Goal: Task Accomplishment & Management: Complete application form

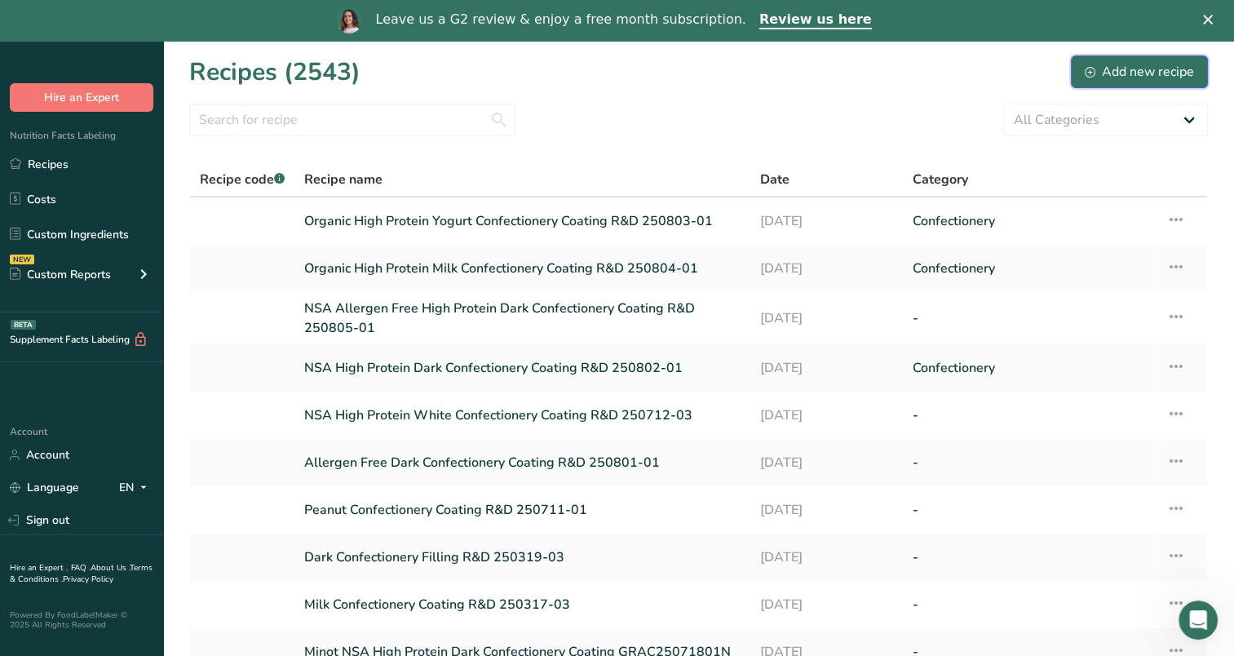
click at [1165, 75] on div "Add new recipe" at bounding box center [1139, 72] width 109 height 20
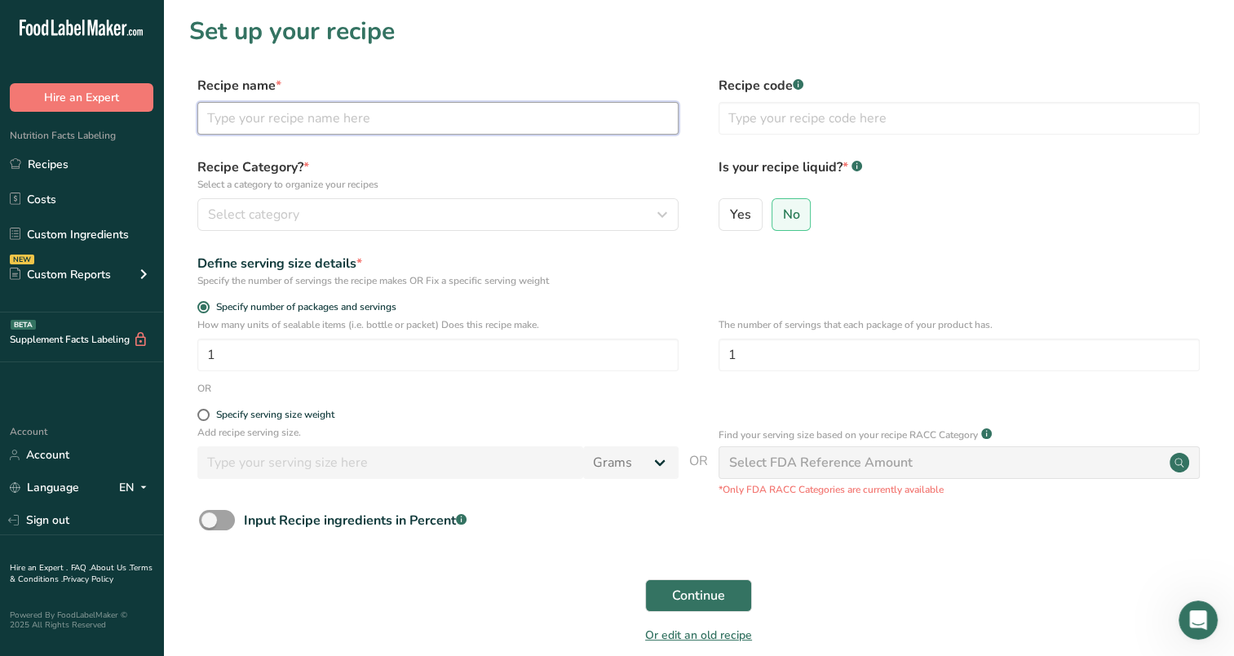
click at [292, 113] on input "text" at bounding box center [437, 118] width 481 height 33
type input "NSA High Protein Dark Confectionery Coating"
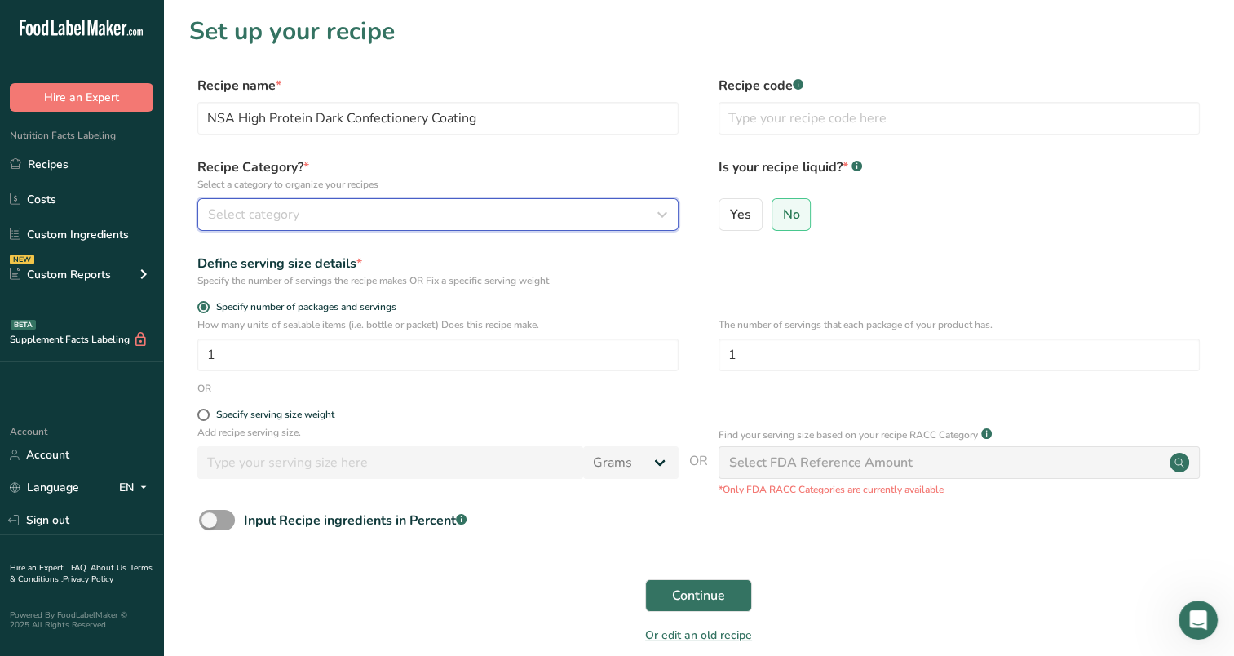
click at [378, 223] on div "Select category" at bounding box center [433, 215] width 450 height 20
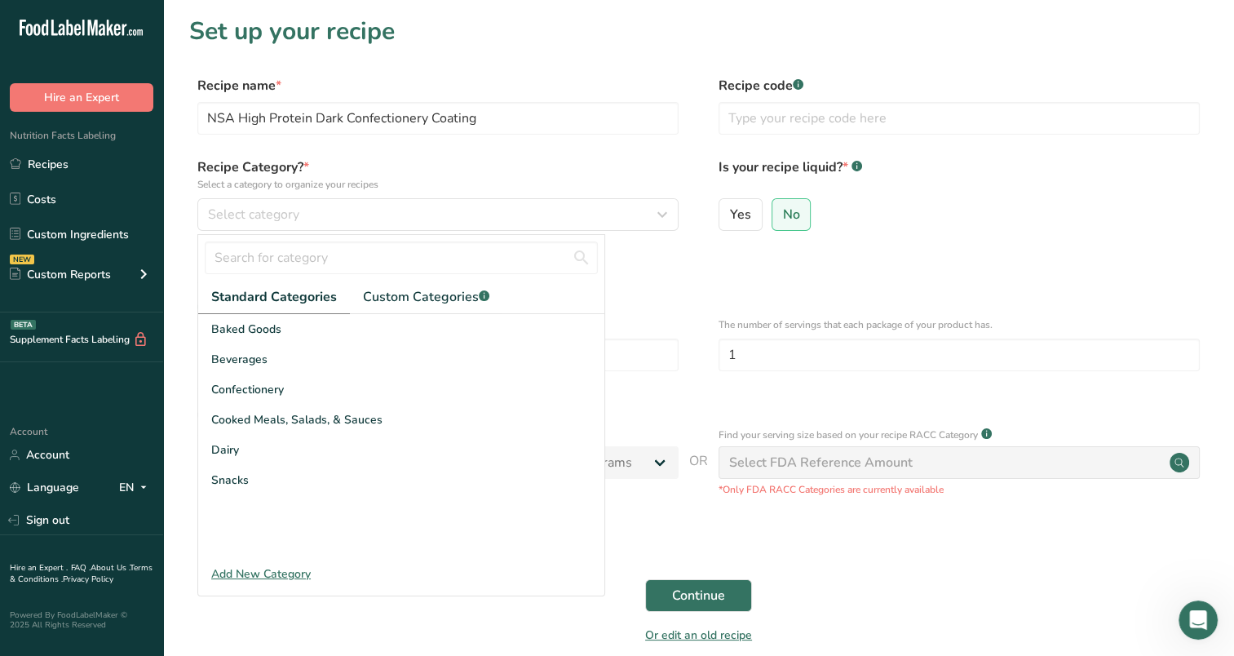
drag, startPoint x: 287, startPoint y: 397, endPoint x: 272, endPoint y: 502, distance: 106.4
click at [272, 502] on div "Baked Goods [GEOGRAPHIC_DATA] Confectionery Cooked Meals, Salads, & Sauces [GEO…" at bounding box center [401, 436] width 406 height 245
click at [271, 501] on div "Baked Goods [GEOGRAPHIC_DATA] Confectionery Cooked Meals, Salads, & Sauces [GEO…" at bounding box center [401, 436] width 406 height 245
click at [257, 511] on div "Baked Goods [GEOGRAPHIC_DATA] Confectionery Cooked Meals, Salads, & Sauces [GEO…" at bounding box center [401, 436] width 406 height 245
click at [261, 379] on div "Confectionery" at bounding box center [401, 389] width 406 height 30
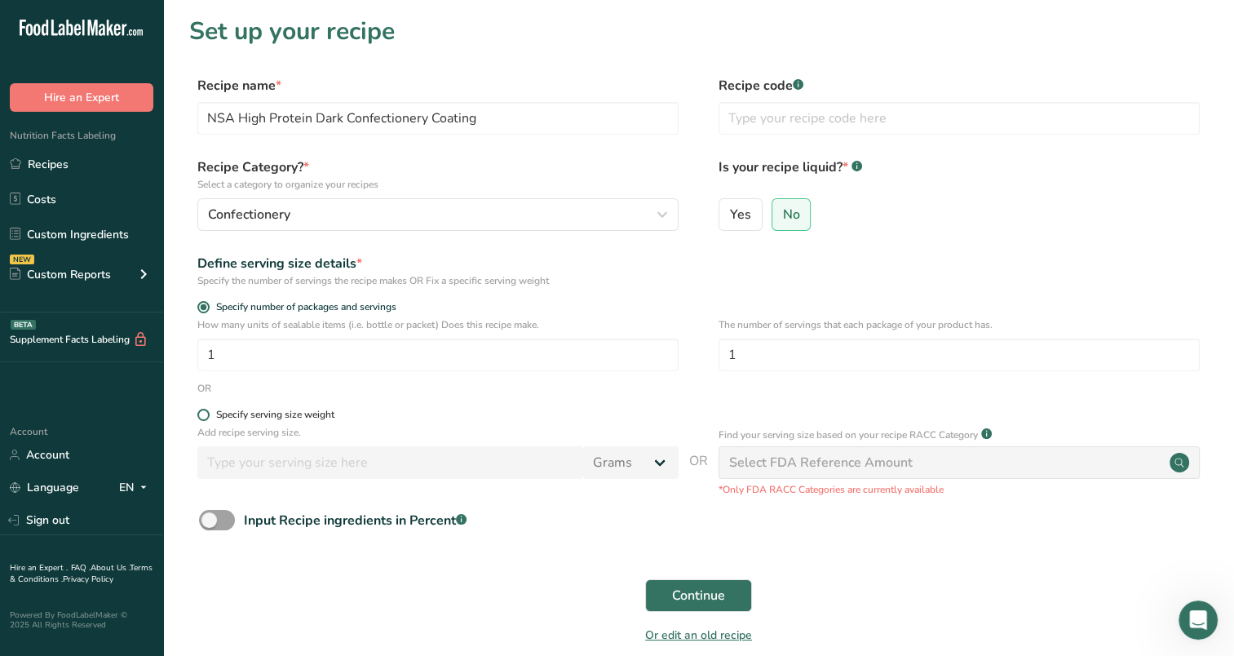
click at [202, 412] on span at bounding box center [203, 415] width 12 height 12
click at [202, 412] on input "Specify serving size weight" at bounding box center [202, 415] width 11 height 11
radio input "true"
radio input "false"
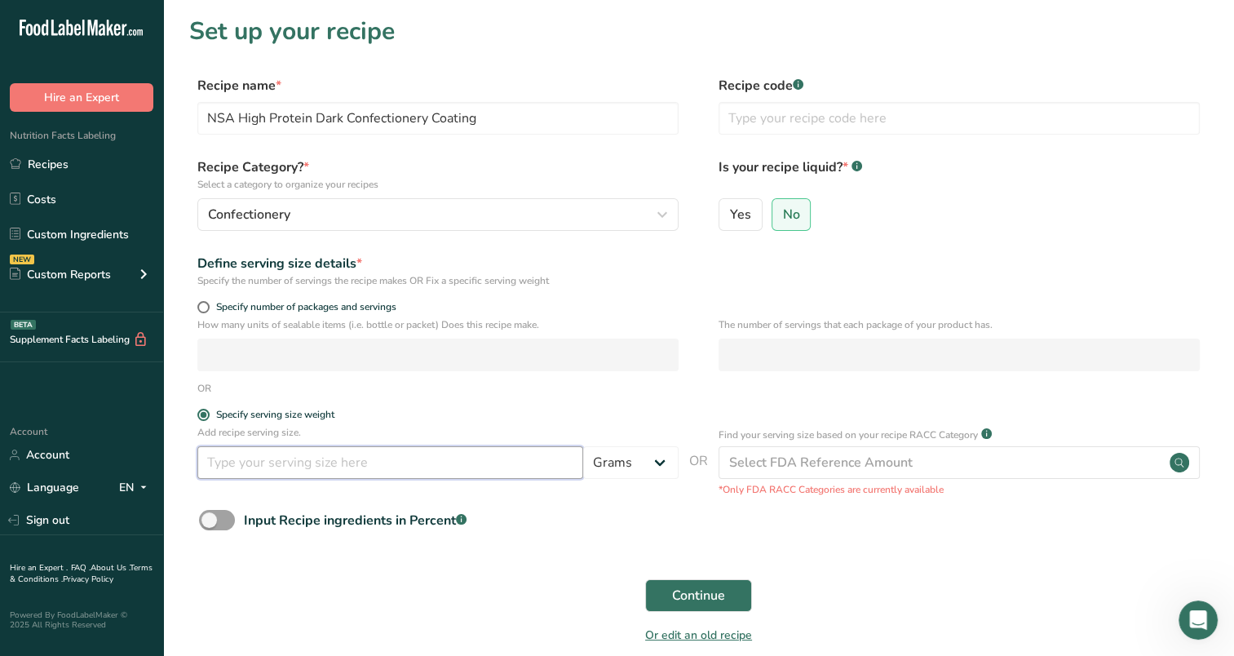
click at [542, 475] on input "number" at bounding box center [390, 462] width 386 height 33
type input "100"
click at [674, 592] on span "Continue" at bounding box center [698, 596] width 53 height 20
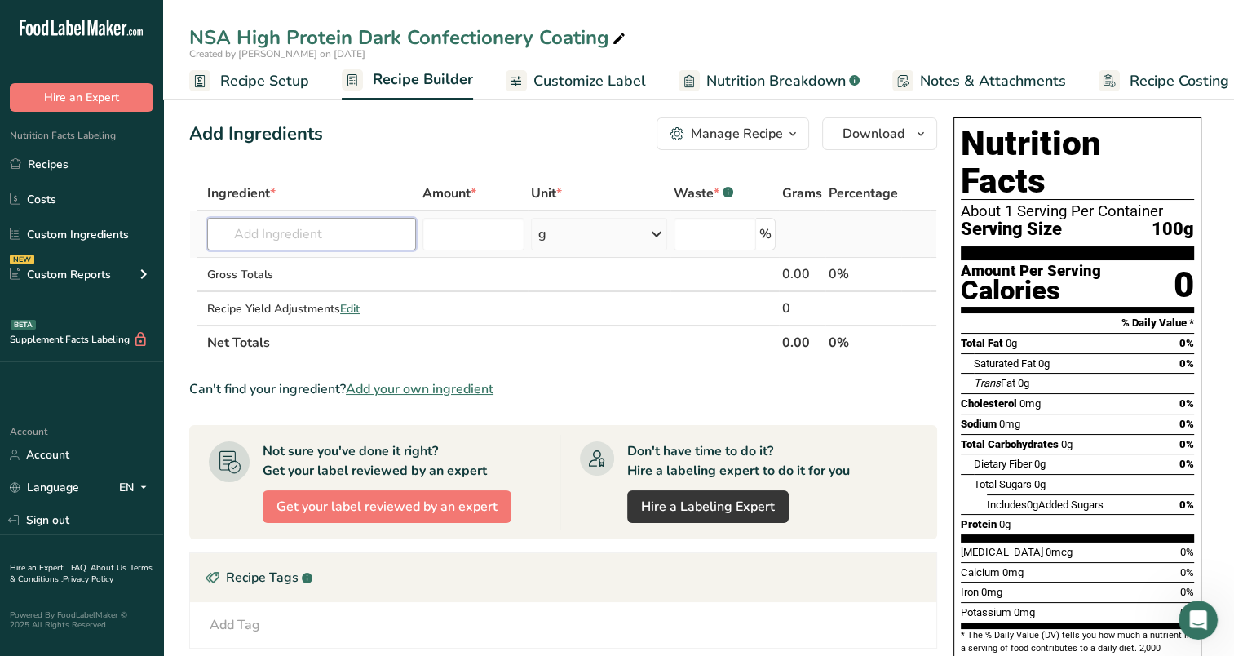
click at [258, 230] on input "text" at bounding box center [311, 234] width 209 height 33
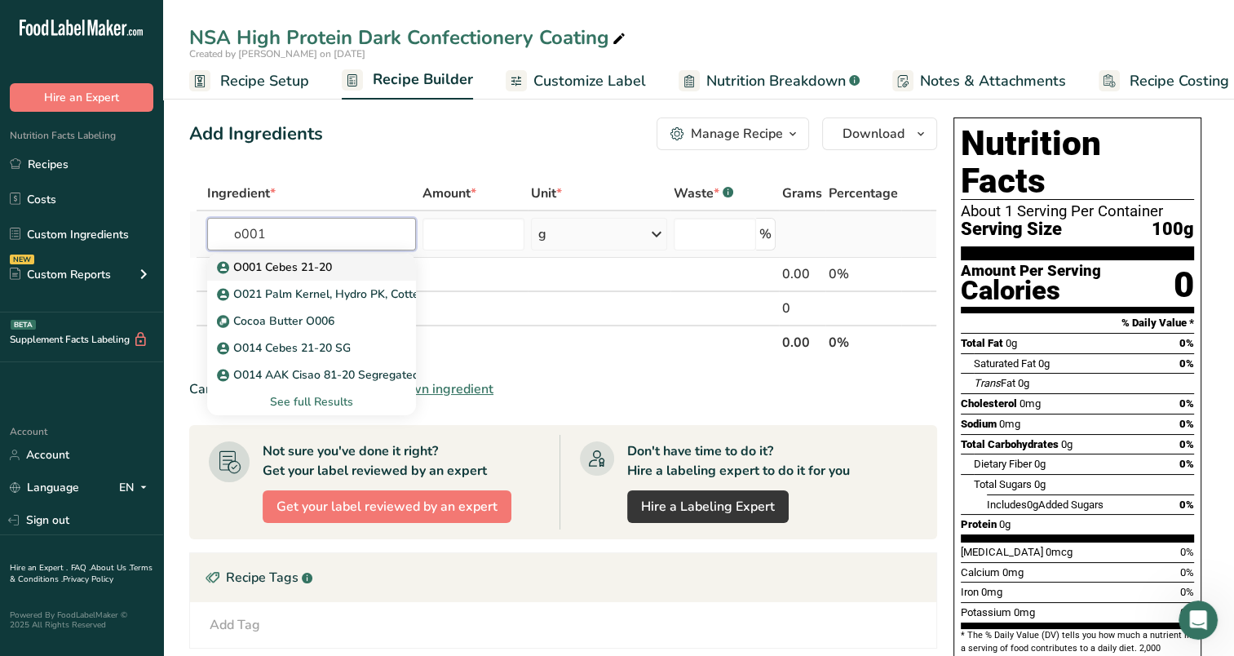
type input "o001"
click at [281, 257] on link "O001 Cebes 21-20" at bounding box center [311, 267] width 209 height 27
type input "O001 Cebes 21-20"
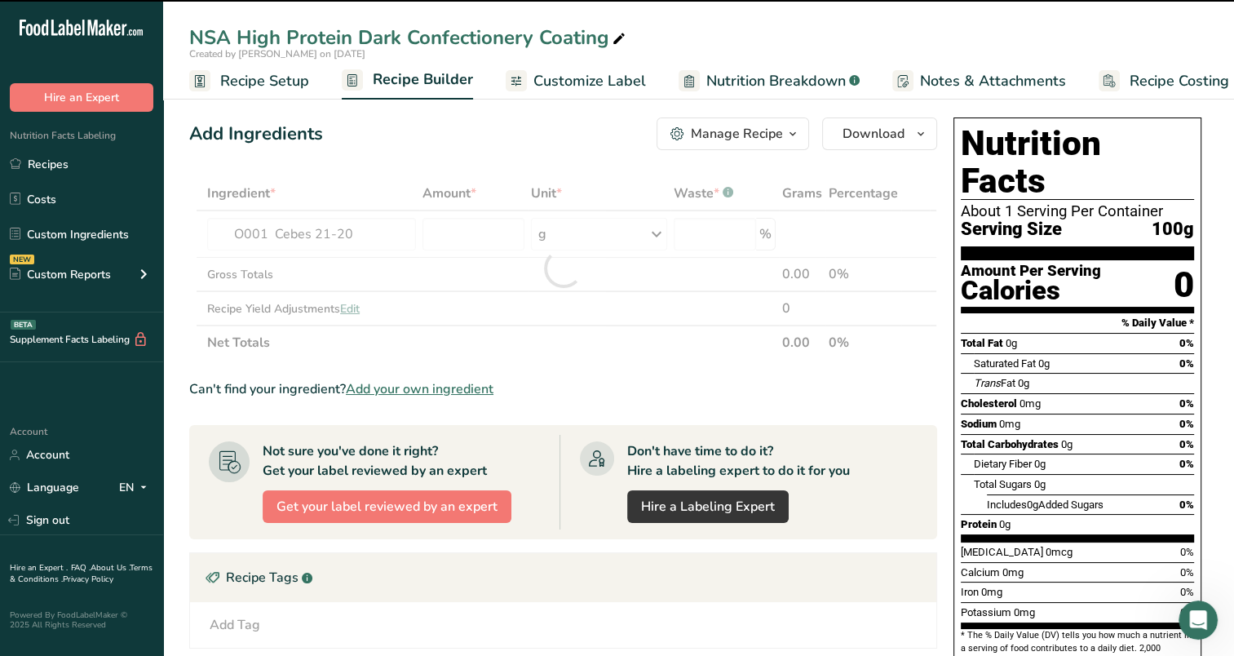
type input "0"
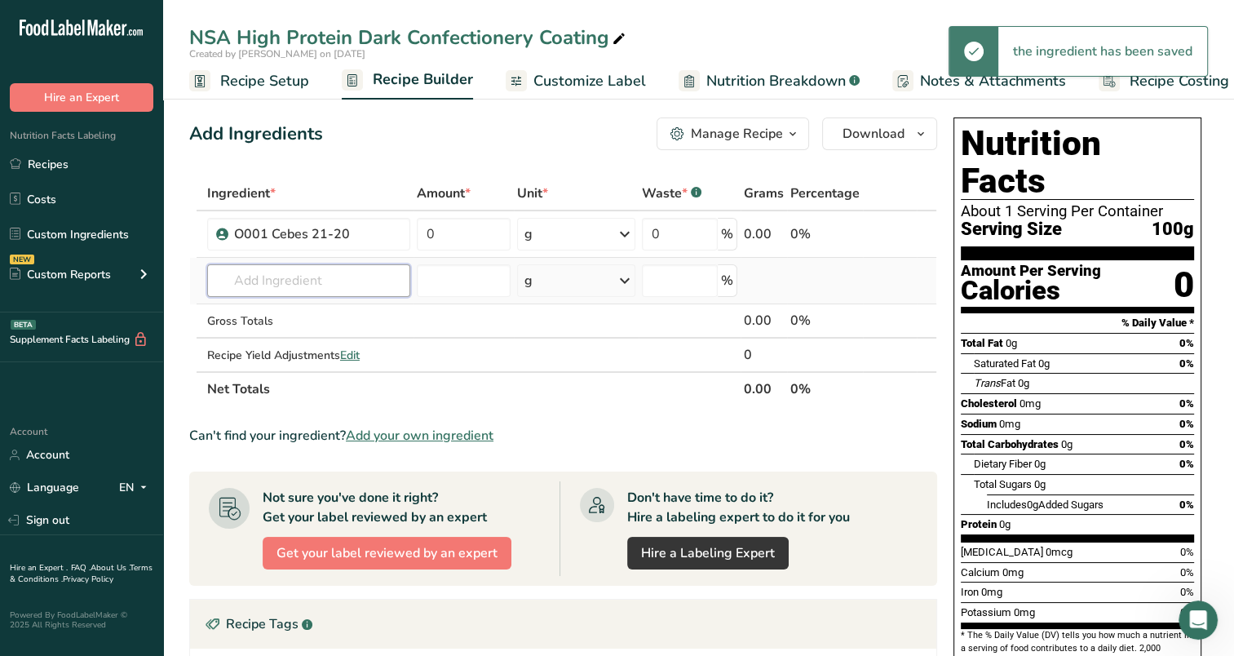
click at [293, 286] on input "text" at bounding box center [308, 280] width 203 height 33
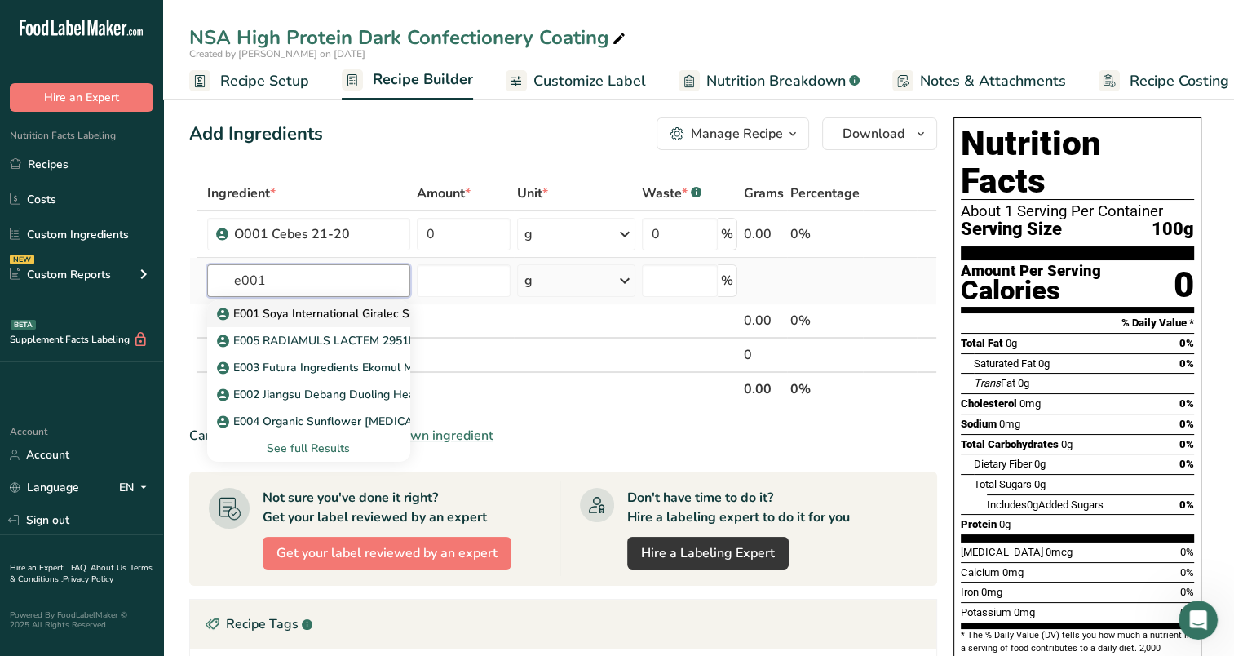
type input "e001"
click at [356, 312] on p "E001 Soya International Giralec Sunflower [MEDICAL_DATA] SUNRISE SFL" at bounding box center [425, 313] width 410 height 17
type input "E001 Soya International Giralec Sunflower [MEDICAL_DATA] SUNRISE SFL"
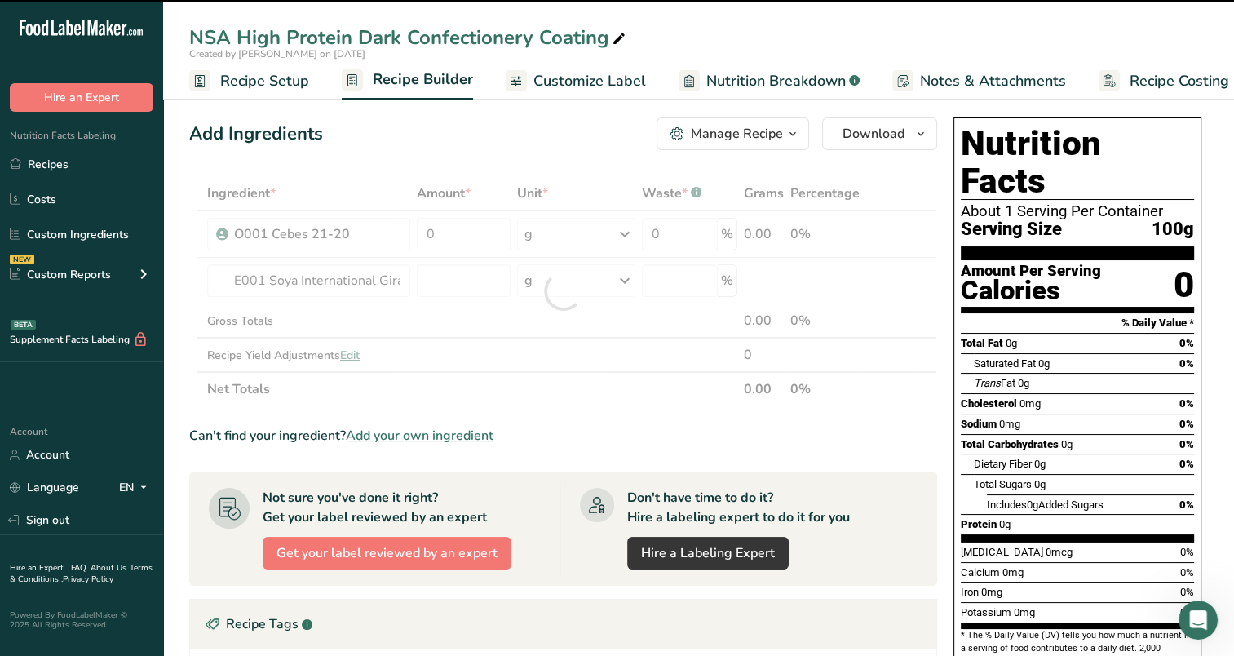
type input "0"
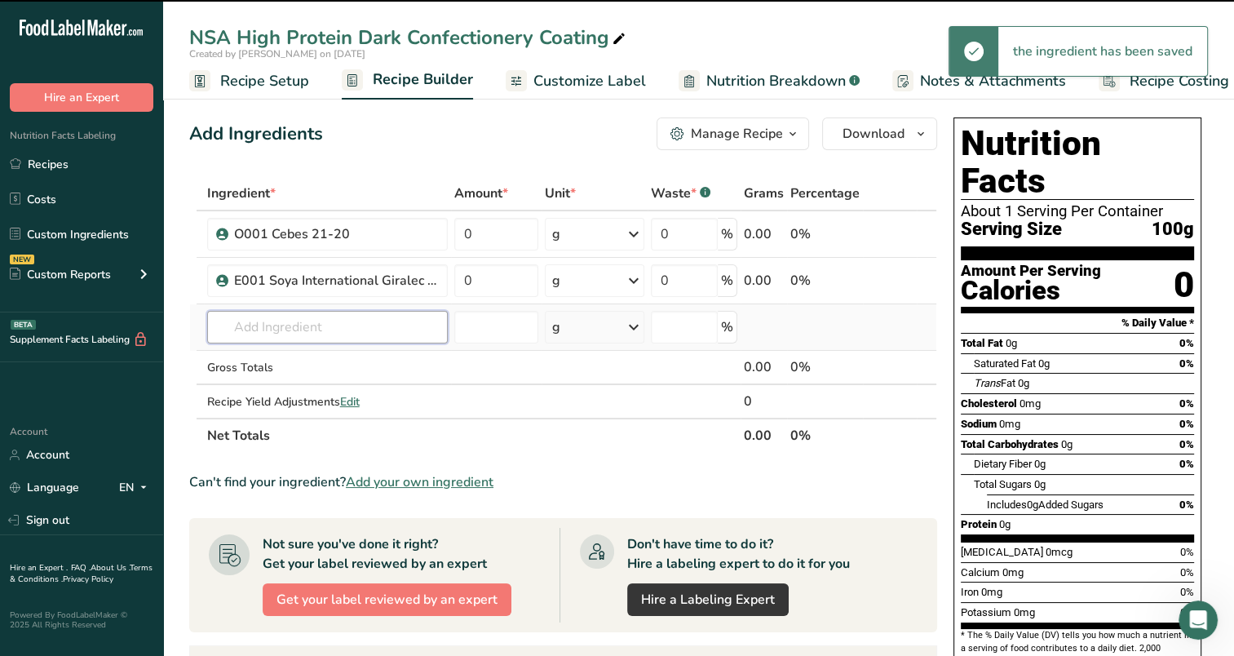
click at [289, 335] on input "text" at bounding box center [327, 327] width 241 height 33
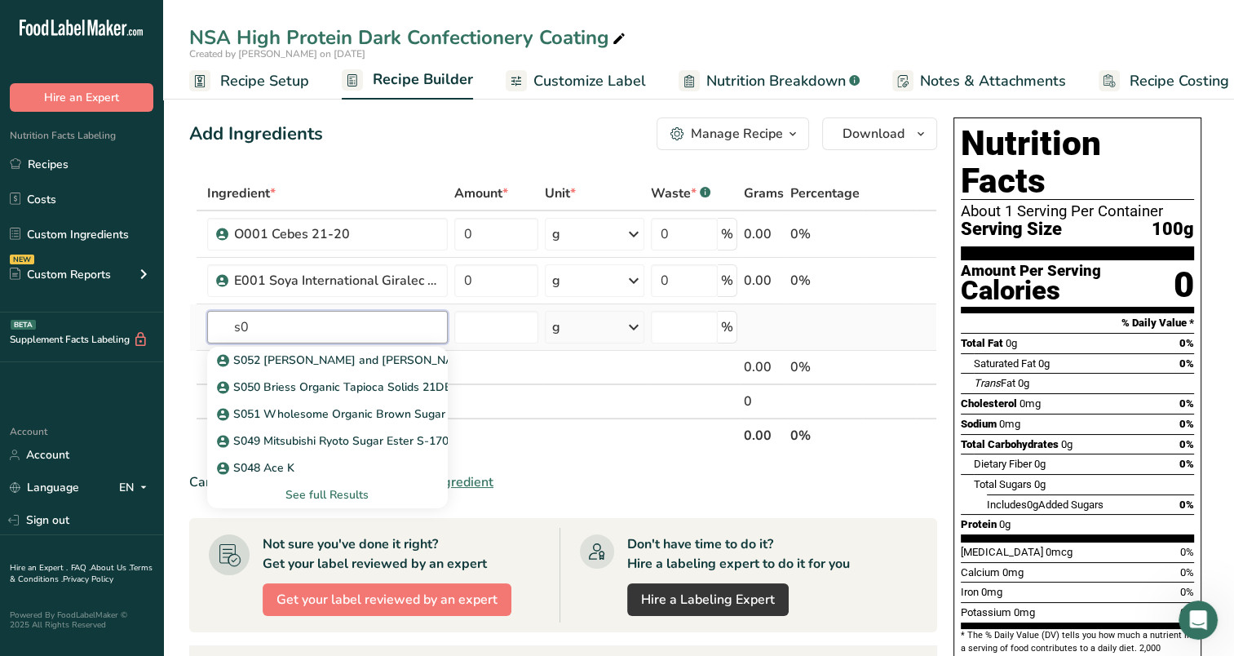
type input "s"
type input "allulose"
click at [317, 362] on p "S012 Allsweet Allulose Crystalline Powder AG9959" at bounding box center [363, 360] width 286 height 17
type input "S012 Allsweet Allulose Crystalline Powder AG9959"
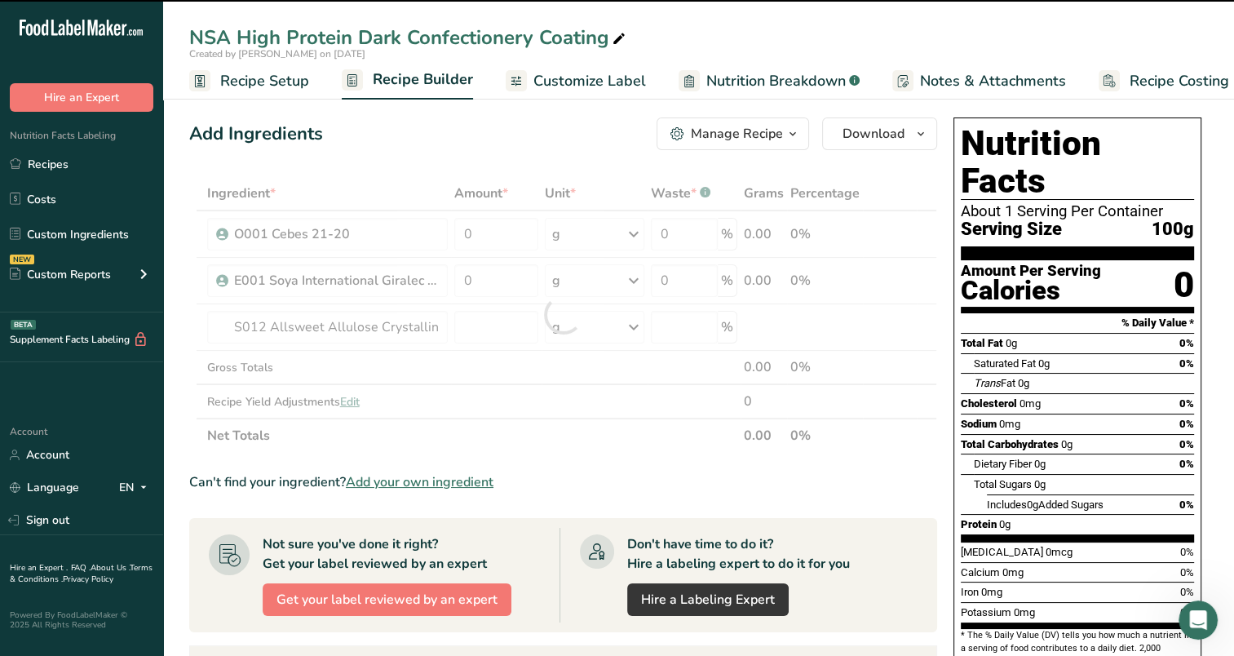
type input "0"
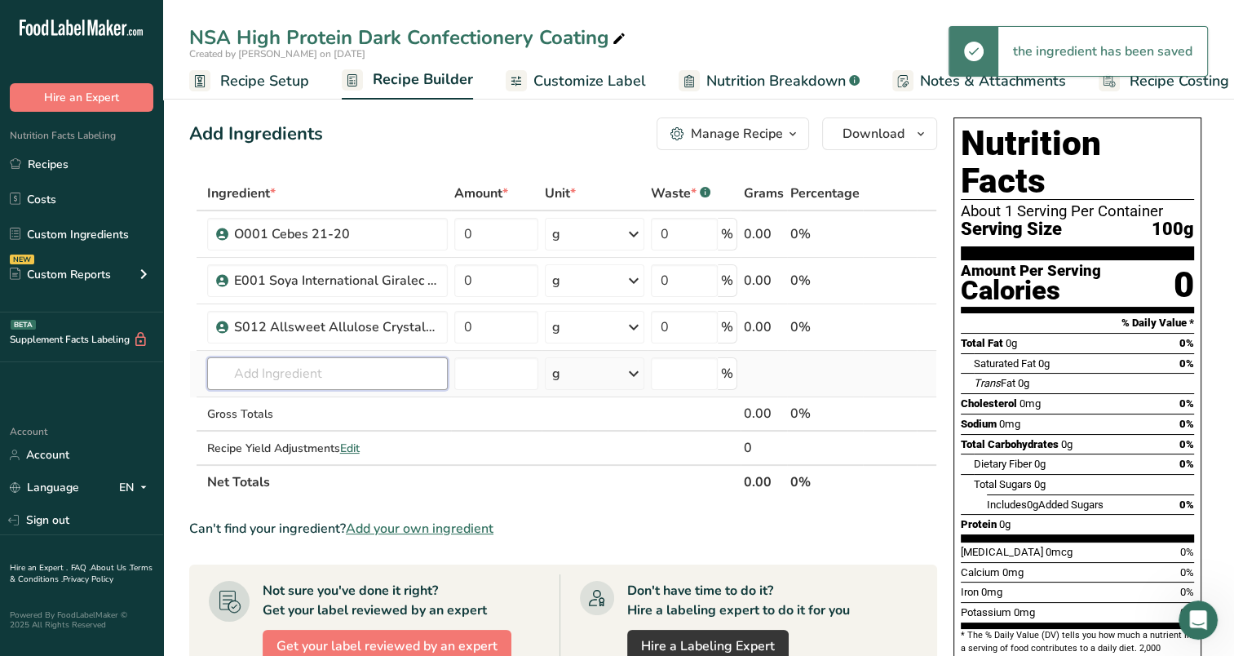
click at [341, 368] on input "text" at bounding box center [327, 373] width 241 height 33
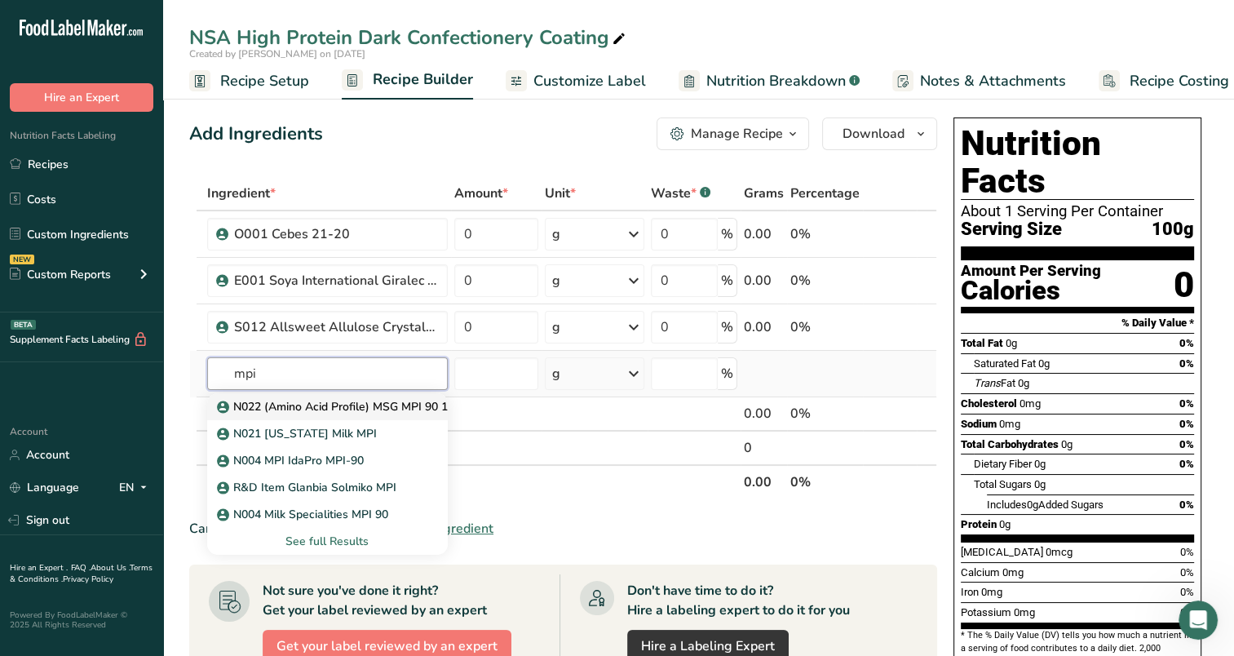
type input "mpi"
click at [380, 414] on link "N022 (Amino Acid Profile) MSG MPI 90 100368" at bounding box center [327, 406] width 241 height 27
type input "N022 (Amino Acid Profile) MSG MPI 90 100368"
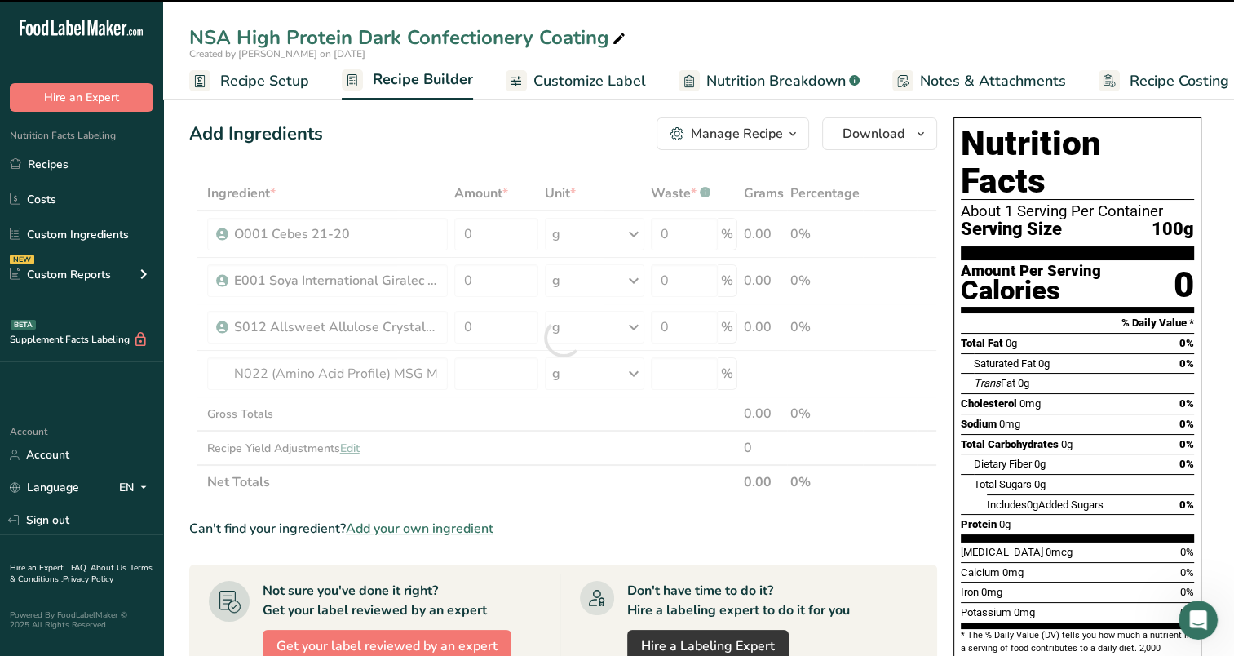
type input "0"
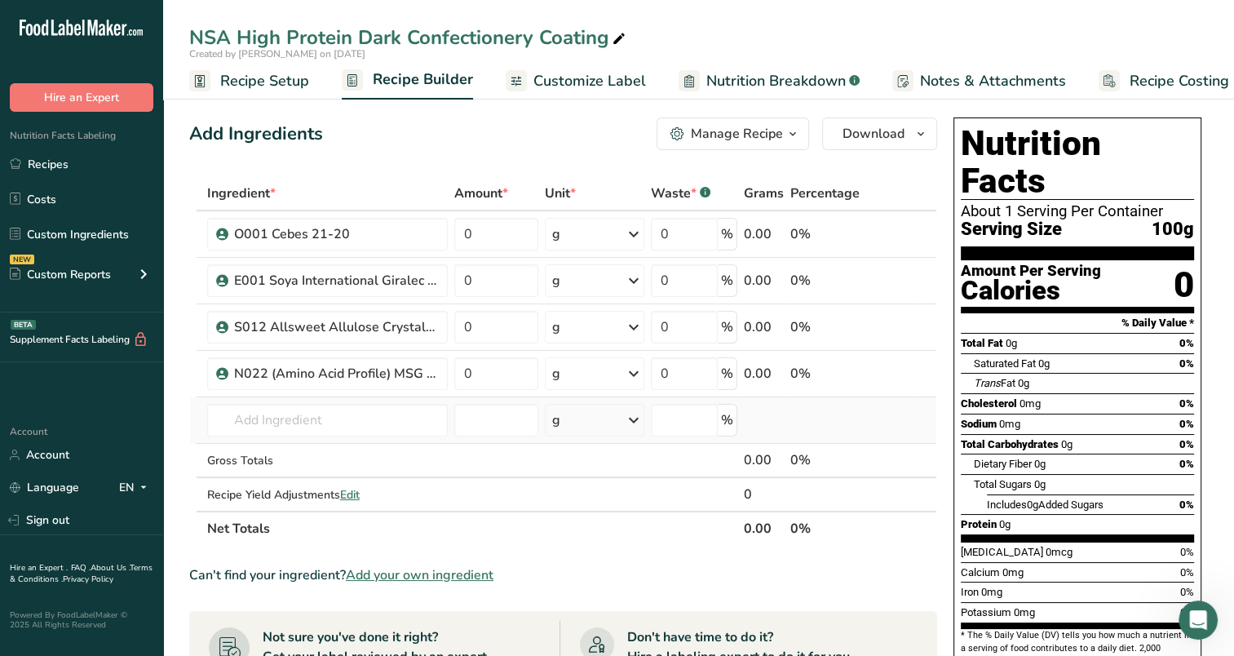
click at [383, 401] on td "N022 (Amino Acid Profile) MSG MPI 90 100368 N021 [US_STATE] Milk MPI N004 MPI I…" at bounding box center [327, 420] width 247 height 47
click at [377, 428] on input "text" at bounding box center [327, 420] width 241 height 33
type input "H"
type input "D"
type input "h"
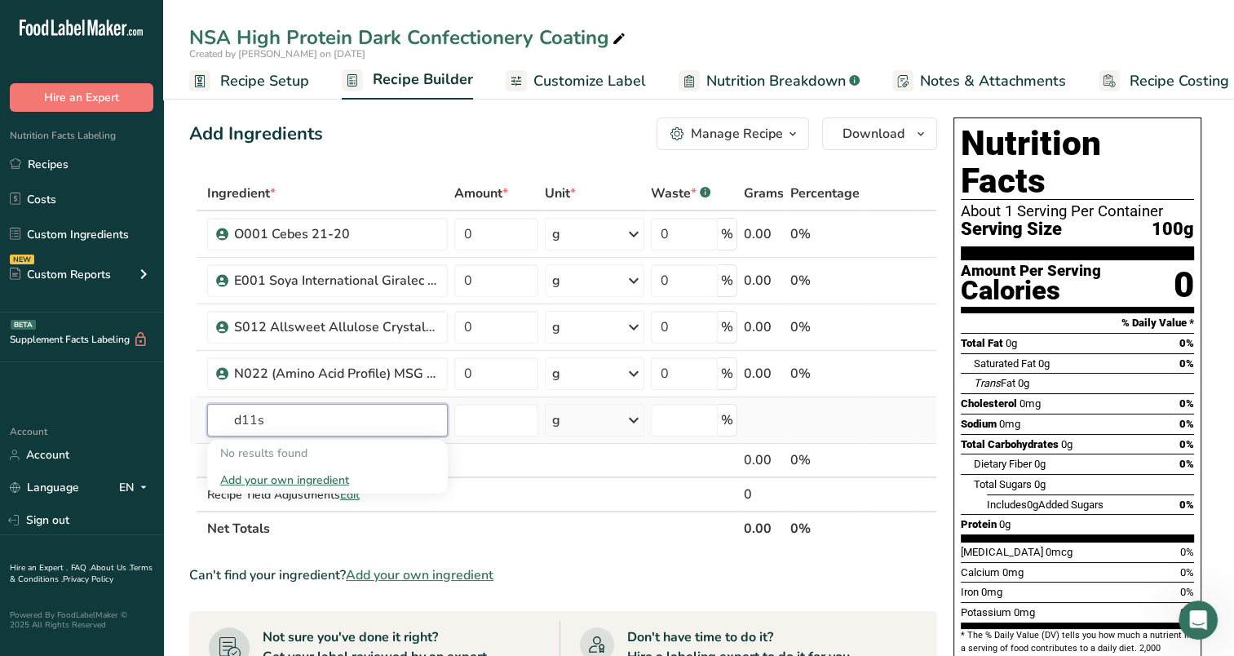
click at [347, 423] on input "d11s" at bounding box center [327, 420] width 241 height 33
type input "d-11"
click at [352, 455] on p "T002 Olam D-11-S Cocoa" at bounding box center [295, 453] width 150 height 17
type input "T002 Olam D-11-S Cocoa"
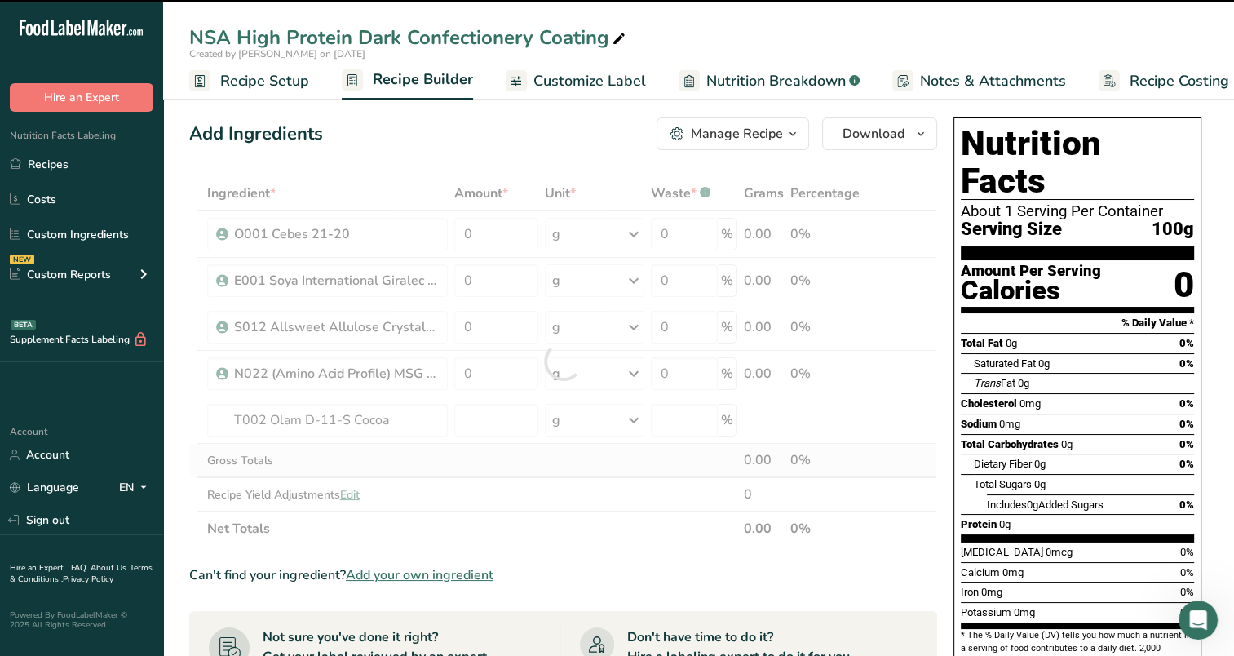
type input "0"
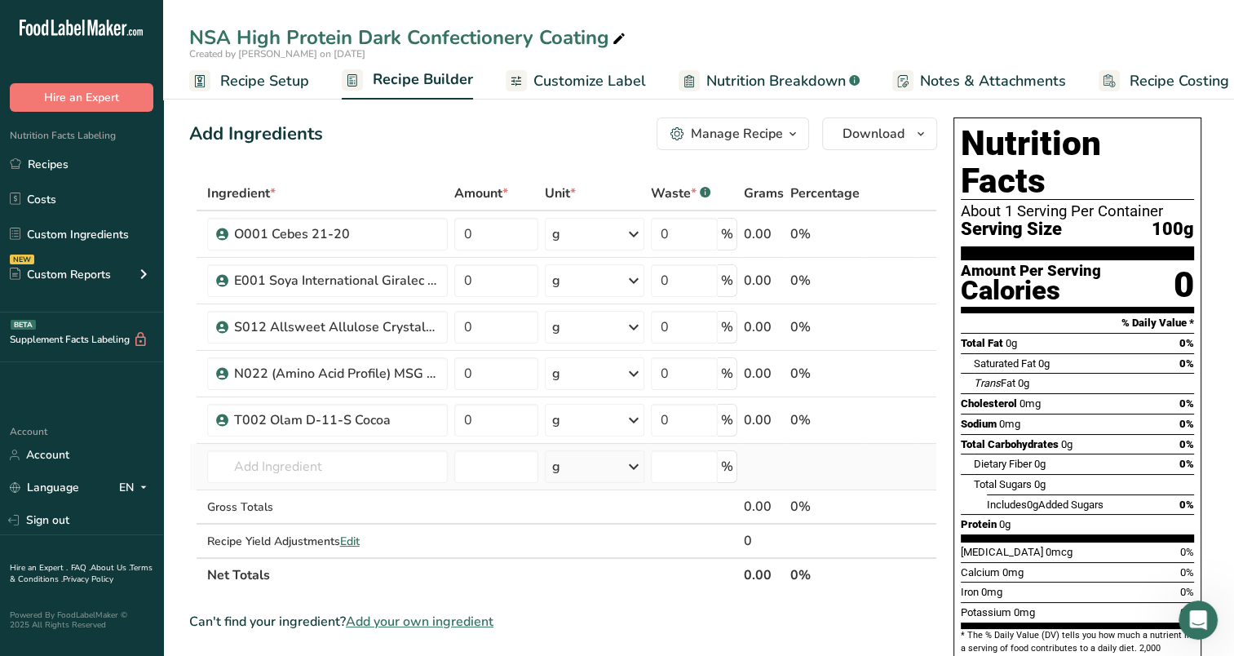
click at [388, 482] on td "T002 Olam D-11-S Cocoa Add your own ingredient" at bounding box center [327, 467] width 247 height 47
click at [369, 463] on input "text" at bounding box center [327, 466] width 241 height 33
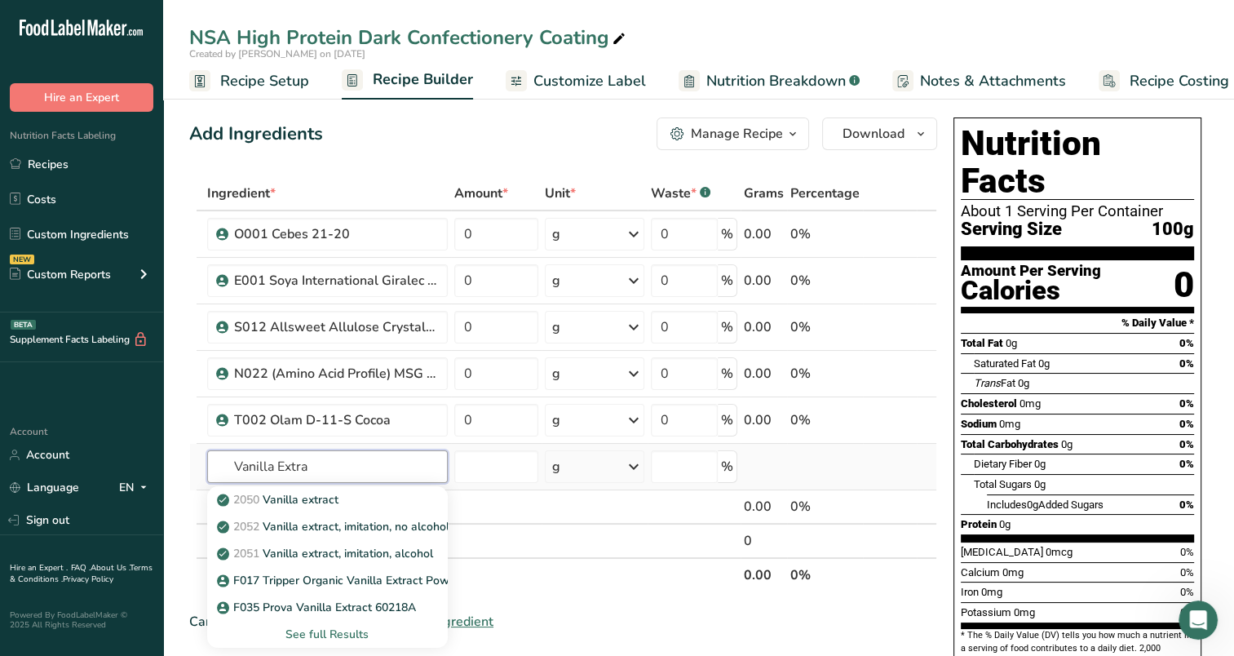
click at [330, 458] on input "Vanilla Extra" at bounding box center [327, 466] width 241 height 33
click at [330, 459] on input "Vanilla Extra" at bounding box center [327, 466] width 241 height 33
type input "F033"
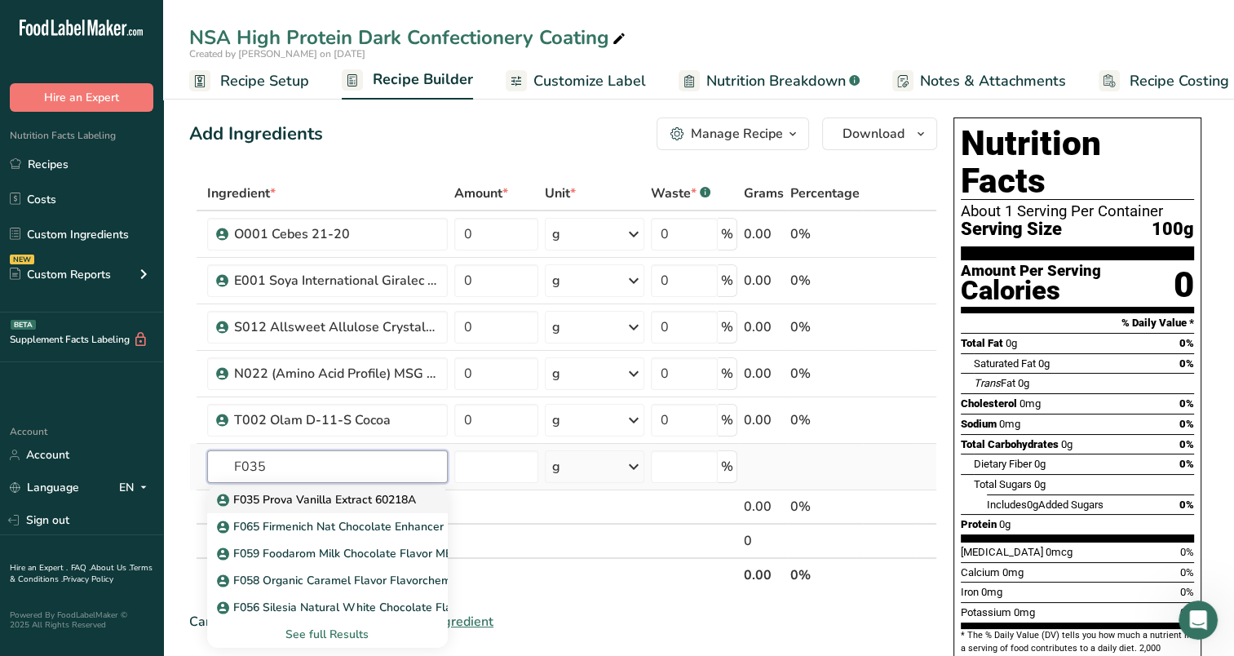
type input "F035"
click at [400, 505] on p "F035 Prova Vanilla Extract 60218A" at bounding box center [318, 499] width 196 height 17
type input "F035 Prova Vanilla Extract 60218A"
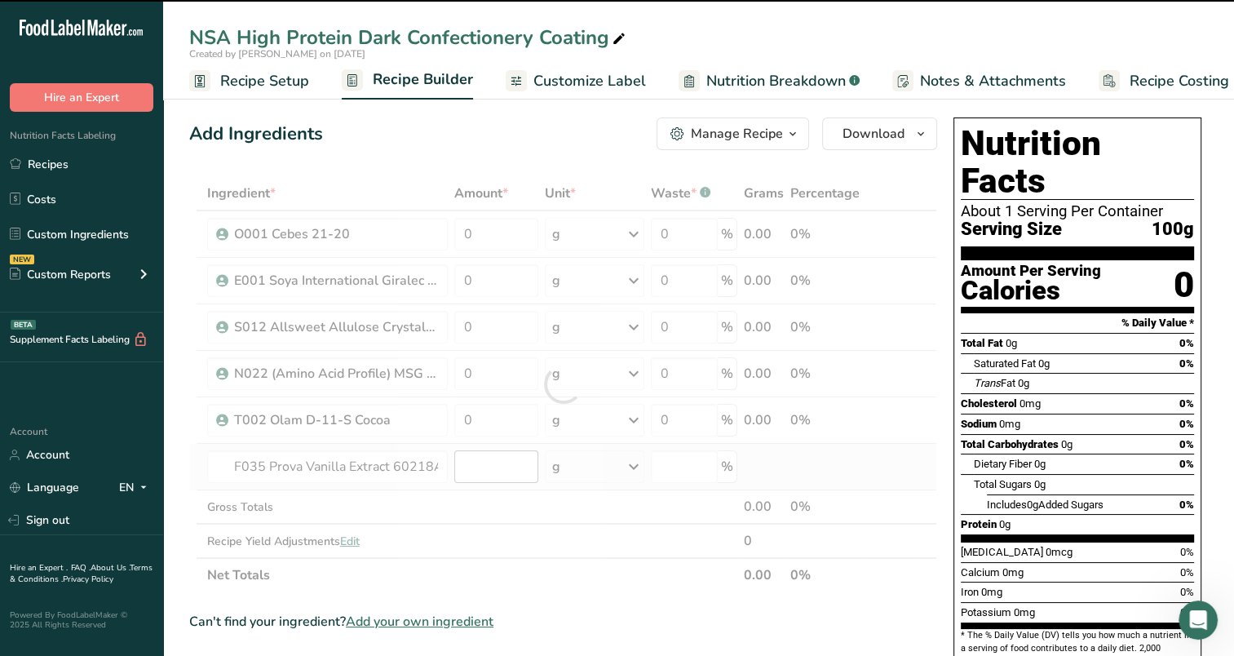
type input "0"
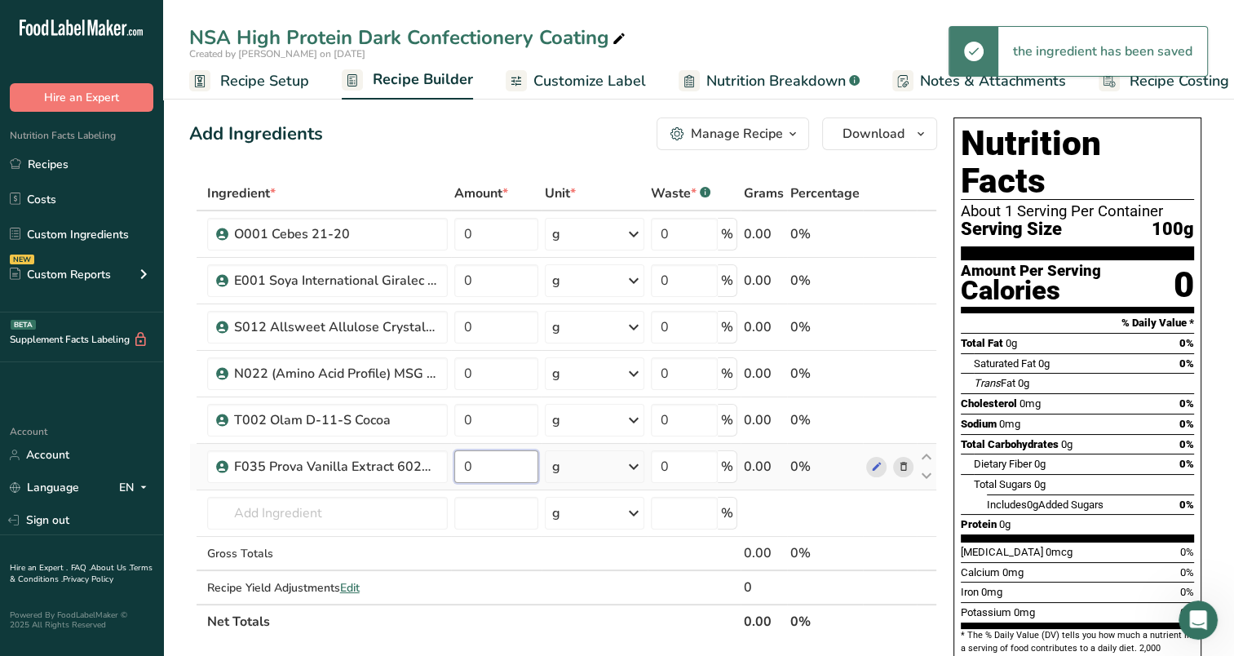
click at [520, 465] on input "0" at bounding box center [496, 466] width 84 height 33
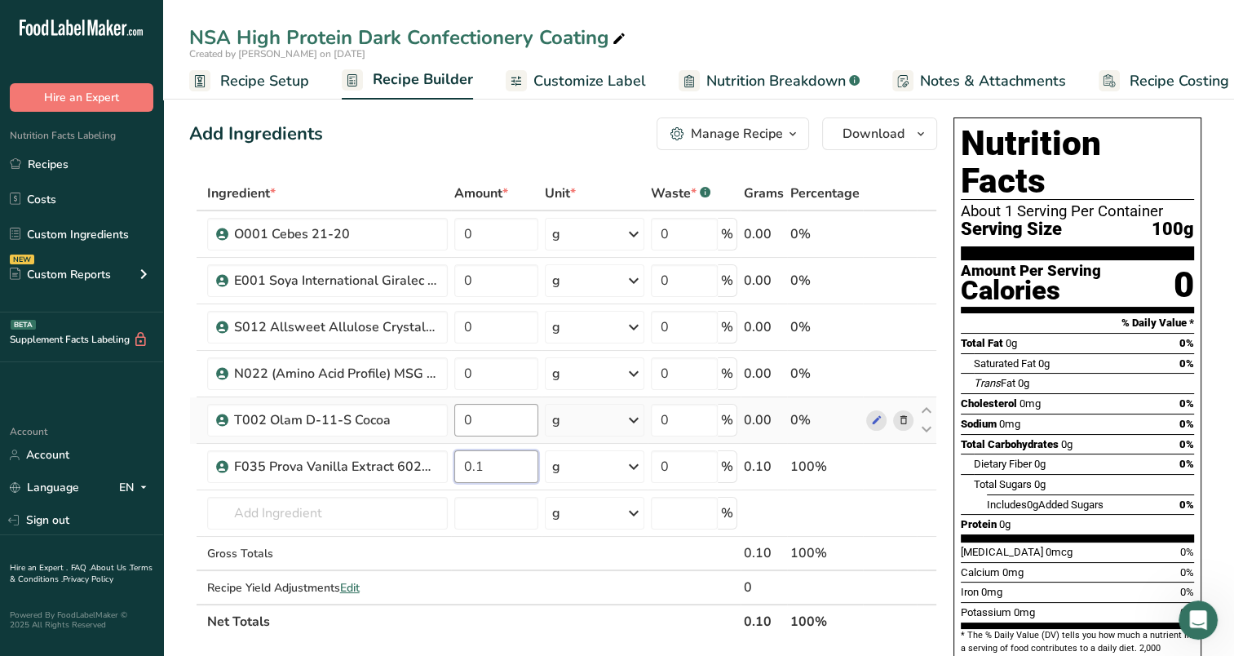
type input "0.1"
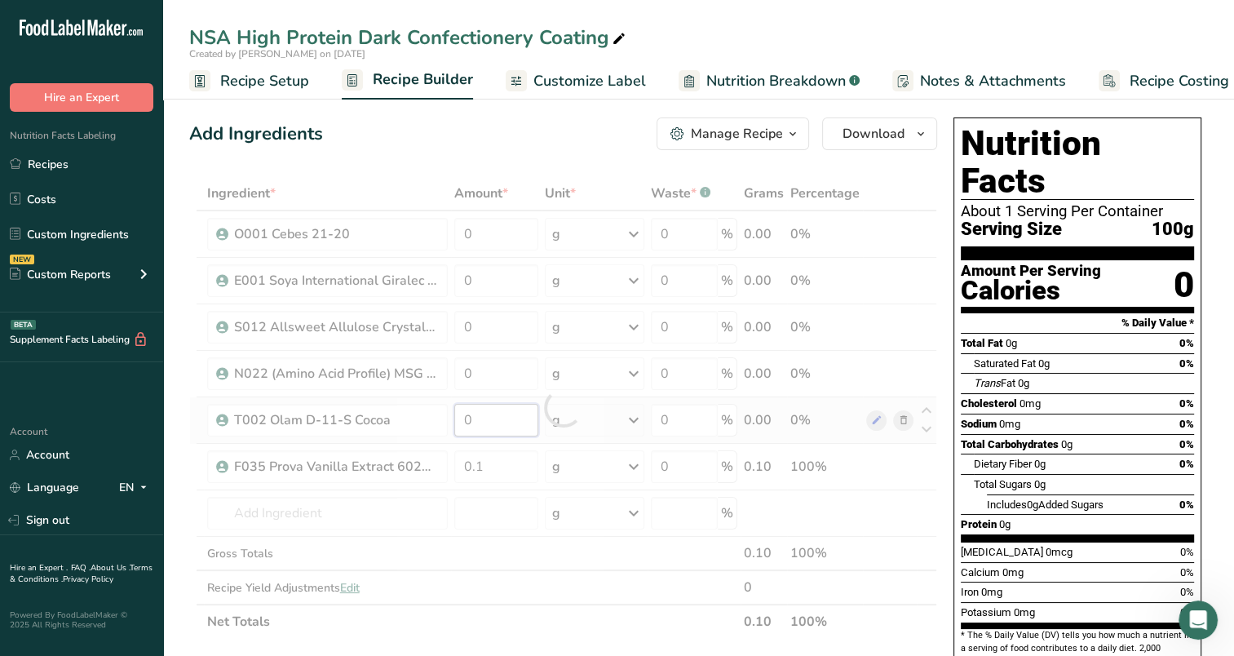
click at [467, 418] on div "Ingredient * Amount * Unit * Waste * .a-a{fill:#347362;}.b-a{fill:#fff;} Grams …" at bounding box center [563, 407] width 748 height 463
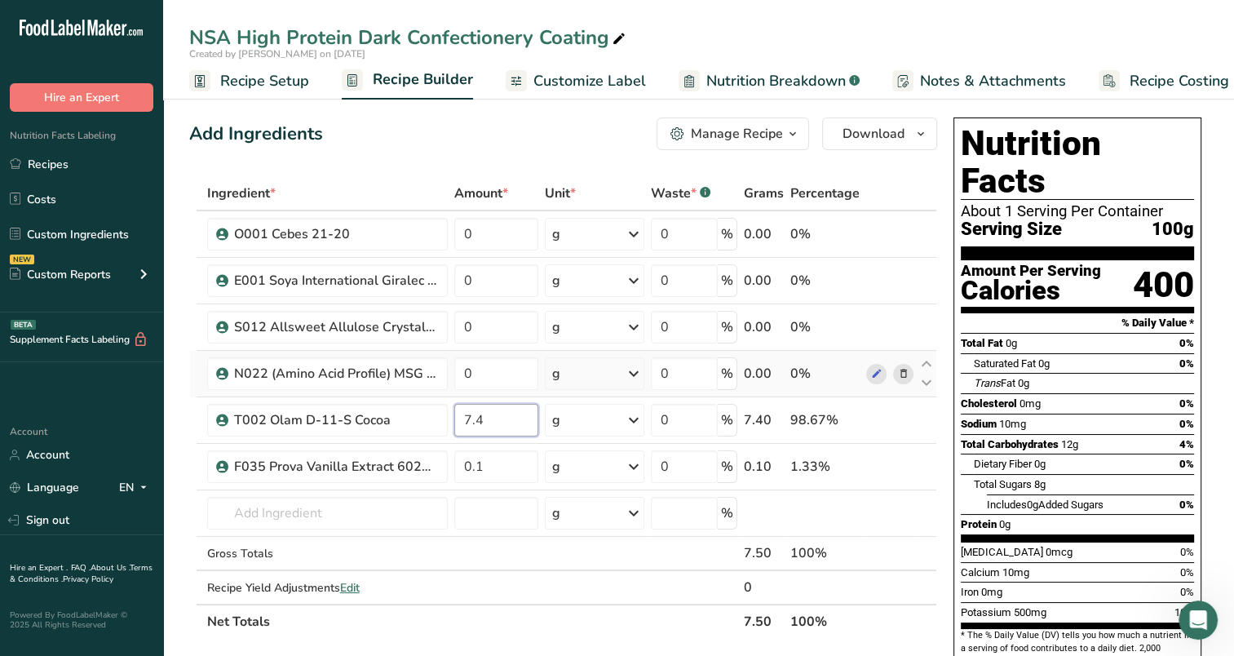
type input "7.4"
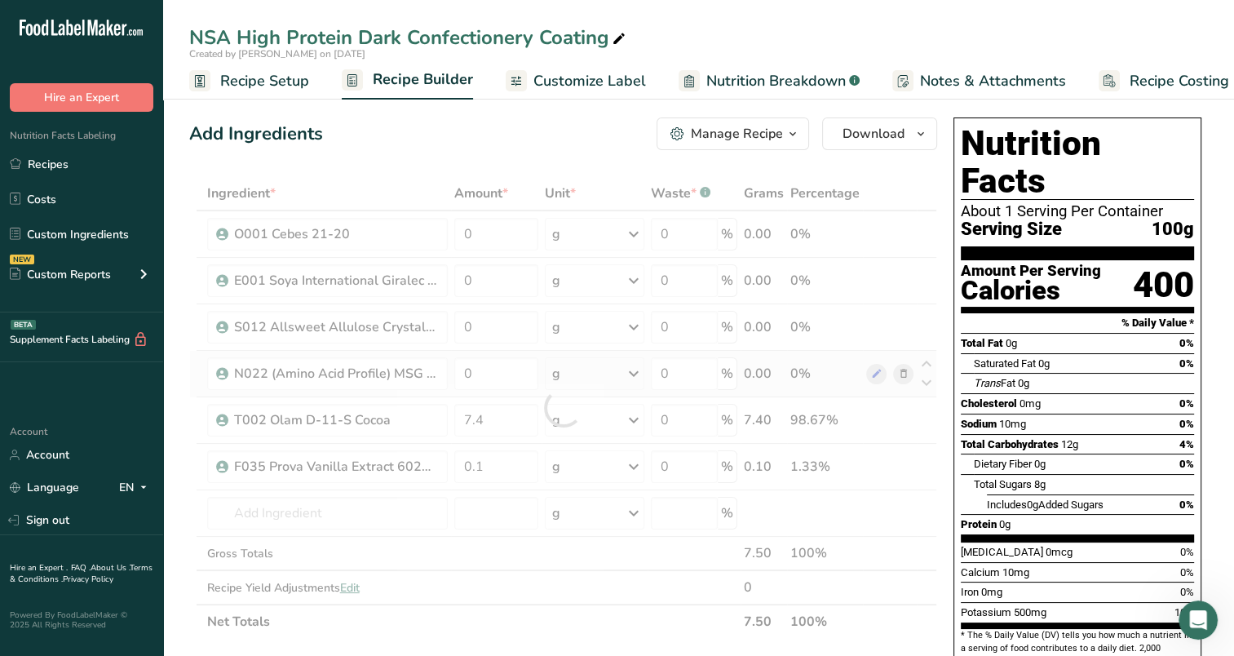
click at [489, 388] on div "Ingredient * Amount * Unit * Waste * .a-a{fill:#347362;}.b-a{fill:#fff;} Grams …" at bounding box center [563, 407] width 748 height 463
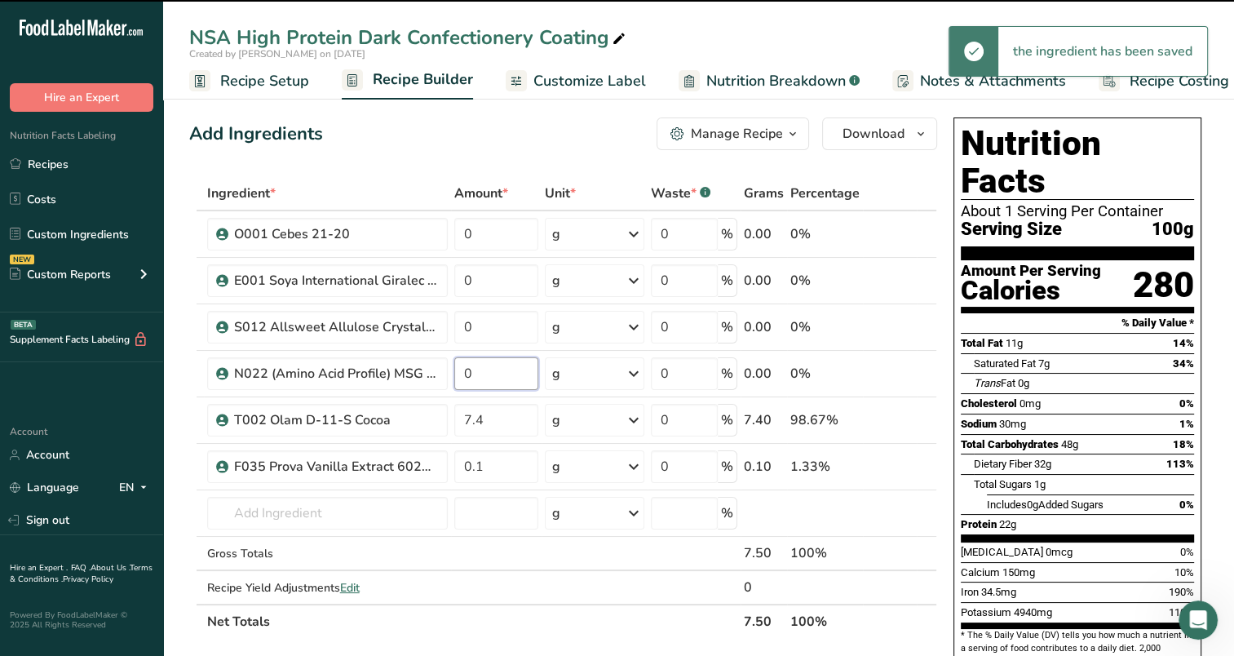
click at [491, 374] on input "0" at bounding box center [496, 373] width 84 height 33
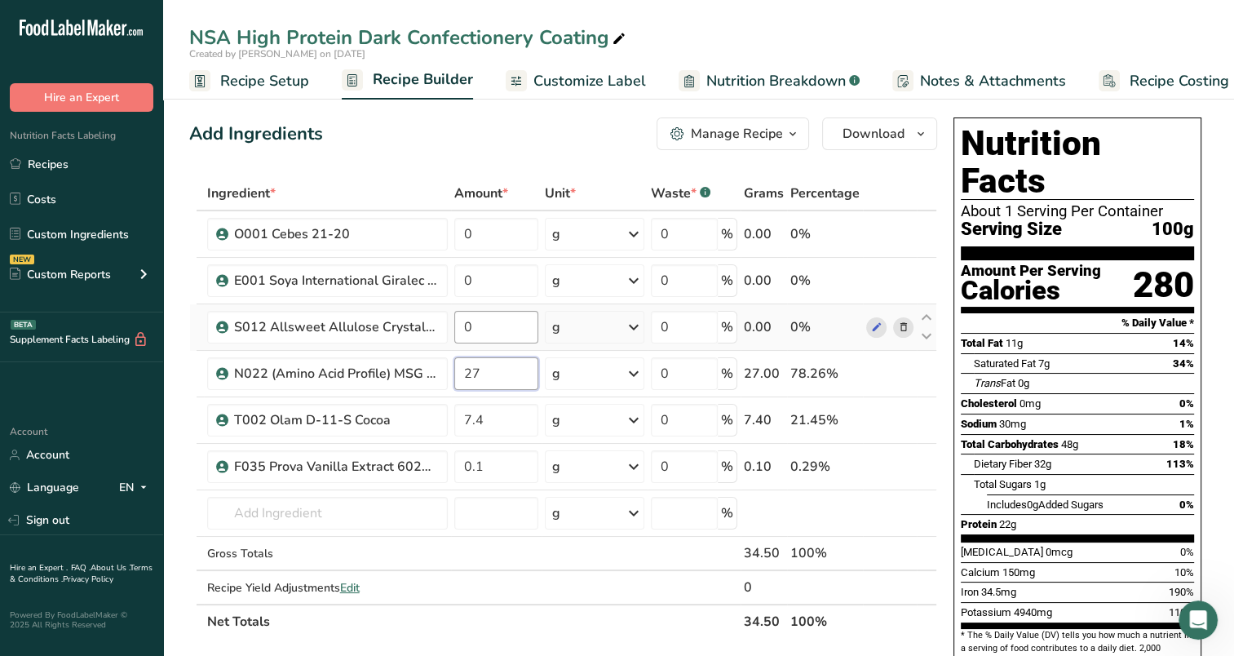
type input "27"
click at [509, 333] on div "Ingredient * Amount * Unit * Waste * .a-a{fill:#347362;}.b-a{fill:#fff;} Grams …" at bounding box center [563, 407] width 748 height 463
type input "36"
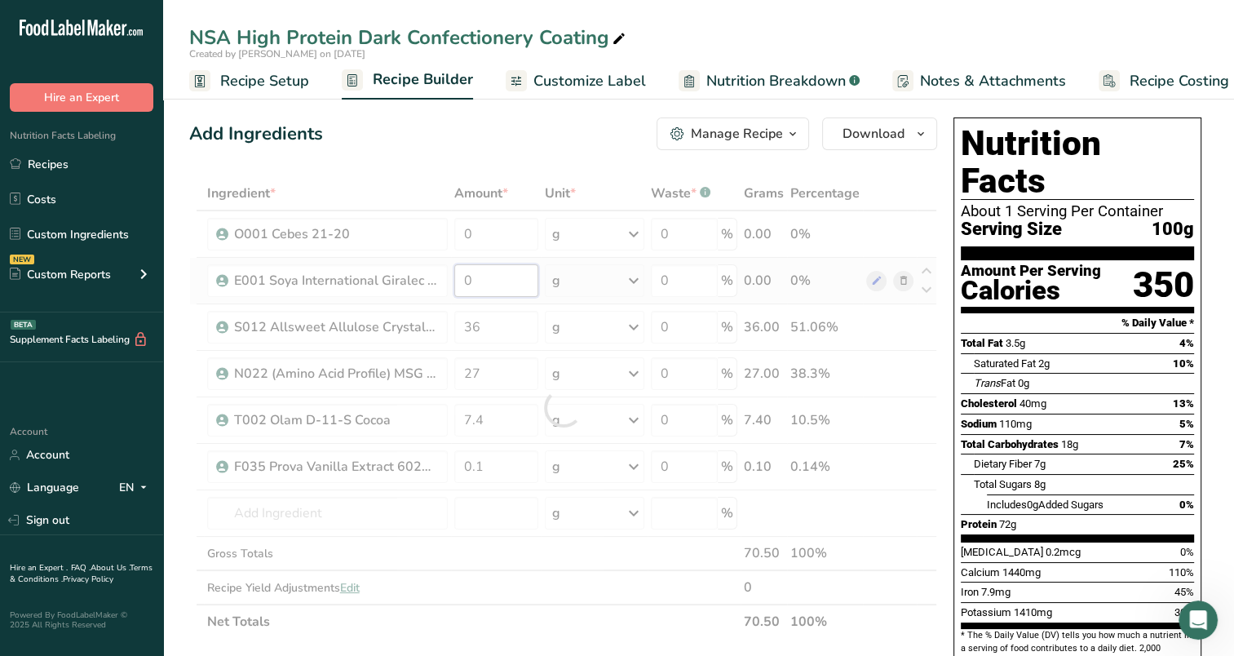
click at [499, 282] on div "Ingredient * Amount * Unit * Waste * .a-a{fill:#347362;}.b-a{fill:#fff;} Grams …" at bounding box center [563, 407] width 748 height 463
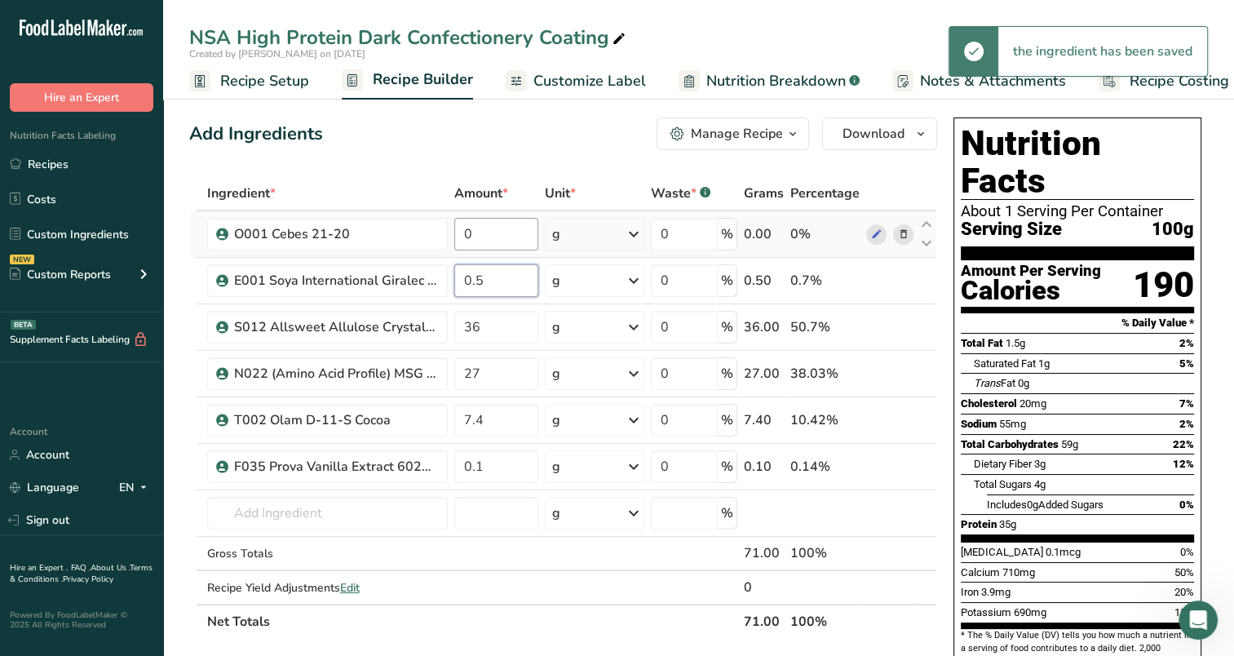
type input "0.5"
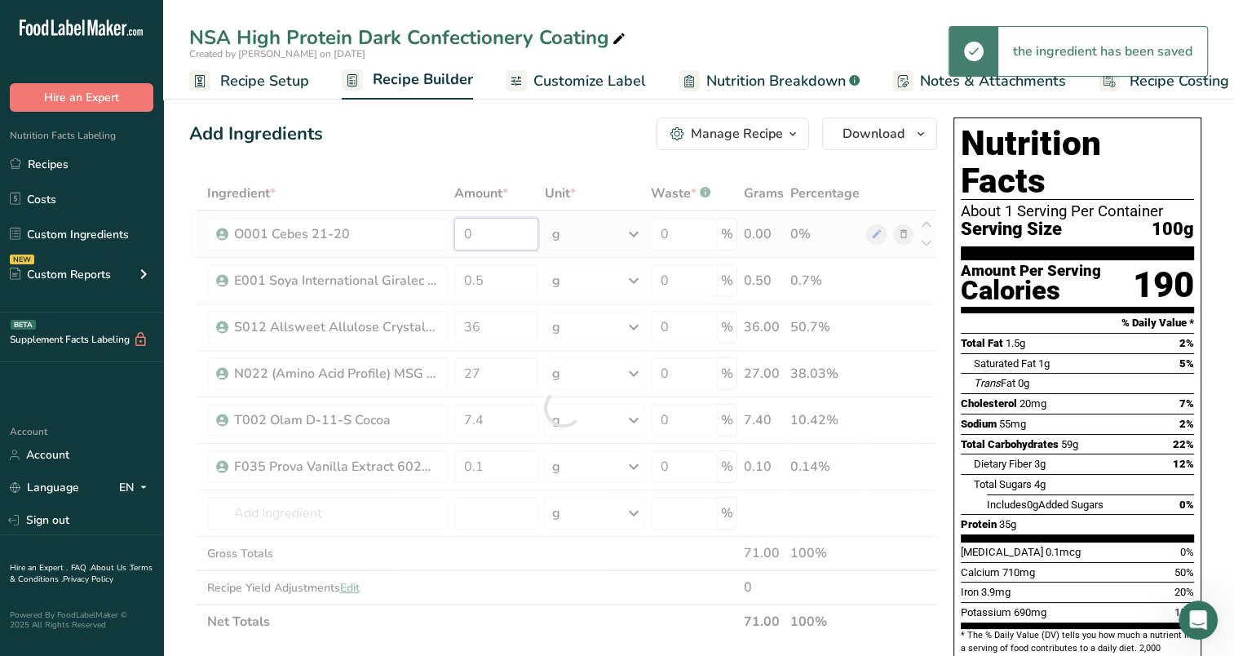
click at [483, 247] on div "Ingredient * Amount * Unit * Waste * .a-a{fill:#347362;}.b-a{fill:#fff;} Grams …" at bounding box center [563, 407] width 748 height 463
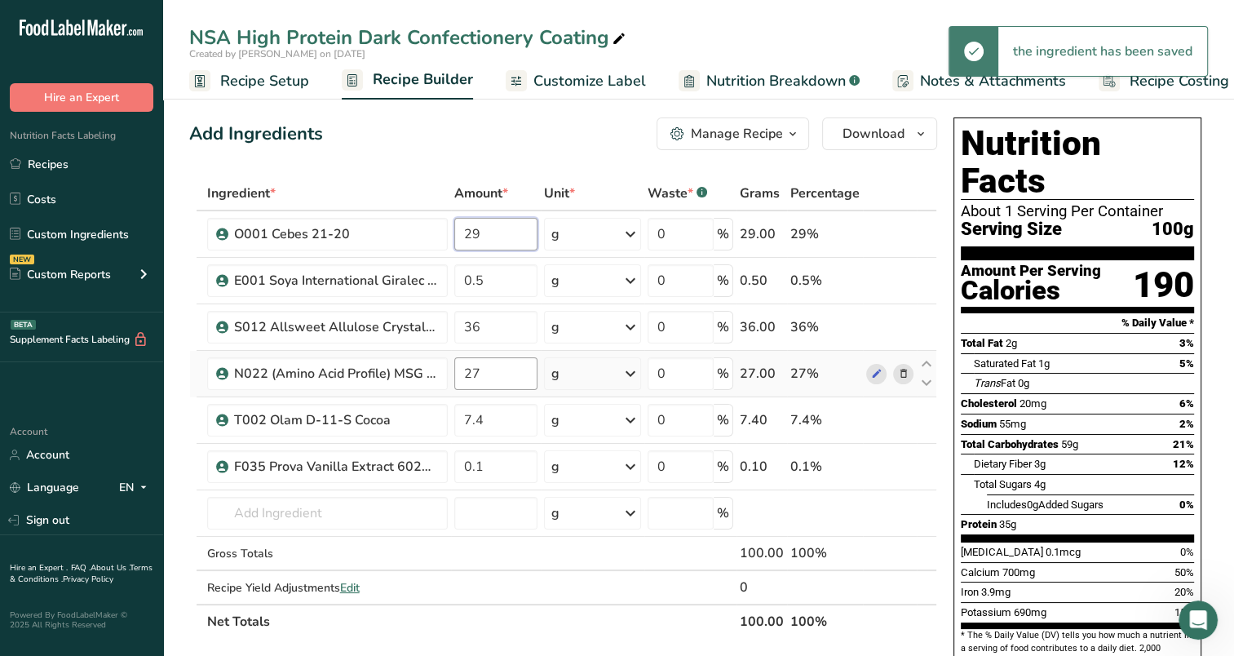
type input "29"
click at [512, 383] on div "Ingredient * Amount * Unit * Waste * .a-a{fill:#347362;}.b-a{fill:#fff;} Grams …" at bounding box center [563, 407] width 748 height 463
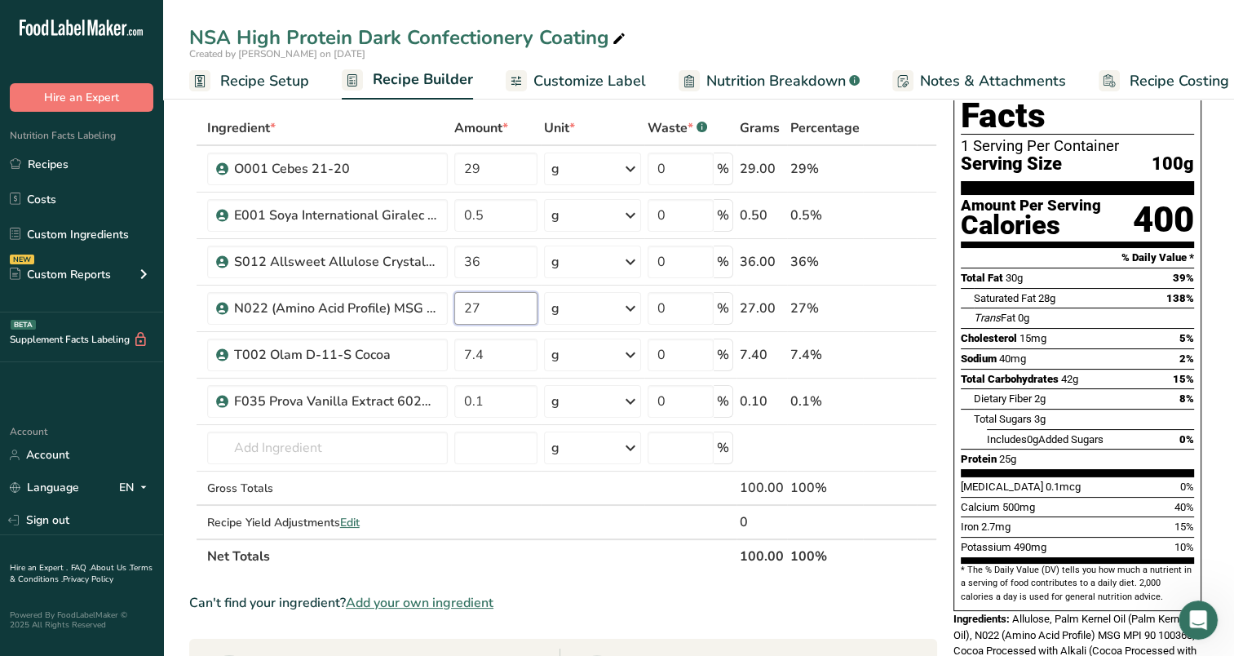
scroll to position [82, 0]
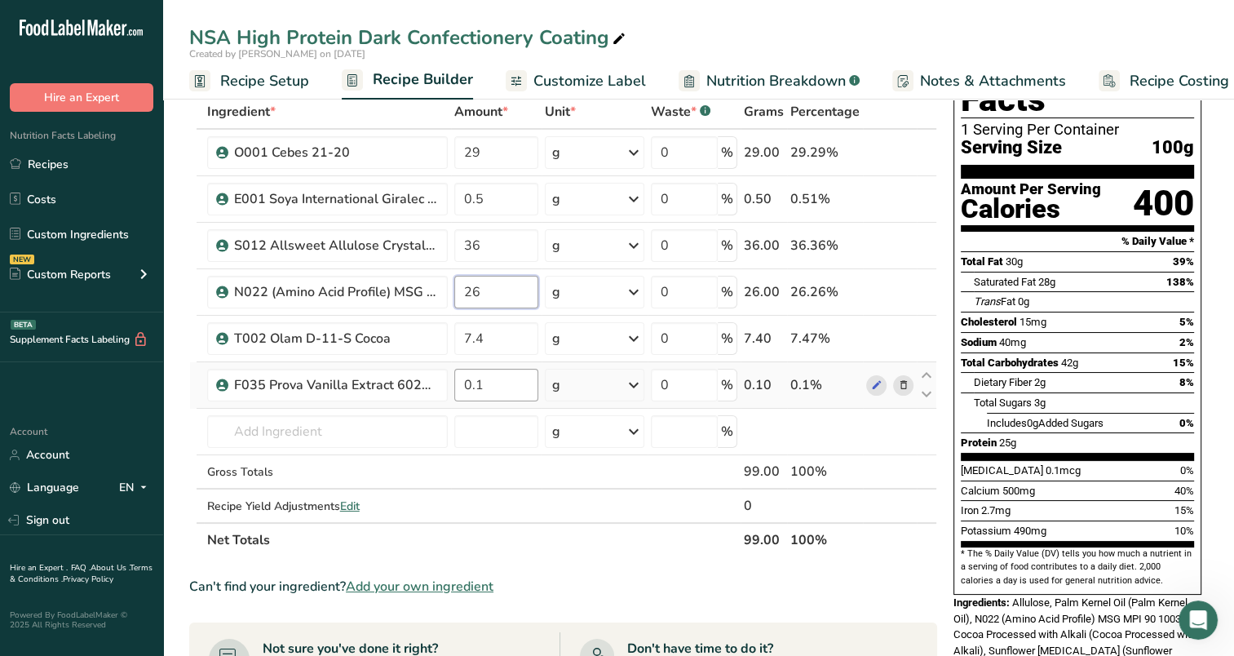
type input "26"
click at [530, 383] on div "Ingredient * Amount * Unit * Waste * .a-a{fill:#347362;}.b-a{fill:#fff;} Grams …" at bounding box center [563, 326] width 748 height 463
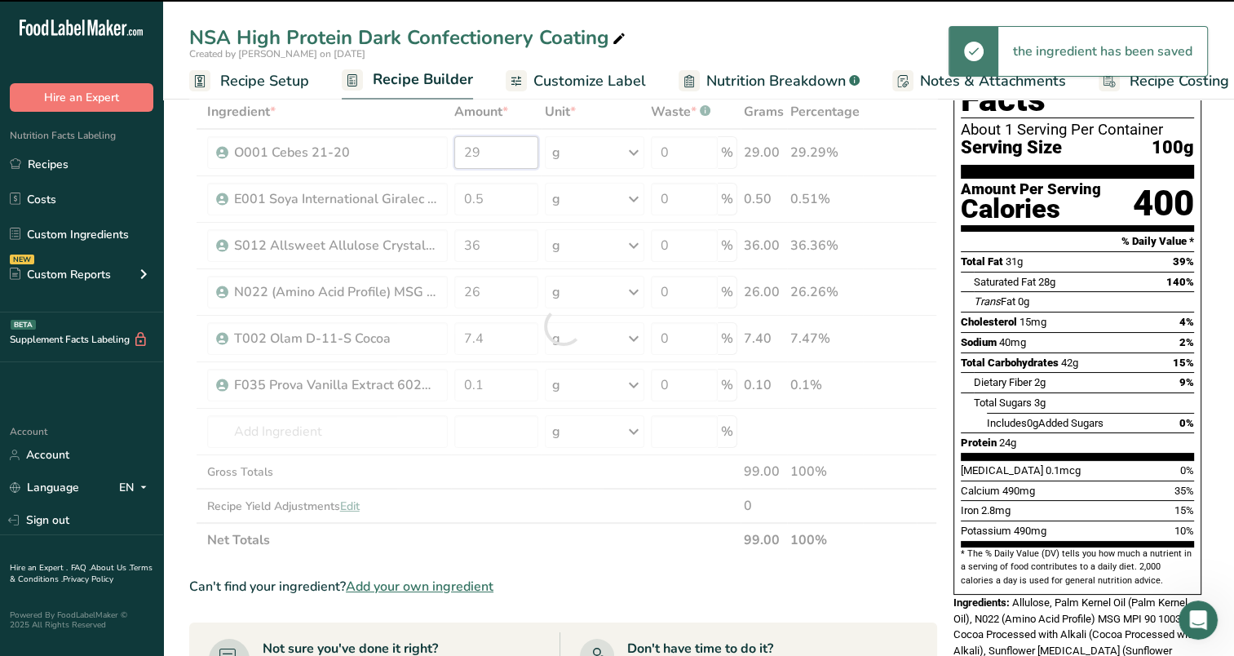
drag, startPoint x: 505, startPoint y: 156, endPoint x: 481, endPoint y: 156, distance: 23.7
click at [481, 156] on div "Ingredient * Amount * Unit * Waste * .a-a{fill:#347362;}.b-a{fill:#fff;} Grams …" at bounding box center [563, 326] width 748 height 463
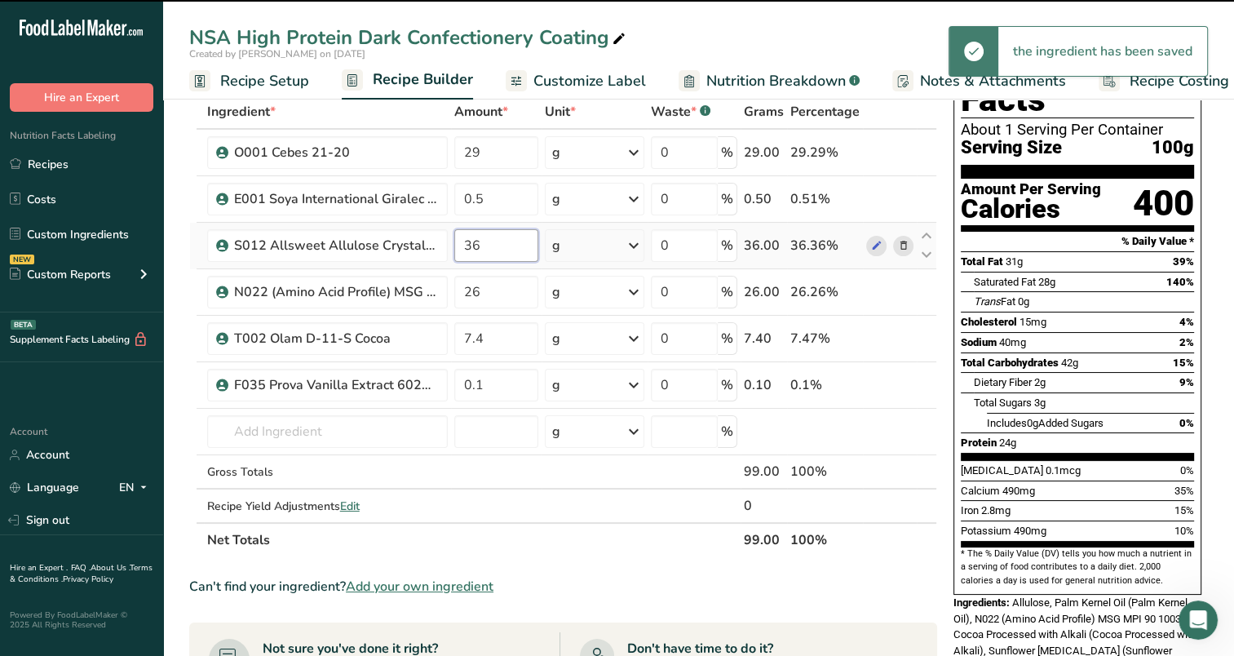
drag, startPoint x: 490, startPoint y: 252, endPoint x: 473, endPoint y: 247, distance: 17.8
click at [473, 247] on input "36" at bounding box center [496, 245] width 84 height 33
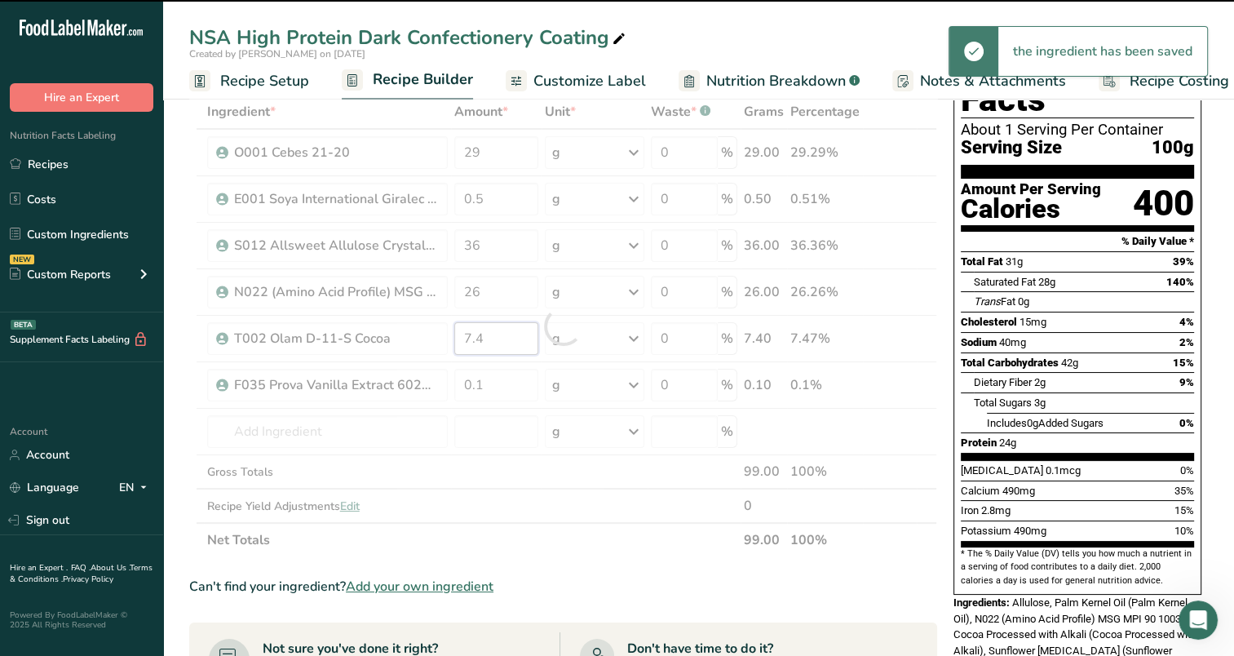
drag, startPoint x: 486, startPoint y: 339, endPoint x: 450, endPoint y: 339, distance: 35.9
click at [451, 339] on td "7.4" at bounding box center [496, 339] width 91 height 47
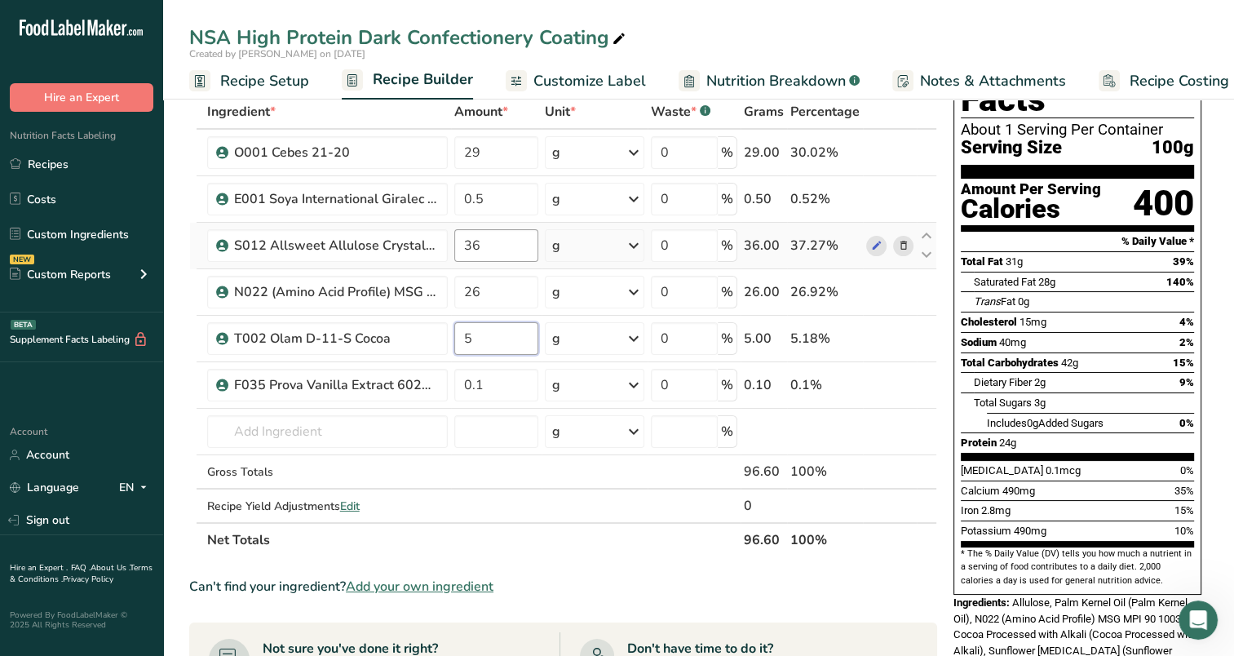
type input "5"
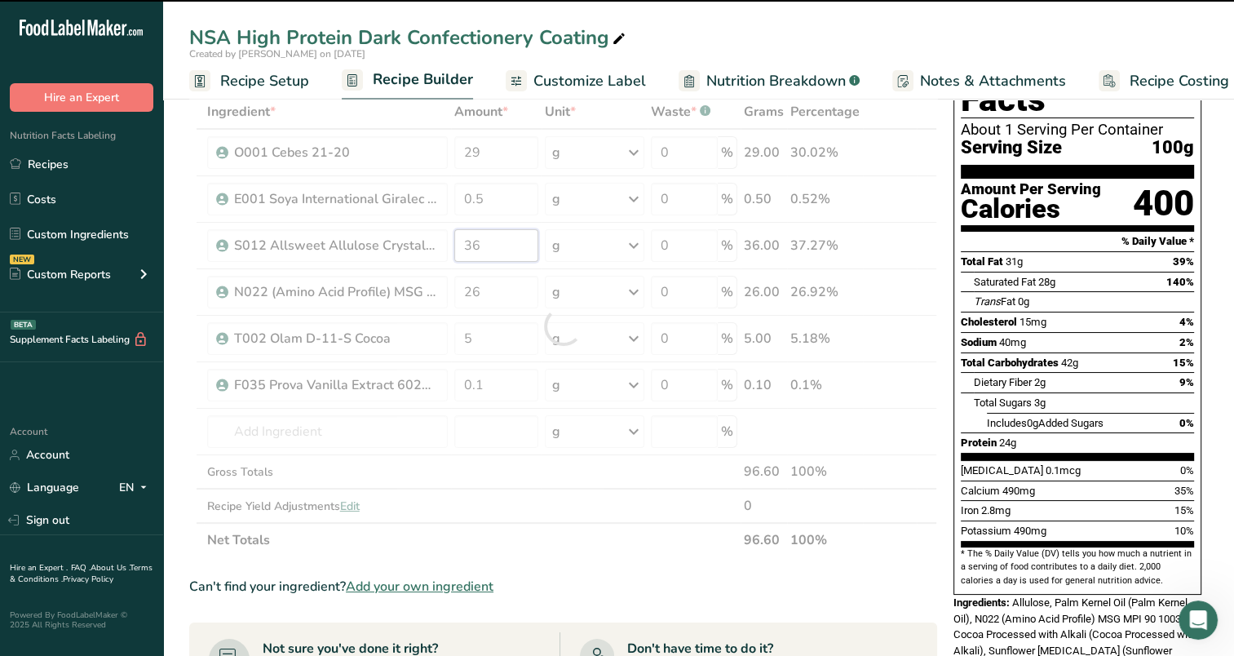
drag, startPoint x: 493, startPoint y: 246, endPoint x: 465, endPoint y: 251, distance: 28.2
click at [465, 251] on input "36" at bounding box center [496, 245] width 84 height 33
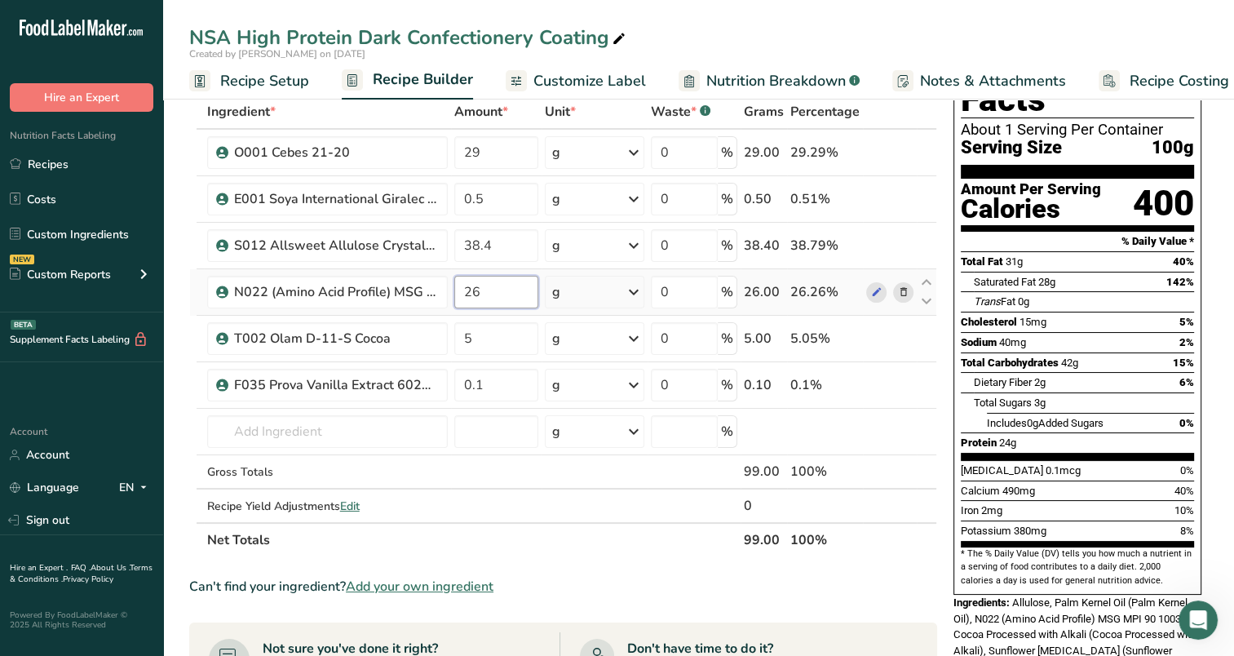
click at [507, 303] on div "Ingredient * Amount * Unit * Waste * .a-a{fill:#347362;}.b-a{fill:#fff;} Grams …" at bounding box center [563, 326] width 748 height 463
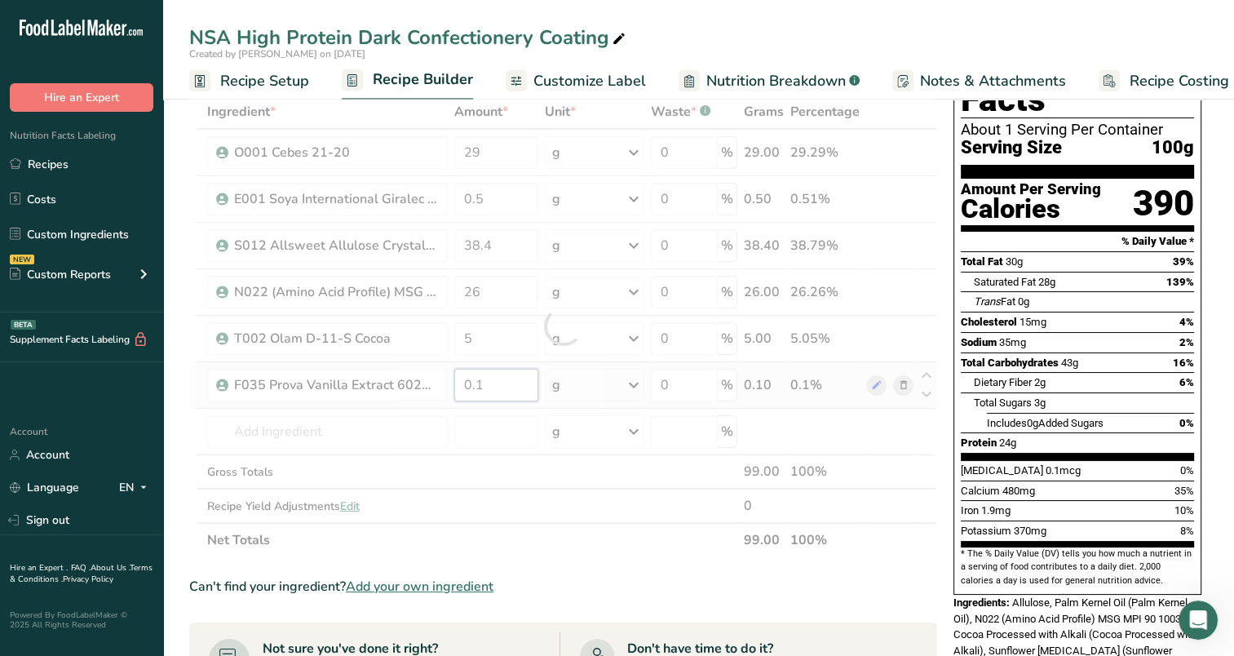
click at [528, 385] on div "Ingredient * Amount * Unit * Waste * .a-a{fill:#347362;}.b-a{fill:#fff;} Grams …" at bounding box center [563, 326] width 748 height 463
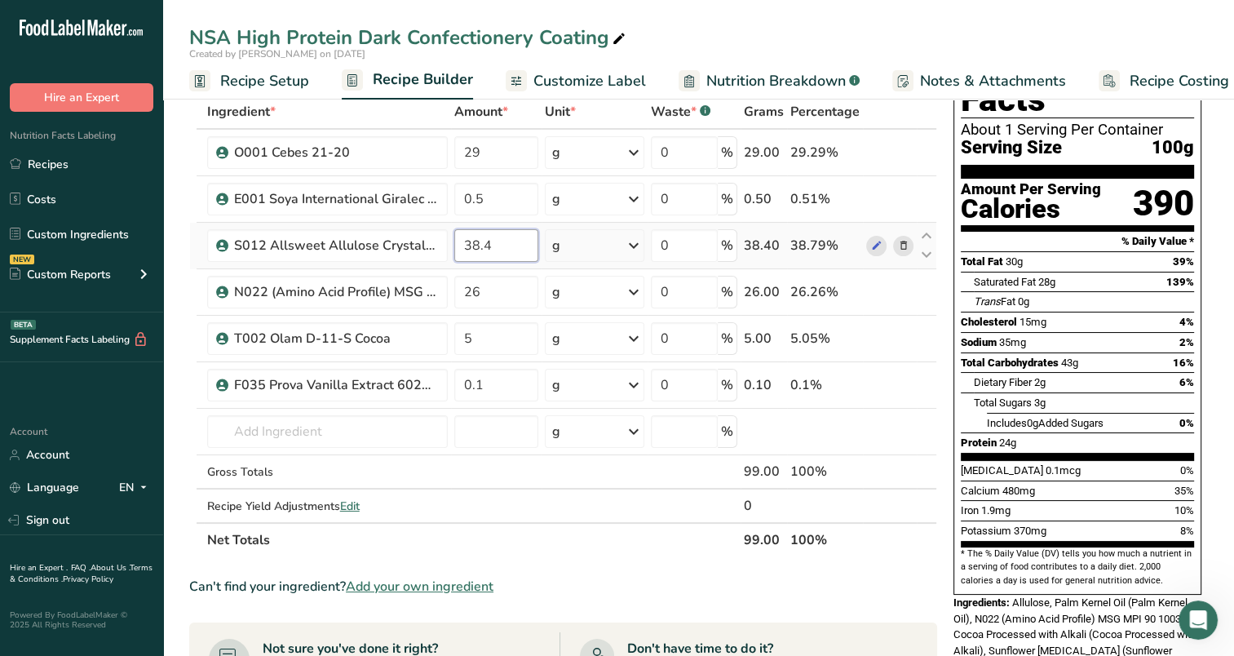
click at [476, 239] on div "Ingredient * Amount * Unit * Waste * .a-a{fill:#347362;}.b-a{fill:#fff;} Grams …" at bounding box center [563, 326] width 748 height 463
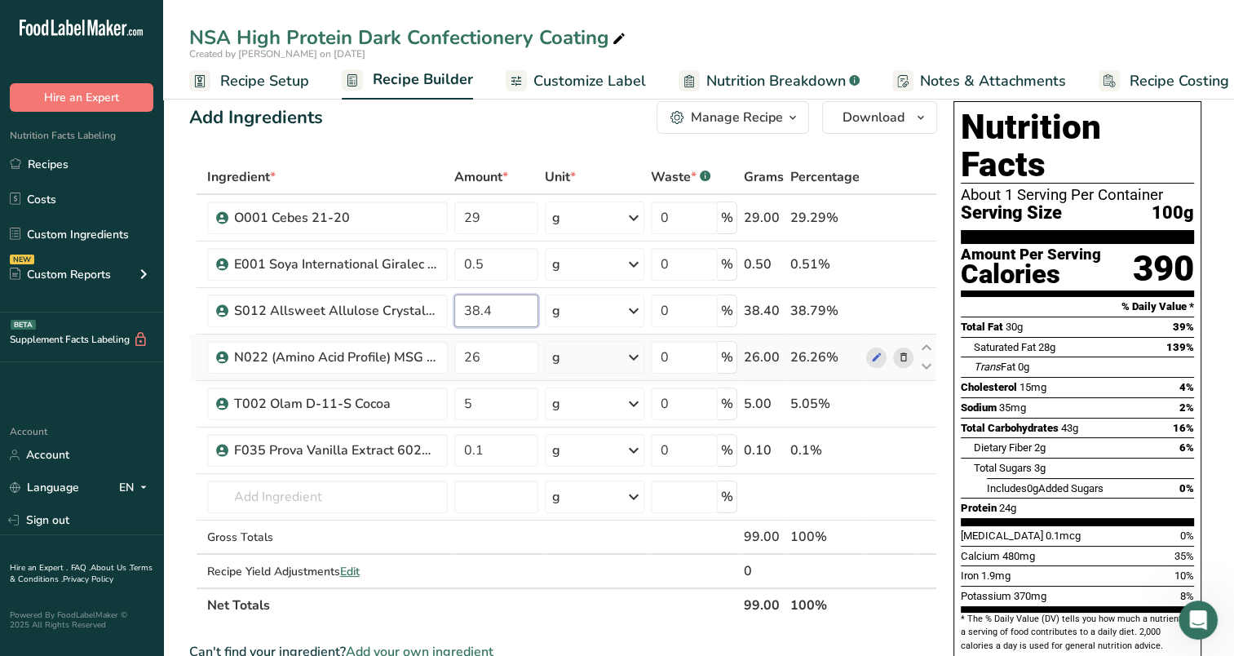
scroll to position [0, 0]
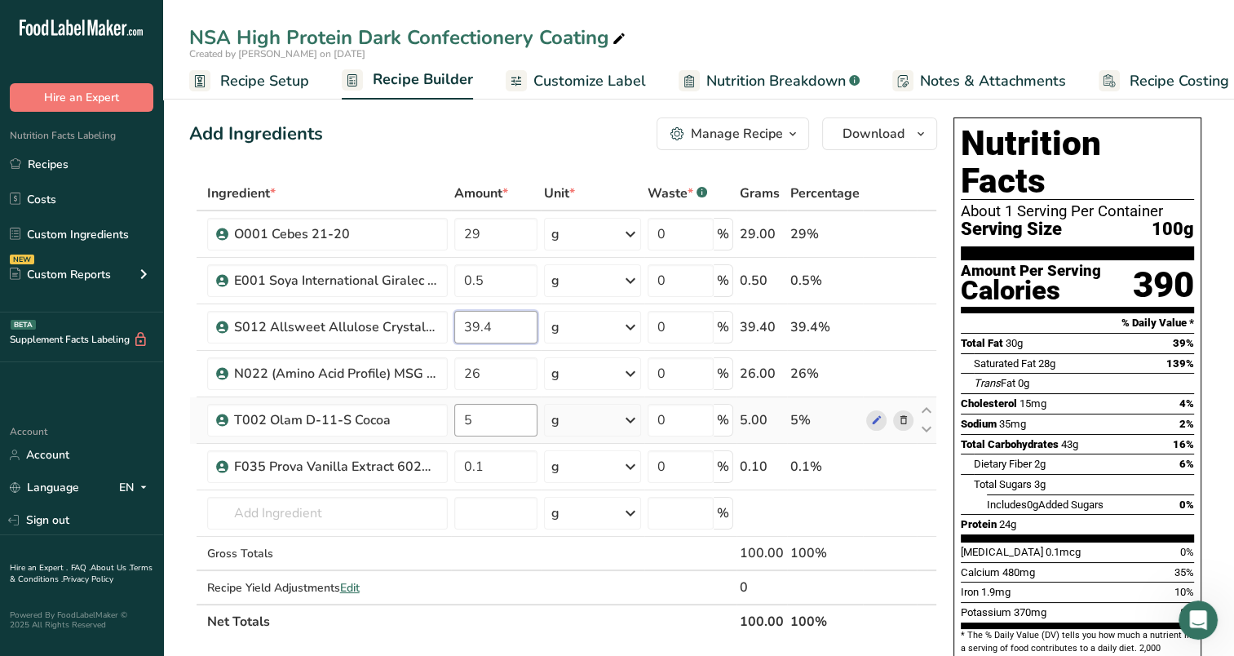
type input "39.4"
click at [509, 433] on div "Ingredient * Amount * Unit * Waste * .a-a{fill:#347362;}.b-a{fill:#fff;} Grams …" at bounding box center [563, 407] width 748 height 463
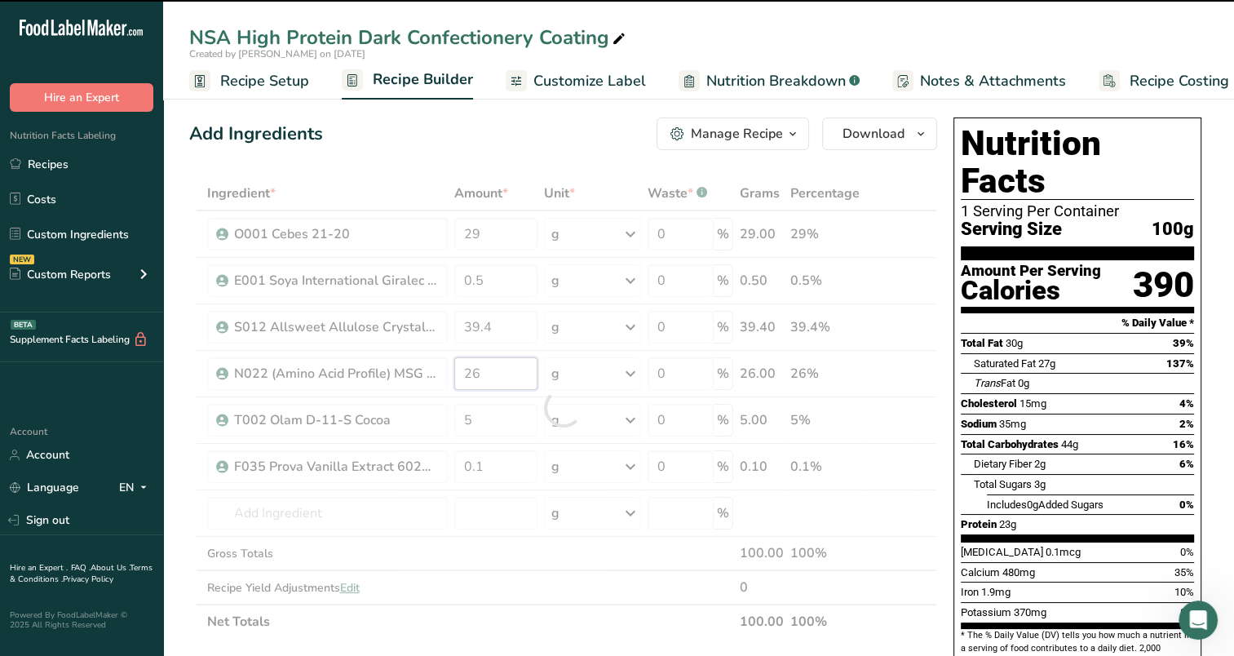
drag, startPoint x: 490, startPoint y: 372, endPoint x: 481, endPoint y: 379, distance: 10.4
click at [481, 379] on input "26" at bounding box center [495, 373] width 83 height 33
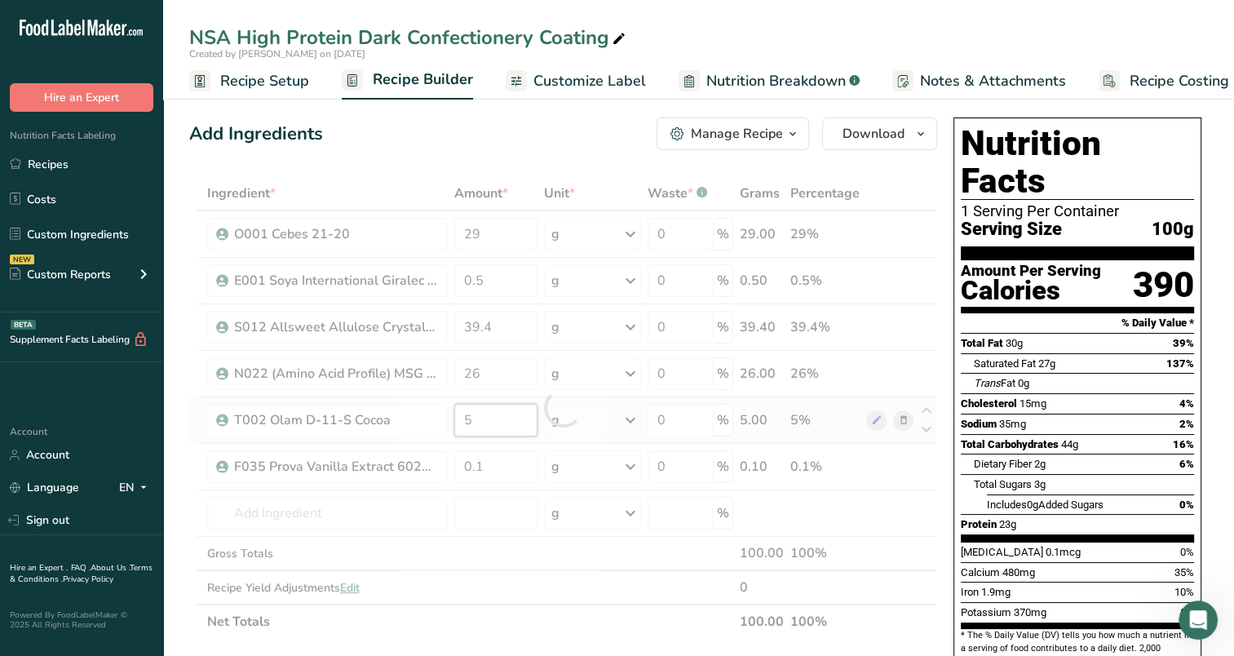
click at [485, 421] on div "Ingredient * Amount * Unit * Waste * .a-a{fill:#347362;}.b-a{fill:#fff;} Grams …" at bounding box center [563, 407] width 748 height 463
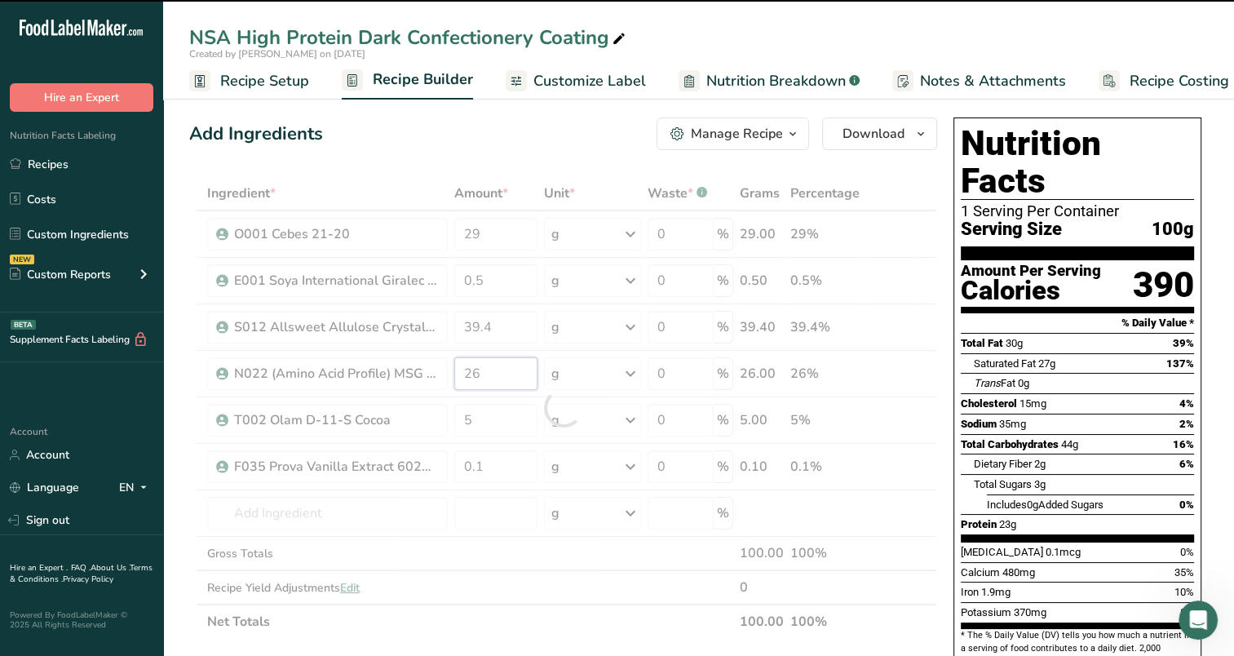
drag, startPoint x: 509, startPoint y: 372, endPoint x: 468, endPoint y: 378, distance: 41.2
click at [468, 378] on input "26" at bounding box center [495, 373] width 83 height 33
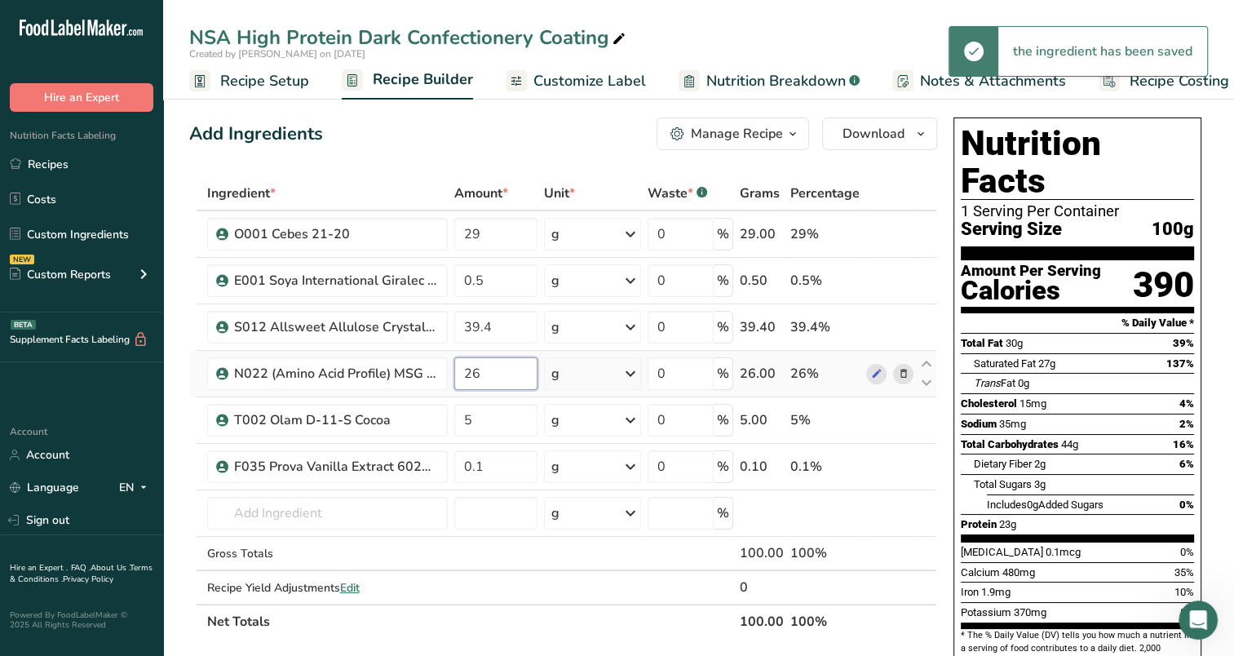
click at [509, 362] on input "26" at bounding box center [495, 373] width 83 height 33
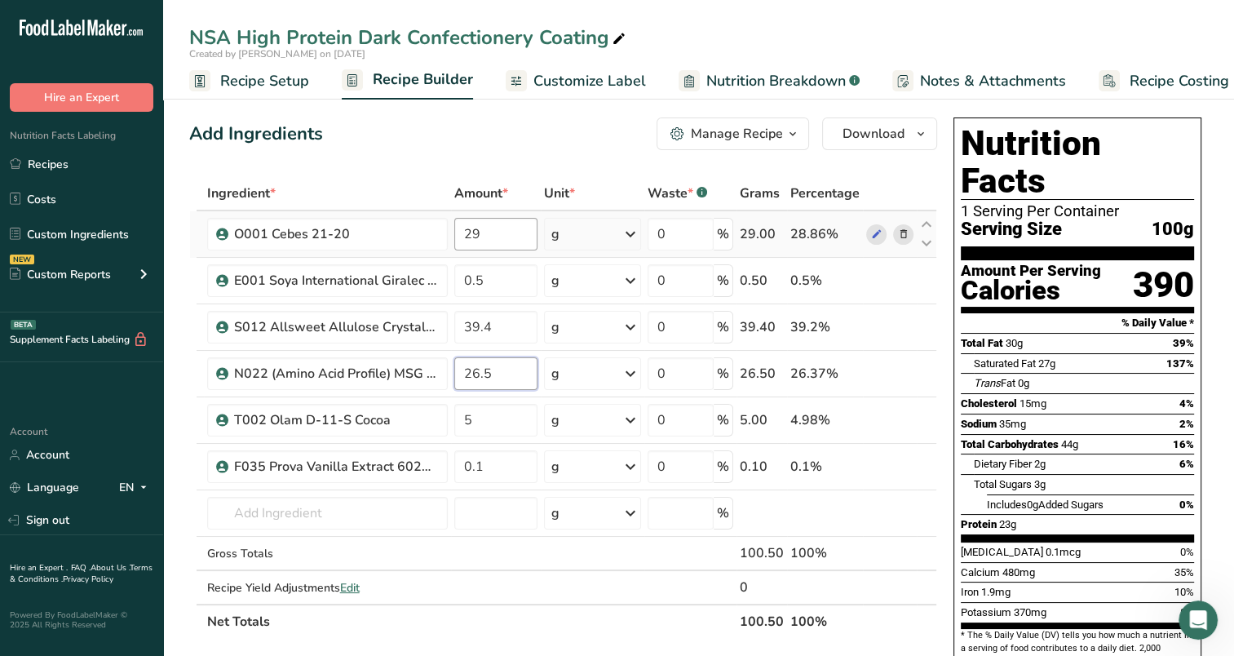
type input "26.5"
click at [491, 225] on div "Ingredient * Amount * Unit * Waste * .a-a{fill:#347362;}.b-a{fill:#fff;} Grams …" at bounding box center [563, 407] width 748 height 463
type input "28"
click at [495, 328] on div "Ingredient * Amount * Unit * Waste * .a-a{fill:#347362;}.b-a{fill:#fff;} Grams …" at bounding box center [563, 407] width 748 height 463
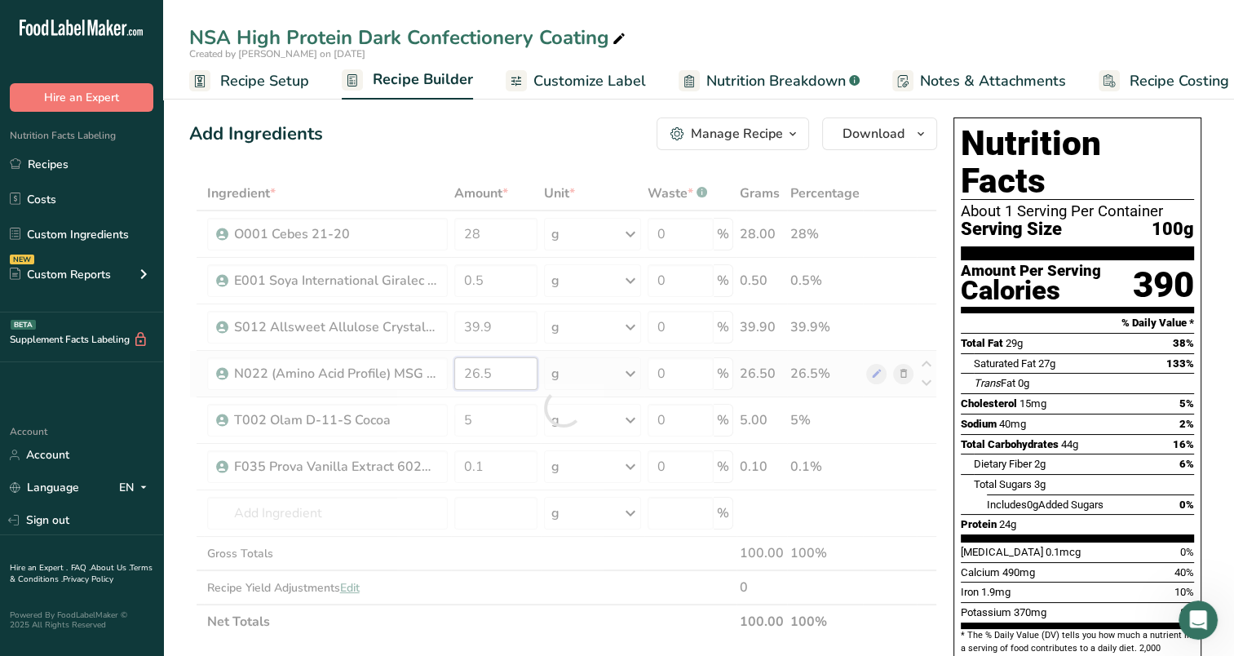
click at [501, 388] on div "Ingredient * Amount * Unit * Waste * .a-a{fill:#347362;}.b-a{fill:#fff;} Grams …" at bounding box center [563, 407] width 748 height 463
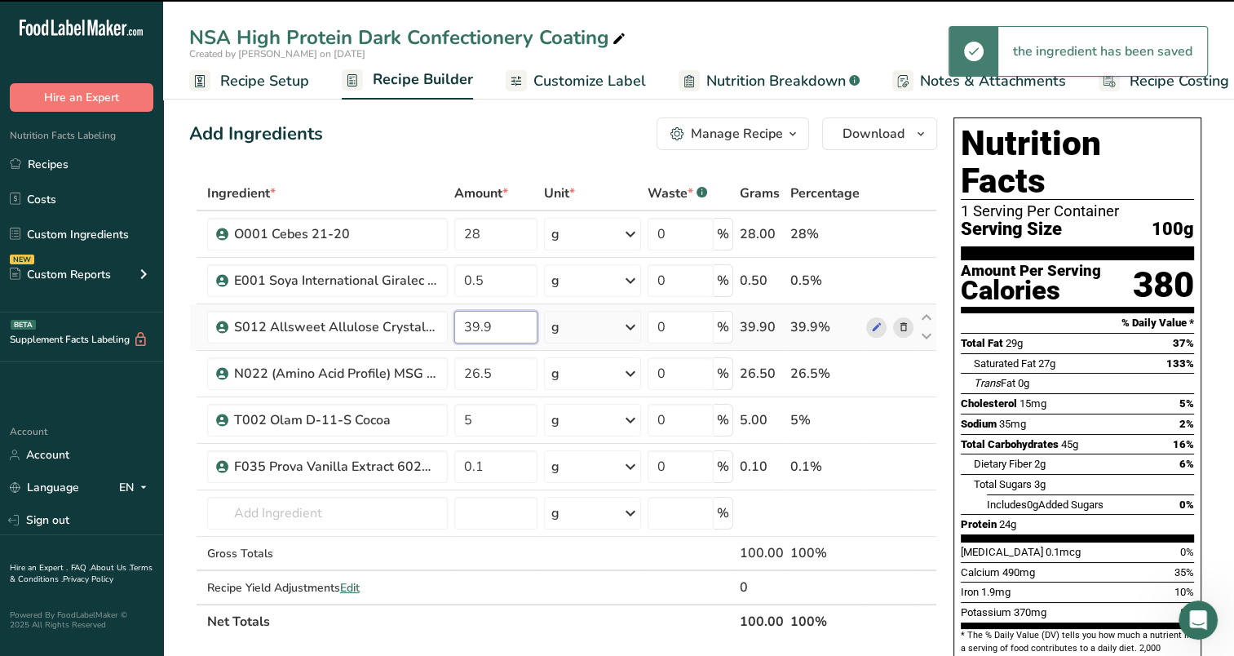
drag, startPoint x: 488, startPoint y: 326, endPoint x: 467, endPoint y: 341, distance: 25.8
click at [467, 341] on input "39.9" at bounding box center [495, 327] width 83 height 33
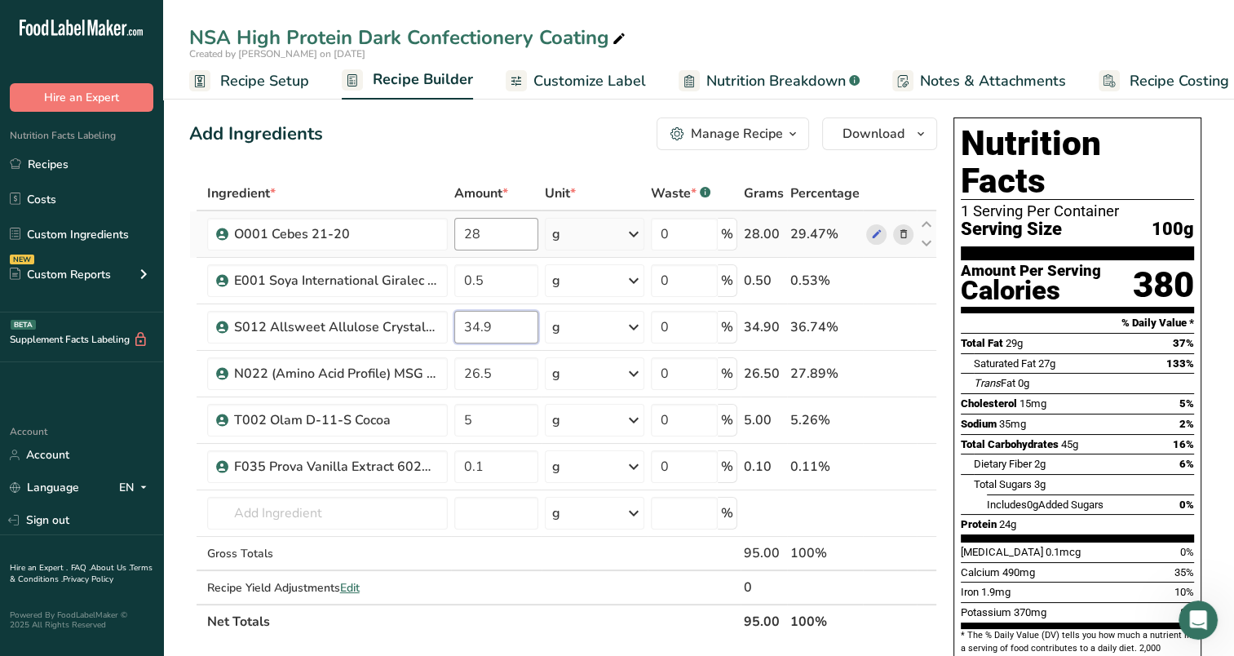
type input "34.9"
click at [490, 231] on div "Ingredient * Amount * Unit * Waste * .a-a{fill:#347362;}.b-a{fill:#fff;} Grams …" at bounding box center [563, 407] width 748 height 463
type input "2"
type input "33"
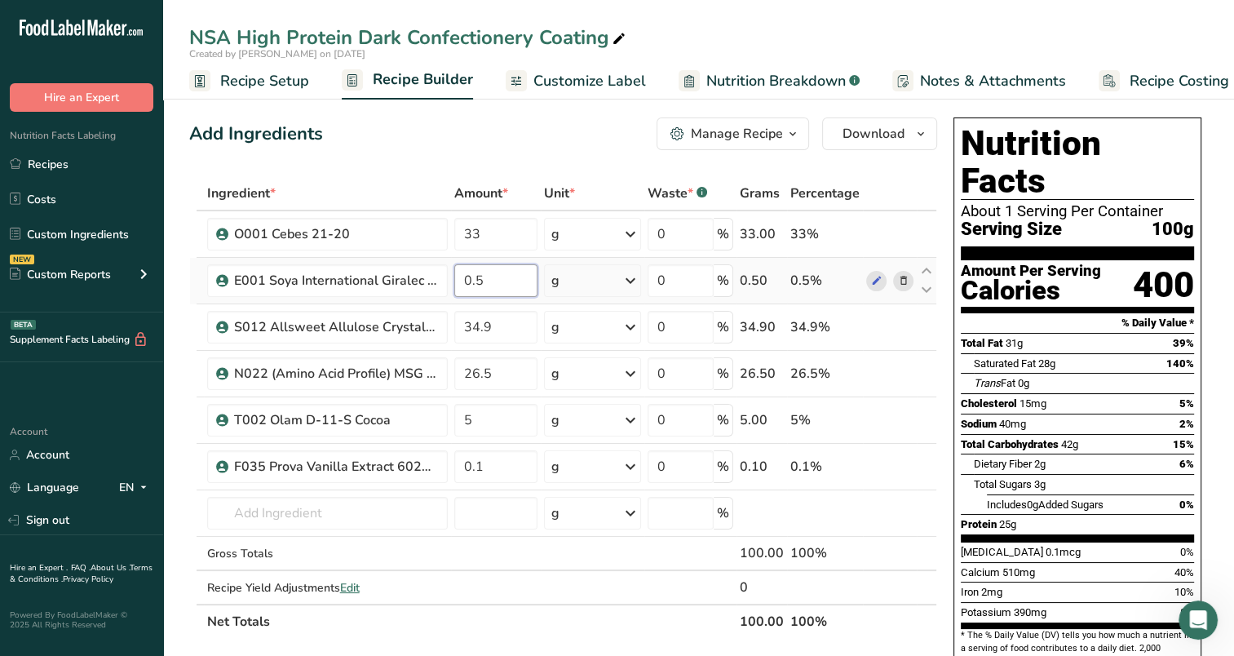
click at [525, 288] on div "Ingredient * Amount * Unit * Waste * .a-a{fill:#347362;}.b-a{fill:#fff;} Grams …" at bounding box center [563, 407] width 748 height 463
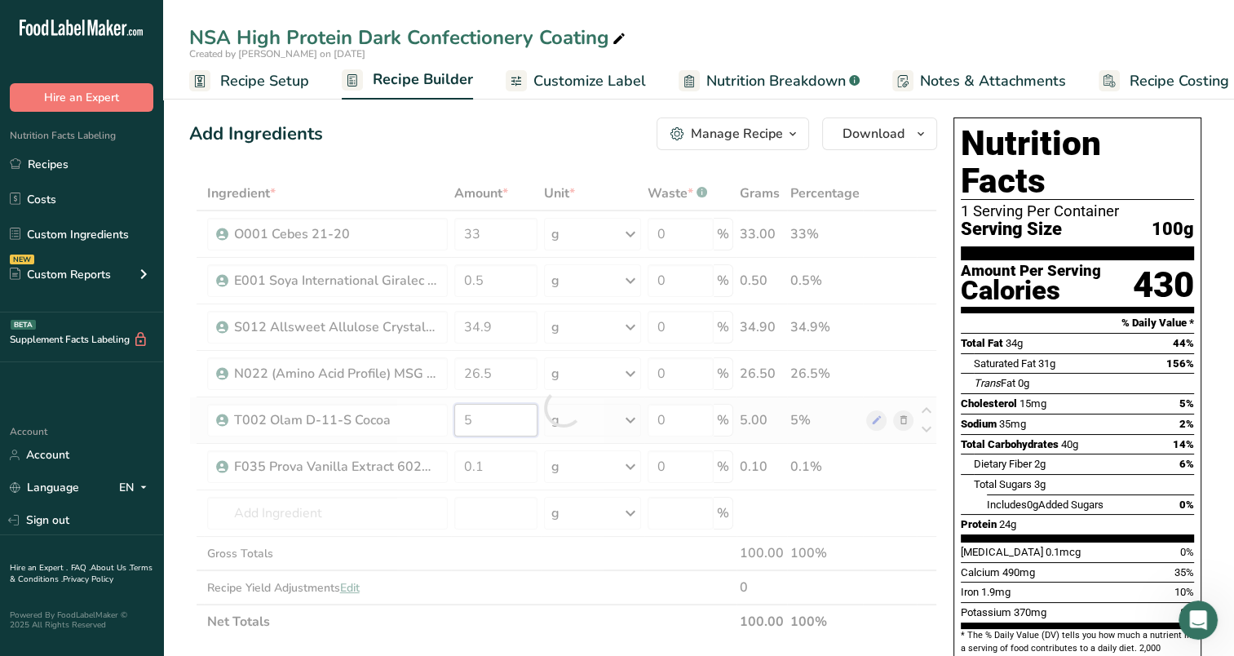
click at [514, 429] on div "Ingredient * Amount * Unit * Waste * .a-a{fill:#347362;}.b-a{fill:#fff;} Grams …" at bounding box center [563, 407] width 748 height 463
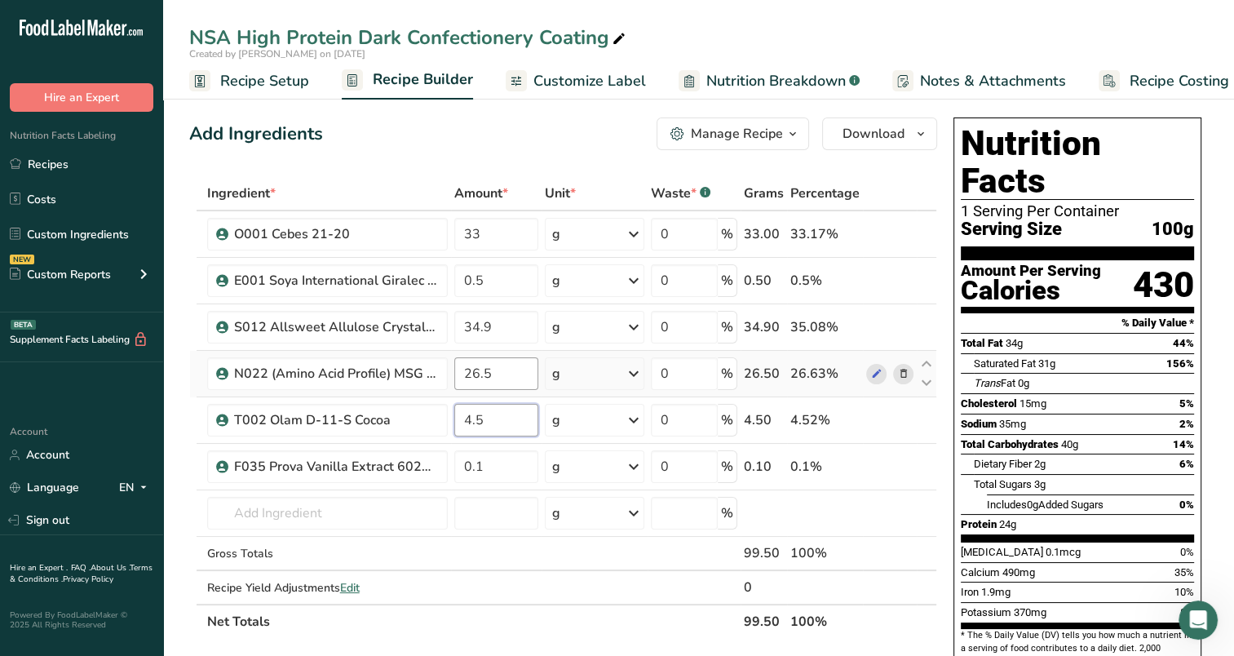
type input "4.5"
click at [512, 369] on div "Ingredient * Amount * Unit * Waste * .a-a{fill:#347362;}.b-a{fill:#fff;} Grams …" at bounding box center [563, 407] width 748 height 463
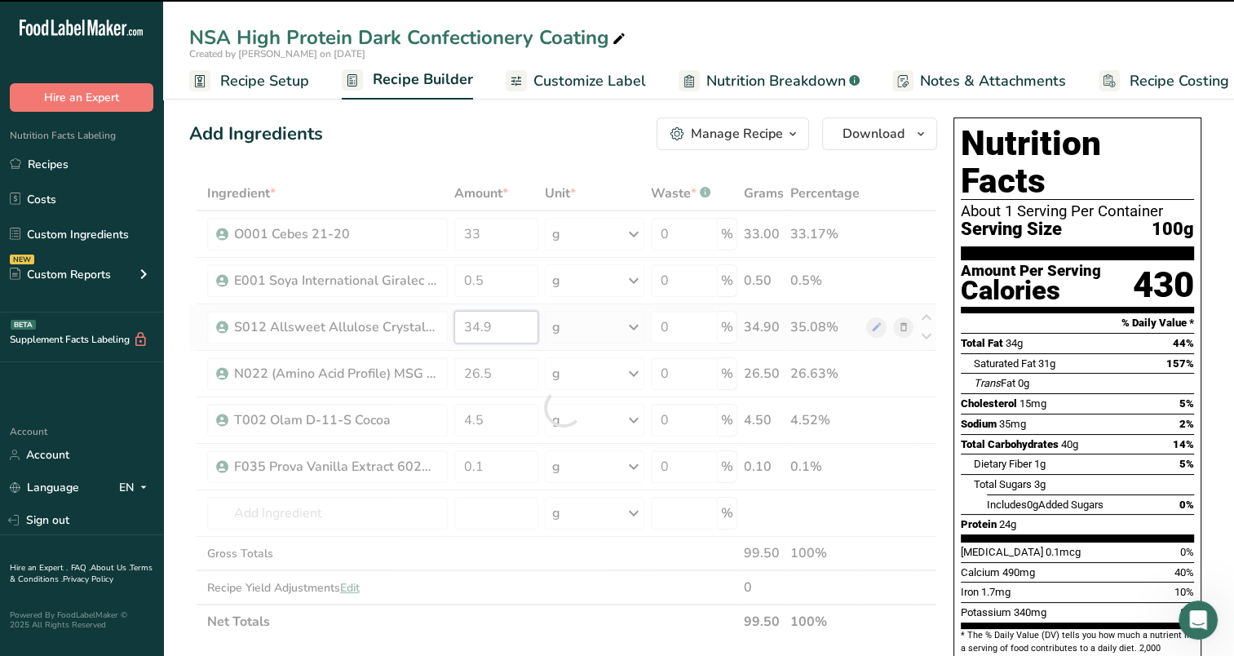
click at [490, 333] on input "34.9" at bounding box center [496, 327] width 84 height 33
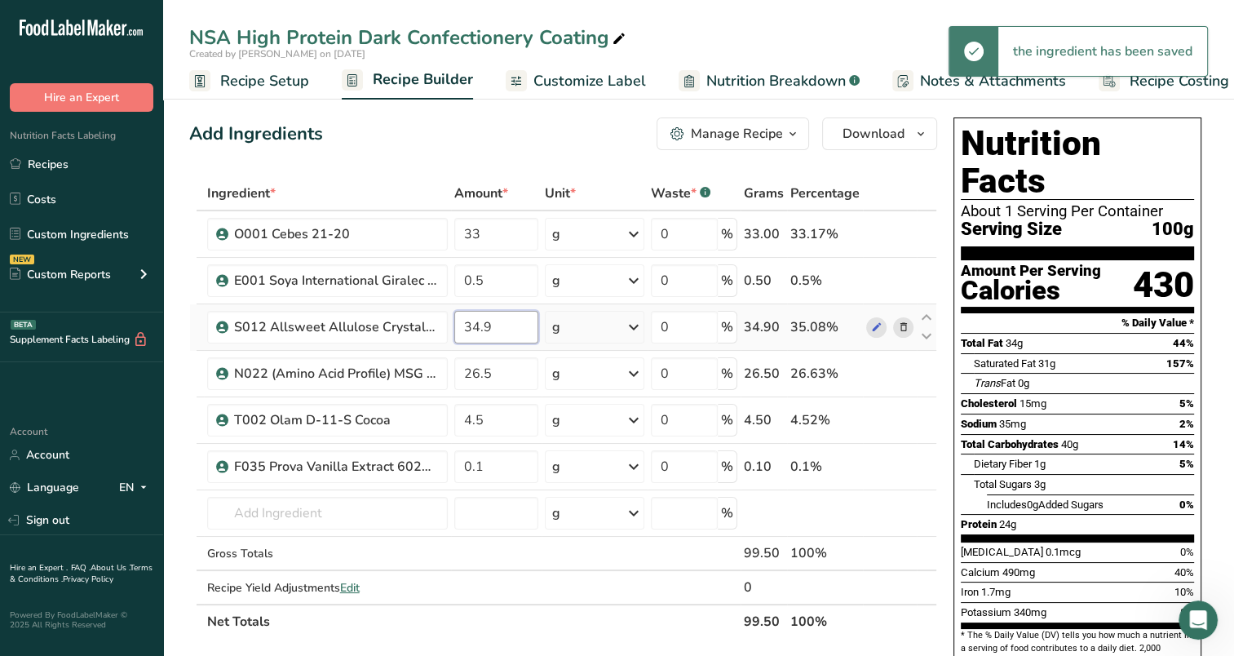
drag, startPoint x: 485, startPoint y: 324, endPoint x: 472, endPoint y: 339, distance: 20.3
click at [472, 339] on input "34.9" at bounding box center [496, 327] width 84 height 33
drag, startPoint x: 509, startPoint y: 323, endPoint x: 472, endPoint y: 335, distance: 38.7
click at [472, 335] on input "34.9" at bounding box center [496, 327] width 84 height 33
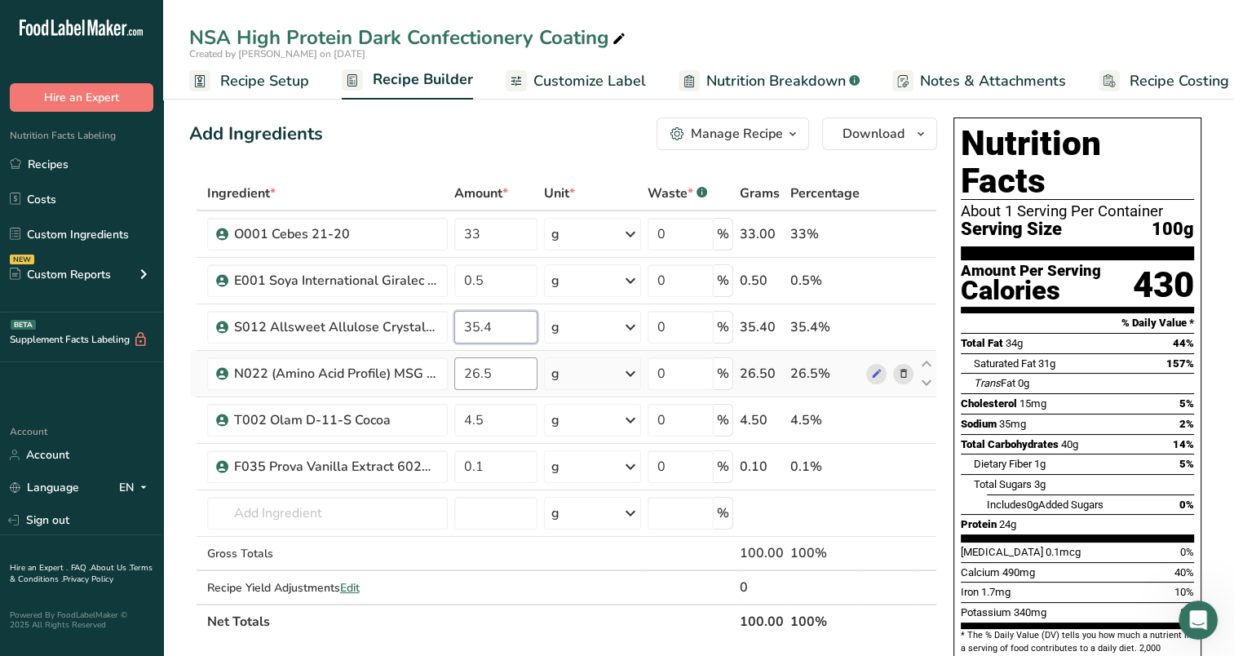
type input "35.4"
click at [493, 371] on div "Ingredient * Amount * Unit * Waste * .a-a{fill:#347362;}.b-a{fill:#fff;} Grams …" at bounding box center [563, 407] width 748 height 463
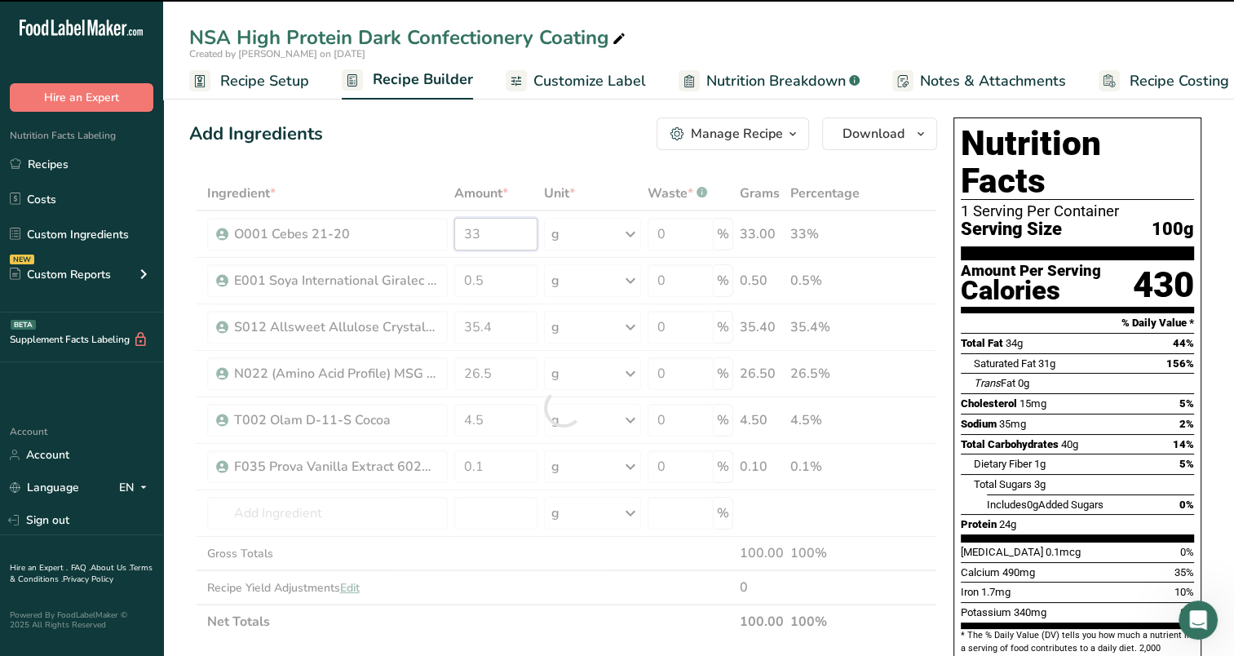
click at [477, 234] on input "33" at bounding box center [495, 234] width 83 height 33
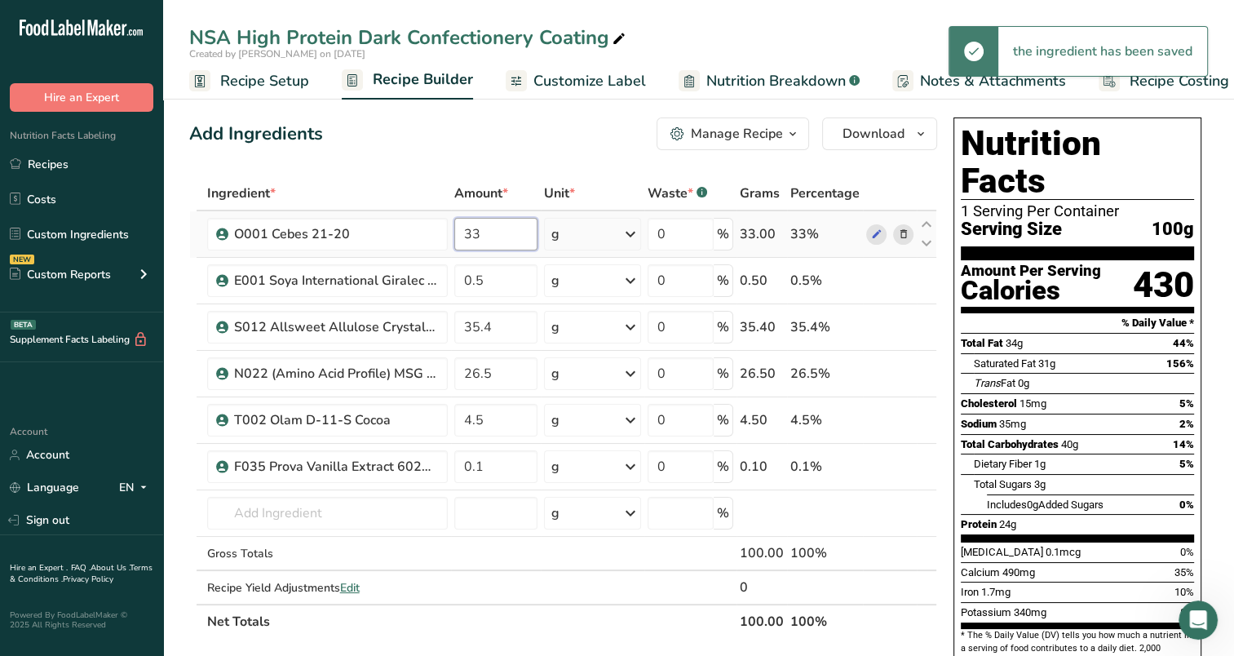
type input "3"
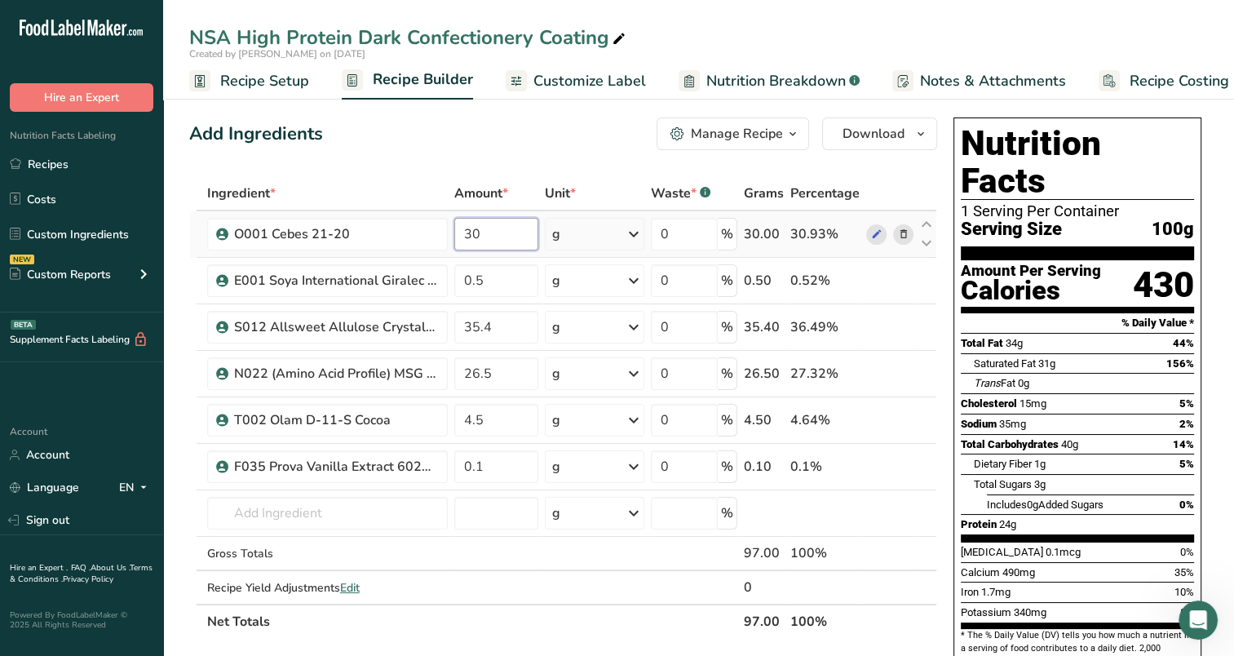
type input "30"
click at [505, 281] on div "Ingredient * Amount * Unit * Waste * .a-a{fill:#347362;}.b-a{fill:#fff;} Grams …" at bounding box center [563, 407] width 748 height 463
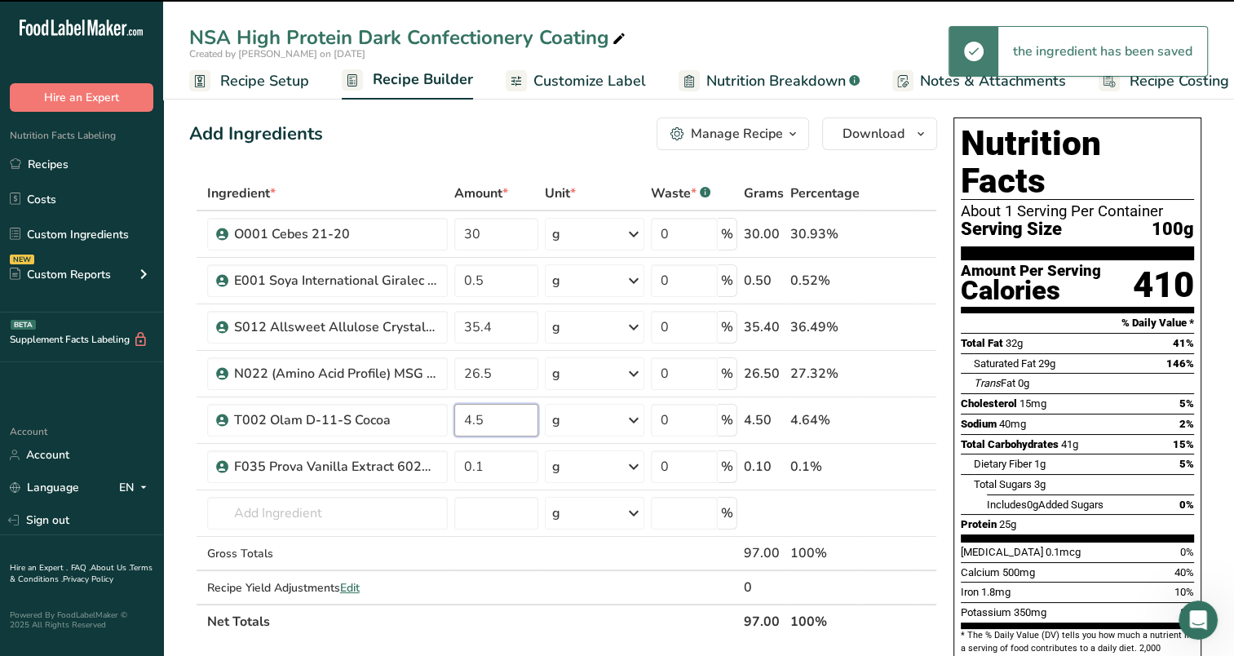
click at [480, 428] on input "4.5" at bounding box center [496, 420] width 84 height 33
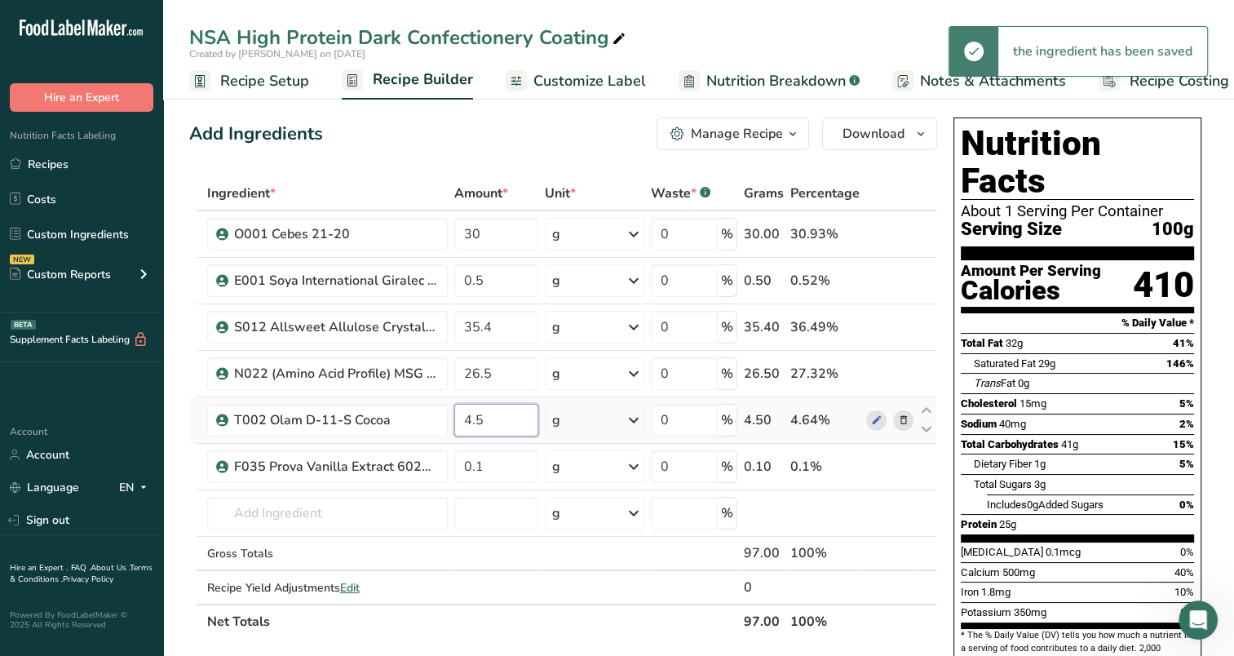
drag, startPoint x: 473, startPoint y: 421, endPoint x: 463, endPoint y: 423, distance: 9.9
click at [463, 423] on input "4.5" at bounding box center [496, 420] width 84 height 33
click at [467, 420] on input "4.5" at bounding box center [496, 420] width 84 height 33
type input "0"
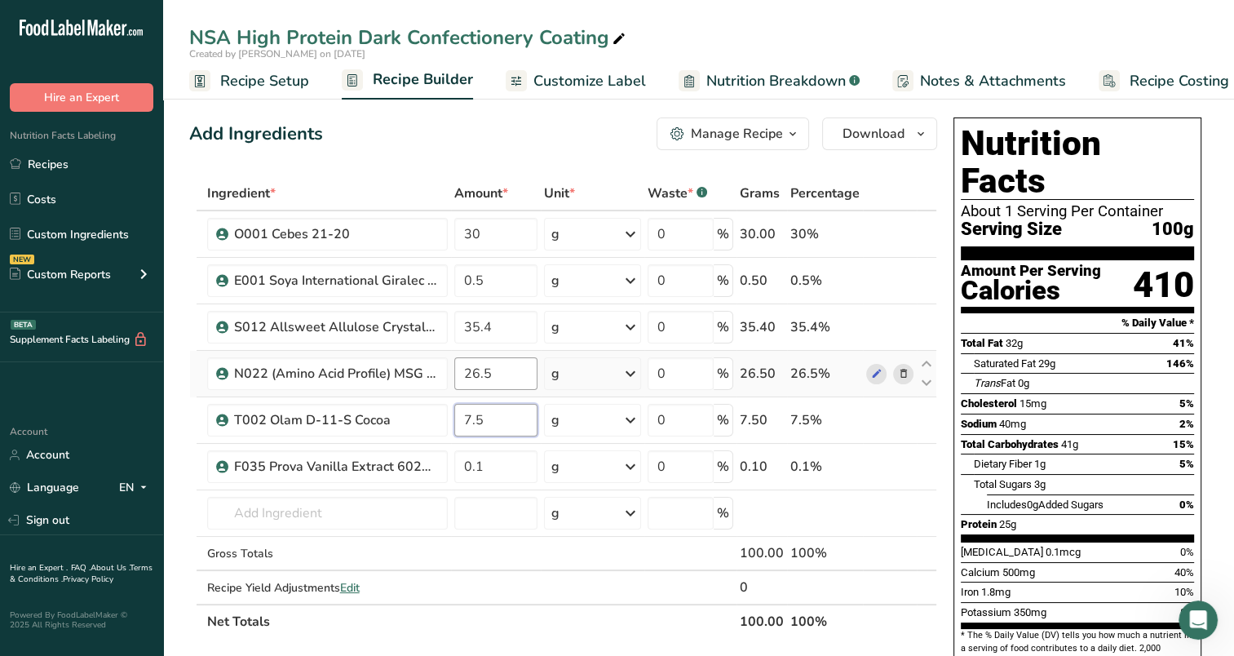
type input "7.5"
click at [499, 372] on div "Ingredient * Amount * Unit * Waste * .a-a{fill:#347362;}.b-a{fill:#fff;} Grams …" at bounding box center [563, 407] width 748 height 463
click at [720, 82] on span "Nutrition Breakdown" at bounding box center [777, 81] width 140 height 22
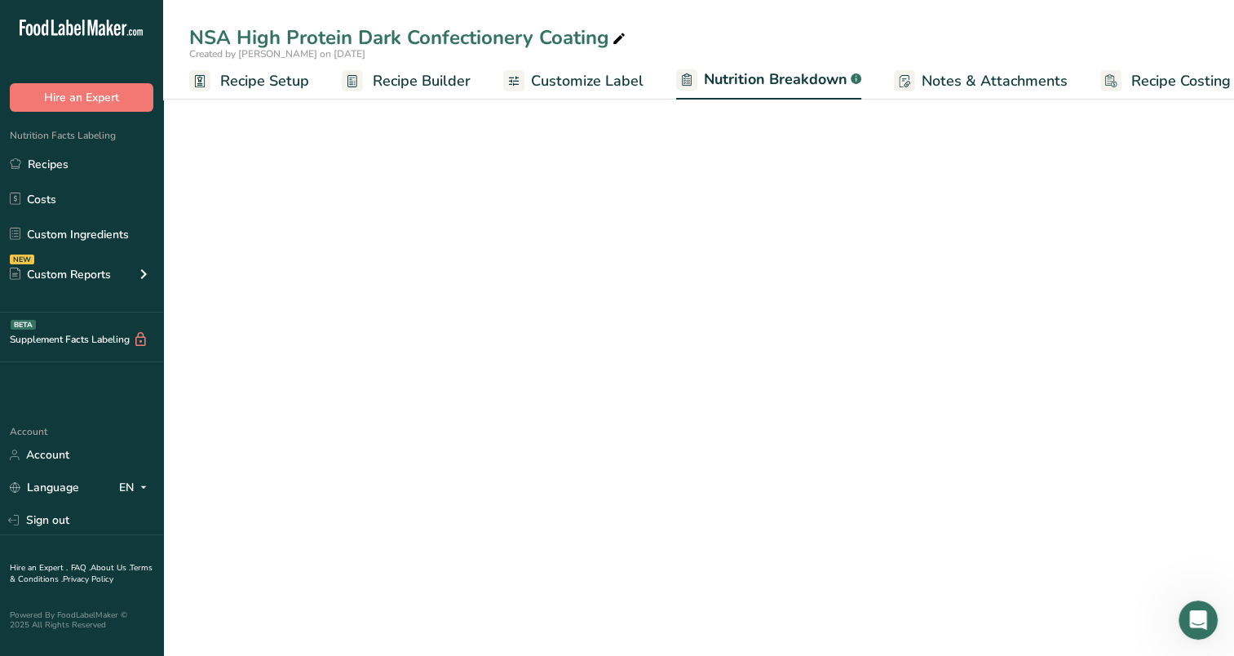
scroll to position [0, 22]
select select "Calories"
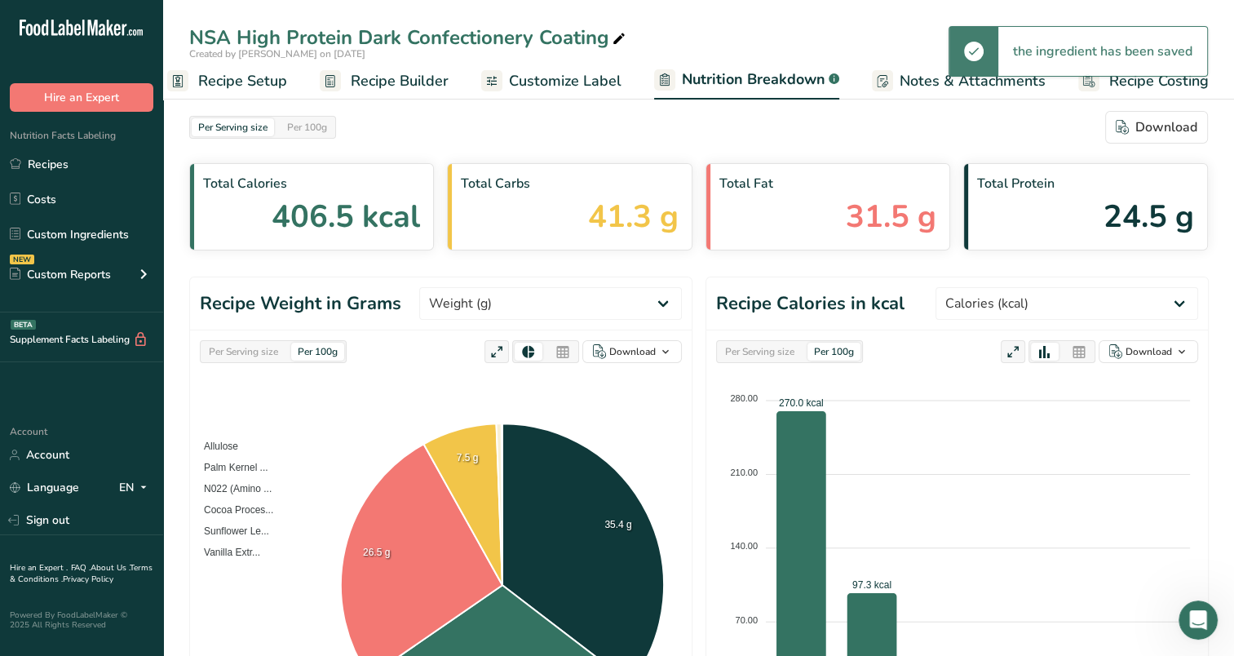
click at [490, 74] on icon at bounding box center [491, 81] width 13 height 20
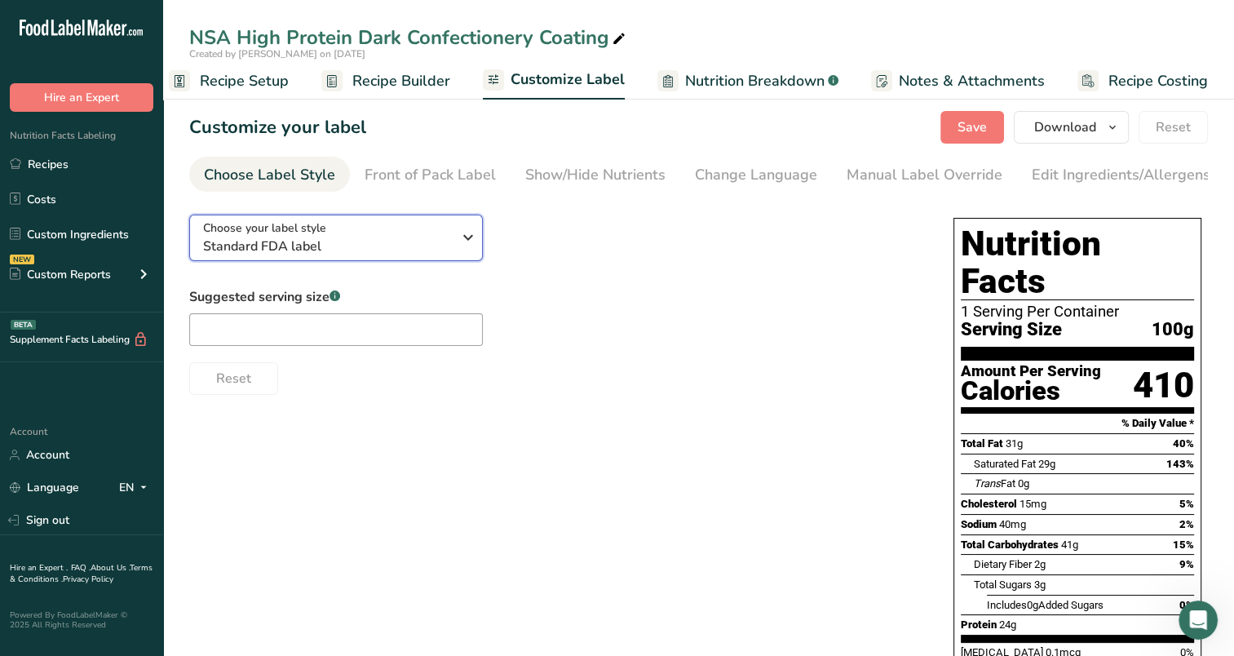
click at [360, 219] on button "Choose your label style Standard FDA label" at bounding box center [336, 238] width 294 height 47
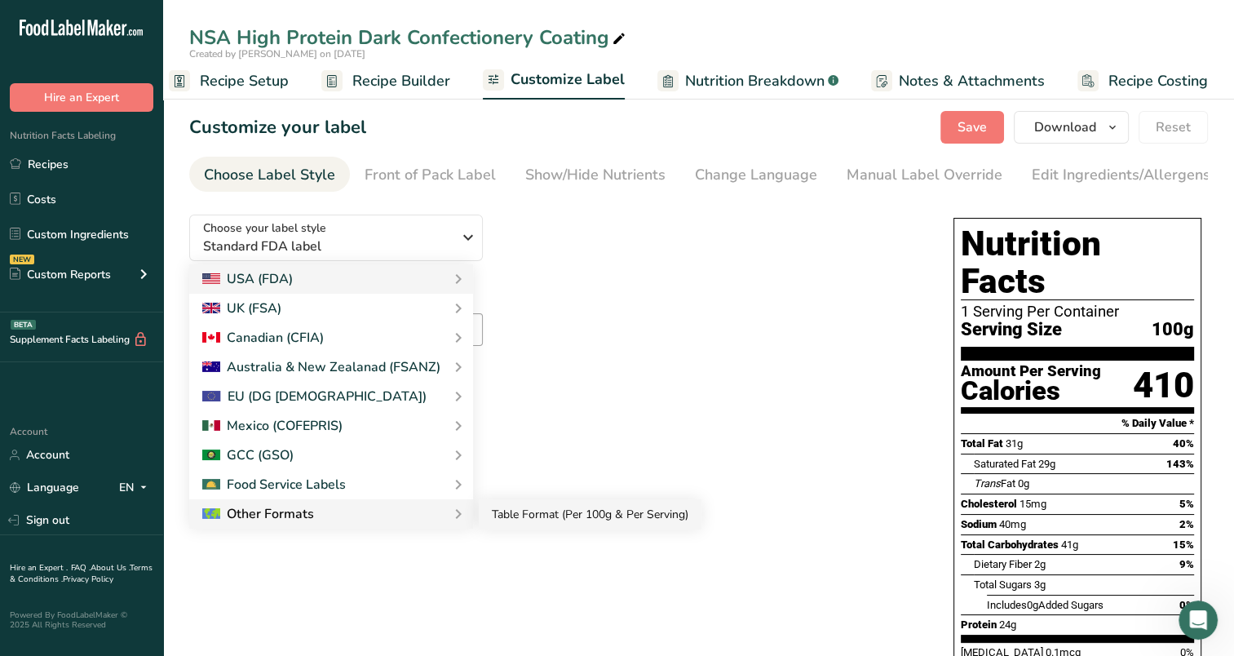
click at [618, 516] on link "Table Format (Per 100g & Per Serving)" at bounding box center [590, 514] width 223 height 30
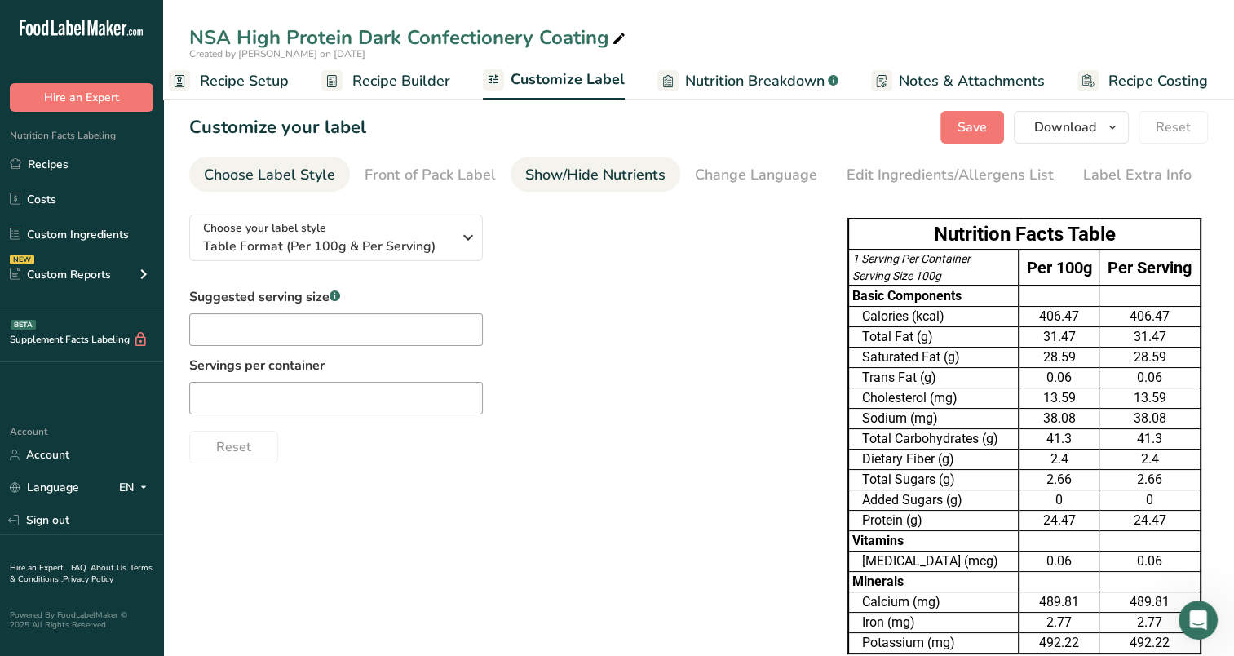
click at [558, 172] on div "Show/Hide Nutrients" at bounding box center [595, 175] width 140 height 22
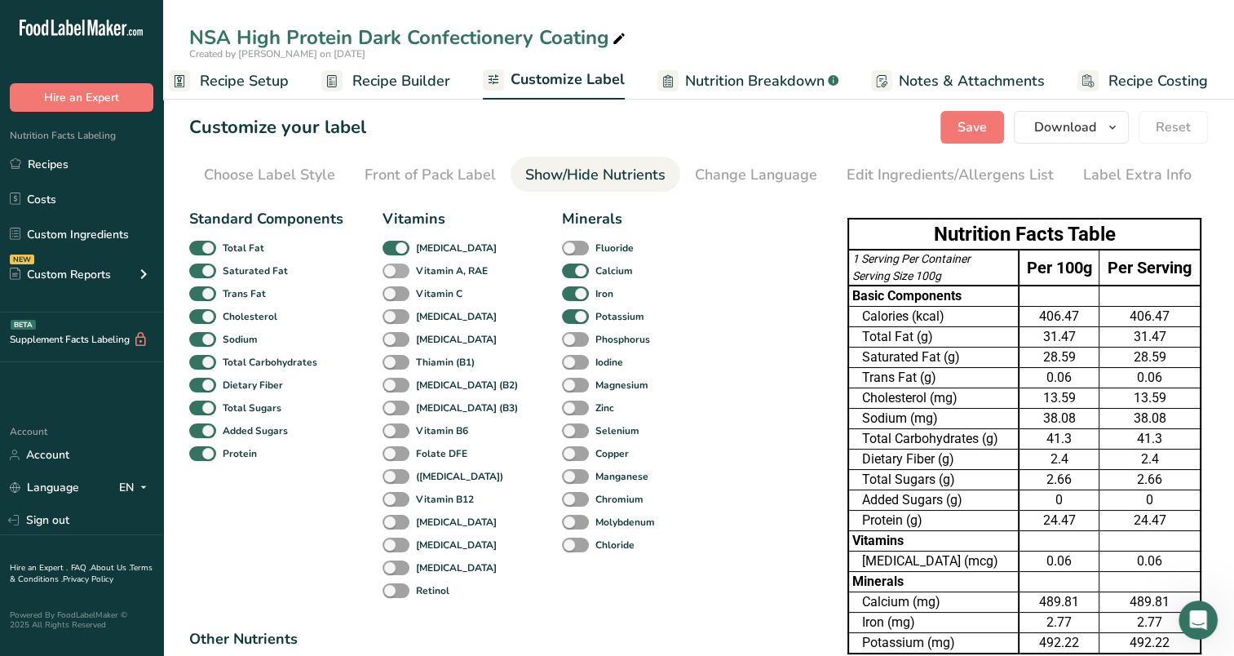
click at [397, 271] on span at bounding box center [396, 272] width 27 height 16
click at [393, 271] on input "Vitamin A, RAE" at bounding box center [388, 270] width 11 height 11
checkbox input "true"
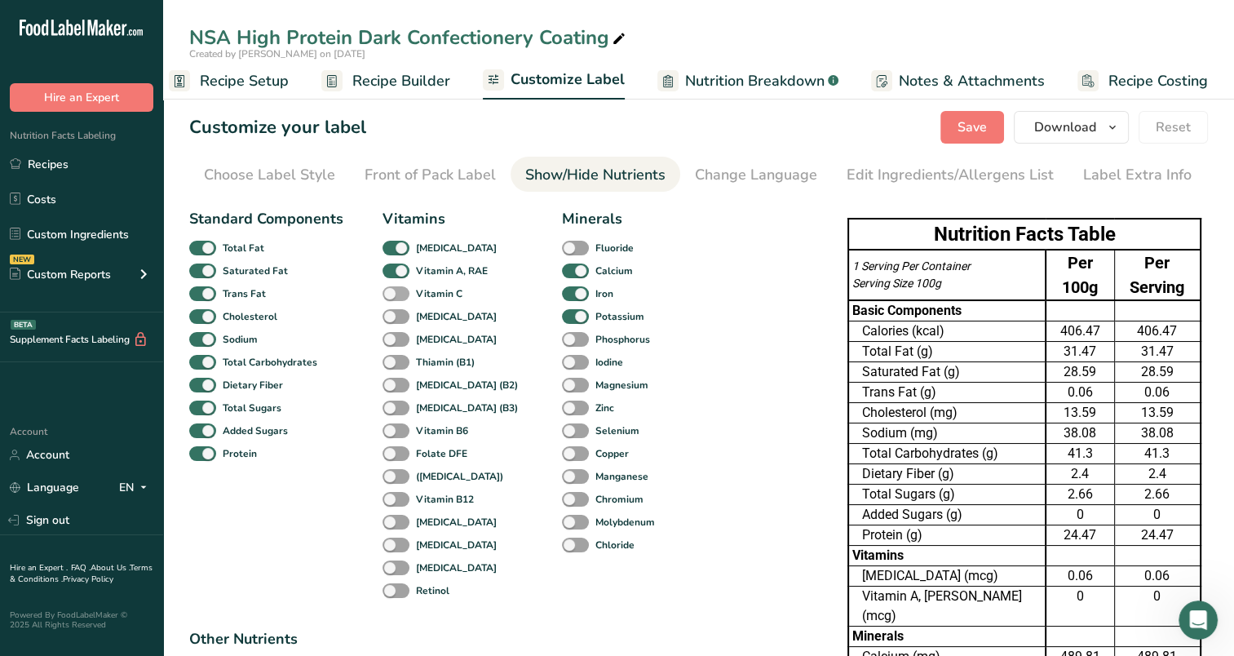
click at [395, 296] on span at bounding box center [396, 294] width 27 height 16
click at [393, 296] on input "Vitamin C" at bounding box center [388, 293] width 11 height 11
checkbox input "true"
click at [395, 316] on span at bounding box center [396, 317] width 27 height 16
click at [393, 316] on input "[MEDICAL_DATA]" at bounding box center [388, 316] width 11 height 11
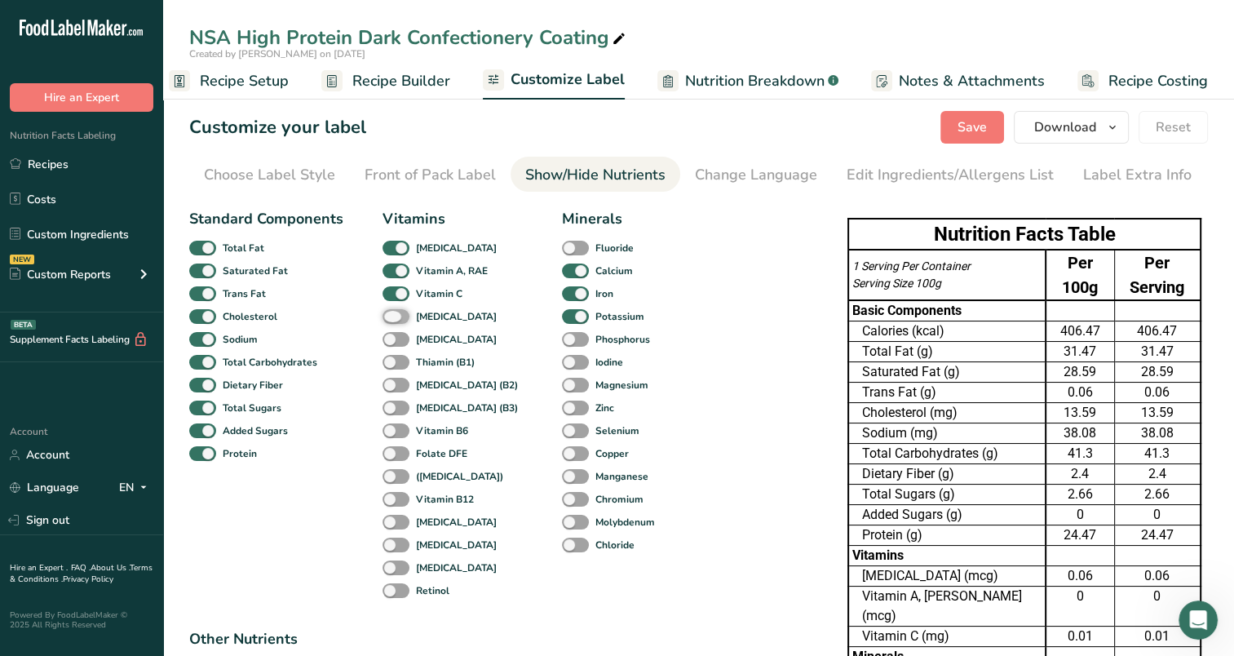
checkbox input "true"
click at [396, 336] on span at bounding box center [396, 340] width 27 height 16
click at [393, 336] on input "[MEDICAL_DATA]" at bounding box center [388, 339] width 11 height 11
checkbox input "true"
click at [401, 359] on span at bounding box center [396, 363] width 27 height 16
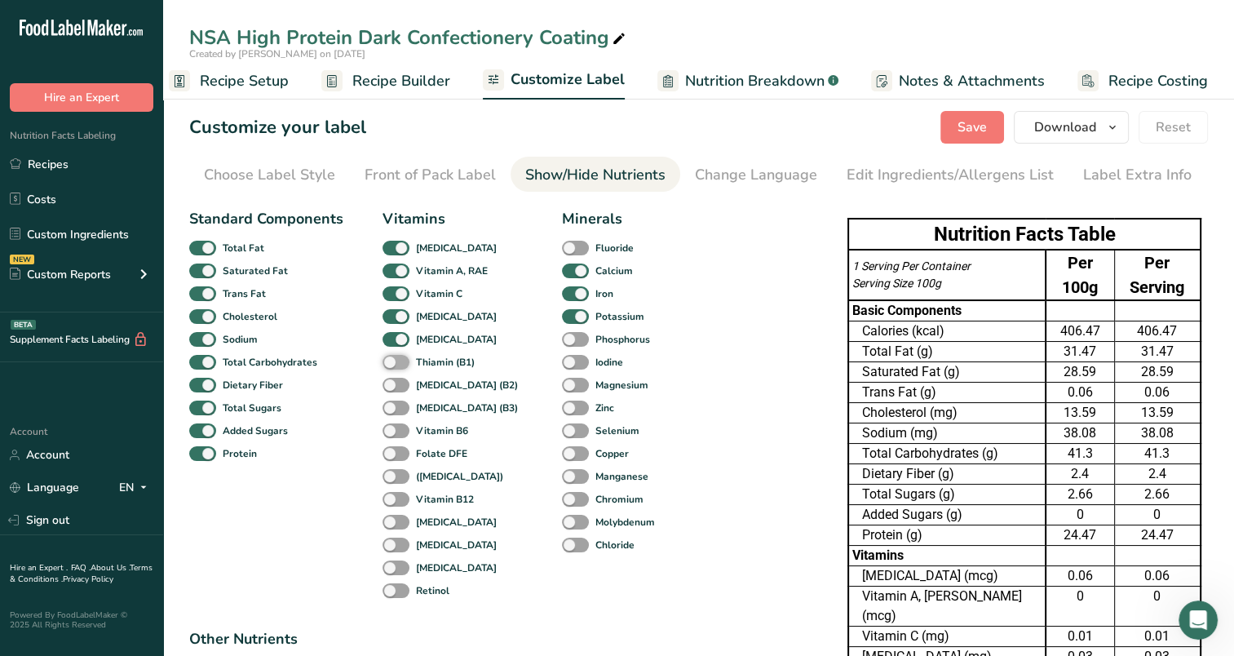
click at [393, 359] on input "Thiamin (B1)" at bounding box center [388, 362] width 11 height 11
checkbox input "true"
click at [394, 383] on span at bounding box center [396, 386] width 27 height 16
click at [393, 383] on input "[MEDICAL_DATA] (B2)" at bounding box center [388, 384] width 11 height 11
checkbox input "true"
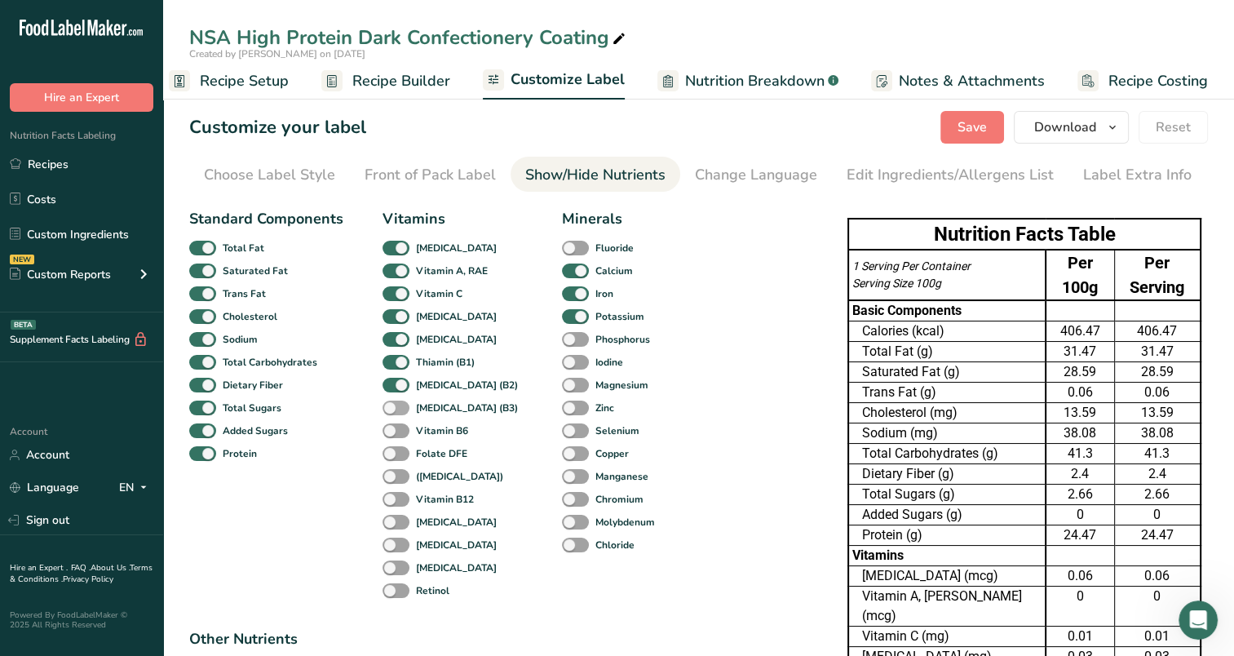
click at [392, 409] on span at bounding box center [396, 409] width 27 height 16
click at [392, 409] on input "[MEDICAL_DATA] (B3)" at bounding box center [388, 407] width 11 height 11
checkbox input "true"
click at [405, 435] on span at bounding box center [396, 431] width 27 height 16
click at [393, 435] on input "Vitamin B6" at bounding box center [388, 430] width 11 height 11
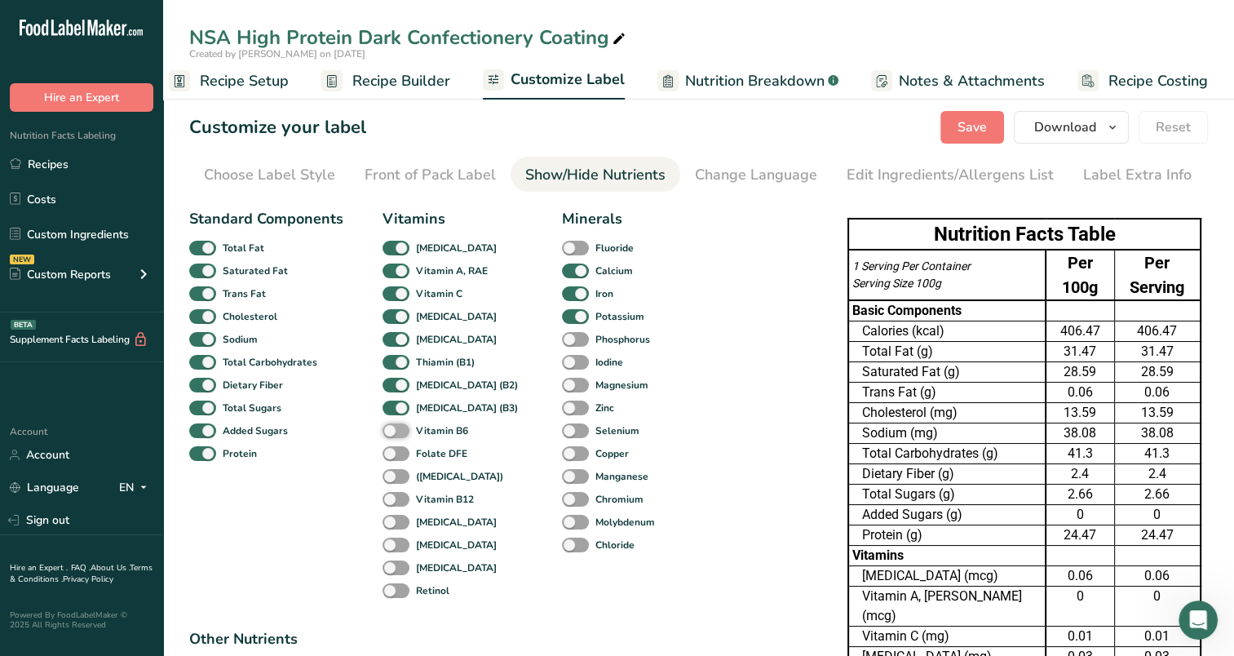
checkbox input "true"
click at [403, 453] on span at bounding box center [396, 454] width 27 height 16
click at [393, 453] on input "Folate DFE" at bounding box center [388, 453] width 11 height 11
checkbox input "true"
click at [396, 475] on span at bounding box center [396, 477] width 27 height 16
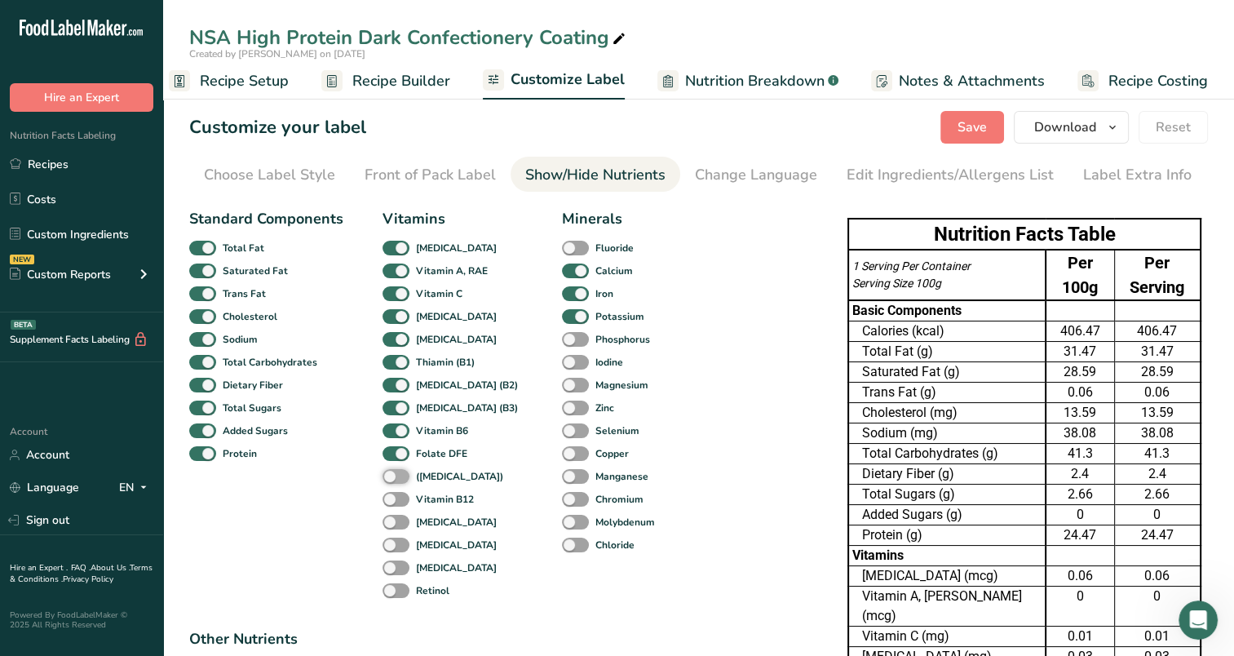
click at [393, 475] on input "([MEDICAL_DATA])" at bounding box center [388, 476] width 11 height 11
checkbox input "true"
click at [395, 501] on span at bounding box center [396, 500] width 27 height 16
click at [393, 501] on input "Vitamin B12" at bounding box center [388, 499] width 11 height 11
checkbox input "true"
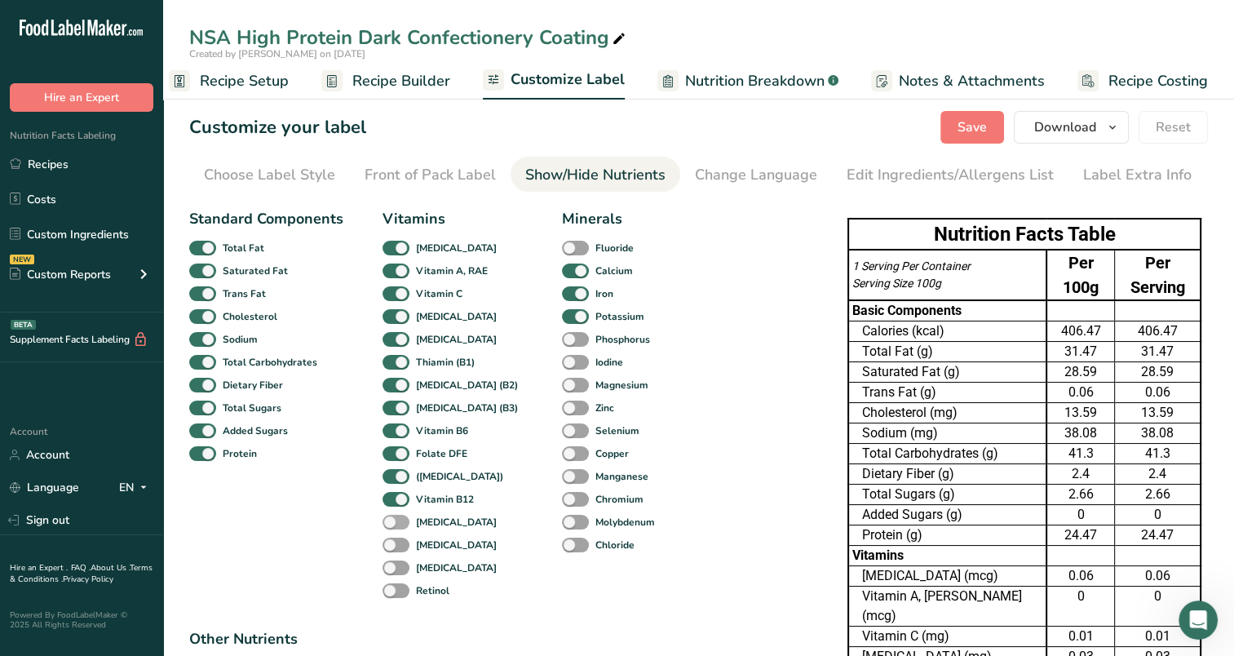
click at [390, 524] on span at bounding box center [396, 523] width 27 height 16
click at [390, 524] on input "[MEDICAL_DATA]" at bounding box center [388, 521] width 11 height 11
checkbox input "true"
click at [562, 467] on div "Manganese" at bounding box center [574, 476] width 24 height 23
click at [562, 476] on span at bounding box center [575, 477] width 27 height 16
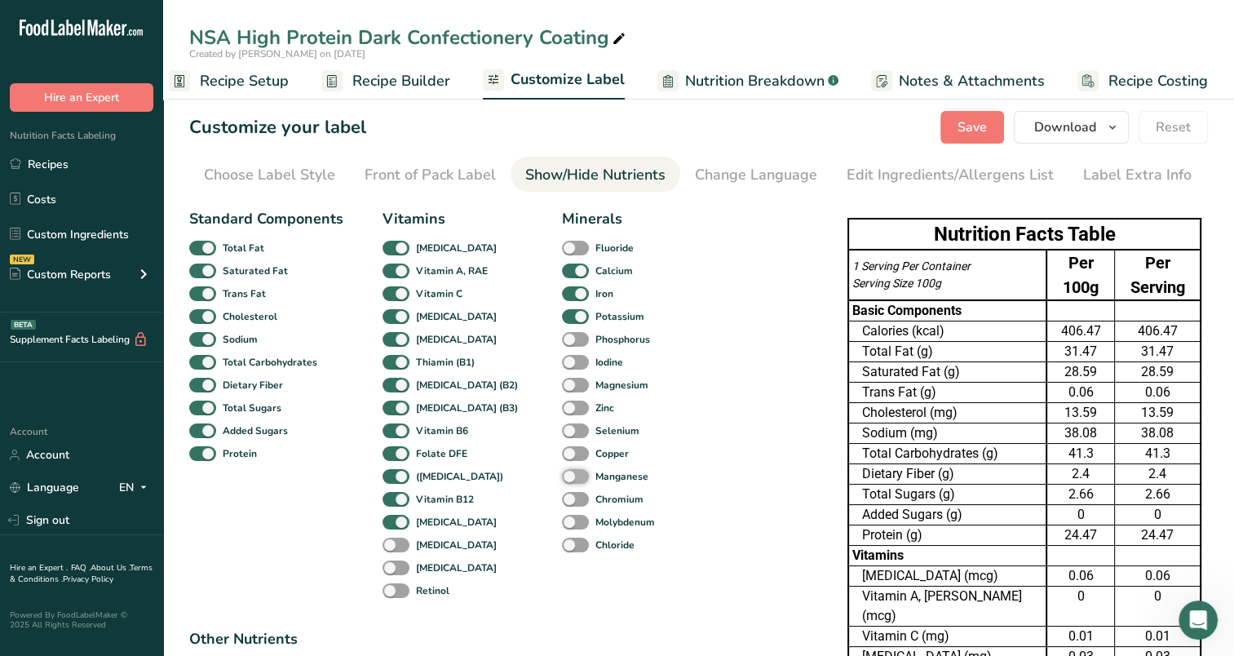
click at [562, 476] on input "Manganese" at bounding box center [567, 476] width 11 height 11
checkbox input "true"
click at [562, 453] on span at bounding box center [575, 454] width 27 height 16
click at [562, 453] on input "Copper" at bounding box center [567, 453] width 11 height 11
checkbox input "true"
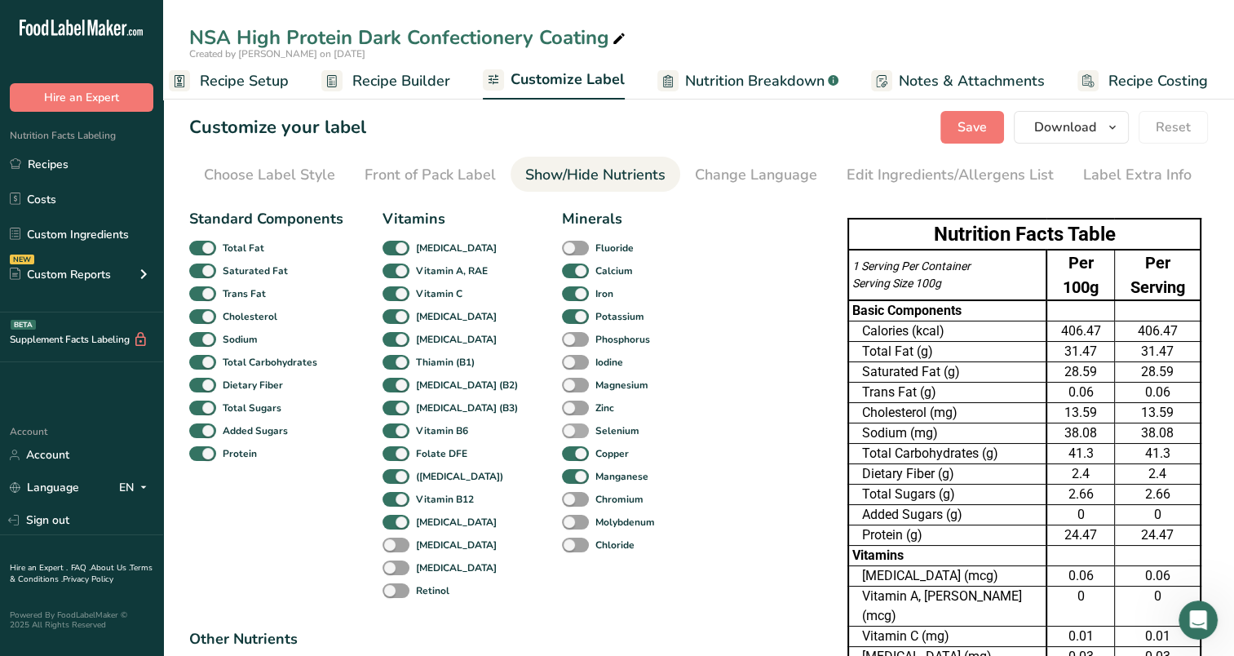
click at [562, 423] on span at bounding box center [575, 431] width 27 height 16
click at [562, 425] on input "Selenium" at bounding box center [567, 430] width 11 height 11
checkbox input "true"
click at [562, 401] on span at bounding box center [575, 409] width 27 height 16
click at [562, 402] on input "Zinc" at bounding box center [567, 407] width 11 height 11
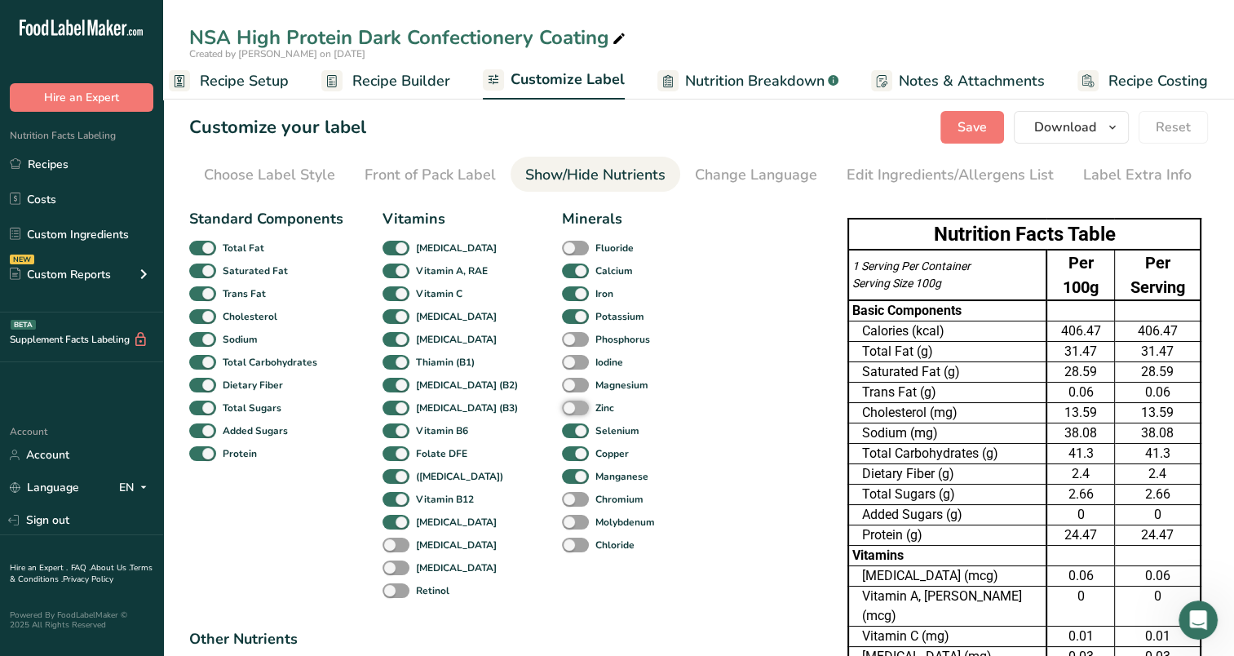
checkbox input "true"
click at [562, 363] on span at bounding box center [575, 363] width 27 height 16
click at [562, 363] on input "Iodine" at bounding box center [567, 362] width 11 height 11
checkbox input "true"
click at [562, 383] on span at bounding box center [575, 386] width 27 height 16
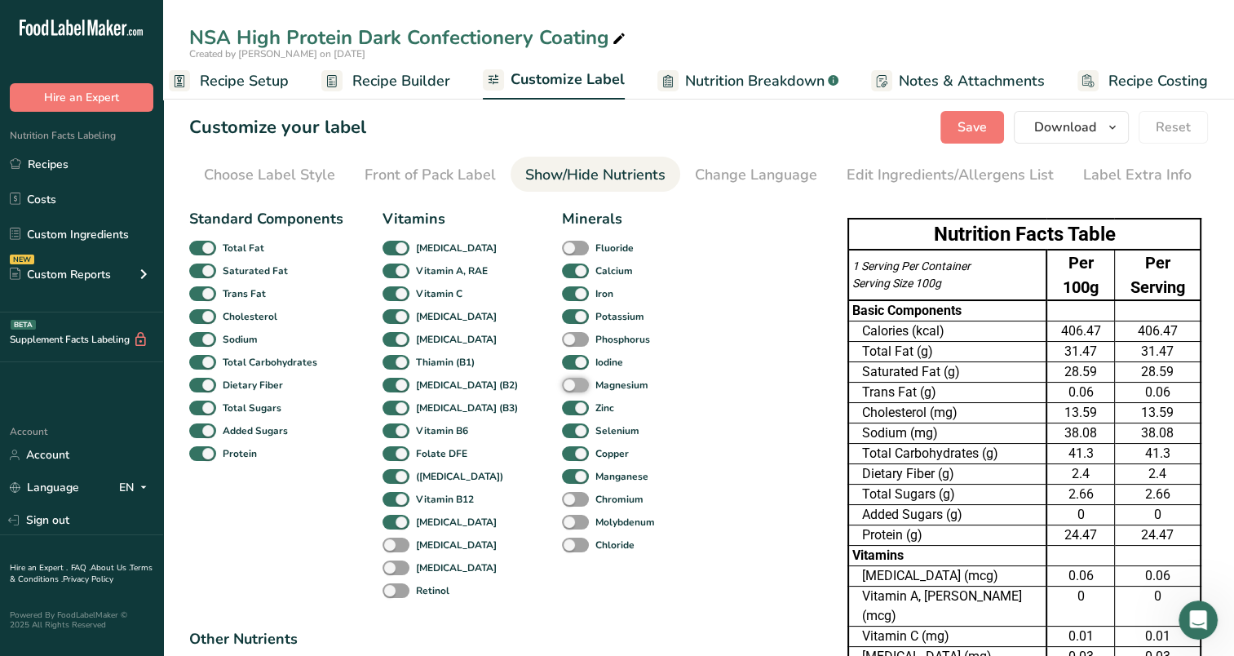
click at [562, 383] on input "Magnesium" at bounding box center [567, 384] width 11 height 11
checkbox input "true"
click at [562, 336] on span at bounding box center [575, 340] width 27 height 16
click at [562, 336] on input "Phosphorus" at bounding box center [567, 339] width 11 height 11
checkbox input "true"
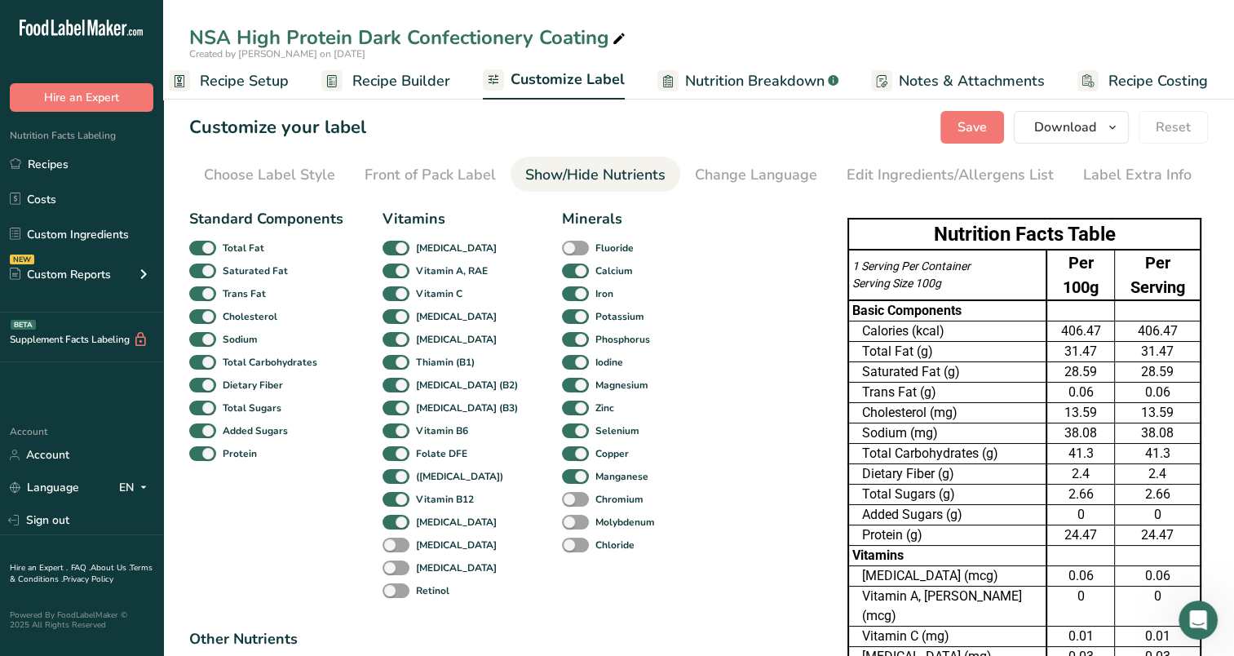
click at [216, 655] on span at bounding box center [202, 669] width 27 height 16
click at [200, 655] on input "Calories from Fat" at bounding box center [194, 667] width 11 height 11
checkbox input "true"
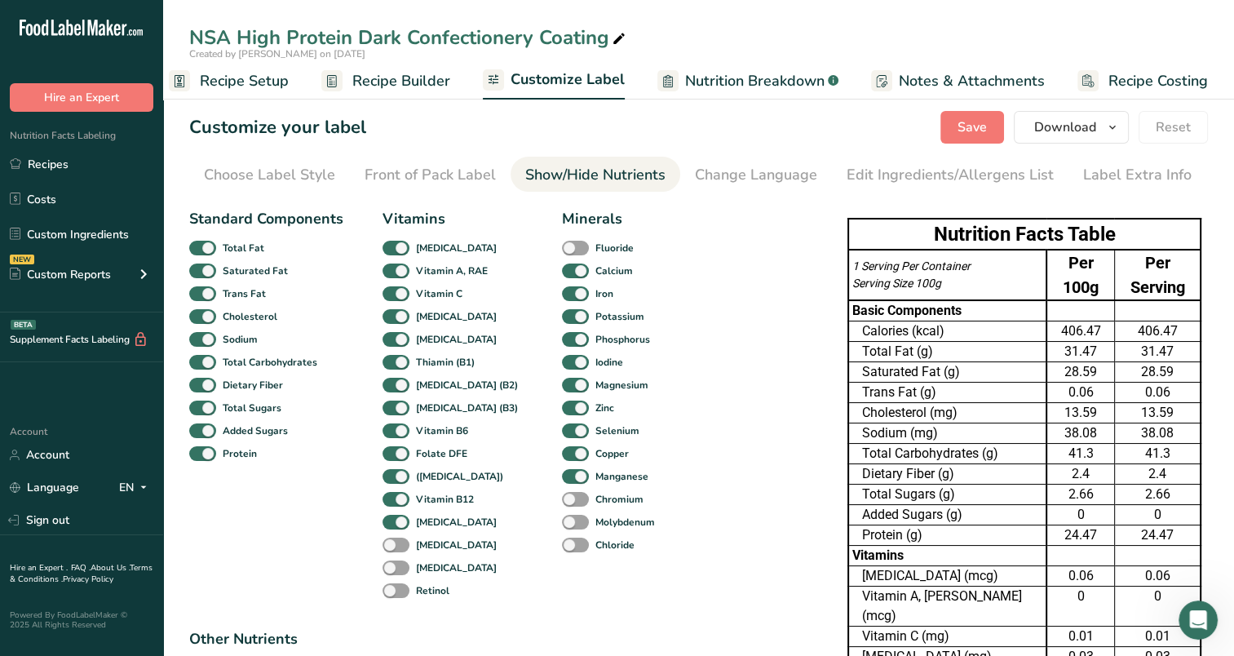
checkbox input "true"
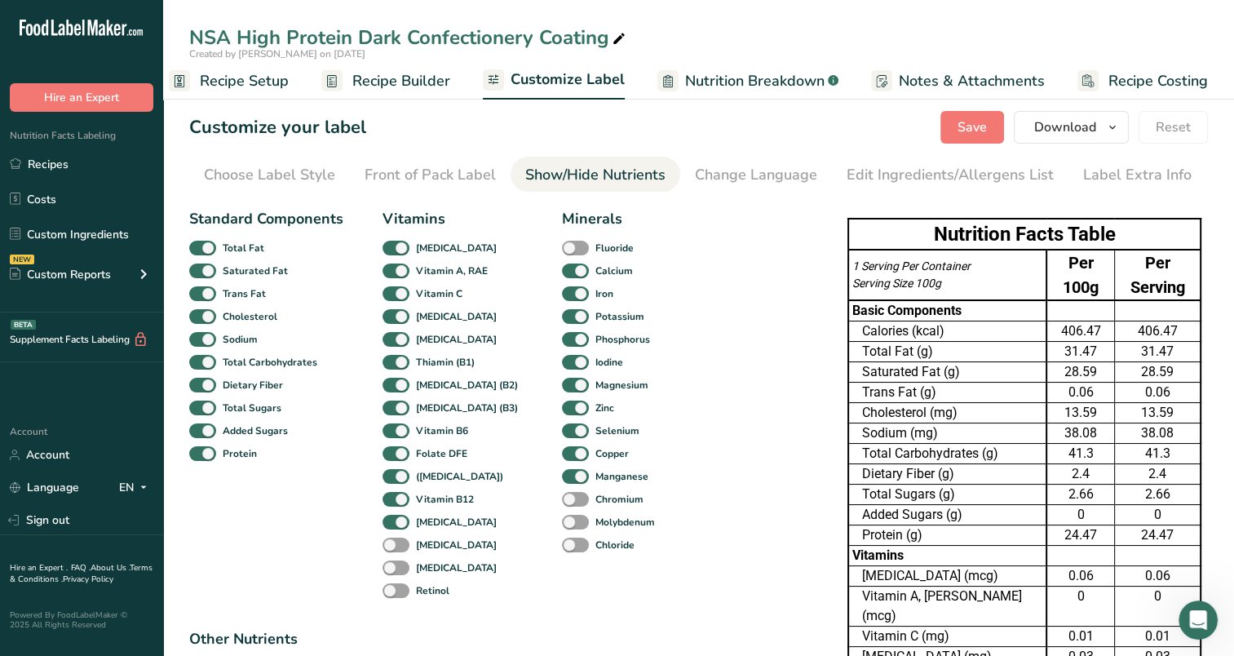
checkbox input "true"
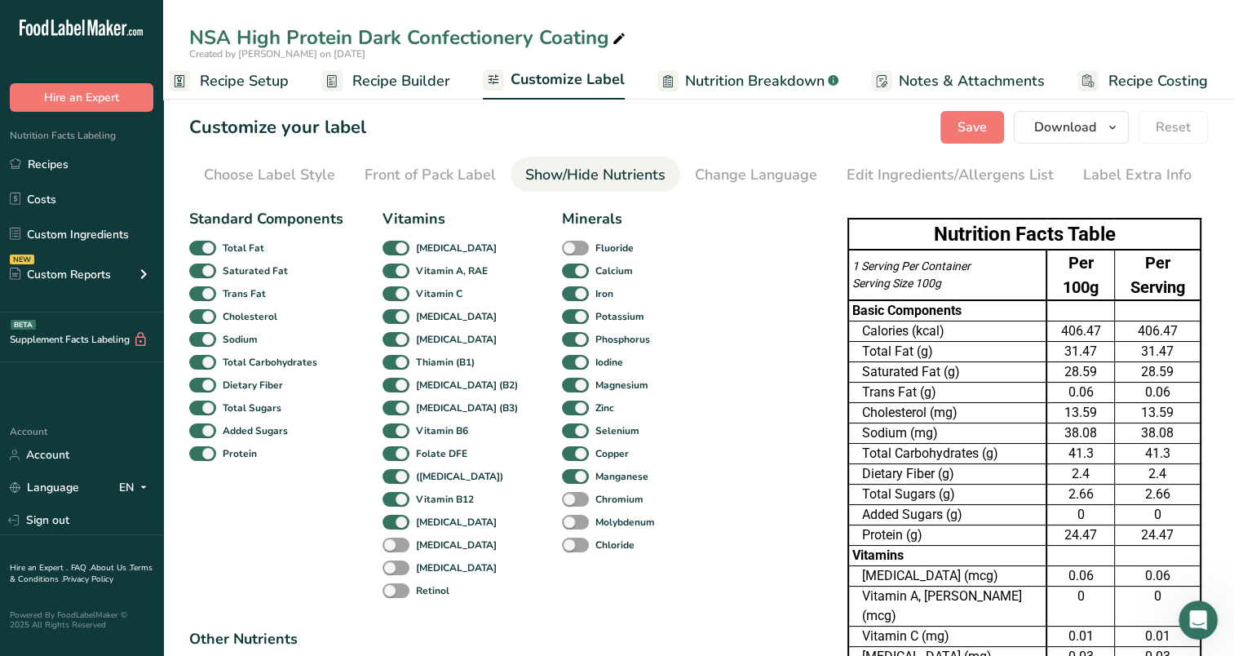
checkbox input "true"
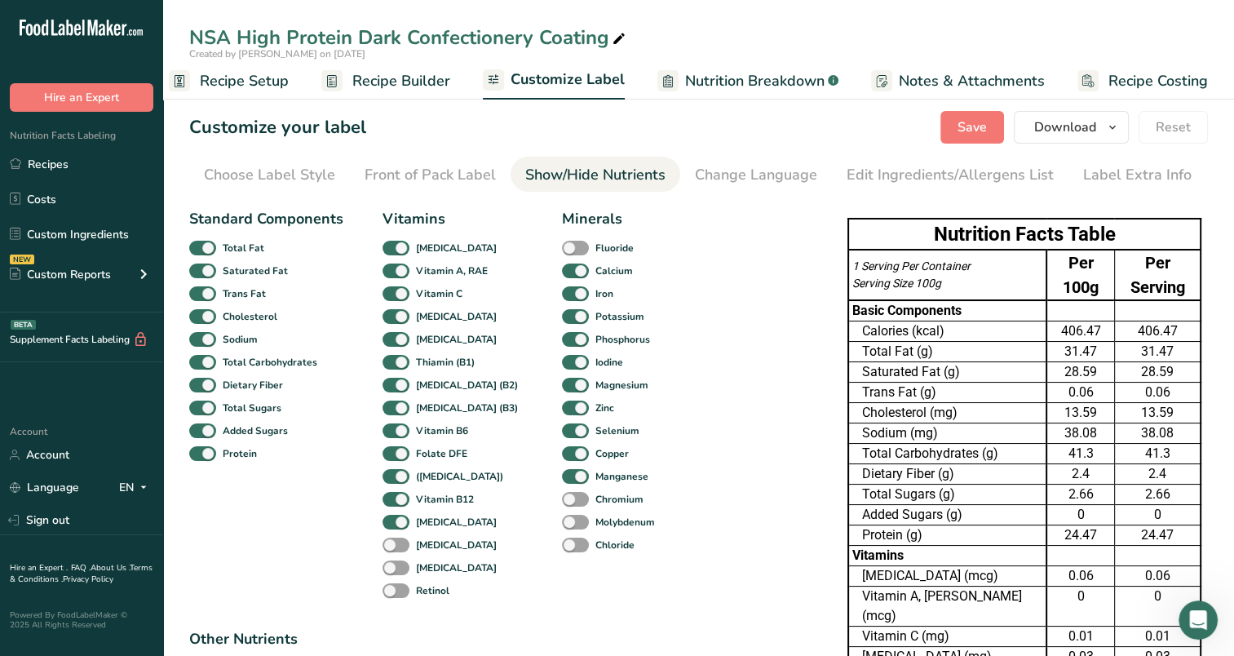
checkbox input "true"
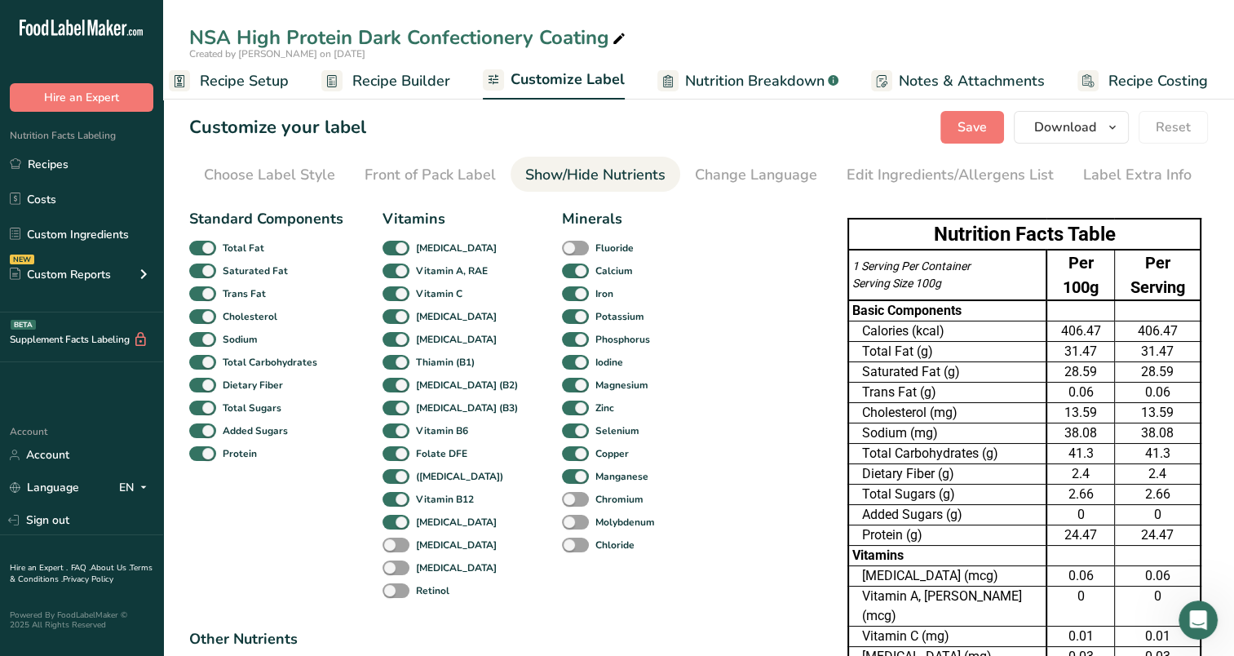
checkbox input "true"
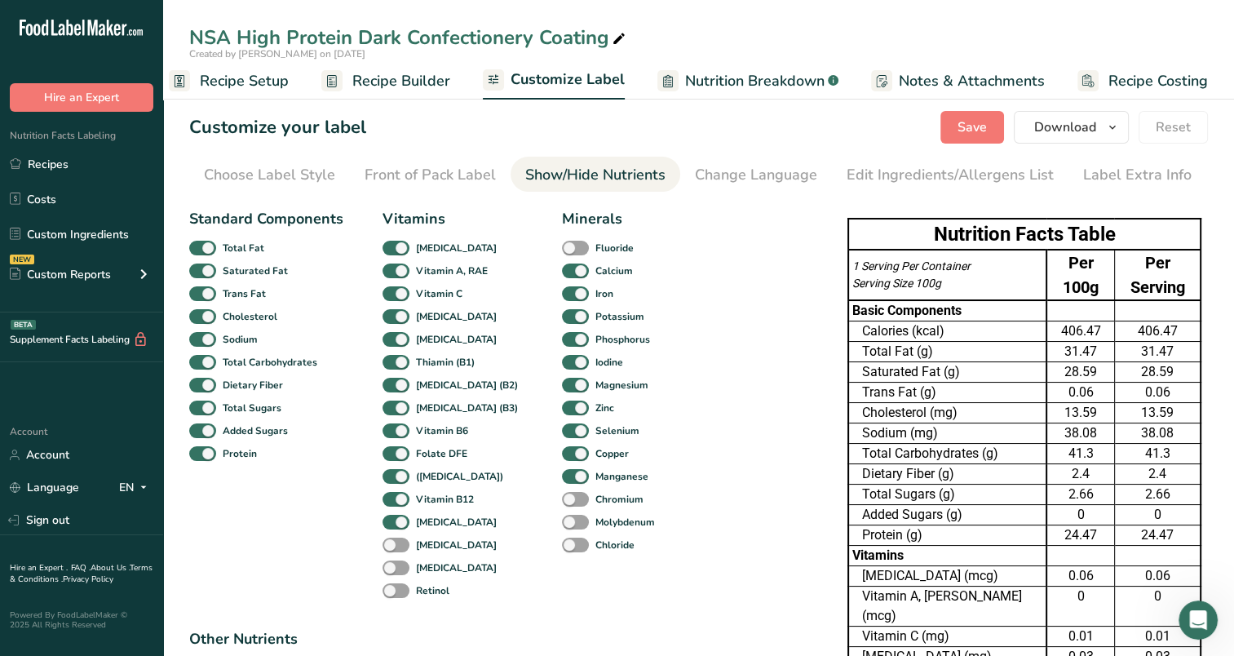
checkbox input "true"
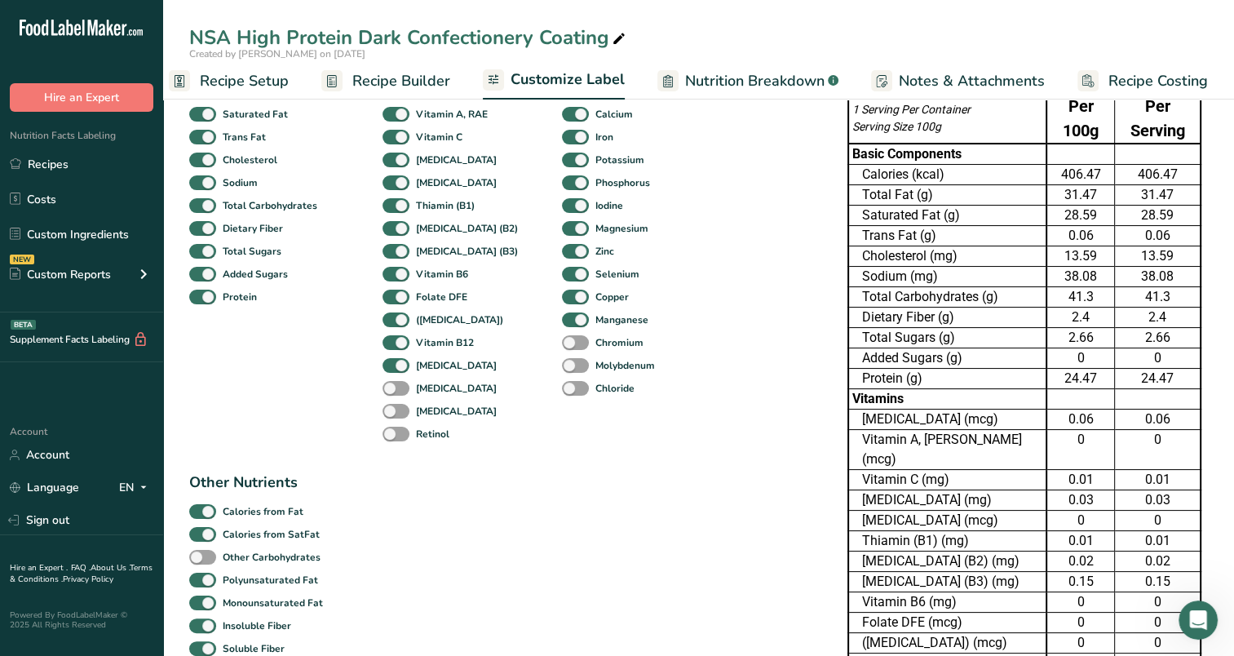
scroll to position [163, 0]
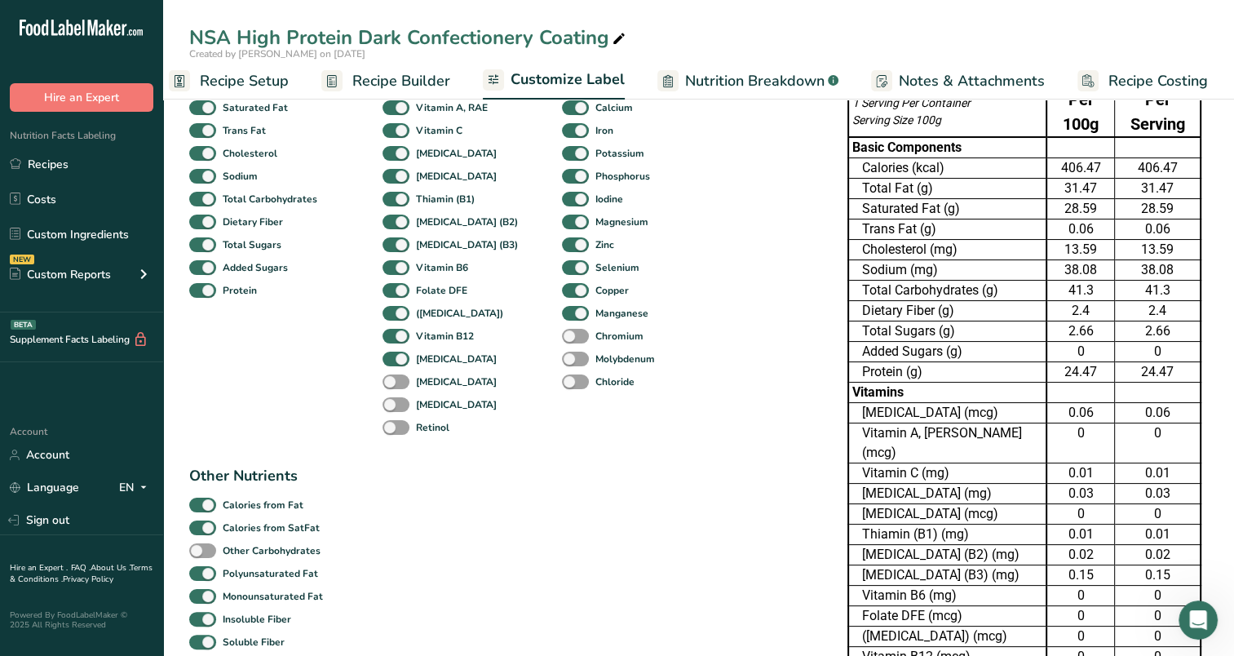
checkbox input "true"
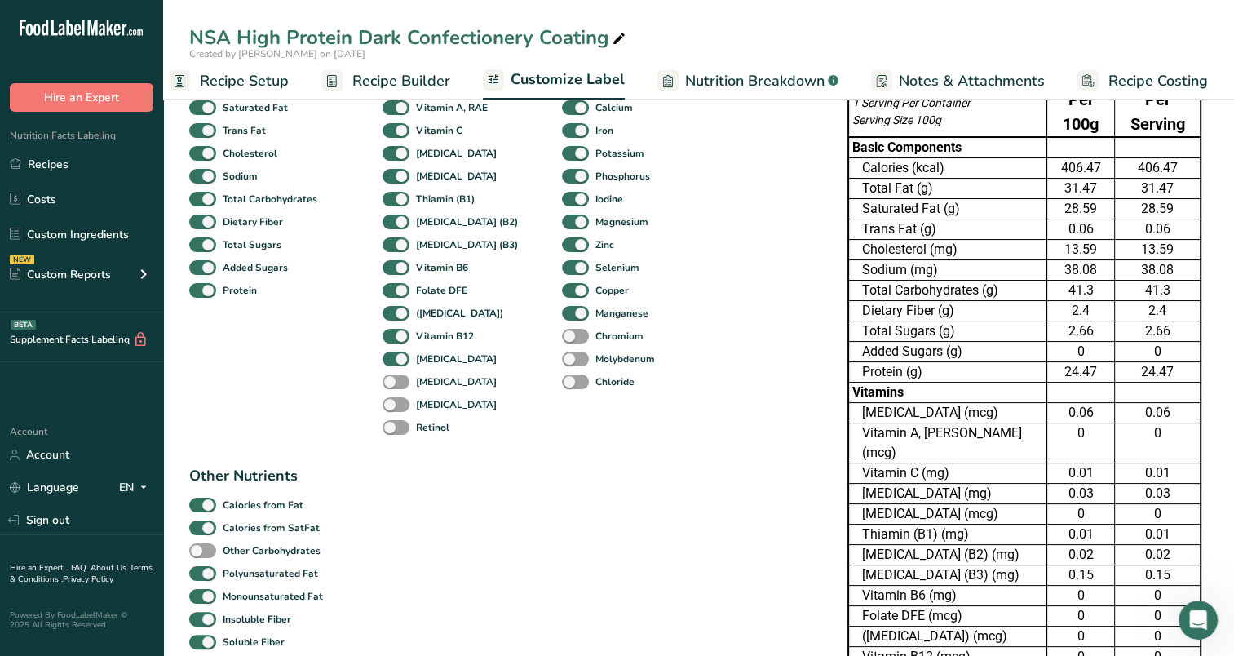
checkbox input "true"
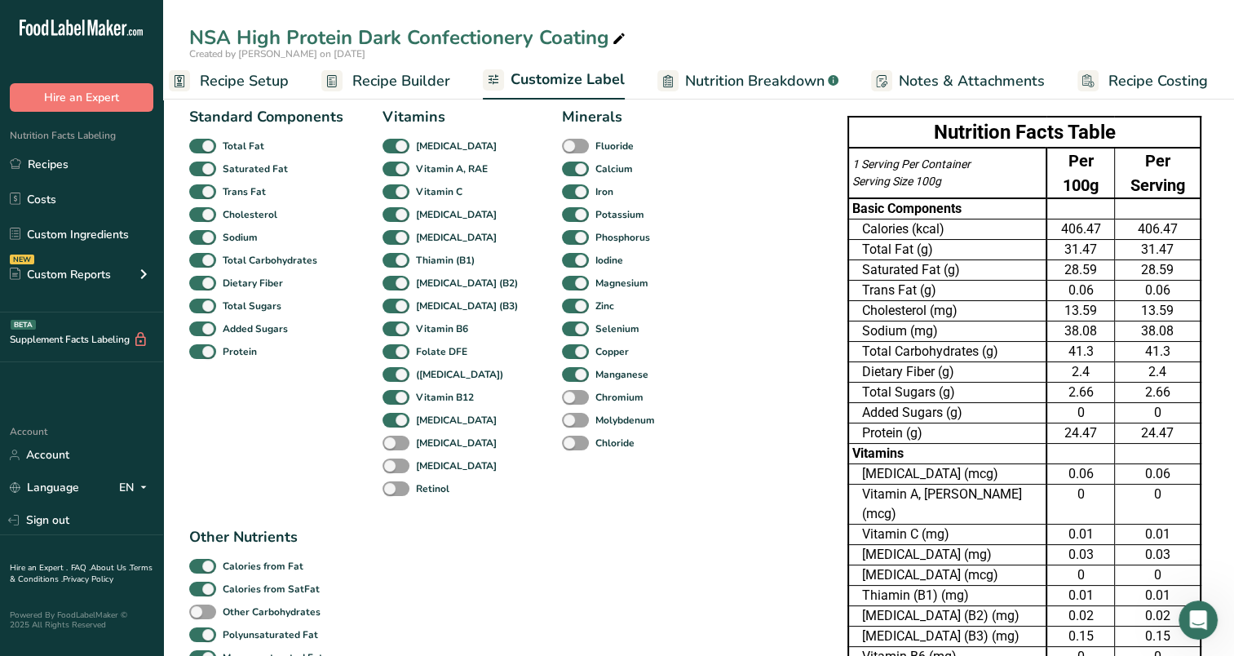
scroll to position [82, 0]
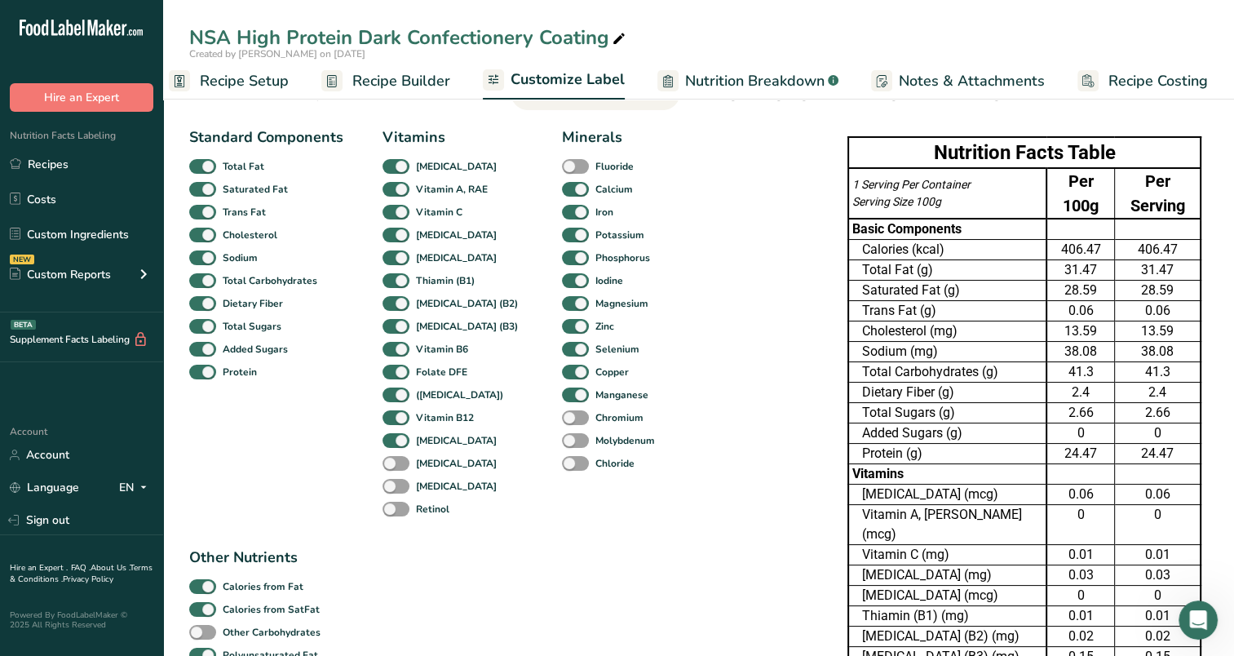
checkbox input "true"
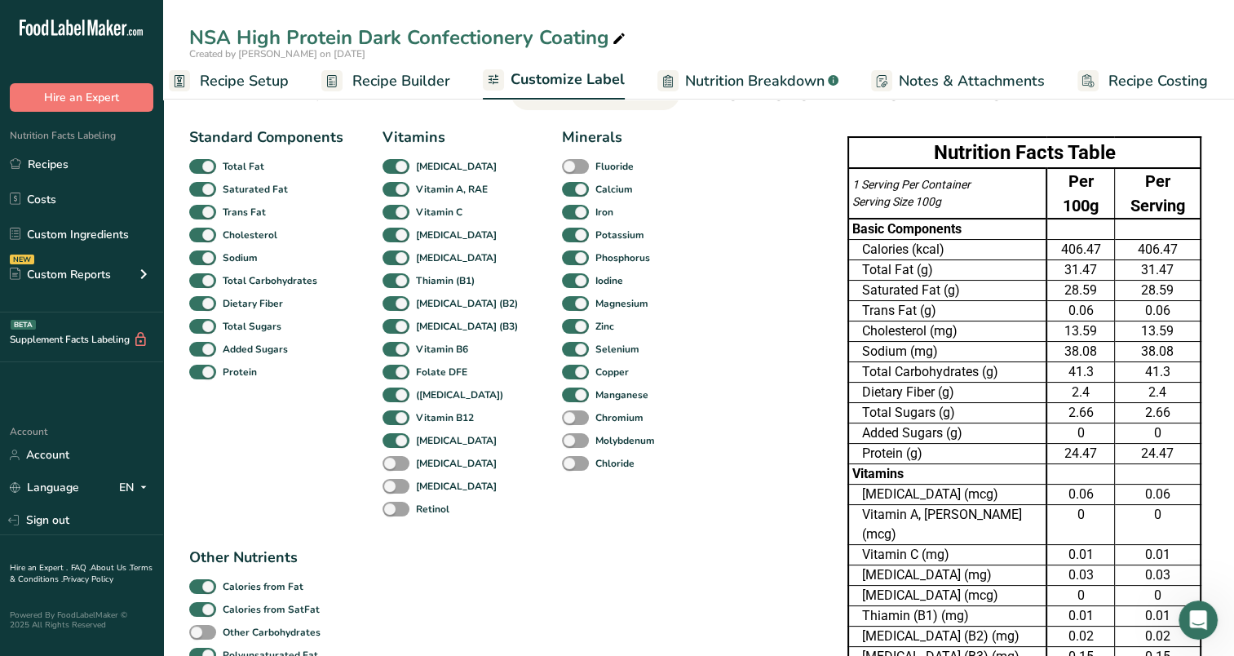
checkbox input "true"
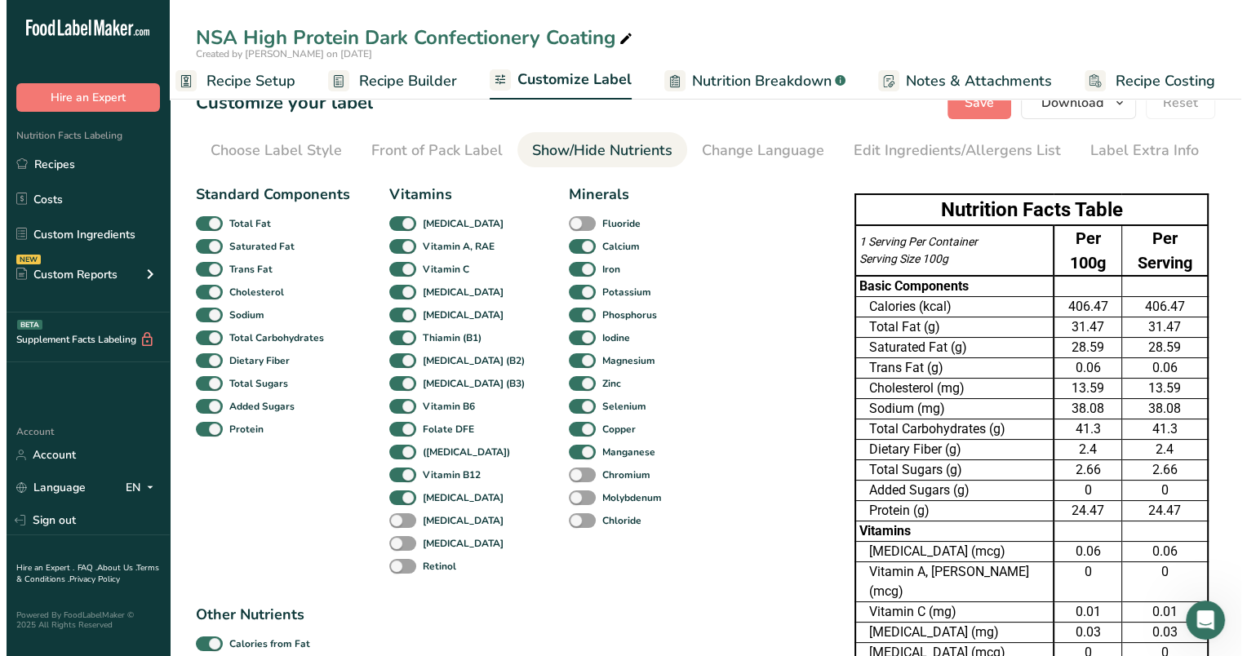
scroll to position [0, 0]
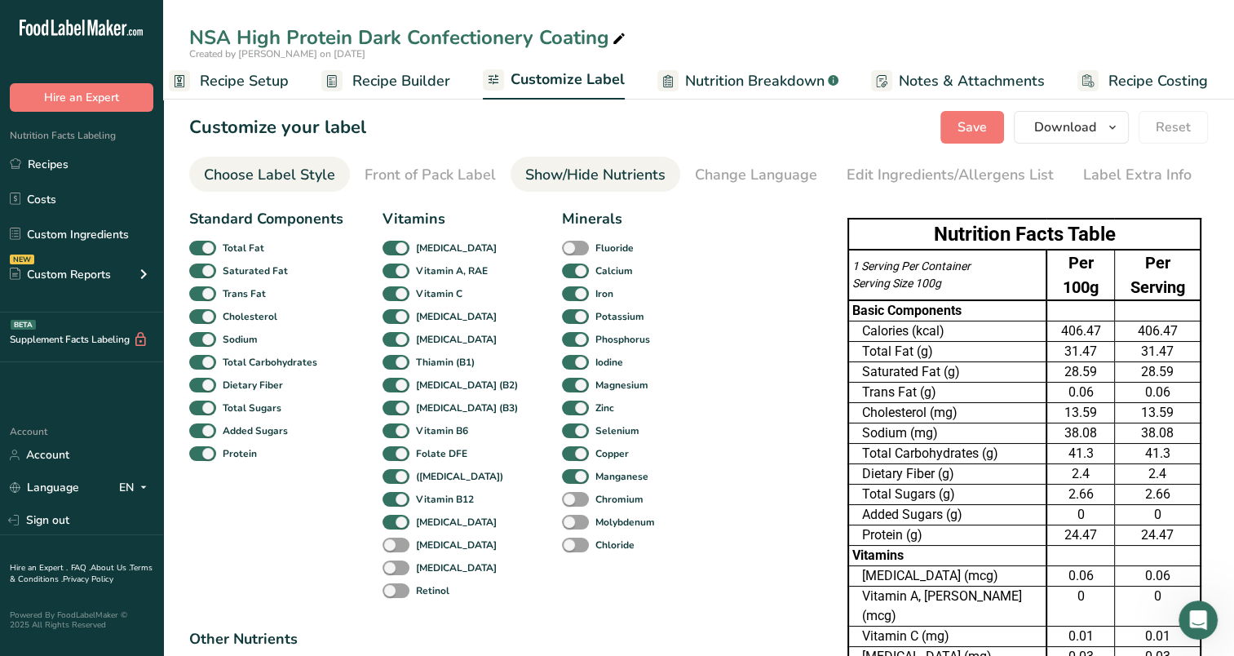
click at [284, 173] on div "Choose Label Style" at bounding box center [269, 175] width 131 height 22
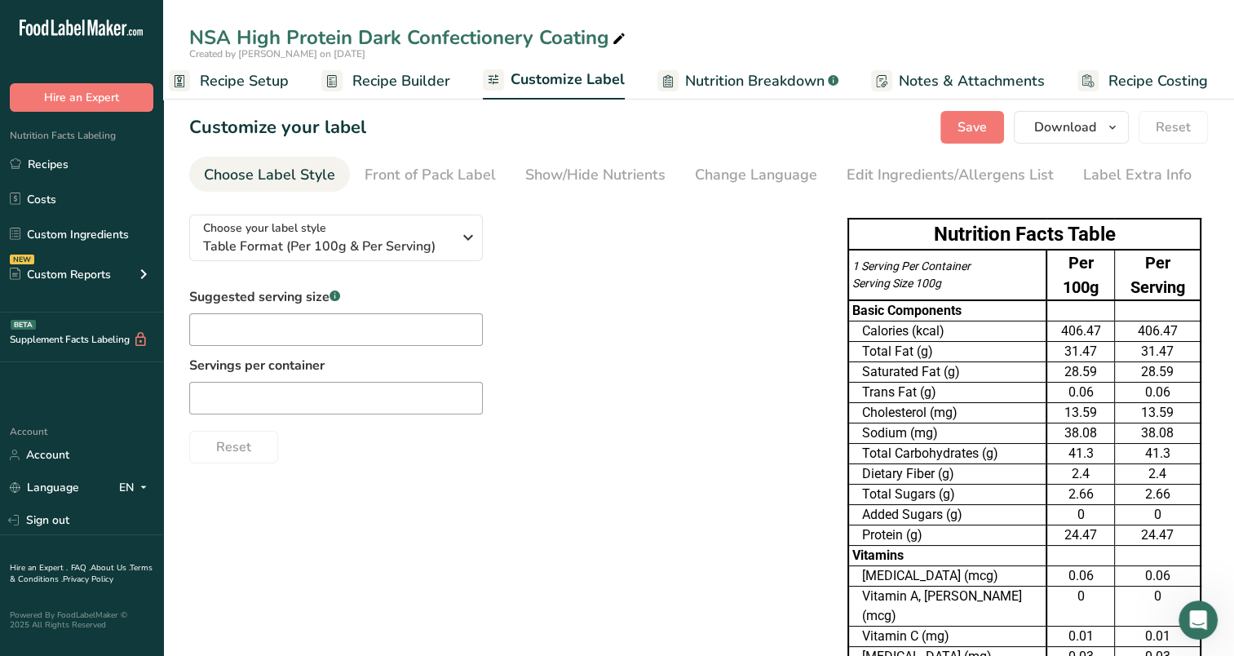
click at [436, 68] on link "Recipe Builder" at bounding box center [385, 81] width 129 height 37
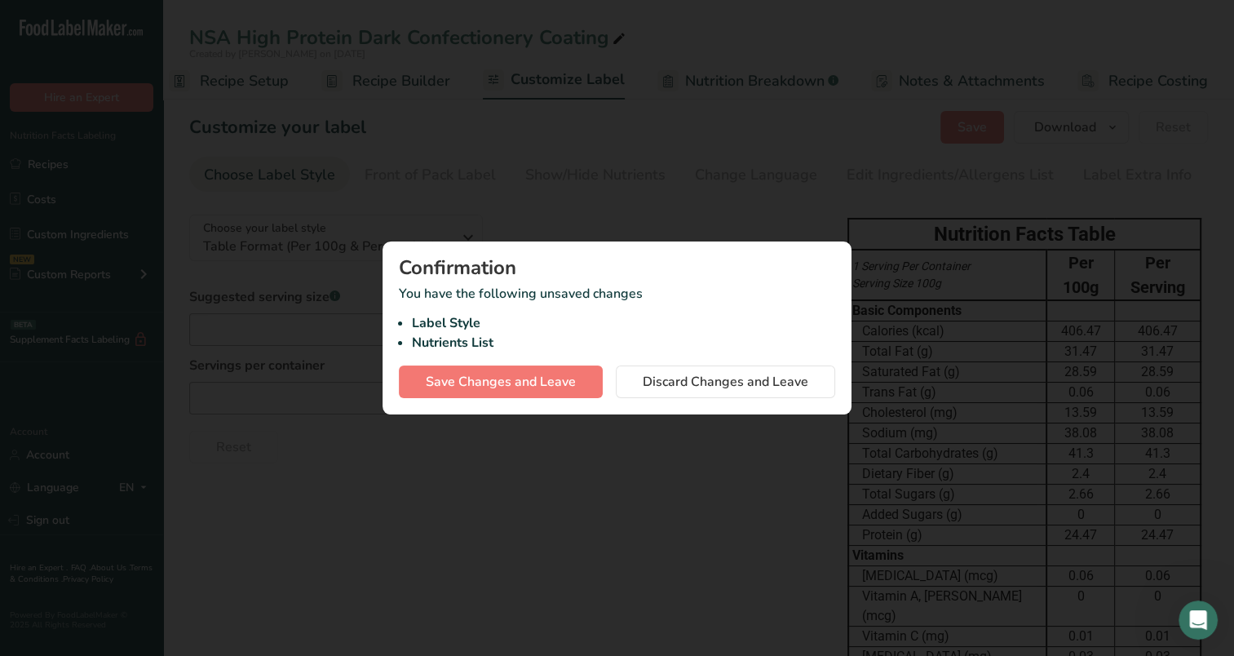
scroll to position [0, 8]
click at [751, 238] on div at bounding box center [623, 328] width 1247 height 656
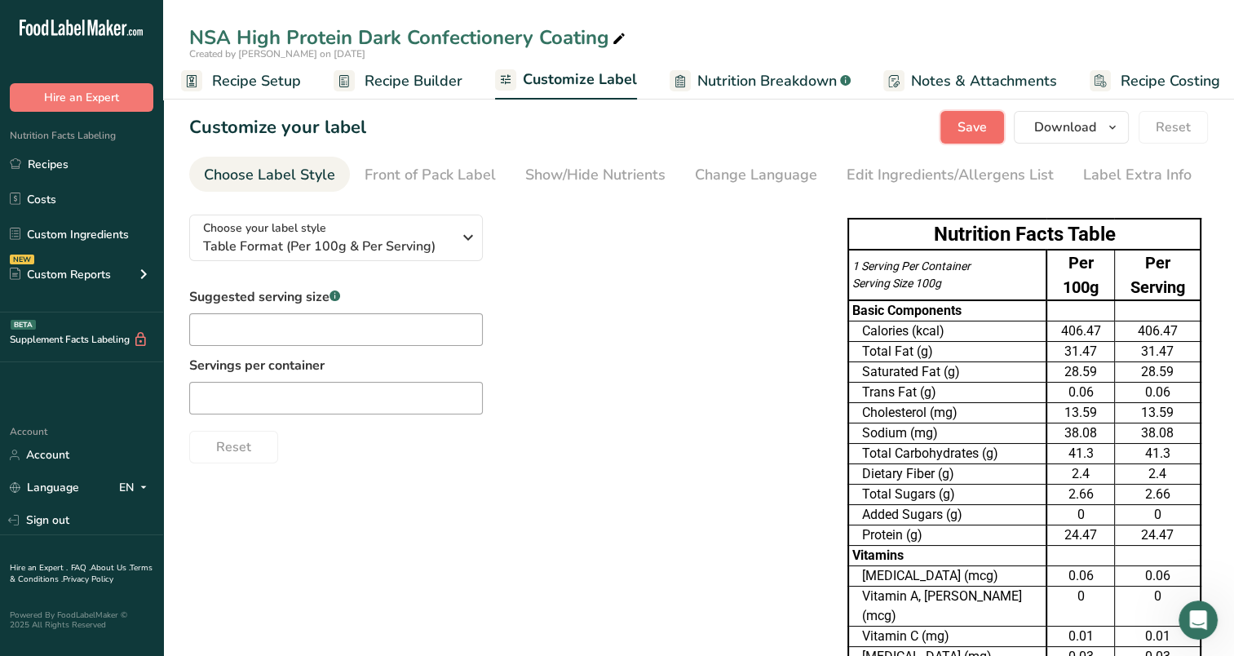
click at [978, 134] on span "Save" at bounding box center [972, 127] width 29 height 20
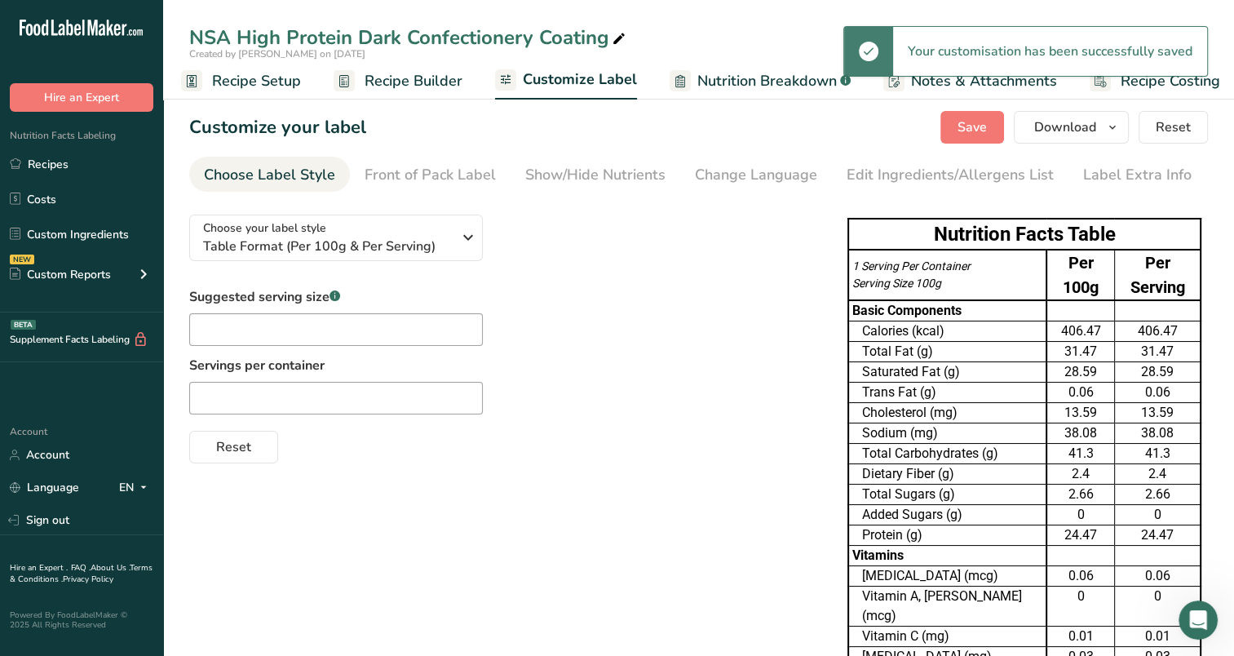
click at [617, 30] on icon at bounding box center [619, 39] width 15 height 23
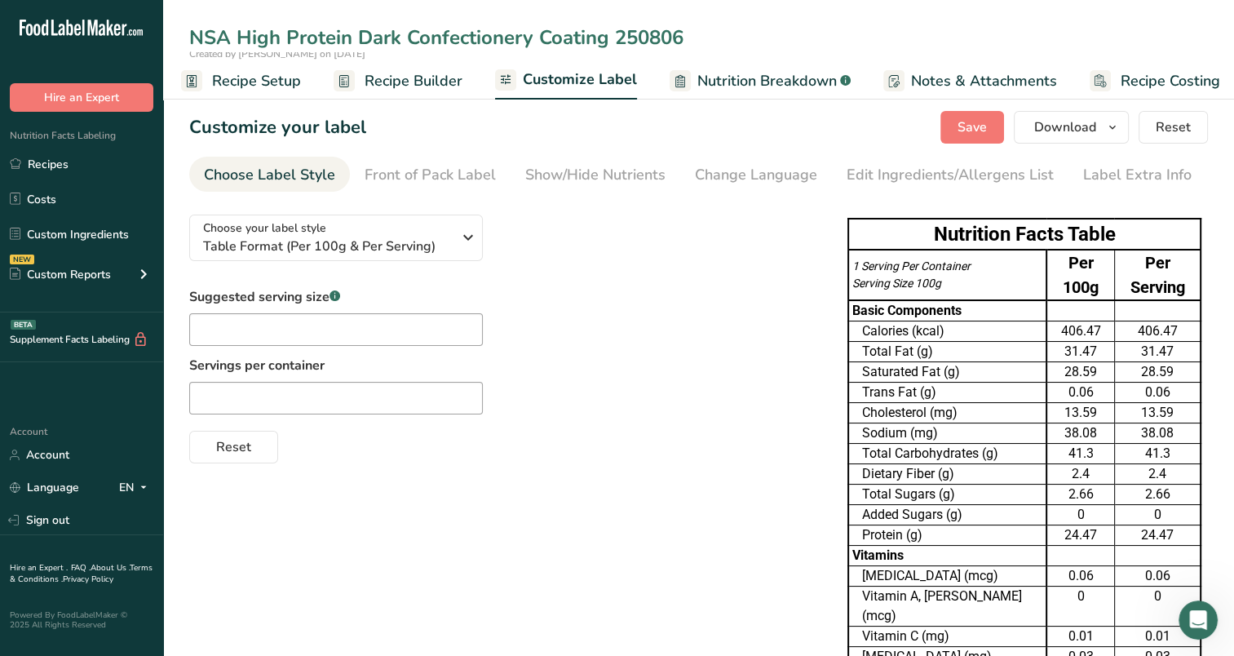
type input "NSA High Protein Dark Confectionery Coating 250806"
click at [698, 35] on icon at bounding box center [693, 39] width 15 height 23
type input "NSA High Protein Dark Confectionery Coating 250806-01"
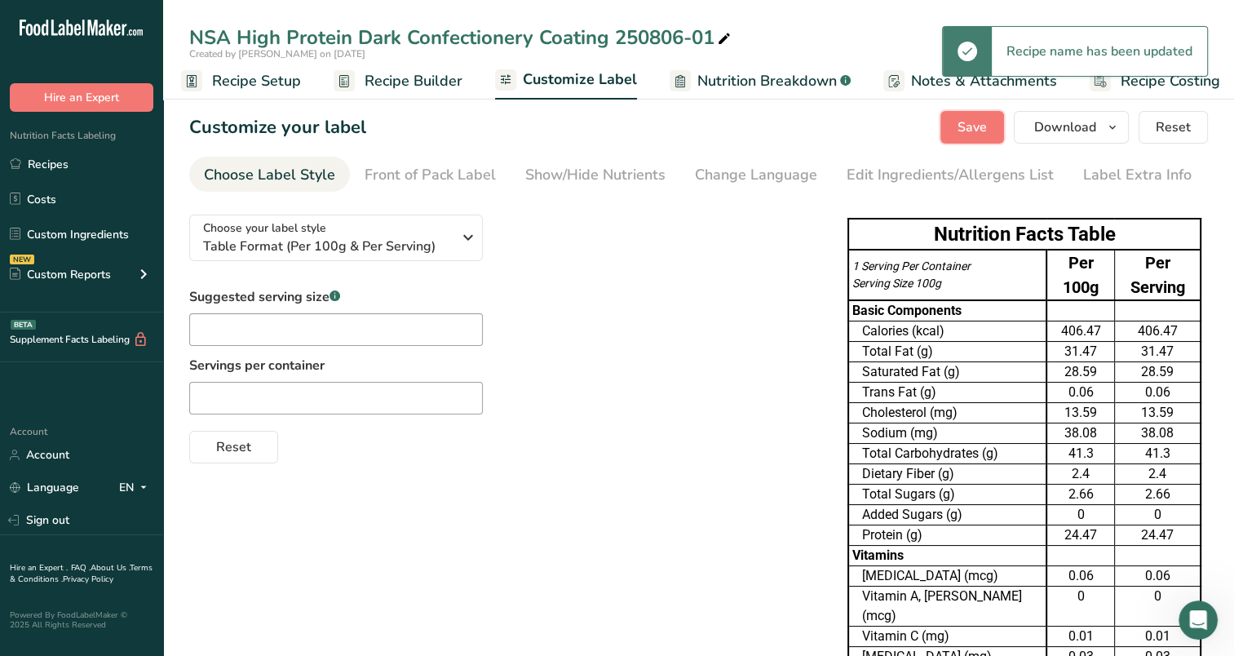
click at [964, 129] on span "Save" at bounding box center [972, 127] width 29 height 20
click at [247, 74] on span "Recipe Setup" at bounding box center [256, 81] width 89 height 22
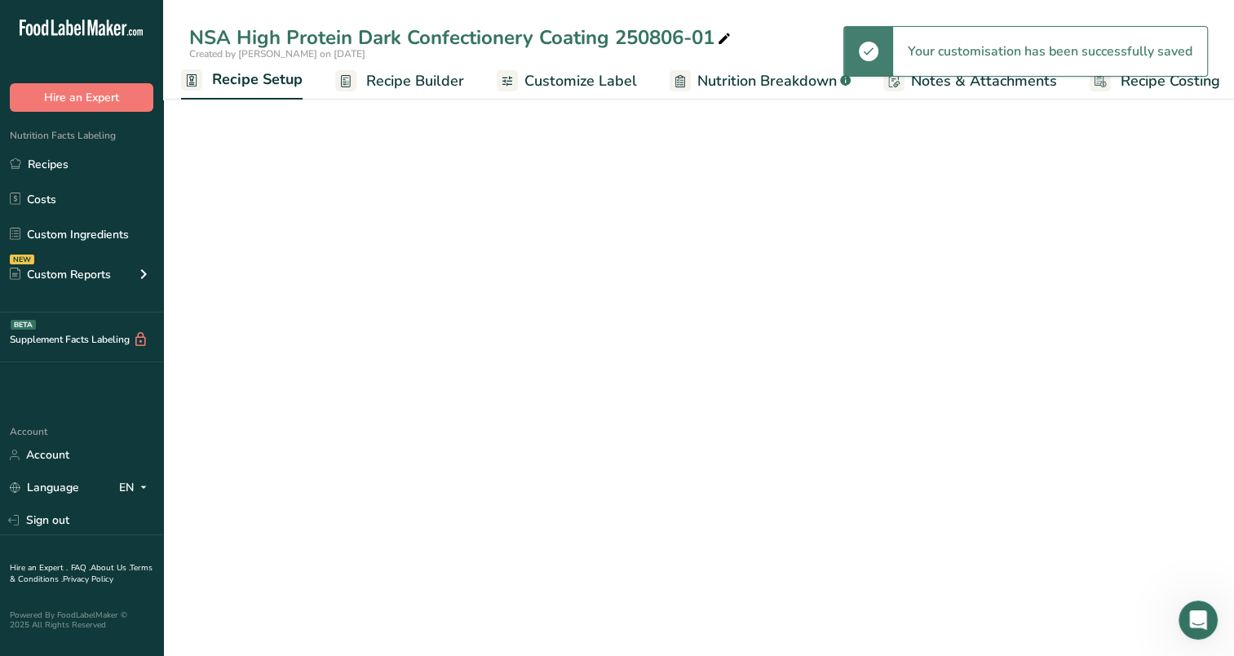
scroll to position [0, 6]
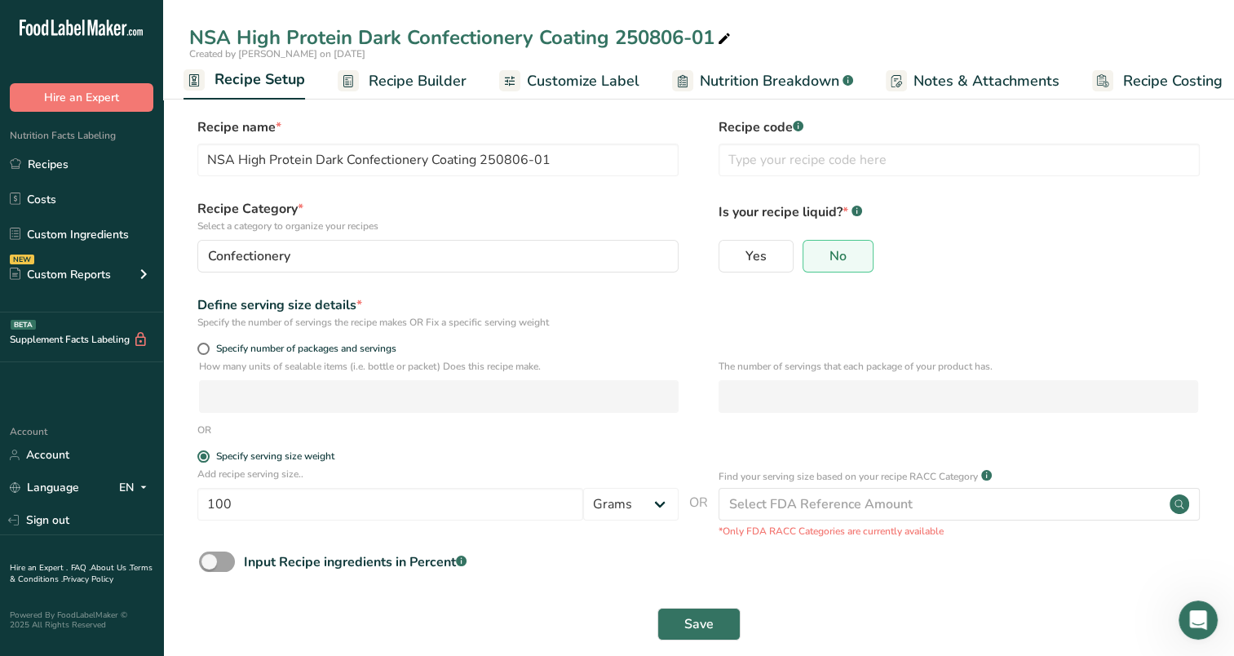
click at [406, 71] on span "Recipe Builder" at bounding box center [418, 81] width 98 height 22
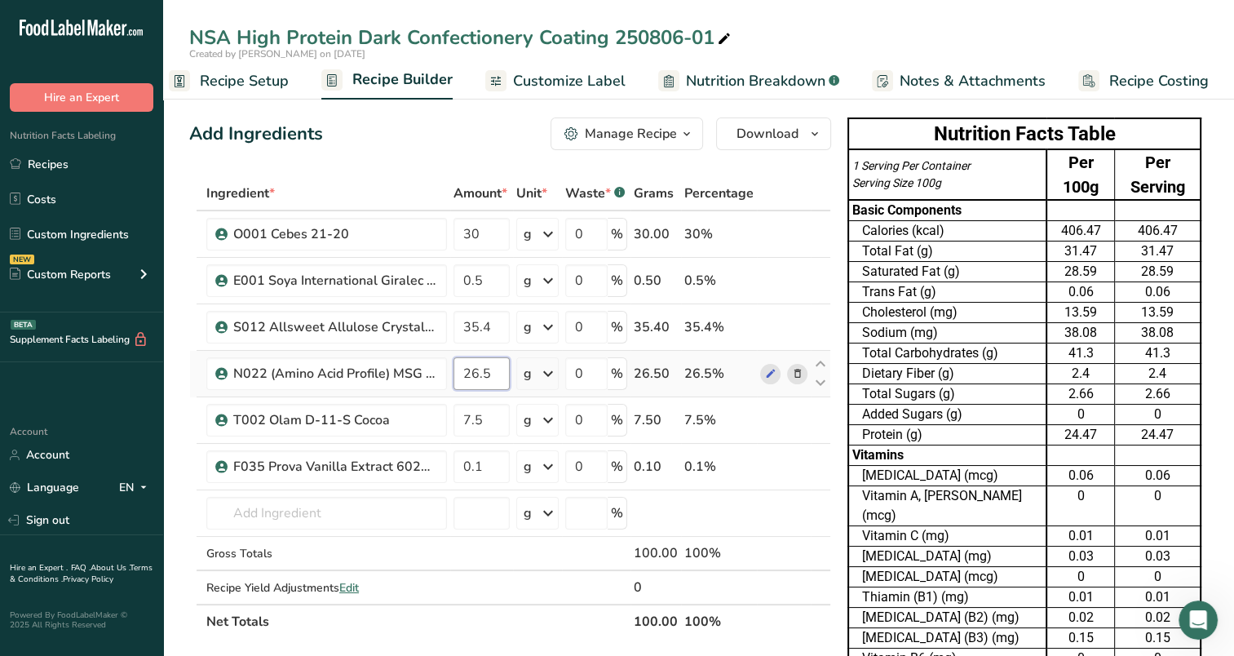
click at [499, 365] on input "26.5" at bounding box center [482, 373] width 56 height 33
type input "26.3"
click at [499, 419] on div "Ingredient * Amount * Unit * Waste * .a-a{fill:#347362;}.b-a{fill:#fff;} Grams …" at bounding box center [510, 407] width 642 height 463
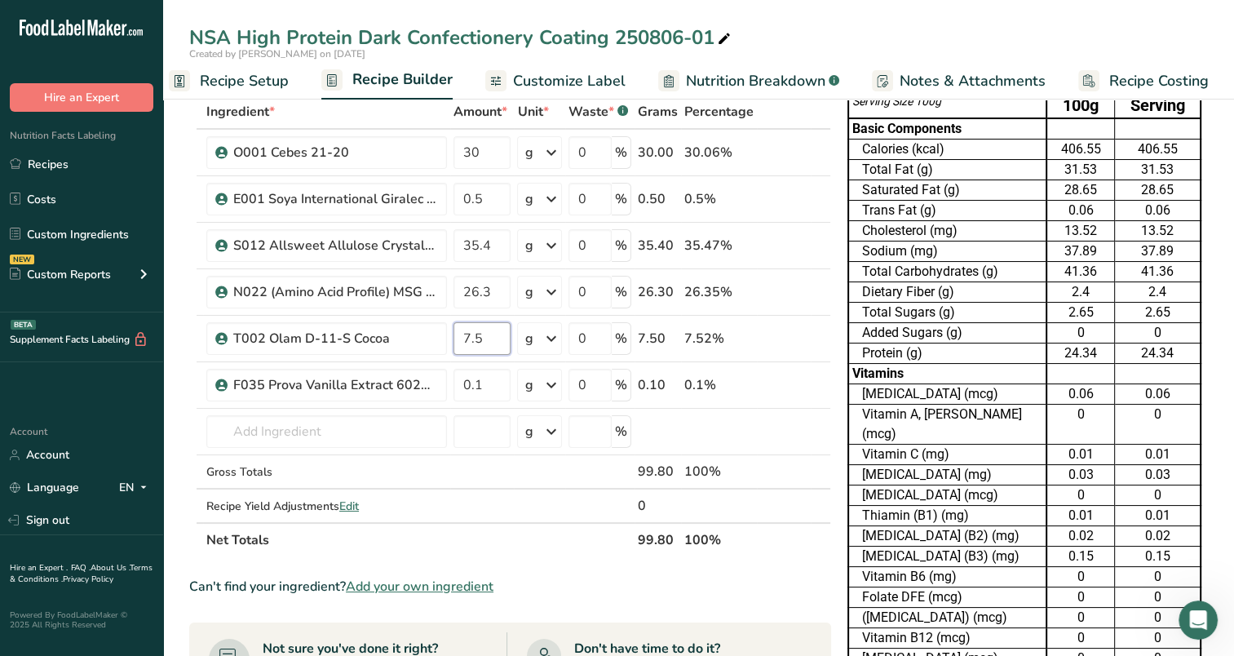
scroll to position [0, 0]
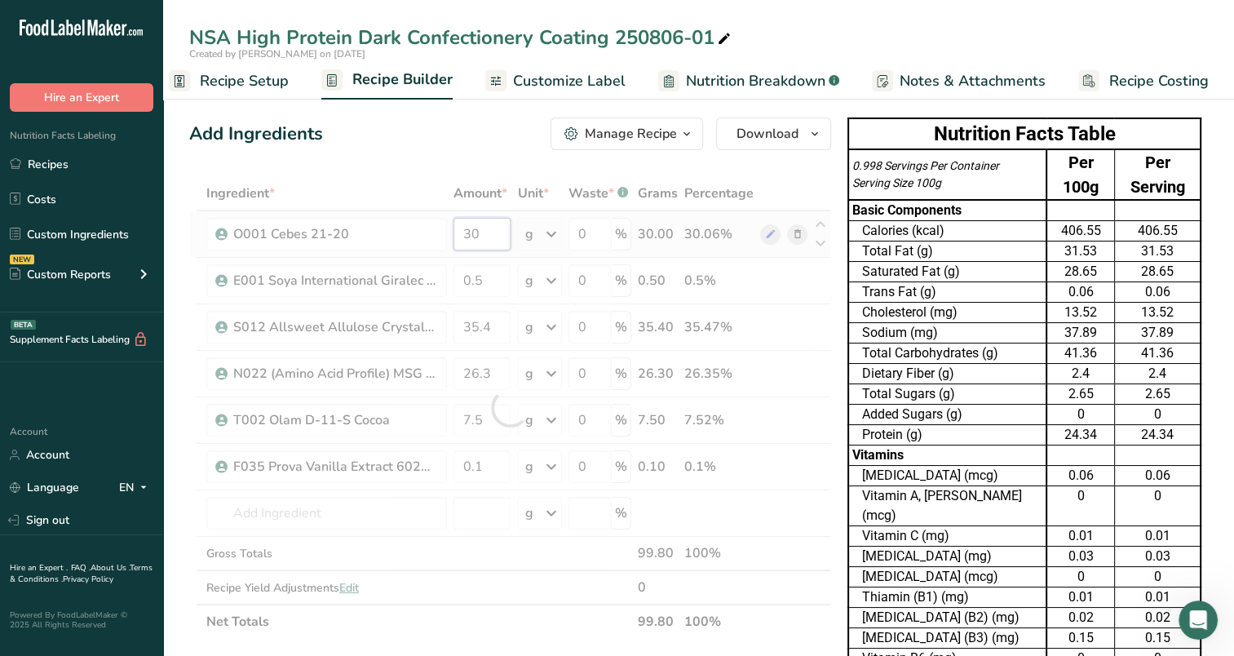
click at [480, 235] on div "Ingredient * Amount * Unit * Waste * .a-a{fill:#347362;}.b-a{fill:#fff;} Grams …" at bounding box center [510, 407] width 642 height 463
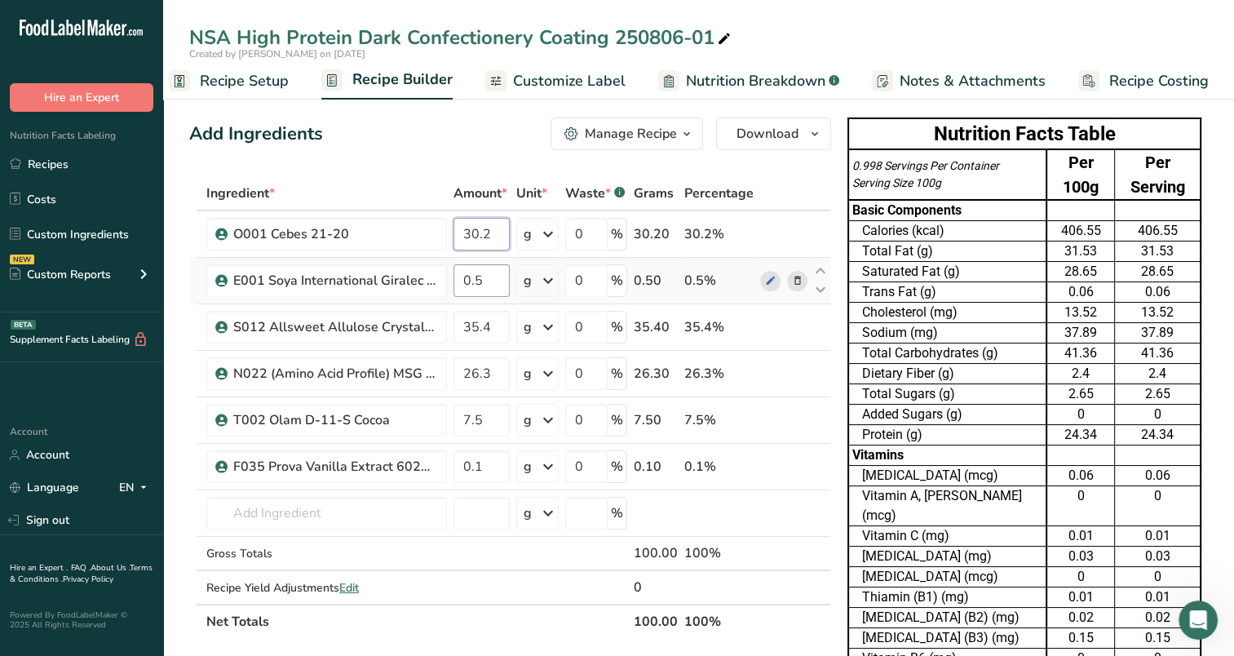
type input "30.2"
click at [497, 281] on div "Ingredient * Amount * Unit * Waste * .a-a{fill:#347362;}.b-a{fill:#fff;} Grams …" at bounding box center [510, 407] width 642 height 463
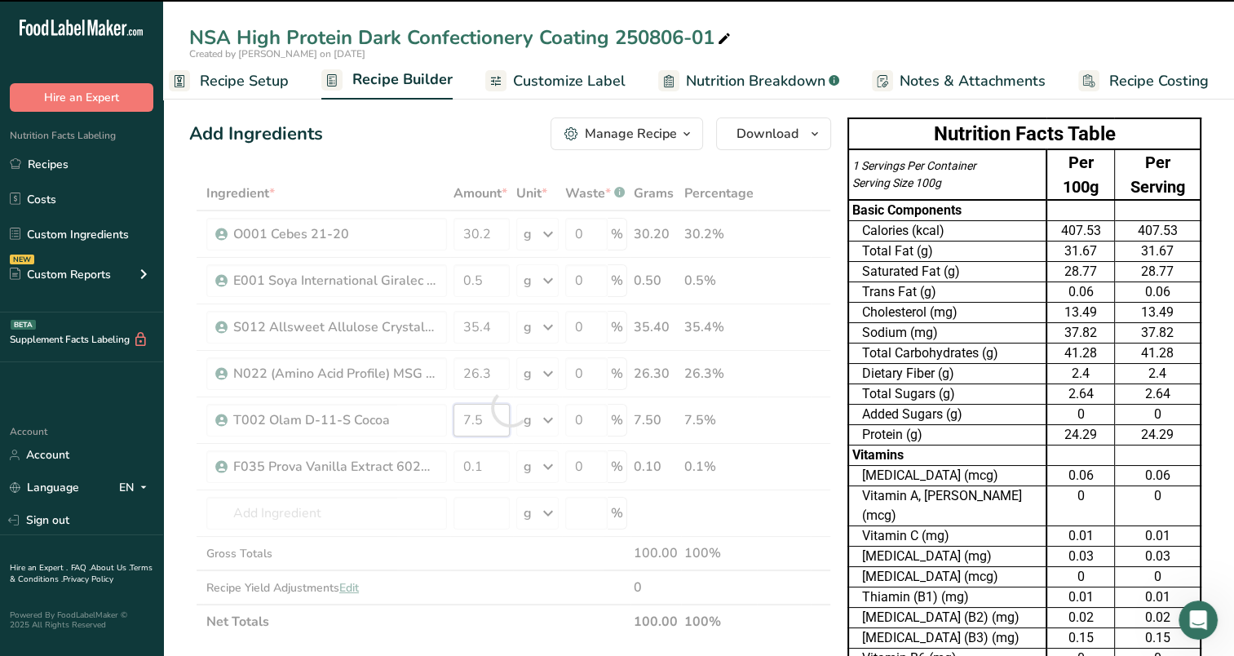
drag, startPoint x: 483, startPoint y: 420, endPoint x: 467, endPoint y: 423, distance: 16.5
click at [467, 423] on input "7.5" at bounding box center [482, 420] width 56 height 33
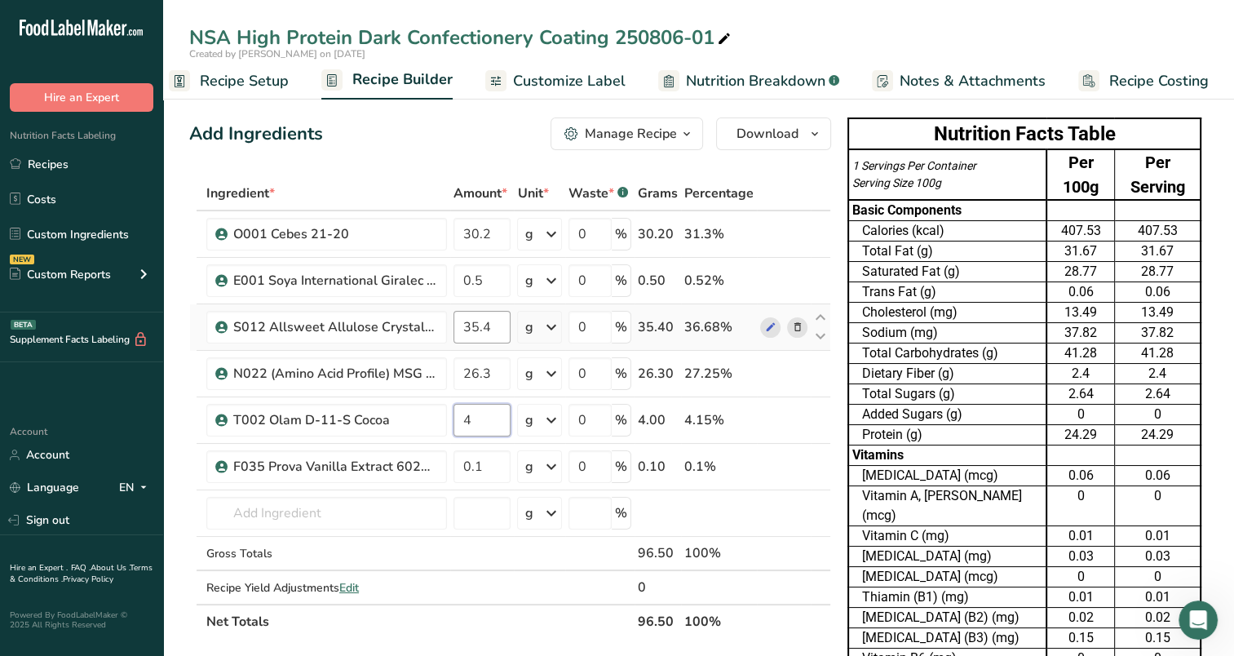
type input "4"
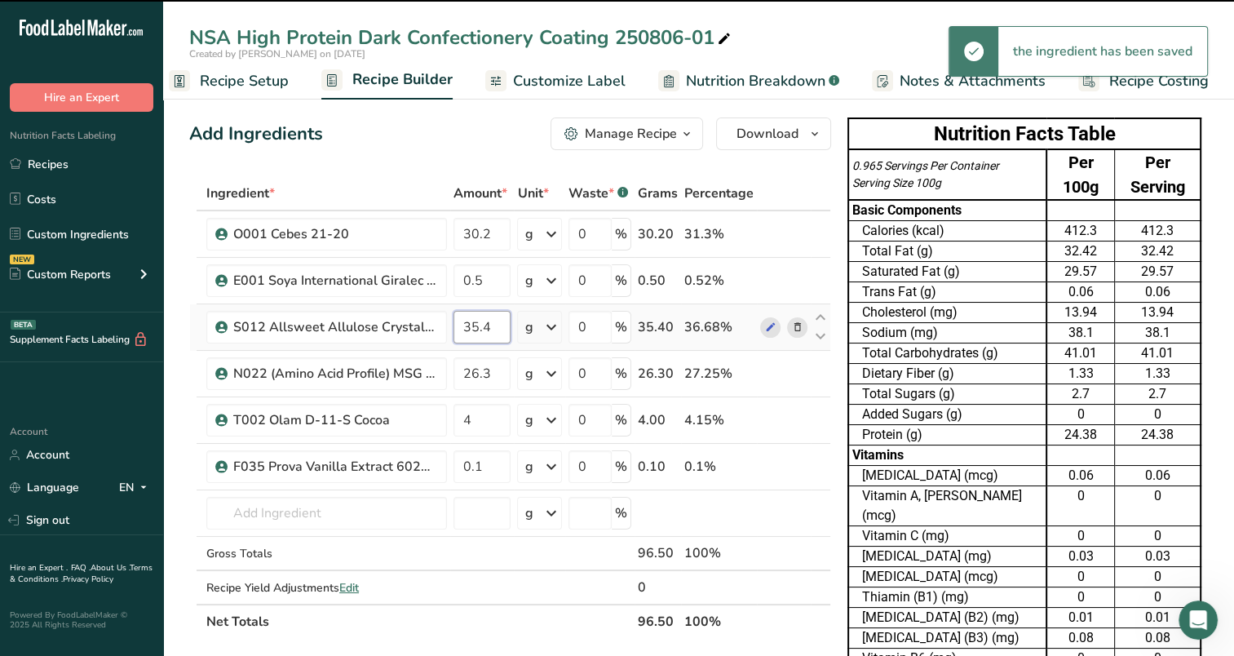
drag, startPoint x: 493, startPoint y: 331, endPoint x: 473, endPoint y: 330, distance: 19.6
click at [473, 330] on input "35.4" at bounding box center [482, 327] width 57 height 33
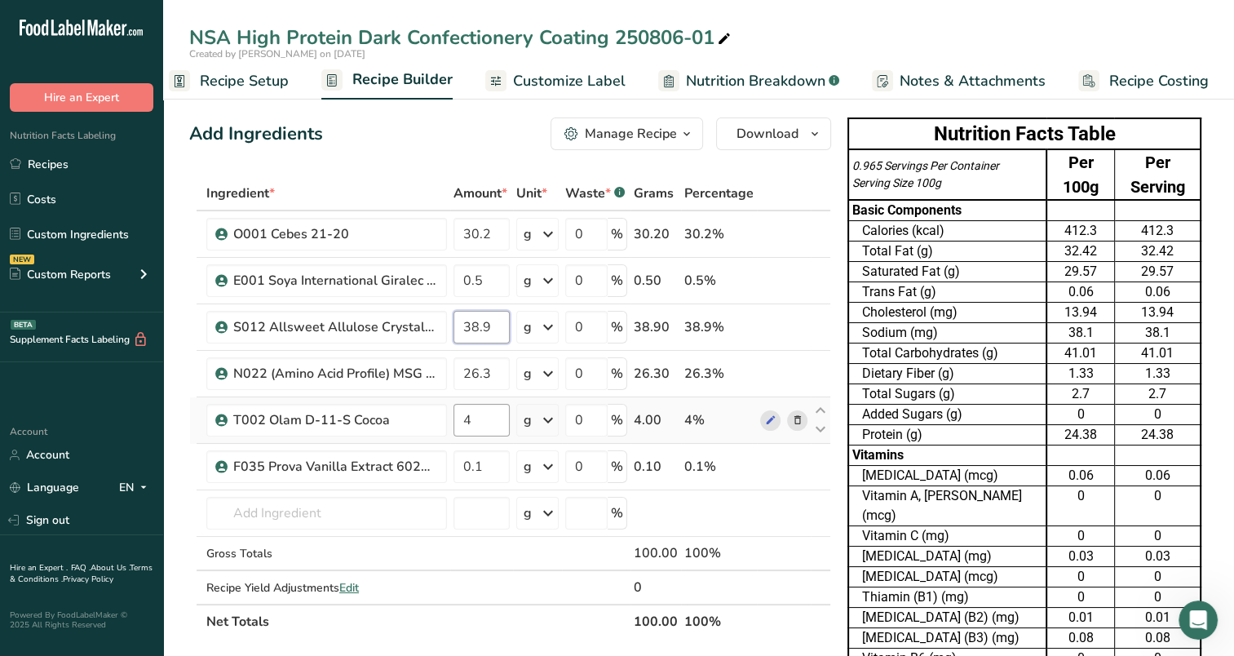
type input "38.9"
click at [495, 408] on div "Ingredient * Amount * Unit * Waste * .a-a{fill:#347362;}.b-a{fill:#fff;} Grams …" at bounding box center [510, 407] width 642 height 463
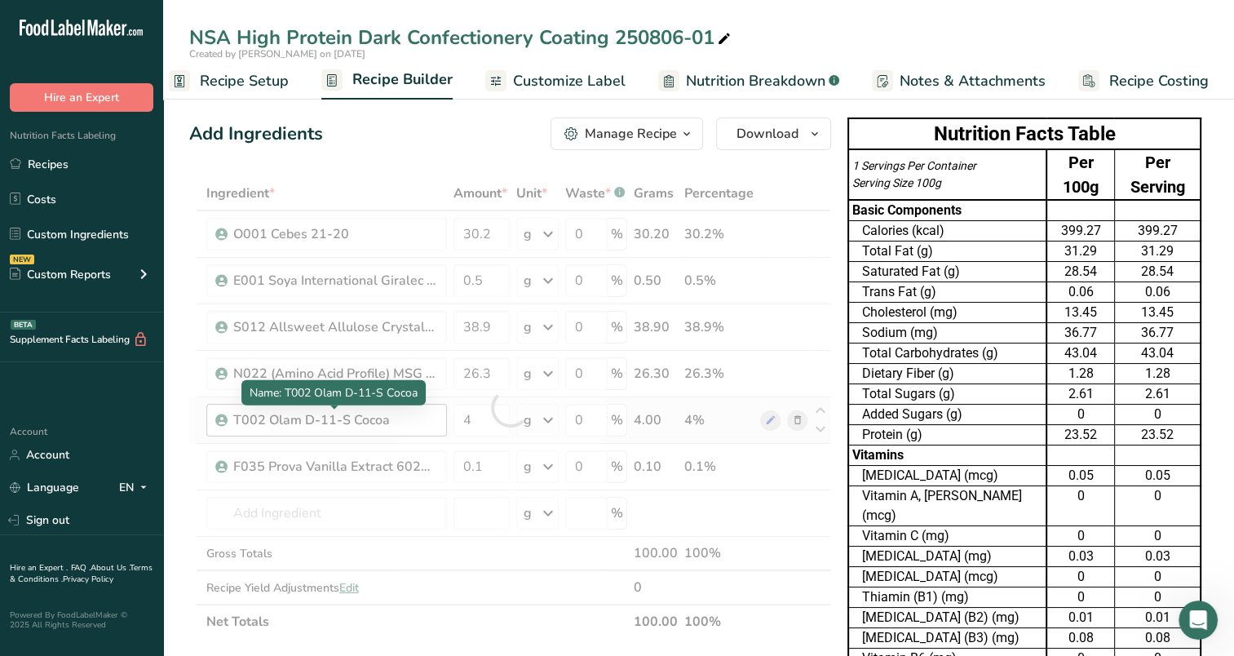
click at [319, 423] on div "Ingredient * Amount * Unit * Waste * .a-a{fill:#347362;}.b-a{fill:#fff;} Grams …" at bounding box center [510, 407] width 642 height 463
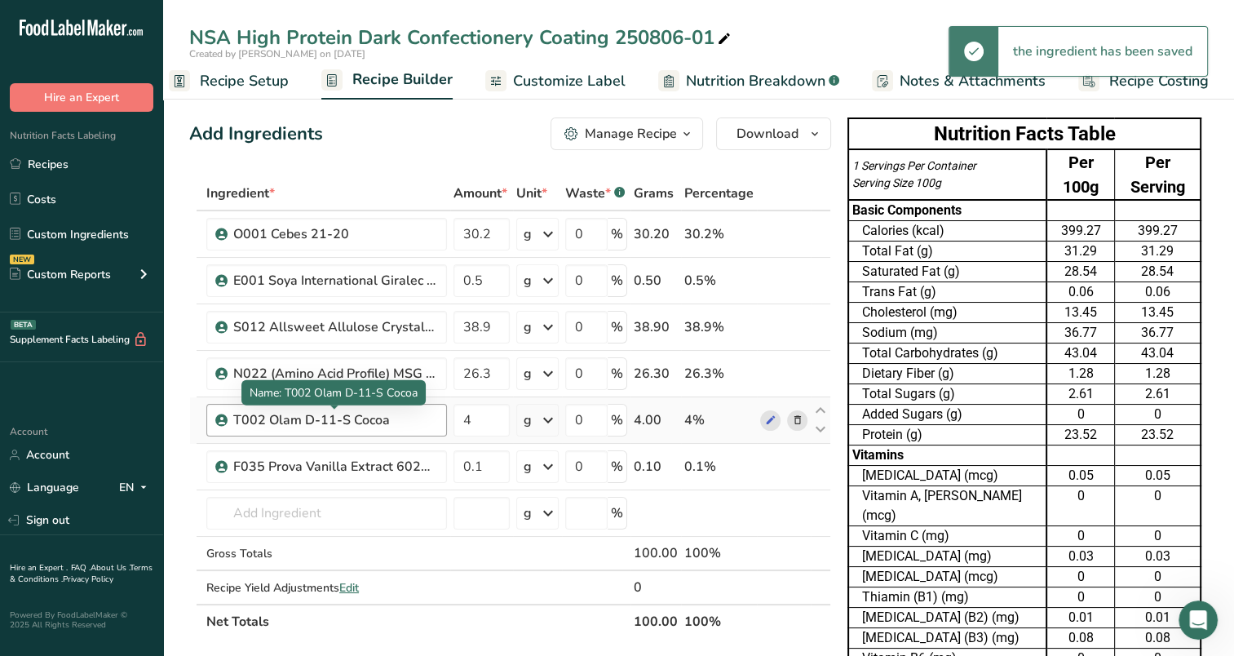
click at [424, 420] on div "T002 Olam D-11-S Cocoa" at bounding box center [335, 420] width 204 height 20
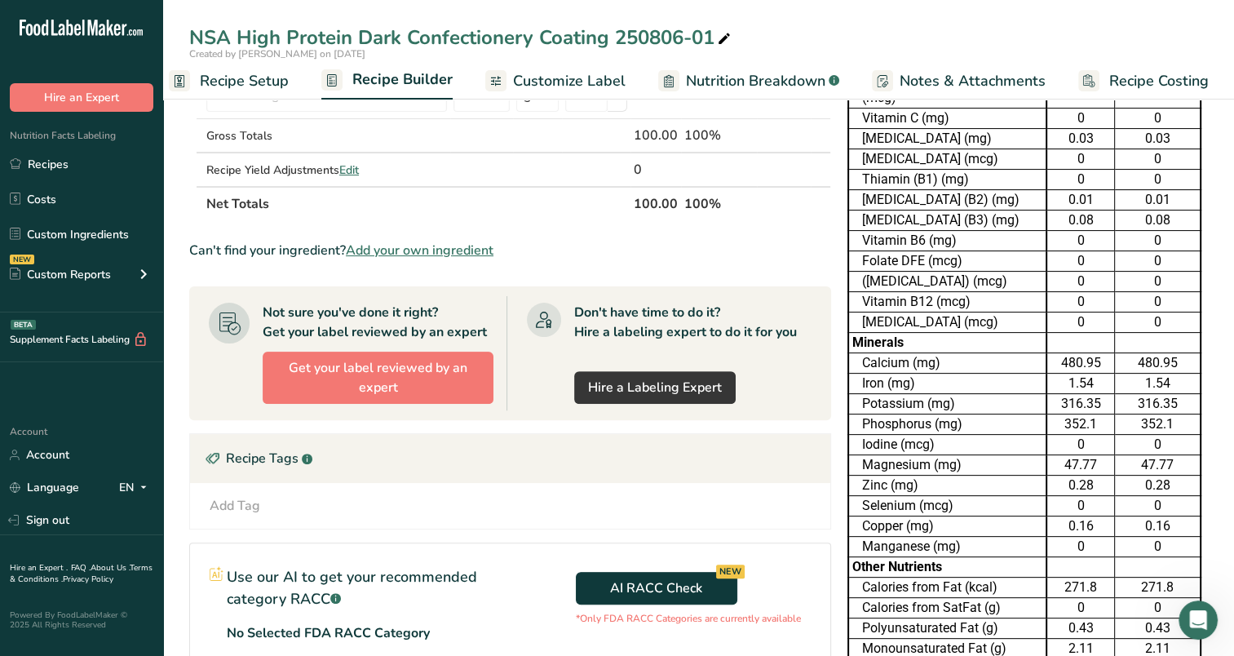
scroll to position [326, 0]
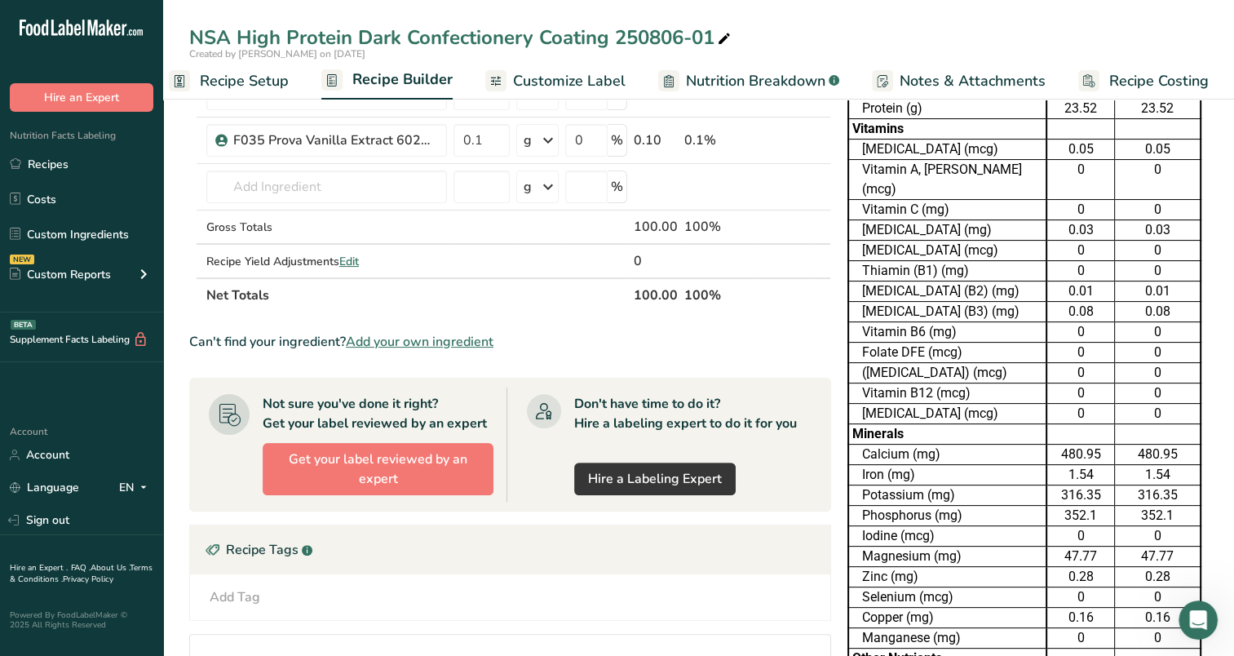
click at [942, 160] on td "Vitamin A, [PERSON_NAME] (mcg)" at bounding box center [948, 180] width 198 height 40
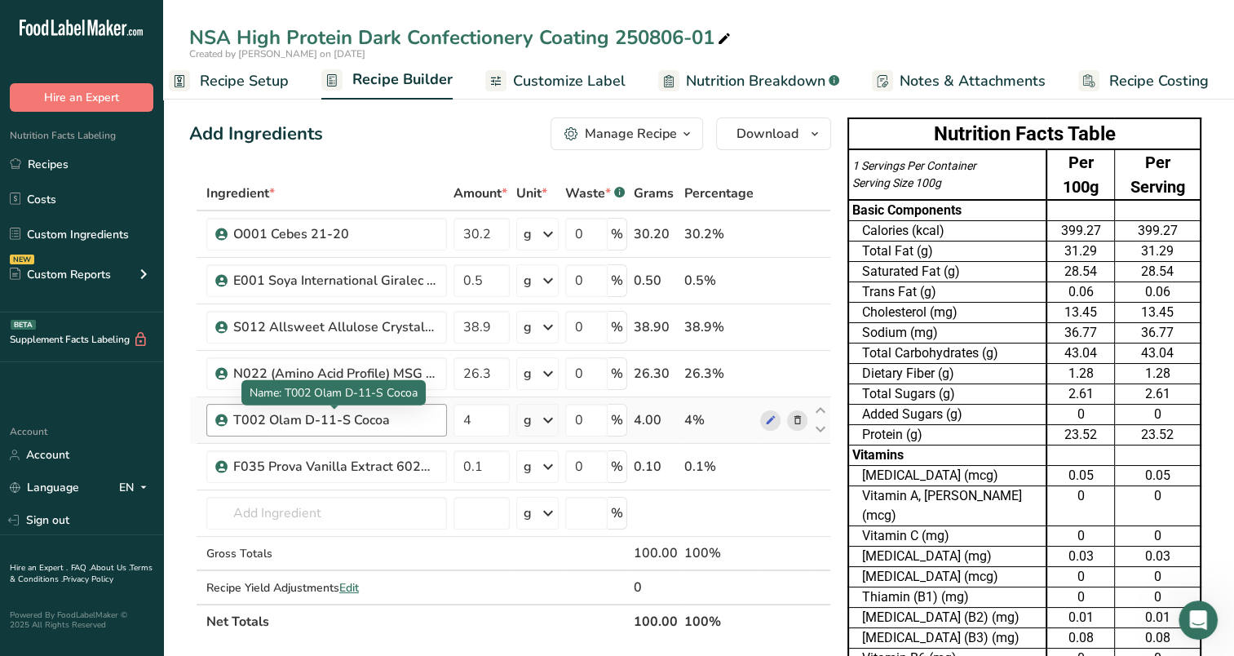
click at [292, 421] on div "T002 Olam D-11-S Cocoa" at bounding box center [335, 420] width 204 height 20
click at [395, 417] on div "T002 Olam D-11-S Cocoa" at bounding box center [335, 420] width 204 height 20
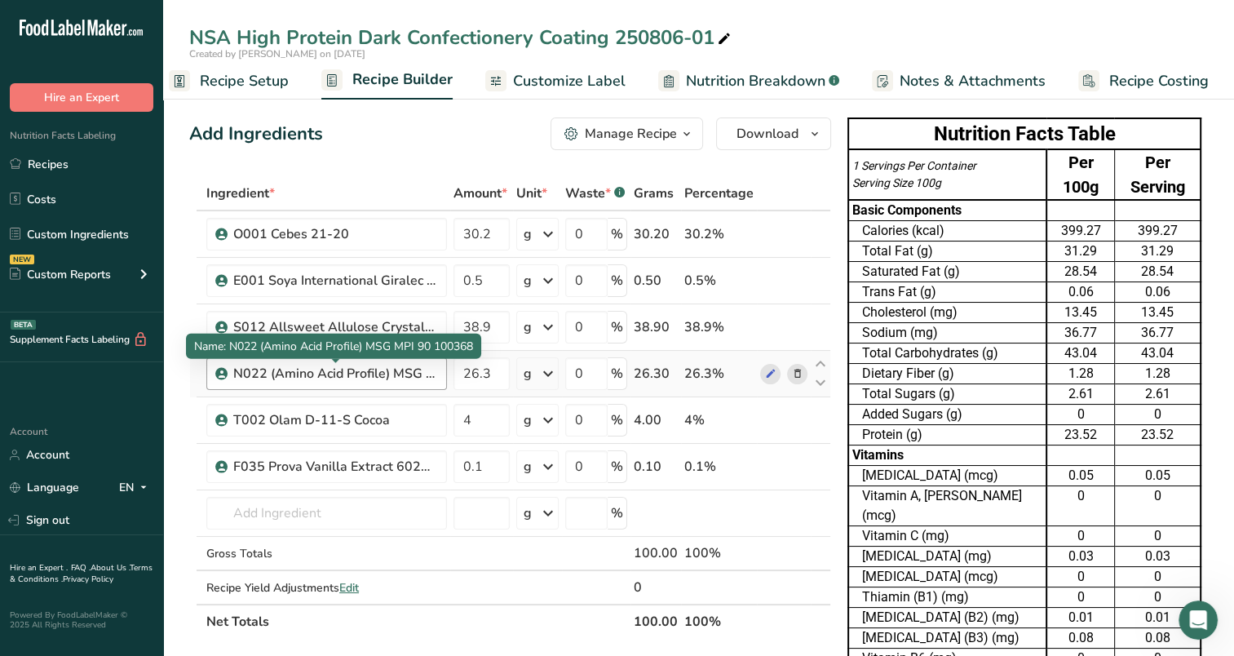
click at [308, 370] on div "N022 (Amino Acid Profile) MSG MPI 90 100368" at bounding box center [335, 374] width 204 height 20
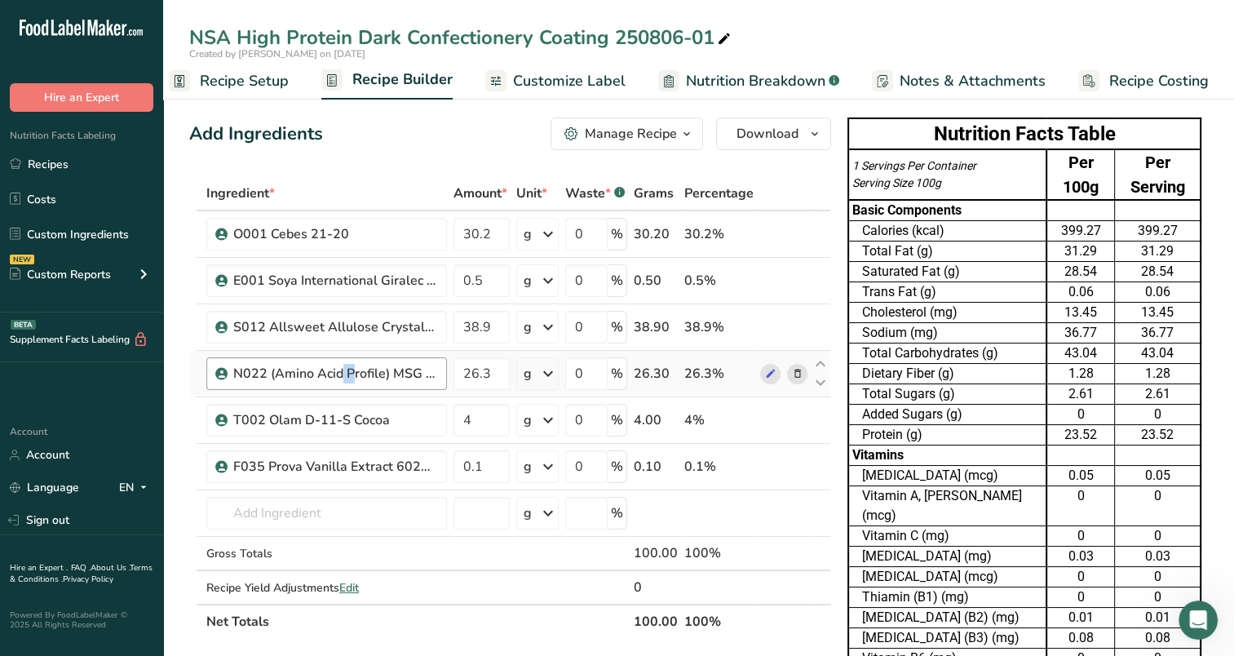
drag, startPoint x: 259, startPoint y: 369, endPoint x: 246, endPoint y: 369, distance: 13.1
click at [246, 369] on div "N022 (Amino Acid Profile) MSG MPI 90 100368" at bounding box center [335, 374] width 204 height 20
click at [793, 370] on icon at bounding box center [796, 374] width 11 height 17
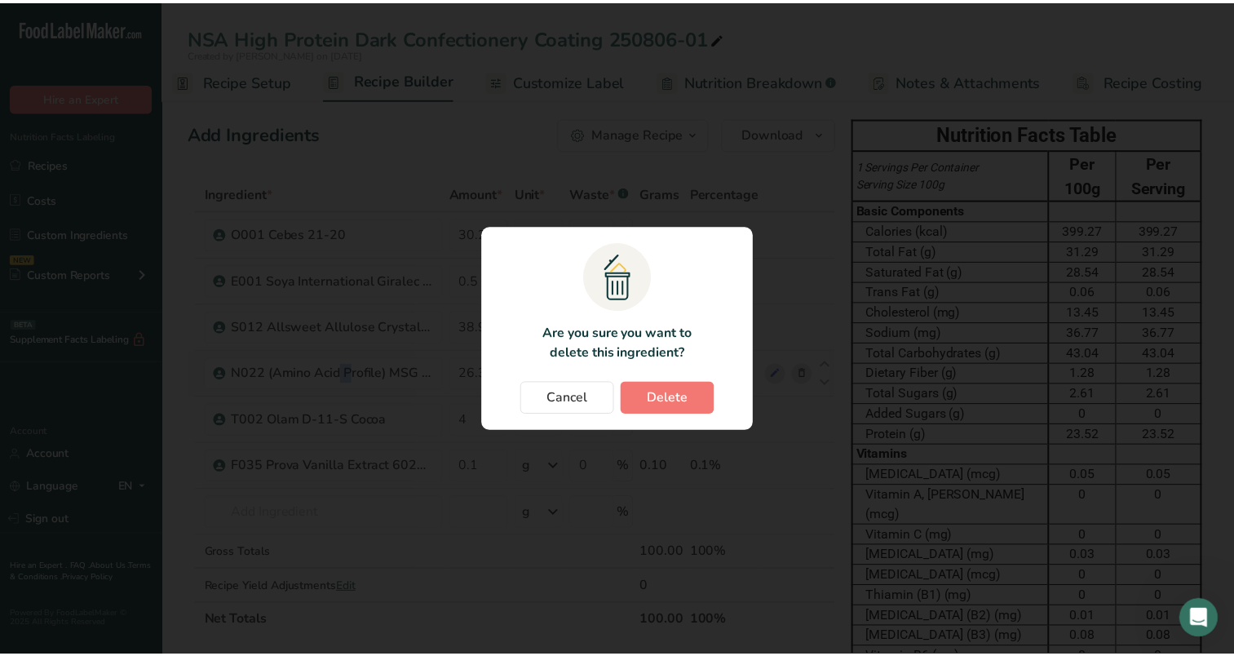
scroll to position [0, 8]
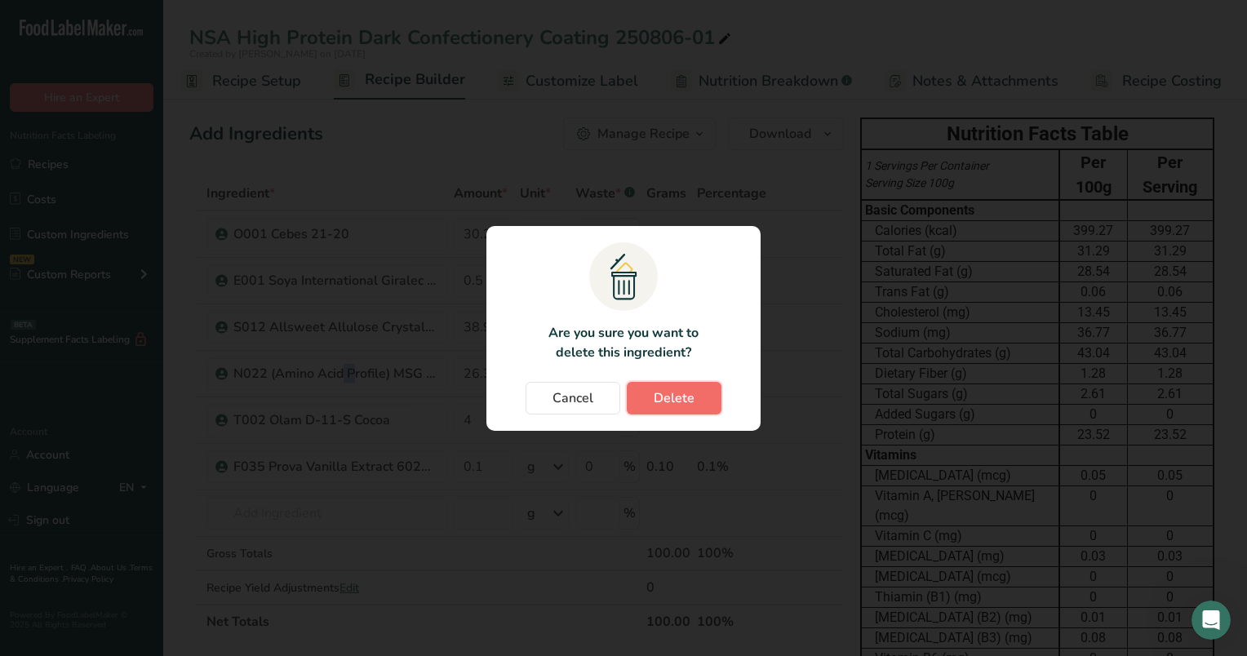
click at [653, 398] on button "Delete" at bounding box center [674, 398] width 95 height 33
type input "4"
type input "0.1"
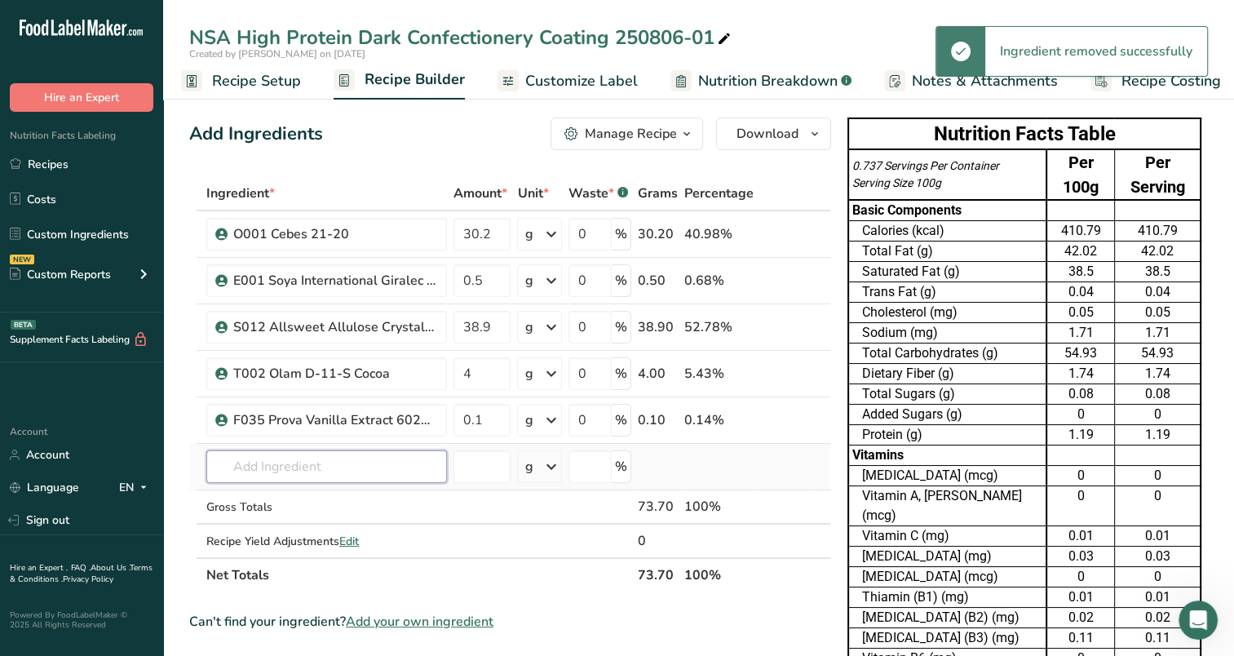
click at [330, 467] on input "text" at bounding box center [326, 466] width 241 height 33
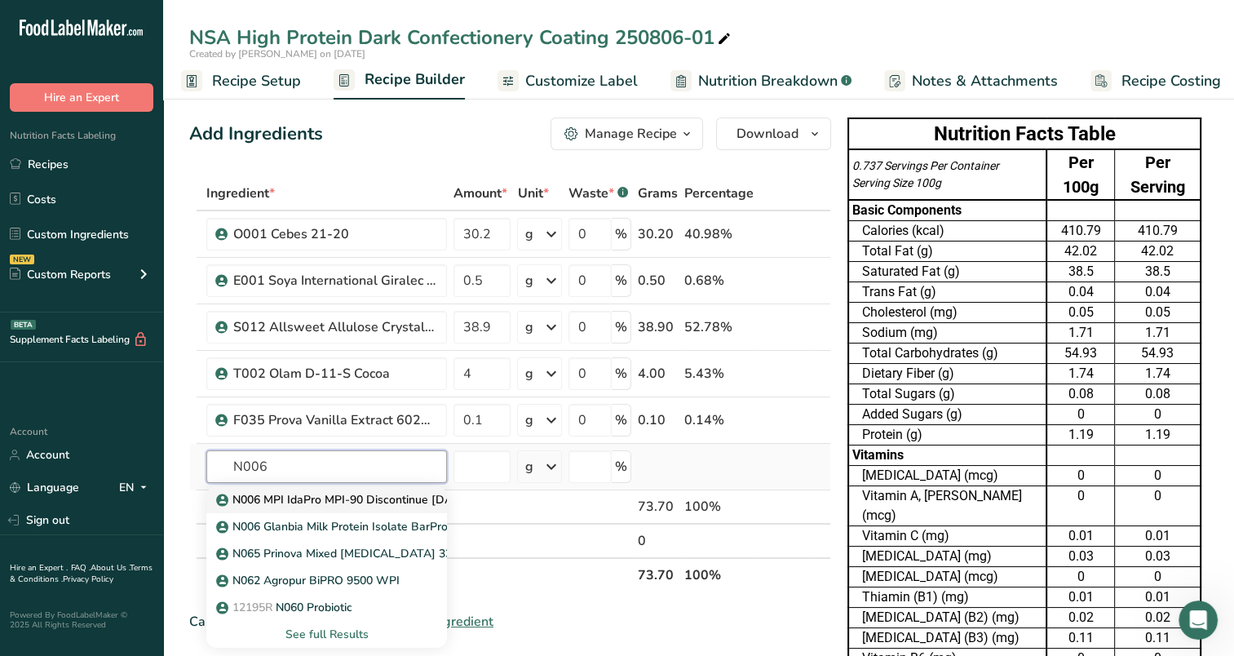
type input "N006"
click at [365, 495] on p "N006 MPI IdaPro MPI-90 Discontinue [DATE]" at bounding box center [344, 499] width 250 height 17
type input "N006 MPI IdaPro MPI-90 Discontinue [DATE]"
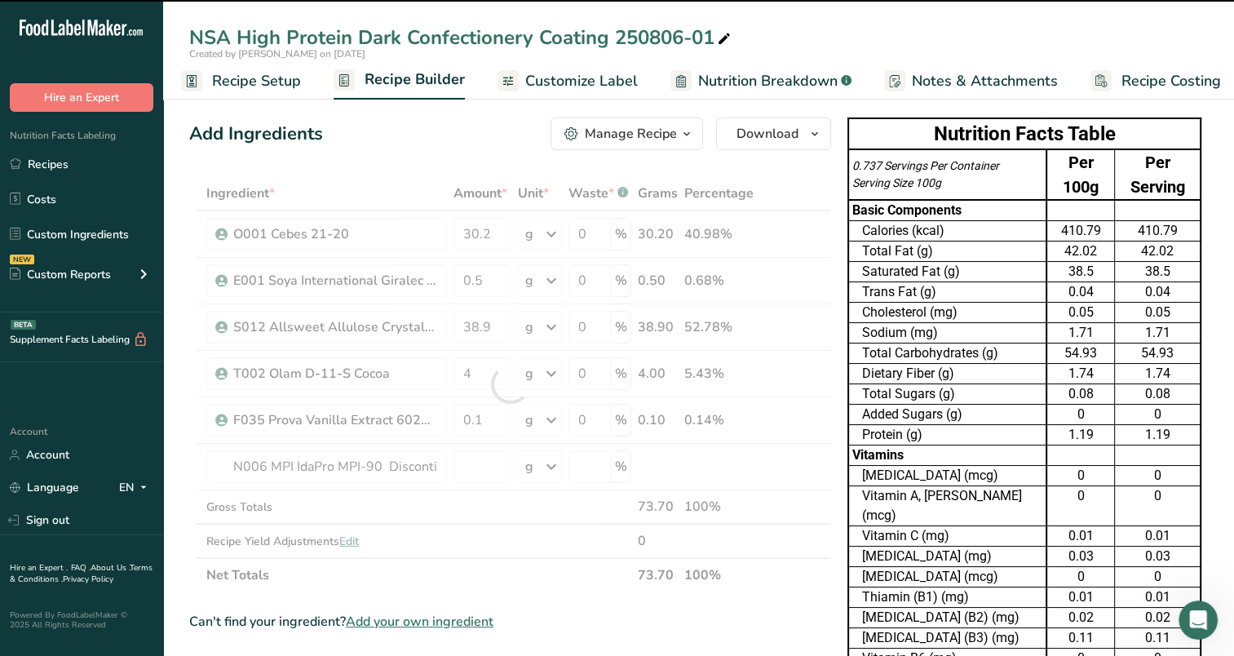
type input "0"
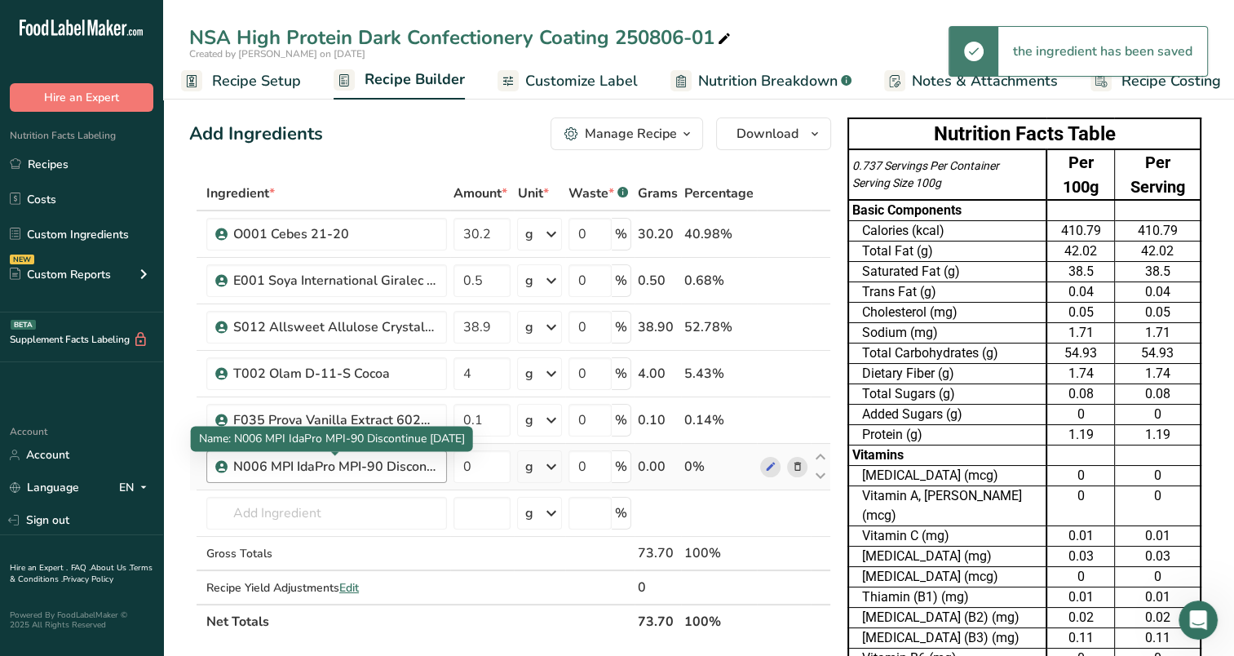
click at [359, 470] on div "N006 MPI IdaPro MPI-90 Discontinue [DATE]" at bounding box center [335, 467] width 204 height 20
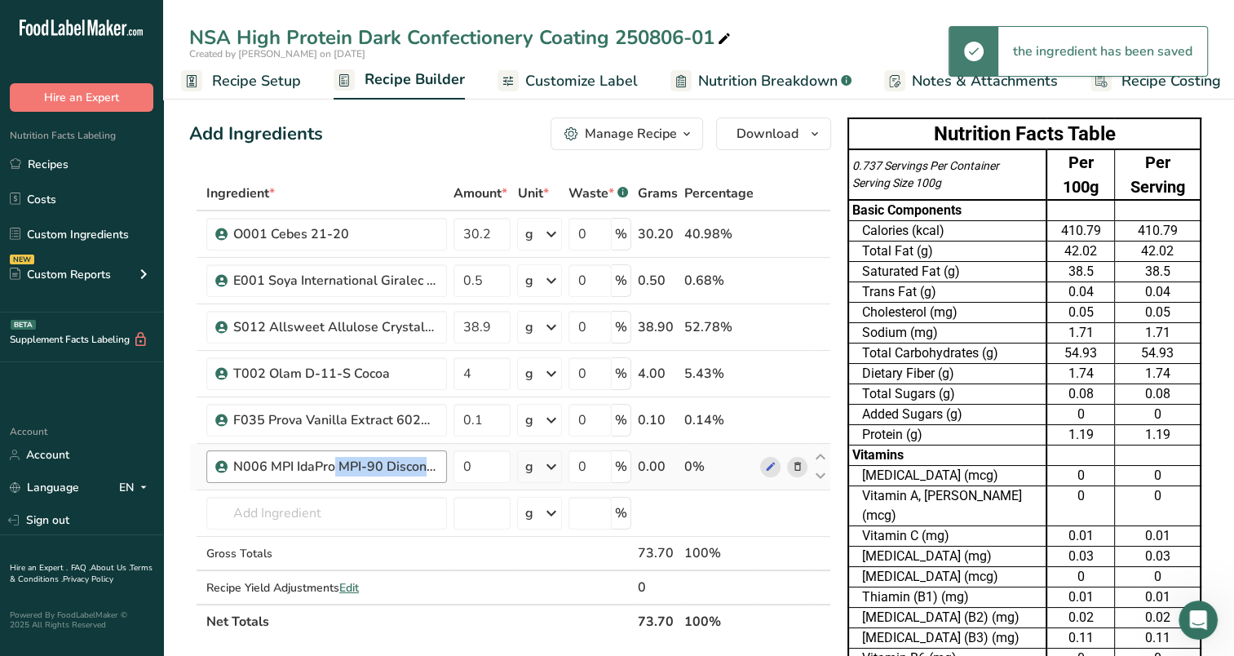
click at [359, 470] on div "N006 MPI IdaPro MPI-90 Discontinue [DATE]" at bounding box center [335, 467] width 204 height 20
click at [800, 467] on icon at bounding box center [796, 467] width 11 height 17
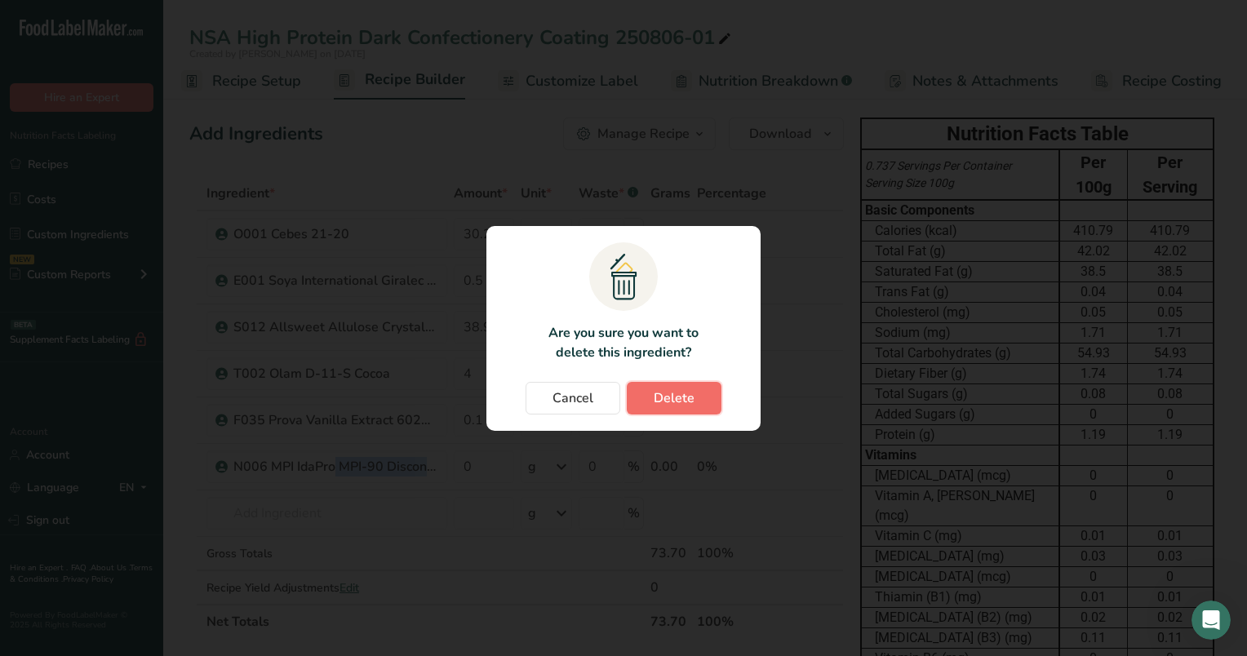
click at [678, 404] on span "Delete" at bounding box center [674, 398] width 41 height 20
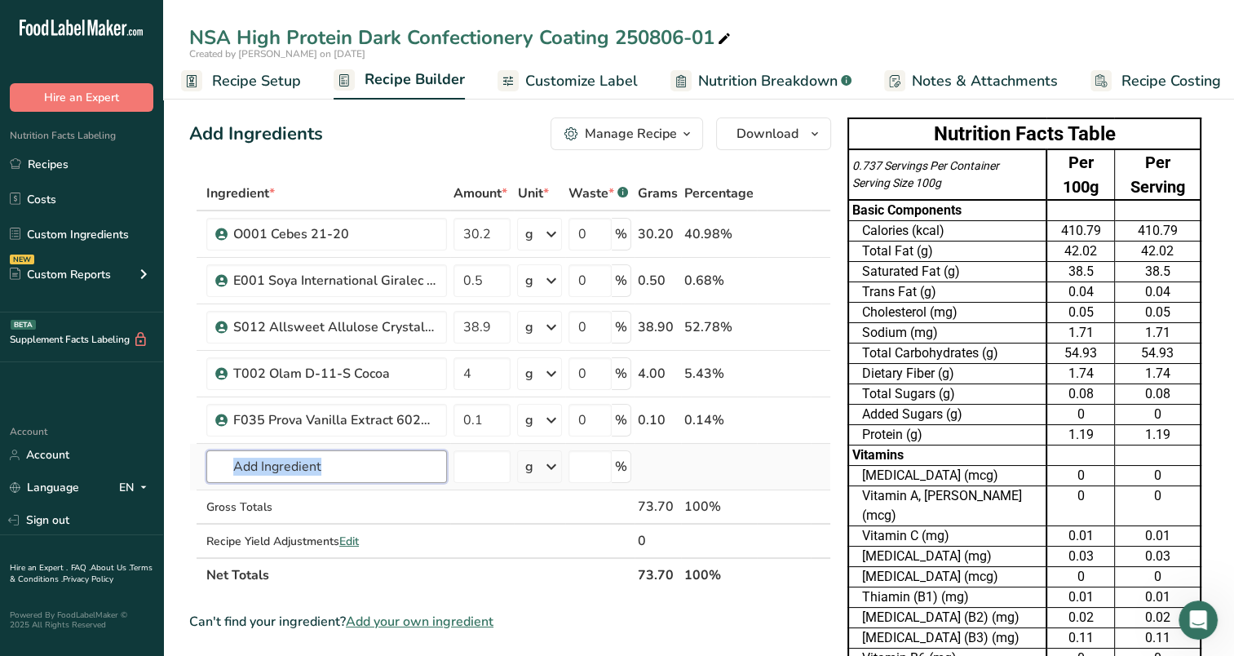
click at [343, 474] on input "text" at bounding box center [326, 466] width 241 height 33
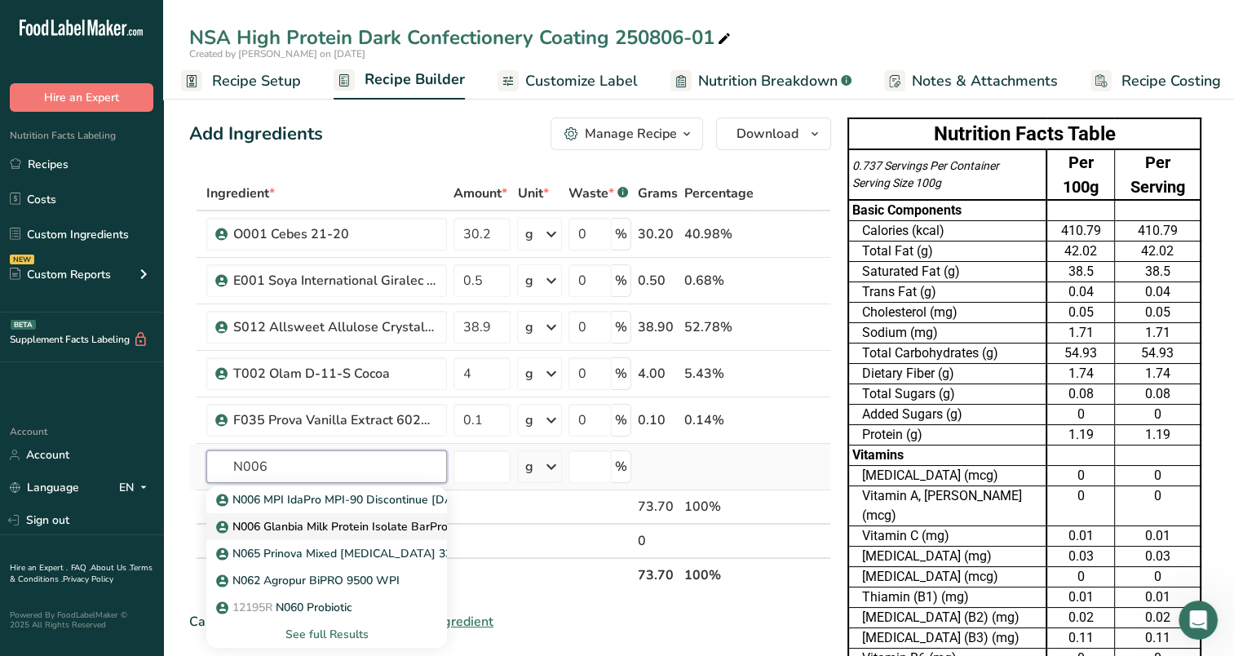
type input "N006"
click at [339, 525] on p "N006 Glanbia Milk Protein Isolate BarPro 293" at bounding box center [344, 526] width 251 height 17
type input "N006 Glanbia Milk Protein Isolate BarPro 293"
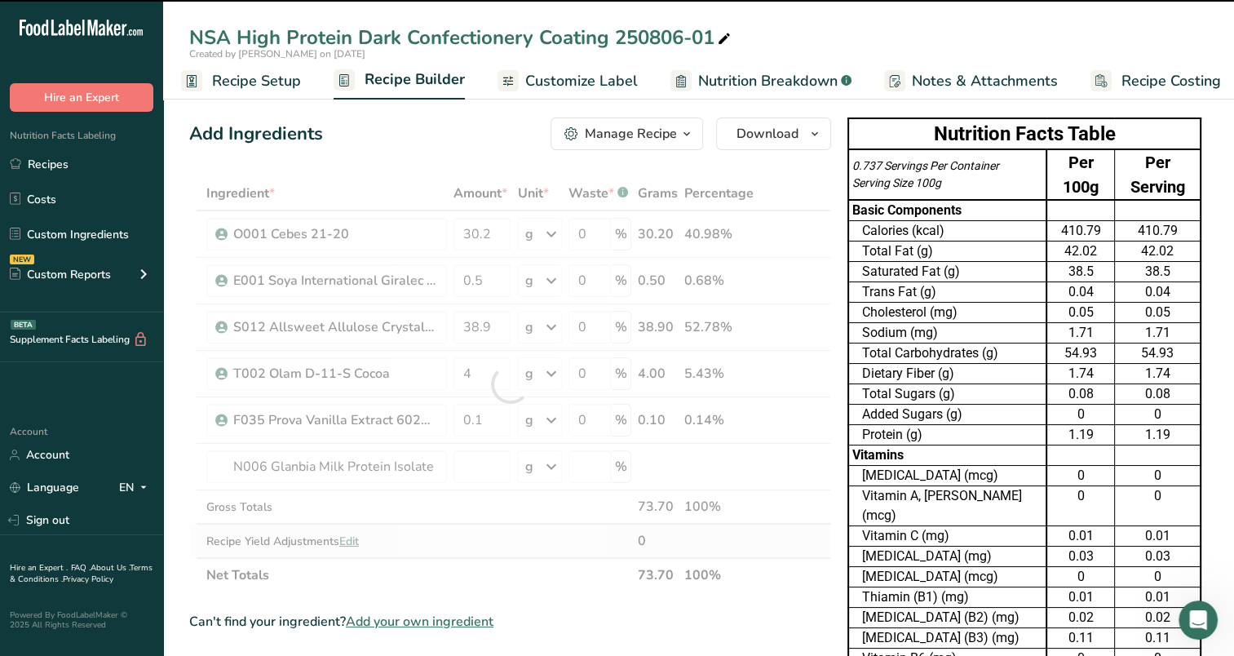
type input "0"
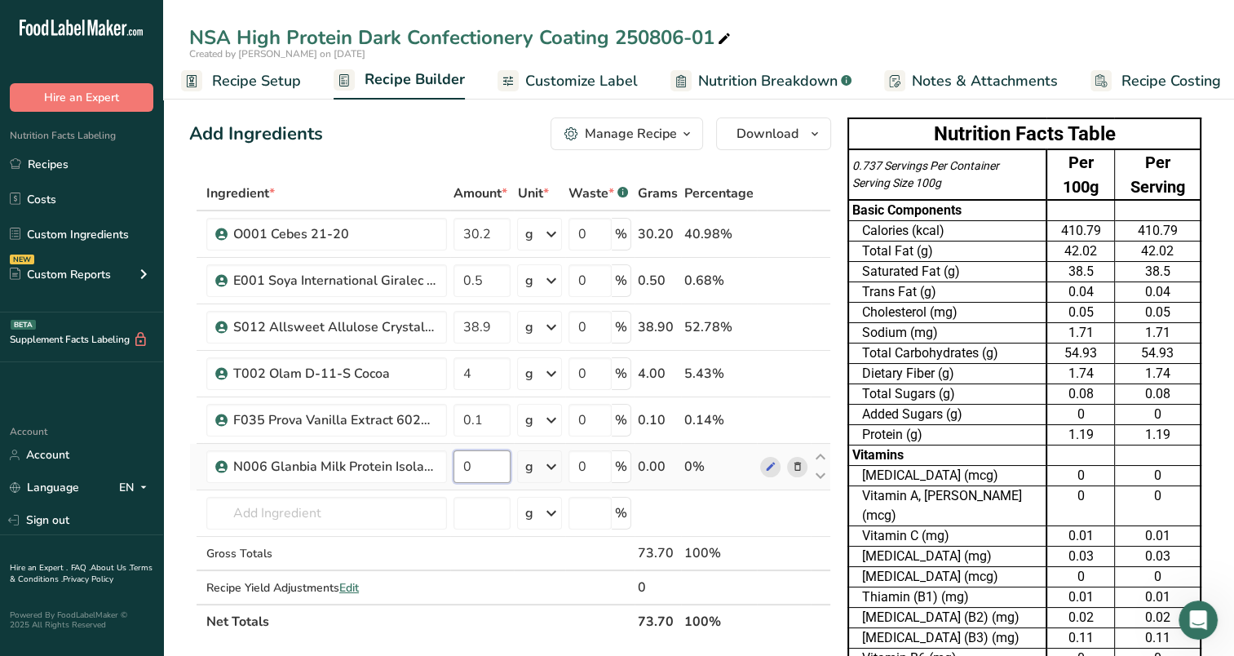
click at [464, 470] on input "0" at bounding box center [482, 466] width 57 height 33
drag, startPoint x: 470, startPoint y: 464, endPoint x: 446, endPoint y: 470, distance: 24.3
click at [446, 470] on tr "N006 Glanbia Milk Protein Isolate BarPro 293 0 g Weight Units g kg mg See more …" at bounding box center [510, 467] width 640 height 47
click at [677, 499] on div "Ingredient * Amount * Unit * Waste * .a-a{fill:#347362;}.b-a{fill:#fff;} Grams …" at bounding box center [510, 407] width 642 height 463
drag, startPoint x: 499, startPoint y: 467, endPoint x: 470, endPoint y: 472, distance: 28.8
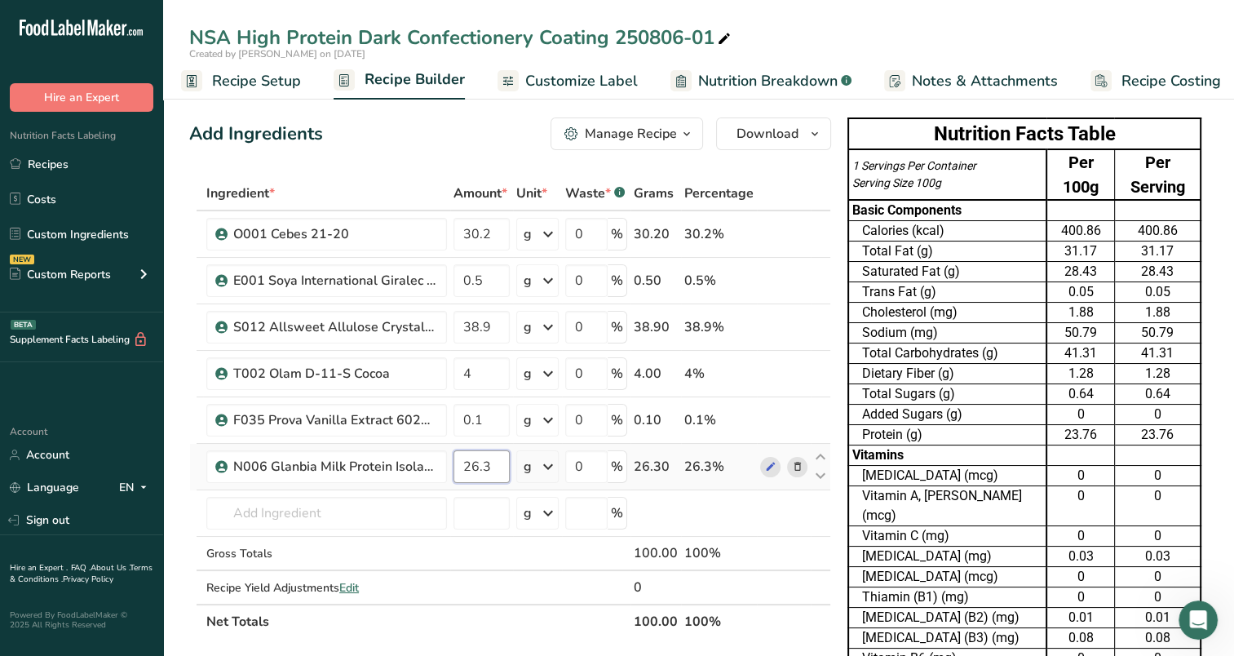
click at [470, 472] on input "26.3" at bounding box center [482, 466] width 56 height 33
type input "27"
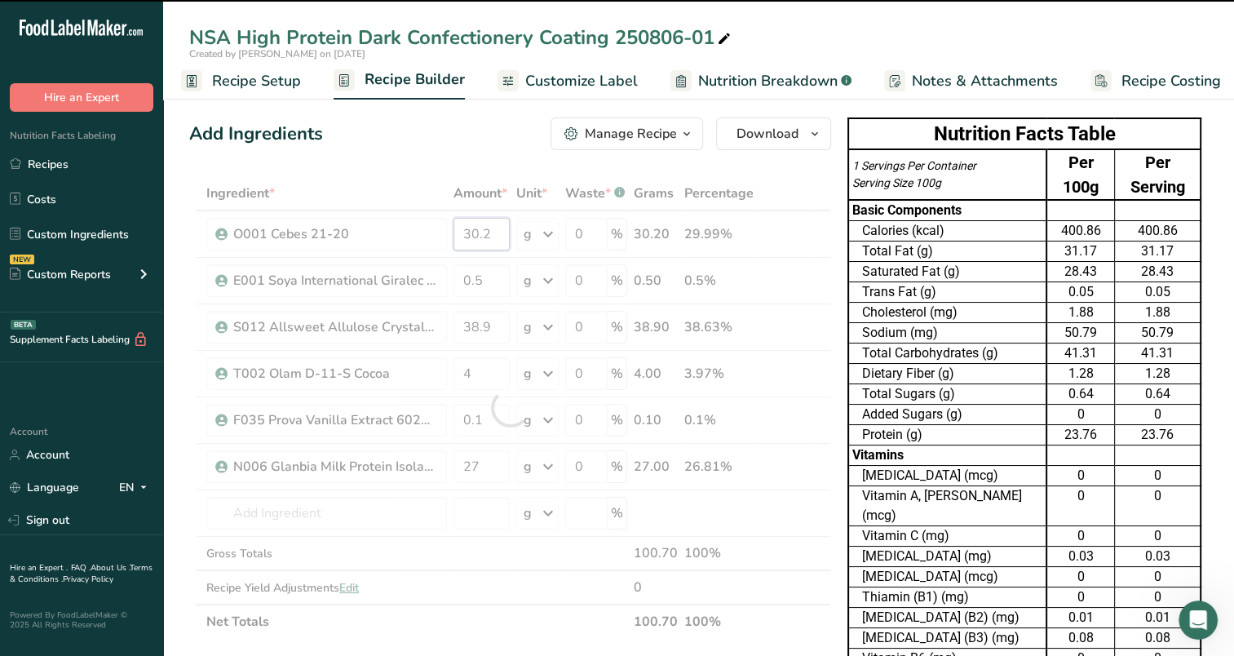
drag, startPoint x: 493, startPoint y: 232, endPoint x: 470, endPoint y: 240, distance: 24.3
click at [470, 240] on div "Ingredient * Amount * Unit * Waste * .a-a{fill:#347362;}.b-a{fill:#fff;} Grams …" at bounding box center [510, 407] width 642 height 463
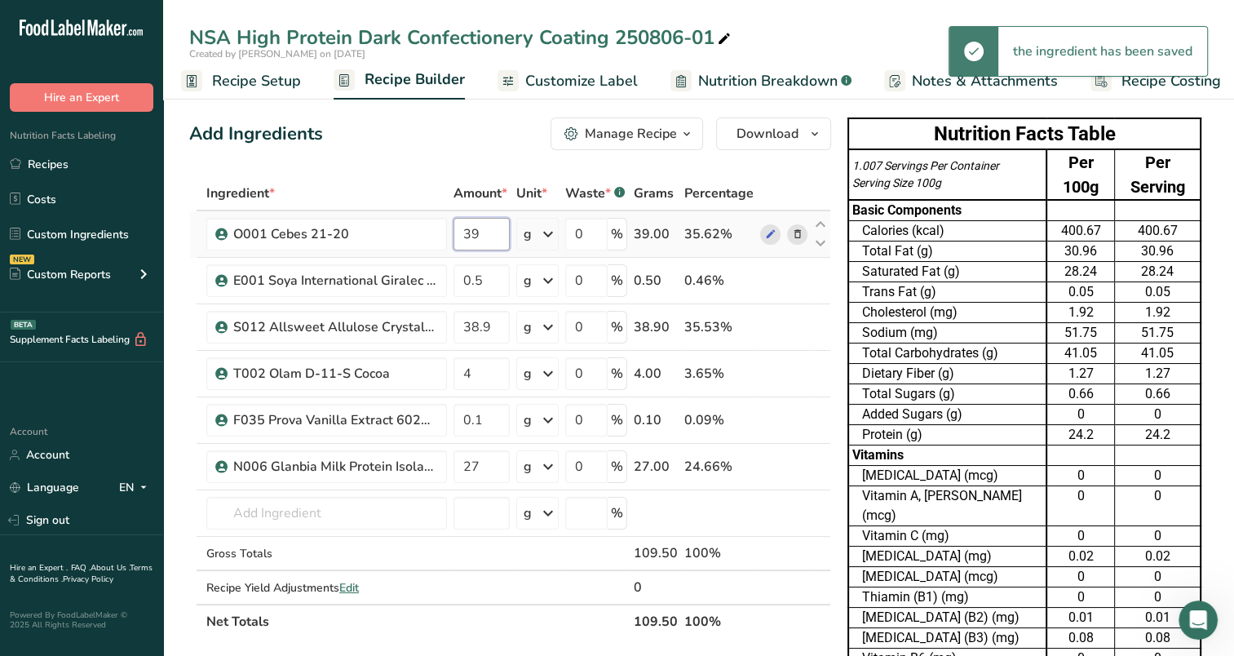
type input "3"
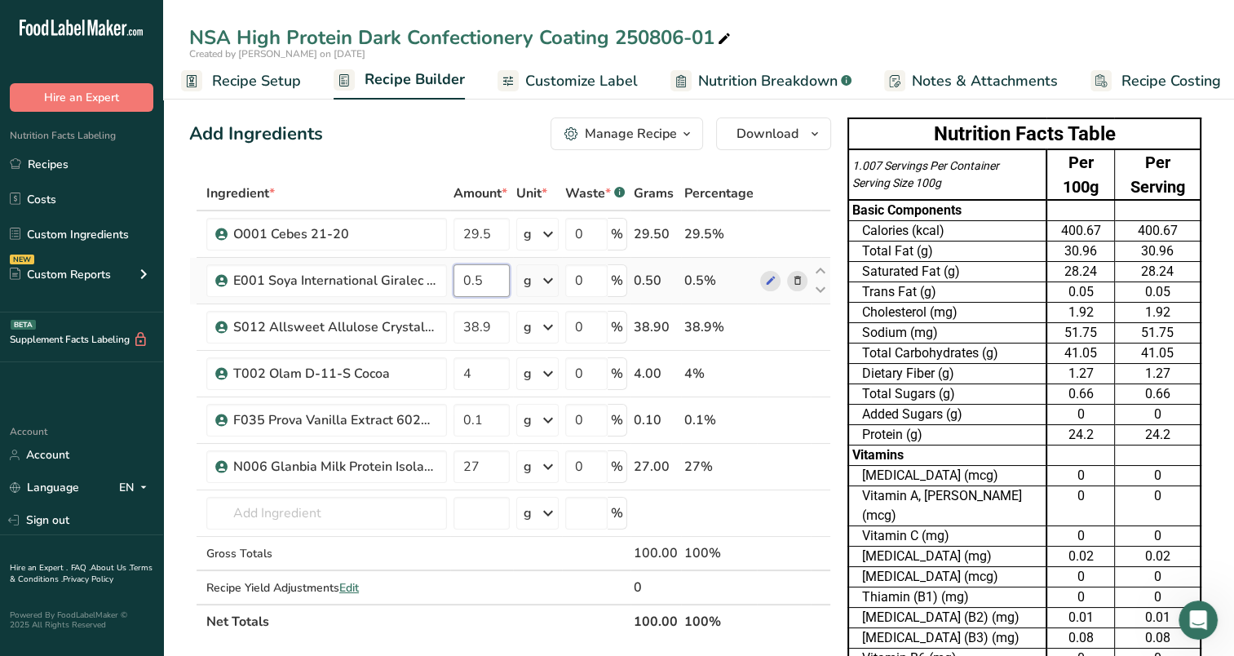
click at [493, 280] on div "Ingredient * Amount * Unit * Waste * .a-a{fill:#347362;}.b-a{fill:#fff;} Grams …" at bounding box center [510, 407] width 642 height 463
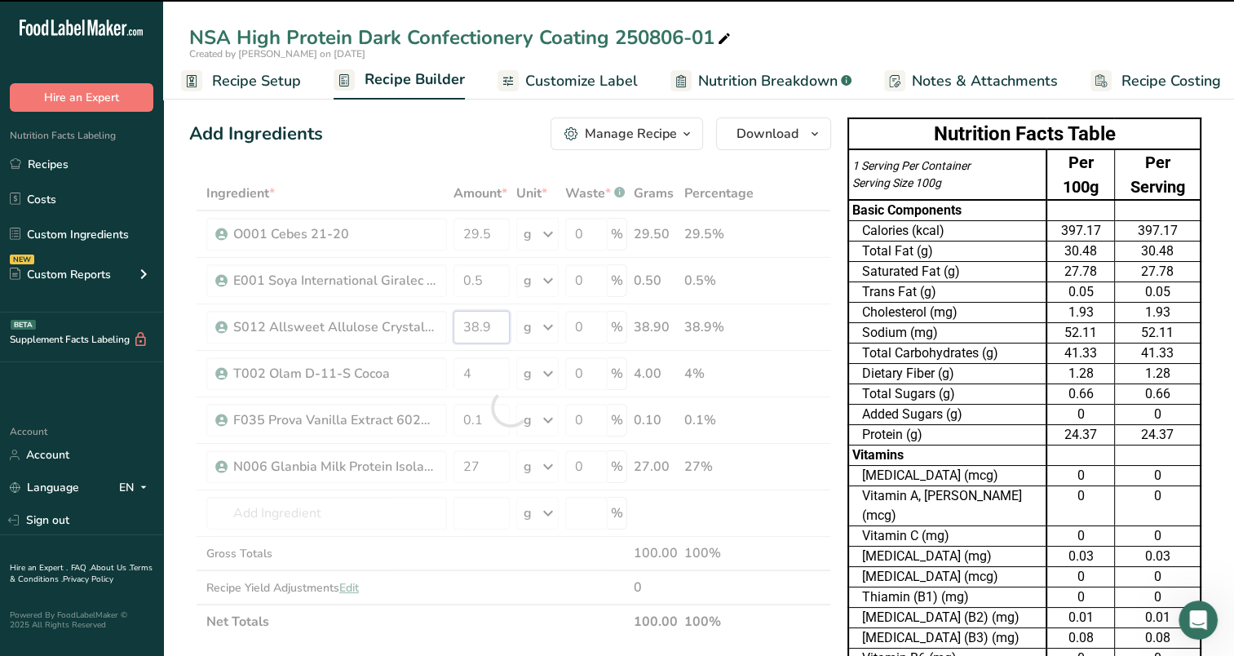
drag, startPoint x: 497, startPoint y: 329, endPoint x: 469, endPoint y: 335, distance: 28.3
click at [469, 335] on input "38.9" at bounding box center [482, 327] width 56 height 33
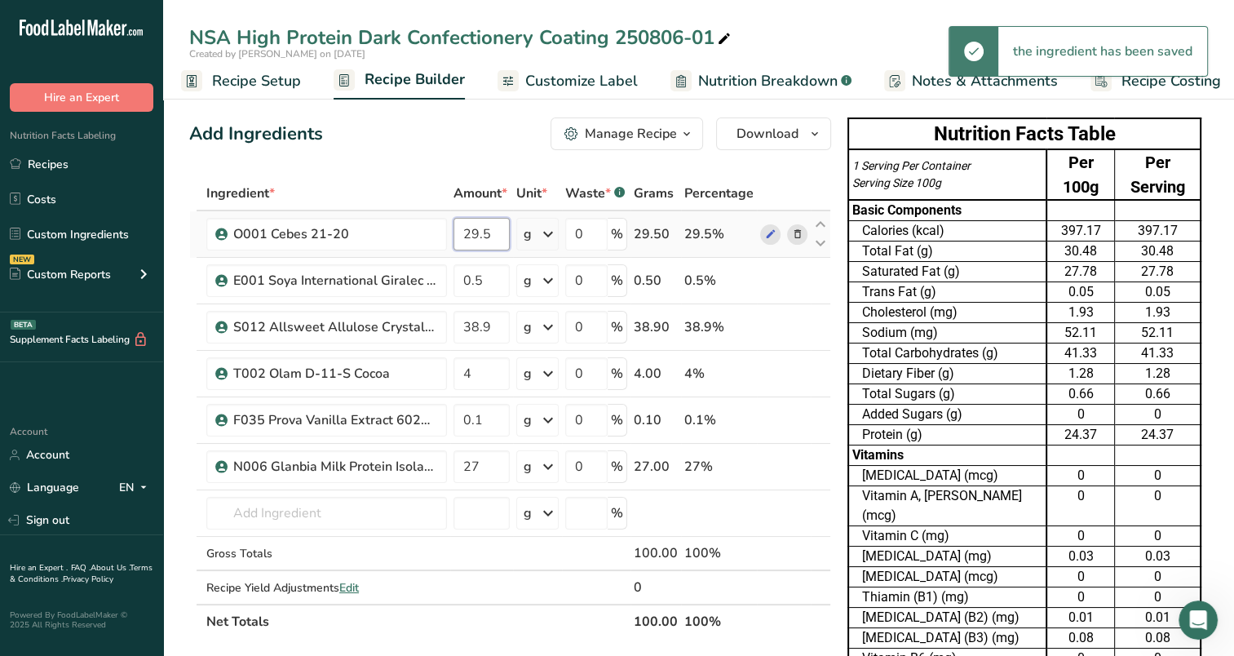
drag, startPoint x: 486, startPoint y: 235, endPoint x: 460, endPoint y: 243, distance: 27.4
click at [460, 243] on input "29.5" at bounding box center [482, 234] width 56 height 33
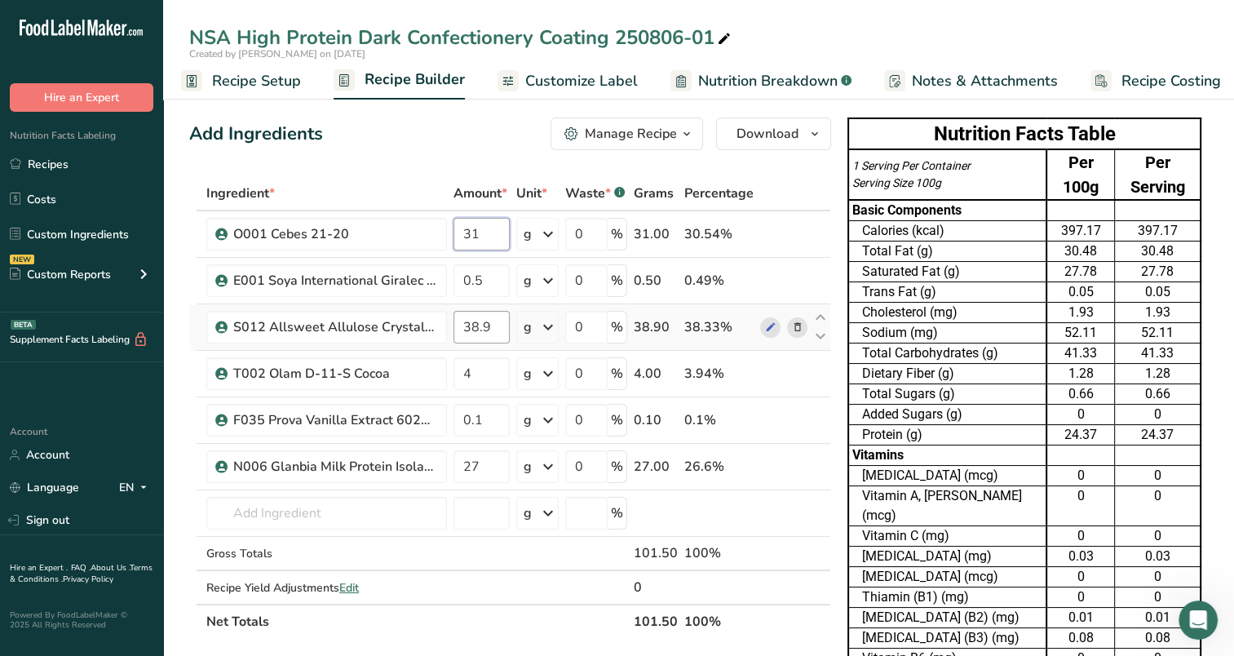
type input "31"
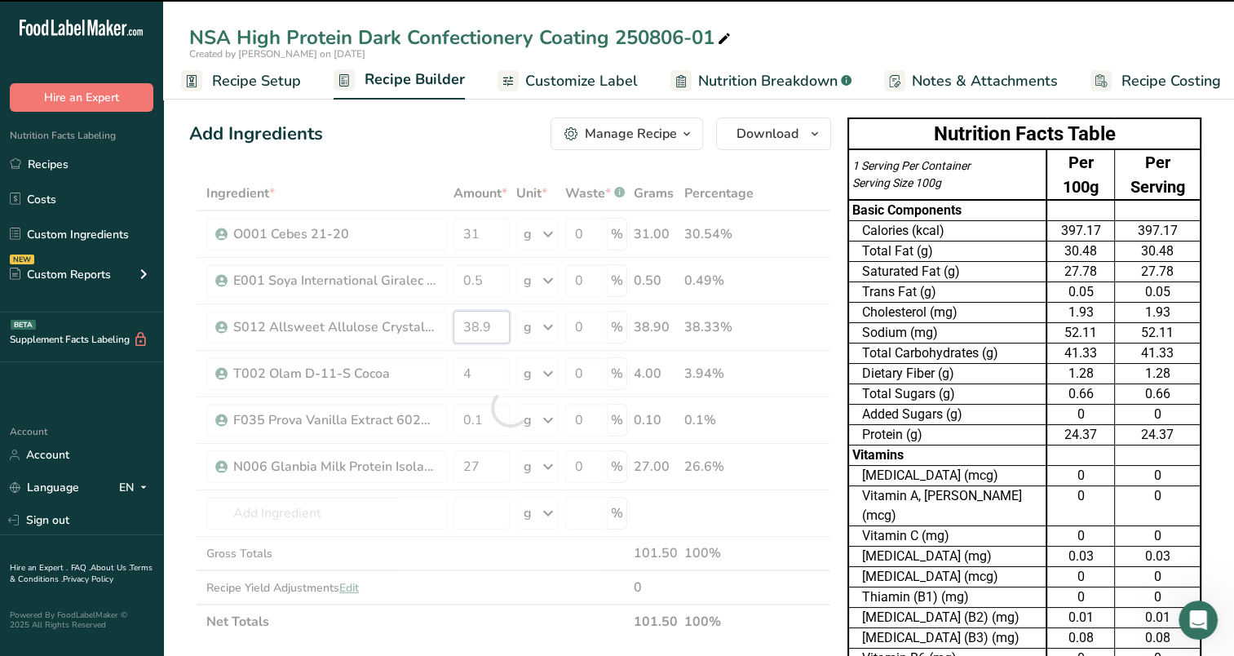
drag, startPoint x: 496, startPoint y: 327, endPoint x: 459, endPoint y: 329, distance: 36.8
click at [459, 329] on div "Ingredient * Amount * Unit * Waste * .a-a{fill:#347362;}.b-a{fill:#fff;} Grams …" at bounding box center [510, 407] width 642 height 463
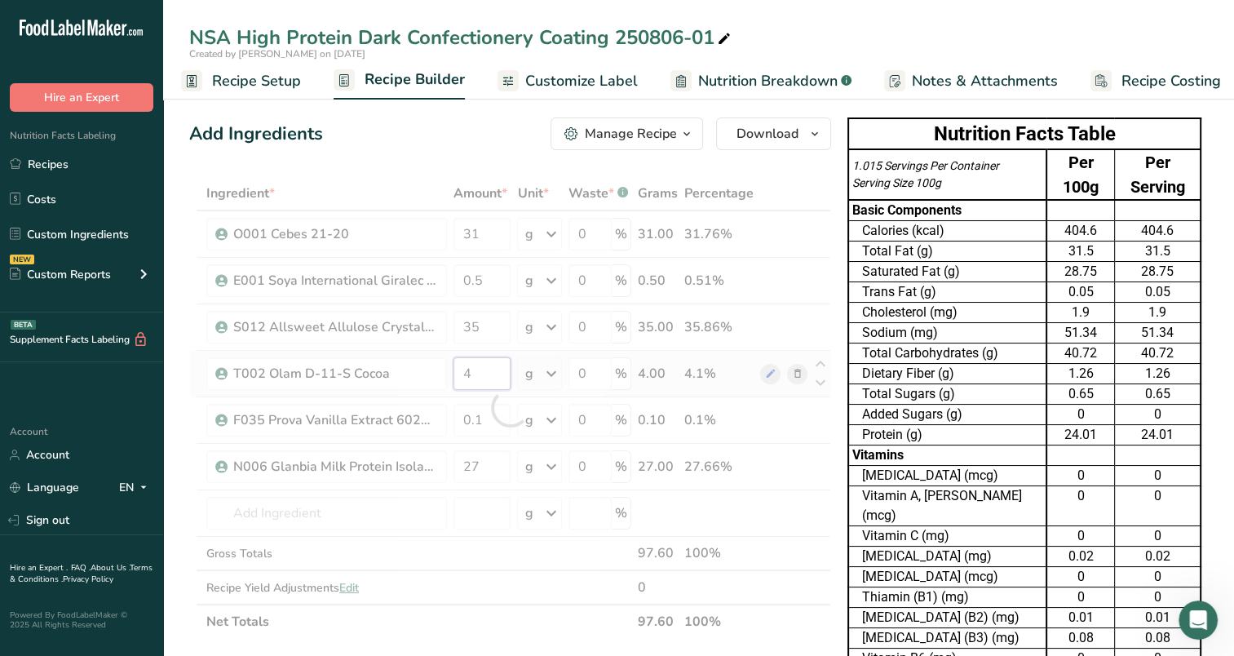
click at [492, 377] on div "Ingredient * Amount * Unit * Waste * .a-a{fill:#347362;}.b-a{fill:#fff;} Grams …" at bounding box center [510, 407] width 642 height 463
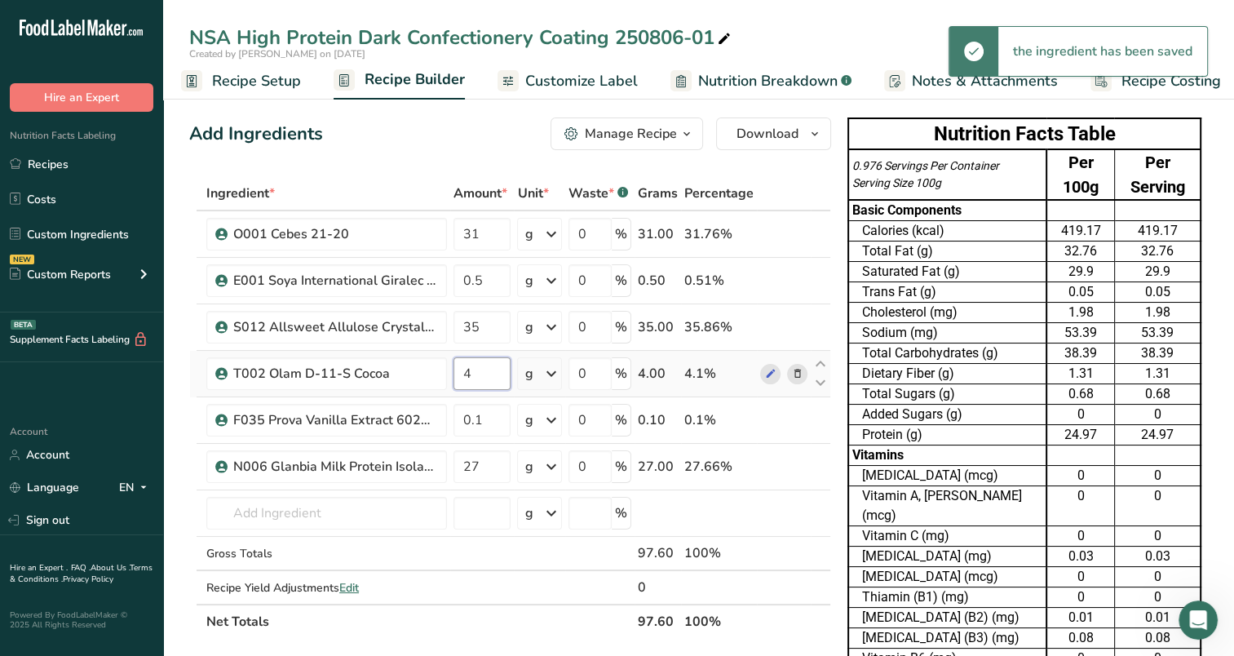
drag, startPoint x: 474, startPoint y: 372, endPoint x: 459, endPoint y: 378, distance: 15.8
click at [459, 378] on input "4" at bounding box center [482, 373] width 57 height 33
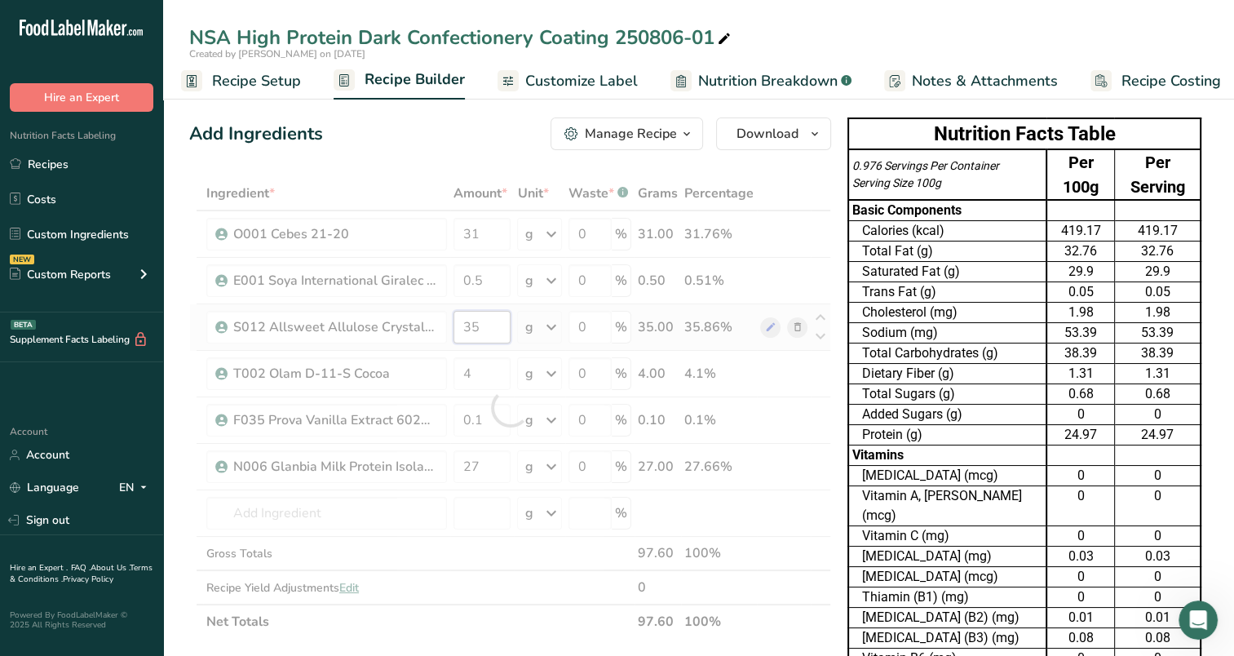
click at [481, 326] on div "Ingredient * Amount * Unit * Waste * .a-a{fill:#347362;}.b-a{fill:#fff;} Grams …" at bounding box center [510, 407] width 642 height 463
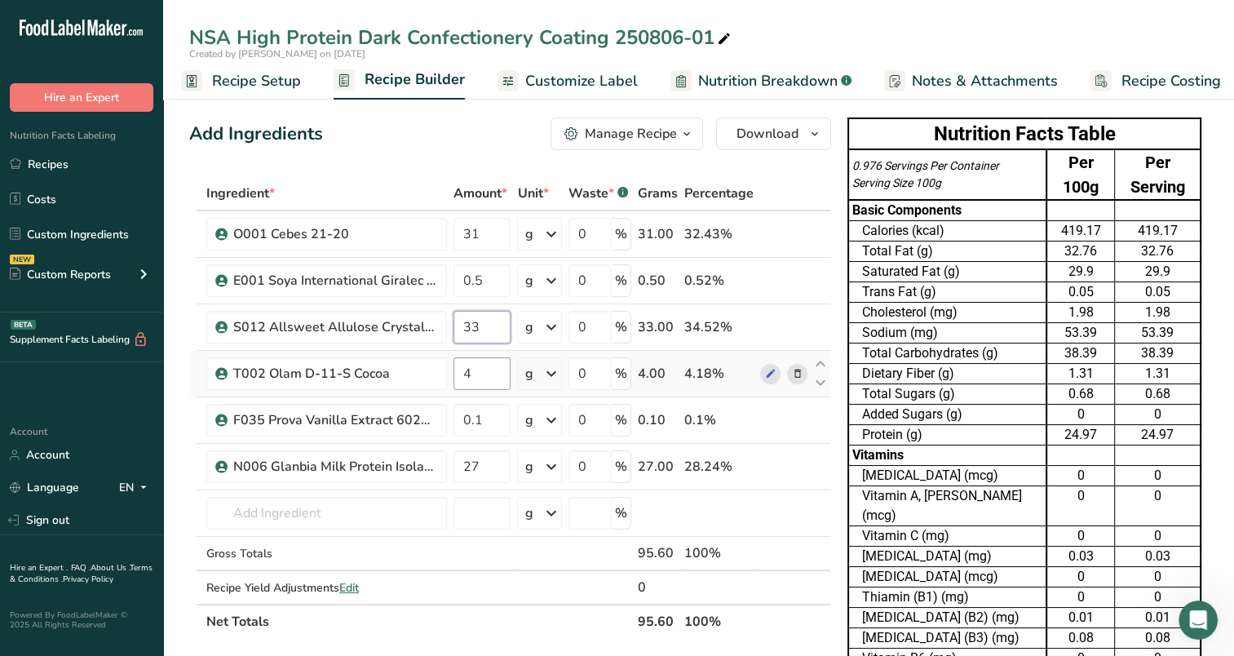
type input "33"
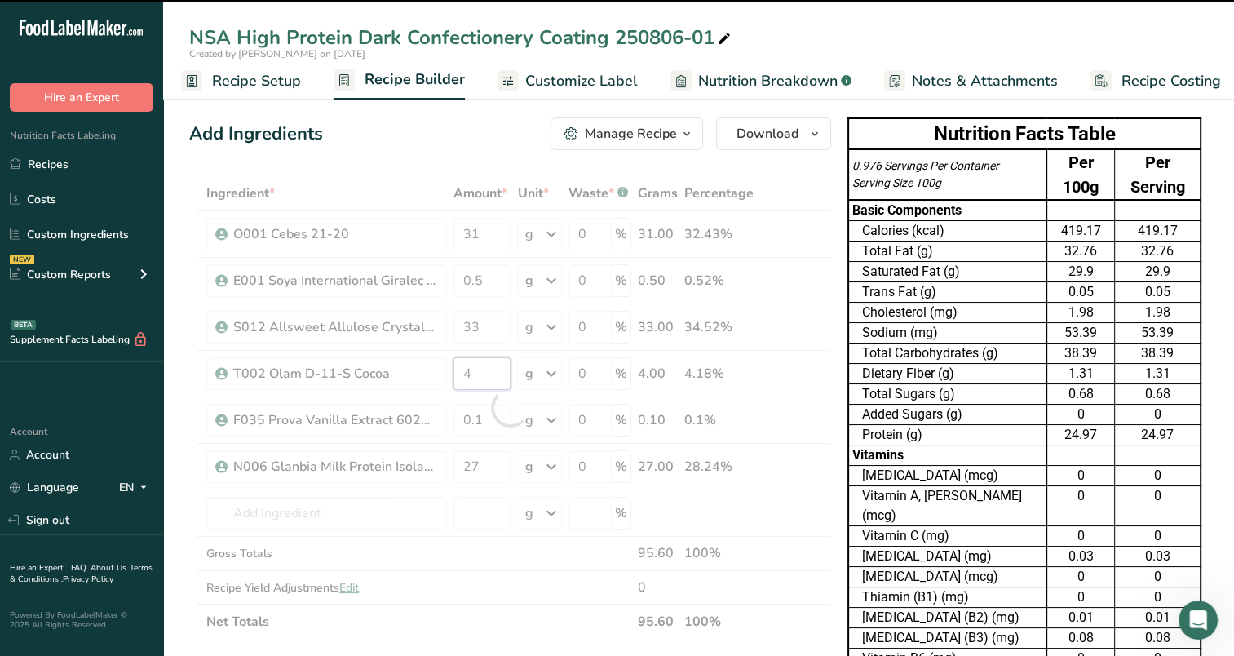
drag, startPoint x: 492, startPoint y: 375, endPoint x: 426, endPoint y: 375, distance: 66.1
click at [426, 375] on div "Ingredient * Amount * Unit * Waste * .a-a{fill:#347362;}.b-a{fill:#fff;} Grams …" at bounding box center [510, 407] width 642 height 463
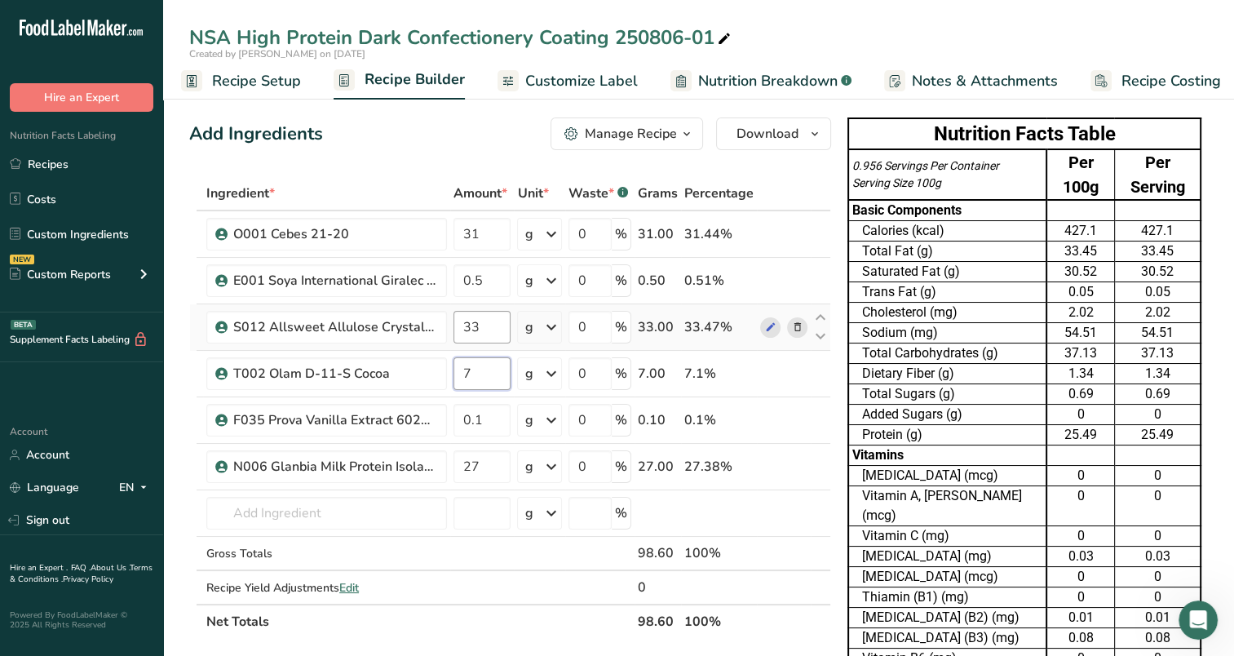
type input "7"
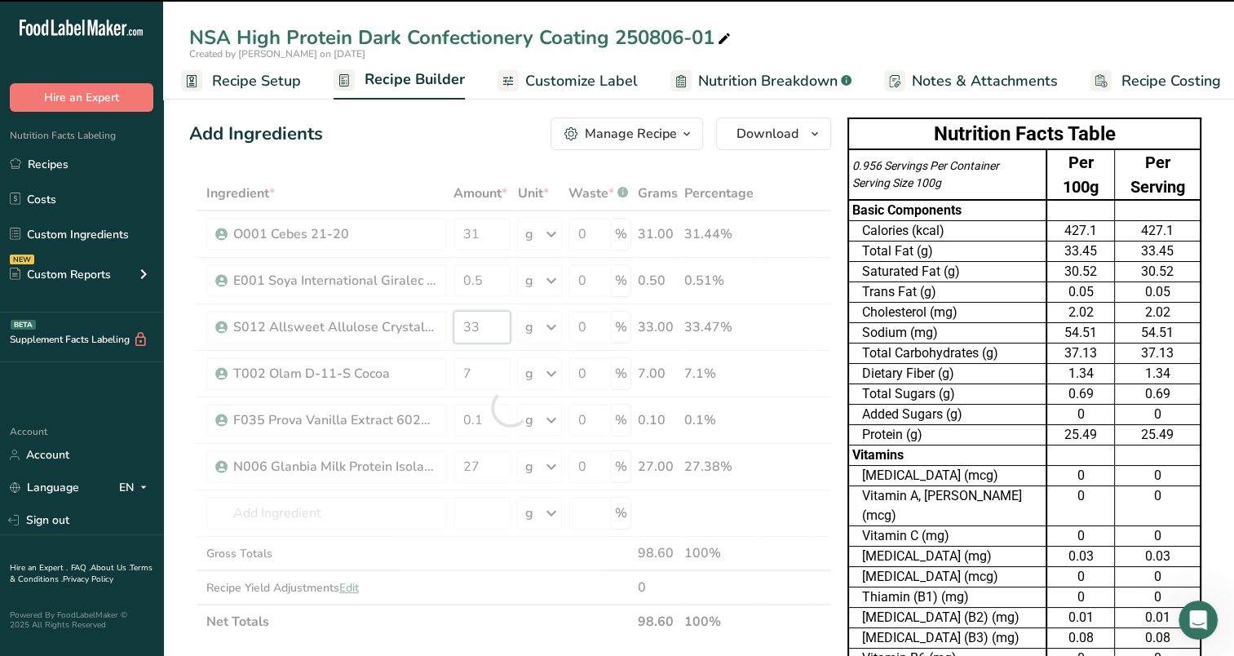
drag, startPoint x: 483, startPoint y: 326, endPoint x: 459, endPoint y: 335, distance: 25.8
click at [459, 335] on div "Ingredient * Amount * Unit * Waste * .a-a{fill:#347362;}.b-a{fill:#fff;} Grams …" at bounding box center [510, 407] width 642 height 463
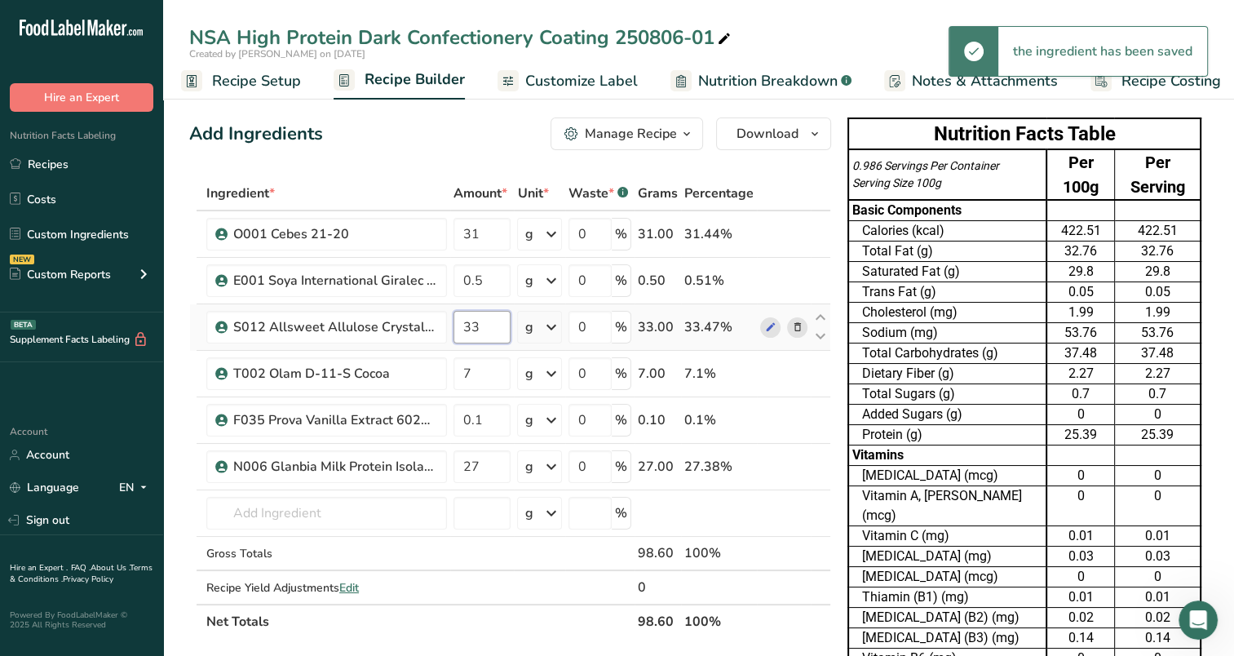
click at [470, 321] on input "33" at bounding box center [482, 327] width 57 height 33
click at [479, 317] on input "33" at bounding box center [482, 327] width 57 height 33
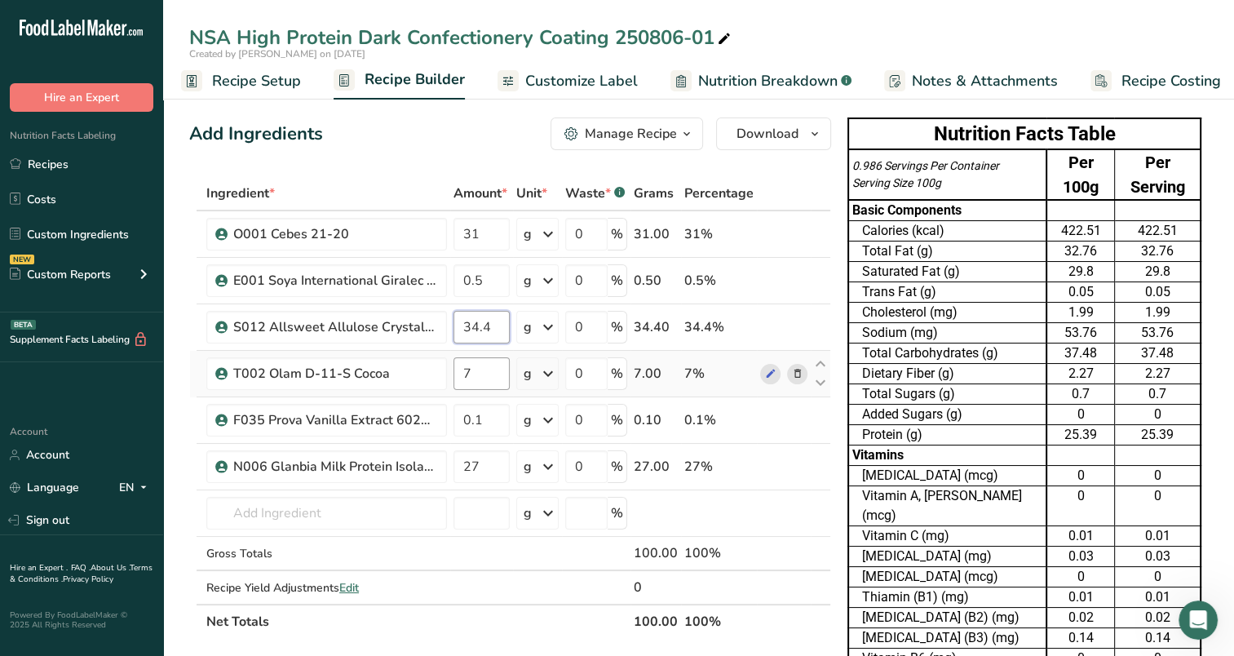
type input "34.4"
click at [492, 372] on div "Ingredient * Amount * Unit * Waste * .a-a{fill:#347362;}.b-a{fill:#fff;} Grams …" at bounding box center [510, 407] width 642 height 463
click at [760, 524] on div "Ingredient * Amount * Unit * Waste * .a-a{fill:#347362;}.b-a{fill:#fff;} Grams …" at bounding box center [510, 407] width 642 height 463
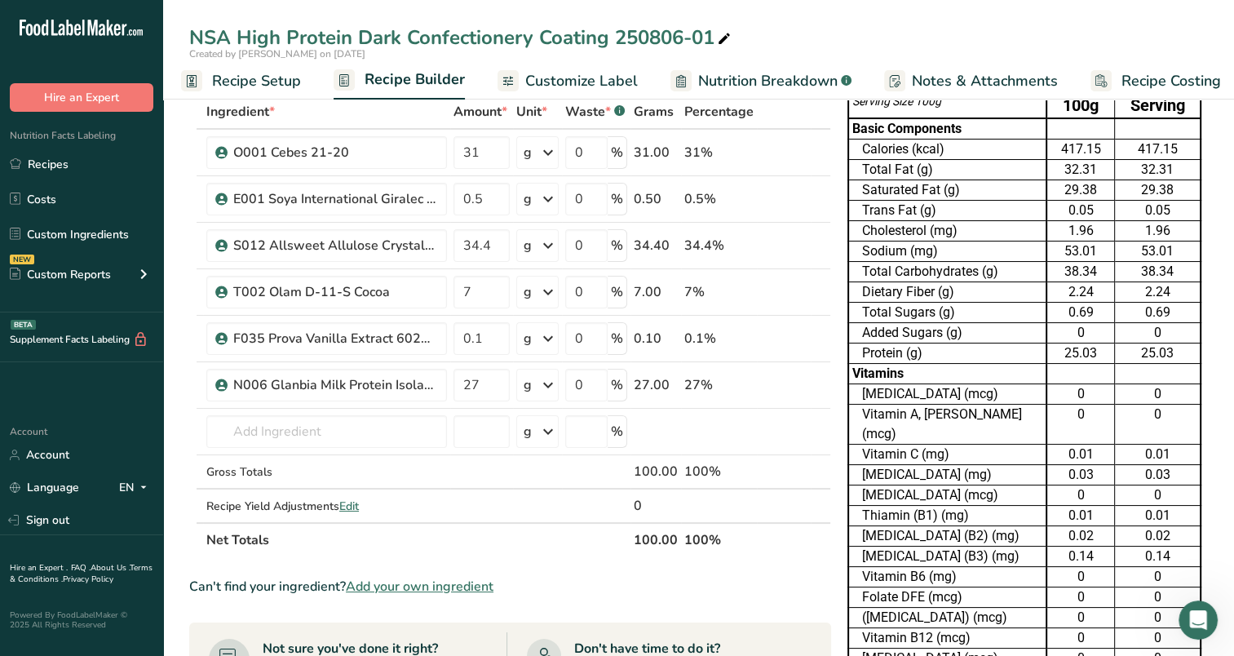
scroll to position [0, 0]
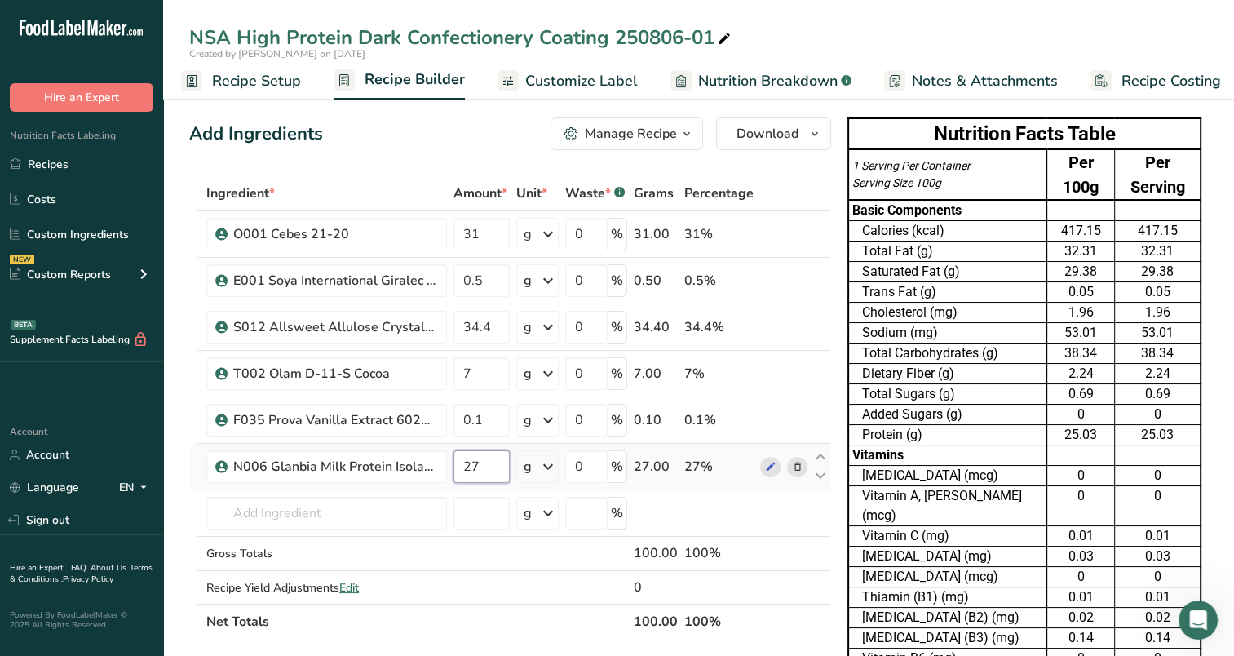
click at [471, 471] on input "27" at bounding box center [482, 466] width 56 height 33
click at [501, 429] on div "Ingredient * Amount * Unit * Waste * .a-a{fill:#347362;}.b-a{fill:#fff;} Grams …" at bounding box center [510, 407] width 642 height 463
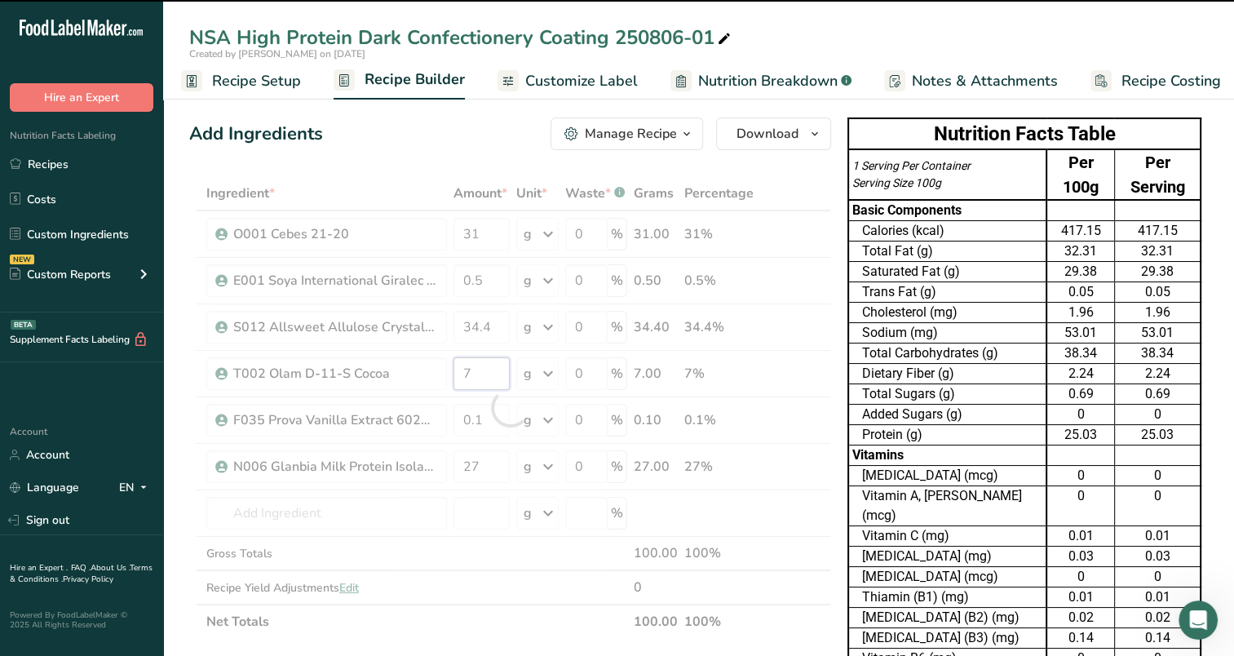
drag, startPoint x: 476, startPoint y: 372, endPoint x: 459, endPoint y: 374, distance: 17.2
click at [459, 374] on input "7" at bounding box center [482, 373] width 56 height 33
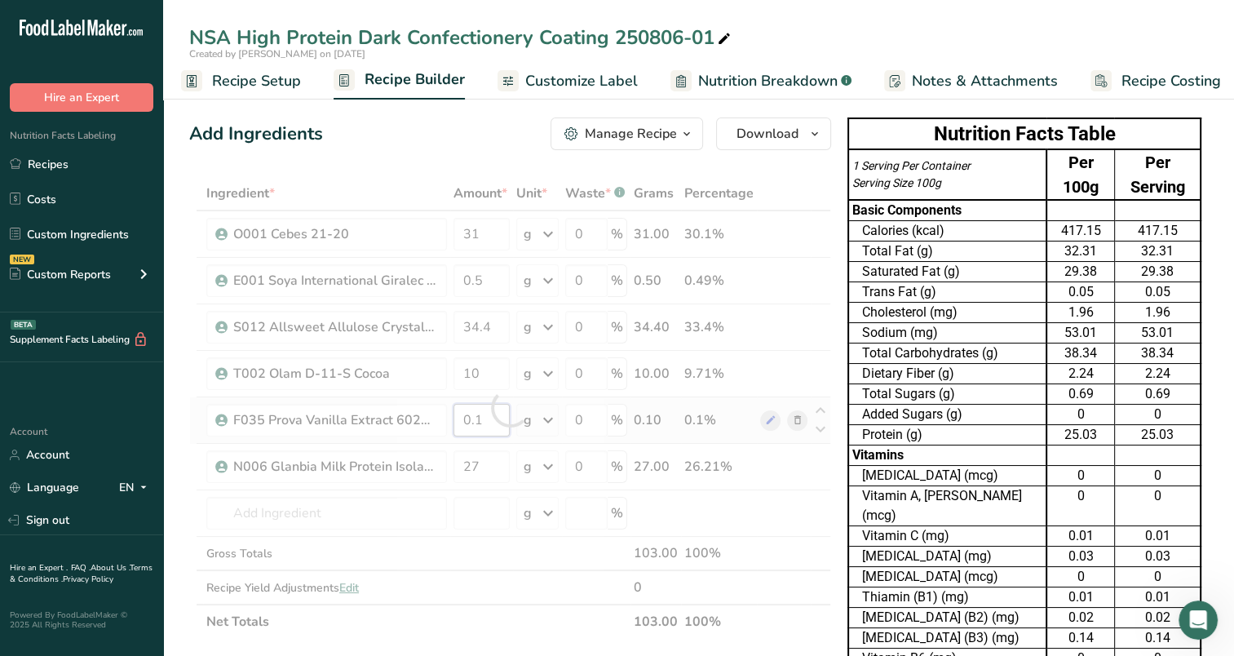
click at [499, 405] on div "Ingredient * Amount * Unit * Waste * .a-a{fill:#347362;}.b-a{fill:#fff;} Grams …" at bounding box center [510, 407] width 642 height 463
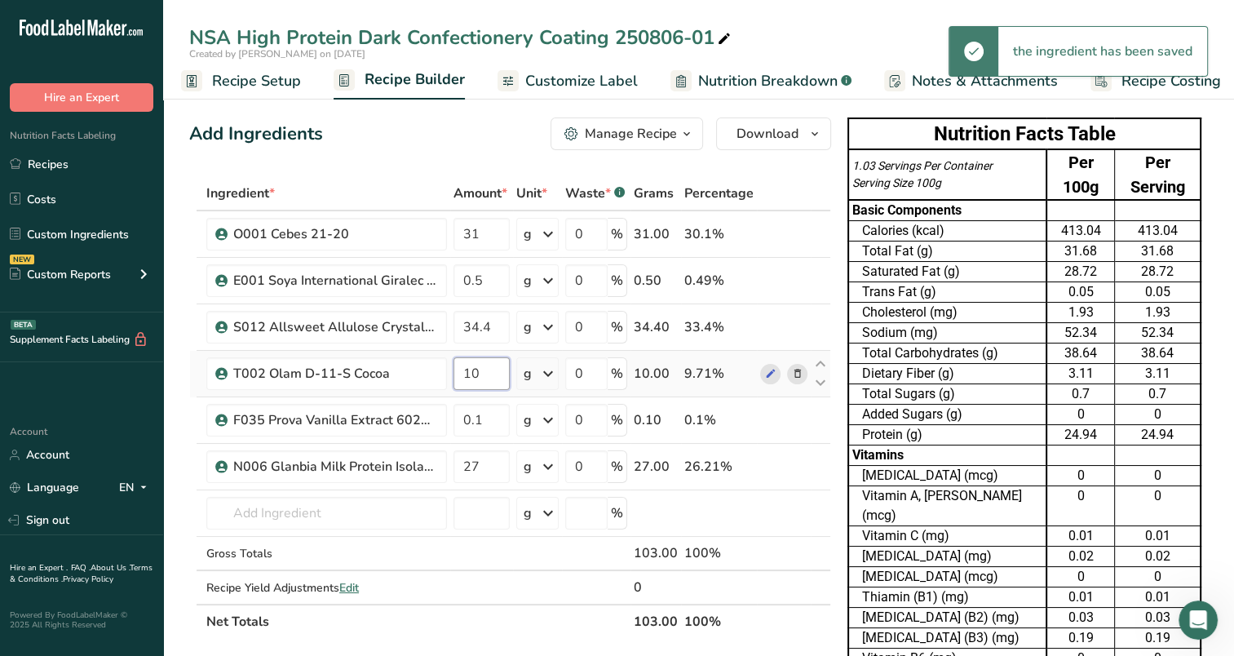
drag, startPoint x: 490, startPoint y: 370, endPoint x: 447, endPoint y: 372, distance: 42.5
click at [447, 372] on tr "T002 Olam D-11-S Cocoa 10 g Weight Units g kg mg See more Volume Units l Volume…" at bounding box center [510, 374] width 640 height 47
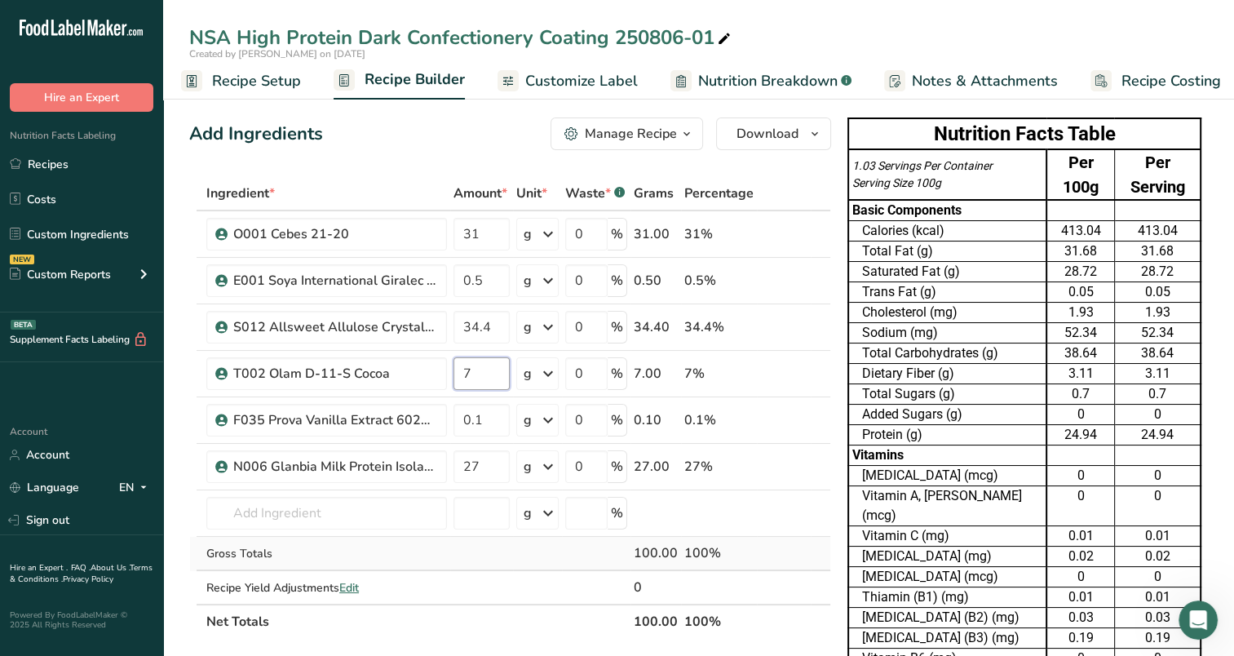
type input "7"
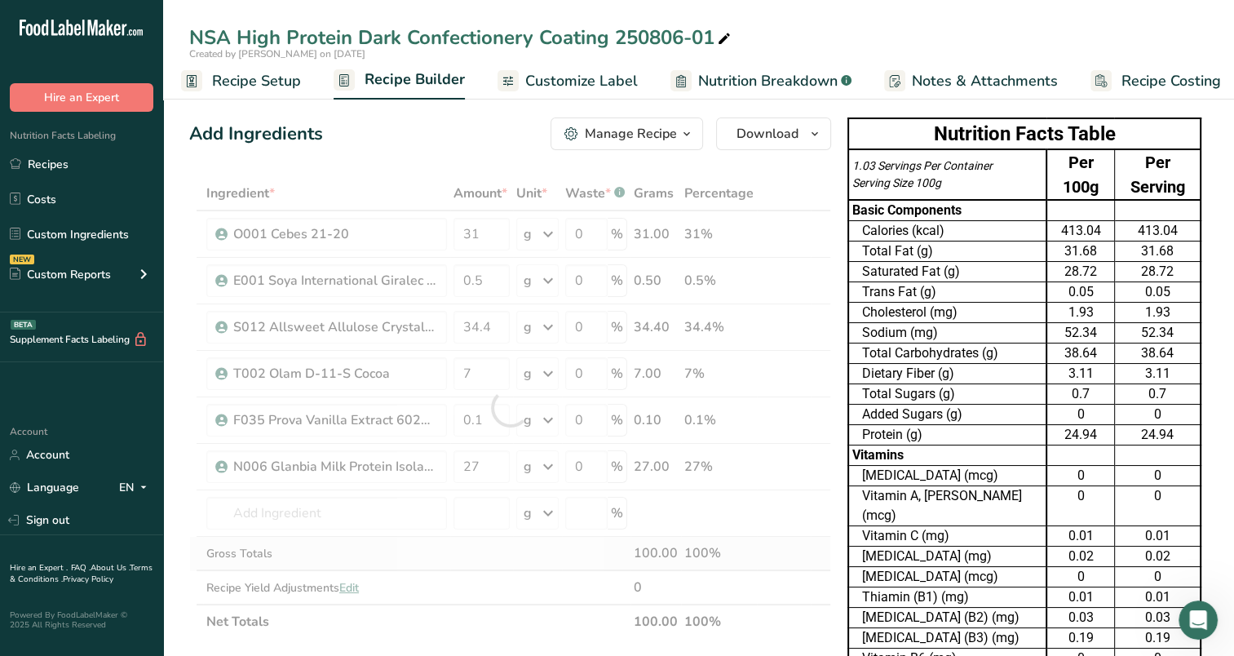
click at [495, 535] on div "Ingredient * Amount * Unit * Waste * .a-a{fill:#347362;}.b-a{fill:#fff;} Grams …" at bounding box center [510, 407] width 642 height 463
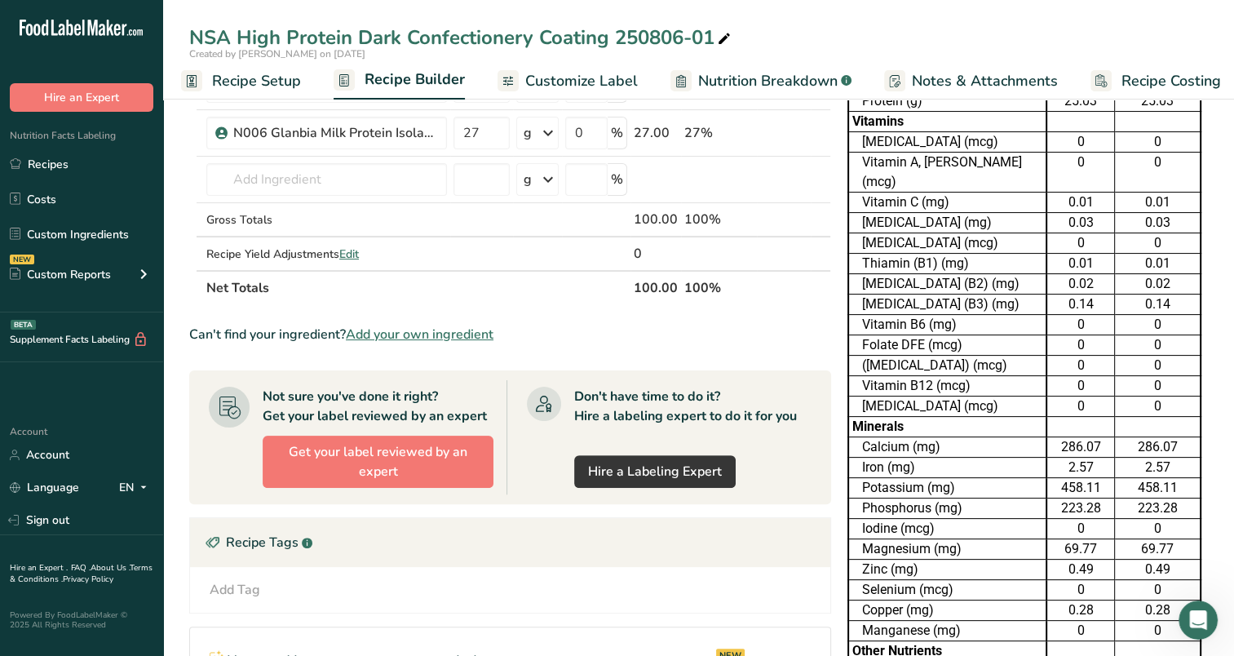
scroll to position [326, 0]
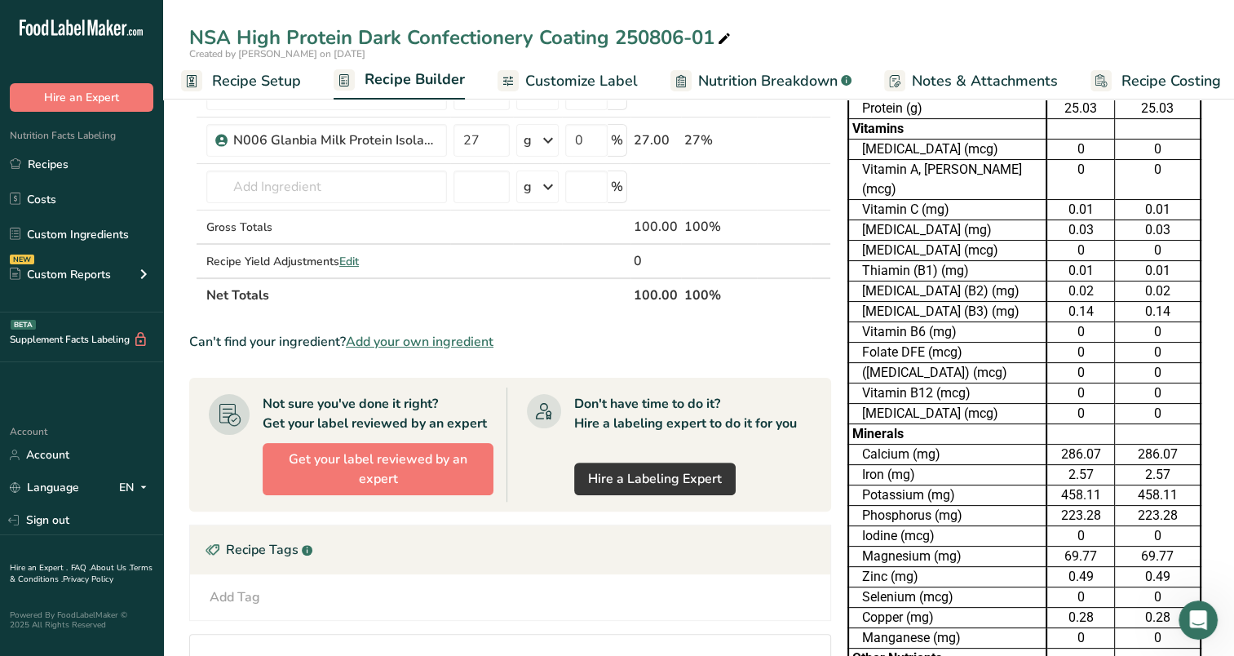
click at [611, 74] on span "Customize Label" at bounding box center [581, 81] width 113 height 22
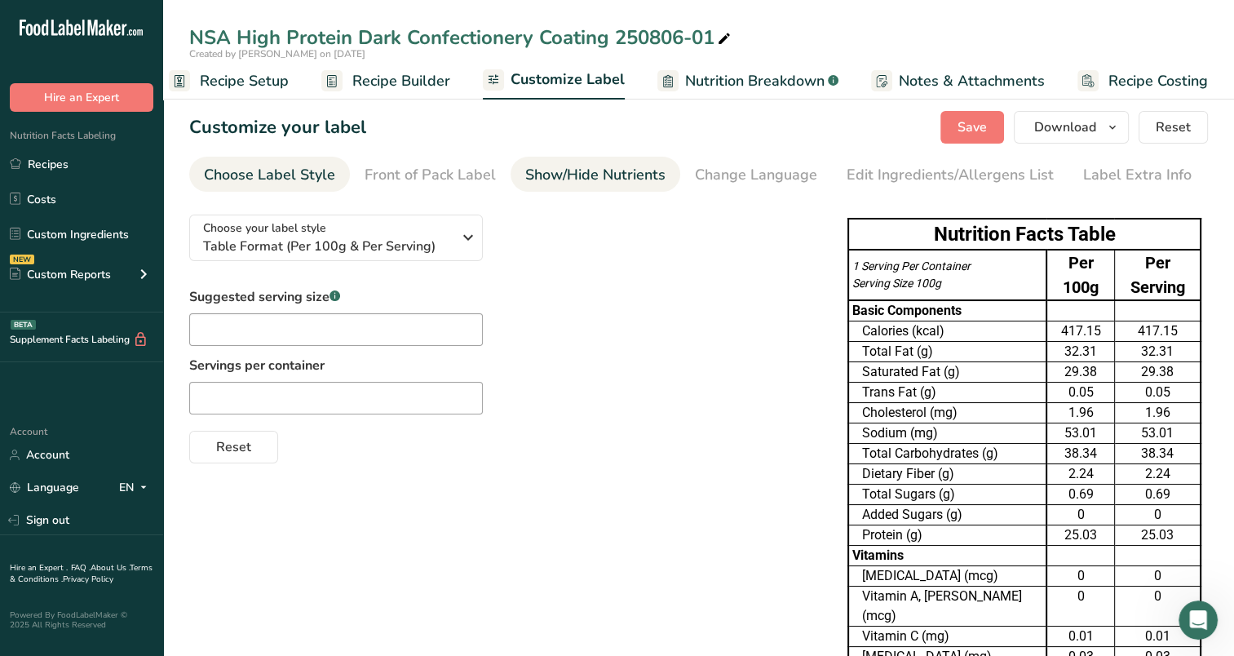
click at [643, 186] on link "Show/Hide Nutrients" at bounding box center [595, 175] width 140 height 37
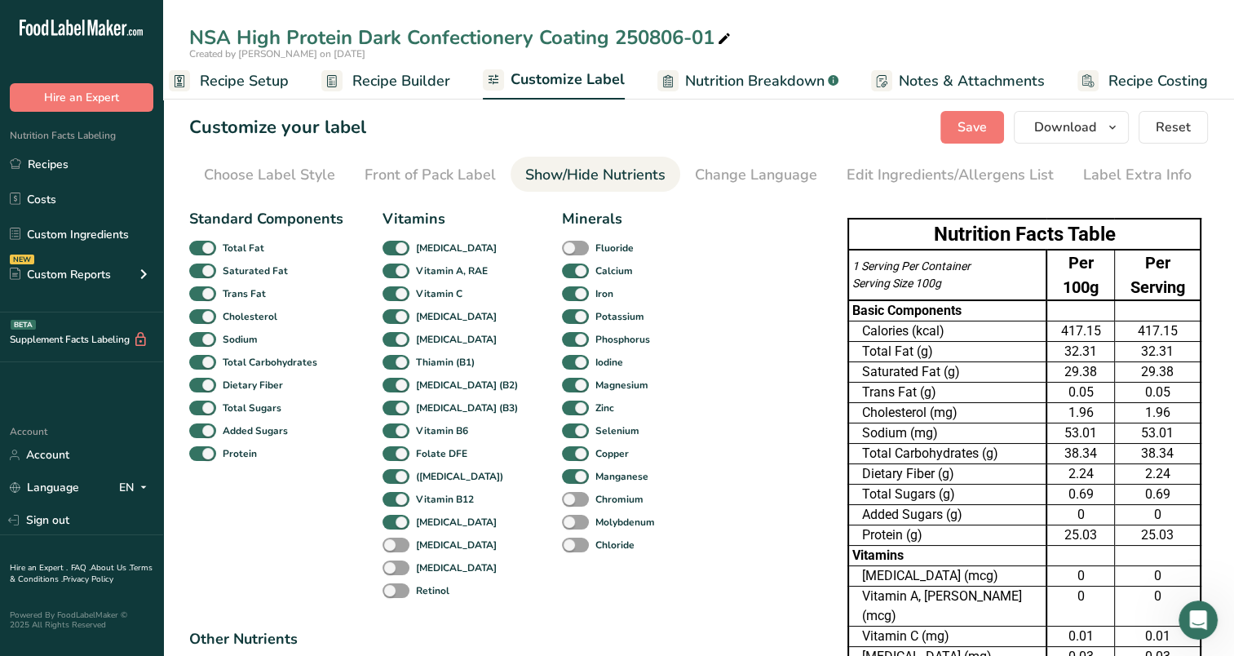
checkbox input "false"
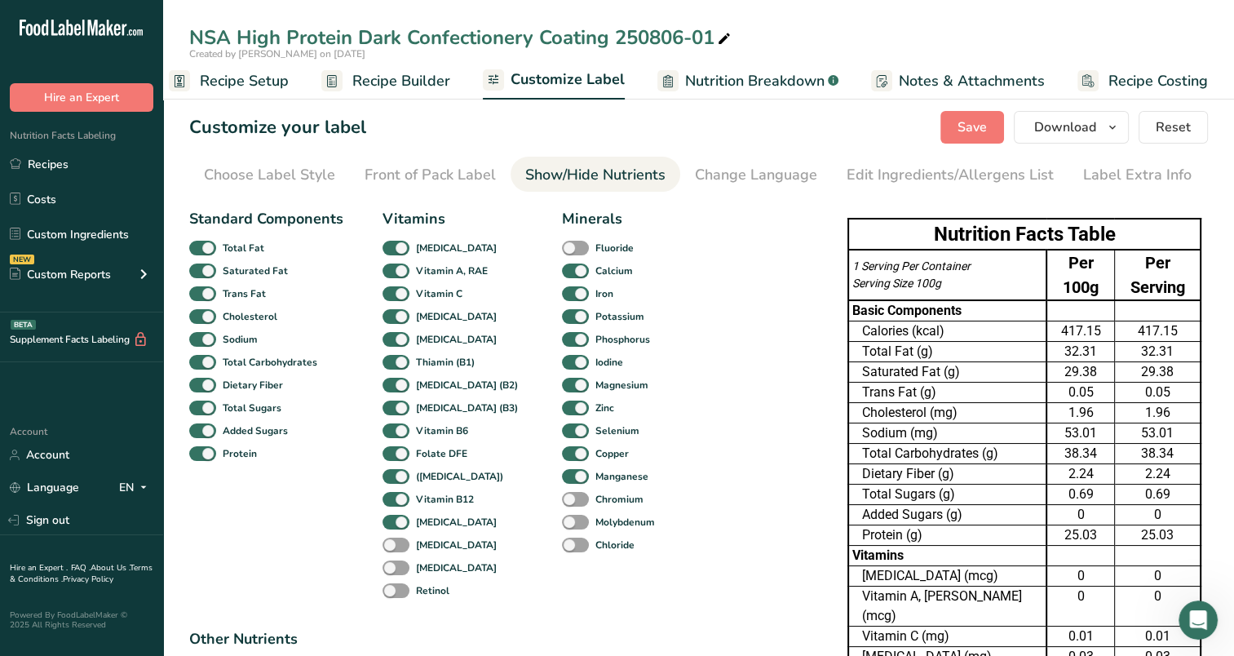
checkbox input "false"
click at [995, 124] on button "Save" at bounding box center [973, 127] width 64 height 33
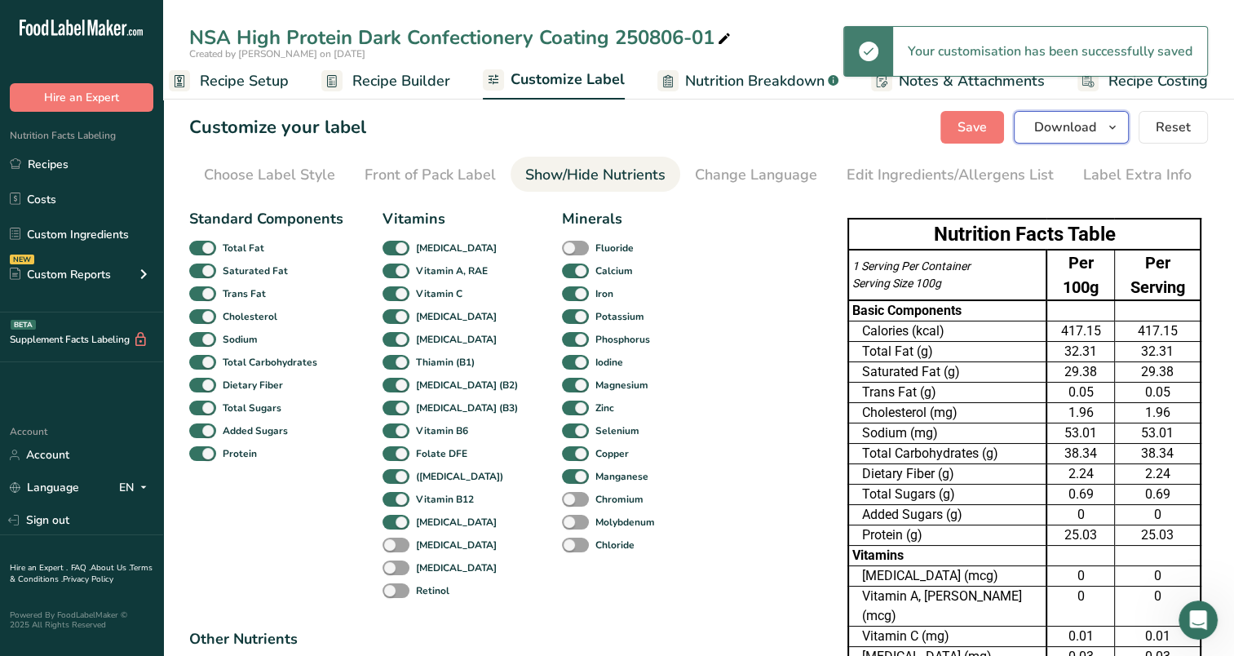
click at [1114, 127] on icon "button" at bounding box center [1112, 127] width 13 height 20
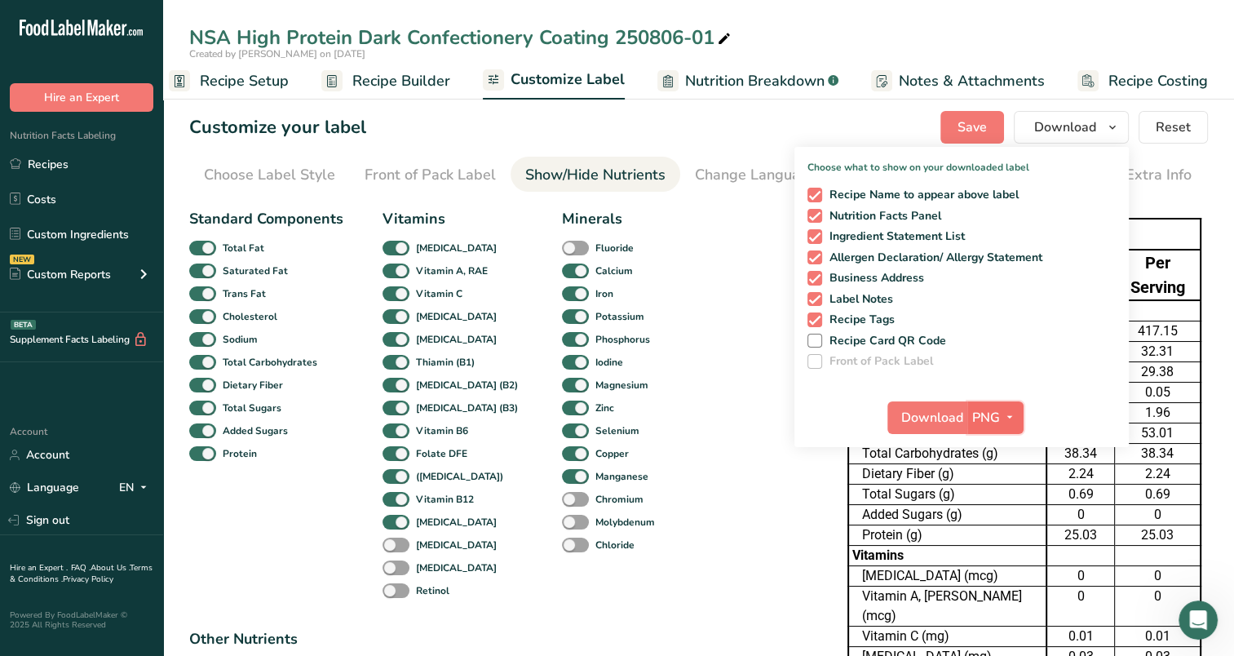
click at [1018, 423] on span "button" at bounding box center [1010, 418] width 20 height 20
click at [999, 556] on link "XLSX" at bounding box center [998, 558] width 52 height 27
checkbox input "false"
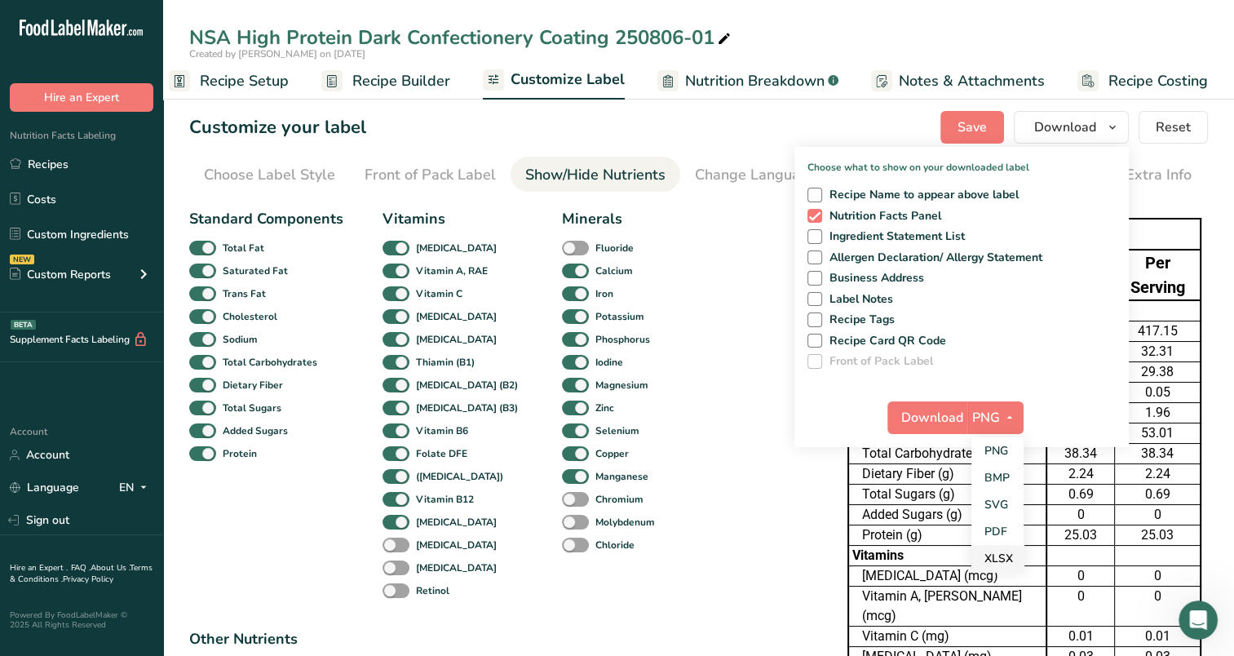
checkbox input "false"
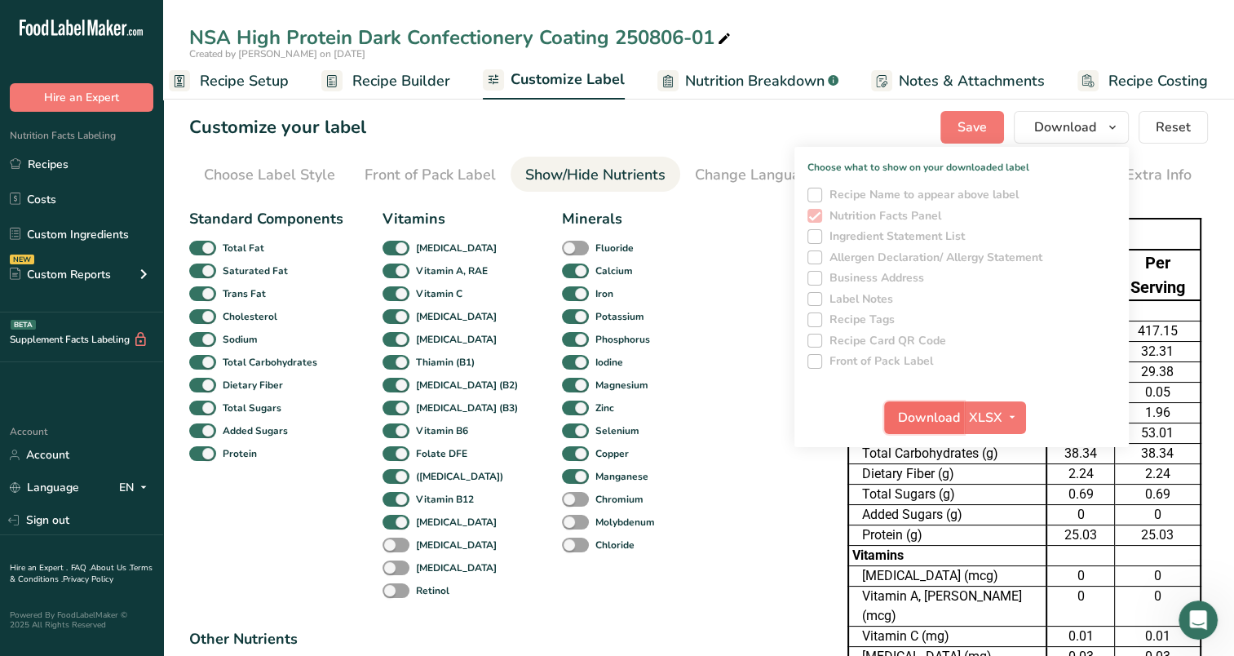
click at [942, 419] on span "Download" at bounding box center [929, 418] width 62 height 20
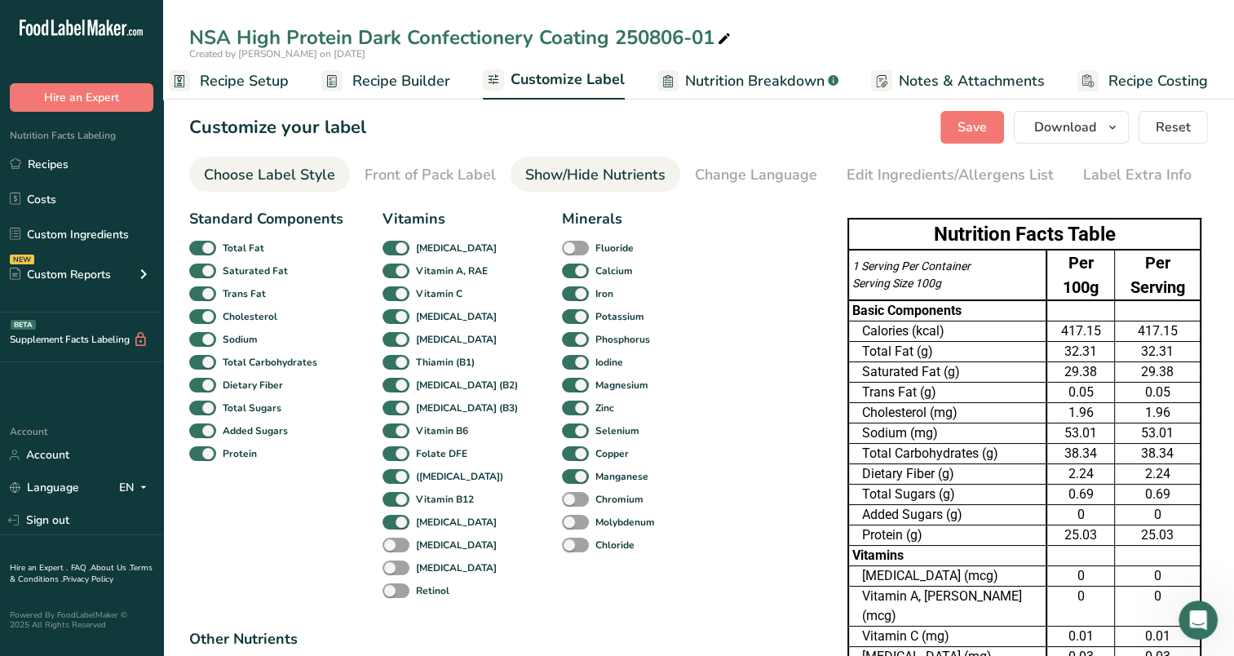
click at [323, 172] on div "Choose Label Style" at bounding box center [269, 175] width 131 height 22
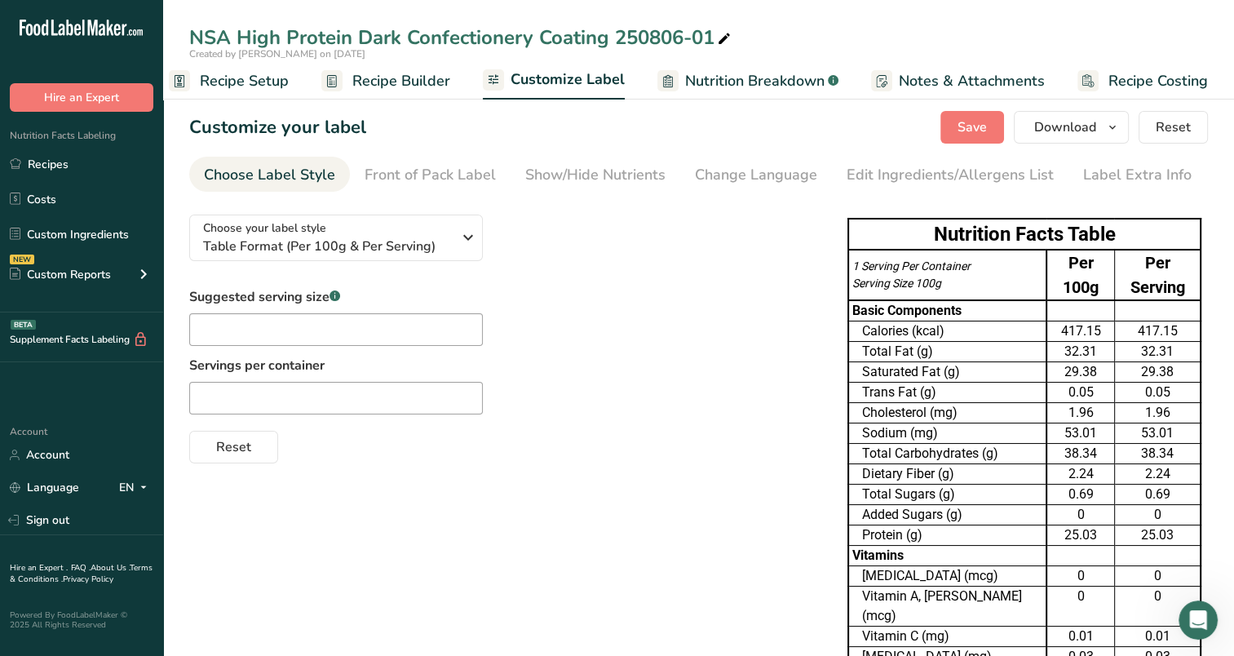
click at [224, 80] on span "Recipe Setup" at bounding box center [244, 81] width 89 height 22
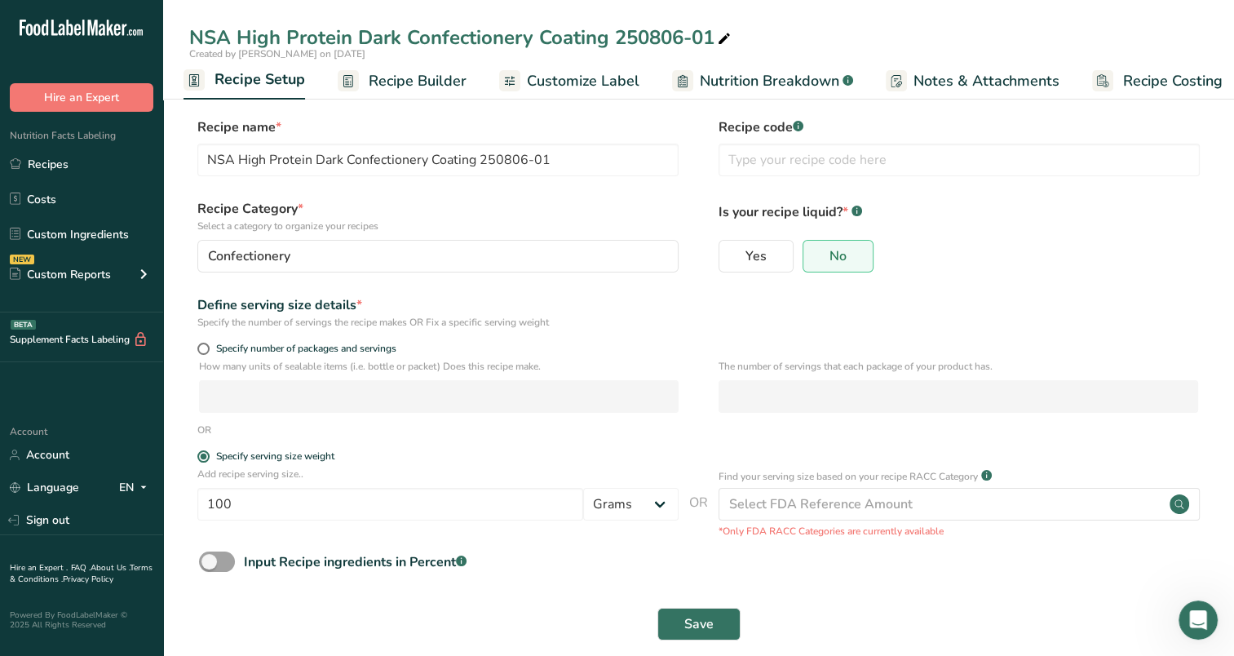
click at [388, 78] on span "Recipe Builder" at bounding box center [418, 81] width 98 height 22
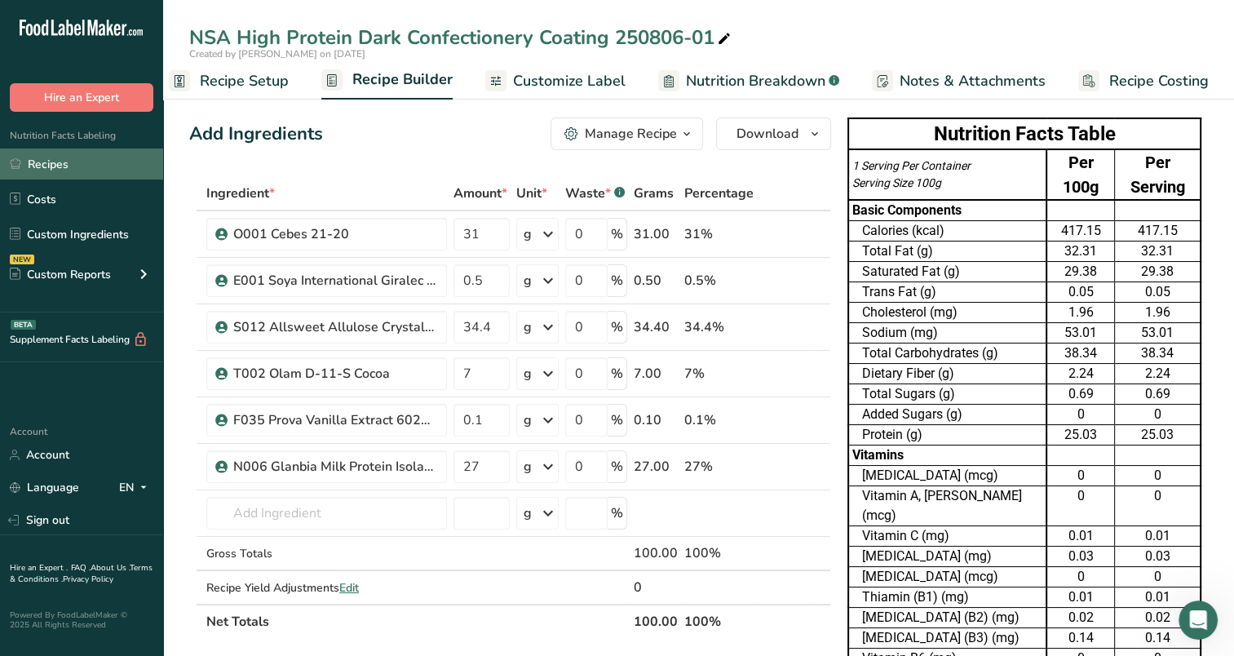
click at [74, 171] on link "Recipes" at bounding box center [81, 163] width 163 height 31
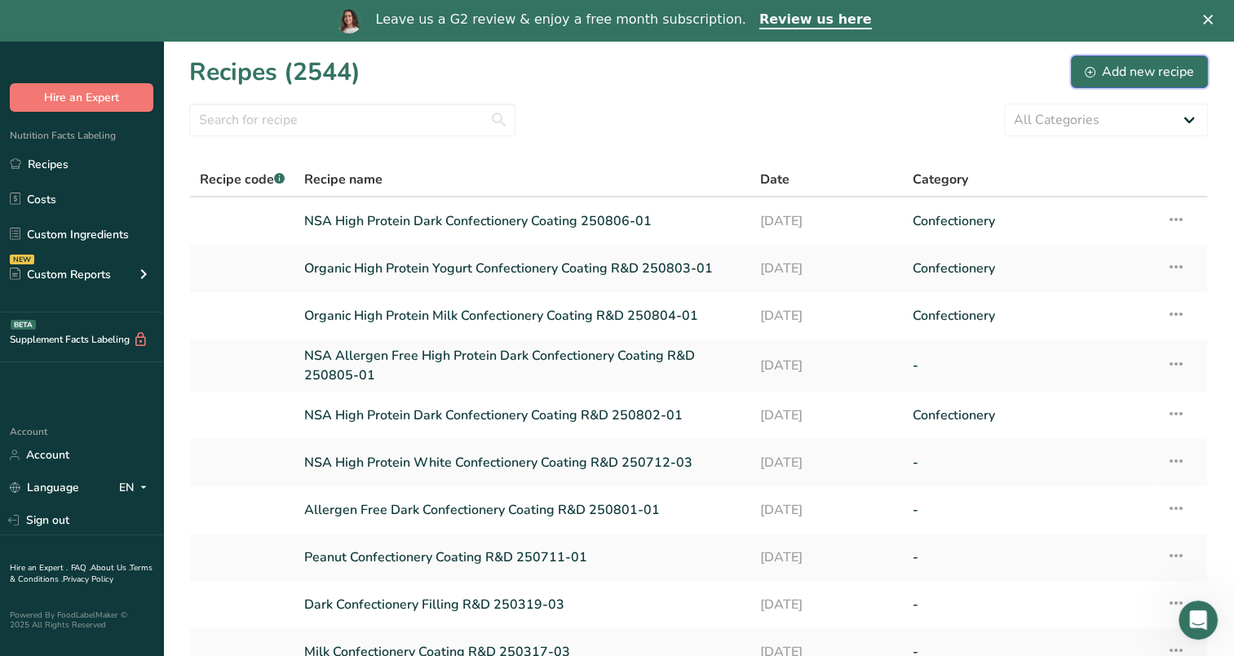
click at [1092, 74] on icon at bounding box center [1090, 72] width 11 height 11
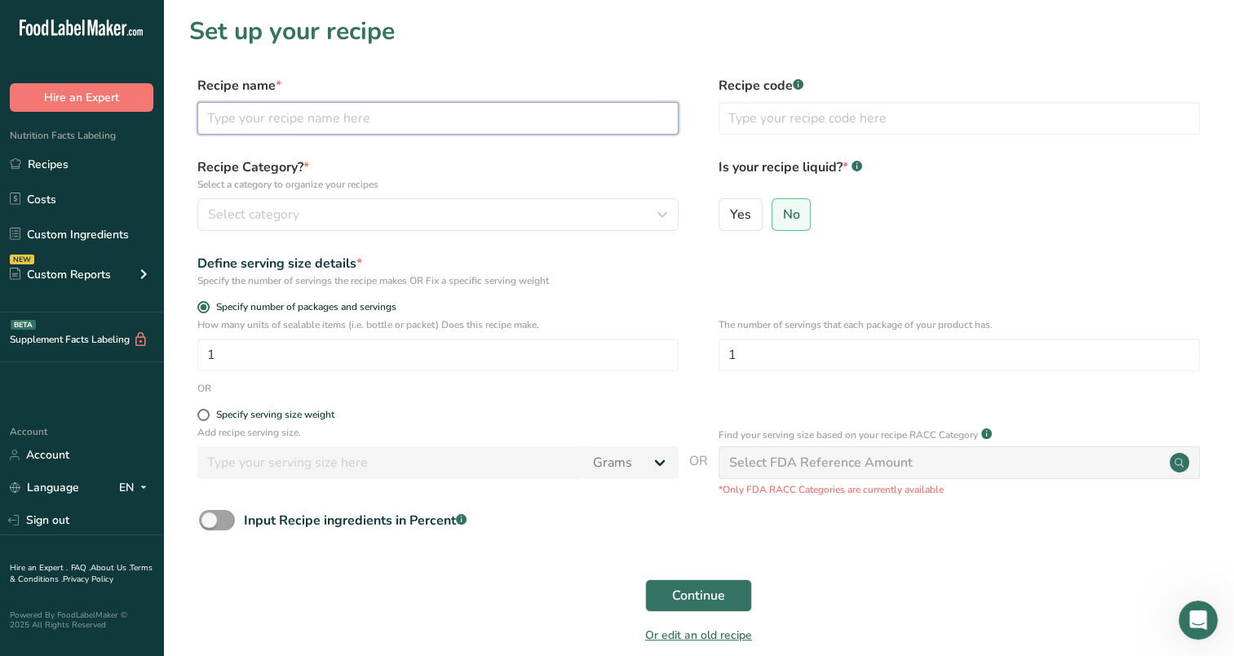
click at [575, 113] on input "text" at bounding box center [437, 118] width 481 height 33
type input "NSA High Protein Milk Confectionery Coating 250807-01"
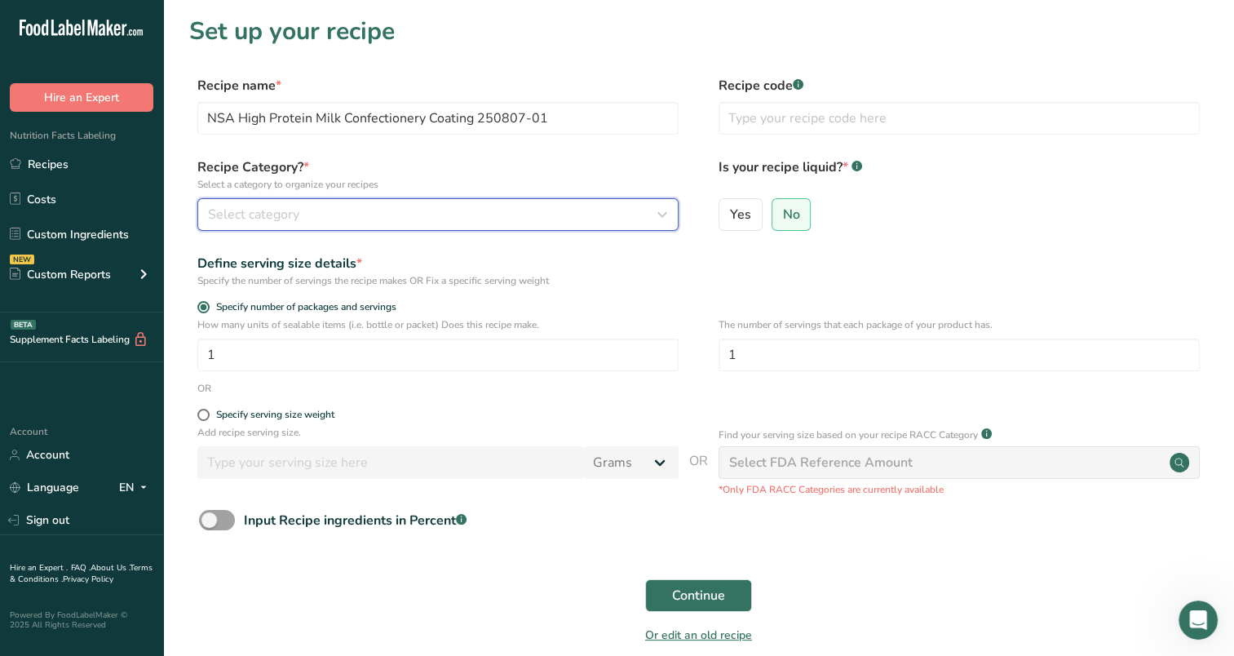
click at [441, 210] on div "Select category" at bounding box center [433, 215] width 450 height 20
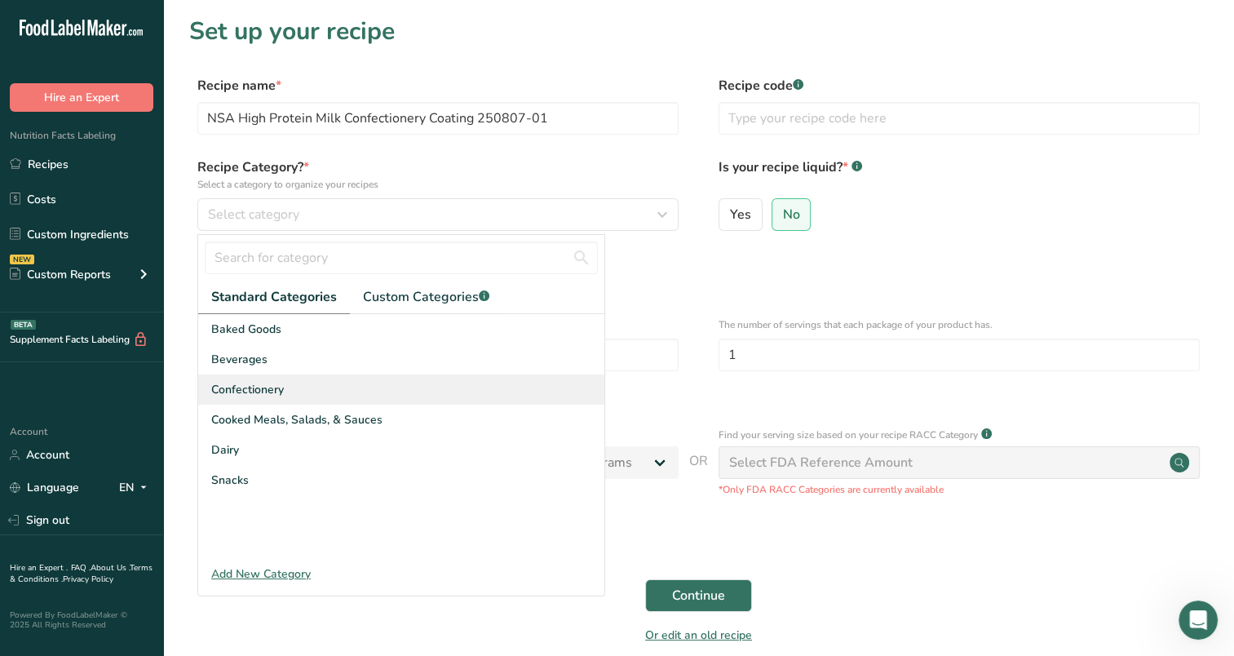
click at [287, 395] on div "Confectionery" at bounding box center [401, 389] width 406 height 30
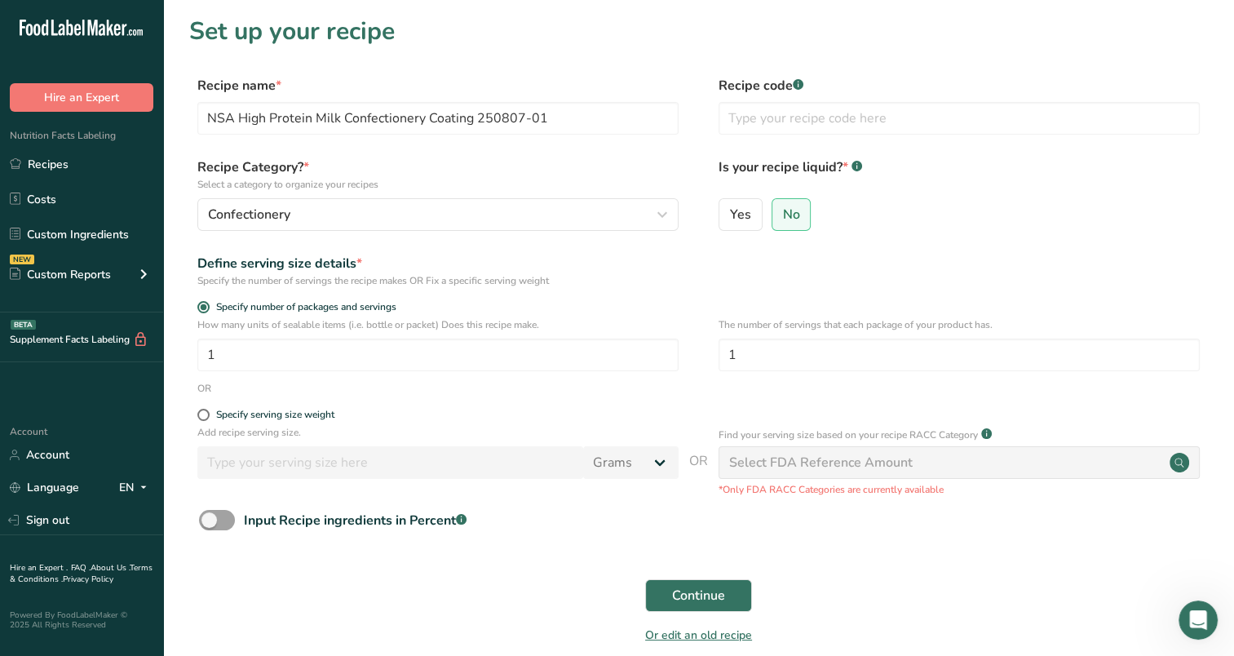
click at [276, 405] on form "Recipe name * NSA High Protein Milk Confectionery Coating 250807-01 Recipe code…" at bounding box center [698, 365] width 1019 height 578
click at [278, 421] on div "Specify serving size weight" at bounding box center [437, 417] width 481 height 16
click at [244, 413] on div "Specify serving size weight" at bounding box center [275, 415] width 118 height 12
click at [208, 413] on input "Specify serving size weight" at bounding box center [202, 415] width 11 height 11
radio input "true"
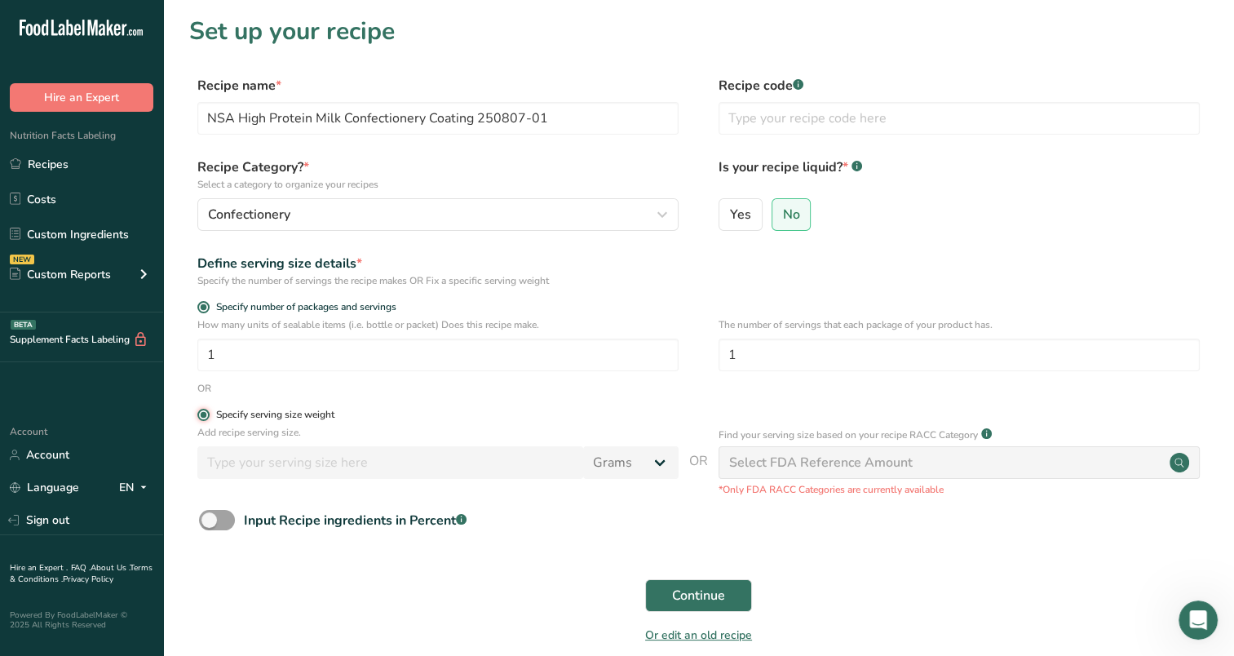
radio input "false"
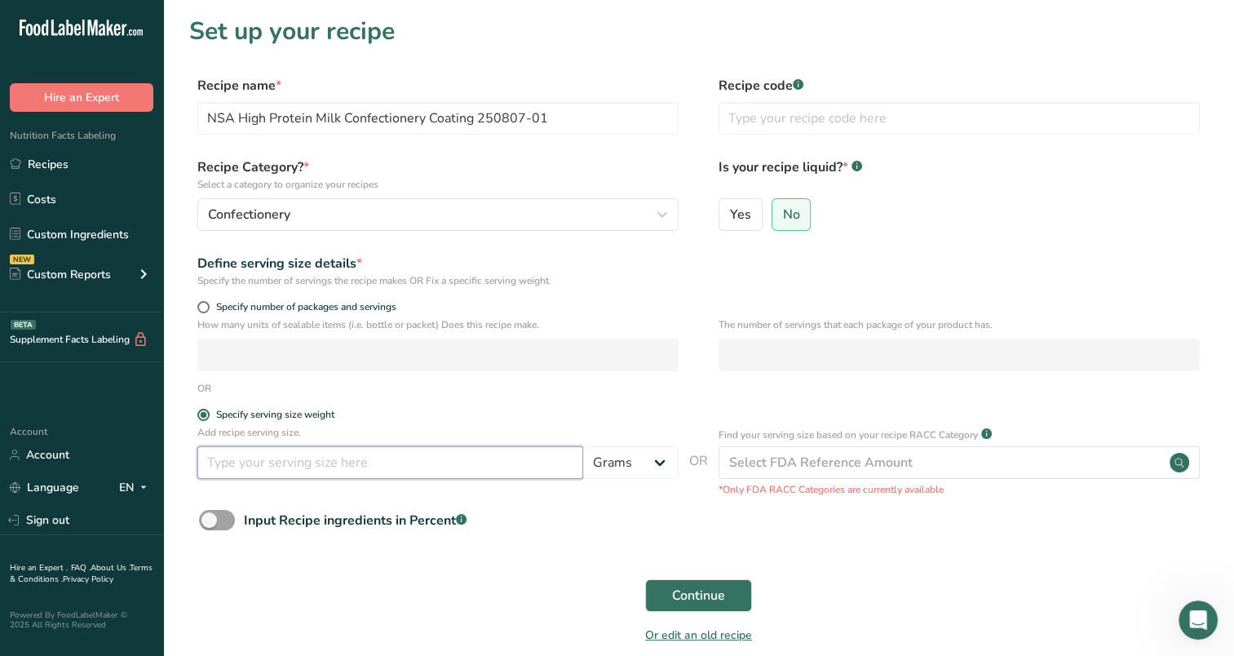
click at [236, 473] on input "number" at bounding box center [390, 462] width 386 height 33
type input "100"
click at [689, 594] on span "Continue" at bounding box center [698, 596] width 53 height 20
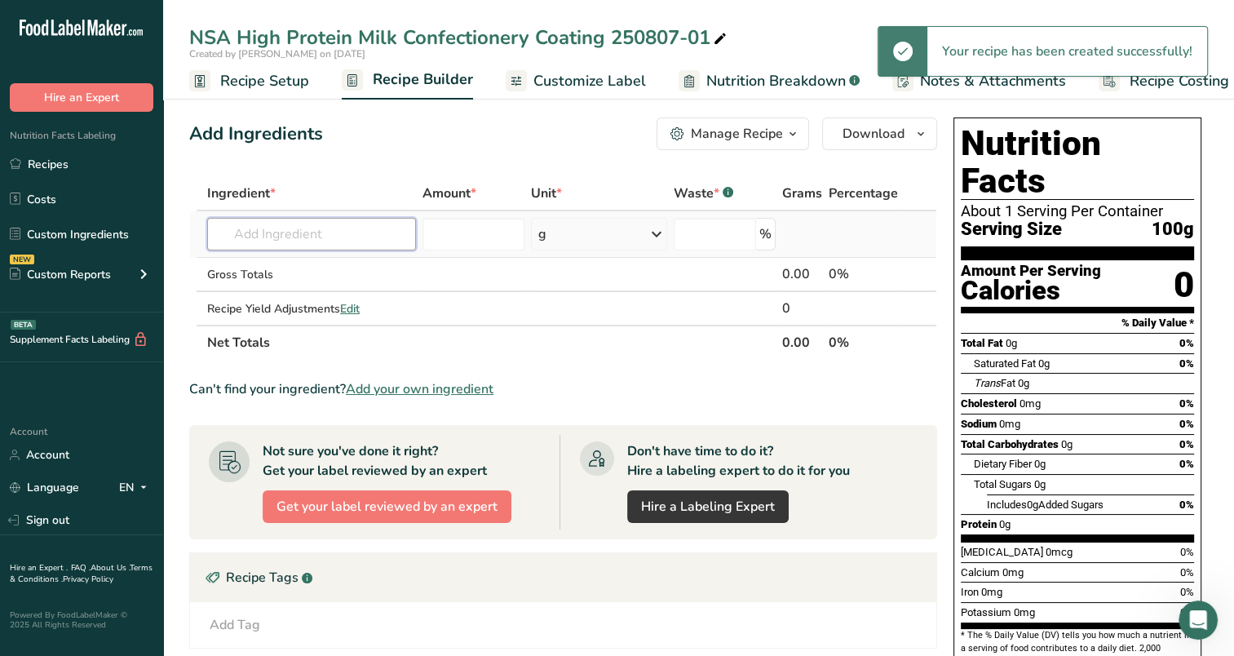
click at [340, 219] on input "text" at bounding box center [311, 234] width 209 height 33
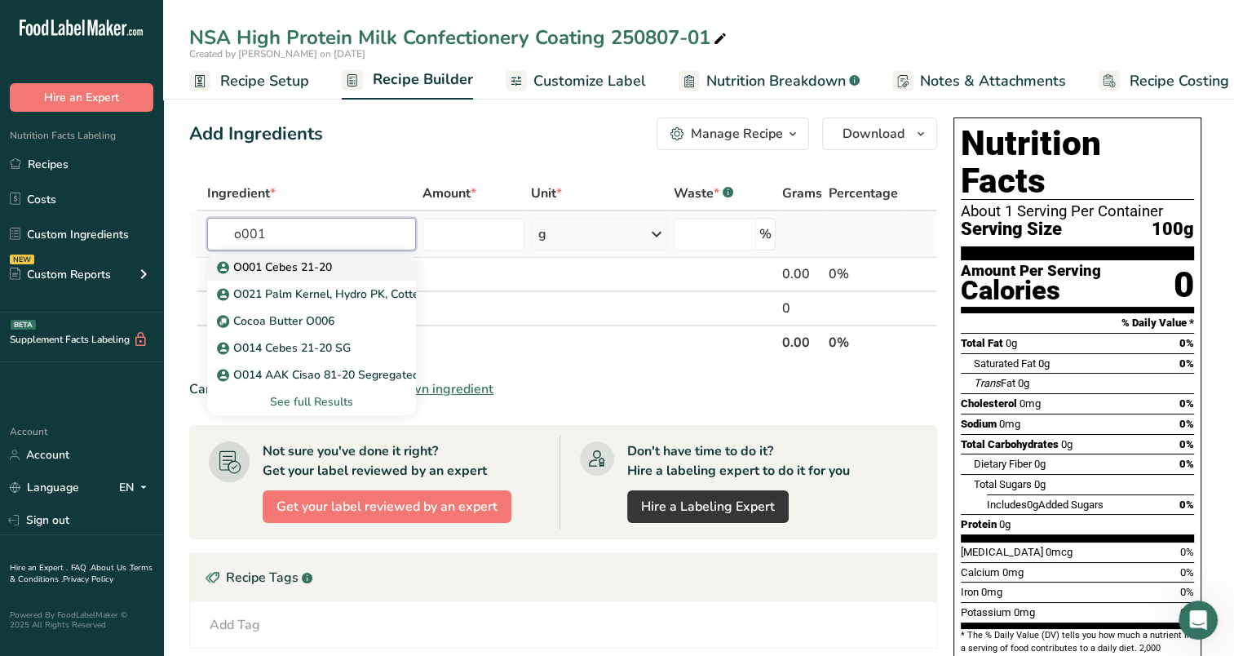
type input "o001"
click at [273, 254] on link "O001 Cebes 21-20" at bounding box center [311, 267] width 209 height 27
type input "O001 Cebes 21-20"
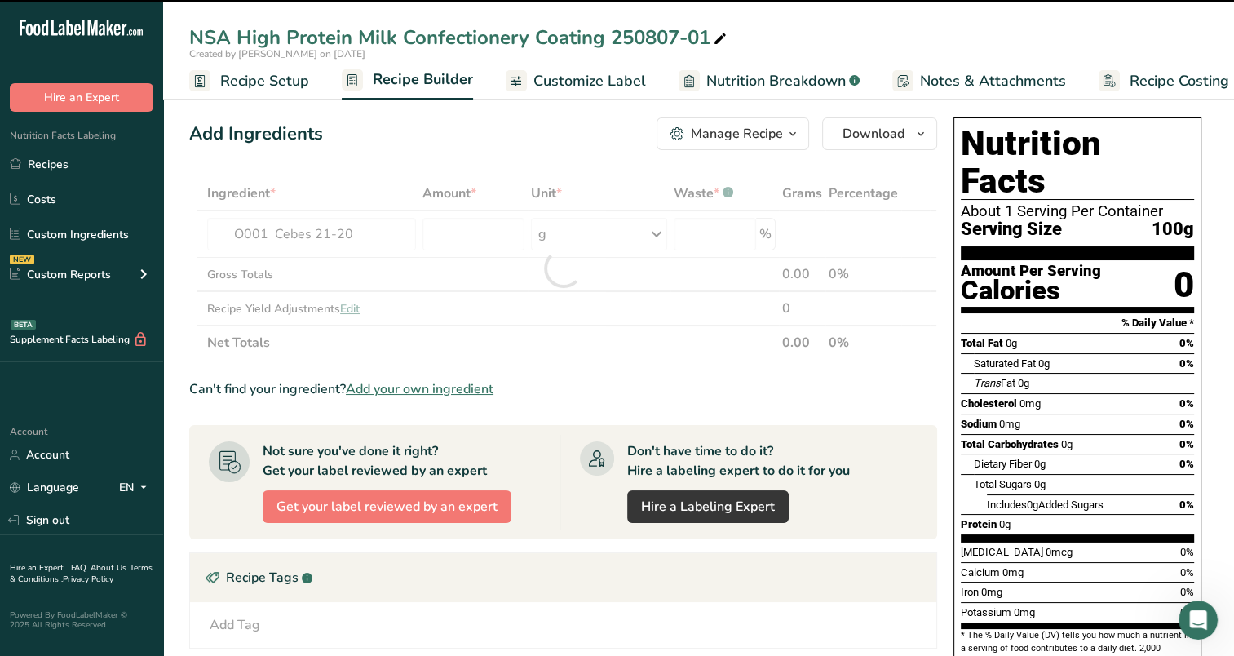
type input "0"
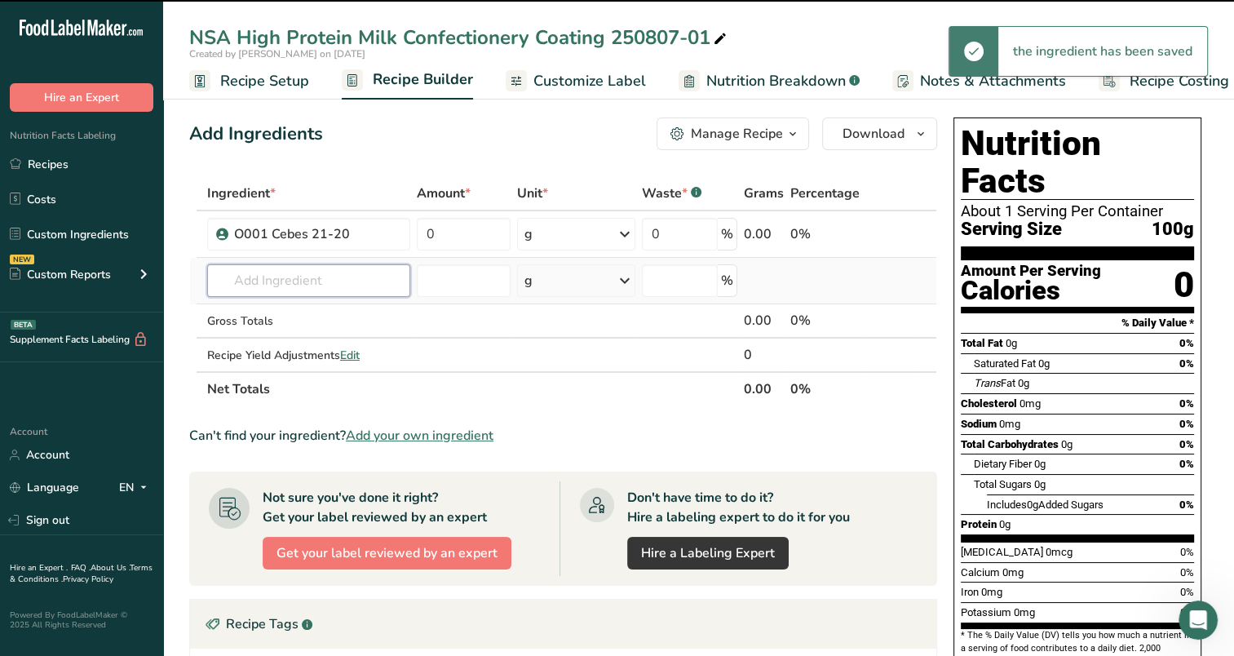
click at [274, 267] on input "text" at bounding box center [308, 280] width 203 height 33
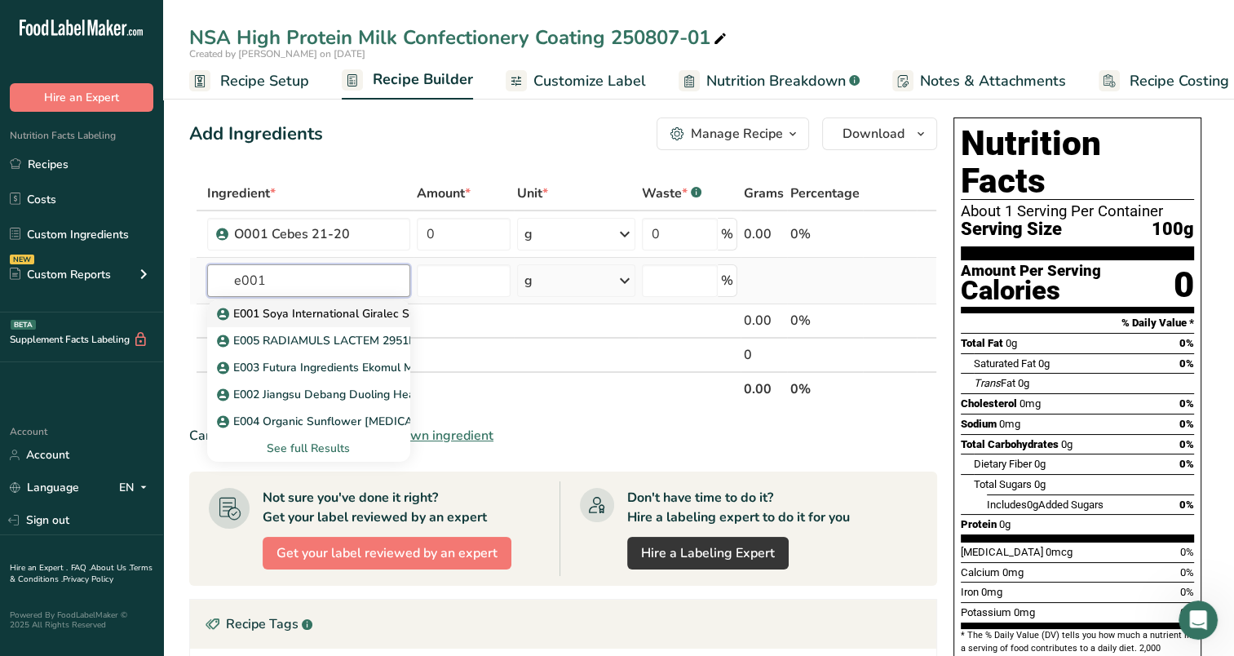
type input "e001"
click at [286, 308] on p "E001 Soya International Giralec Sunflower [MEDICAL_DATA] SUNRISE SFL" at bounding box center [425, 313] width 410 height 17
type input "E001 Soya International Giralec Sunflower [MEDICAL_DATA] SUNRISE SFL"
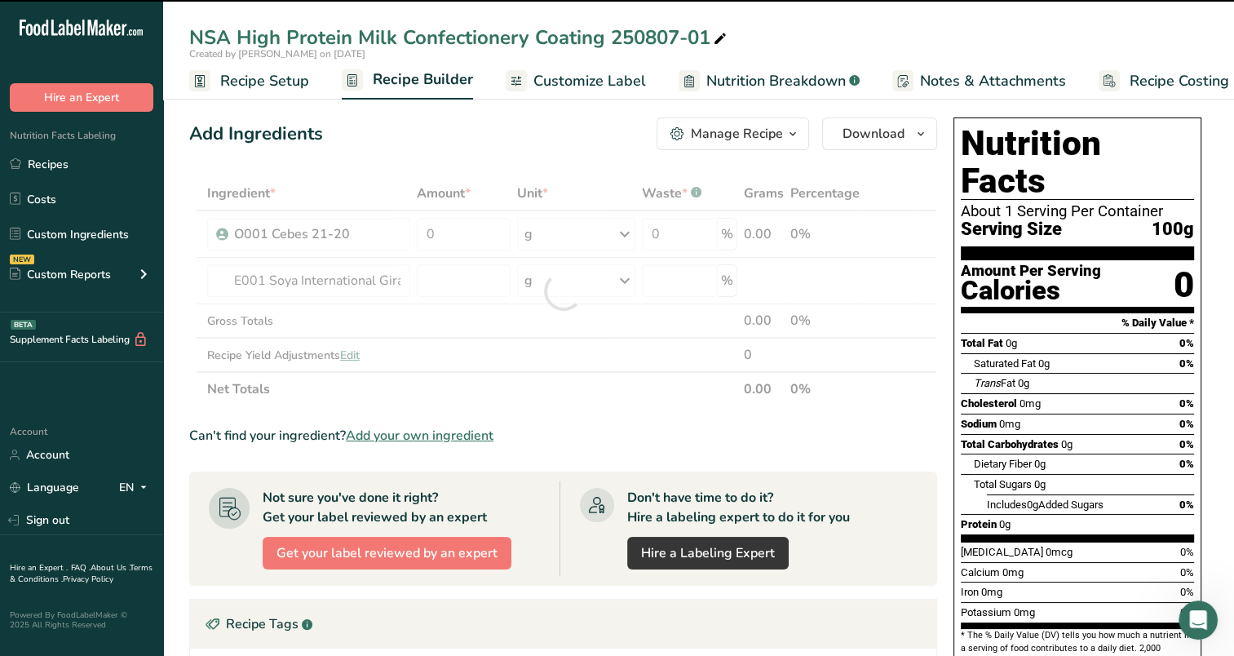
type input "0"
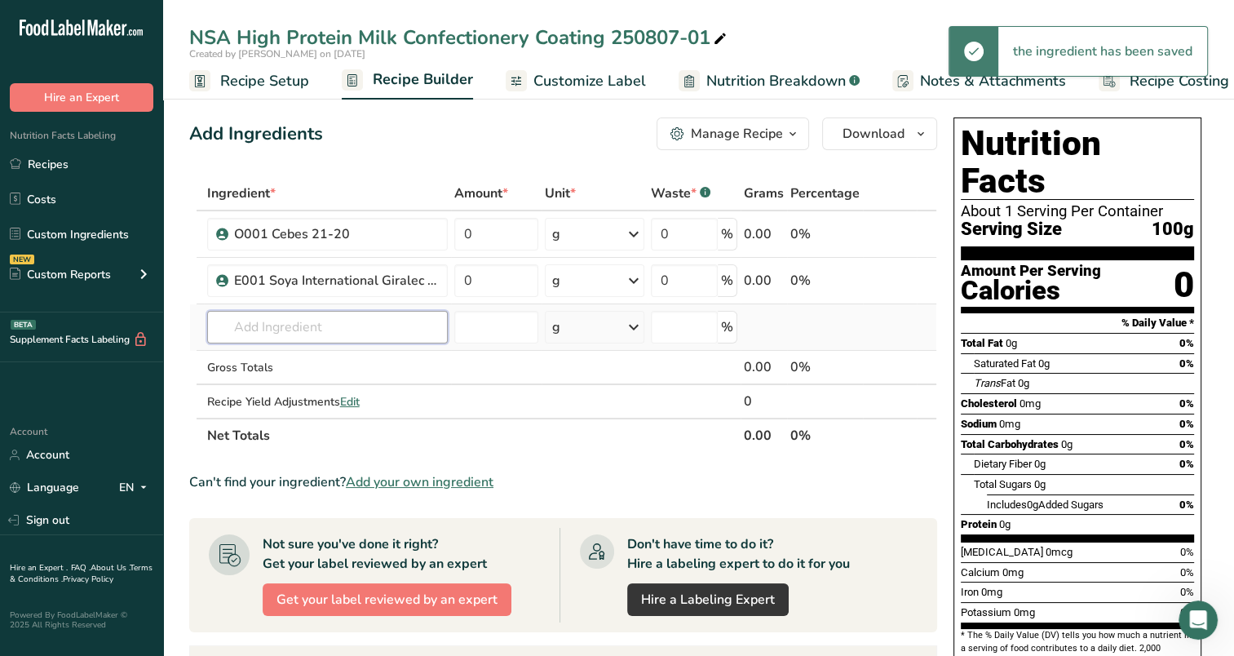
click at [273, 336] on input "text" at bounding box center [327, 327] width 241 height 33
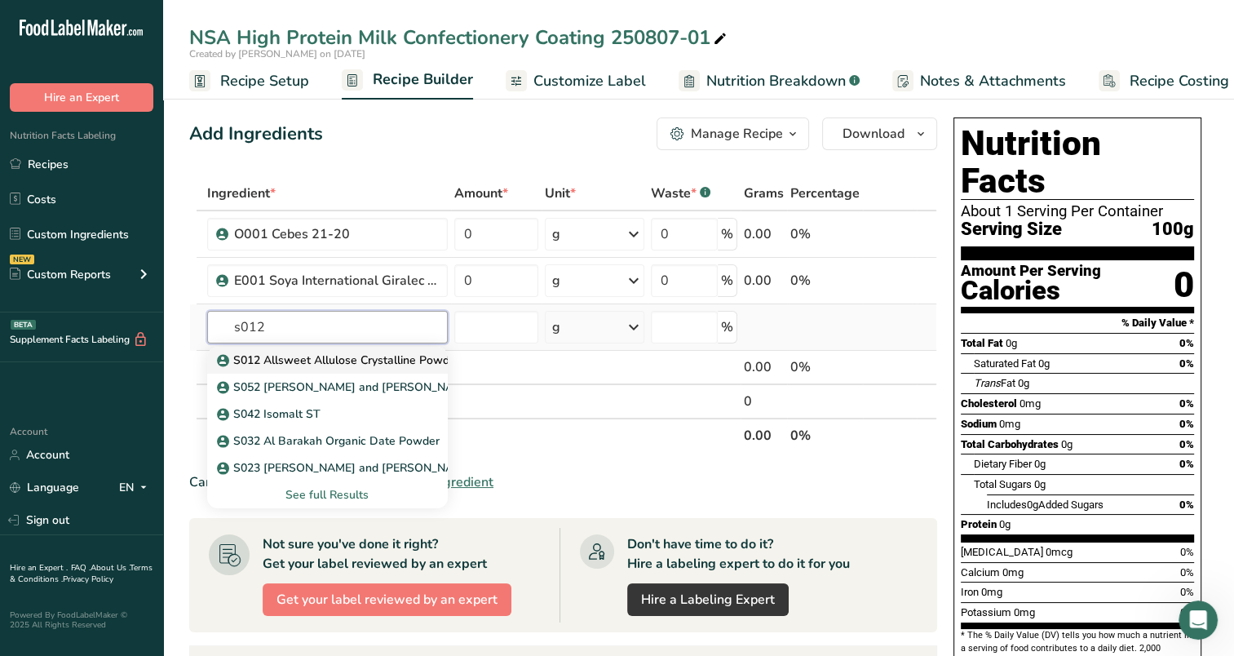
type input "s012"
click at [268, 359] on p "S012 Allsweet Allulose Crystalline Powder AG9959" at bounding box center [363, 360] width 286 height 17
type input "S012 Allsweet Allulose Crystalline Powder AG9959"
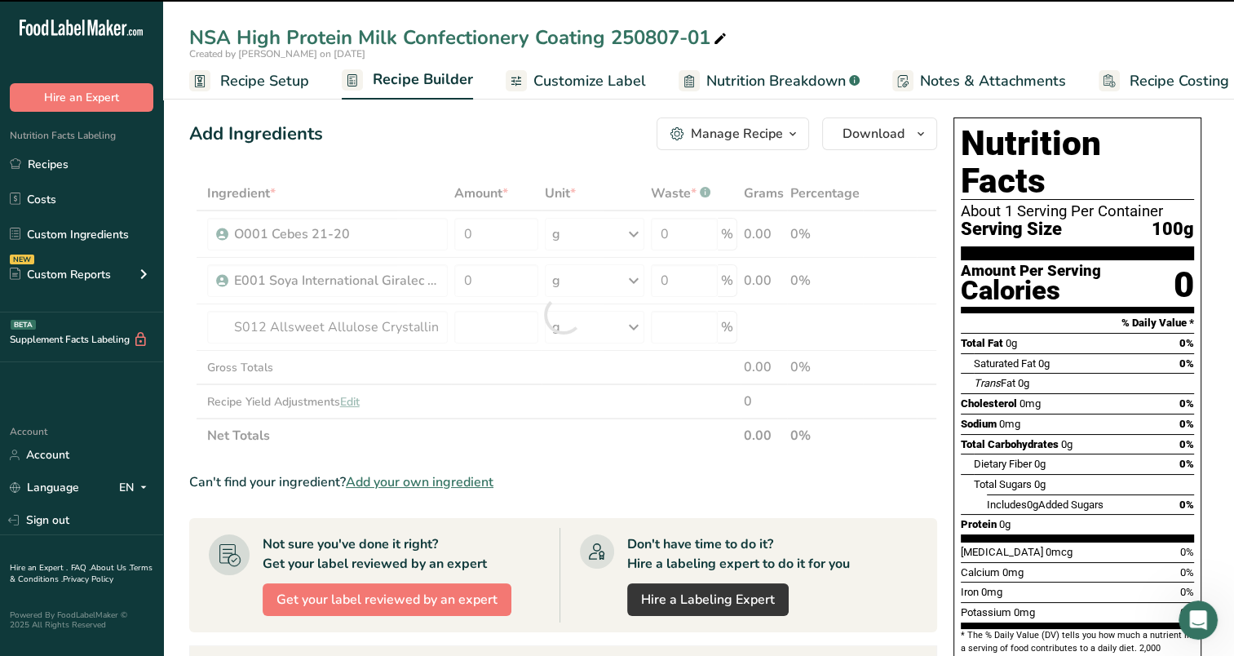
type input "0"
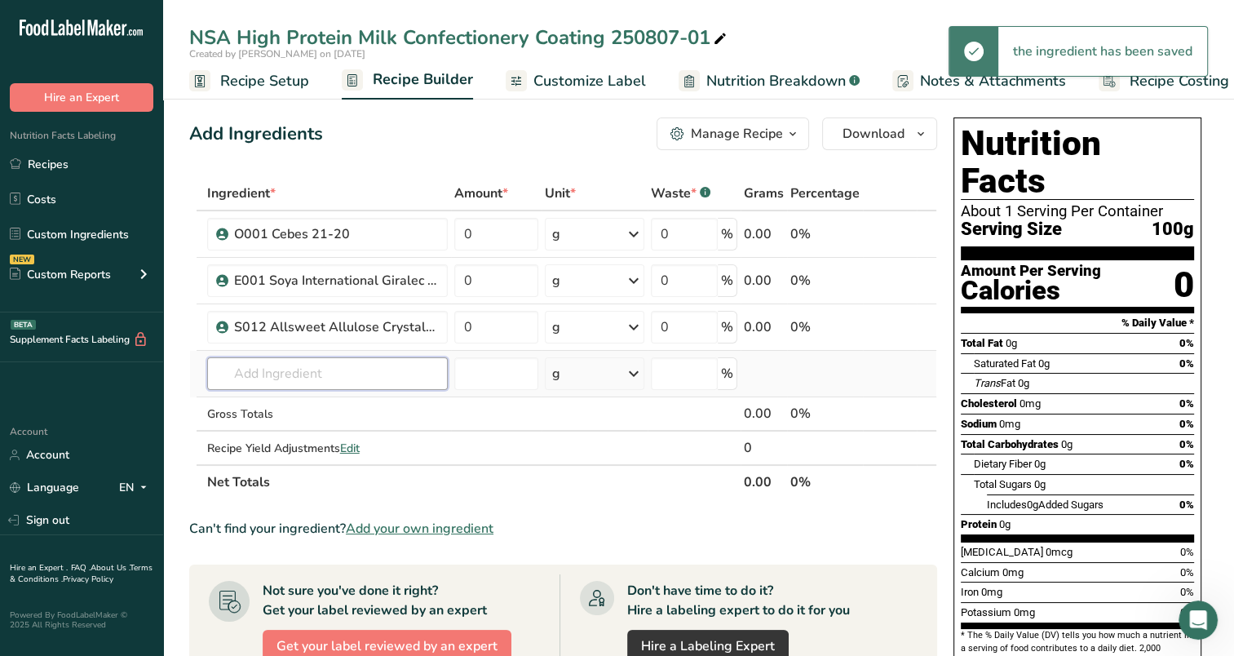
click at [276, 360] on input "text" at bounding box center [327, 373] width 241 height 33
type input "d"
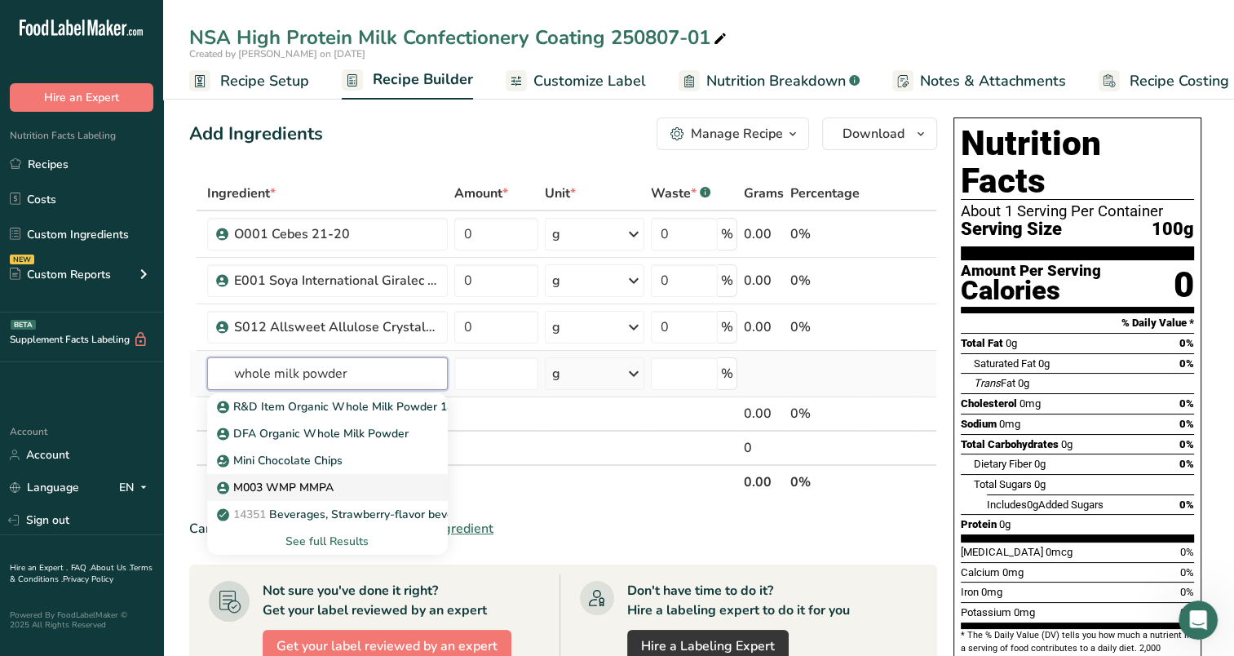
type input "whole milk powder"
click at [287, 491] on p "M003 WMP MMPA" at bounding box center [276, 487] width 113 height 17
type input "M003 WMP MMPA"
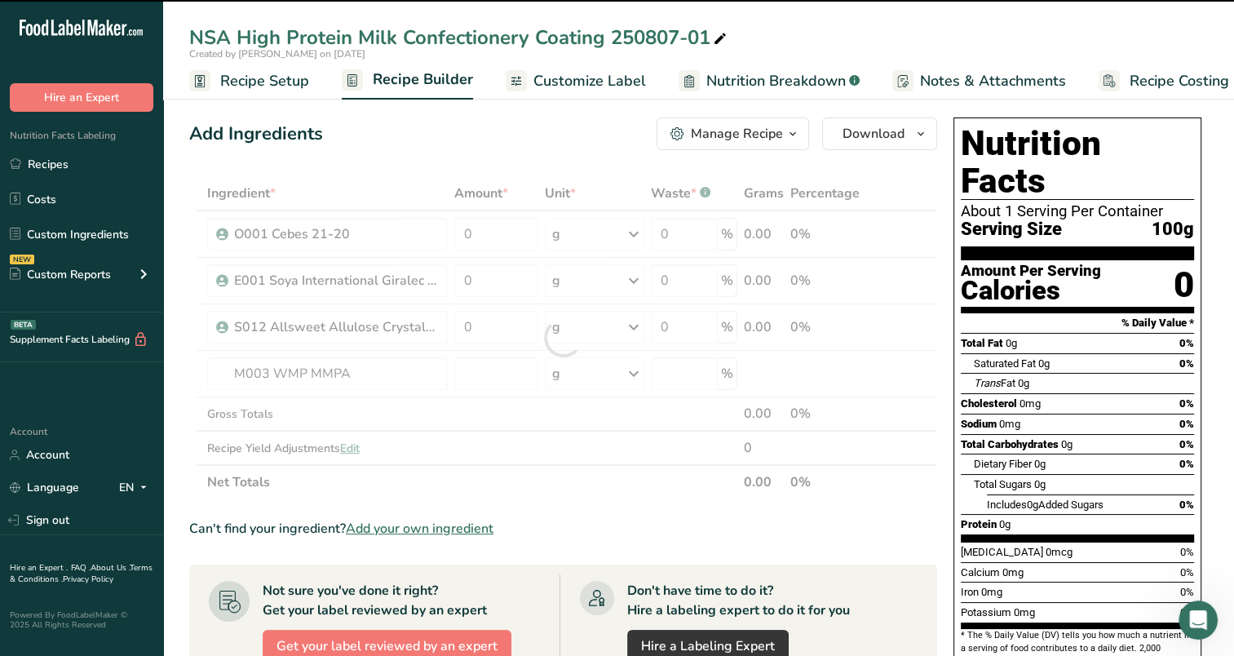
type input "0"
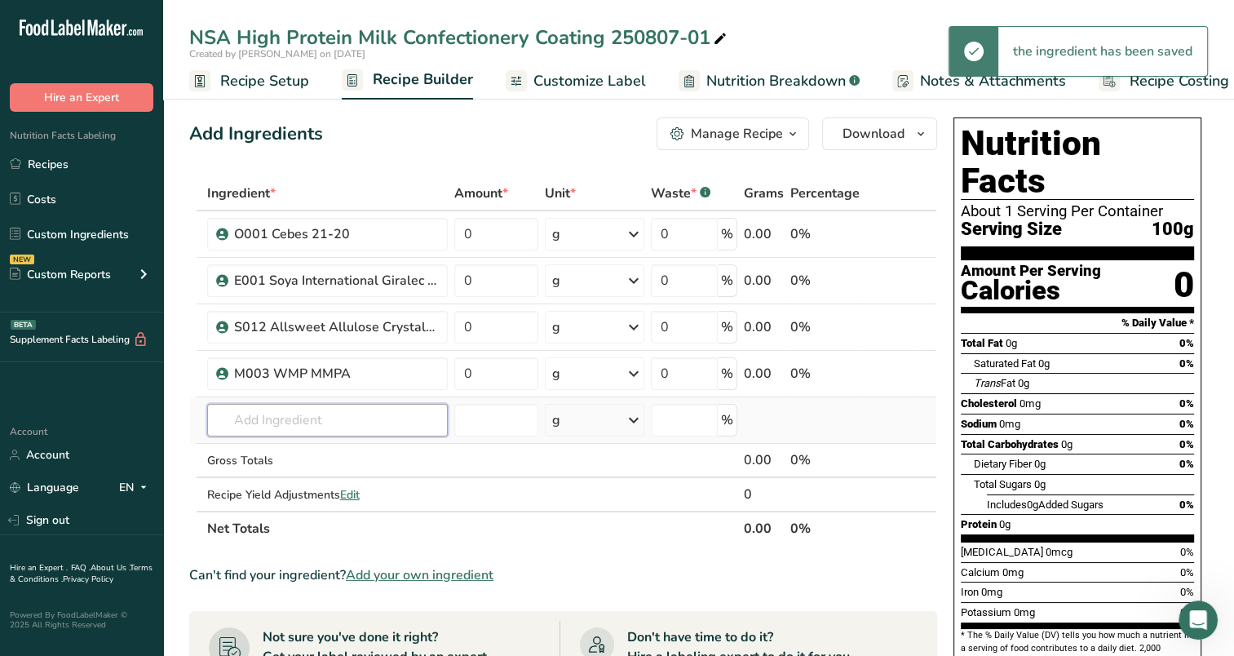
click at [301, 423] on input "text" at bounding box center [327, 420] width 241 height 33
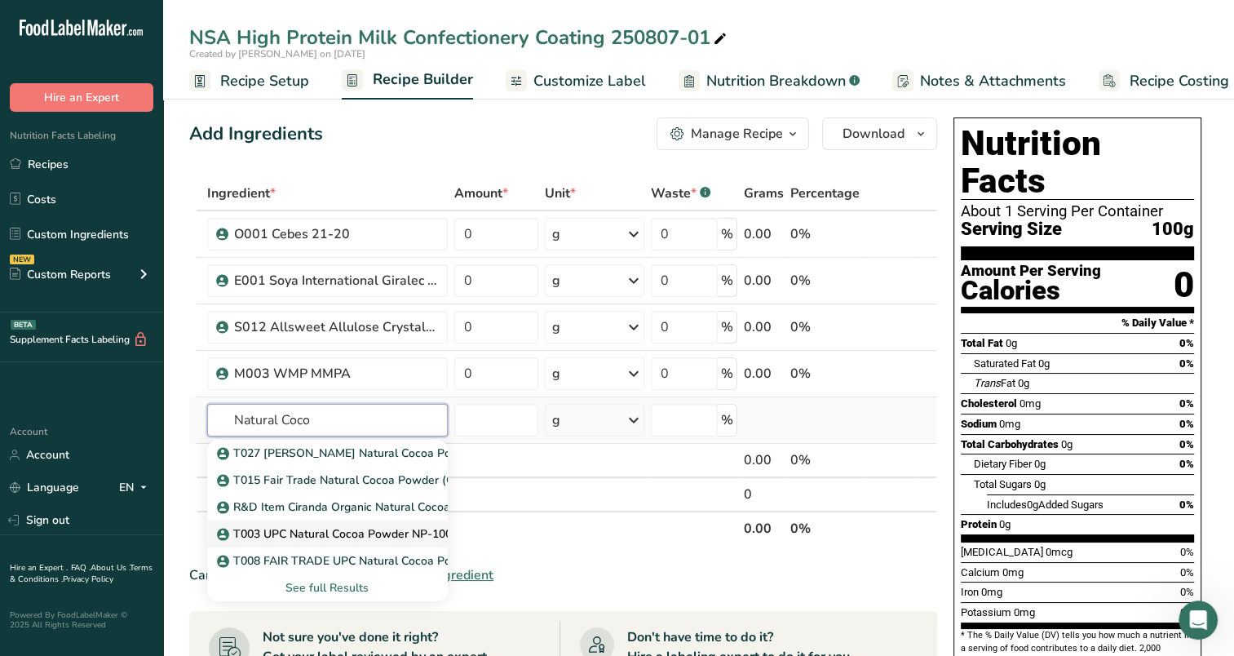
type input "Natural Coco"
click at [356, 528] on p "T003 UPC Natural Cocoa Powder NP-100" at bounding box center [336, 533] width 232 height 17
type input "T003 UPC Natural Cocoa Powder NP-100"
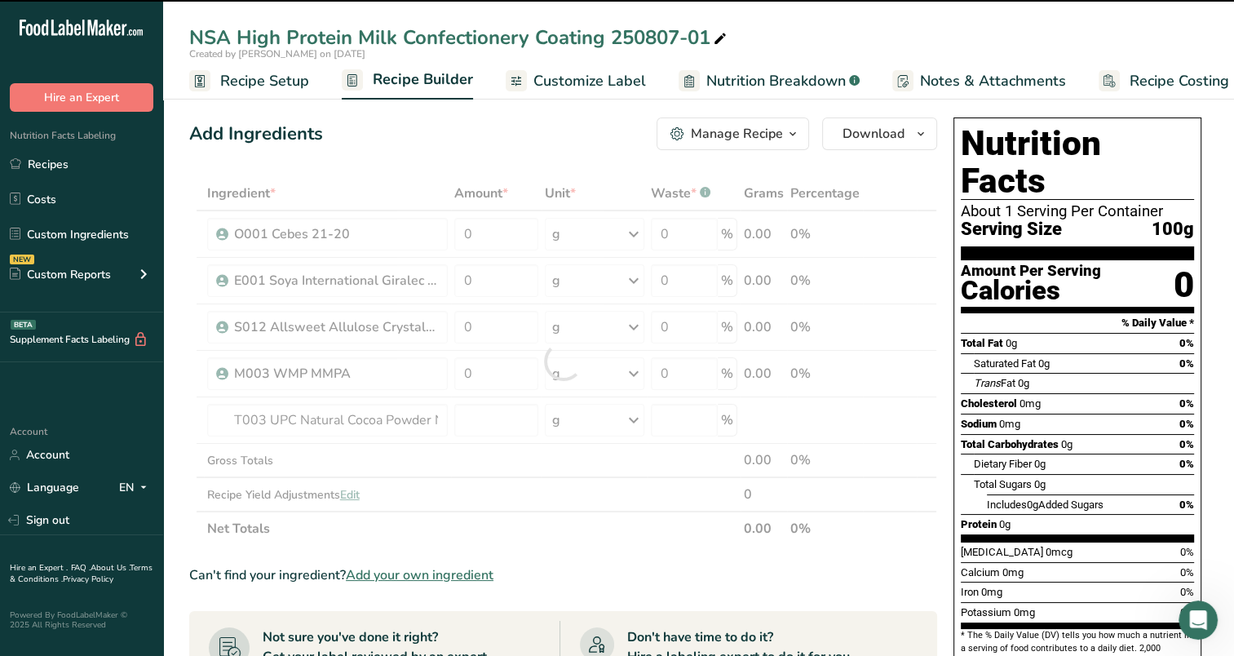
type input "0"
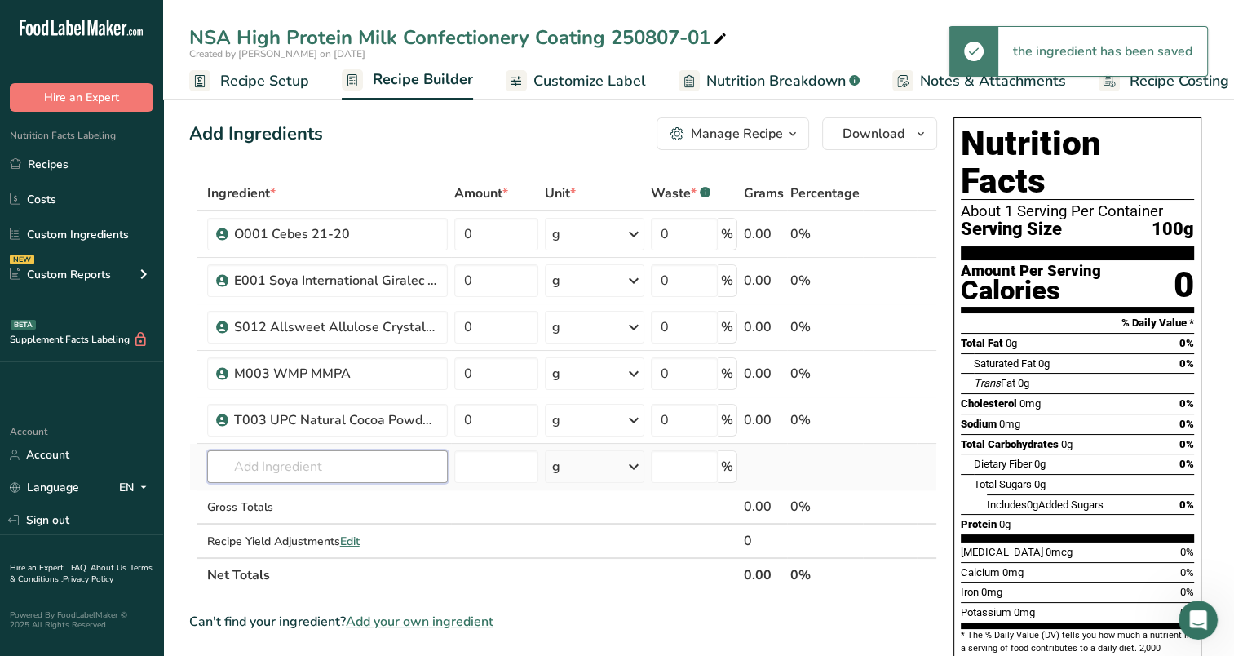
click at [339, 466] on input "text" at bounding box center [327, 466] width 241 height 33
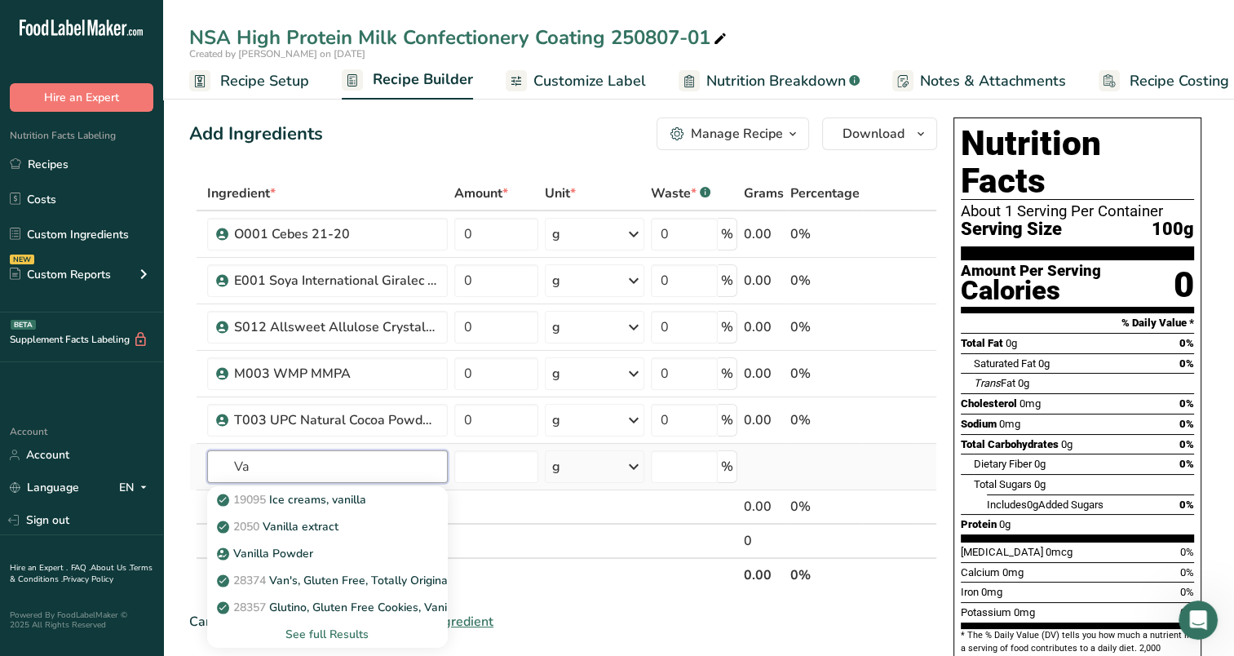
type input "V"
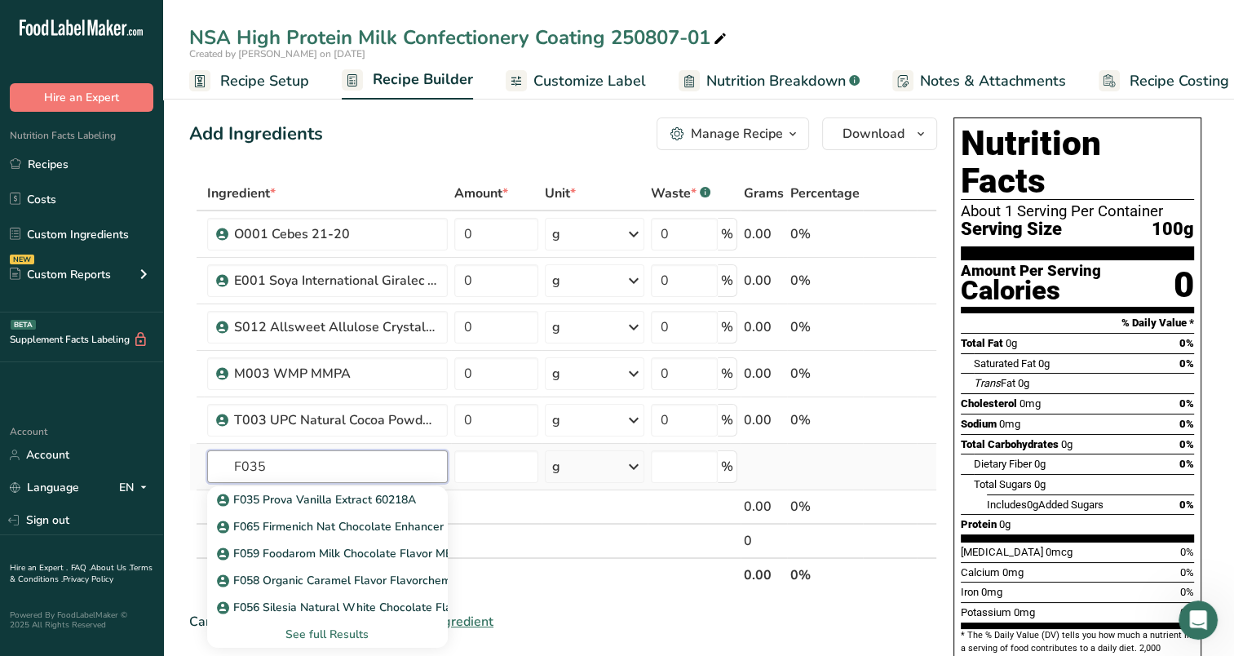
type input "F035"
click at [341, 629] on div "See full Results" at bounding box center [327, 634] width 215 height 17
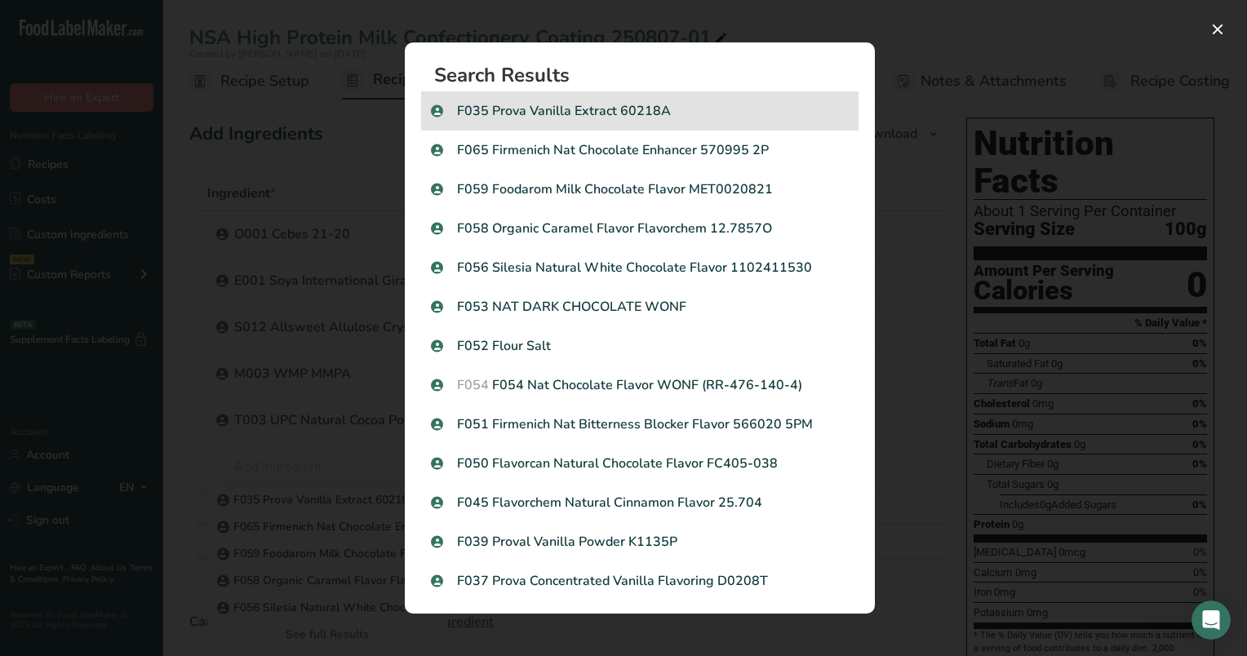
click at [600, 104] on p "F035 Prova Vanilla Extract 60218A" at bounding box center [640, 111] width 418 height 20
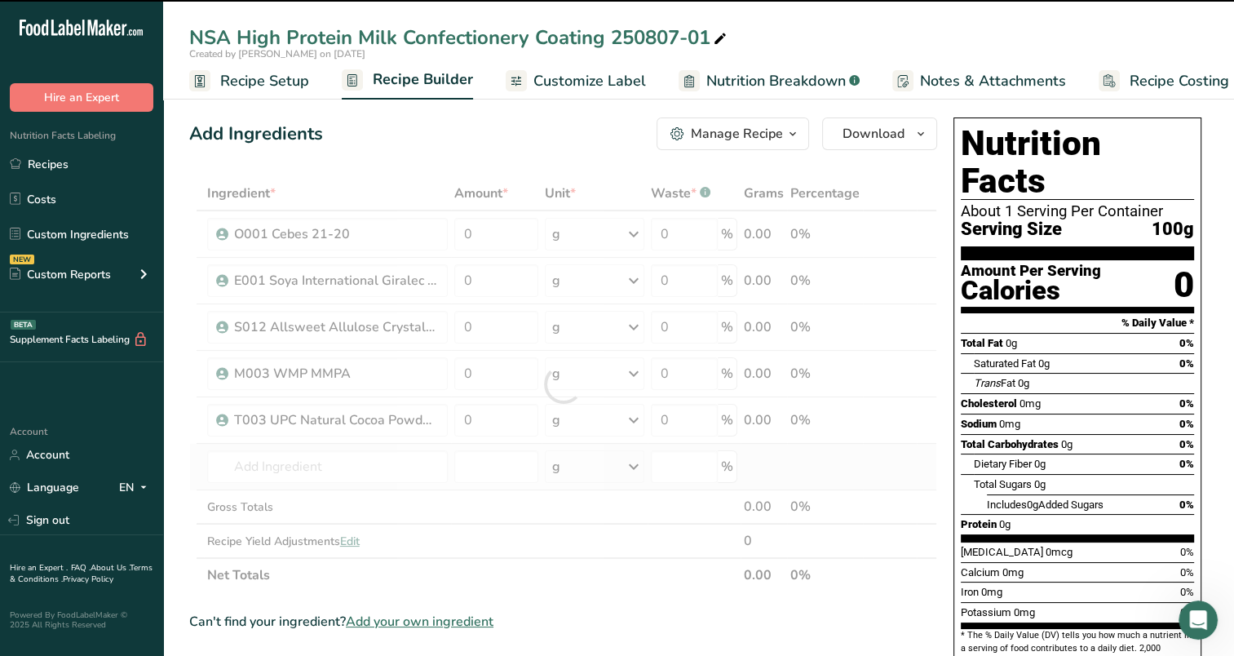
type input "0"
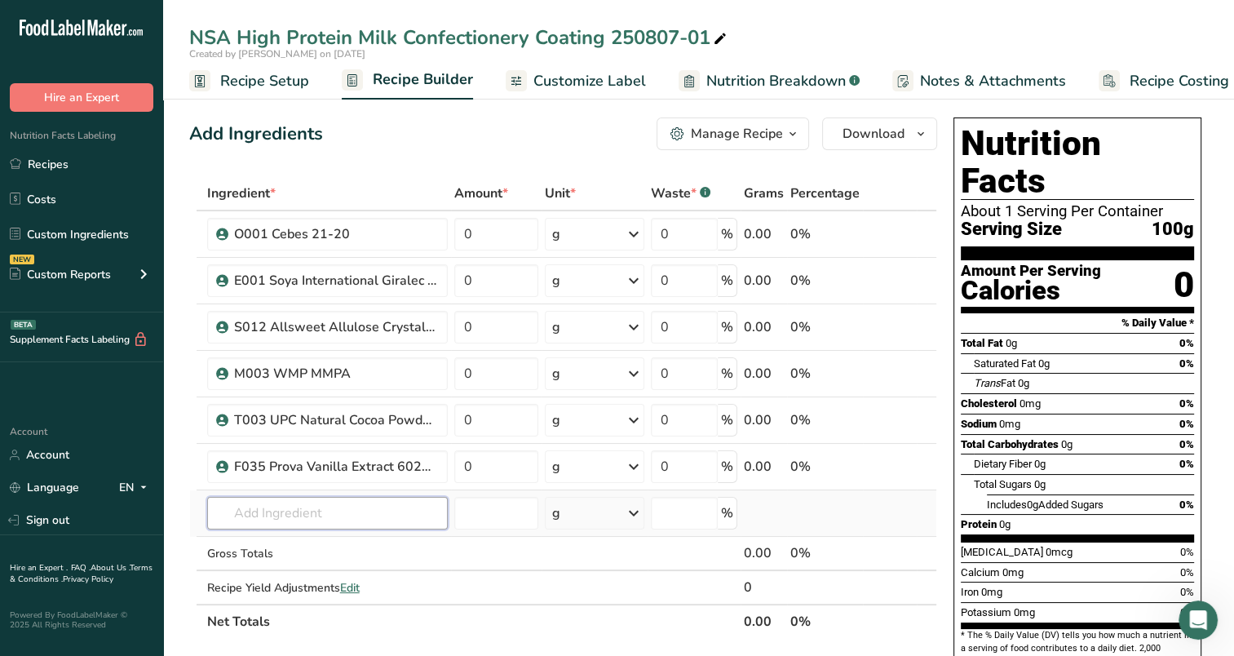
click at [286, 505] on input "text" at bounding box center [327, 513] width 241 height 33
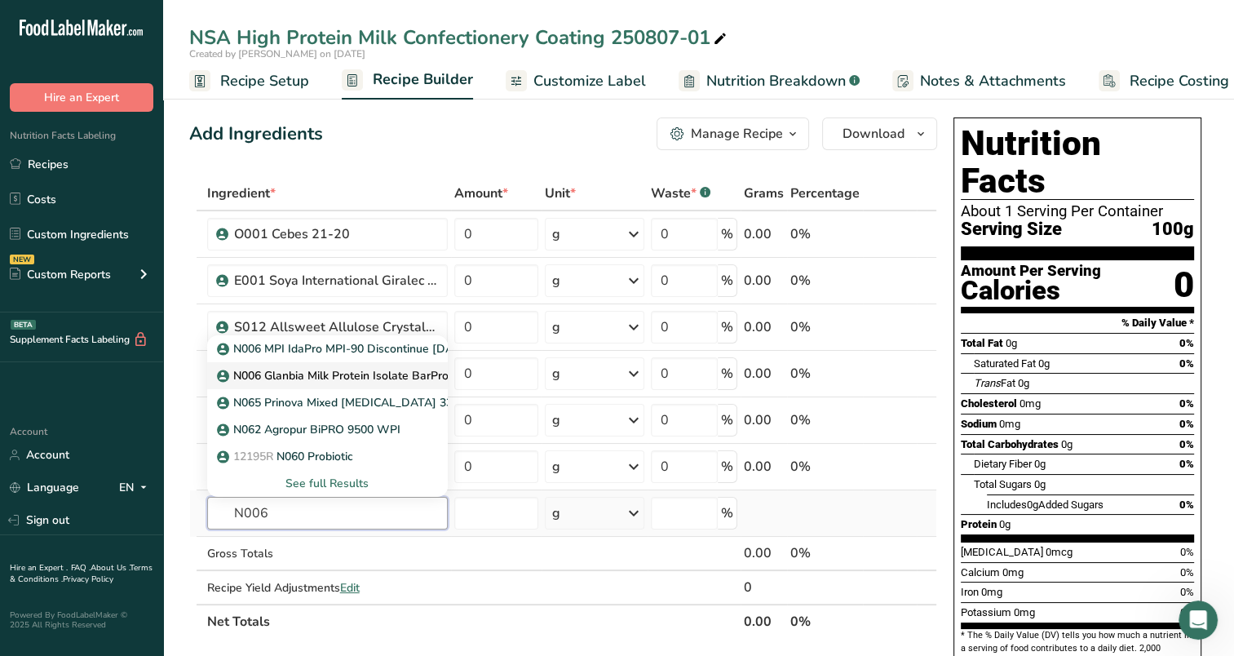
type input "N006"
click at [366, 382] on p "N006 Glanbia Milk Protein Isolate BarPro 293" at bounding box center [345, 375] width 251 height 17
type input "N006 Glanbia Milk Protein Isolate BarPro 293"
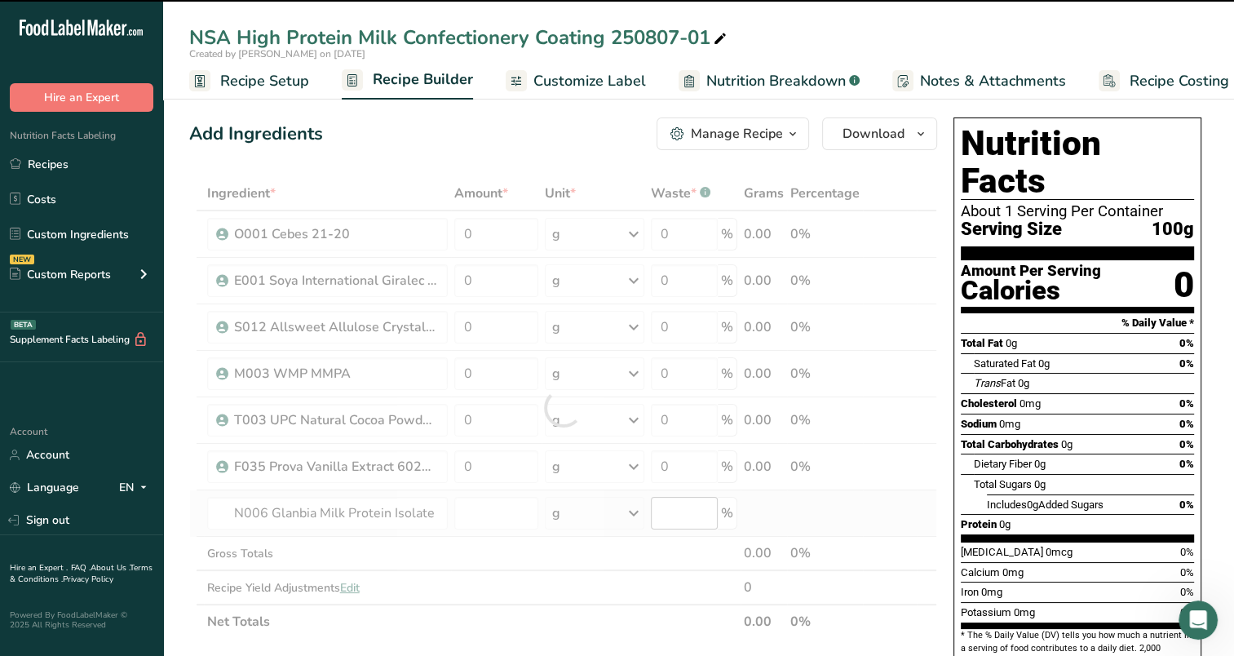
type input "0"
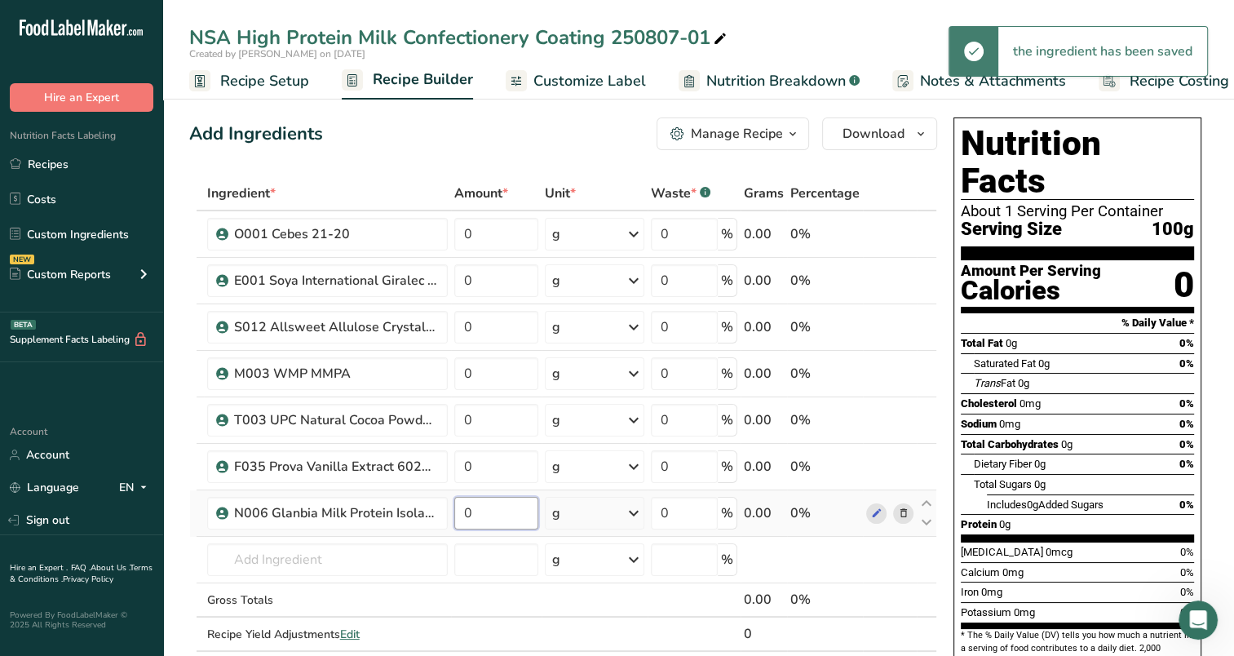
click at [514, 516] on input "0" at bounding box center [496, 513] width 84 height 33
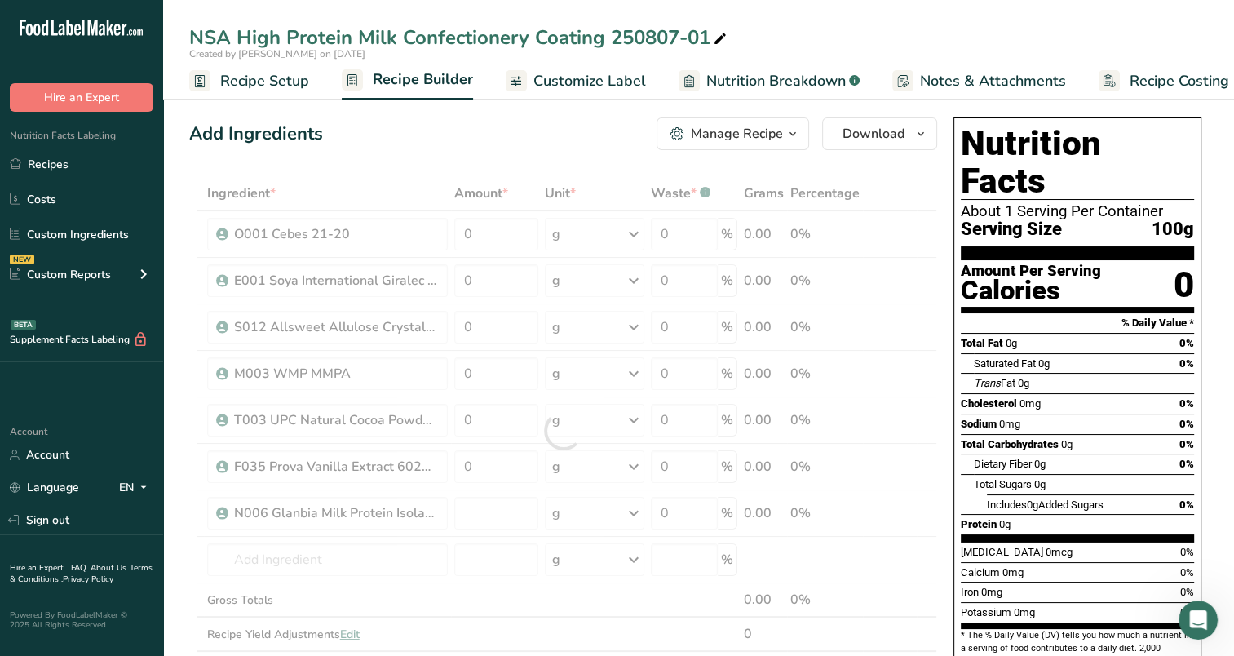
type input "0"
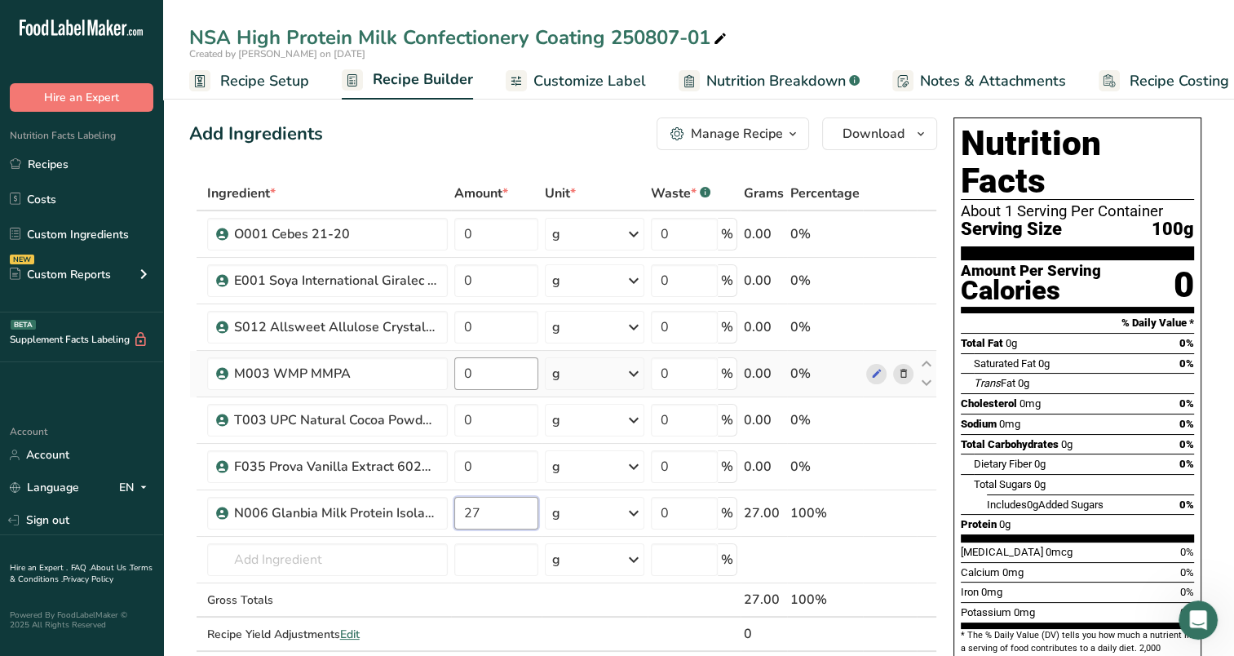
type input "27"
click at [490, 379] on div "Ingredient * Amount * Unit * Waste * .a-a{fill:#347362;}.b-a{fill:#fff;} Grams …" at bounding box center [563, 430] width 748 height 509
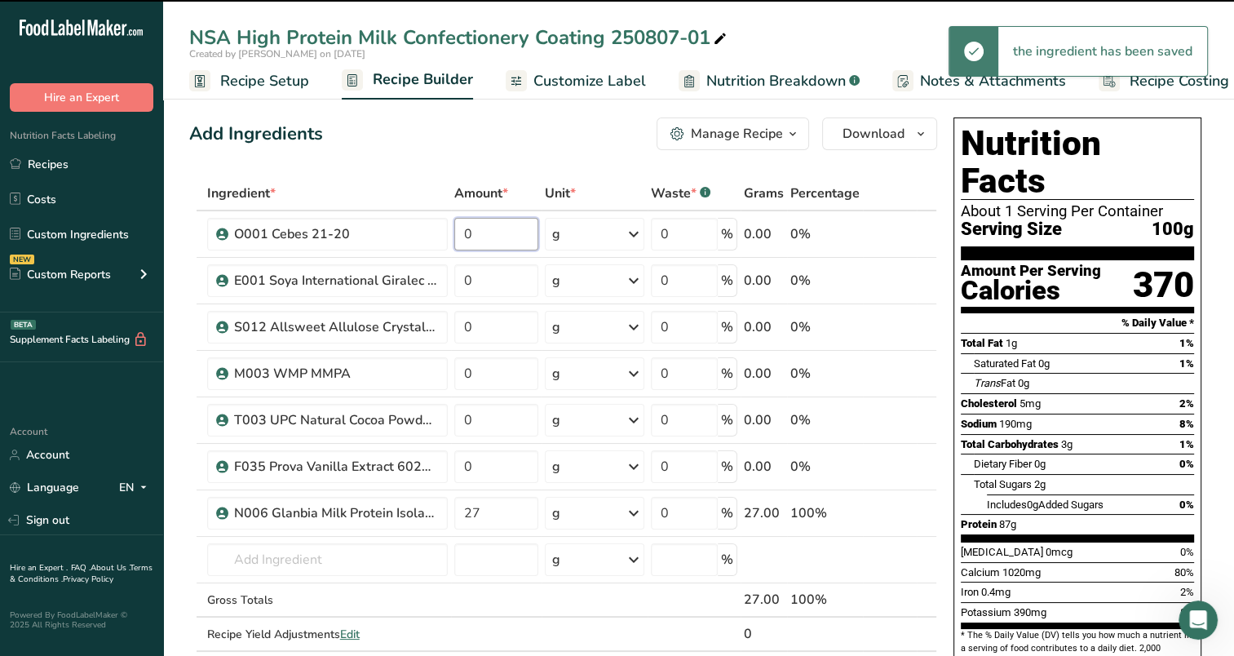
drag, startPoint x: 496, startPoint y: 231, endPoint x: 467, endPoint y: 241, distance: 31.2
click at [467, 241] on input "0" at bounding box center [496, 234] width 84 height 33
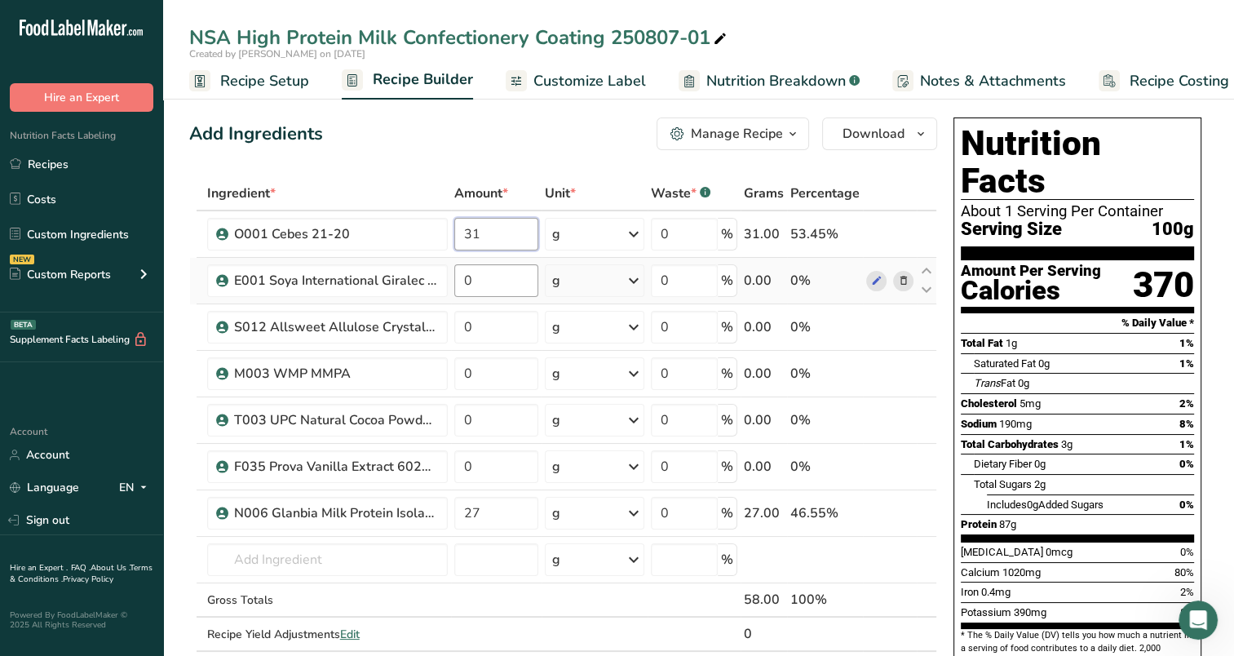
type input "31"
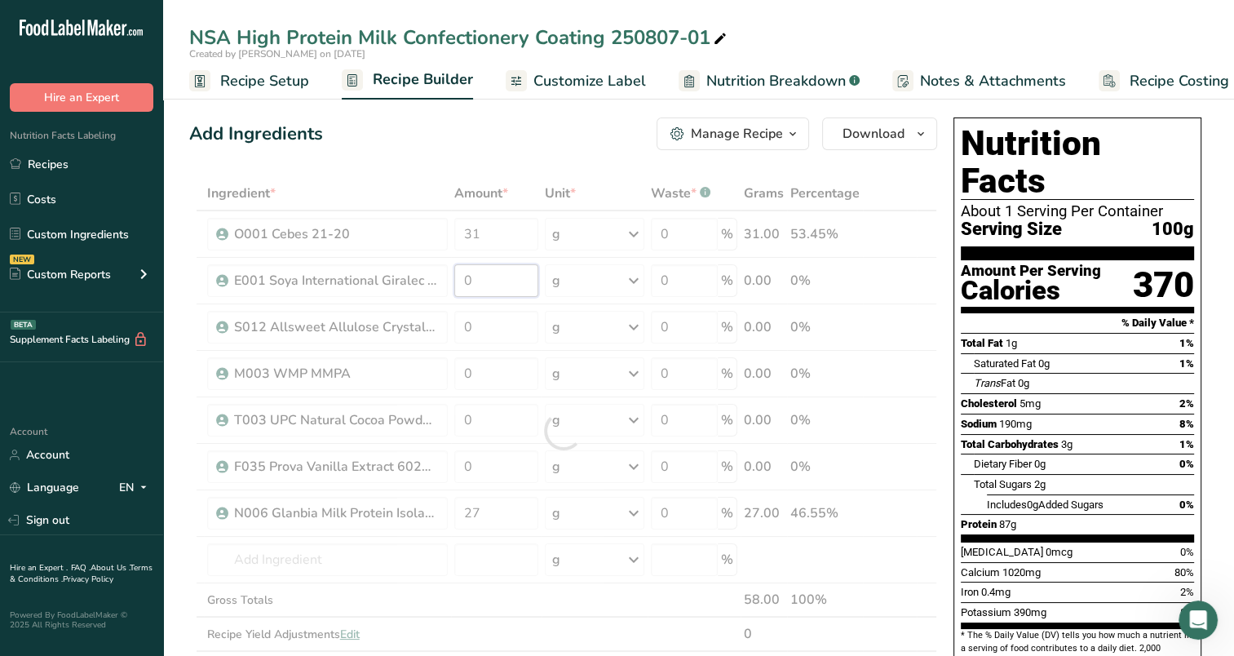
click at [496, 277] on div "Ingredient * Amount * Unit * Waste * .a-a{fill:#347362;}.b-a{fill:#fff;} Grams …" at bounding box center [563, 430] width 748 height 509
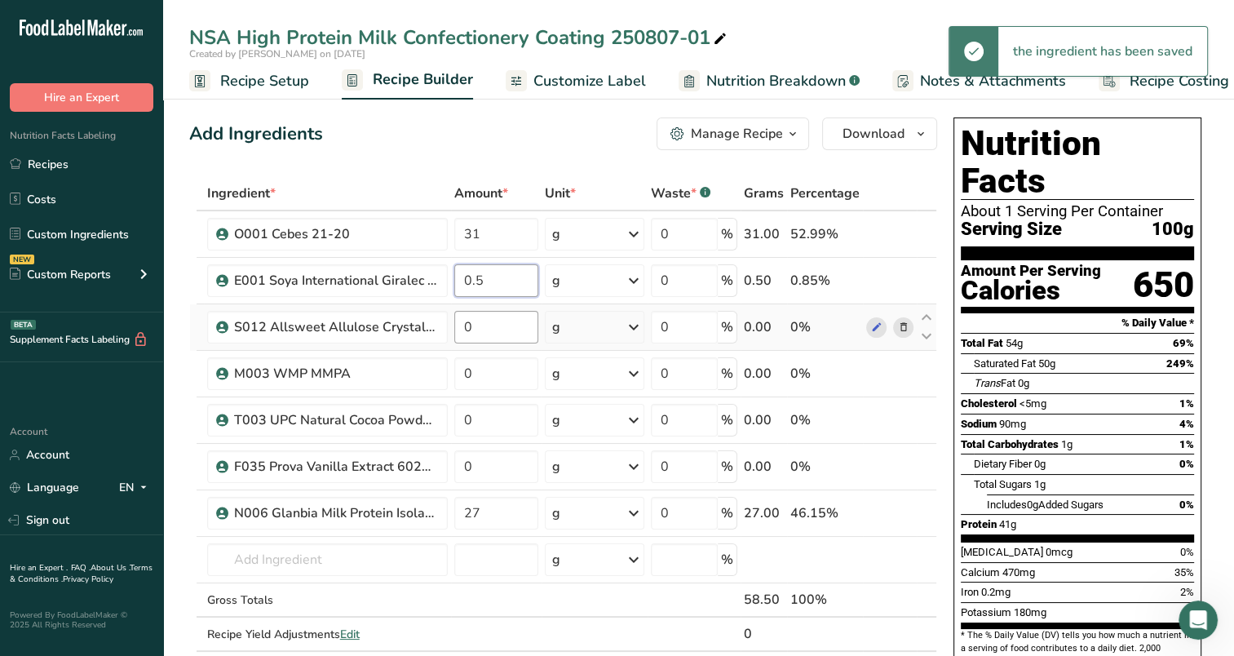
type input "0.5"
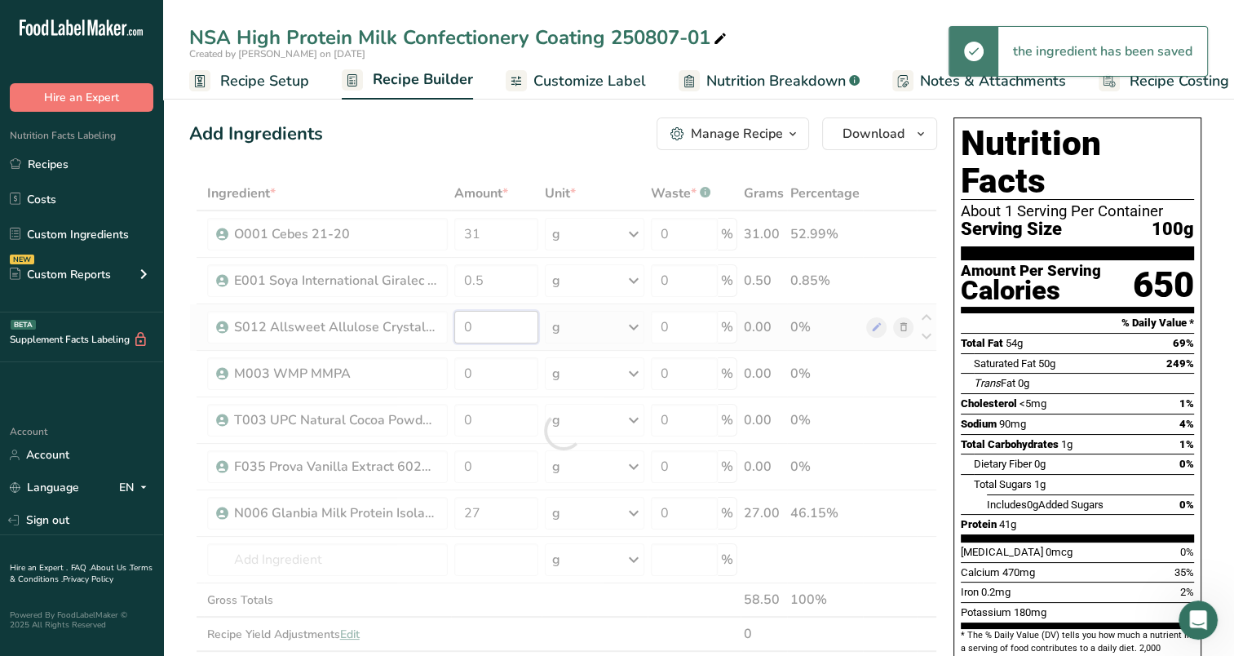
click at [498, 320] on div "Ingredient * Amount * Unit * Waste * .a-a{fill:#347362;}.b-a{fill:#fff;} Grams …" at bounding box center [563, 430] width 748 height 509
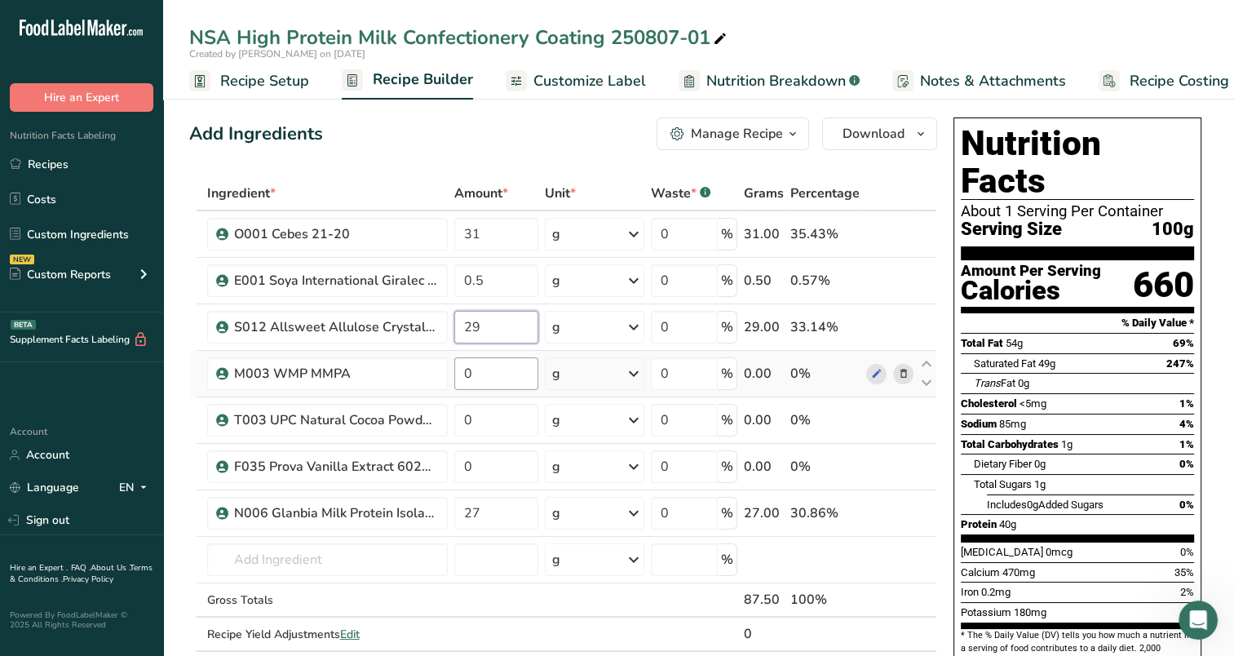
type input "29"
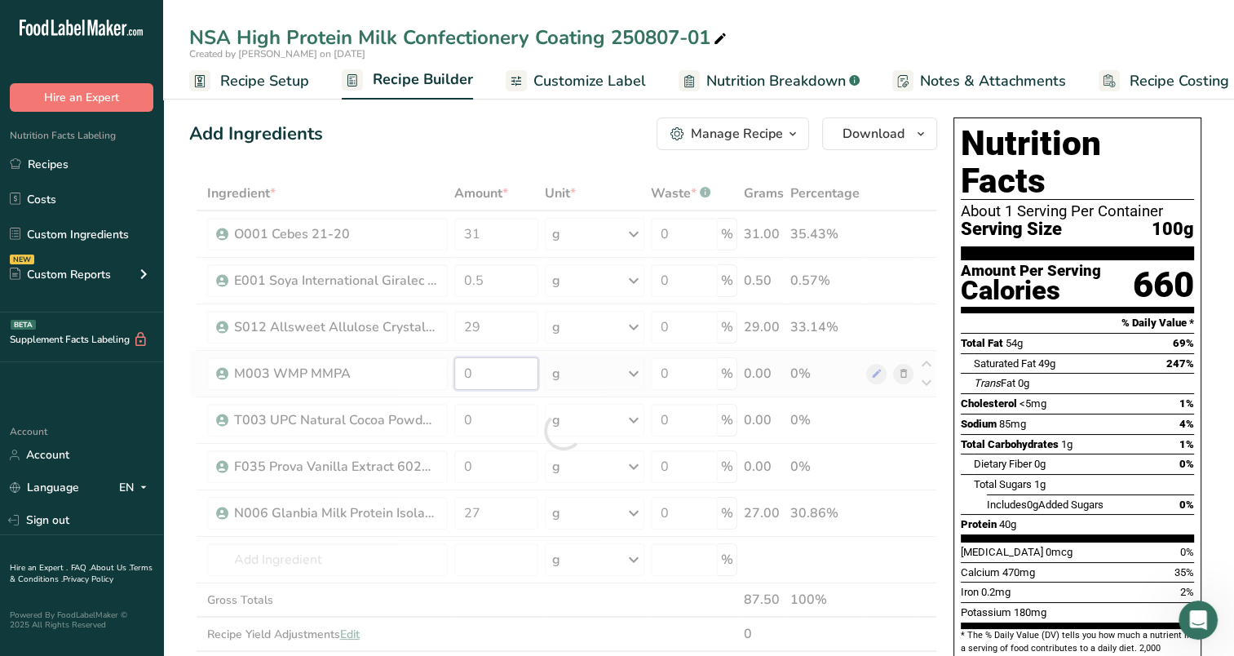
click at [494, 363] on div "Ingredient * Amount * Unit * Waste * .a-a{fill:#347362;}.b-a{fill:#fff;} Grams …" at bounding box center [563, 430] width 748 height 509
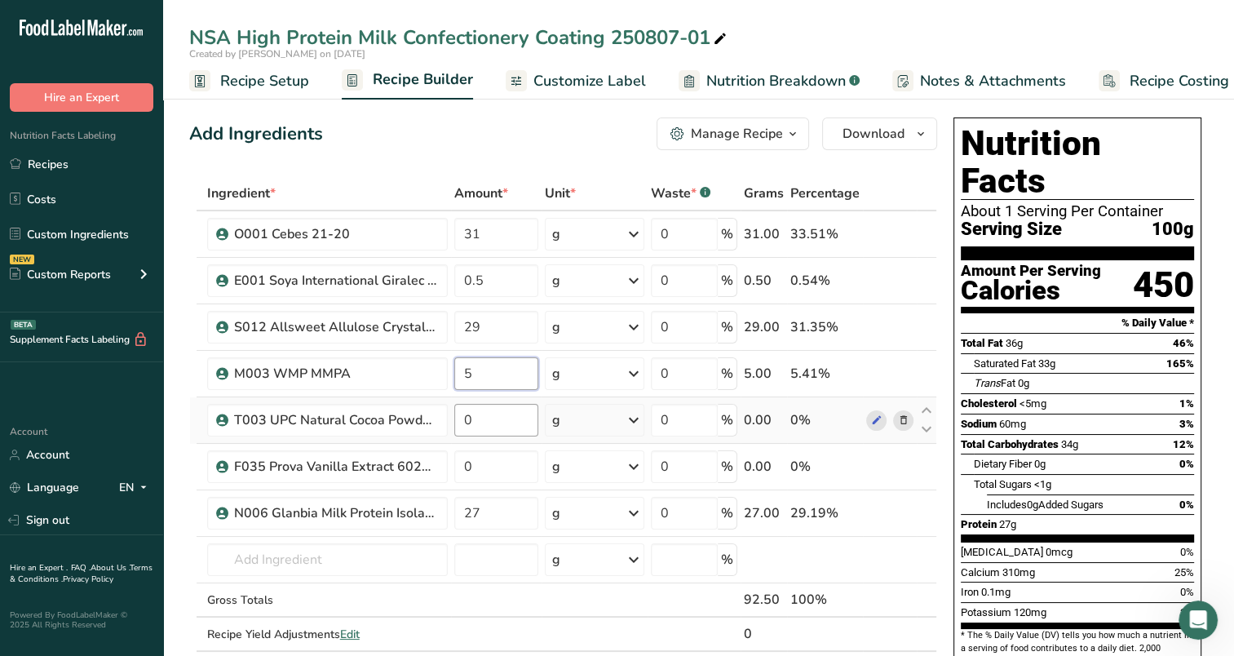
type input "5"
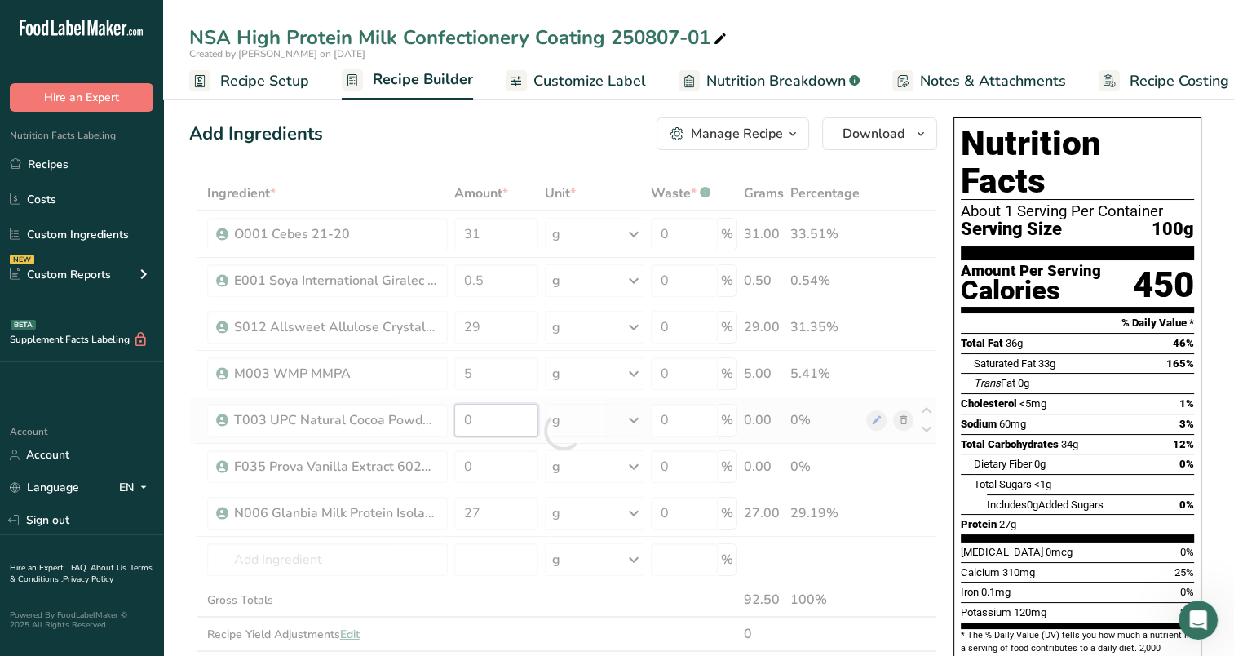
click at [513, 430] on div "Ingredient * Amount * Unit * Waste * .a-a{fill:#347362;}.b-a{fill:#fff;} Grams …" at bounding box center [563, 430] width 748 height 509
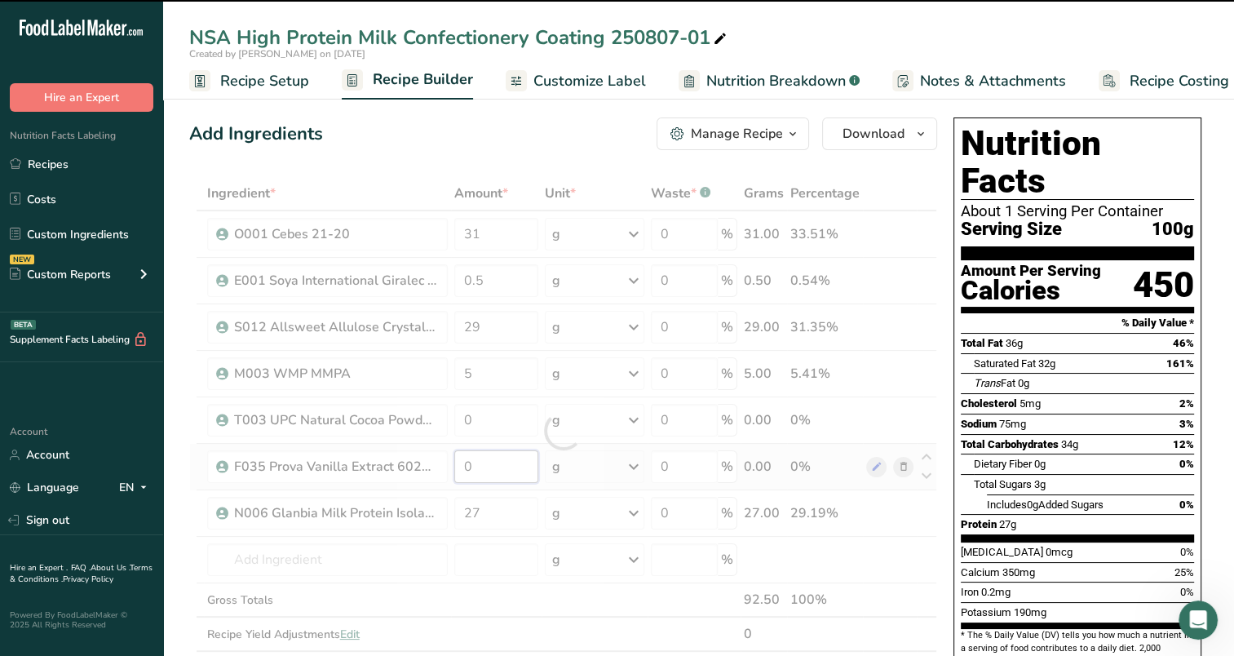
click at [488, 470] on div "Ingredient * Amount * Unit * Waste * .a-a{fill:#347362;}.b-a{fill:#fff;} Grams …" at bounding box center [563, 430] width 748 height 509
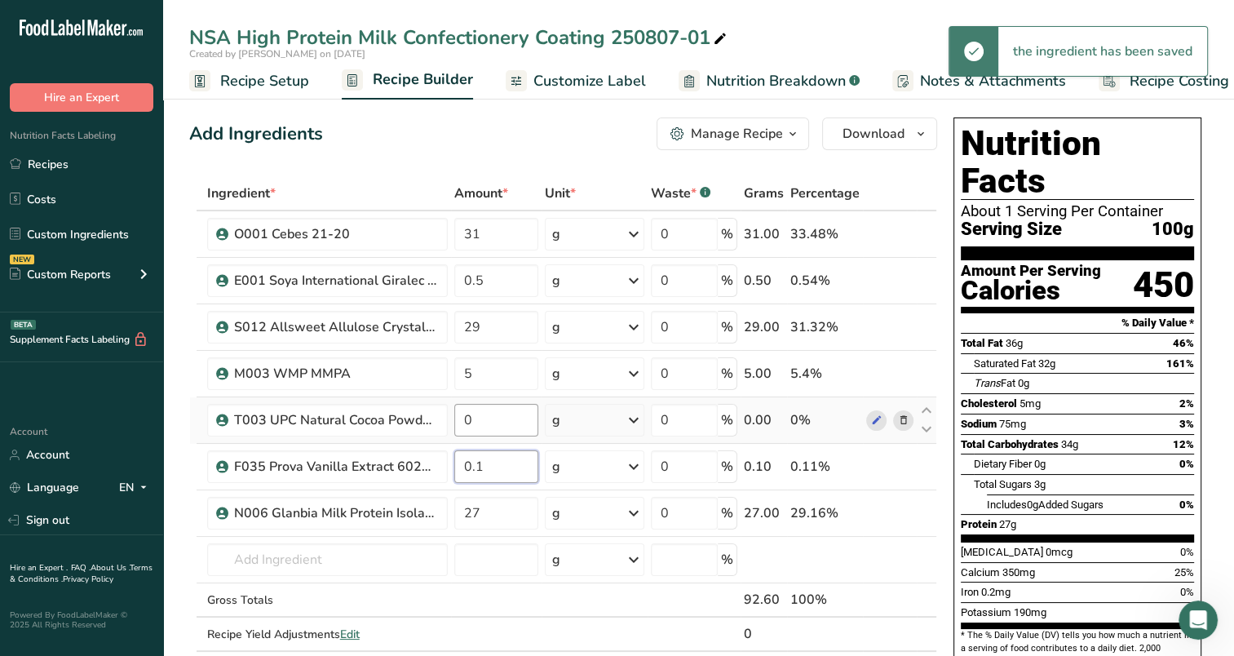
type input "0.1"
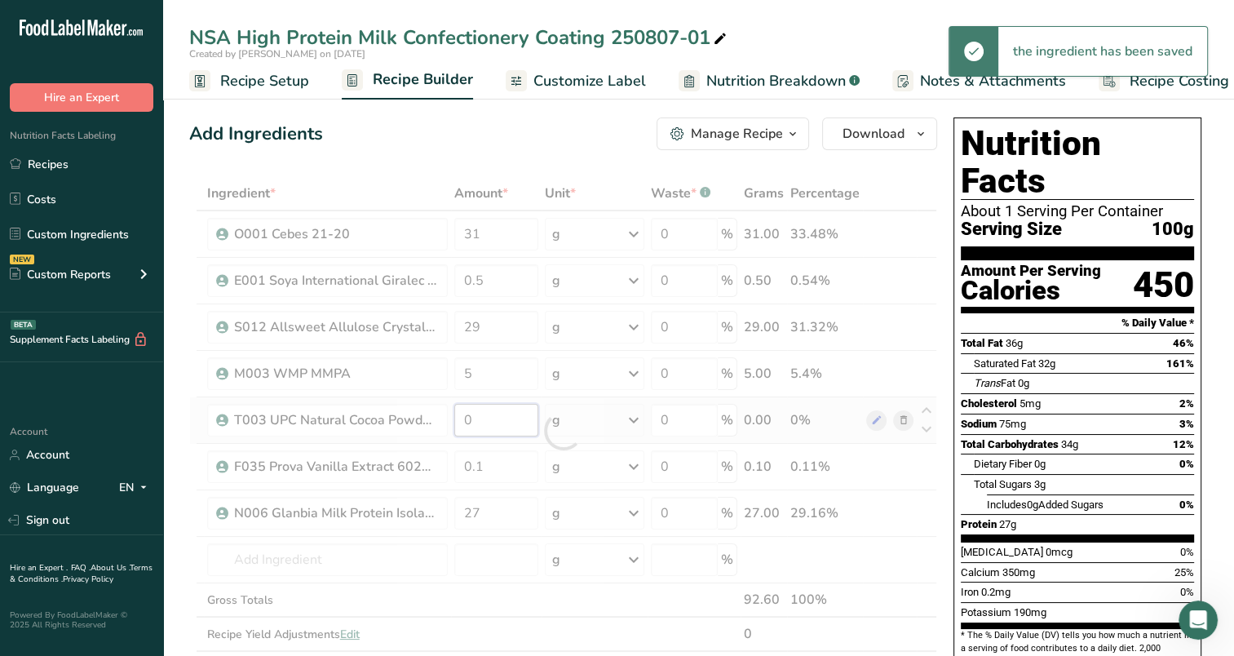
click at [506, 421] on div "Ingredient * Amount * Unit * Waste * .a-a{fill:#347362;}.b-a{fill:#fff;} Grams …" at bounding box center [563, 430] width 748 height 509
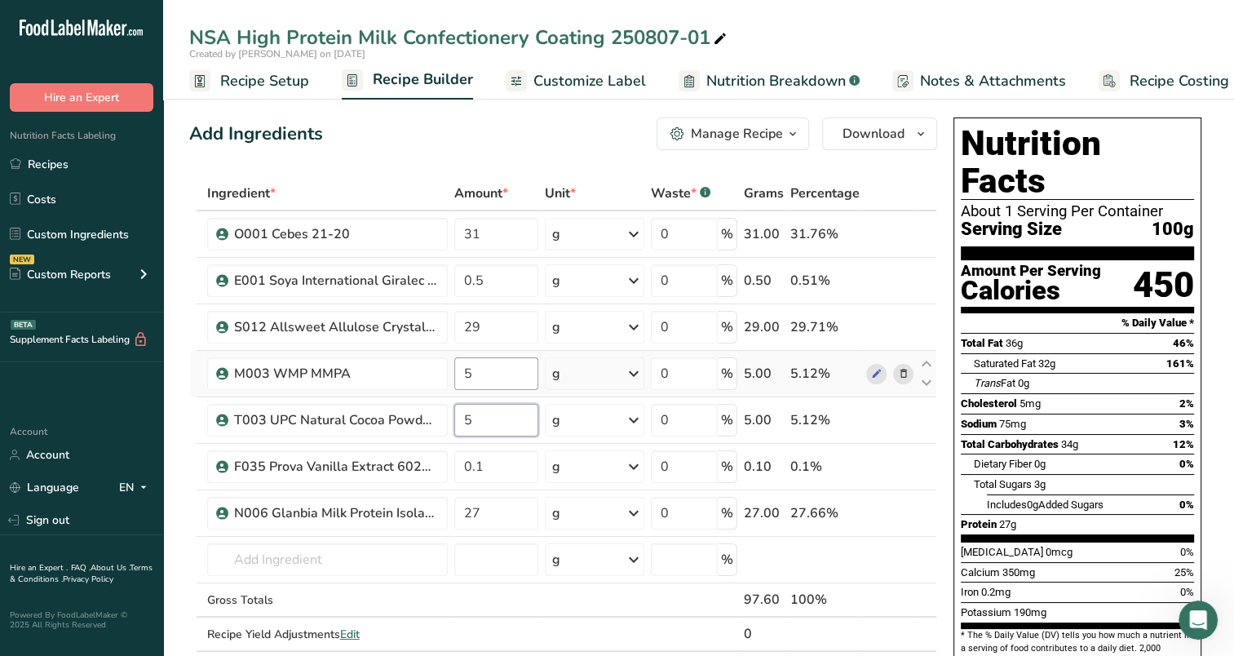
type input "5"
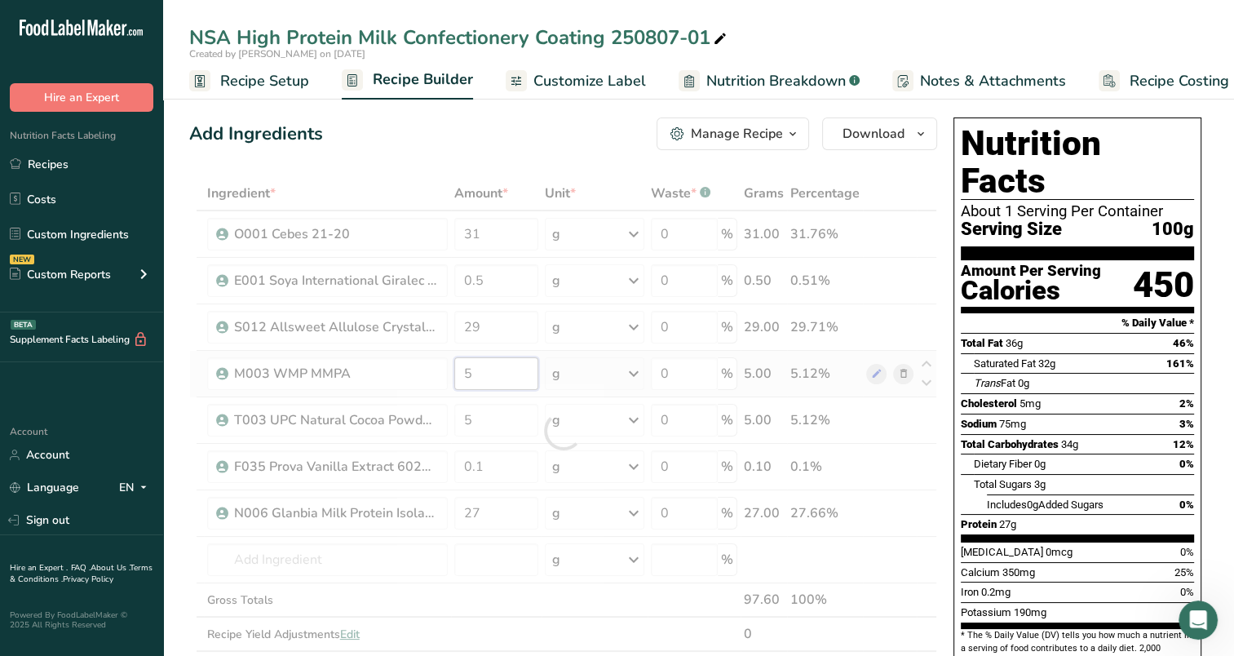
click at [500, 379] on div "Ingredient * Amount * Unit * Waste * .a-a{fill:#347362;}.b-a{fill:#fff;} Grams …" at bounding box center [563, 430] width 748 height 509
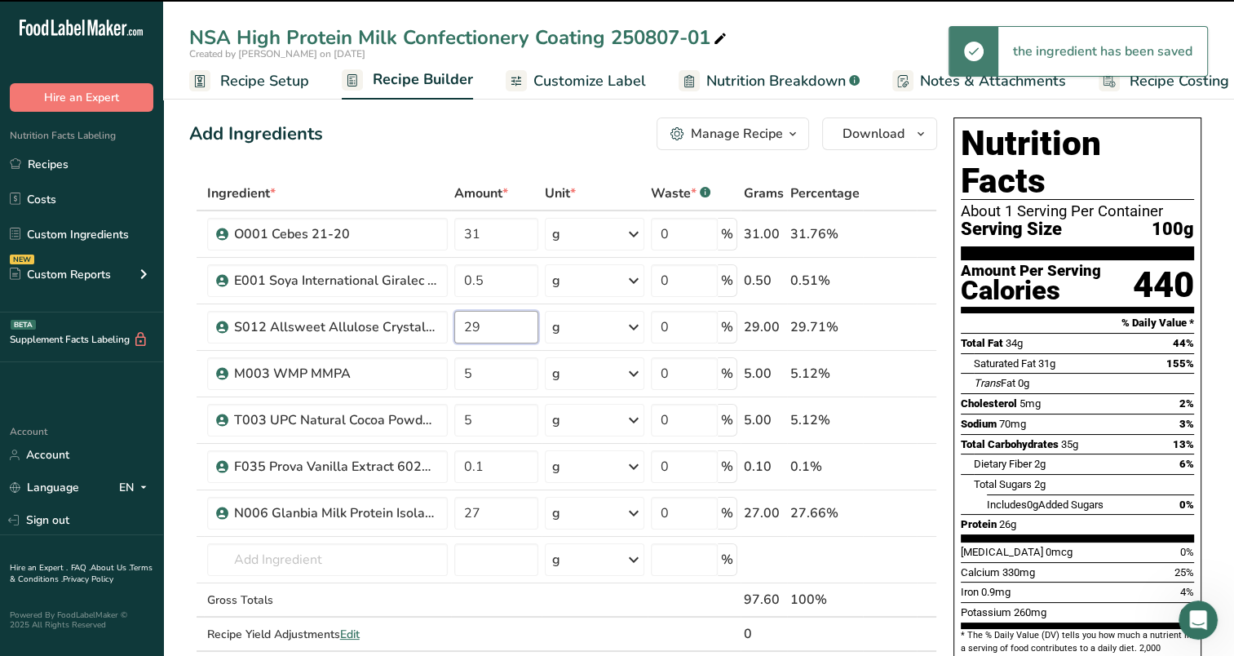
drag, startPoint x: 484, startPoint y: 323, endPoint x: 460, endPoint y: 339, distance: 28.7
click at [460, 339] on input "29" at bounding box center [496, 327] width 84 height 33
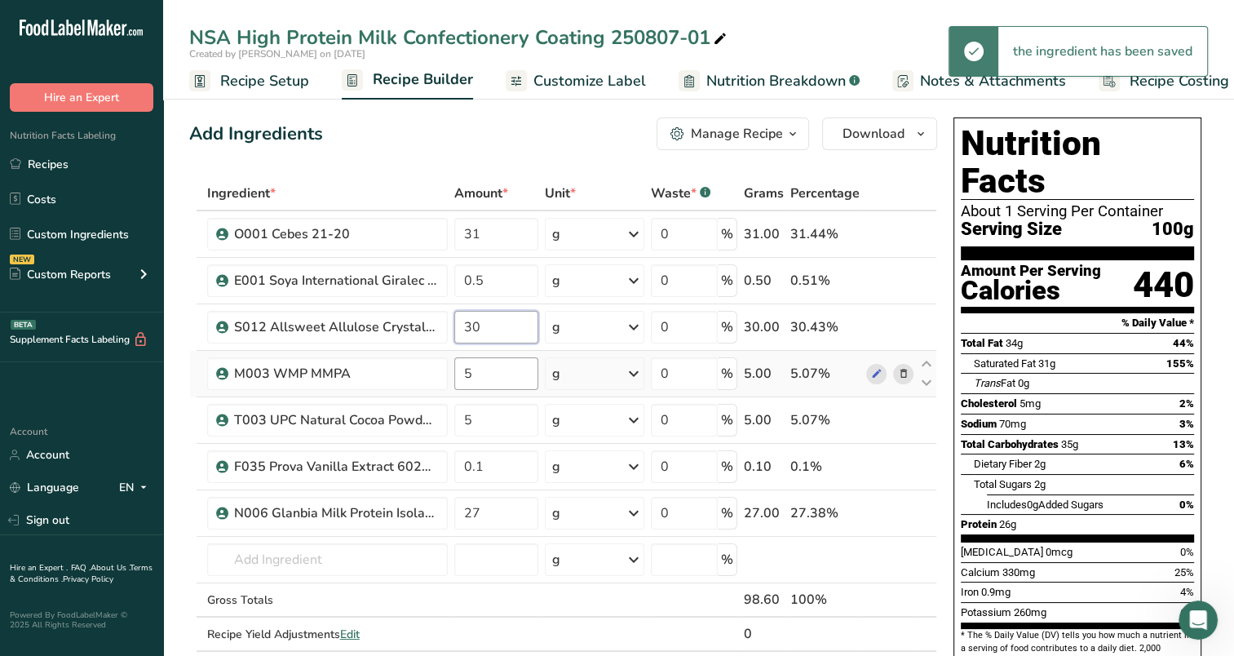
type input "30"
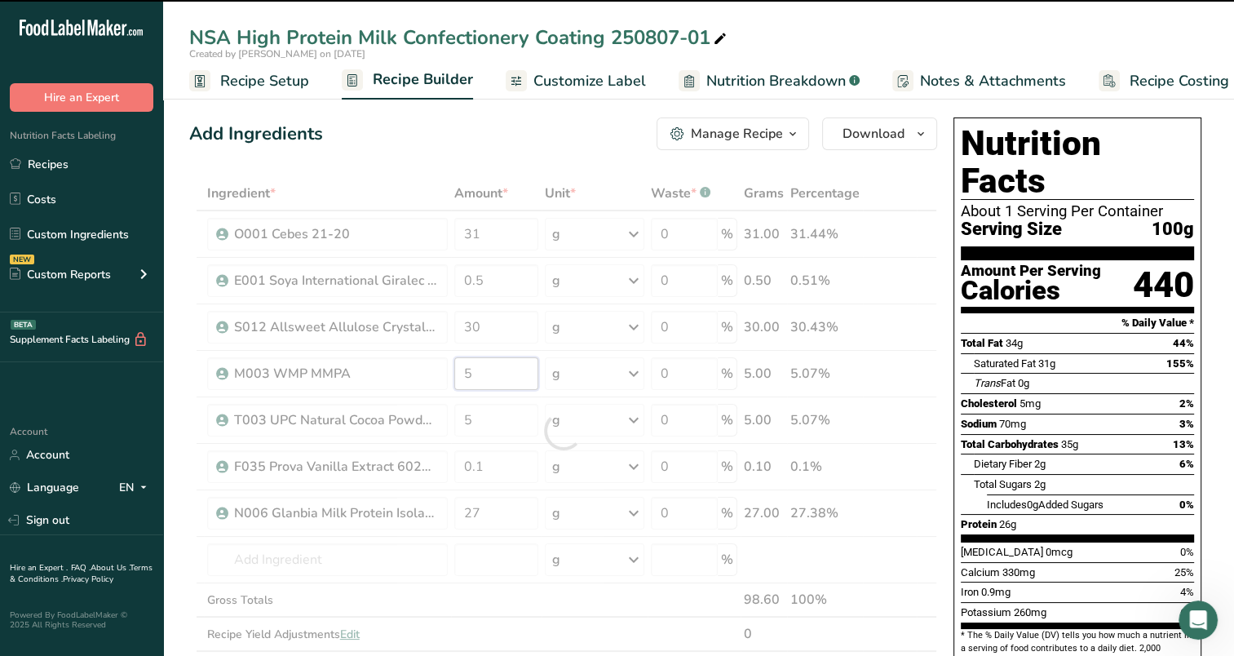
drag, startPoint x: 483, startPoint y: 376, endPoint x: 459, endPoint y: 385, distance: 25.3
click at [459, 385] on input "5" at bounding box center [496, 373] width 84 height 33
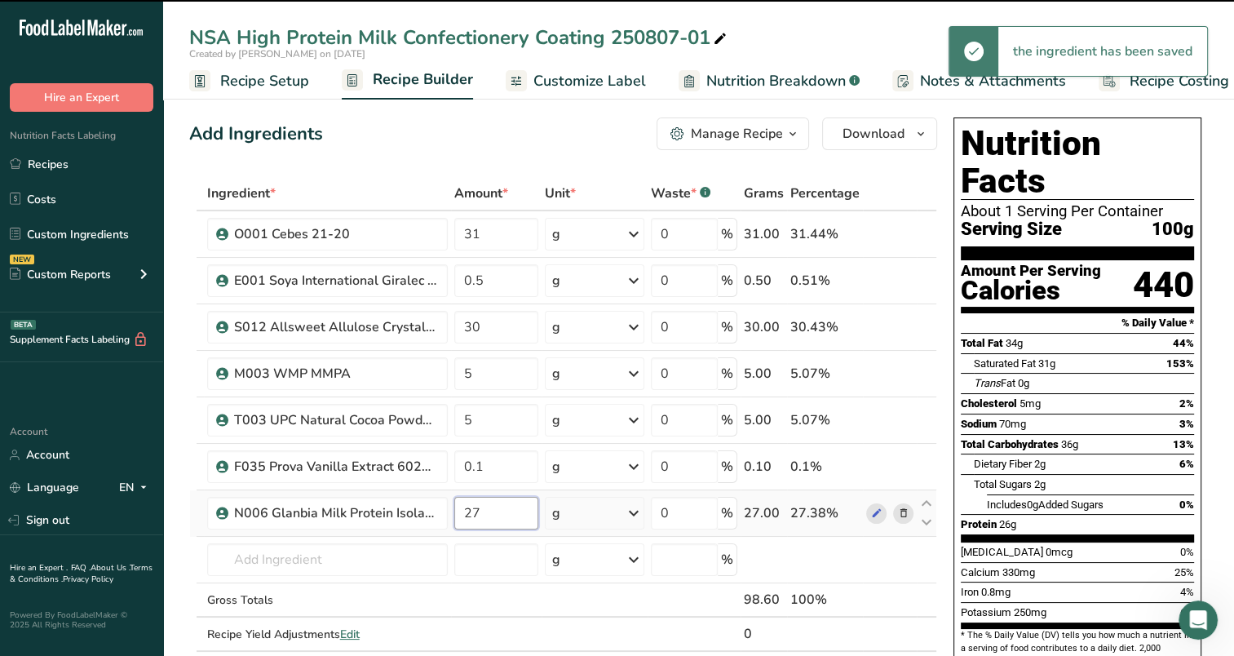
drag, startPoint x: 495, startPoint y: 507, endPoint x: 472, endPoint y: 514, distance: 24.0
click at [472, 514] on input "27" at bounding box center [496, 513] width 84 height 33
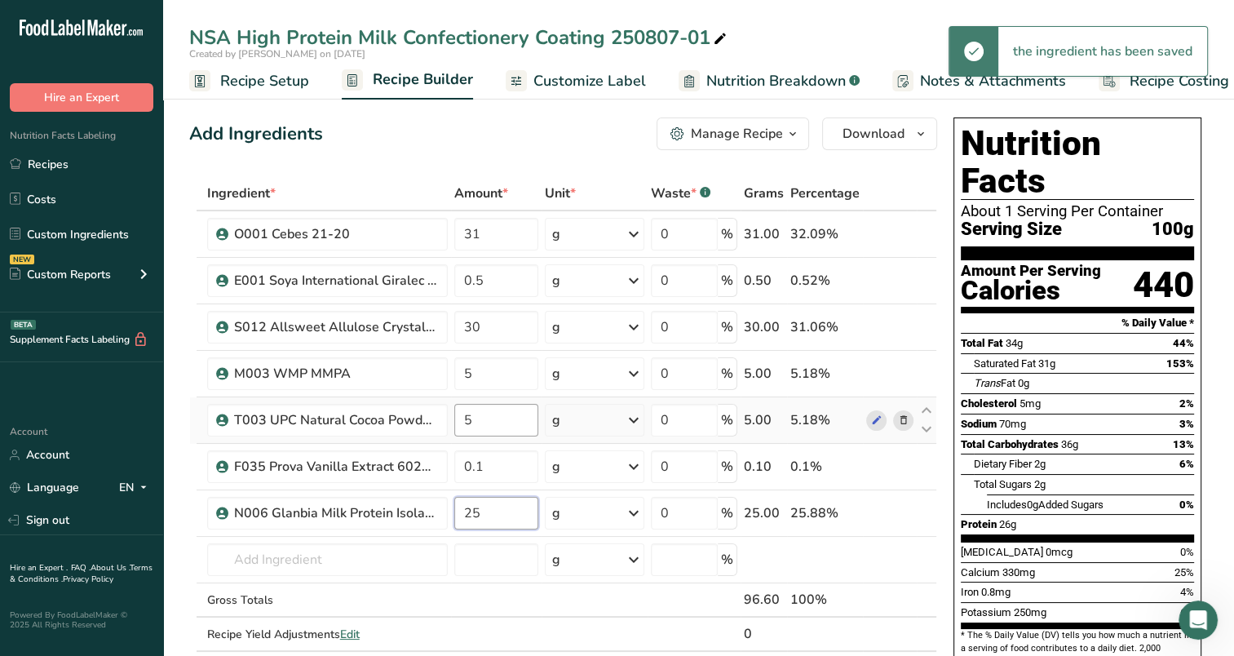
type input "25"
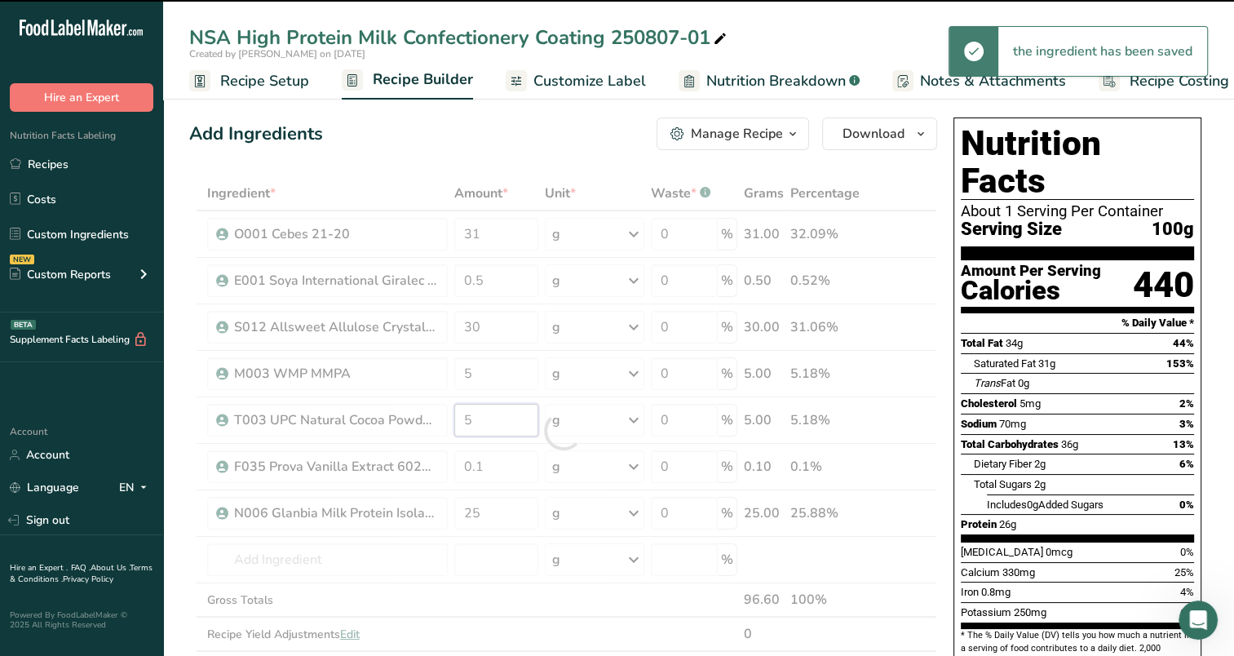
drag, startPoint x: 473, startPoint y: 420, endPoint x: 457, endPoint y: 427, distance: 17.6
click at [457, 427] on div "Ingredient * Amount * Unit * Waste * .a-a{fill:#347362;}.b-a{fill:#fff;} Grams …" at bounding box center [563, 430] width 748 height 509
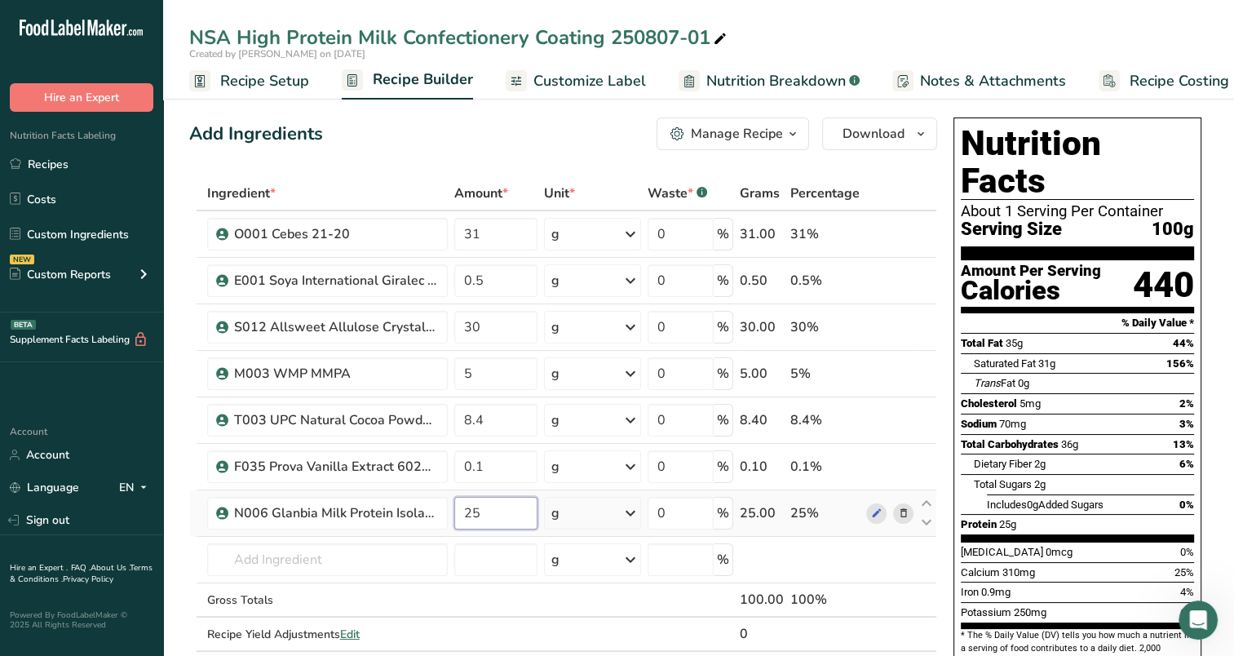
click at [531, 515] on div "Ingredient * Amount * Unit * Waste * .a-a{fill:#347362;}.b-a{fill:#fff;} Grams …" at bounding box center [563, 430] width 748 height 509
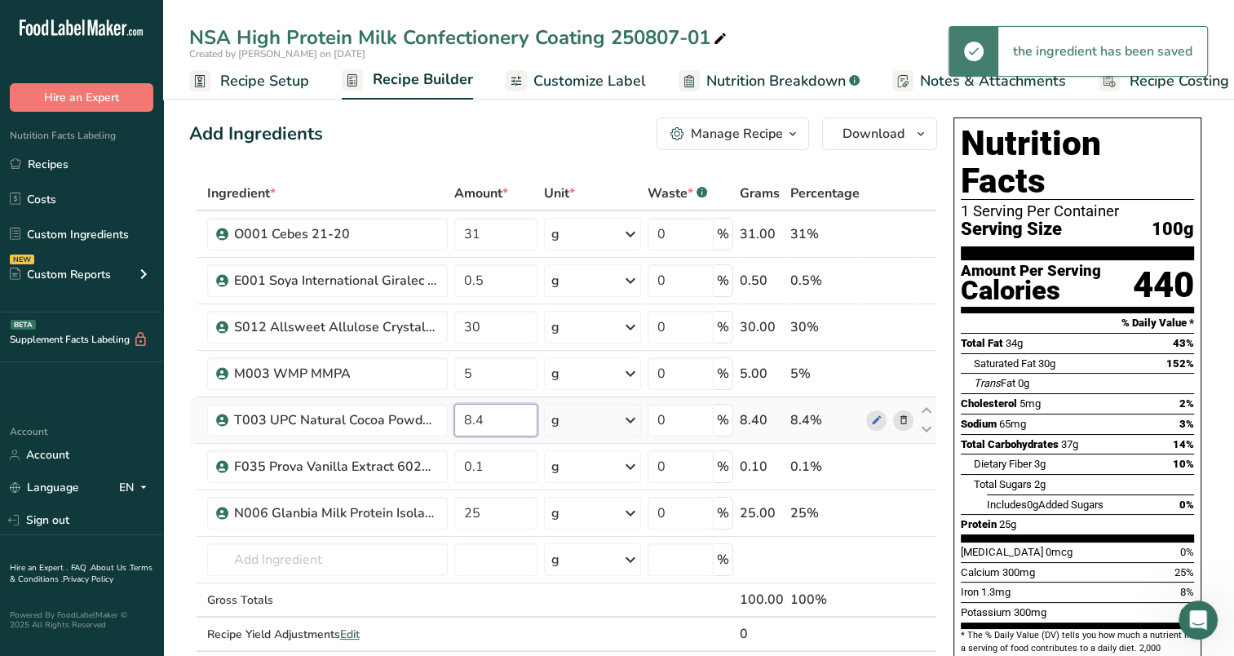
drag, startPoint x: 485, startPoint y: 413, endPoint x: 466, endPoint y: 432, distance: 27.7
click at [466, 432] on input "8.4" at bounding box center [495, 420] width 83 height 33
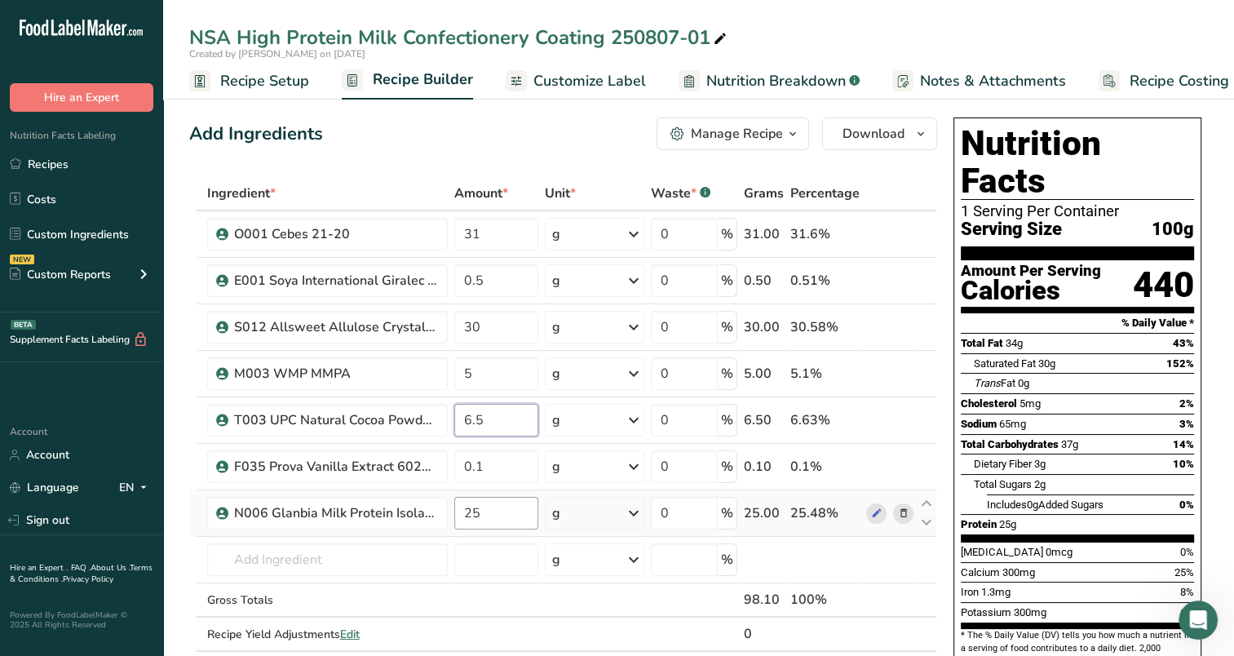
type input "6.5"
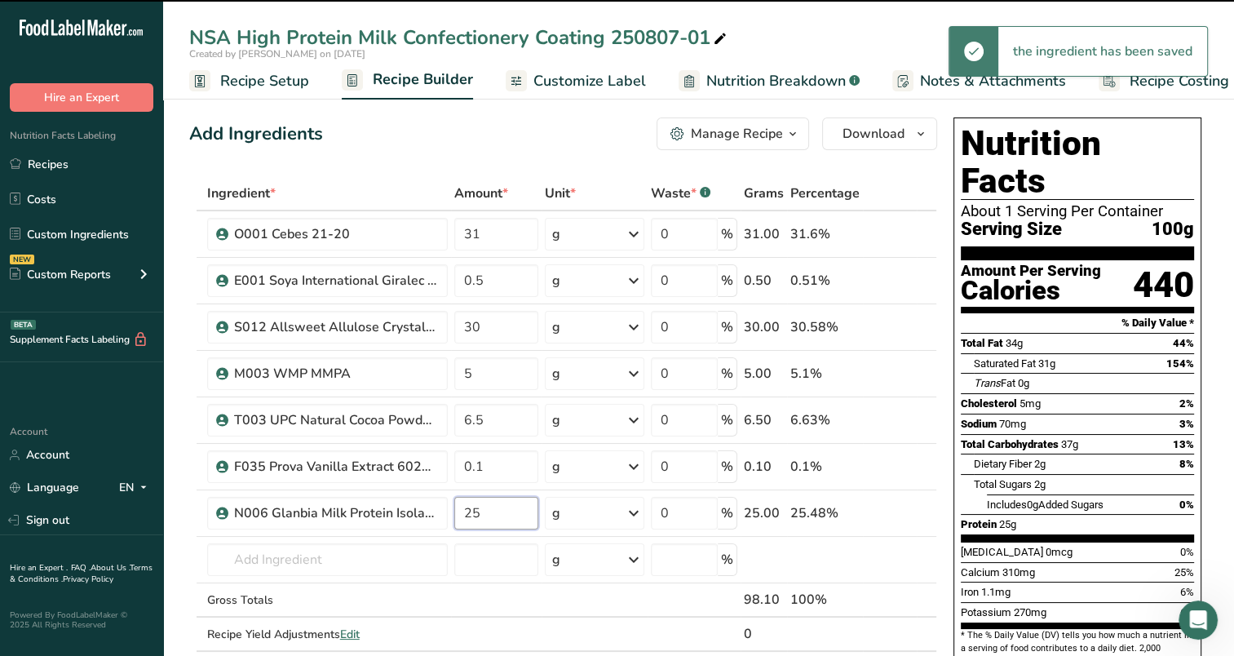
drag, startPoint x: 480, startPoint y: 509, endPoint x: 466, endPoint y: 515, distance: 15.0
click at [466, 515] on input "25" at bounding box center [496, 513] width 84 height 33
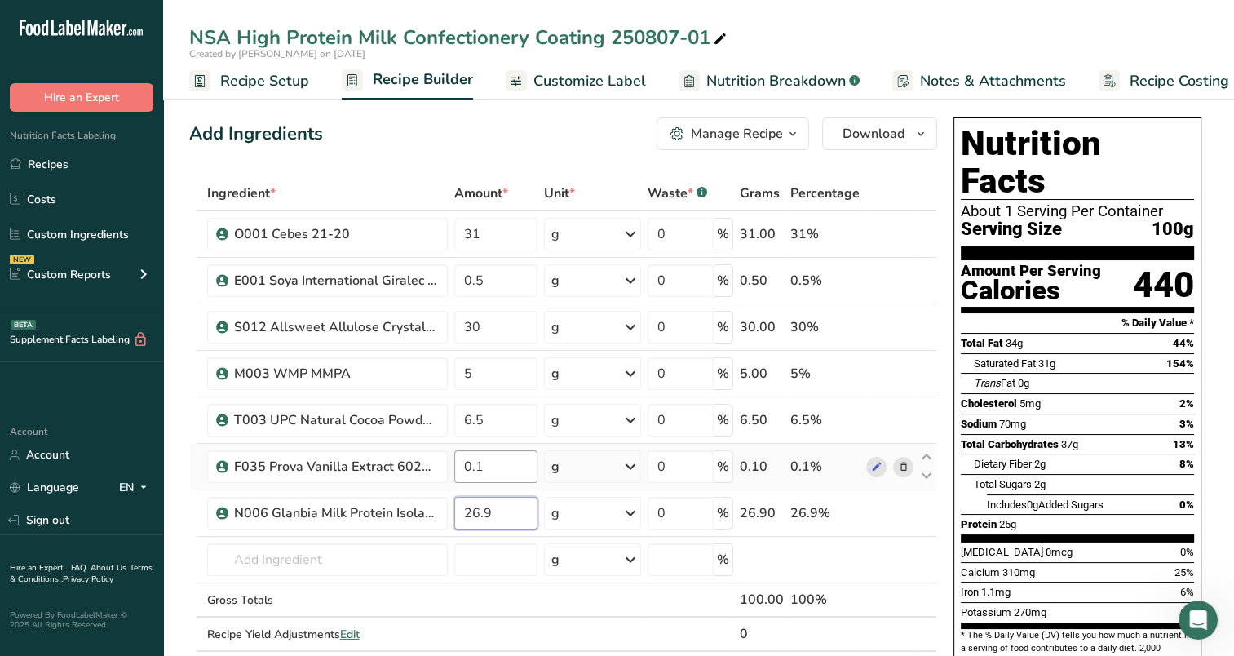
type input "26.9"
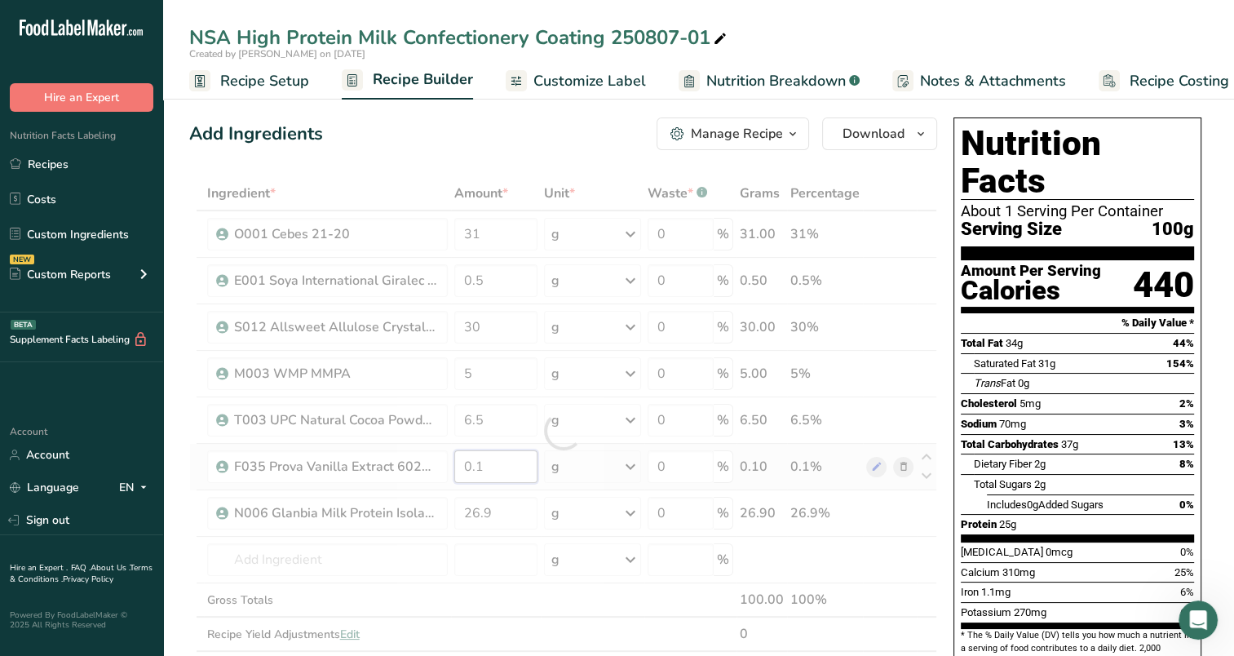
click at [520, 480] on div "Ingredient * Amount * Unit * Waste * .a-a{fill:#347362;}.b-a{fill:#fff;} Grams …" at bounding box center [563, 430] width 748 height 509
click at [570, 81] on span "Customize Label" at bounding box center [590, 81] width 113 height 22
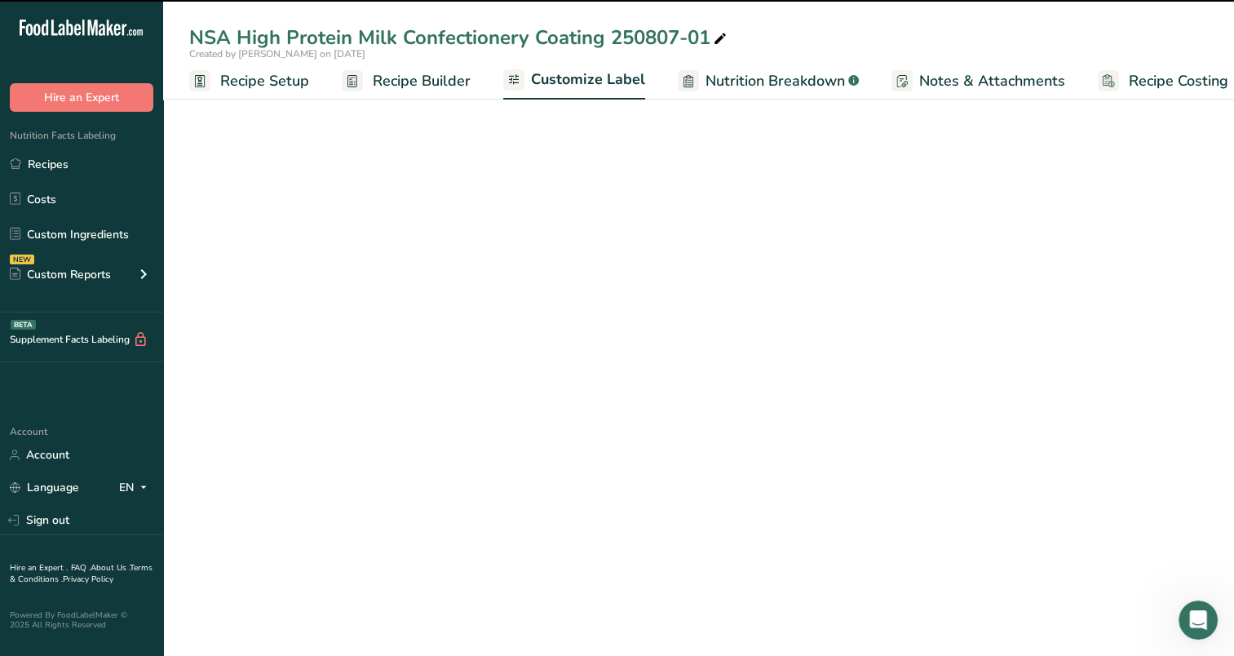
scroll to position [0, 20]
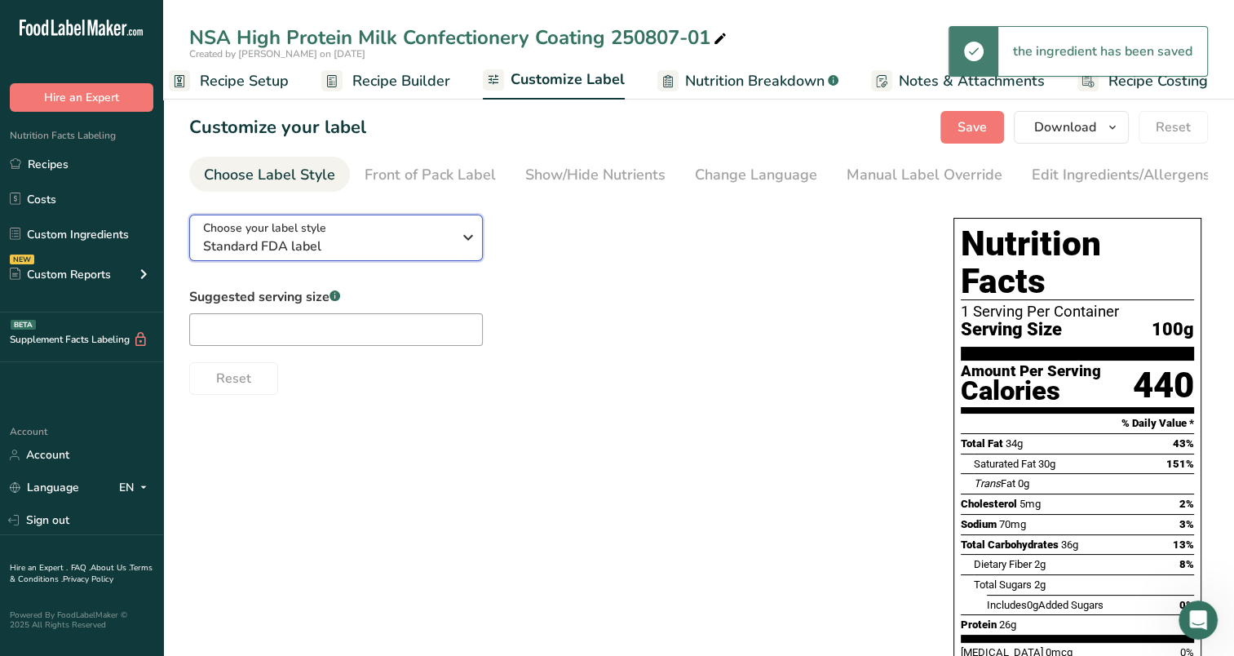
click at [405, 252] on span "Standard FDA label" at bounding box center [327, 247] width 249 height 20
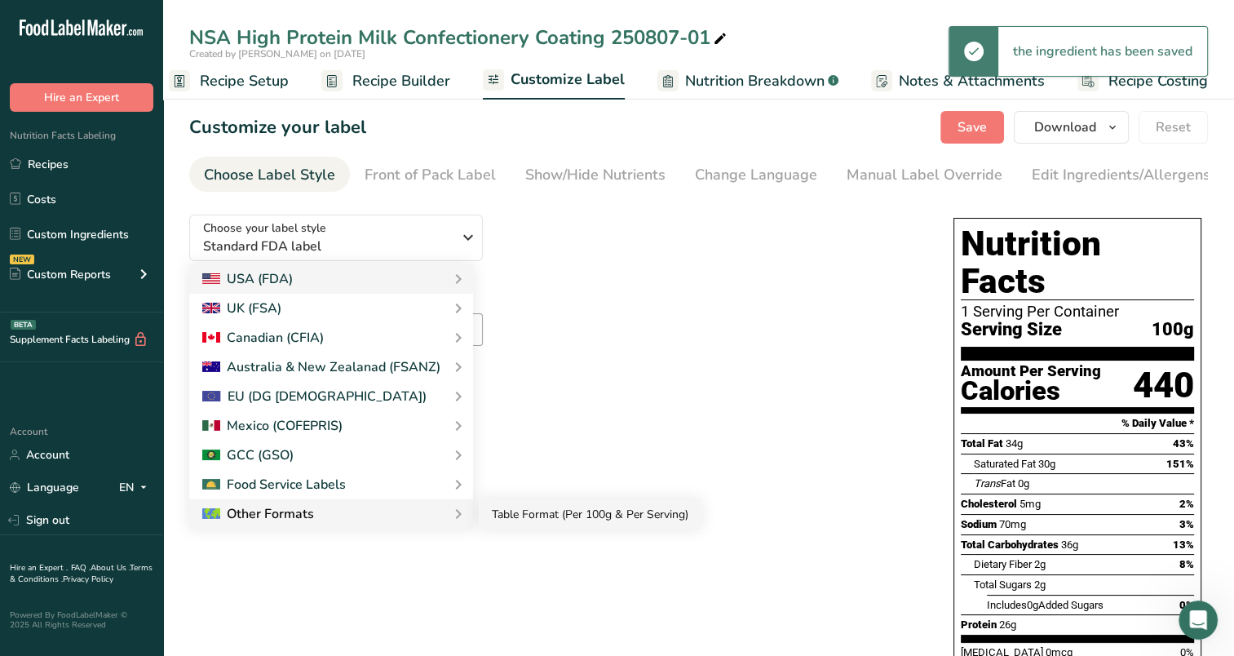
click at [488, 521] on link "Table Format (Per 100g & Per Serving)" at bounding box center [590, 514] width 223 height 30
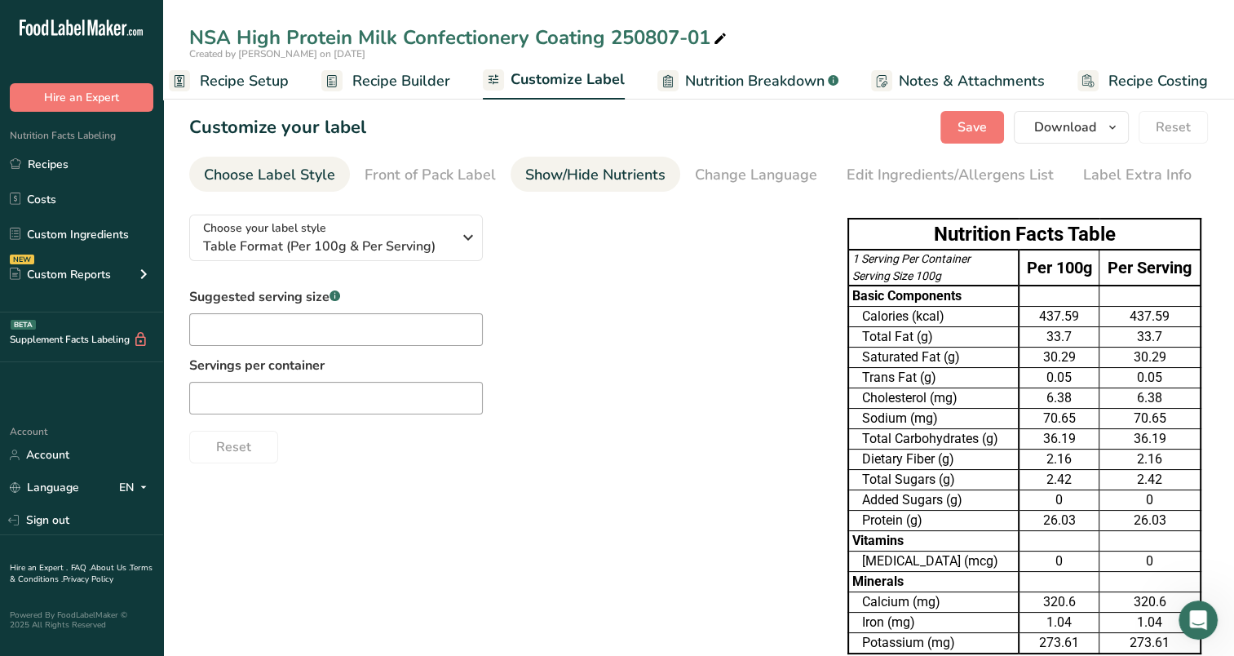
click at [662, 186] on li "Show/Hide Nutrients" at bounding box center [596, 174] width 170 height 35
click at [555, 171] on div "Show/Hide Nutrients" at bounding box center [595, 175] width 140 height 22
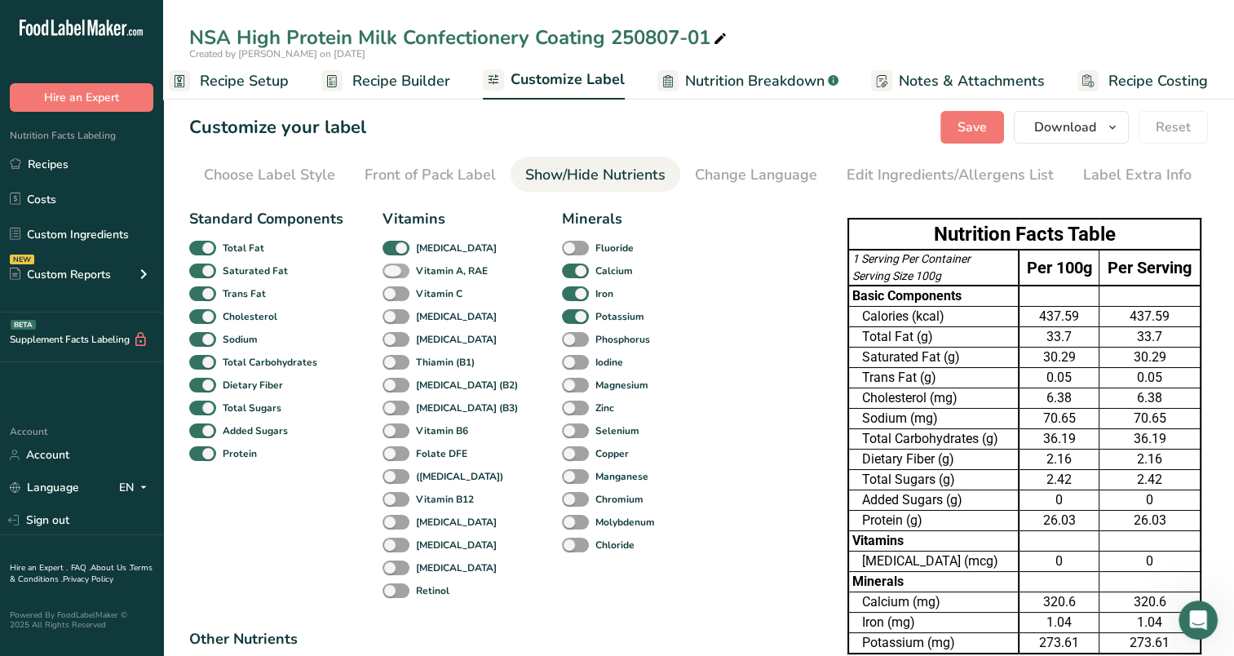
click at [402, 270] on span at bounding box center [396, 272] width 27 height 16
click at [393, 270] on input "Vitamin A, RAE" at bounding box center [388, 270] width 11 height 11
checkbox input "true"
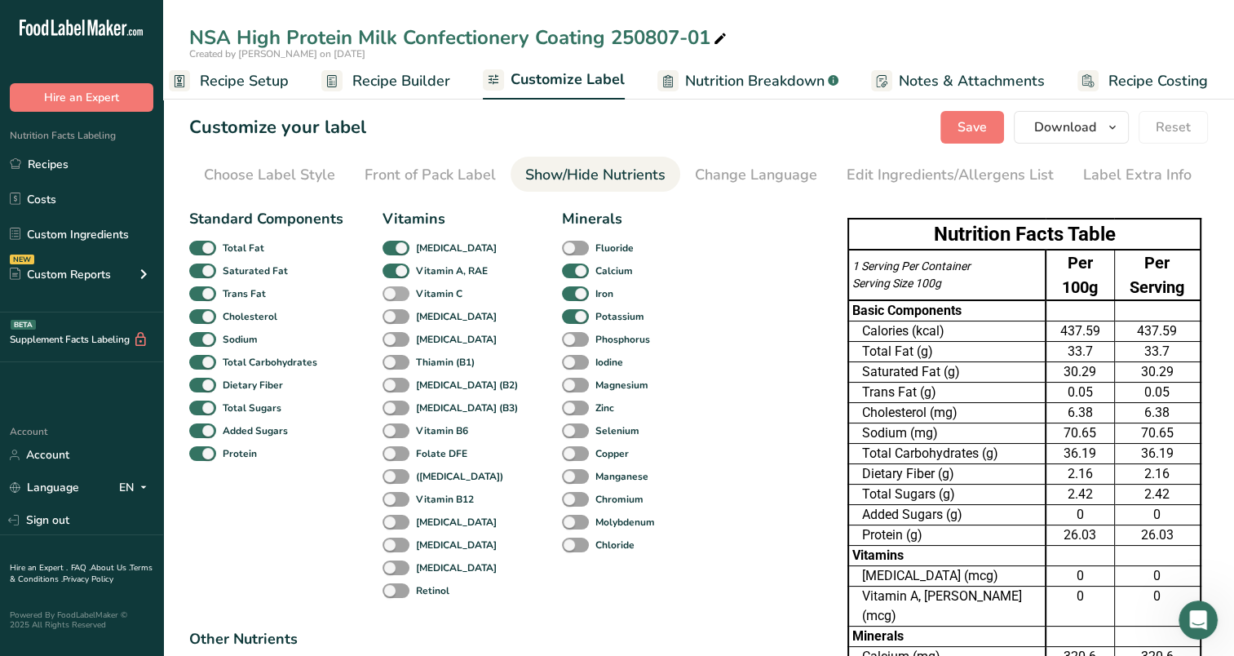
click at [403, 298] on span at bounding box center [396, 294] width 27 height 16
click at [393, 298] on input "Vitamin C" at bounding box center [388, 293] width 11 height 11
checkbox input "true"
click at [401, 323] on span at bounding box center [396, 317] width 27 height 16
click at [393, 321] on input "[MEDICAL_DATA]" at bounding box center [388, 316] width 11 height 11
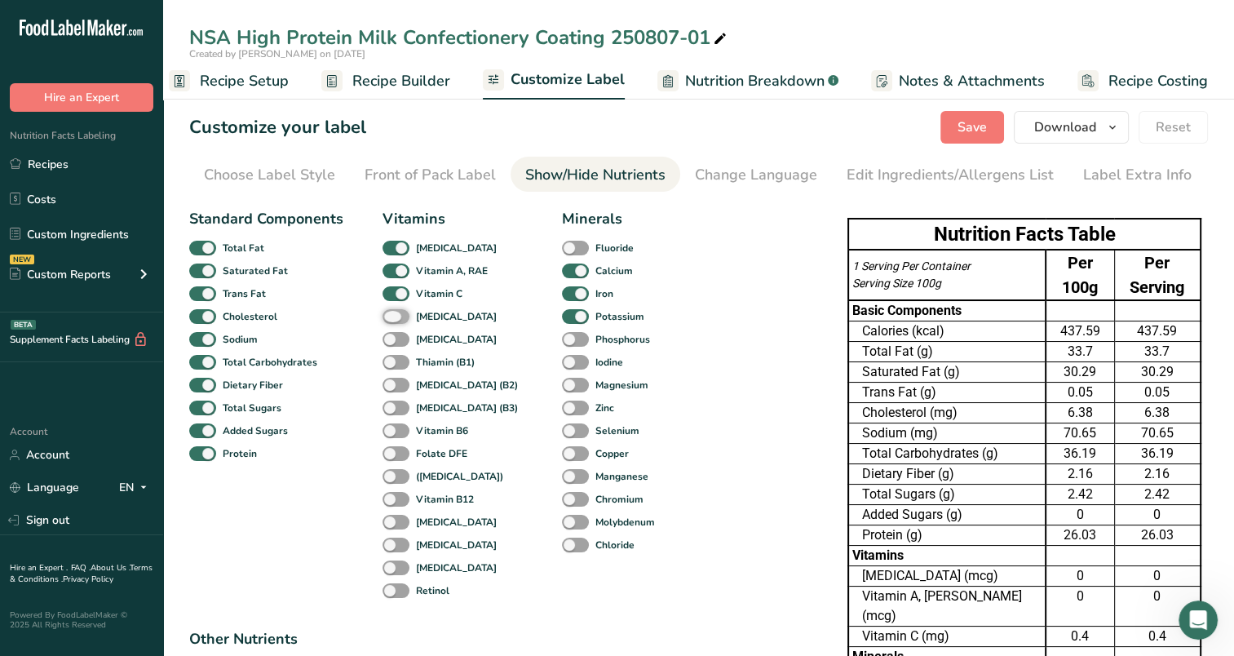
checkbox input "true"
click at [398, 345] on span at bounding box center [396, 340] width 27 height 16
click at [393, 344] on input "[MEDICAL_DATA]" at bounding box center [388, 339] width 11 height 11
checkbox input "true"
click at [392, 365] on span at bounding box center [396, 363] width 27 height 16
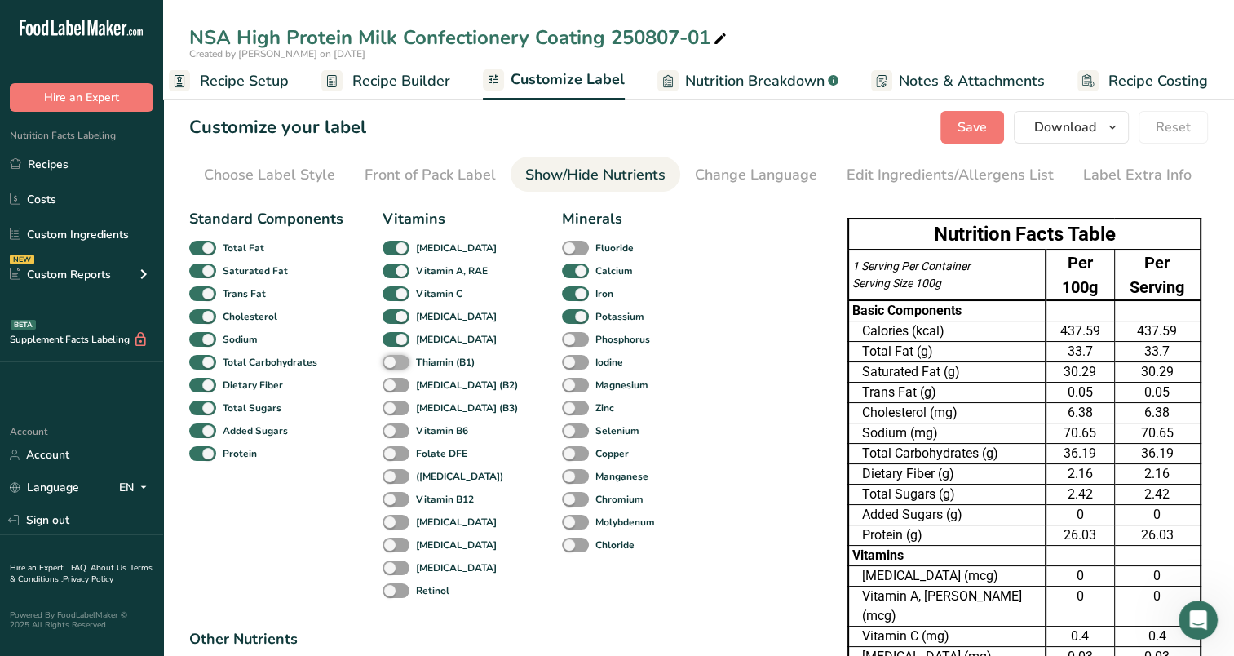
click at [392, 365] on input "Thiamin (B1)" at bounding box center [388, 362] width 11 height 11
checkbox input "true"
click at [390, 384] on span at bounding box center [396, 386] width 27 height 16
click at [390, 384] on input "[MEDICAL_DATA] (B2)" at bounding box center [388, 384] width 11 height 11
checkbox input "true"
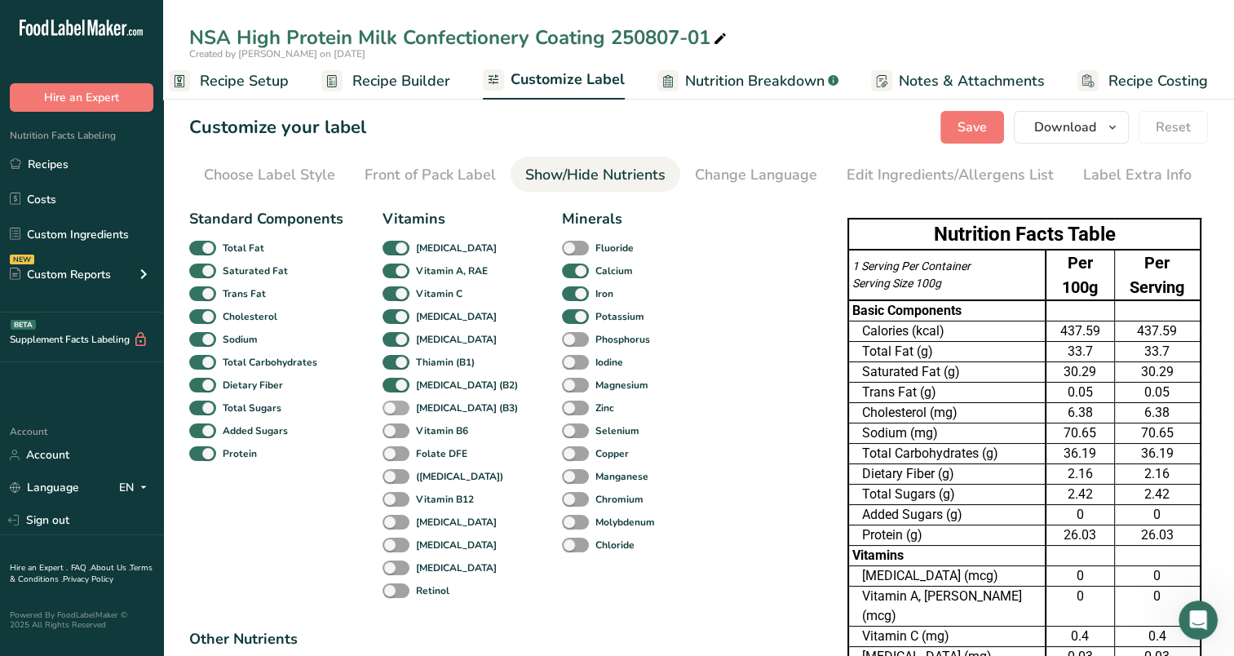
click at [388, 414] on span at bounding box center [396, 409] width 27 height 16
click at [388, 413] on input "[MEDICAL_DATA] (B3)" at bounding box center [388, 407] width 11 height 11
checkbox input "true"
click at [387, 437] on span at bounding box center [396, 431] width 27 height 16
click at [387, 436] on input "Vitamin B6" at bounding box center [388, 430] width 11 height 11
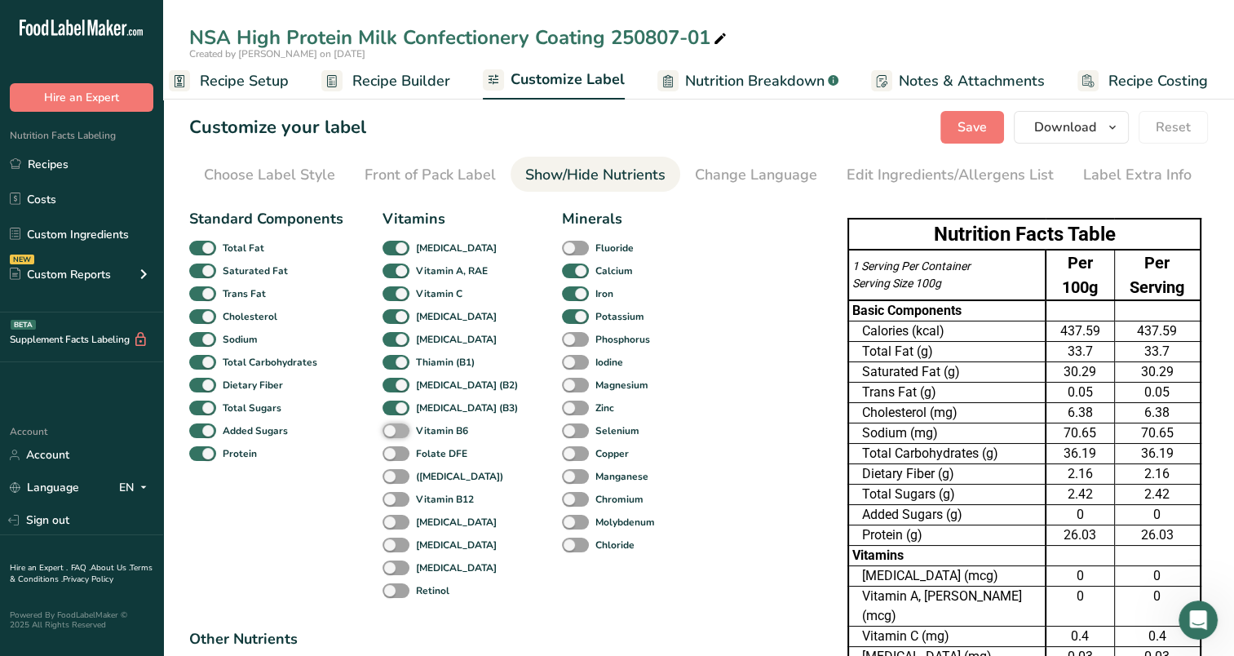
checkbox input "true"
click at [385, 458] on span at bounding box center [396, 454] width 27 height 16
click at [385, 458] on input "Folate DFE" at bounding box center [388, 453] width 11 height 11
checkbox input "true"
click at [387, 481] on span at bounding box center [396, 477] width 27 height 16
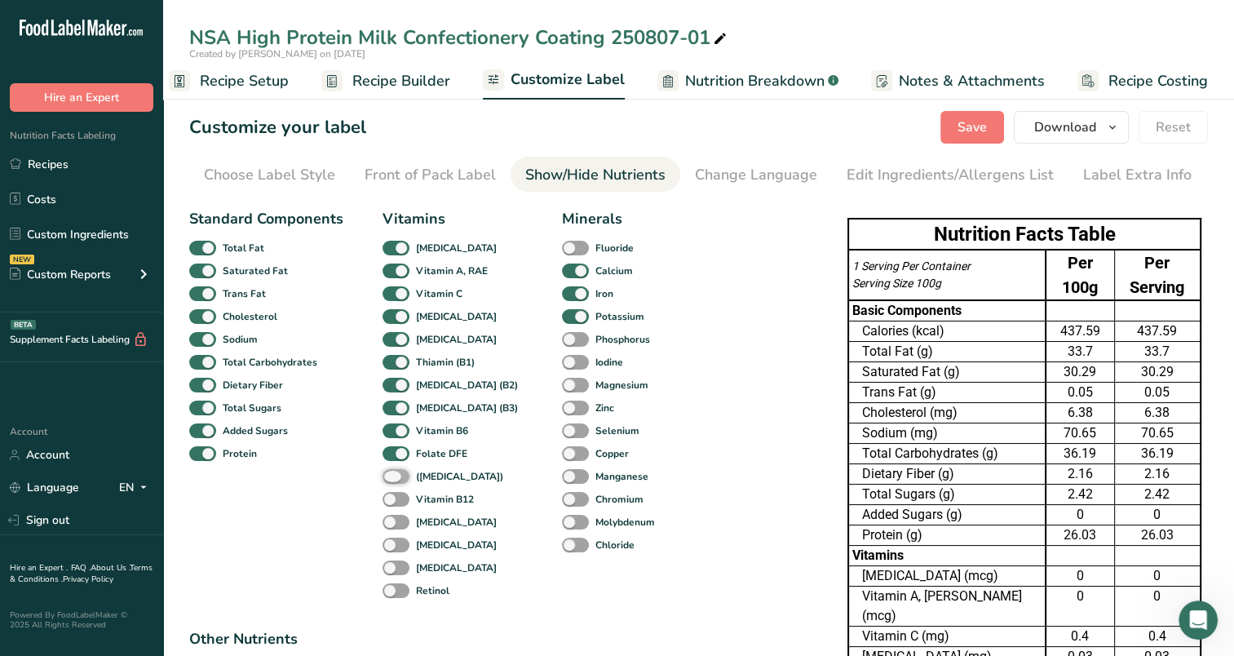
click at [387, 481] on input "([MEDICAL_DATA])" at bounding box center [388, 476] width 11 height 11
checkbox input "true"
click at [392, 509] on div "Vitamin B12" at bounding box center [400, 499] width 35 height 23
click at [393, 525] on span at bounding box center [396, 523] width 27 height 16
click at [393, 525] on input "[MEDICAL_DATA]" at bounding box center [388, 521] width 11 height 11
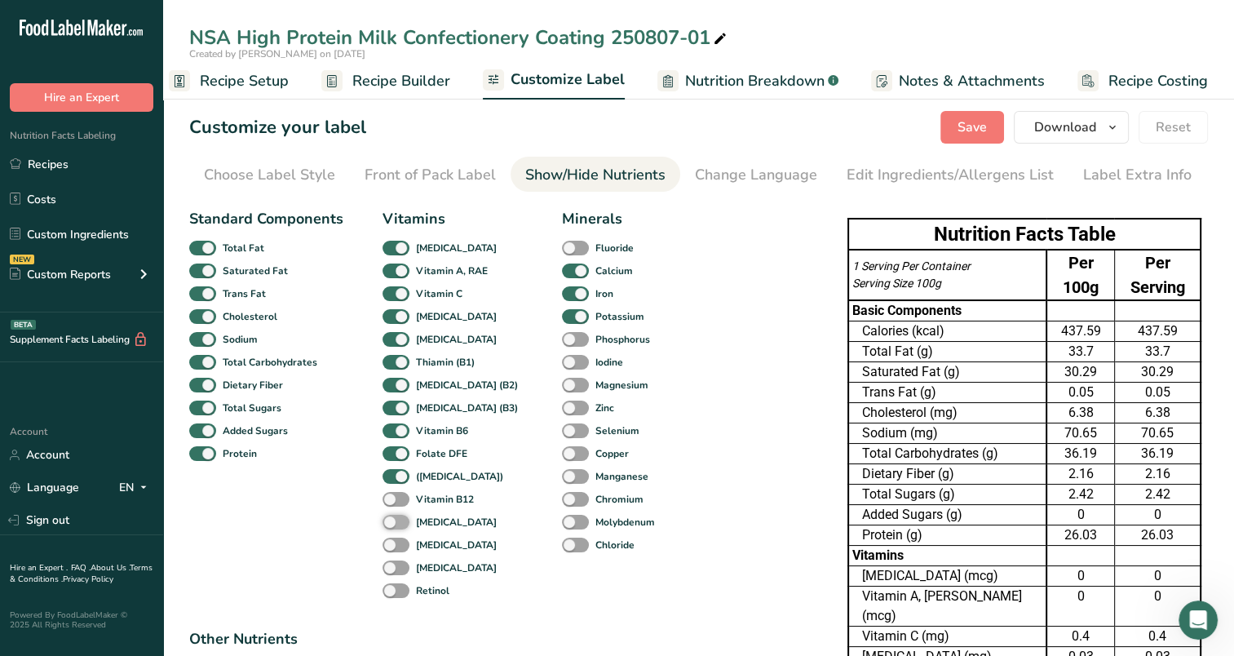
checkbox input "true"
click at [395, 499] on span at bounding box center [396, 500] width 27 height 16
click at [393, 499] on input "Vitamin B12" at bounding box center [388, 499] width 11 height 11
checkbox input "true"
click at [562, 471] on span at bounding box center [575, 477] width 27 height 16
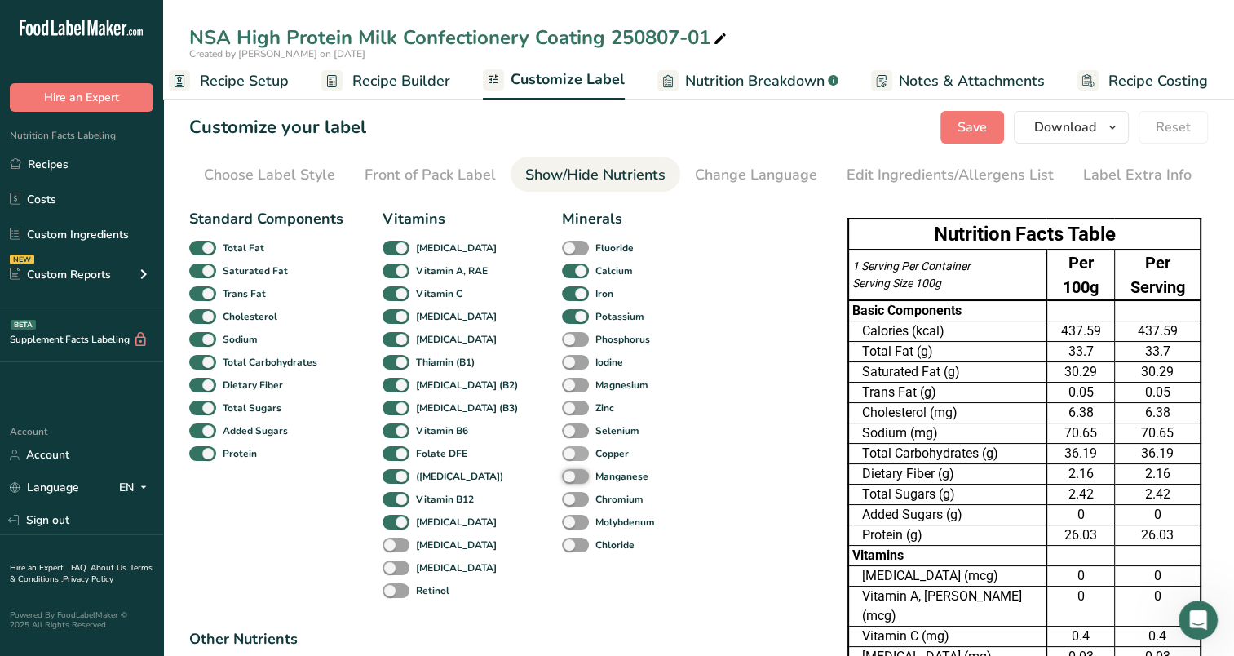
click at [562, 471] on input "Manganese" at bounding box center [567, 476] width 11 height 11
checkbox input "true"
click at [562, 447] on span at bounding box center [575, 454] width 27 height 16
click at [562, 448] on input "Copper" at bounding box center [567, 453] width 11 height 11
checkbox input "true"
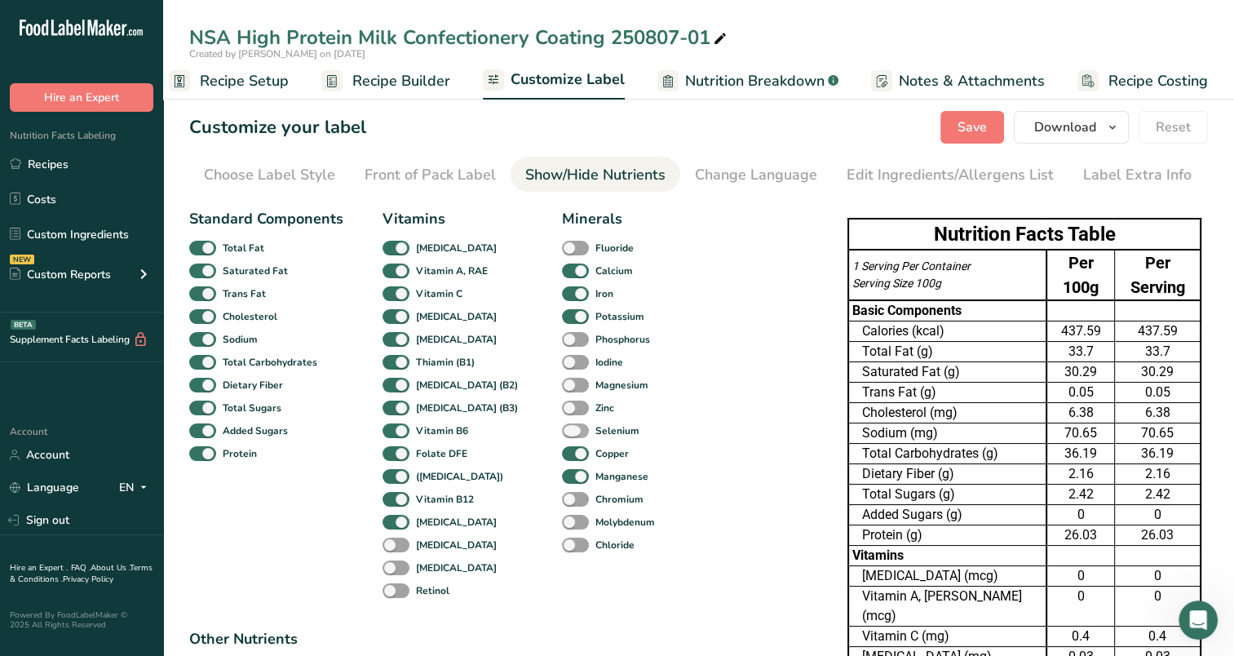
click at [562, 431] on span at bounding box center [575, 431] width 27 height 16
click at [562, 431] on input "Selenium" at bounding box center [567, 430] width 11 height 11
checkbox input "true"
click at [562, 403] on span at bounding box center [575, 409] width 27 height 16
click at [562, 403] on input "Zinc" at bounding box center [567, 407] width 11 height 11
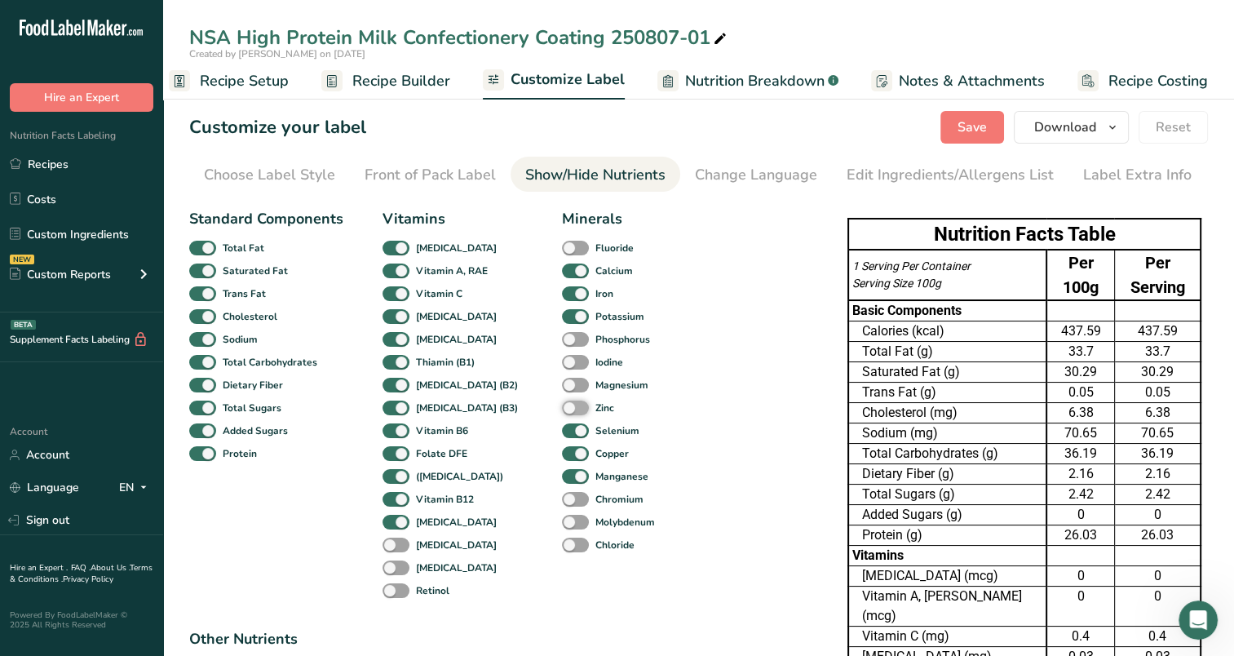
checkbox input "true"
click at [562, 369] on span at bounding box center [575, 363] width 27 height 16
click at [562, 367] on input "Iodine" at bounding box center [567, 362] width 11 height 11
checkbox input "true"
click at [562, 348] on div "Phosphorus" at bounding box center [574, 339] width 24 height 23
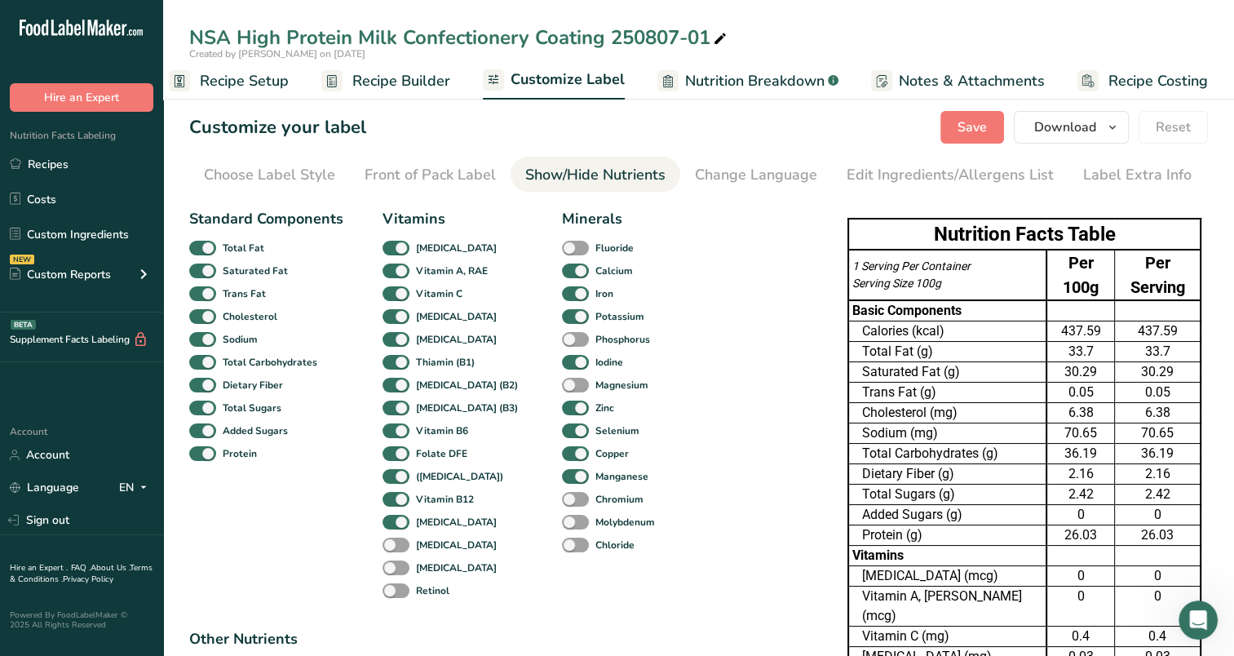
click at [562, 329] on div "Phosphorus" at bounding box center [574, 339] width 24 height 23
click at [562, 393] on div "Magnesium" at bounding box center [574, 385] width 24 height 23
click at [562, 378] on span at bounding box center [575, 386] width 27 height 16
click at [562, 379] on input "Magnesium" at bounding box center [567, 384] width 11 height 11
checkbox input "true"
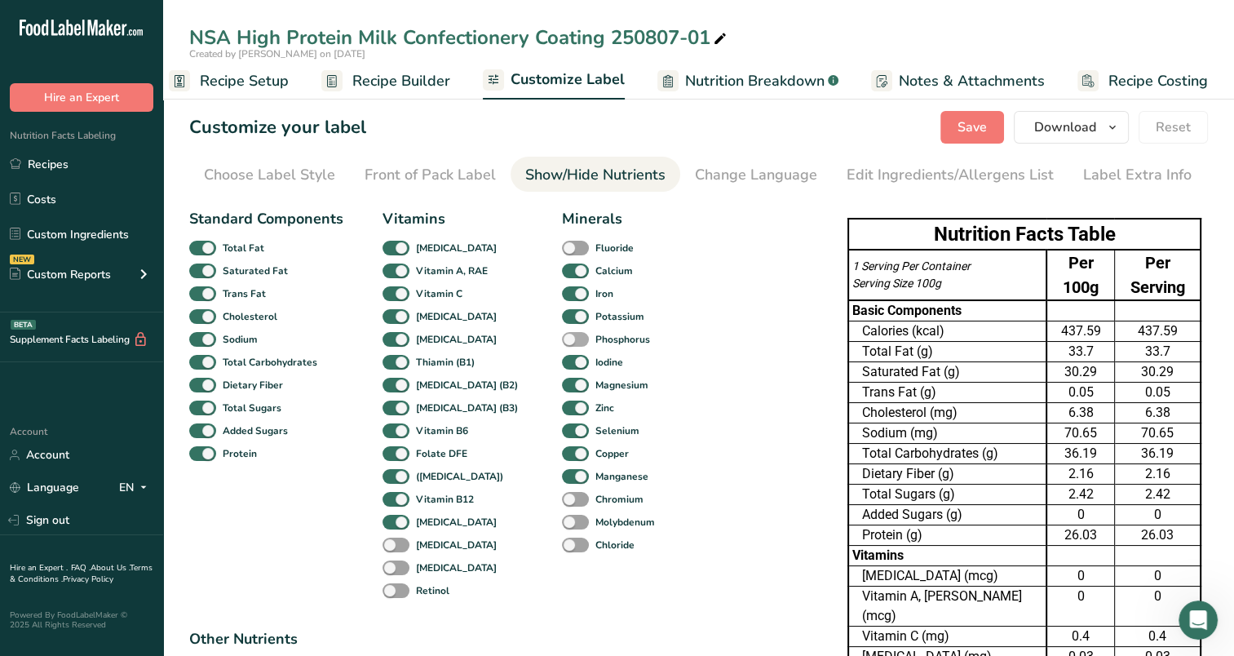
click at [562, 342] on span at bounding box center [575, 340] width 27 height 16
click at [562, 342] on input "Phosphorus" at bounding box center [567, 339] width 11 height 11
checkbox input "true"
click at [304, 655] on span "Calories from Fat" at bounding box center [259, 668] width 87 height 15
click at [200, 655] on input "Calories from Fat" at bounding box center [194, 667] width 11 height 11
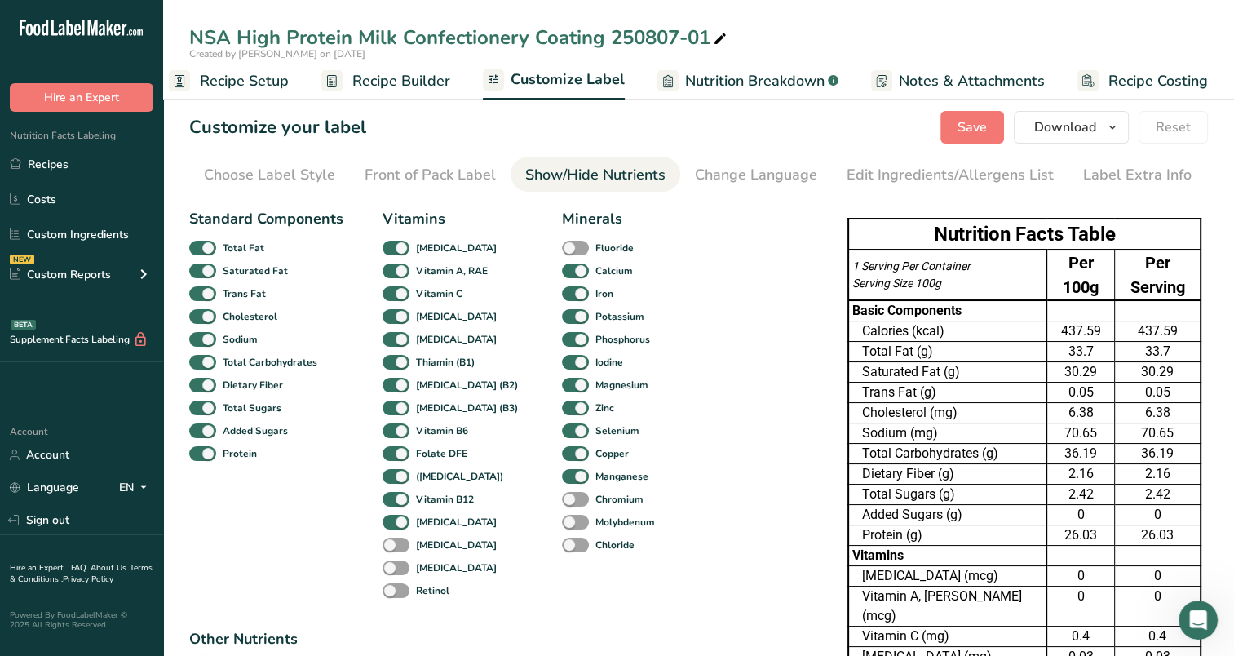
checkbox input "true"
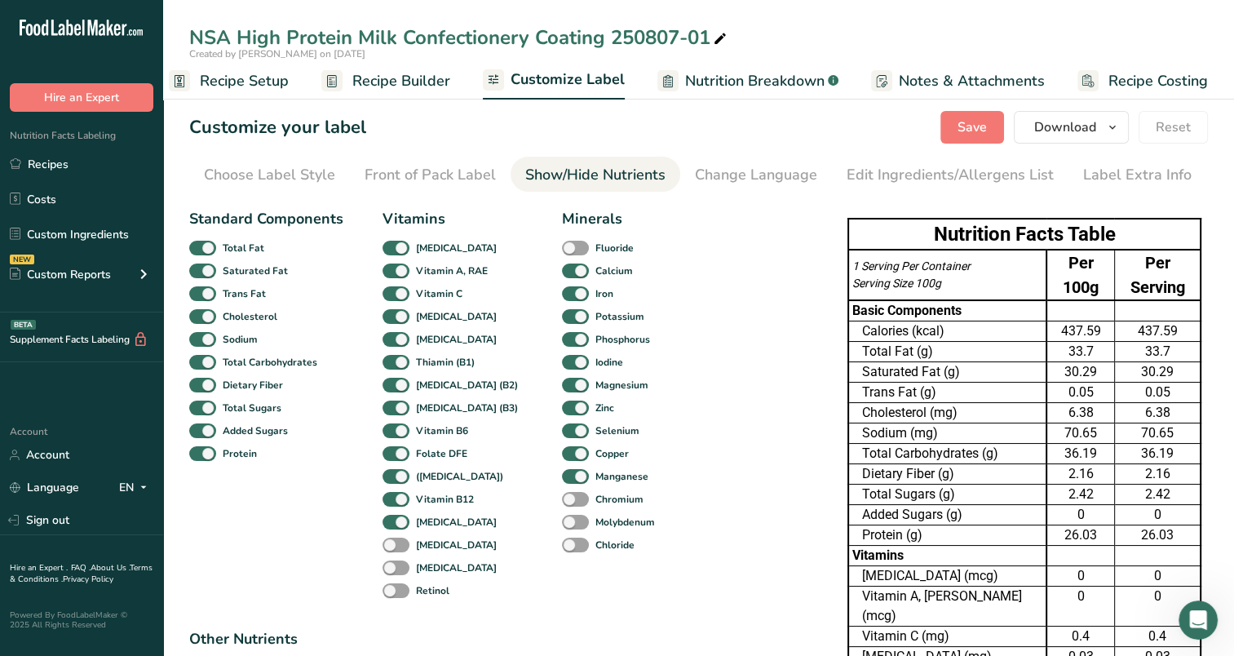
checkbox input "true"
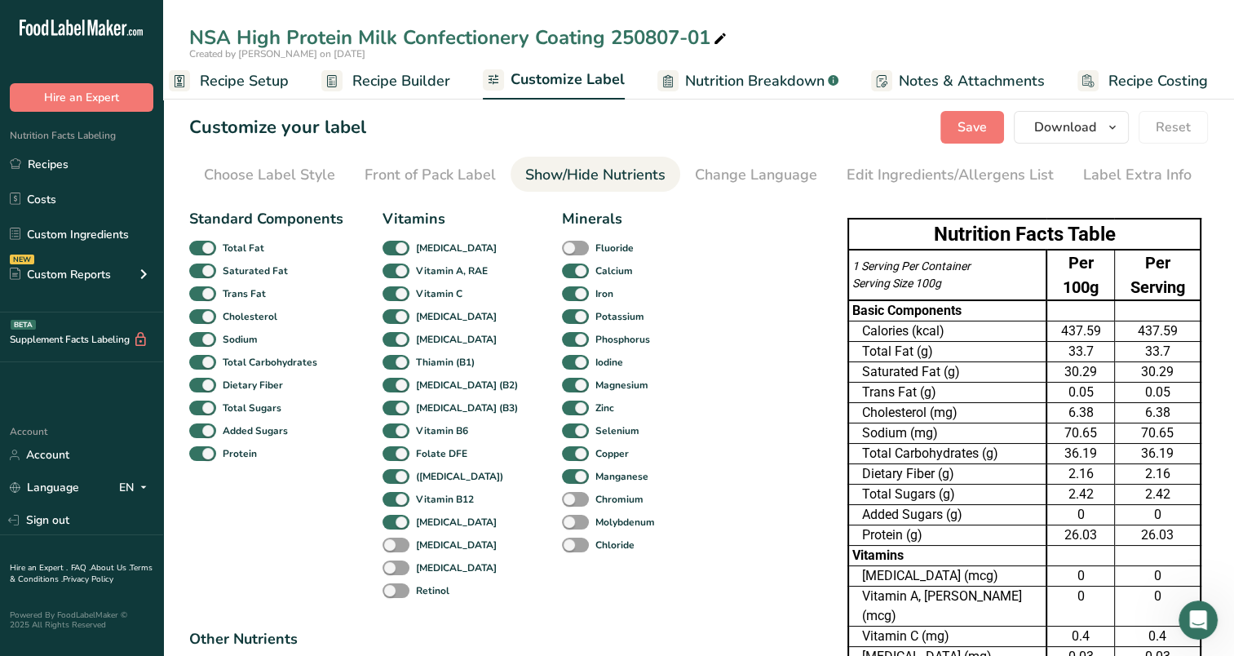
checkbox input "true"
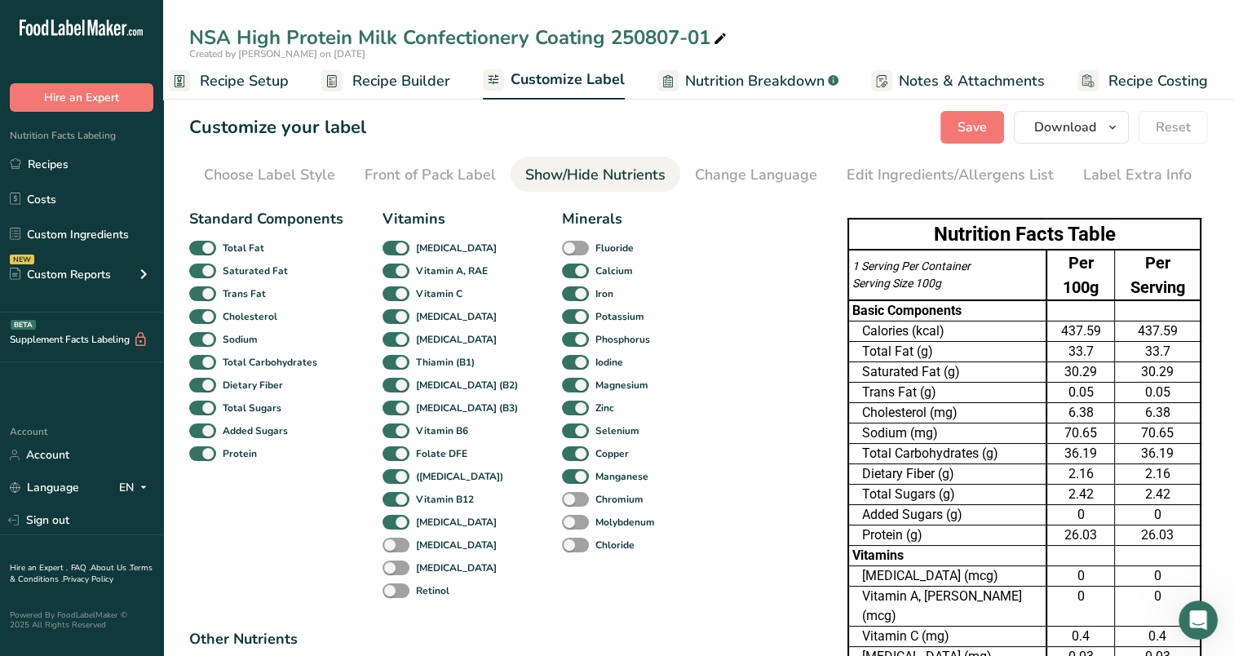
checkbox input "true"
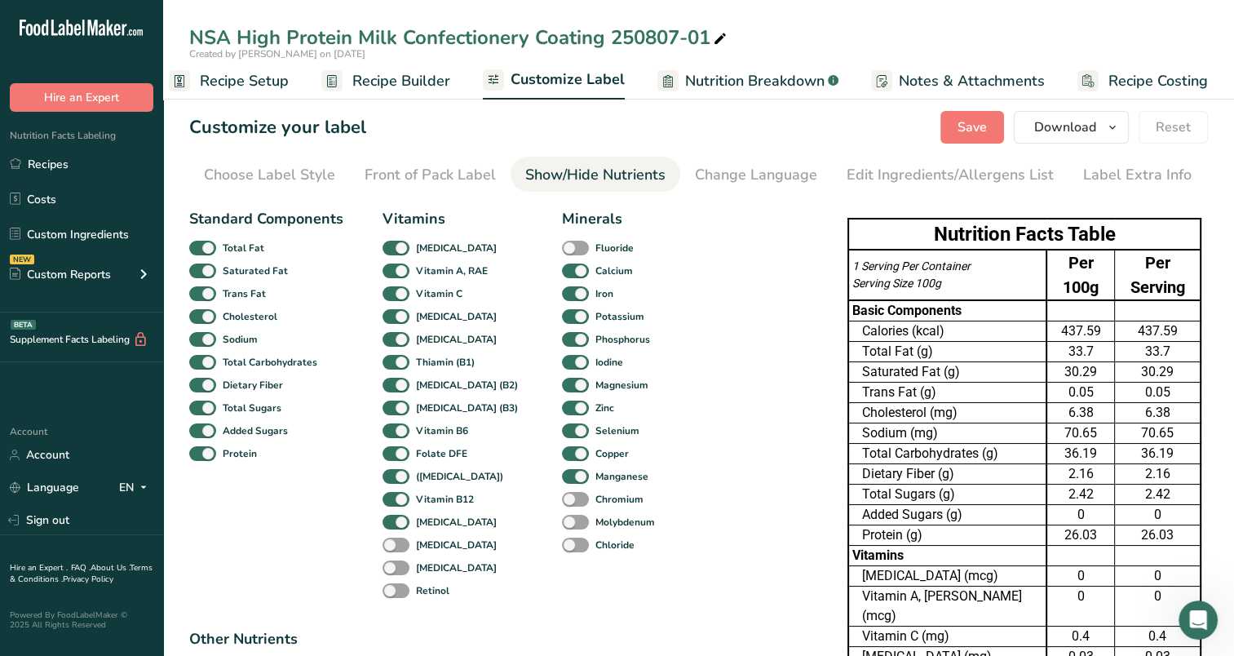
checkbox input "true"
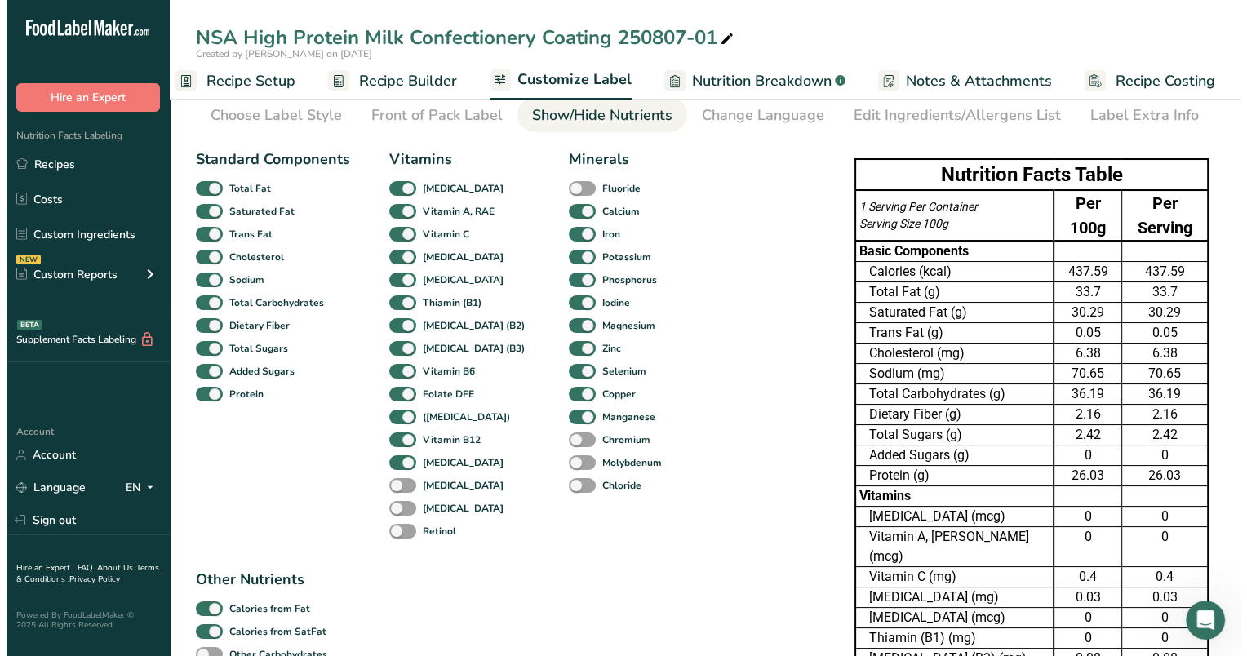
scroll to position [0, 0]
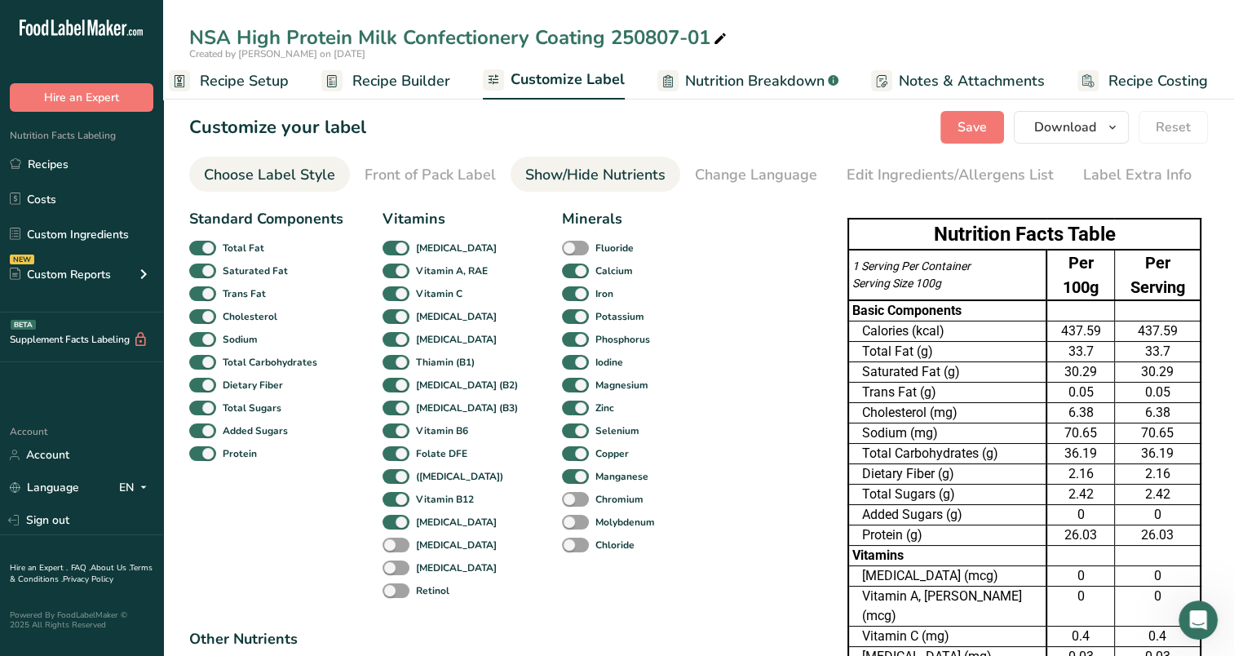
click at [292, 173] on div "Choose Label Style" at bounding box center [269, 175] width 131 height 22
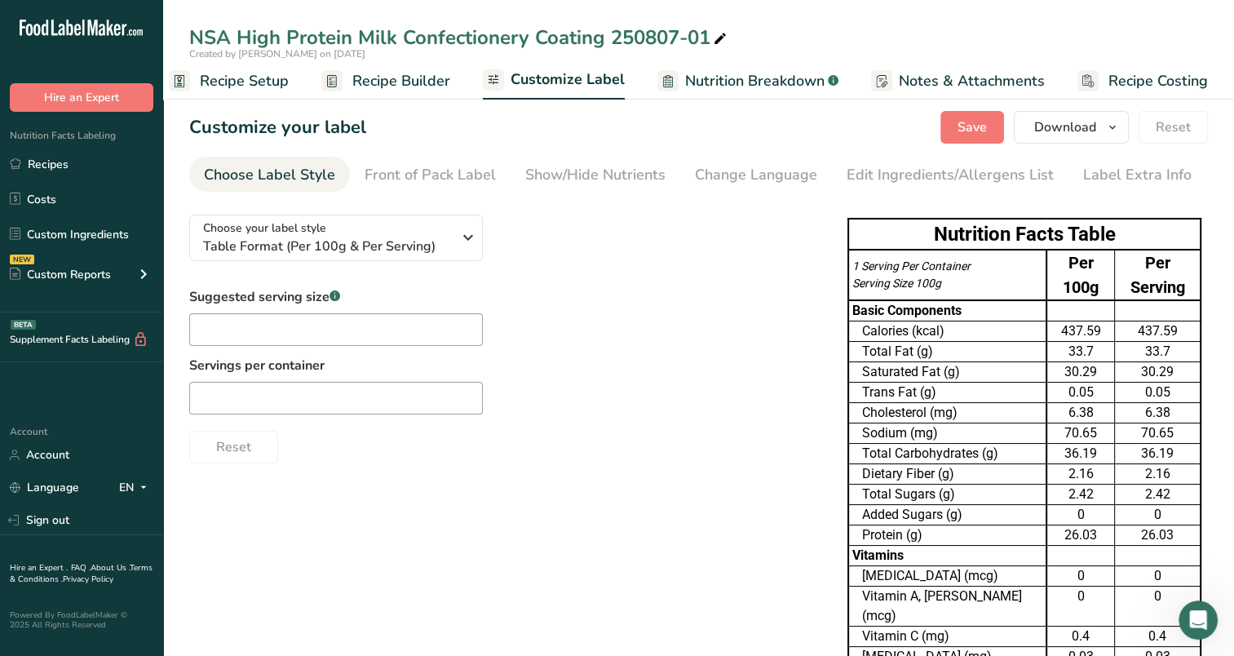
click at [437, 82] on span "Recipe Builder" at bounding box center [401, 81] width 98 height 22
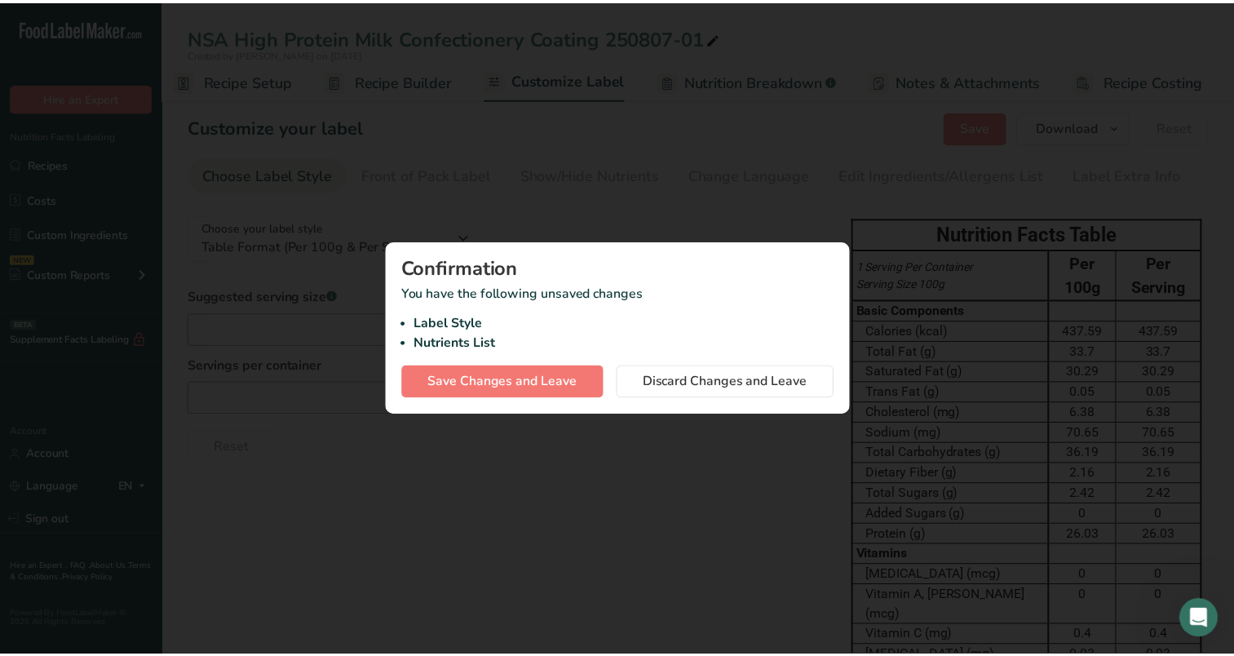
scroll to position [0, 8]
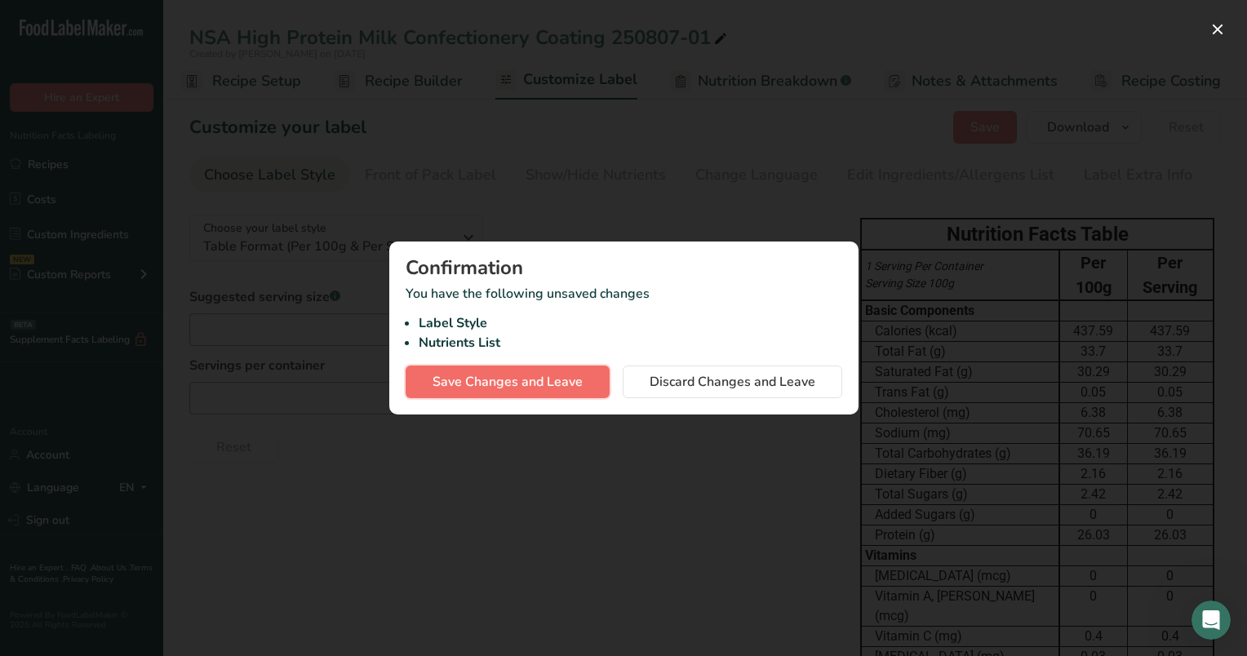
click at [558, 376] on span "Save Changes and Leave" at bounding box center [507, 382] width 150 height 20
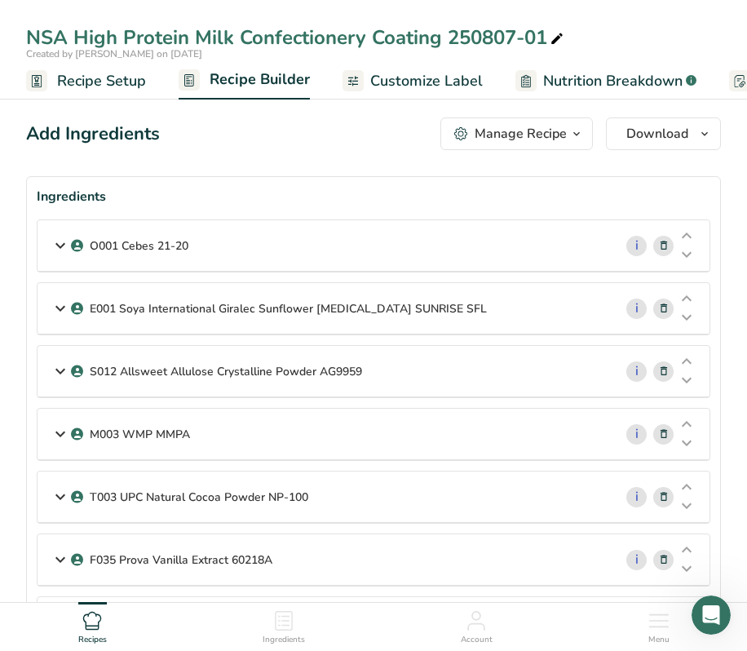
click at [65, 238] on icon at bounding box center [61, 245] width 20 height 29
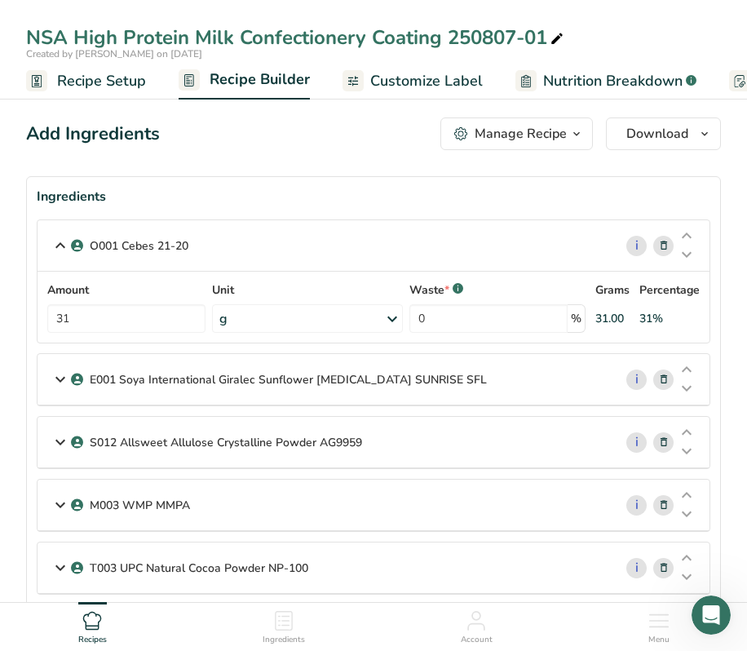
click at [59, 239] on icon at bounding box center [61, 245] width 20 height 29
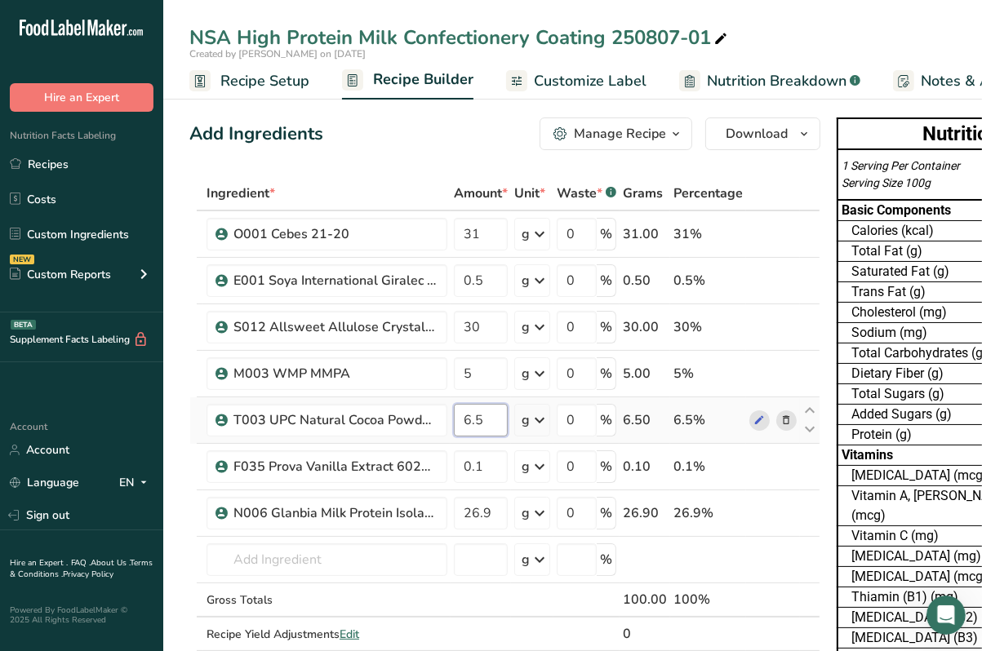
click at [480, 415] on input "6.5" at bounding box center [481, 420] width 54 height 33
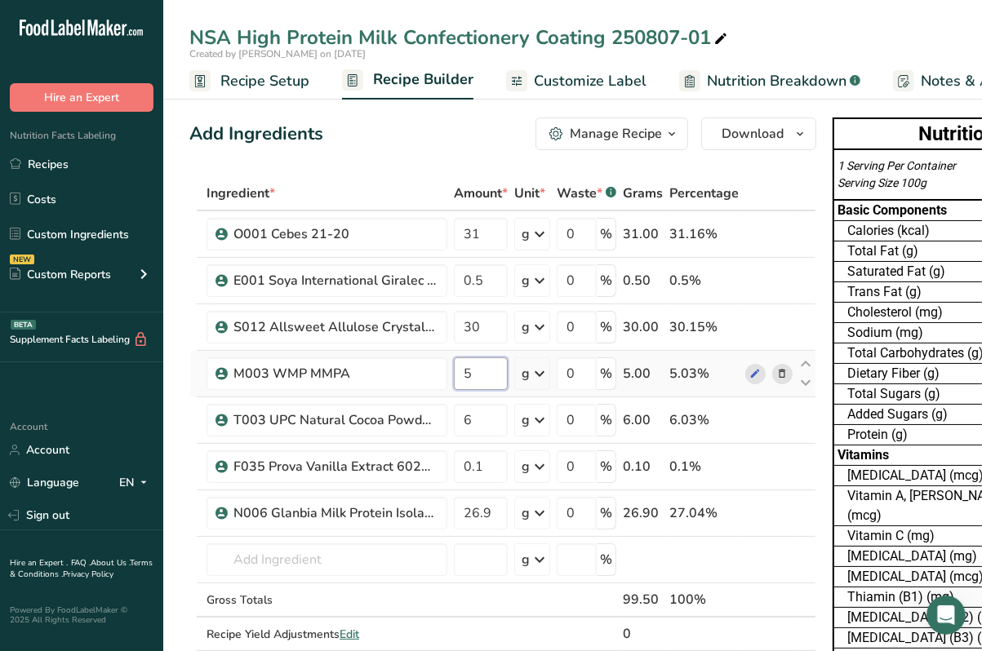
click at [486, 378] on div "Ingredient * Amount * Unit * Waste * .a-a{fill:#347362;}.b-a{fill:#fff;} Grams …" at bounding box center [502, 430] width 627 height 509
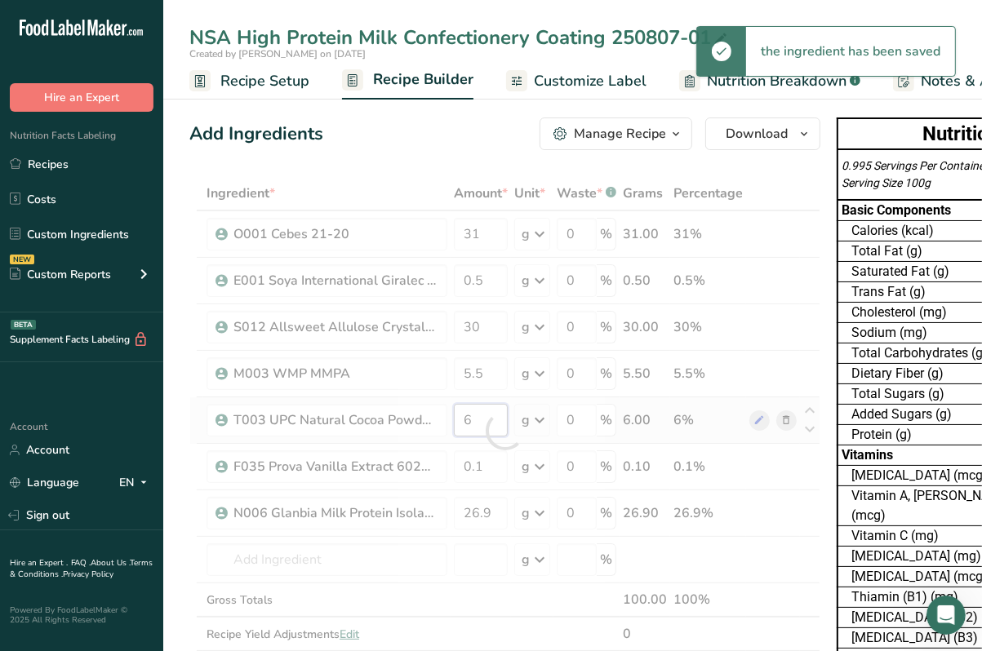
click at [503, 423] on div "Ingredient * Amount * Unit * Waste * .a-a{fill:#347362;}.b-a{fill:#fff;} Grams …" at bounding box center [504, 430] width 631 height 509
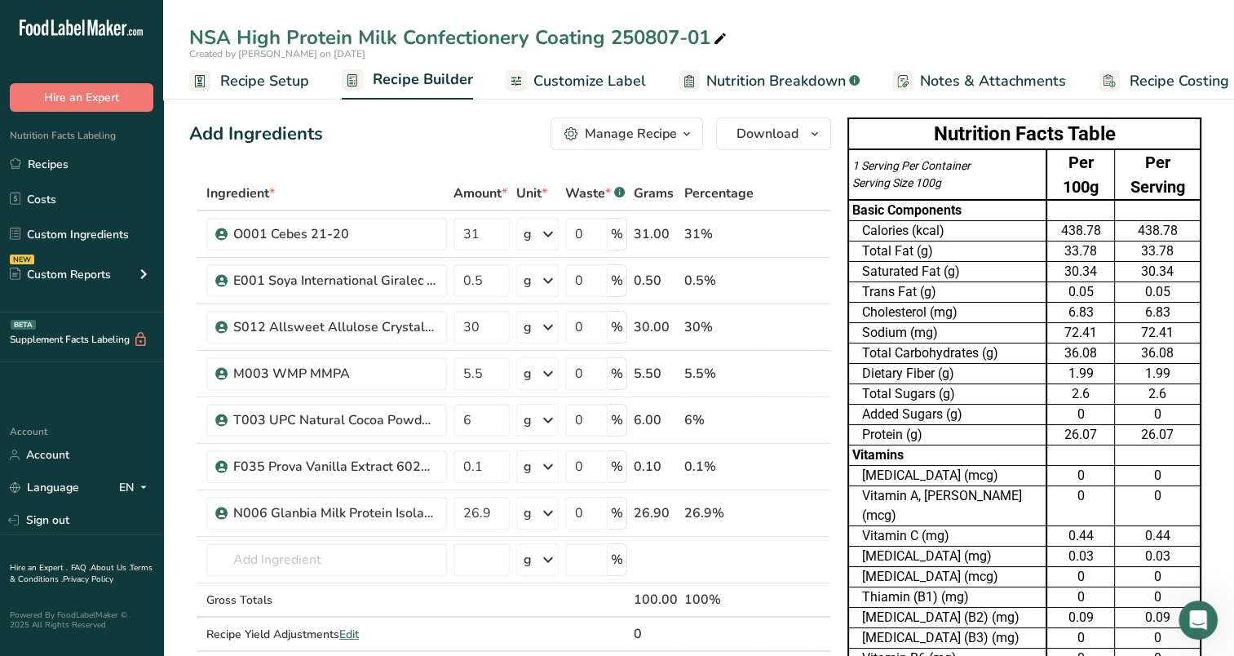
click at [624, 66] on link "Customize Label" at bounding box center [576, 81] width 140 height 37
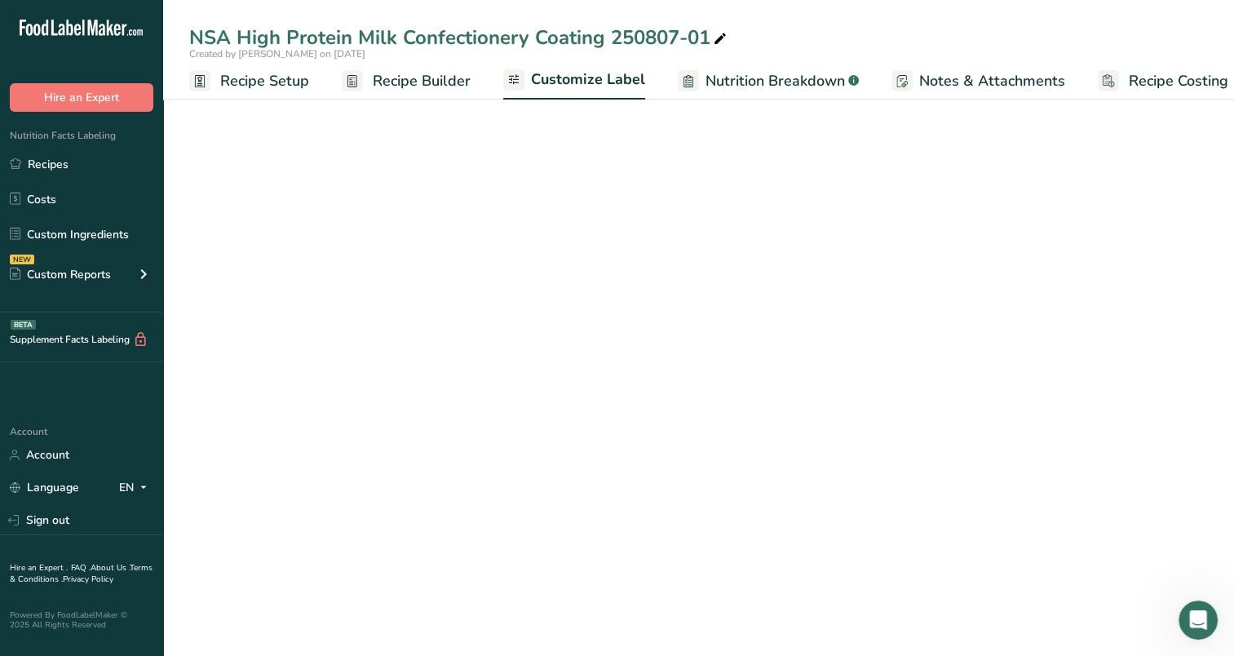
scroll to position [0, 20]
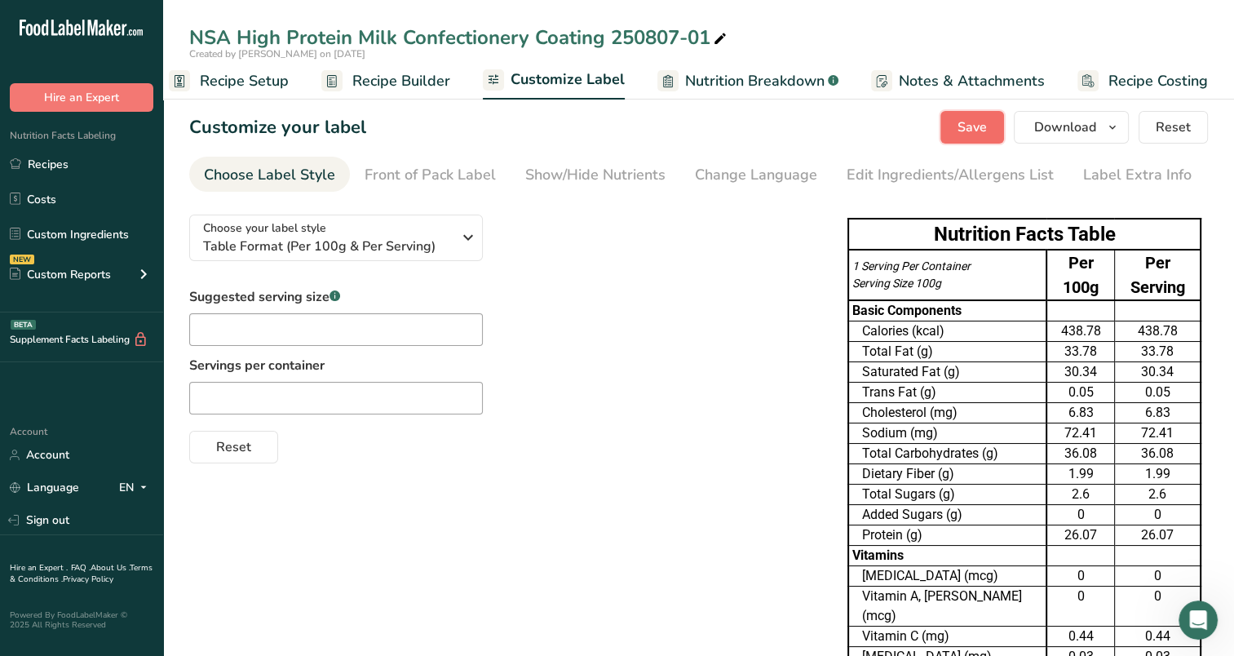
click at [987, 134] on span "Save" at bounding box center [972, 127] width 29 height 20
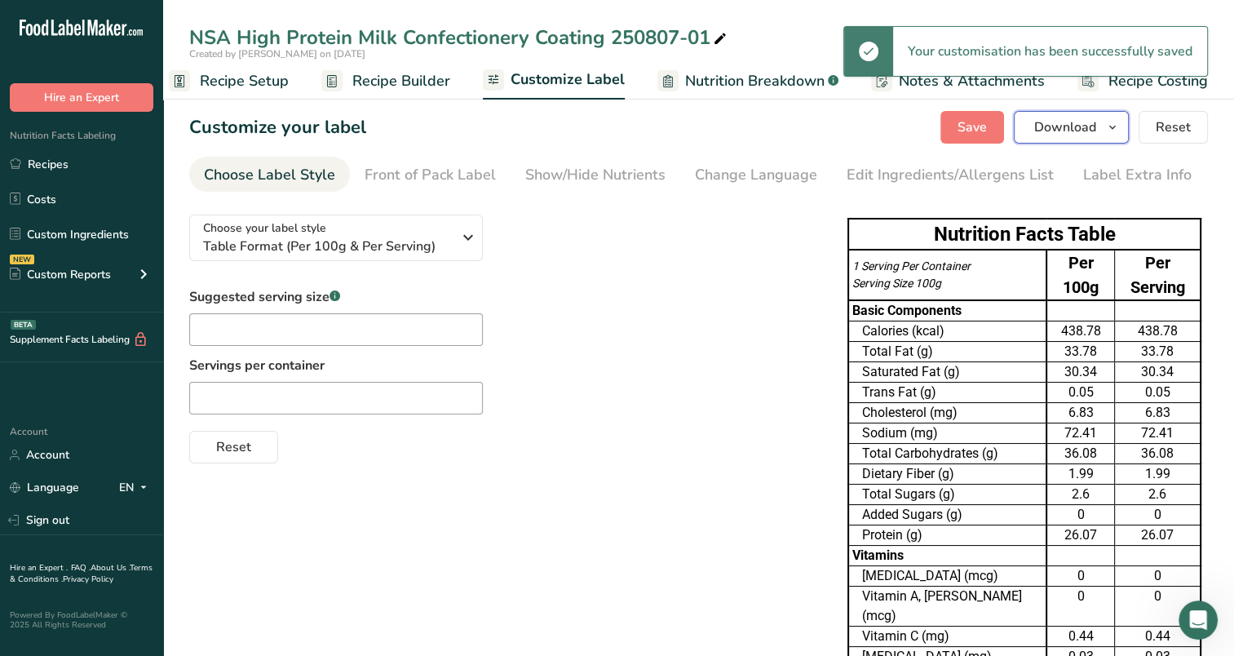
click at [1119, 131] on icon "button" at bounding box center [1112, 127] width 13 height 20
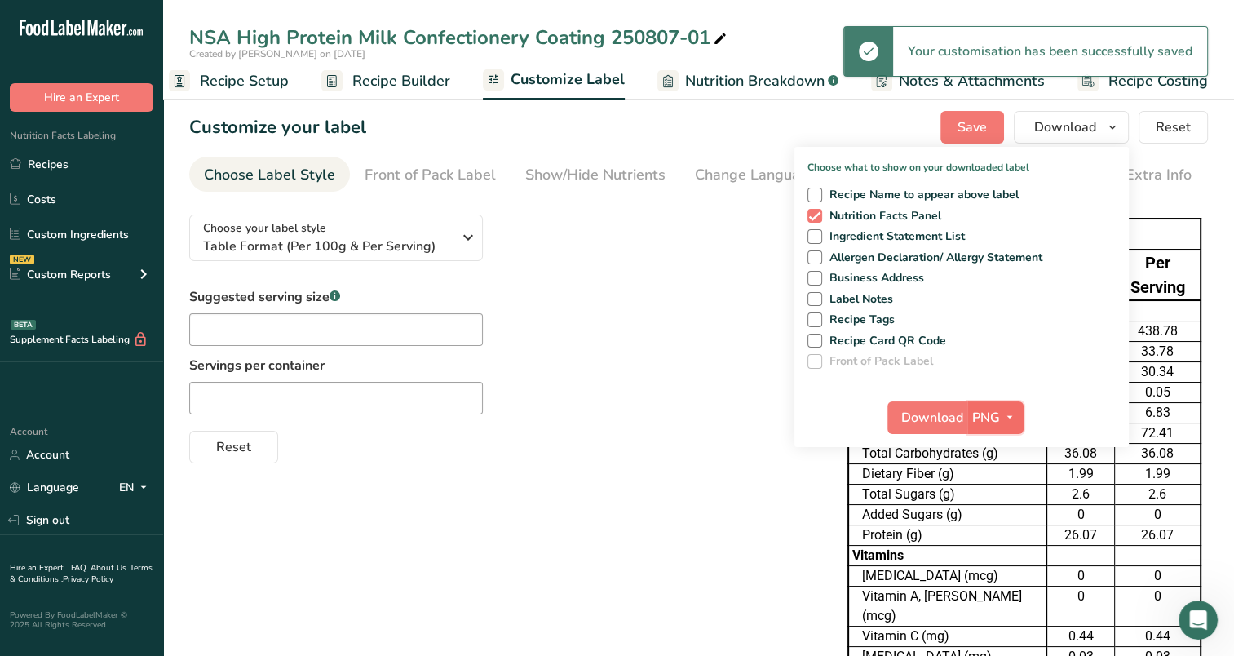
click at [1014, 423] on icon "button" at bounding box center [1010, 417] width 13 height 20
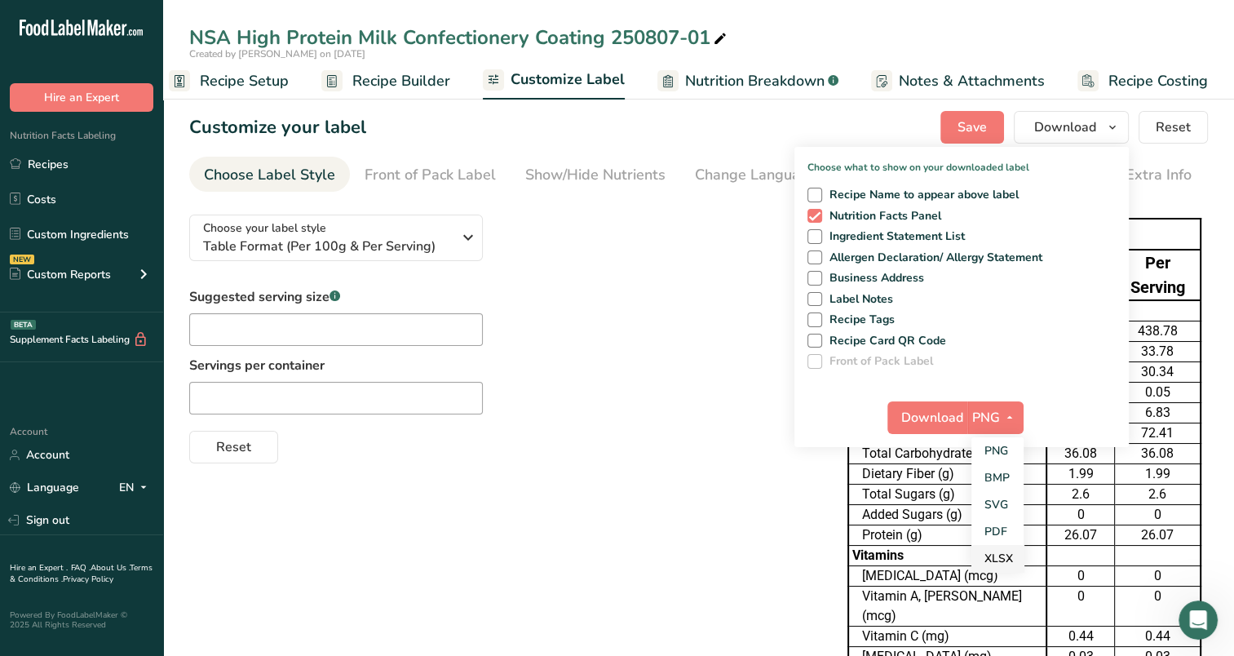
click at [1002, 551] on link "XLSX" at bounding box center [998, 558] width 52 height 27
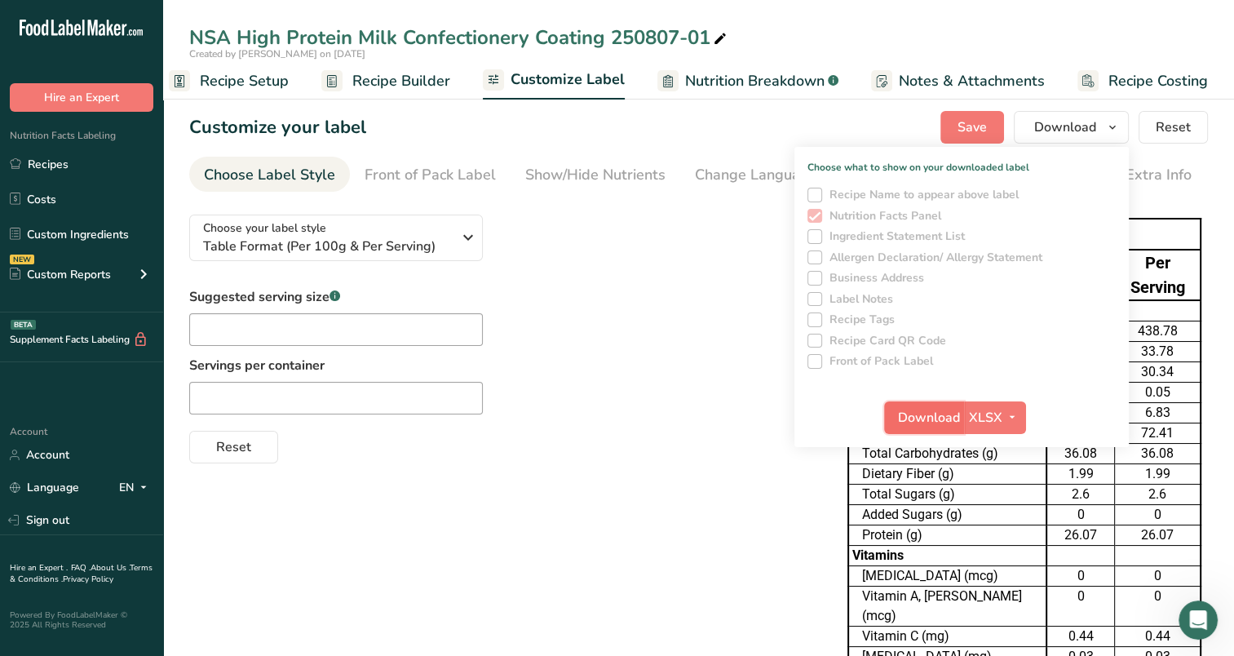
click at [936, 410] on span "Download" at bounding box center [929, 418] width 62 height 20
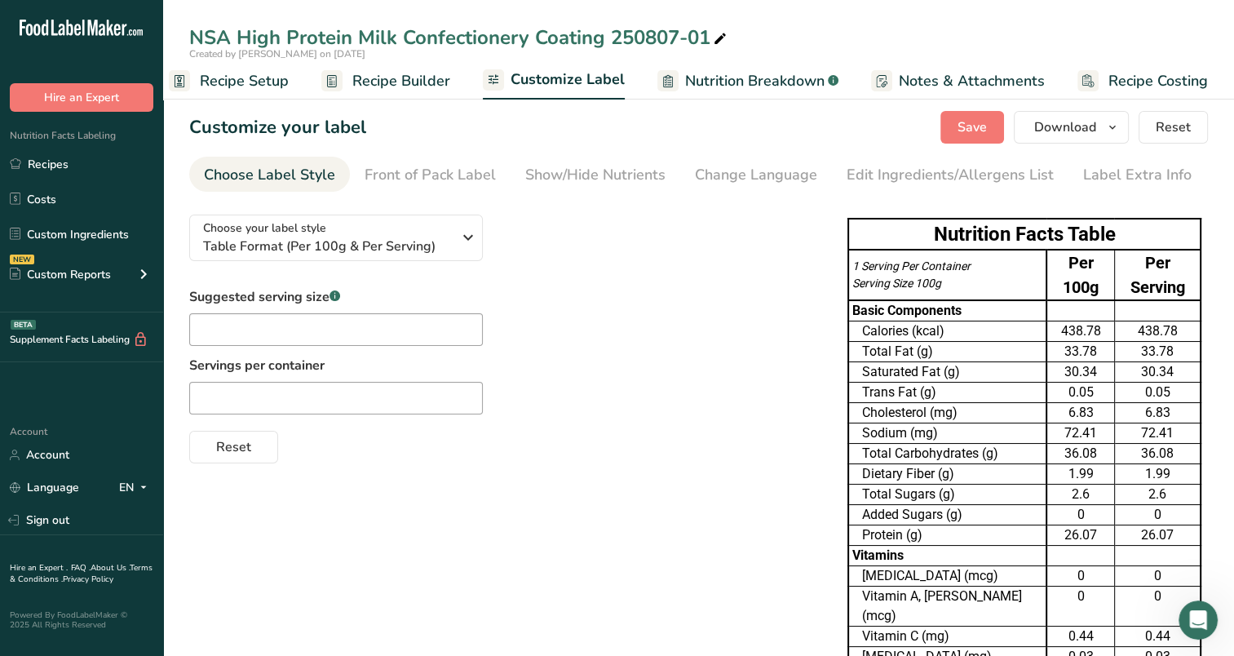
click at [752, 333] on div "Suggested serving size .a-a{fill:#347362;}.b-a{fill:#fff;} Servings per contain…" at bounding box center [502, 375] width 626 height 176
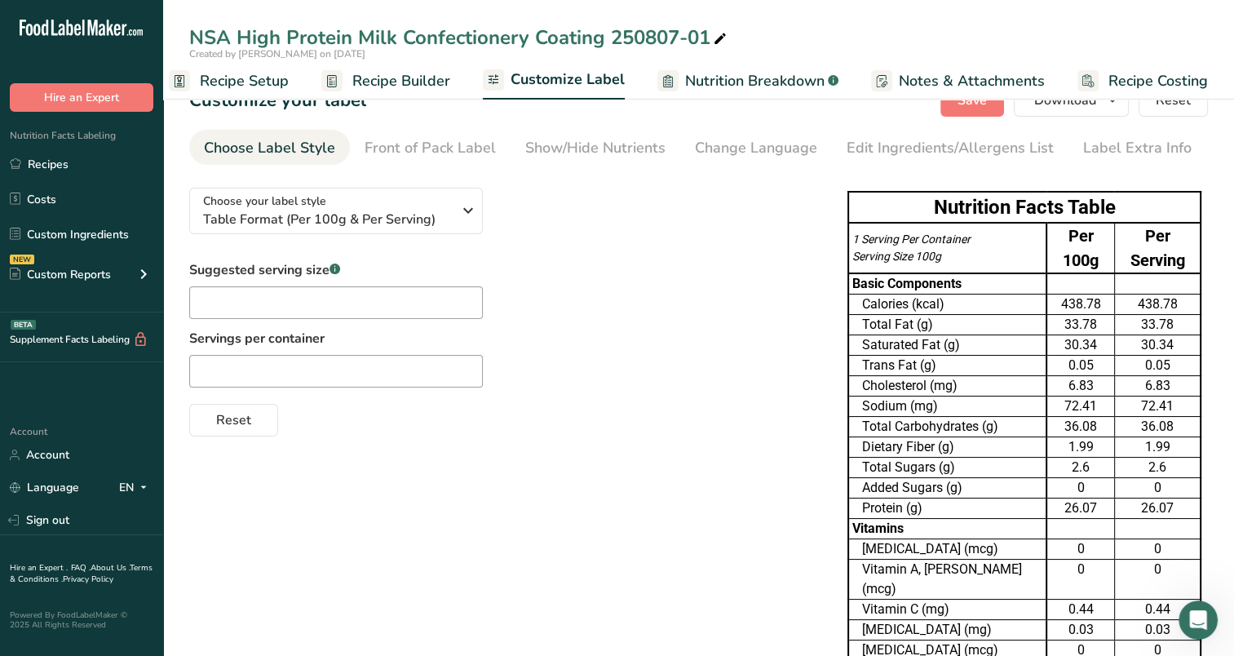
scroll to position [0, 0]
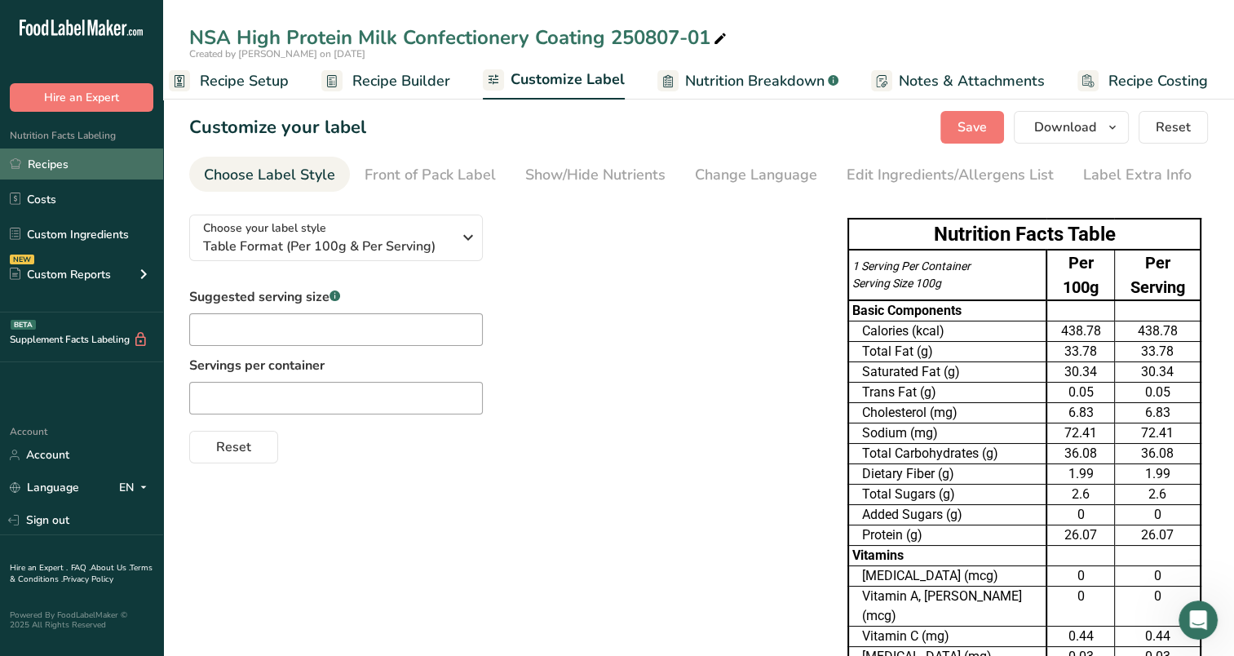
click at [64, 156] on link "Recipes" at bounding box center [81, 163] width 163 height 31
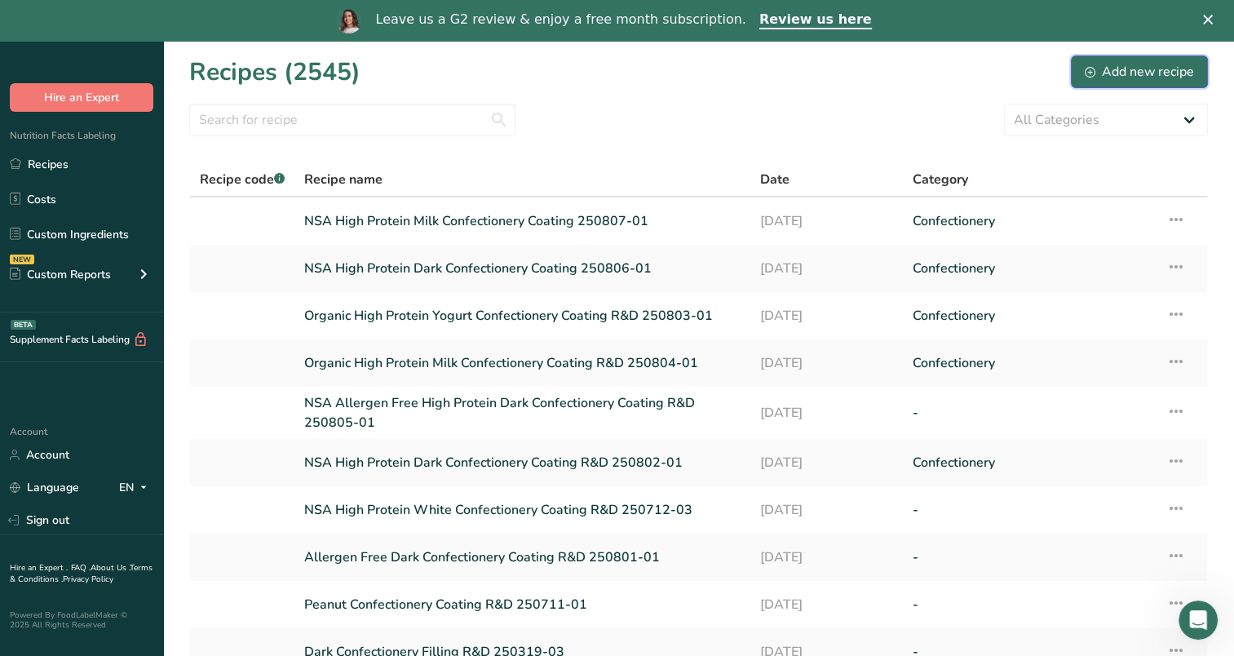
click at [1147, 71] on div "Add new recipe" at bounding box center [1139, 72] width 109 height 20
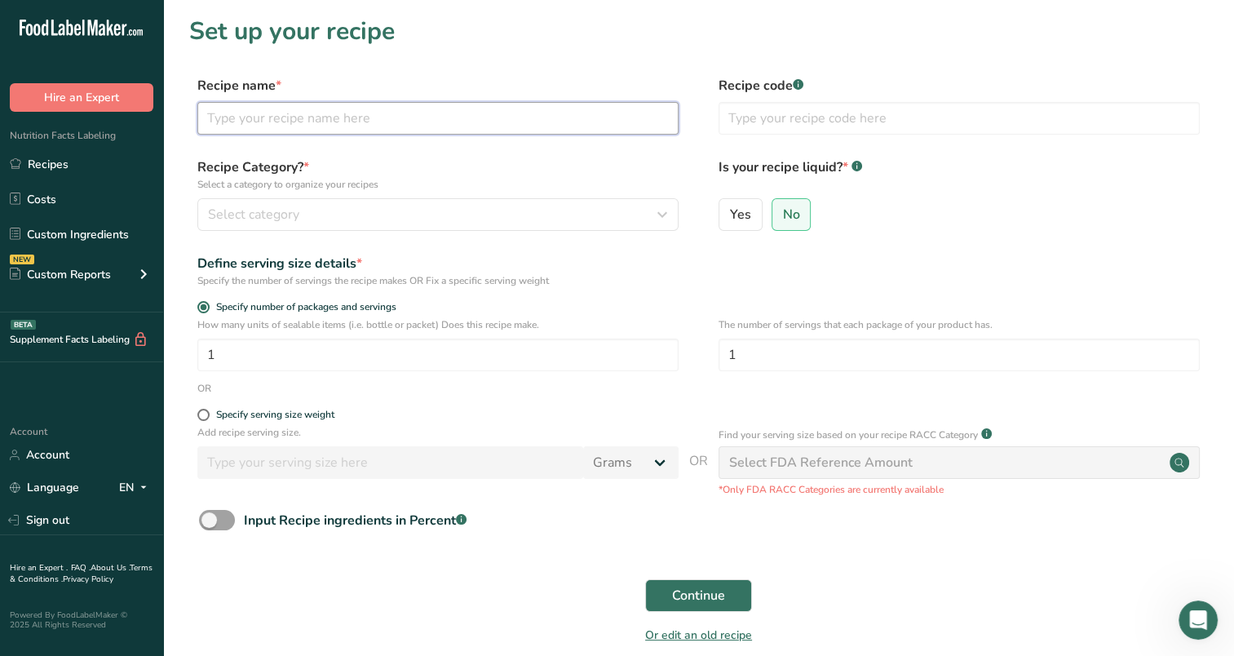
click at [463, 124] on input "text" at bounding box center [437, 118] width 481 height 33
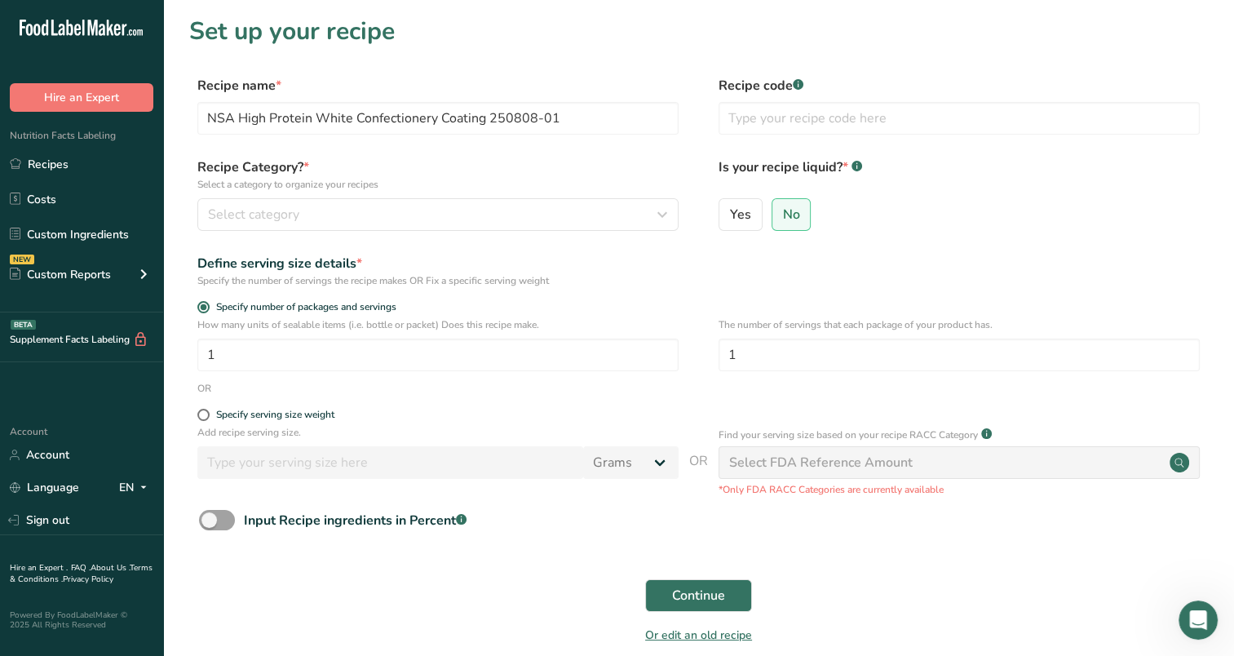
click at [603, 190] on p "Select a category to organize your recipes" at bounding box center [437, 184] width 481 height 15
click at [600, 215] on div "Select category" at bounding box center [433, 215] width 450 height 20
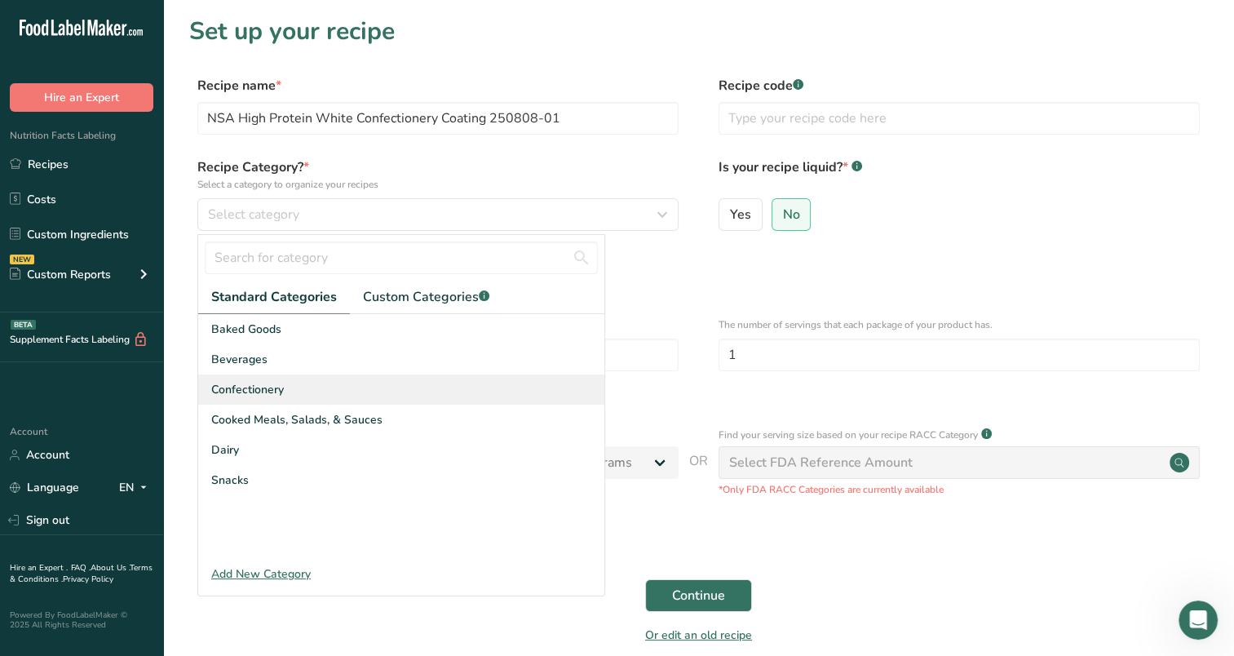
click at [318, 382] on div "Confectionery" at bounding box center [401, 389] width 406 height 30
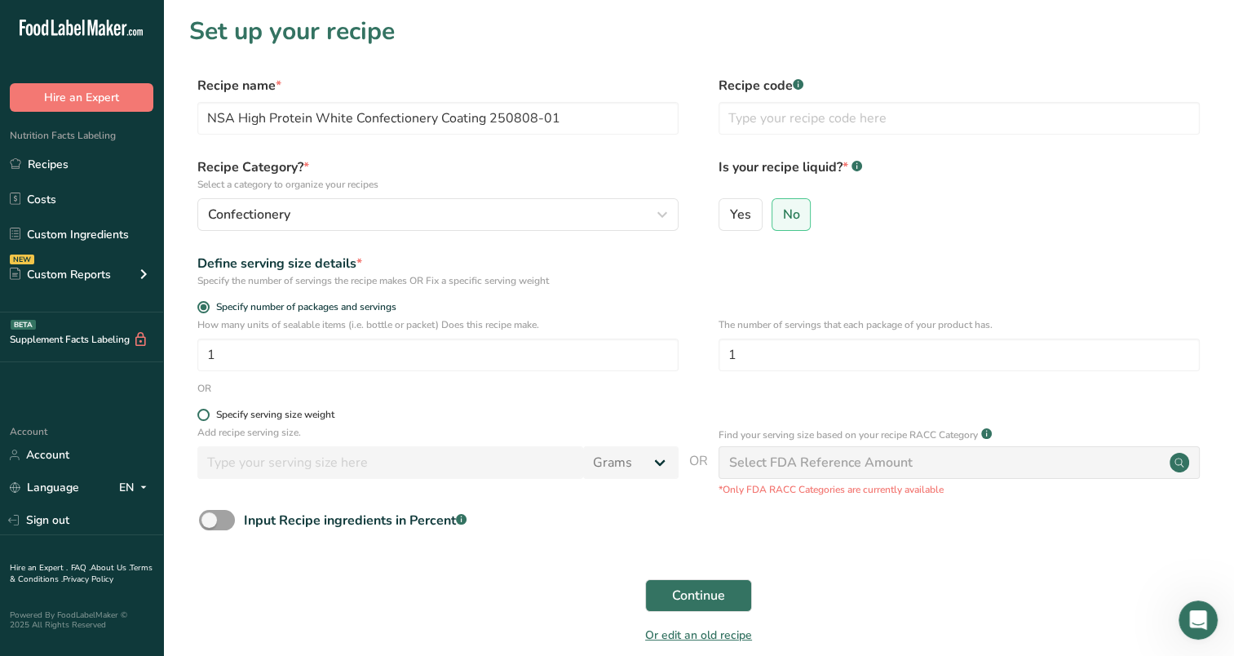
click at [224, 419] on div "Specify serving size weight" at bounding box center [275, 415] width 118 height 12
click at [208, 419] on input "Specify serving size weight" at bounding box center [202, 415] width 11 height 11
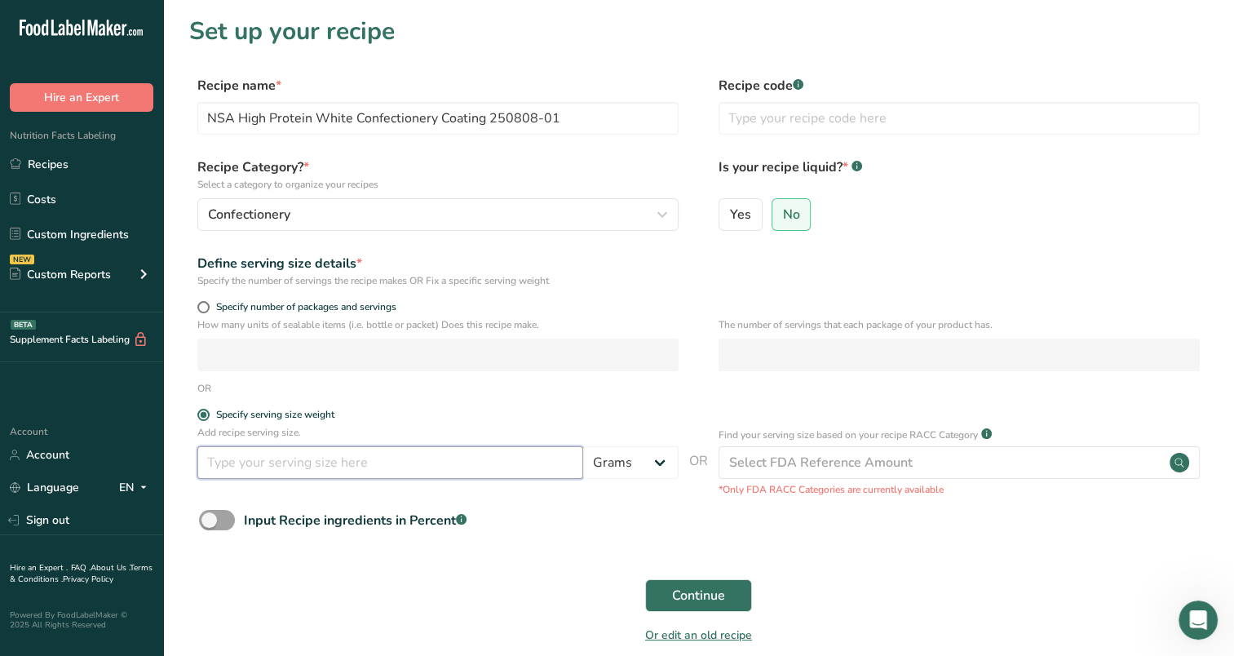
click at [349, 460] on input "number" at bounding box center [390, 462] width 386 height 33
click at [711, 603] on span "Continue" at bounding box center [698, 596] width 53 height 20
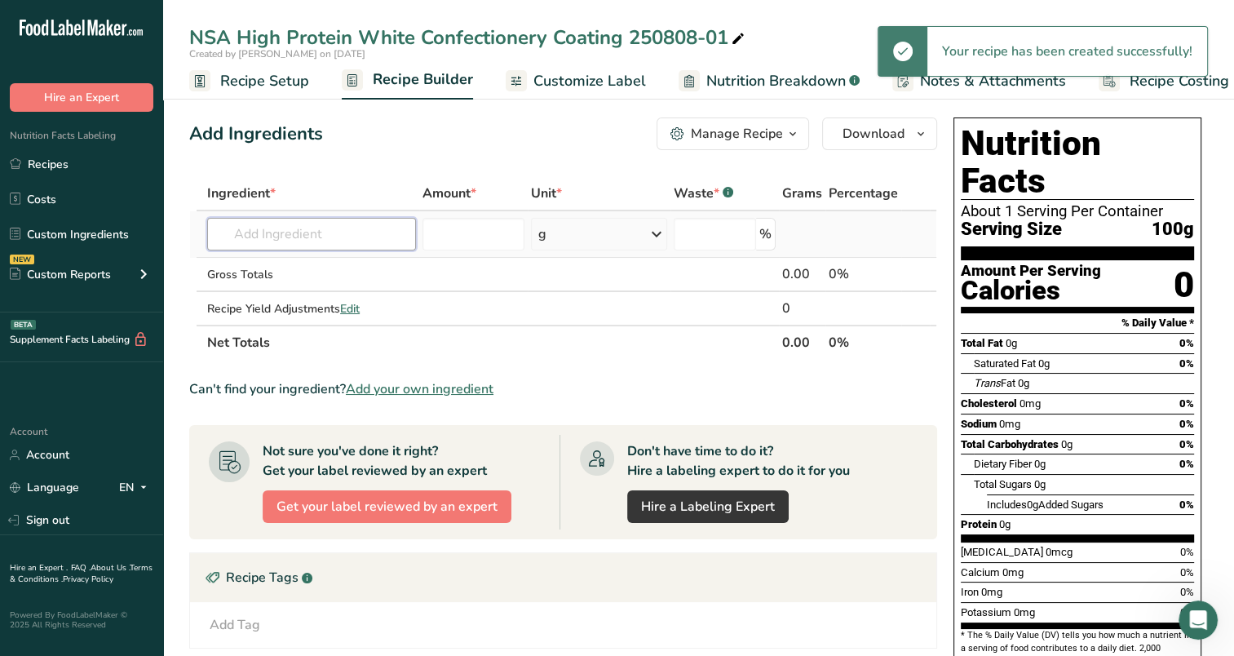
click at [317, 237] on input "text" at bounding box center [311, 234] width 209 height 33
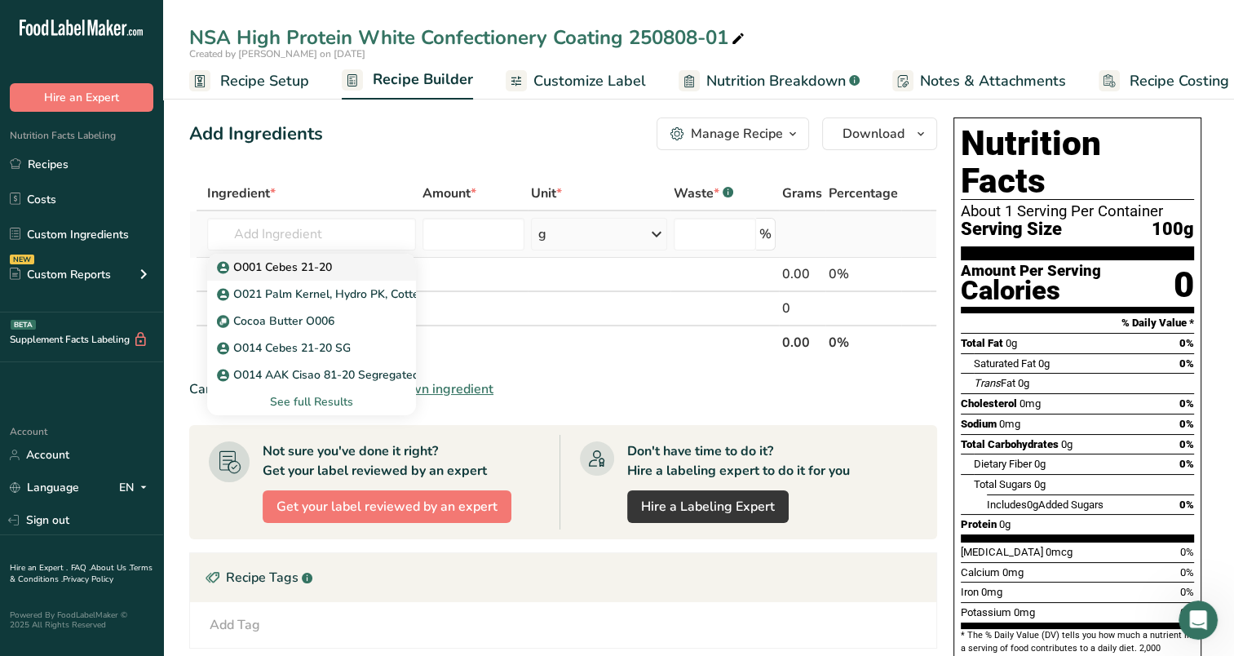
click at [364, 255] on link "O001 Cebes 21-20" at bounding box center [311, 267] width 209 height 27
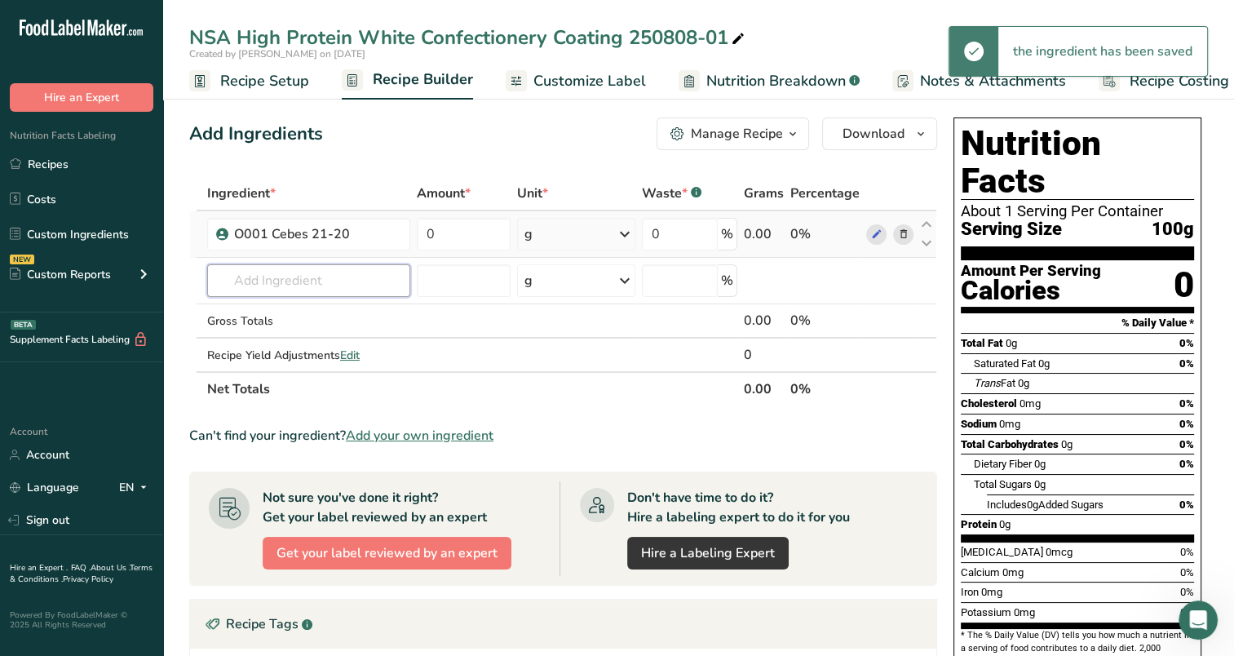
click at [368, 277] on input "text" at bounding box center [308, 280] width 203 height 33
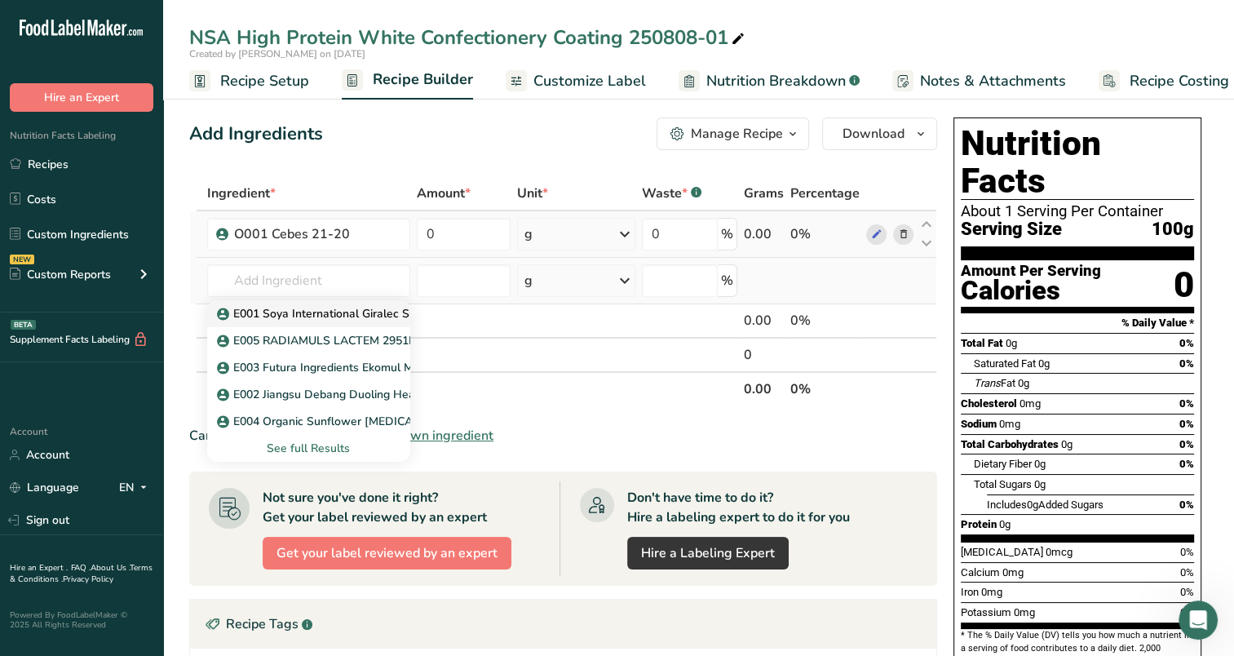
click at [352, 310] on p "E001 Soya International Giralec Sunflower [MEDICAL_DATA] SUNRISE SFL" at bounding box center [425, 313] width 410 height 17
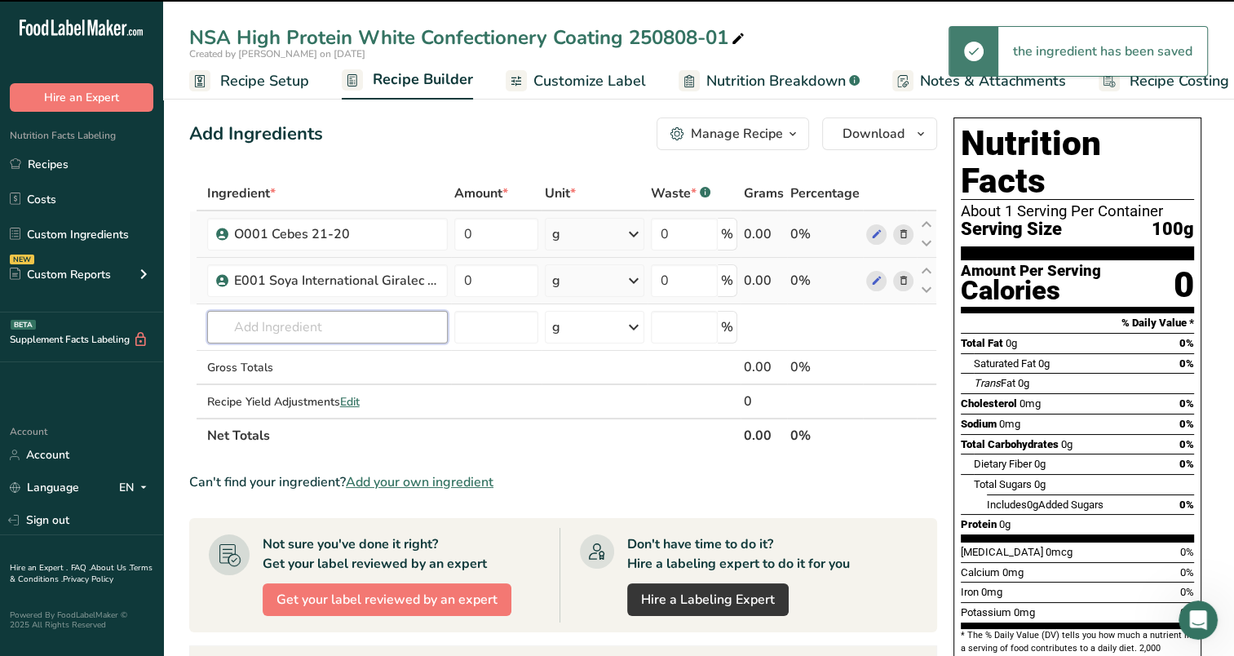
click at [331, 315] on input "text" at bounding box center [327, 327] width 241 height 33
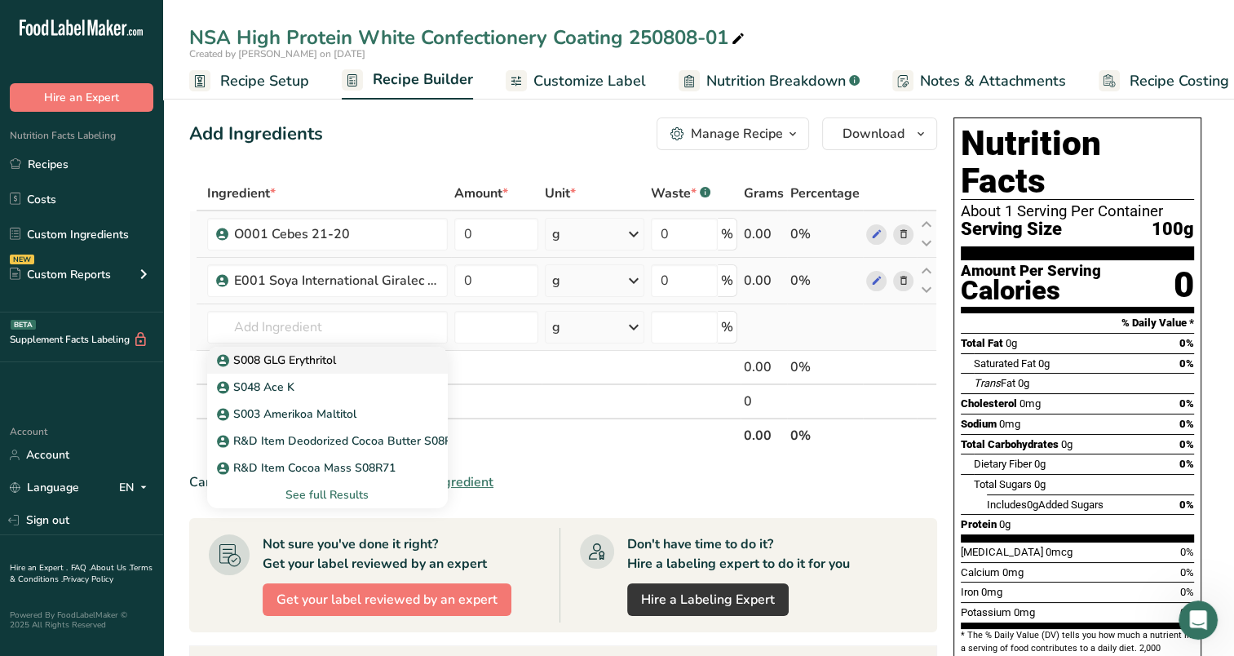
click at [274, 355] on p "S008 GLG Erythritol" at bounding box center [278, 360] width 116 height 17
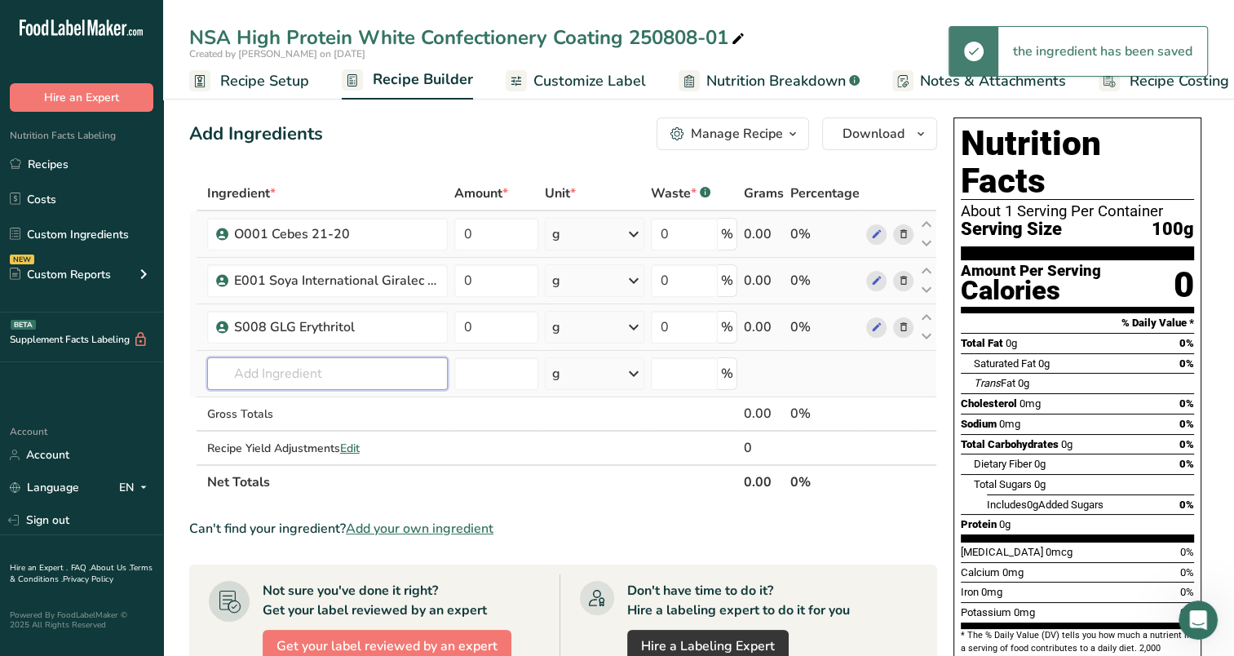
click at [289, 370] on input "text" at bounding box center [327, 373] width 241 height 33
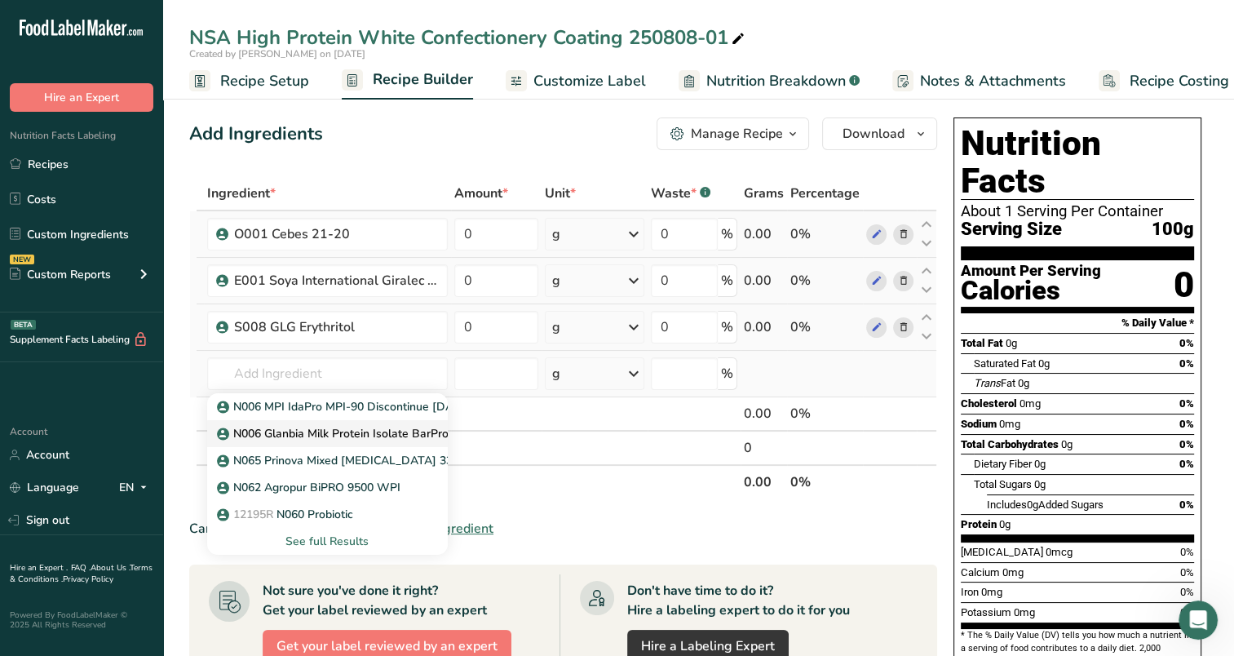
click at [383, 438] on p "N006 Glanbia Milk Protein Isolate BarPro 293" at bounding box center [345, 433] width 251 height 17
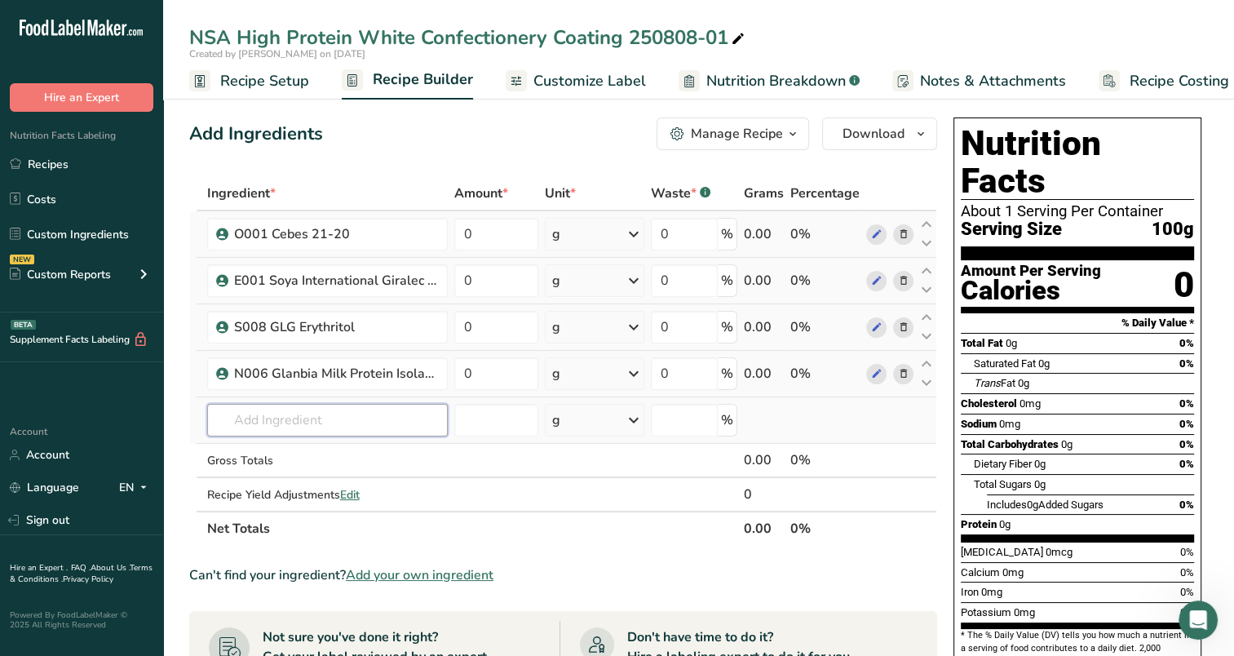
click at [359, 423] on input "text" at bounding box center [327, 420] width 241 height 33
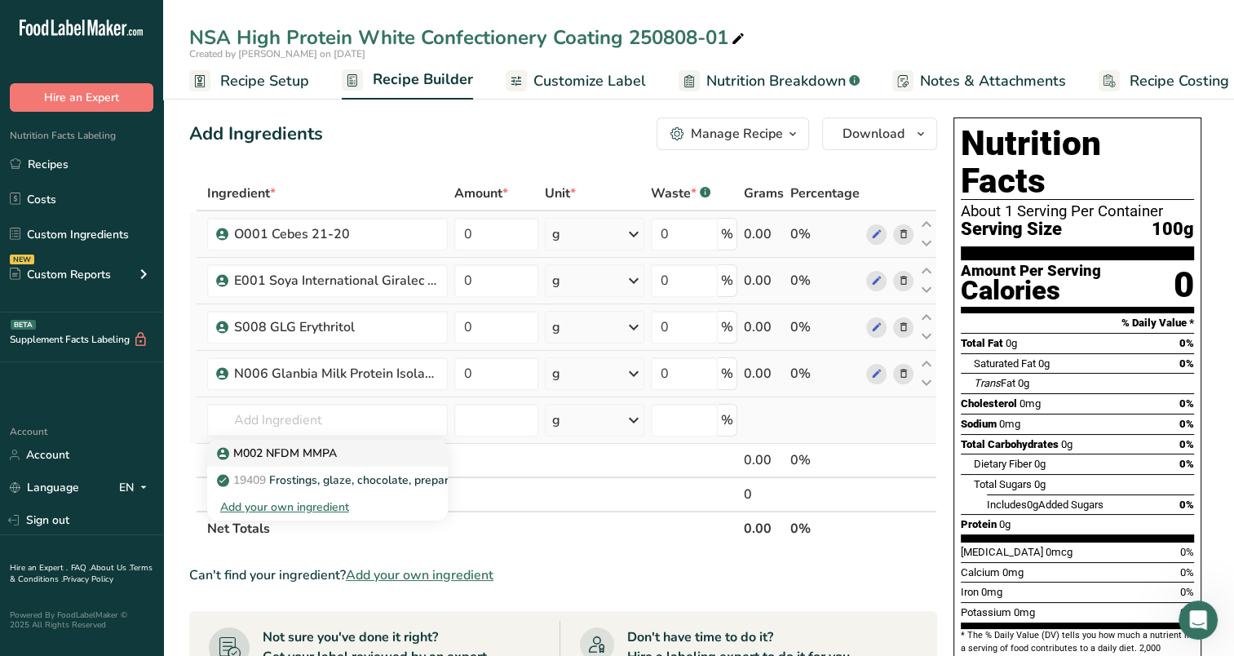
click at [314, 463] on link "M002 NFDM MMPA" at bounding box center [327, 453] width 241 height 27
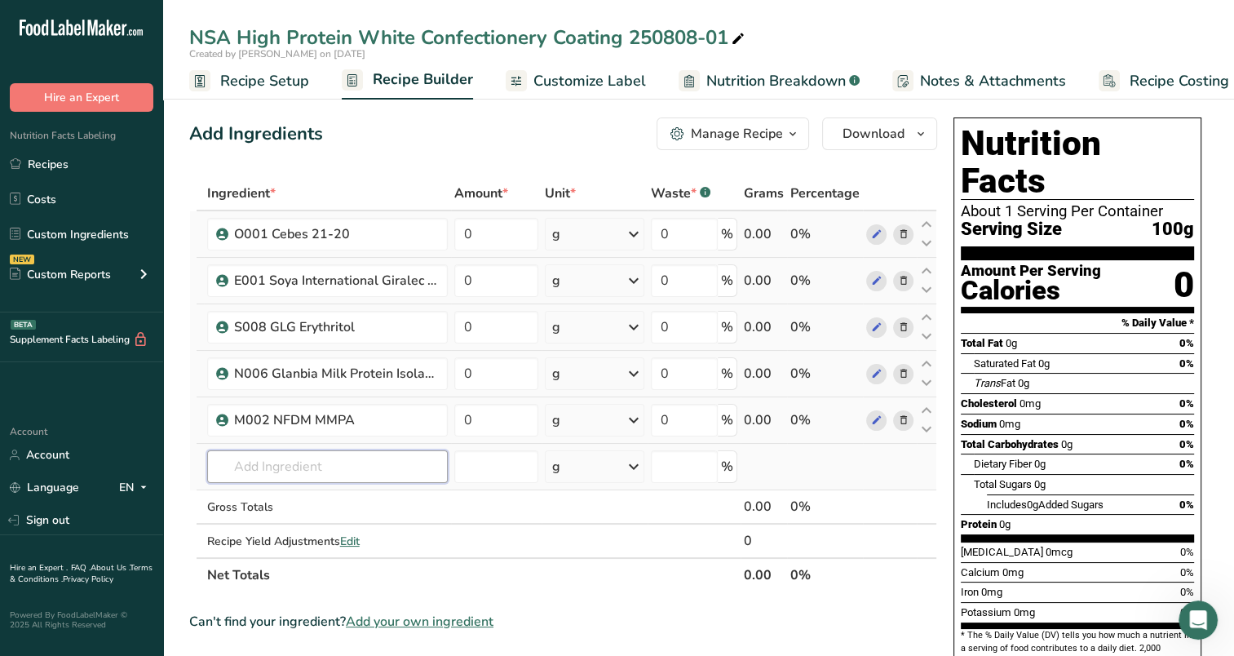
click at [336, 472] on input "text" at bounding box center [327, 466] width 241 height 33
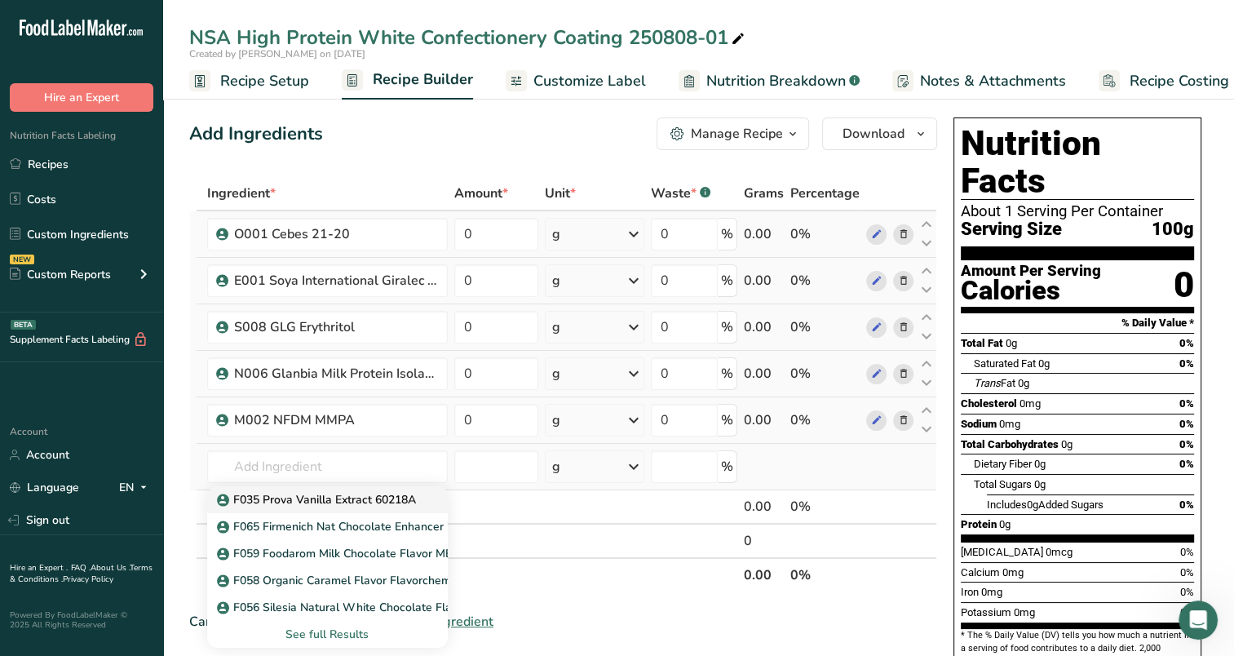
click at [357, 509] on link "F035 Prova Vanilla Extract 60218A" at bounding box center [327, 499] width 241 height 27
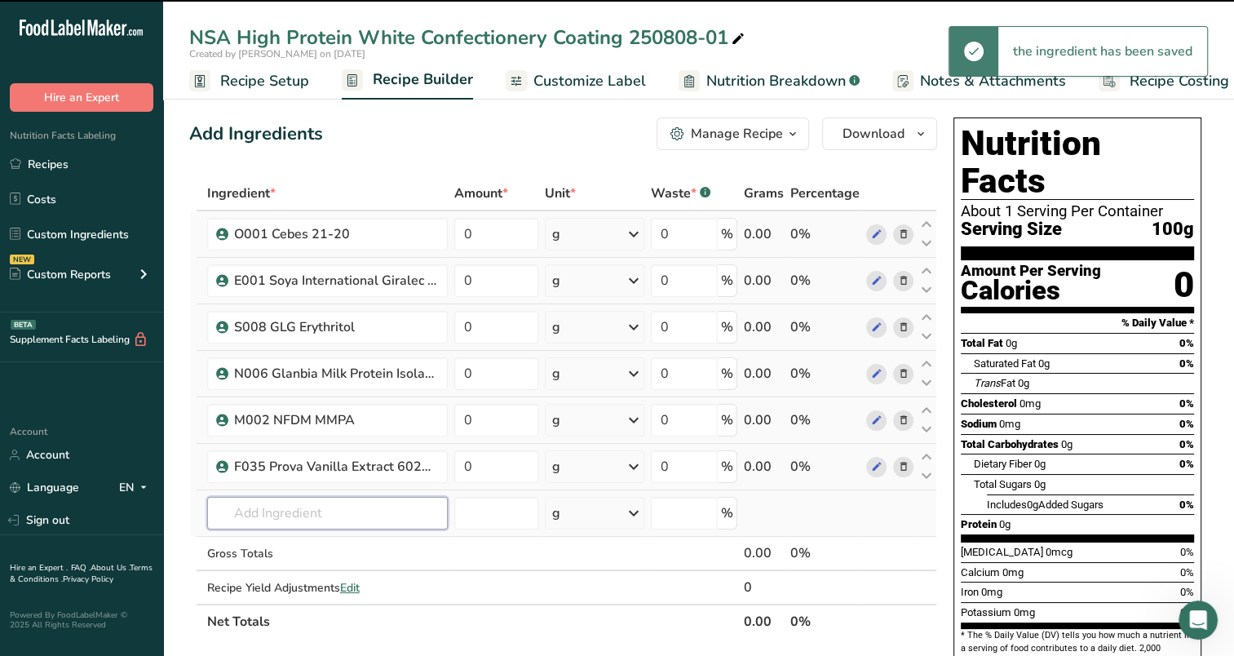
click at [284, 508] on input "text" at bounding box center [327, 513] width 241 height 33
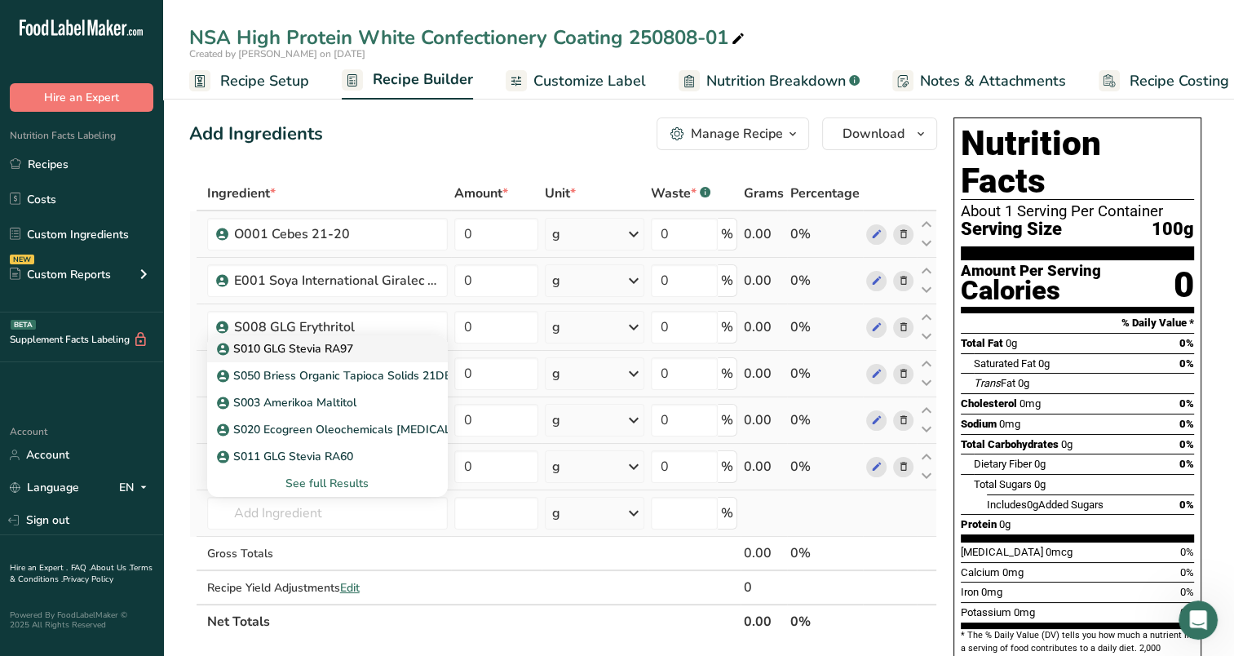
click at [339, 352] on p "S010 GLG Stevia RA97" at bounding box center [286, 348] width 133 height 17
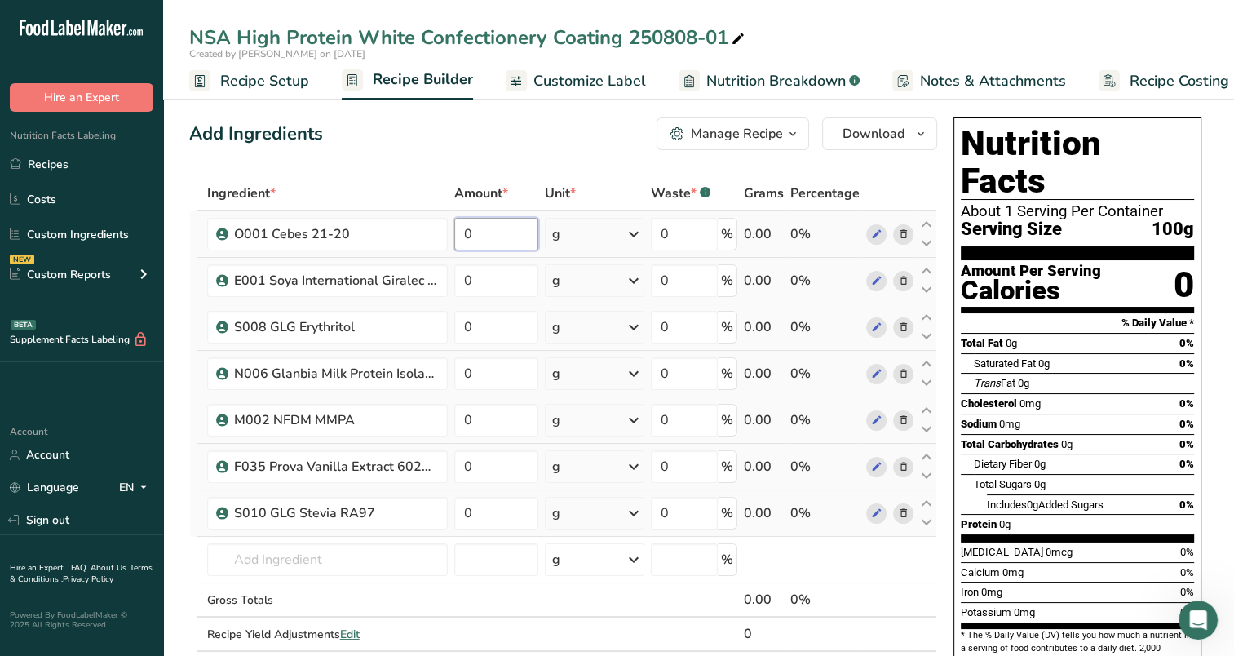
click at [485, 220] on input "0" at bounding box center [496, 234] width 84 height 33
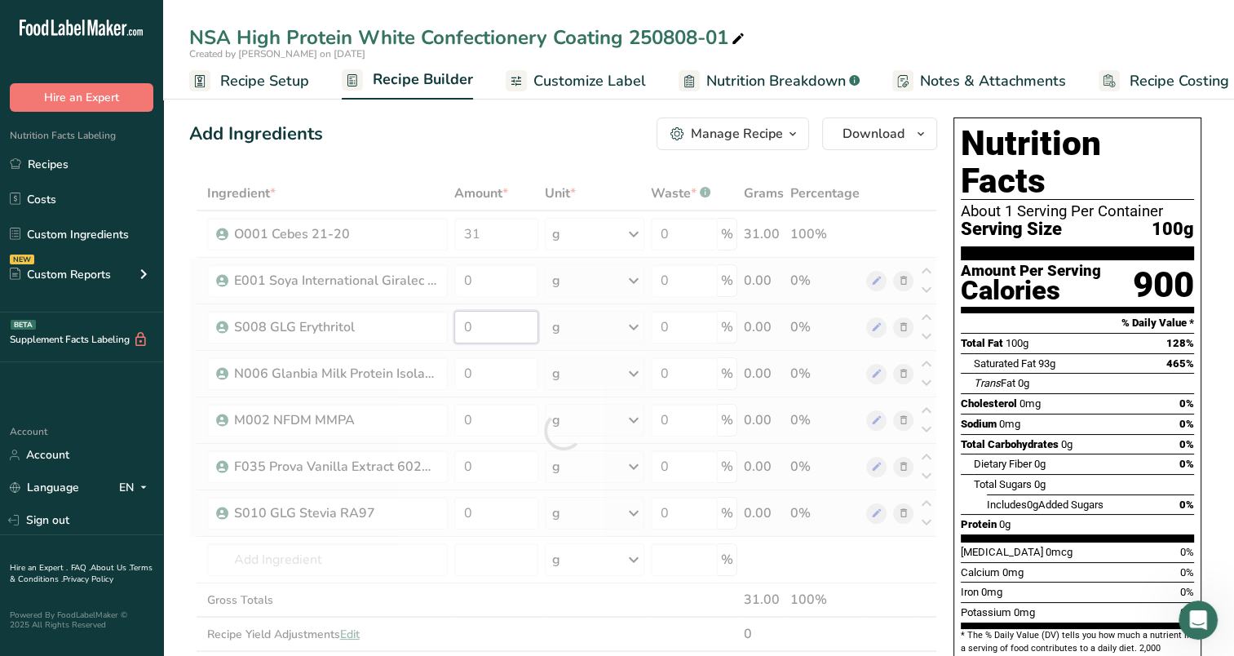
click at [502, 314] on div "Ingredient * Amount * Unit * Waste * .a-a{fill:#347362;}.b-a{fill:#fff;} Grams …" at bounding box center [563, 430] width 748 height 509
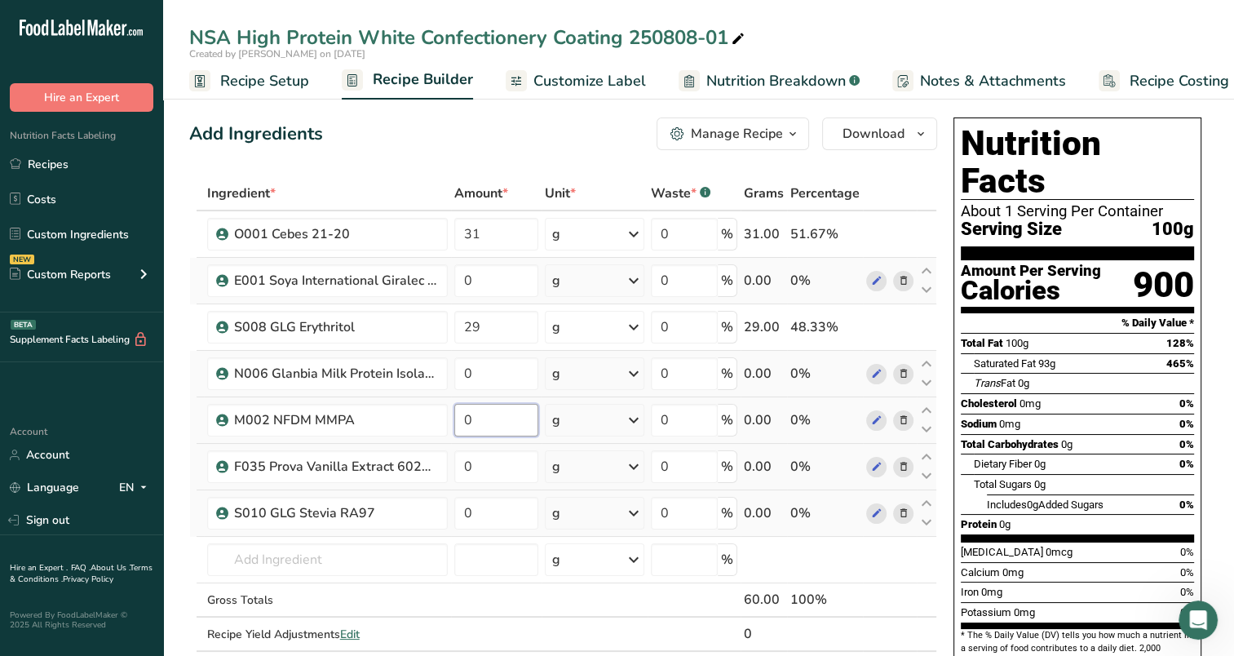
click at [513, 417] on div "Ingredient * Amount * Unit * Waste * .a-a{fill:#347362;}.b-a{fill:#fff;} Grams …" at bounding box center [563, 430] width 748 height 509
click at [503, 361] on div "Ingredient * Amount * Unit * Waste * .a-a{fill:#347362;}.b-a{fill:#fff;} Grams …" at bounding box center [563, 430] width 748 height 509
click at [512, 288] on div "Ingredient * Amount * Unit * Waste * .a-a{fill:#347362;}.b-a{fill:#fff;} Grams …" at bounding box center [563, 430] width 748 height 509
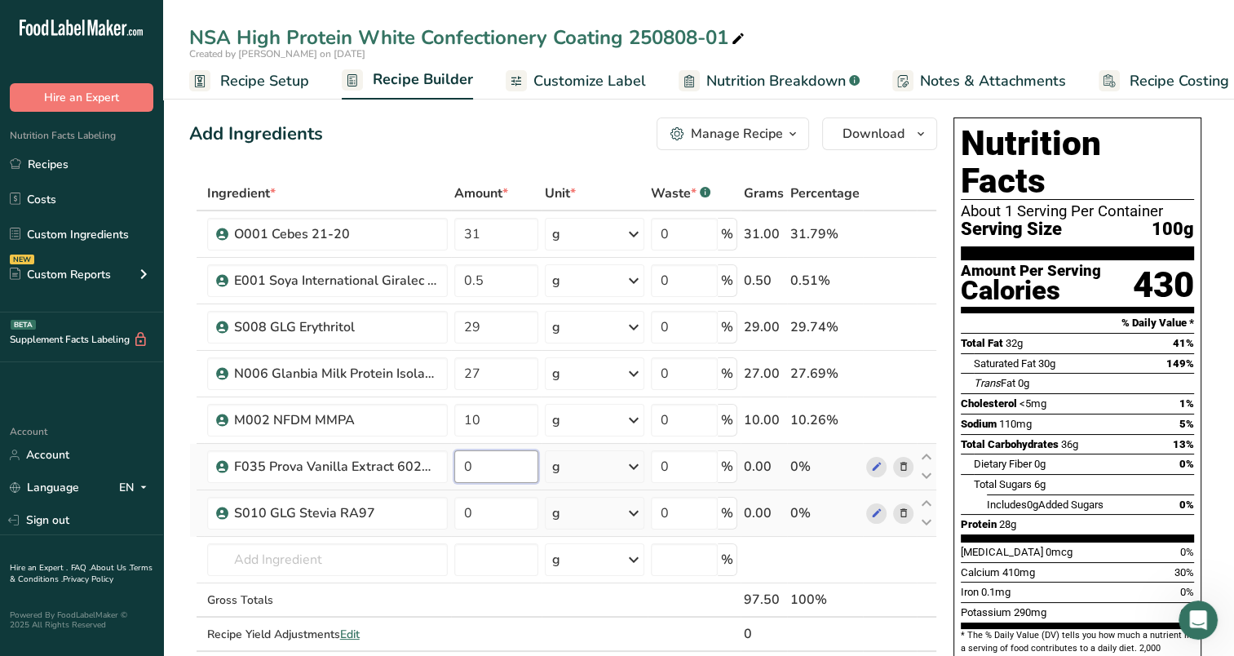
click at [513, 476] on div "Ingredient * Amount * Unit * Waste * .a-a{fill:#347362;}.b-a{fill:#fff;} Grams …" at bounding box center [563, 430] width 748 height 509
click at [522, 512] on div "Ingredient * Amount * Unit * Waste * .a-a{fill:#347362;}.b-a{fill:#fff;} Grams …" at bounding box center [563, 430] width 748 height 509
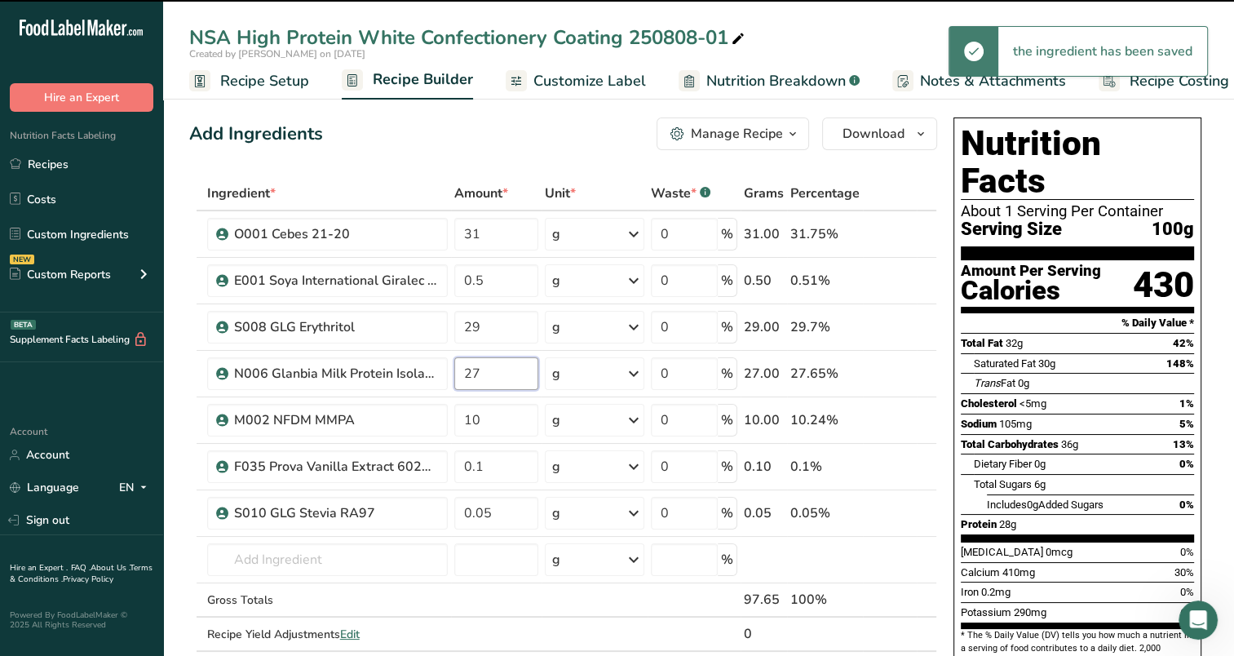
click at [480, 383] on input "27" at bounding box center [496, 373] width 84 height 33
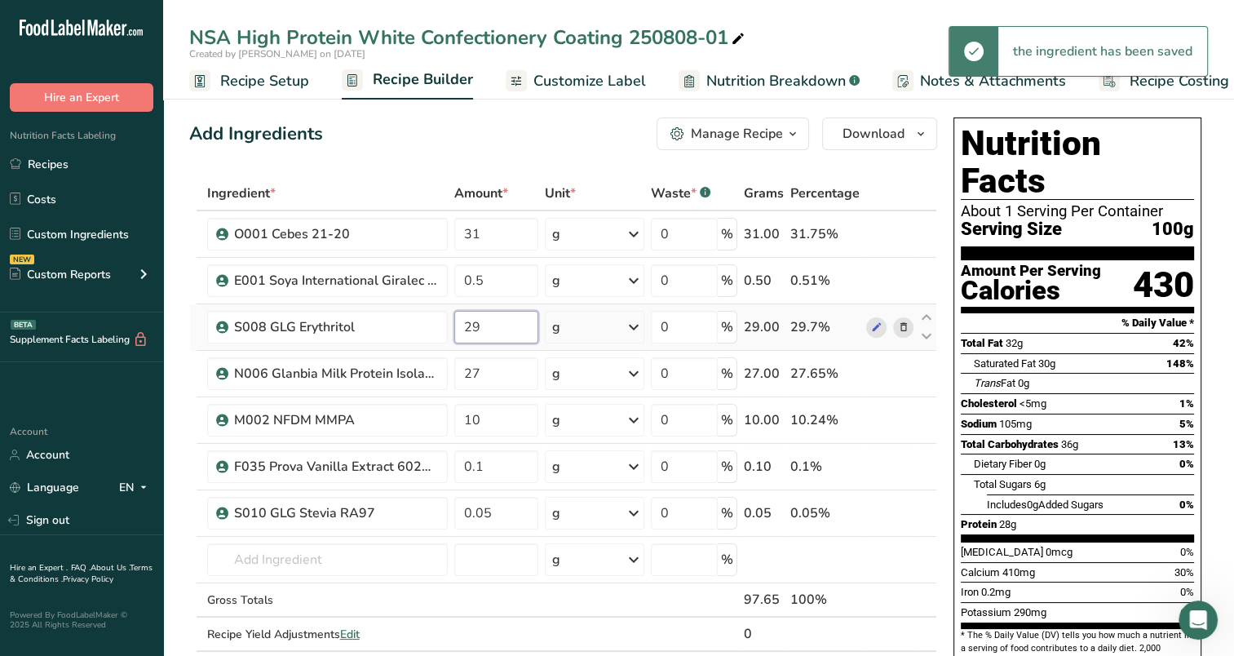
click at [479, 327] on div "Ingredient * Amount * Unit * Waste * .a-a{fill:#347362;}.b-a{fill:#fff;} Grams …" at bounding box center [563, 430] width 748 height 509
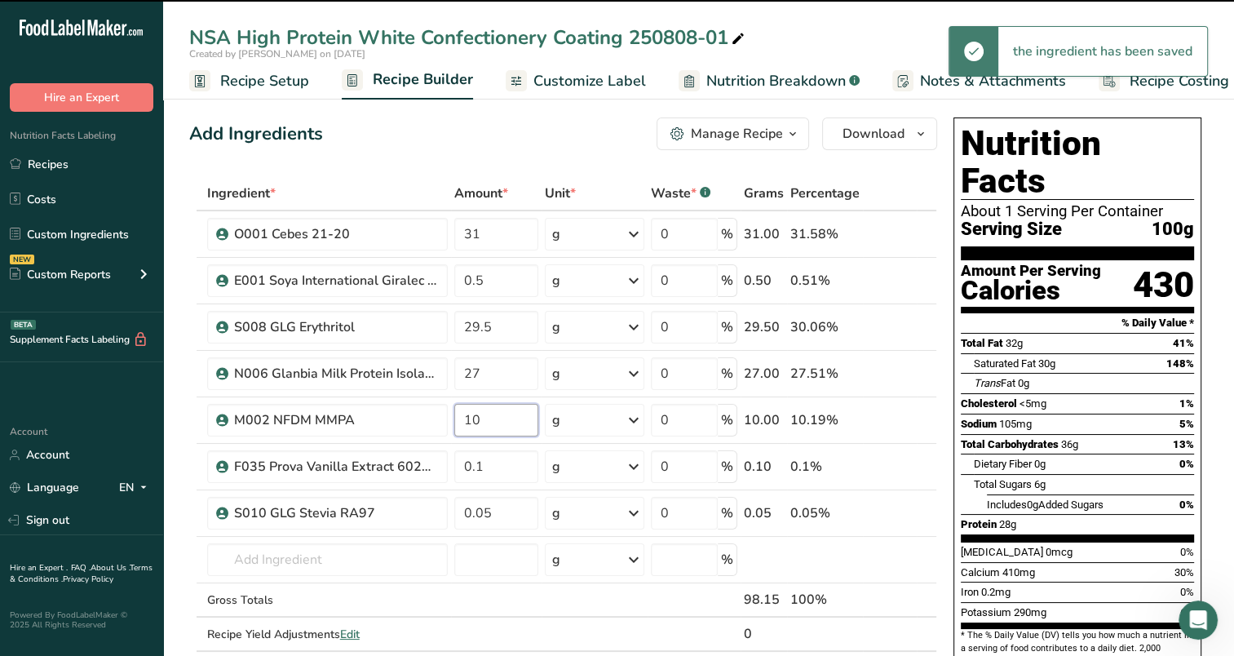
drag, startPoint x: 480, startPoint y: 420, endPoint x: 460, endPoint y: 425, distance: 20.2
click at [460, 425] on input "10" at bounding box center [496, 420] width 84 height 33
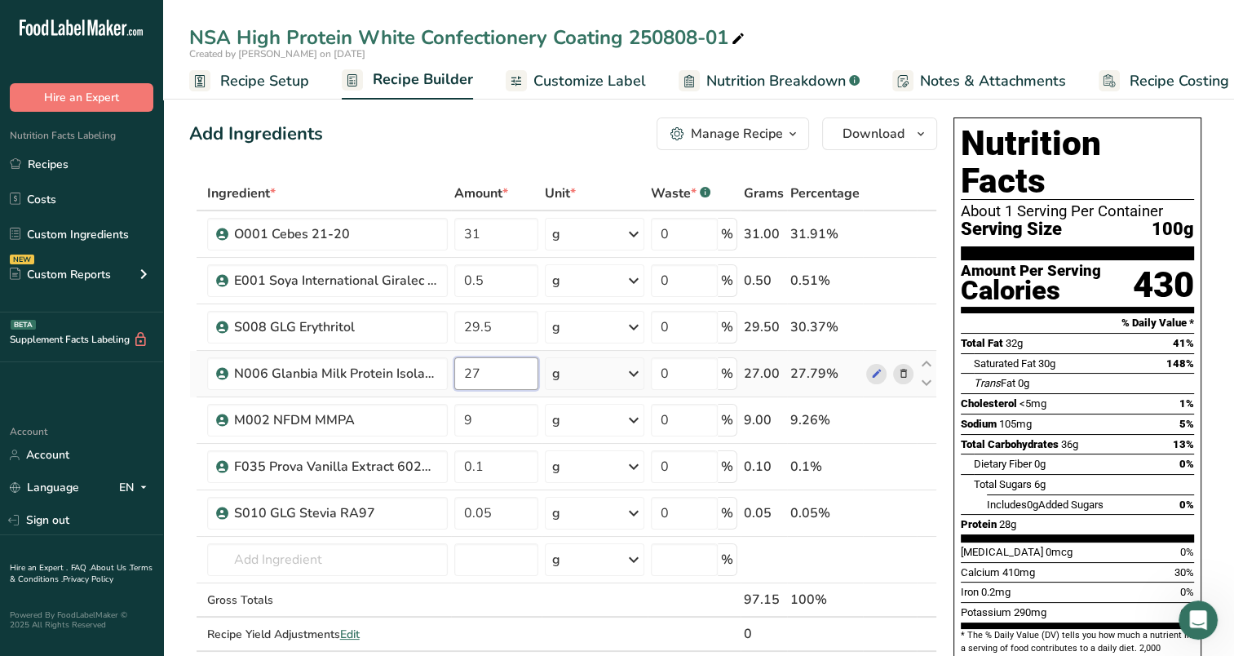
click at [493, 374] on div "Ingredient * Amount * Unit * Waste * .a-a{fill:#347362;}.b-a{fill:#fff;} Grams …" at bounding box center [563, 430] width 748 height 509
drag, startPoint x: 476, startPoint y: 372, endPoint x: 455, endPoint y: 388, distance: 25.6
click at [455, 388] on input "22.85" at bounding box center [496, 373] width 84 height 33
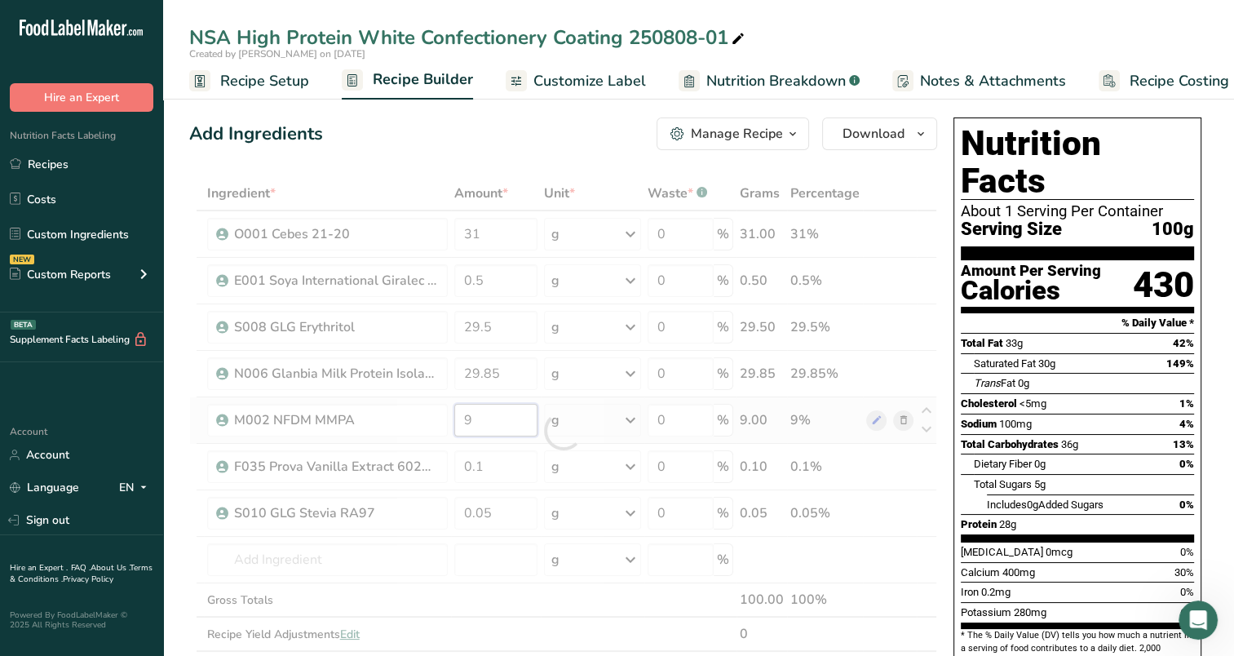
click at [514, 423] on div "Ingredient * Amount * Unit * Waste * .a-a{fill:#347362;}.b-a{fill:#fff;} Grams …" at bounding box center [563, 430] width 748 height 509
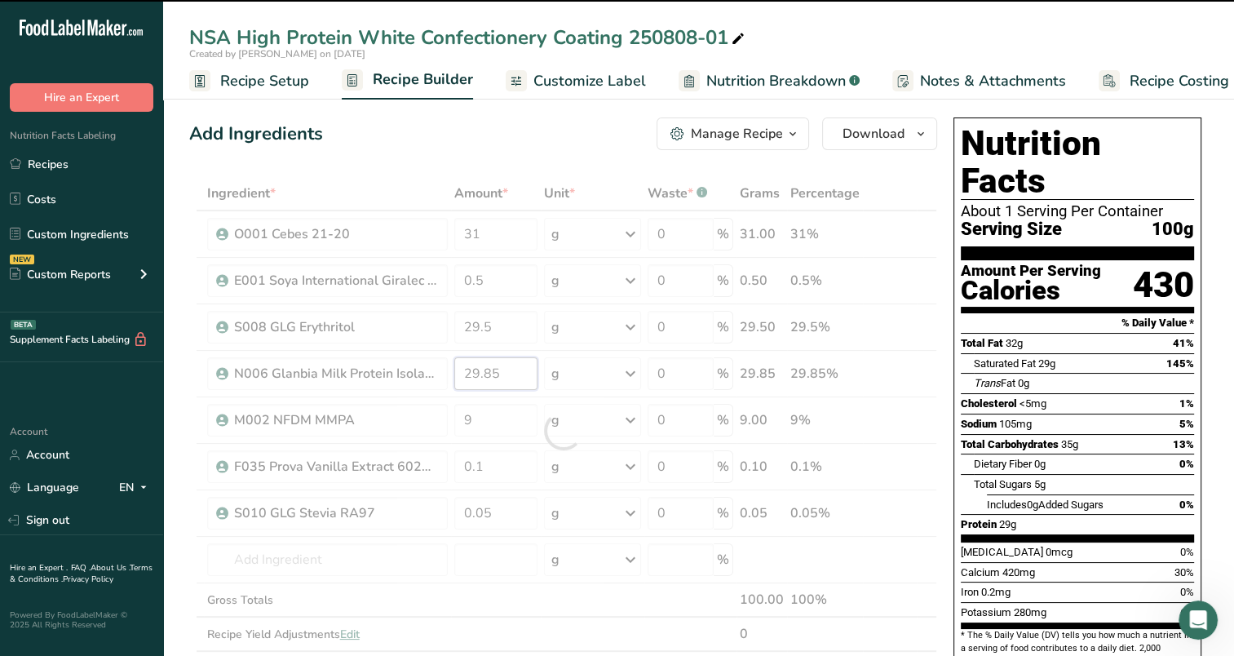
click at [472, 385] on div "Ingredient * Amount * Unit * Waste * .a-a{fill:#347362;}.b-a{fill:#fff;} Grams …" at bounding box center [563, 430] width 748 height 509
drag, startPoint x: 491, startPoint y: 419, endPoint x: 463, endPoint y: 428, distance: 29.2
click at [463, 428] on div "Ingredient * Amount * Unit * Waste * .a-a{fill:#347362;}.b-a{fill:#fff;} Grams …" at bounding box center [563, 430] width 748 height 509
click at [473, 376] on input "28.85" at bounding box center [495, 373] width 83 height 33
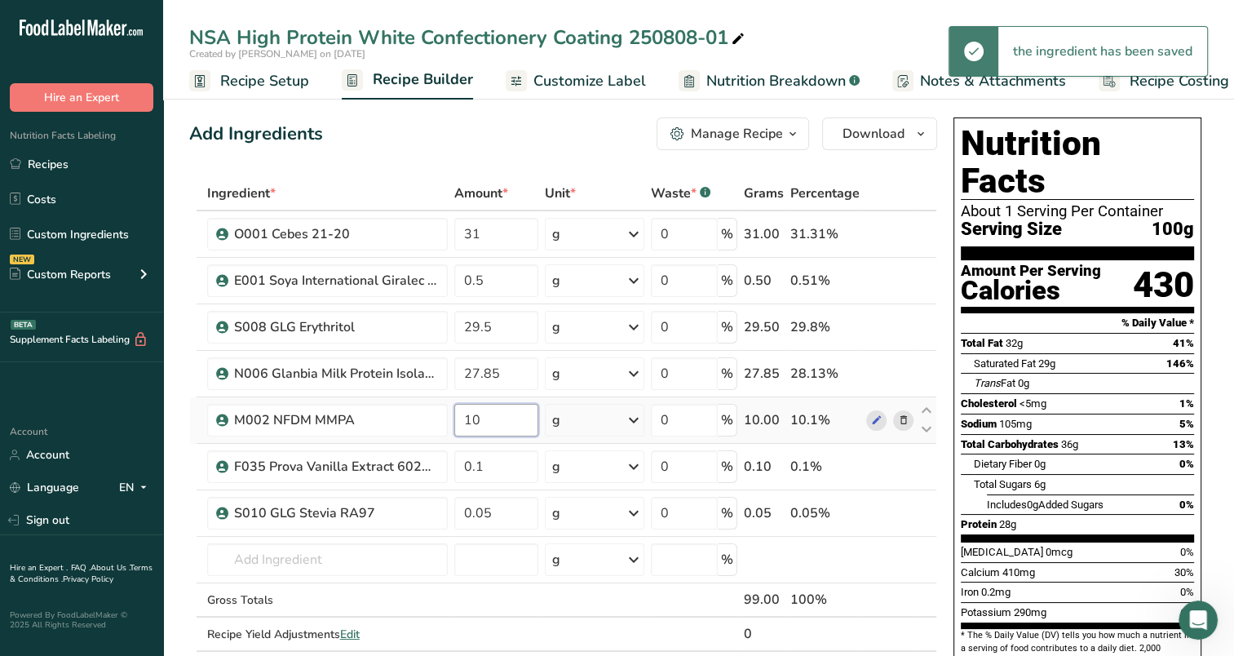
drag, startPoint x: 503, startPoint y: 415, endPoint x: 468, endPoint y: 425, distance: 35.6
click at [467, 425] on input "10" at bounding box center [496, 420] width 84 height 33
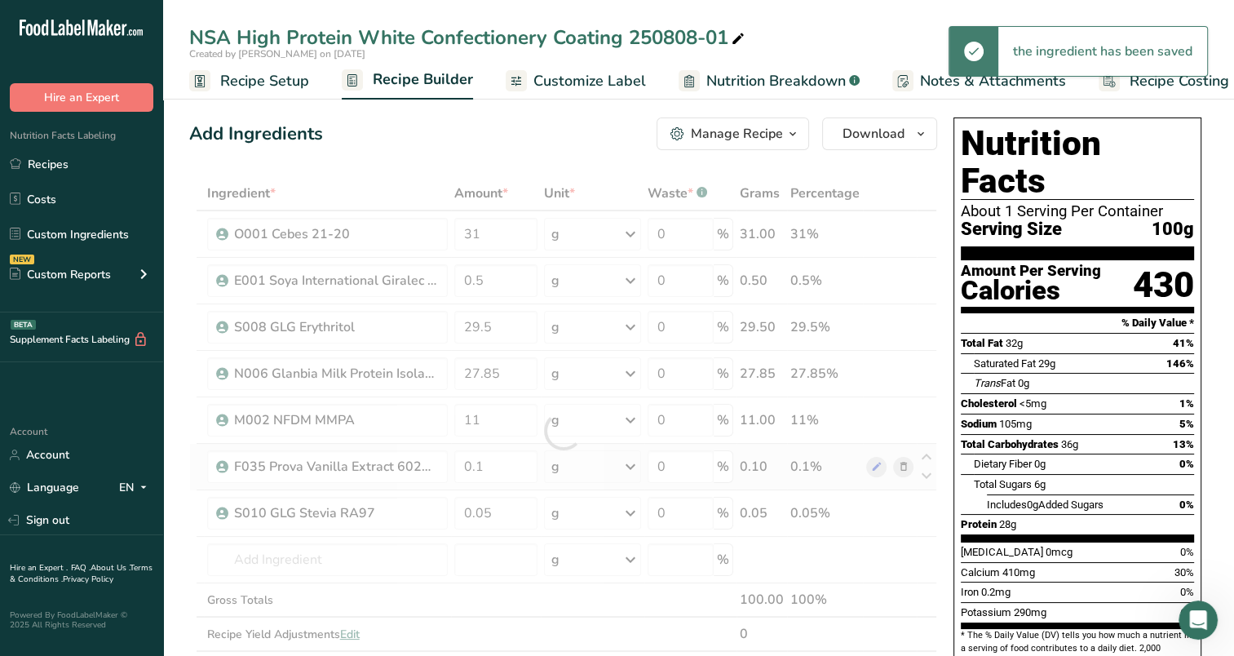
click at [508, 447] on div "Ingredient * Amount * Unit * Waste * .a-a{fill:#347362;}.b-a{fill:#fff;} Grams …" at bounding box center [563, 430] width 748 height 509
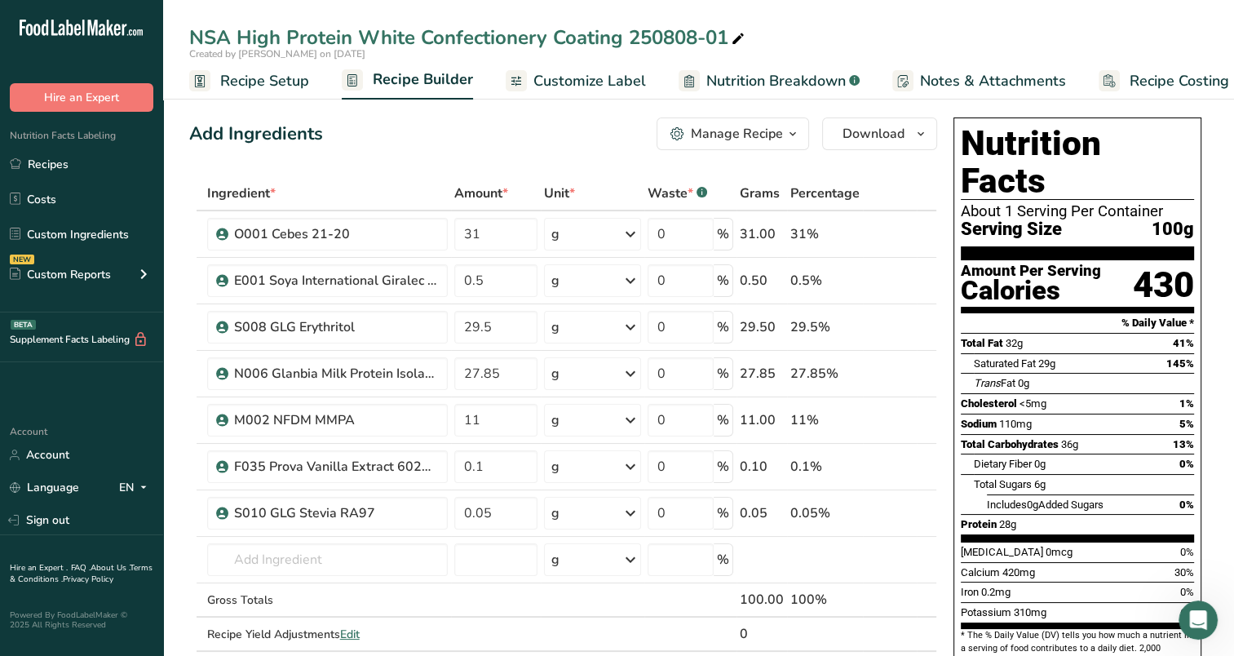
click at [600, 91] on link "Customize Label" at bounding box center [576, 81] width 140 height 37
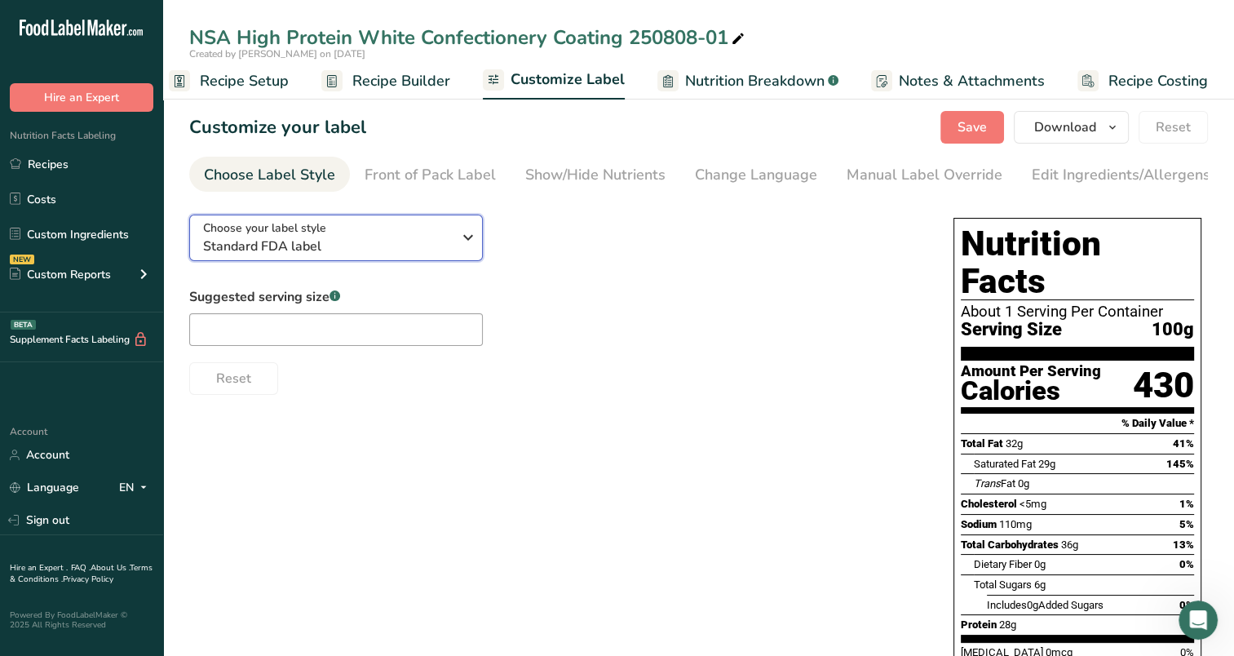
click at [360, 228] on div "Choose your label style Standard FDA label" at bounding box center [327, 237] width 249 height 37
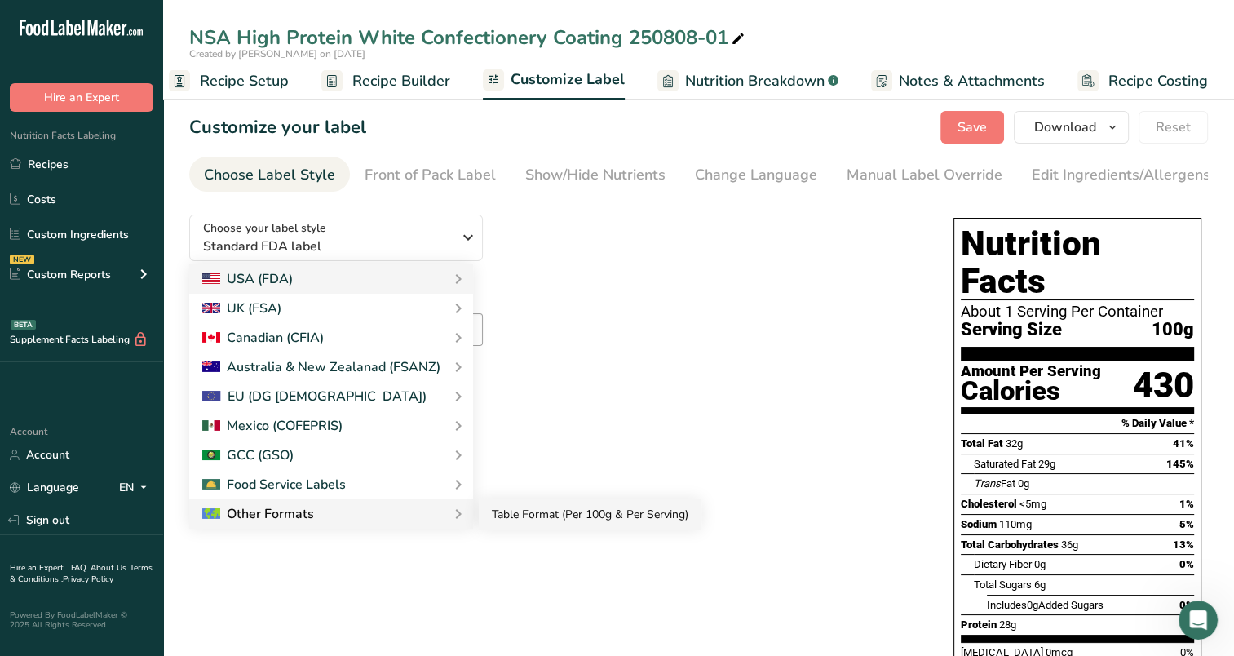
click at [522, 512] on link "Table Format (Per 100g & Per Serving)" at bounding box center [590, 514] width 223 height 30
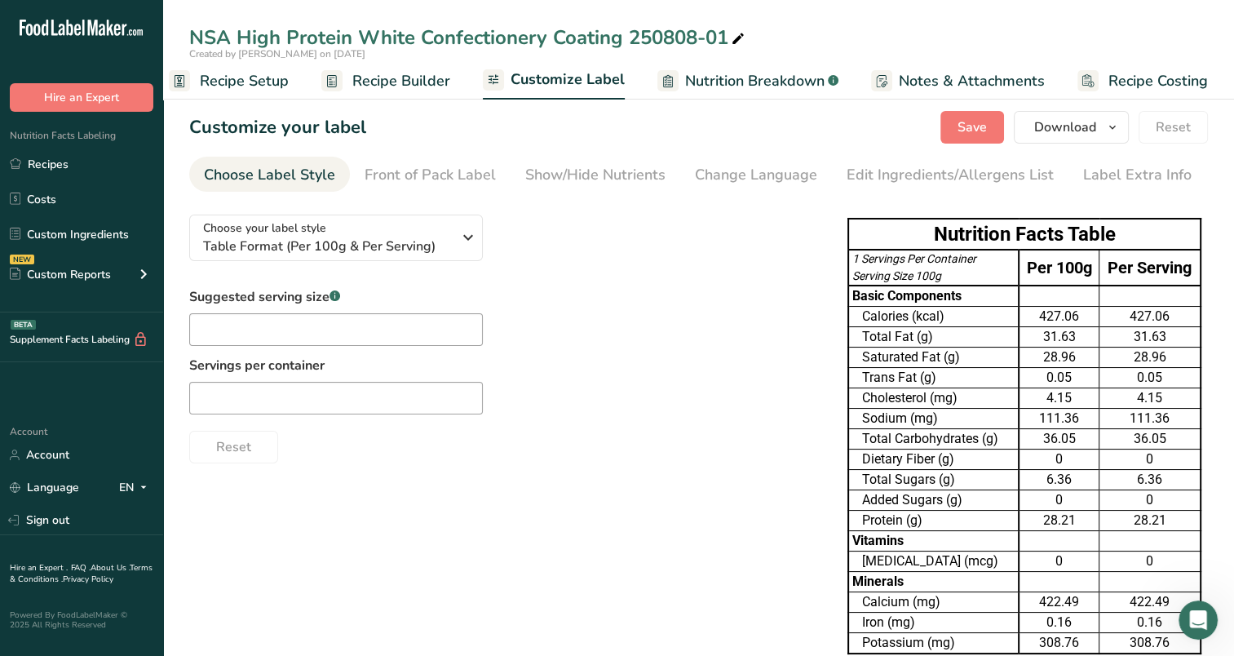
click at [979, 144] on section "Customize your label Save Download Choose what to show on your downloaded label…" at bounding box center [698, 459] width 1071 height 749
click at [977, 140] on button "Save" at bounding box center [973, 127] width 64 height 33
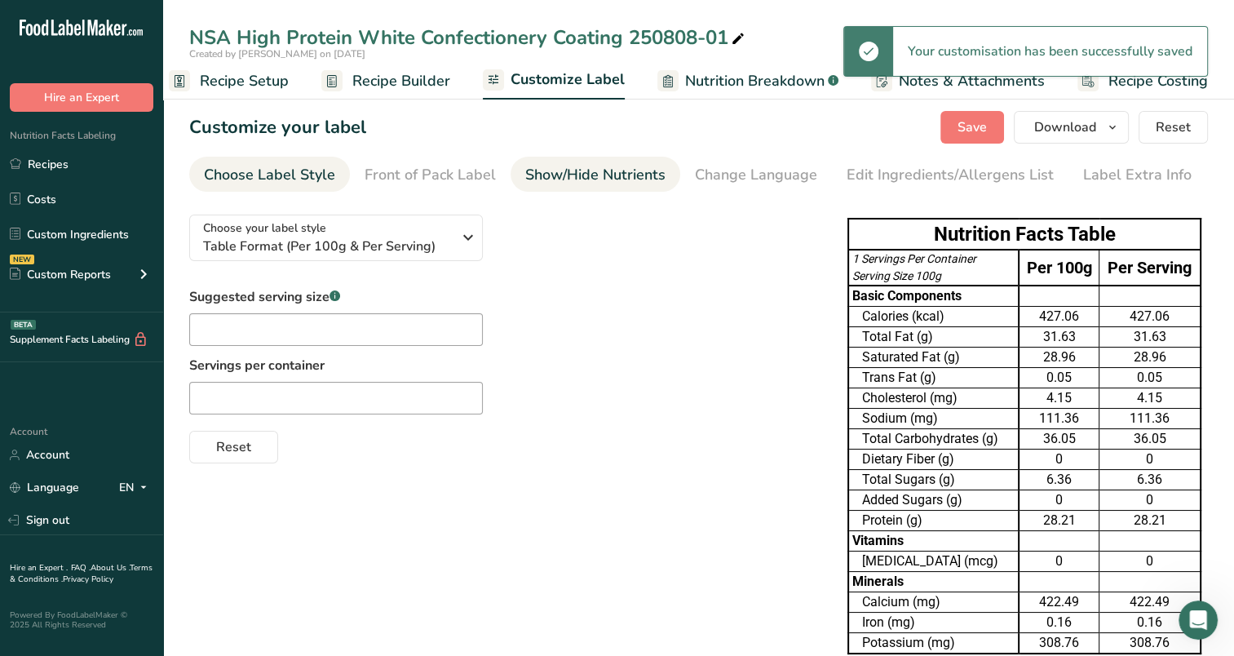
click at [646, 179] on div "Show/Hide Nutrients" at bounding box center [595, 175] width 140 height 22
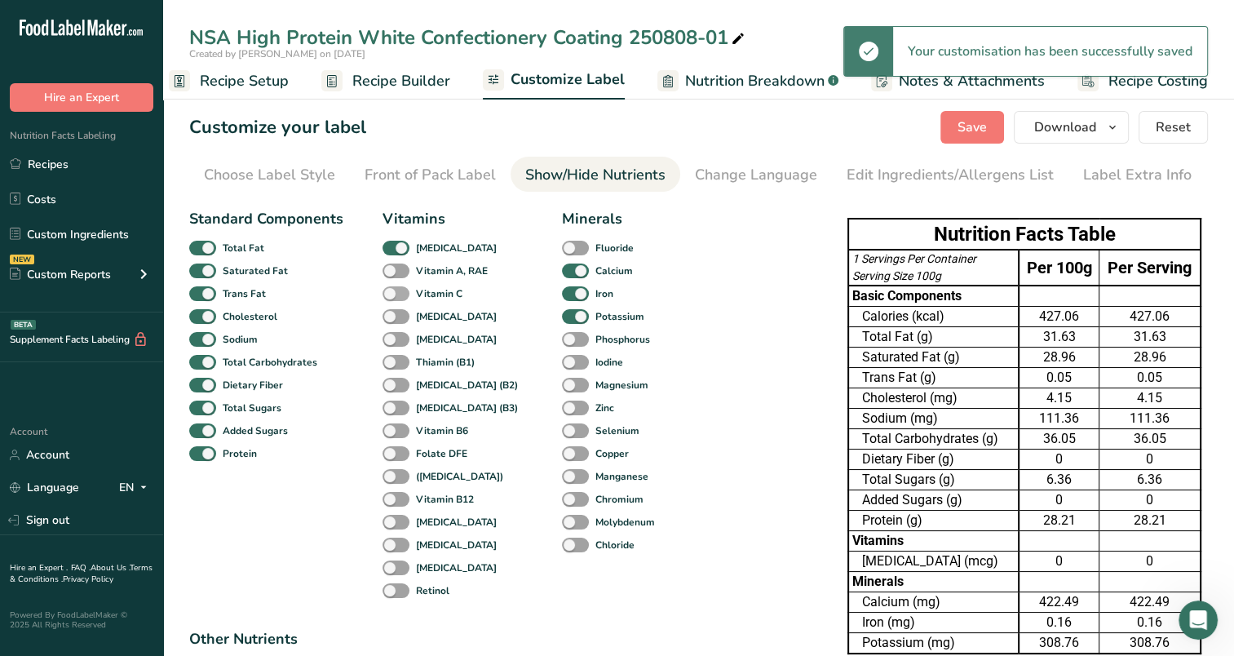
click at [404, 286] on label "Vitamin C" at bounding box center [423, 294] width 80 height 16
click at [393, 288] on input "Vitamin C" at bounding box center [388, 293] width 11 height 11
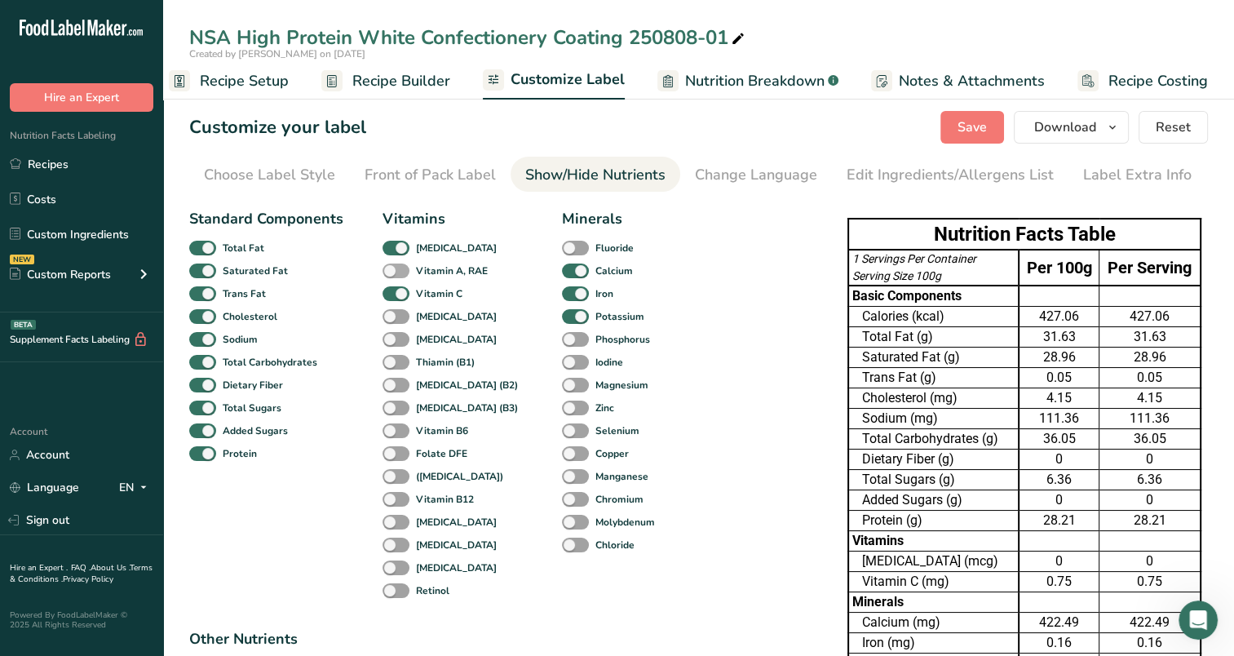
click at [402, 268] on span at bounding box center [396, 272] width 27 height 16
click at [393, 268] on input "Vitamin A, RAE" at bounding box center [388, 270] width 11 height 11
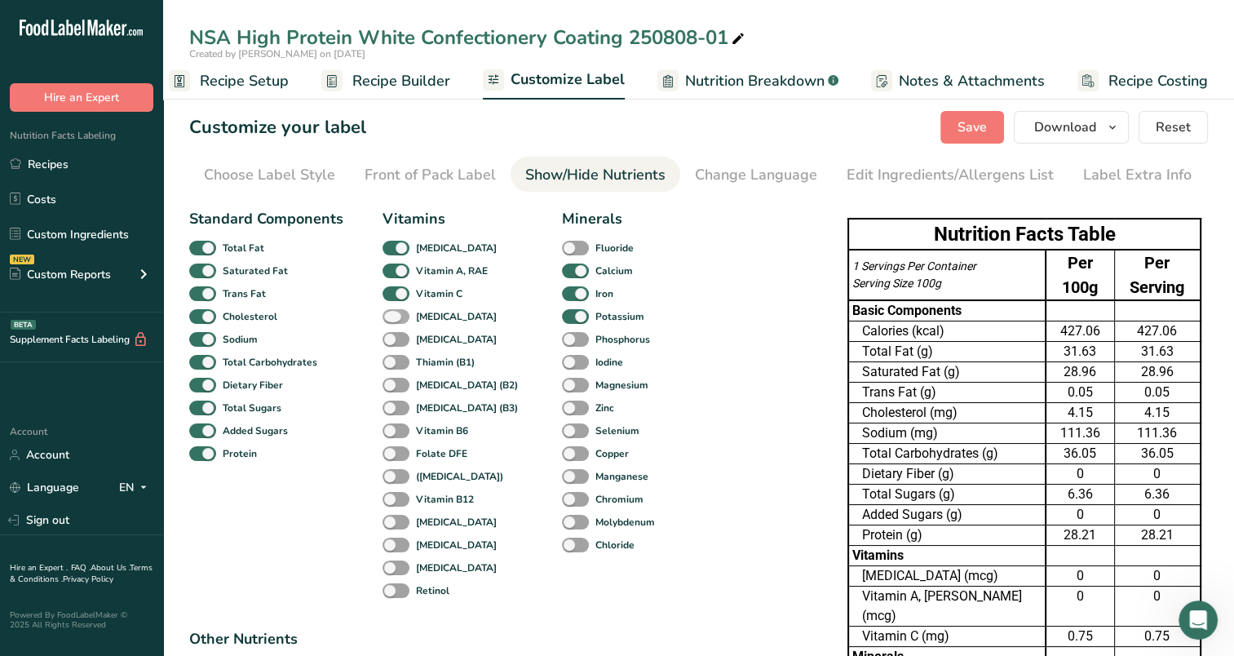
click at [399, 317] on span at bounding box center [396, 317] width 27 height 16
click at [393, 317] on input "[MEDICAL_DATA]" at bounding box center [388, 316] width 11 height 11
click at [399, 336] on span at bounding box center [396, 340] width 27 height 16
click at [393, 336] on input "[MEDICAL_DATA]" at bounding box center [388, 339] width 11 height 11
click at [396, 358] on span at bounding box center [396, 363] width 27 height 16
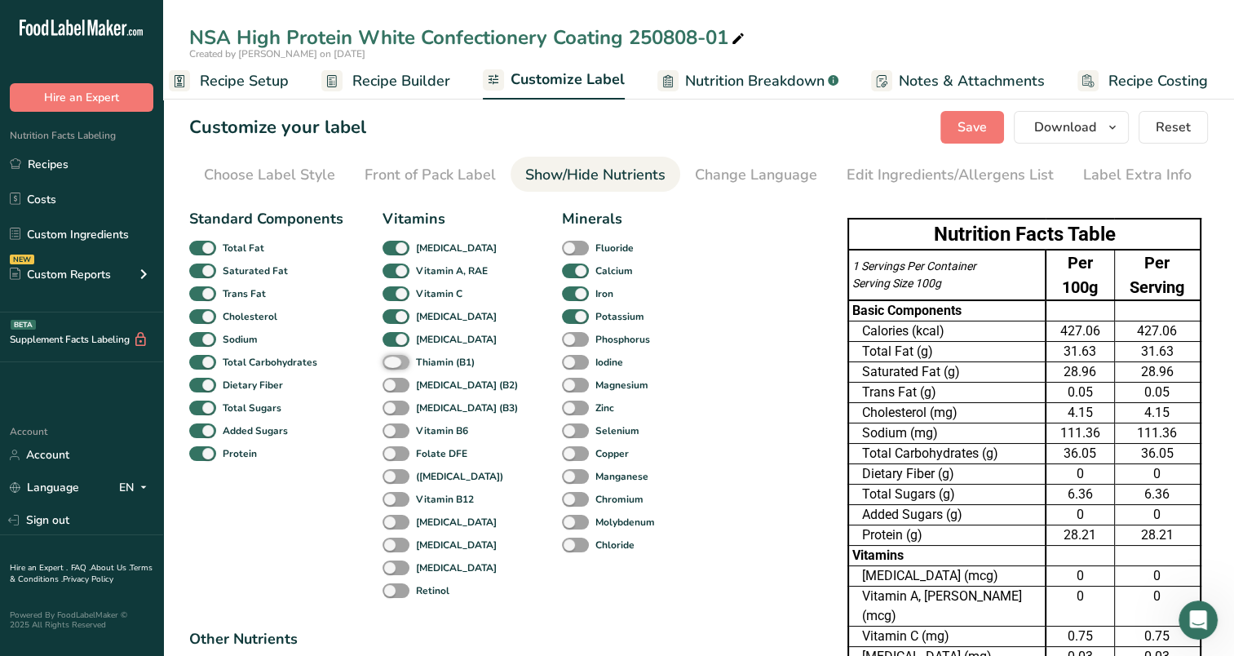
click at [393, 358] on input "Thiamin (B1)" at bounding box center [388, 362] width 11 height 11
click at [396, 379] on span at bounding box center [396, 386] width 27 height 16
click at [393, 379] on input "[MEDICAL_DATA] (B2)" at bounding box center [388, 384] width 11 height 11
click at [398, 401] on span at bounding box center [396, 409] width 27 height 16
click at [393, 402] on input "[MEDICAL_DATA] (B3)" at bounding box center [388, 407] width 11 height 11
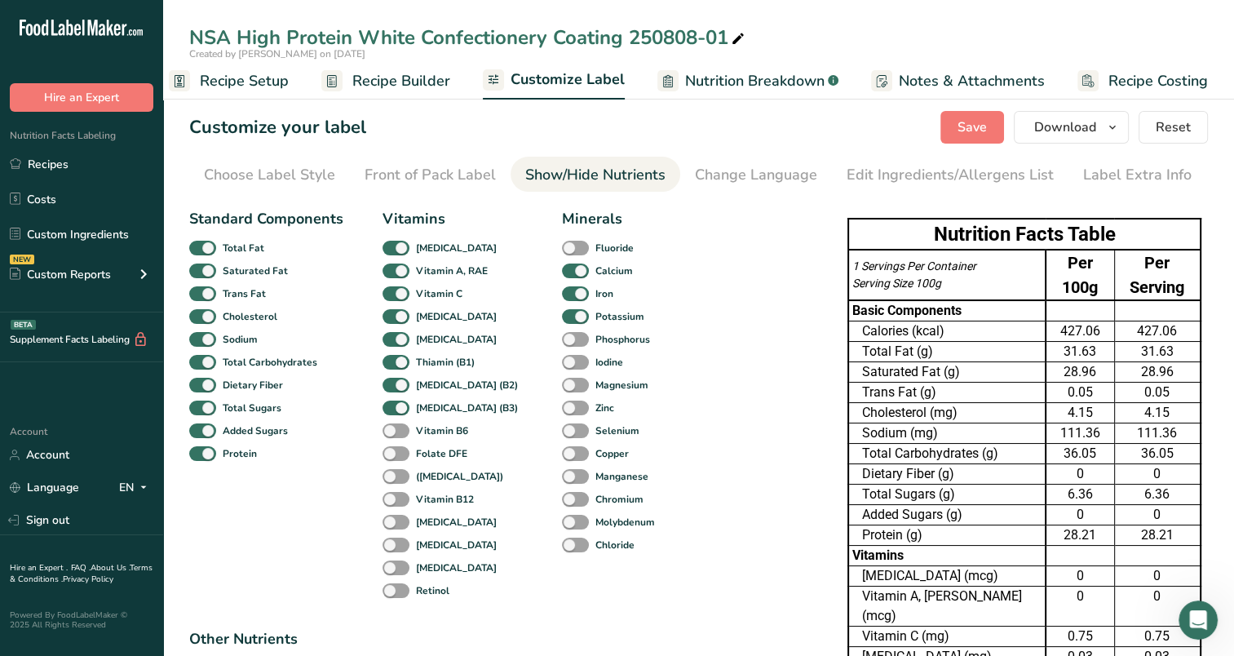
click at [399, 418] on div "[MEDICAL_DATA] (B3)" at bounding box center [400, 408] width 35 height 23
click at [399, 441] on div "Vitamin B6" at bounding box center [400, 430] width 35 height 23
click at [399, 460] on span at bounding box center [396, 454] width 27 height 16
click at [393, 459] on input "Folate DFE" at bounding box center [388, 453] width 11 height 11
click at [401, 423] on label "Vitamin B6" at bounding box center [426, 431] width 86 height 16
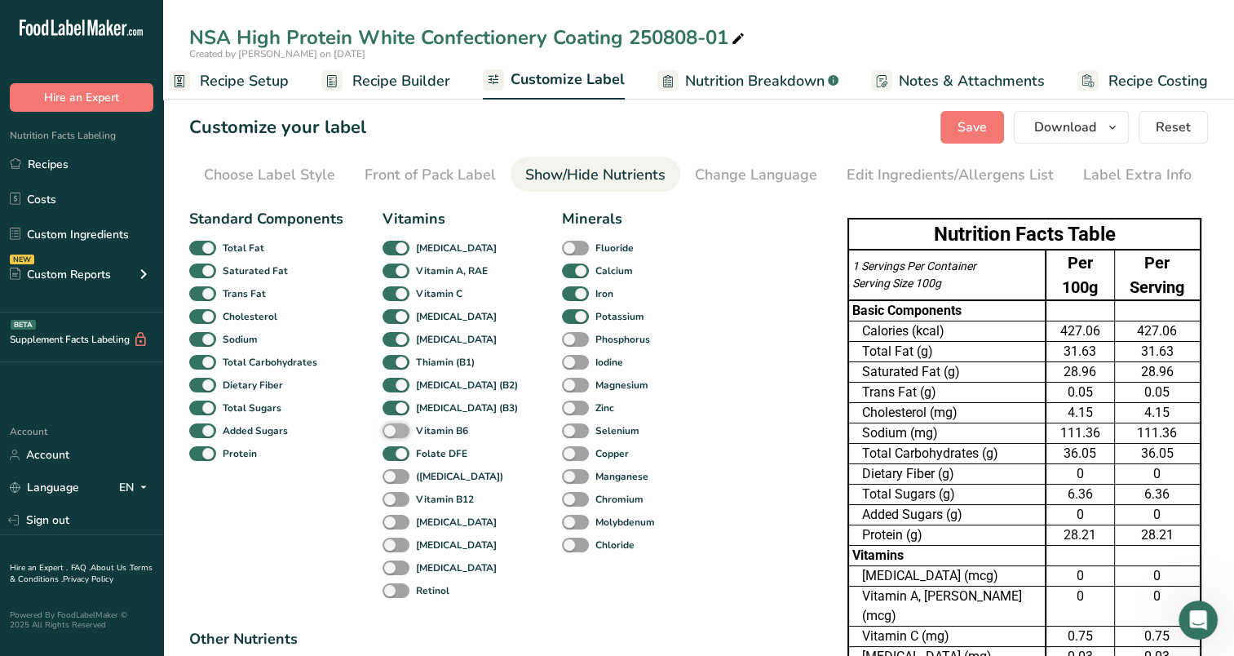
click at [393, 425] on input "Vitamin B6" at bounding box center [388, 430] width 11 height 11
click at [398, 467] on div "([MEDICAL_DATA])" at bounding box center [400, 476] width 35 height 23
click at [400, 471] on span at bounding box center [396, 477] width 27 height 16
click at [393, 471] on input "([MEDICAL_DATA])" at bounding box center [388, 476] width 11 height 11
click at [396, 503] on span at bounding box center [396, 500] width 27 height 16
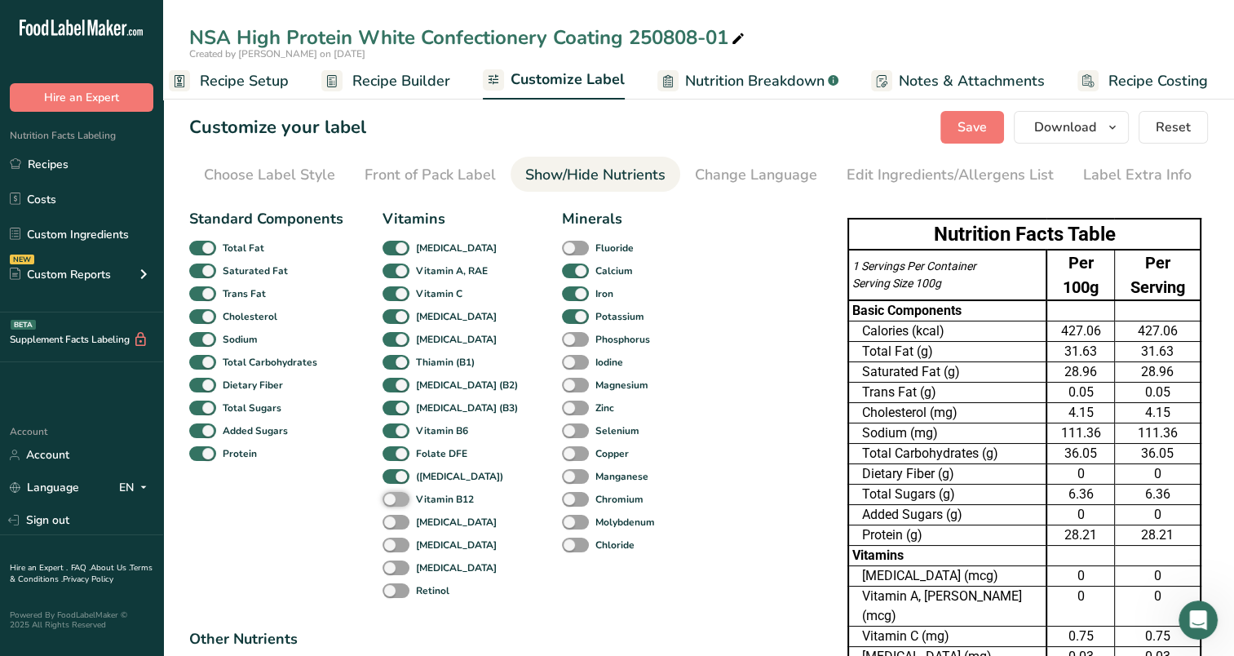
click at [393, 503] on input "Vitamin B12" at bounding box center [388, 499] width 11 height 11
click at [396, 516] on span at bounding box center [396, 523] width 27 height 16
click at [393, 516] on input "[MEDICAL_DATA]" at bounding box center [388, 521] width 11 height 11
click at [562, 467] on div "Manganese" at bounding box center [574, 476] width 24 height 23
click at [562, 476] on span at bounding box center [575, 477] width 27 height 16
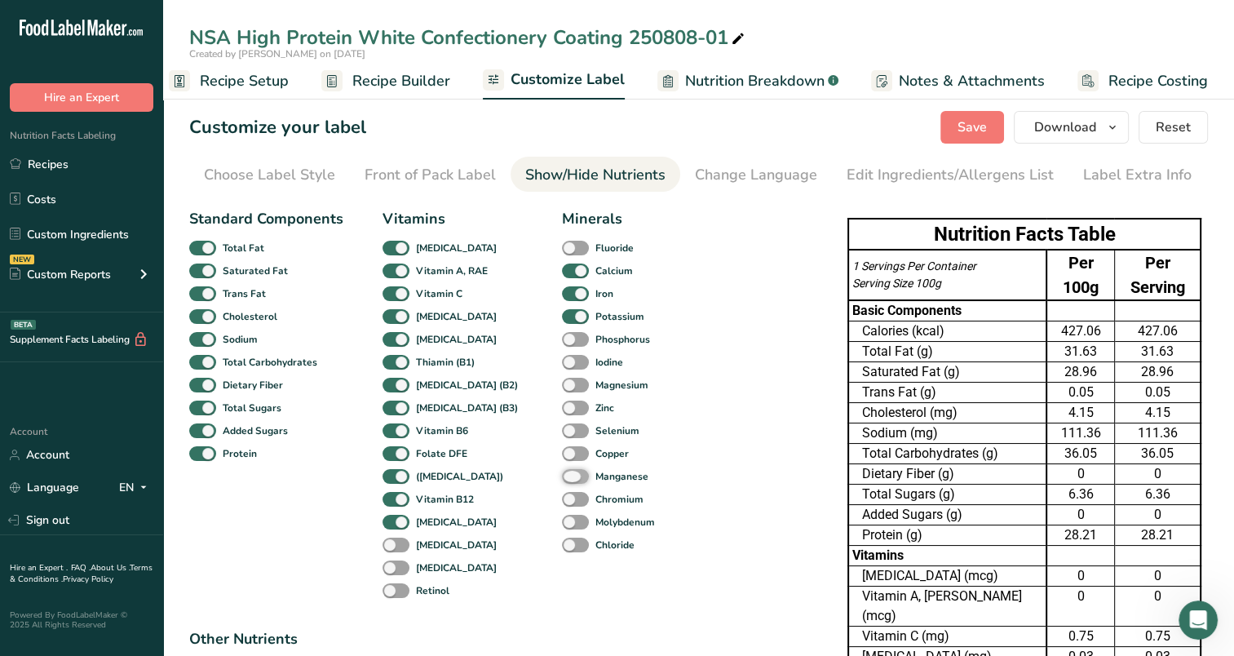
click at [562, 476] on input "Manganese" at bounding box center [567, 476] width 11 height 11
click at [562, 451] on span at bounding box center [575, 454] width 27 height 16
click at [562, 451] on input "Copper" at bounding box center [567, 453] width 11 height 11
click at [562, 410] on span at bounding box center [575, 409] width 27 height 16
click at [562, 410] on input "Zinc" at bounding box center [567, 407] width 11 height 11
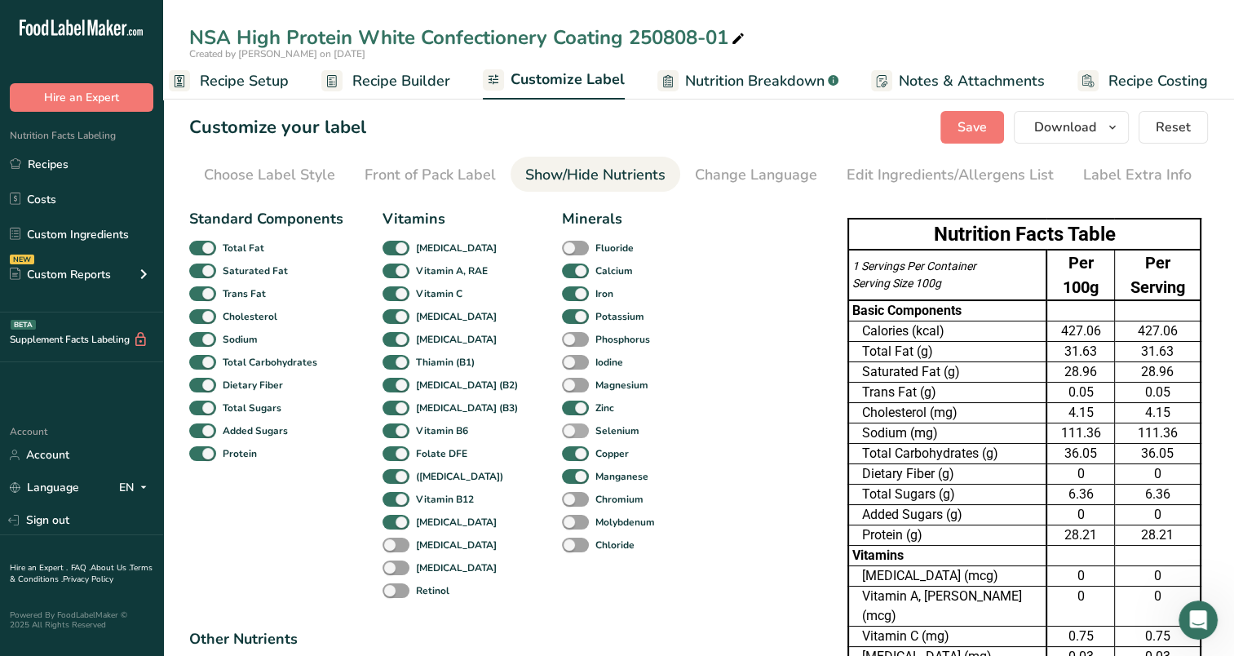
click at [562, 429] on span at bounding box center [575, 431] width 27 height 16
click at [562, 429] on input "Selenium" at bounding box center [567, 430] width 11 height 11
click at [562, 382] on span at bounding box center [575, 386] width 27 height 16
click at [562, 382] on input "Magnesium" at bounding box center [567, 384] width 11 height 11
click at [562, 365] on span at bounding box center [575, 363] width 27 height 16
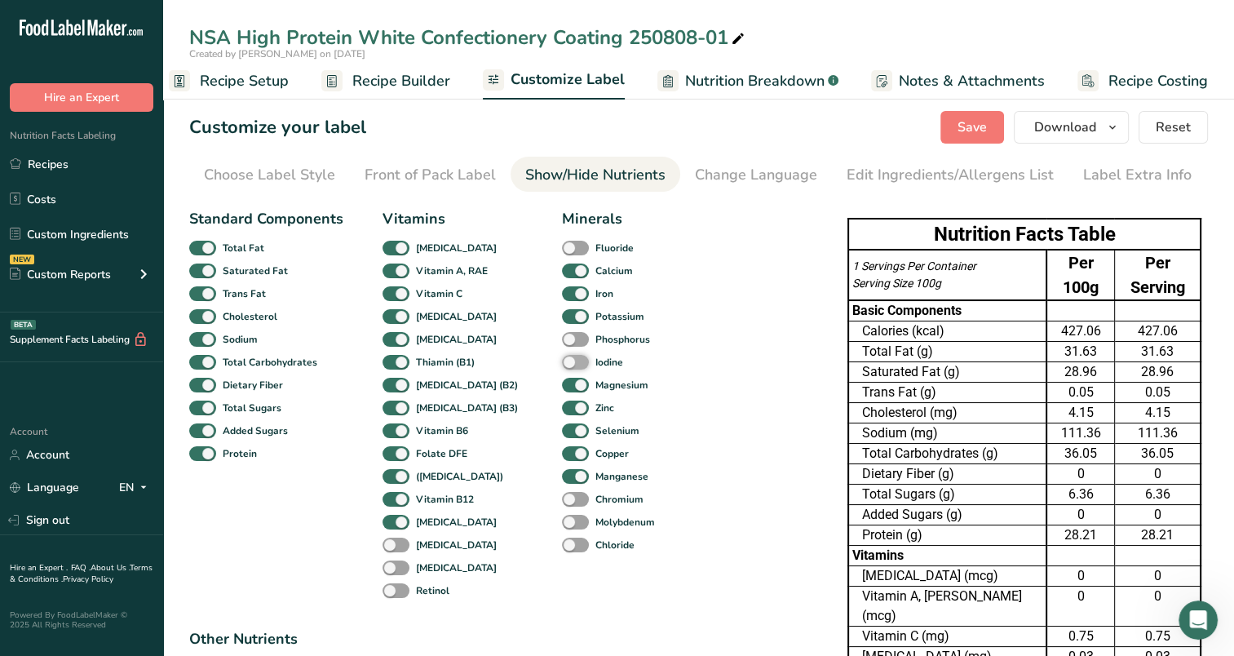
click at [562, 365] on input "Iodine" at bounding box center [567, 362] width 11 height 11
click at [562, 343] on span at bounding box center [575, 340] width 27 height 16
click at [562, 343] on input "Phosphorus" at bounding box center [567, 339] width 11 height 11
click at [216, 655] on span at bounding box center [202, 669] width 27 height 16
click at [200, 655] on input "Calories from Fat" at bounding box center [194, 667] width 11 height 11
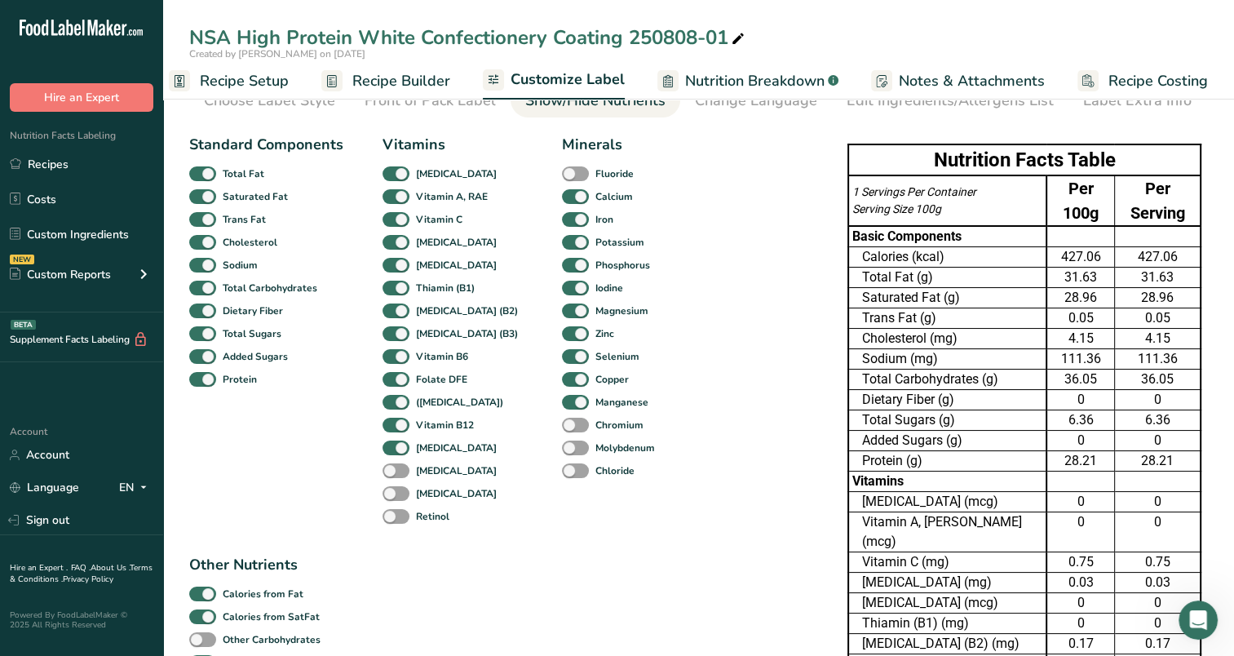
scroll to position [163, 0]
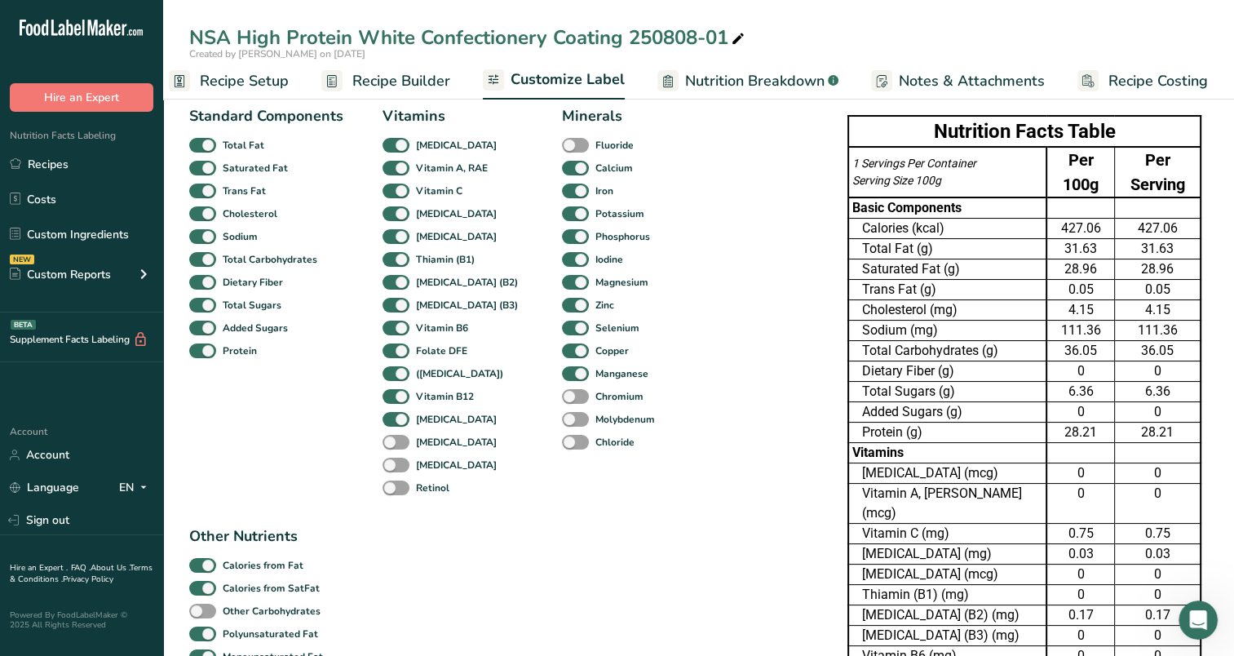
scroll to position [0, 0]
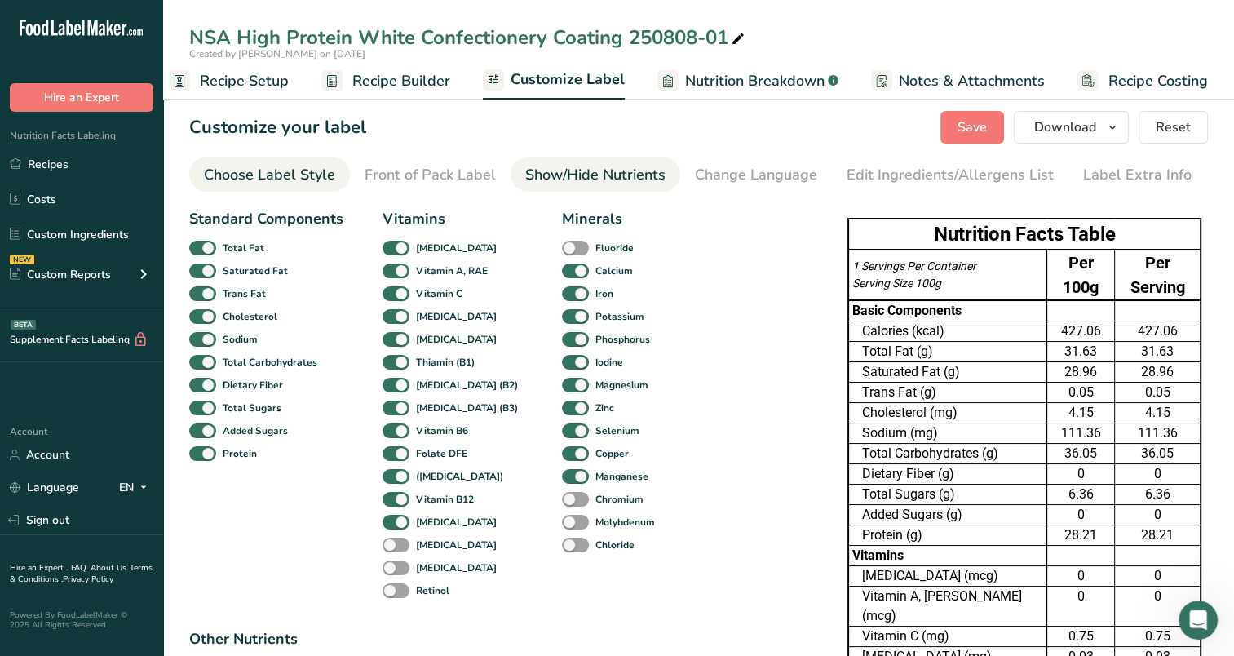
click at [276, 171] on div "Choose Label Style" at bounding box center [269, 175] width 131 height 22
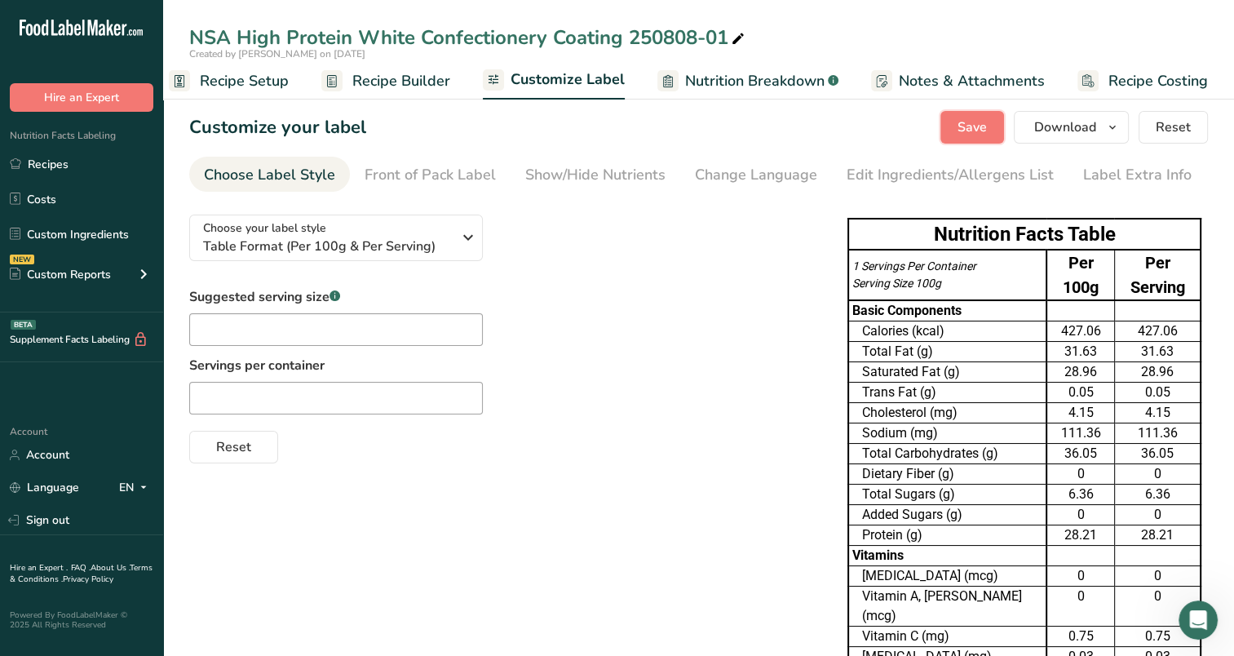
click at [963, 127] on span "Save" at bounding box center [972, 127] width 29 height 20
click at [96, 160] on link "Recipes" at bounding box center [81, 163] width 163 height 31
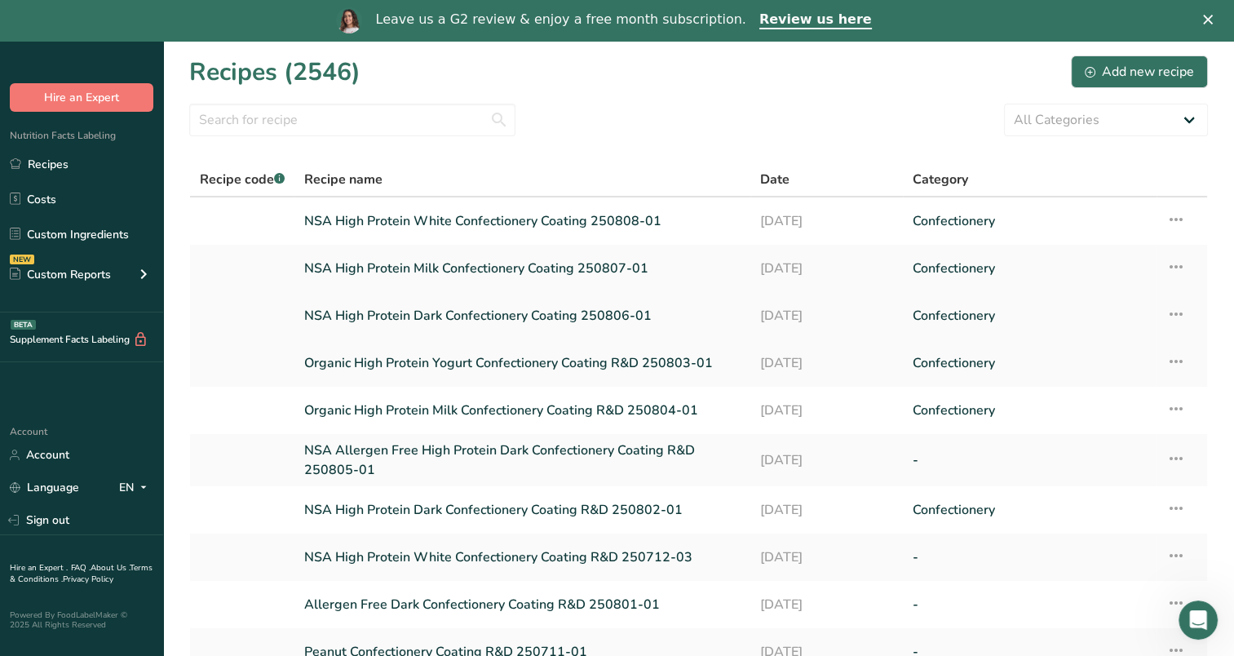
click at [534, 312] on link "NSA High Protein Dark Confectionery Coating 250806-01" at bounding box center [522, 316] width 436 height 34
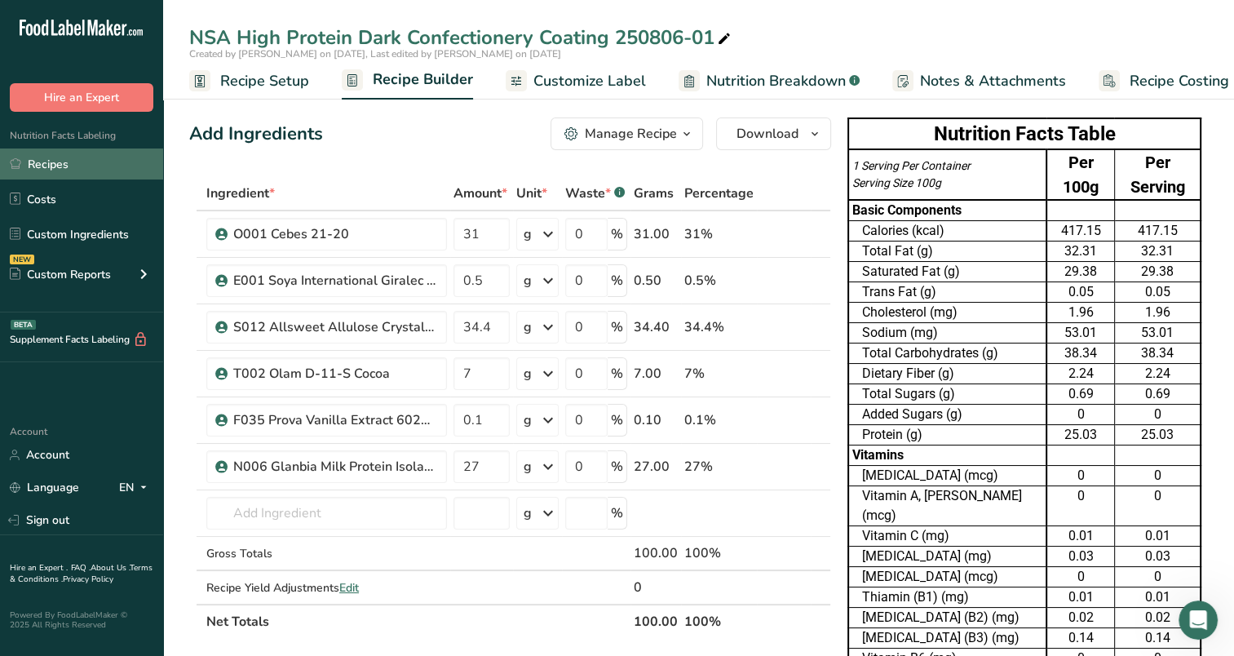
click at [78, 163] on link "Recipes" at bounding box center [81, 163] width 163 height 31
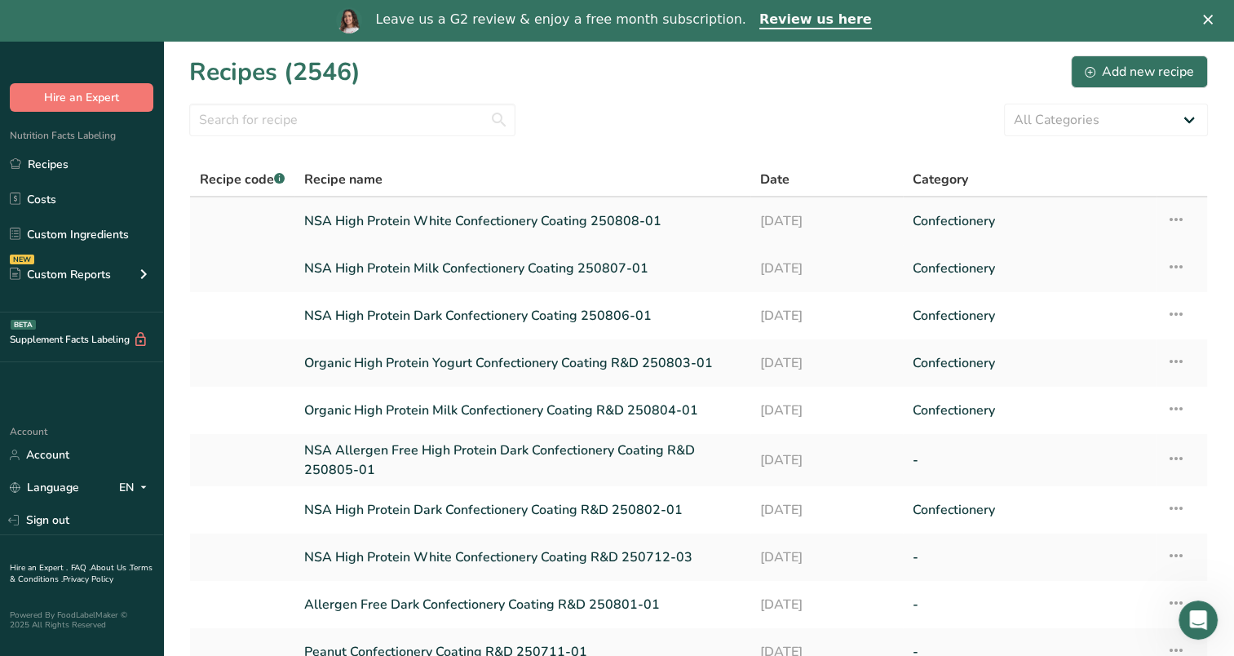
click at [552, 225] on link "NSA High Protein White Confectionery Coating 250808-01" at bounding box center [522, 221] width 436 height 34
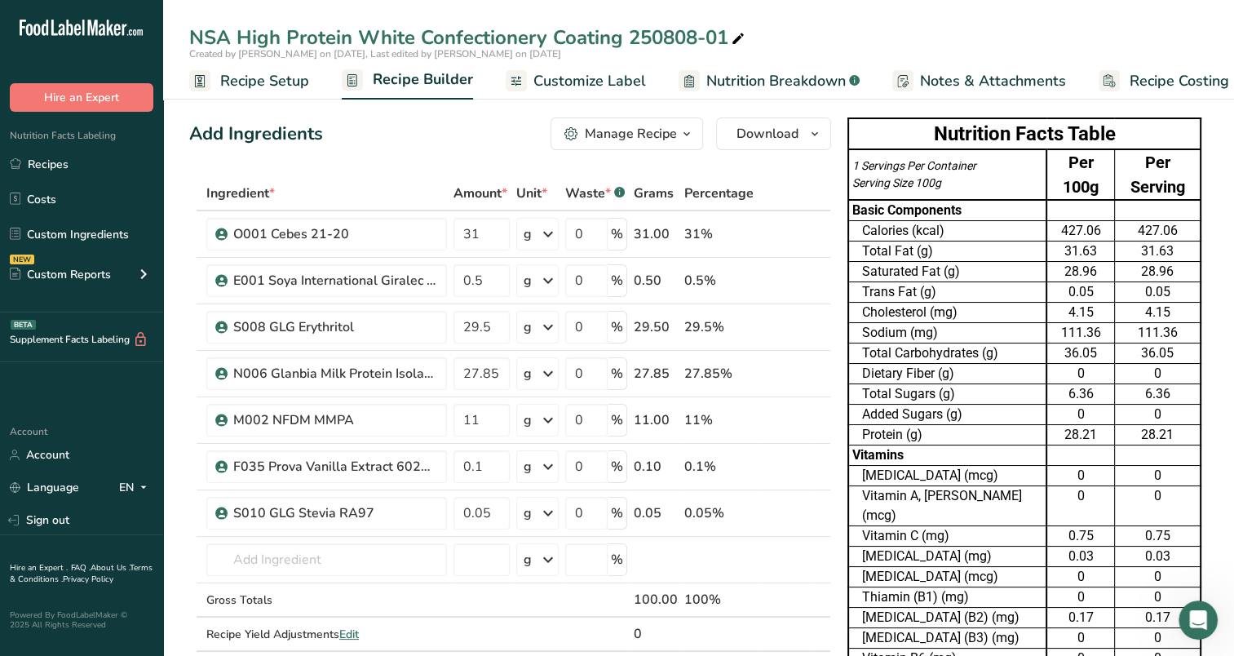
click at [571, 80] on span "Customize Label" at bounding box center [590, 81] width 113 height 22
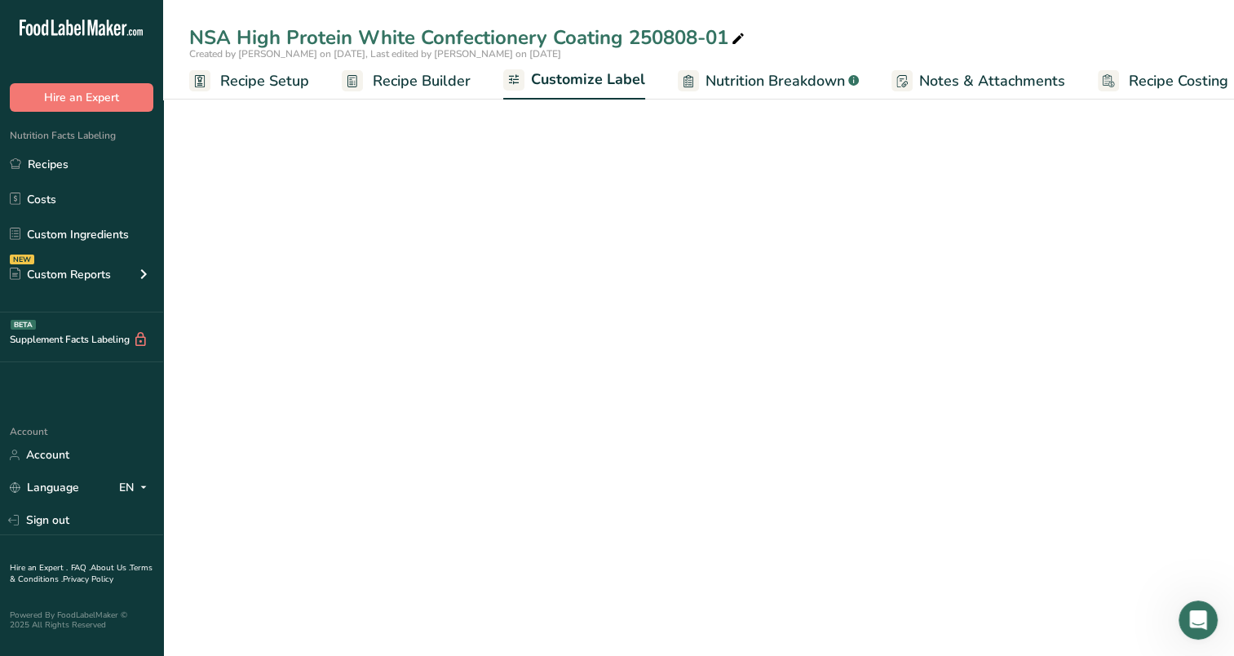
scroll to position [0, 20]
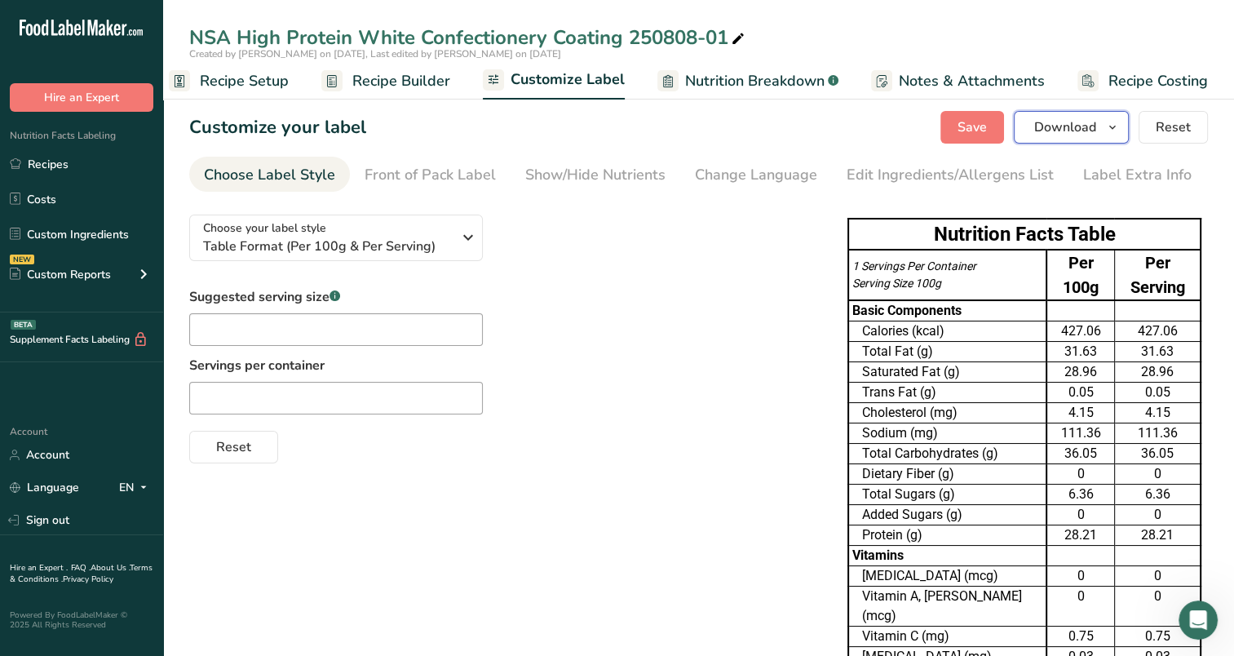
click at [1115, 131] on icon "button" at bounding box center [1112, 127] width 13 height 20
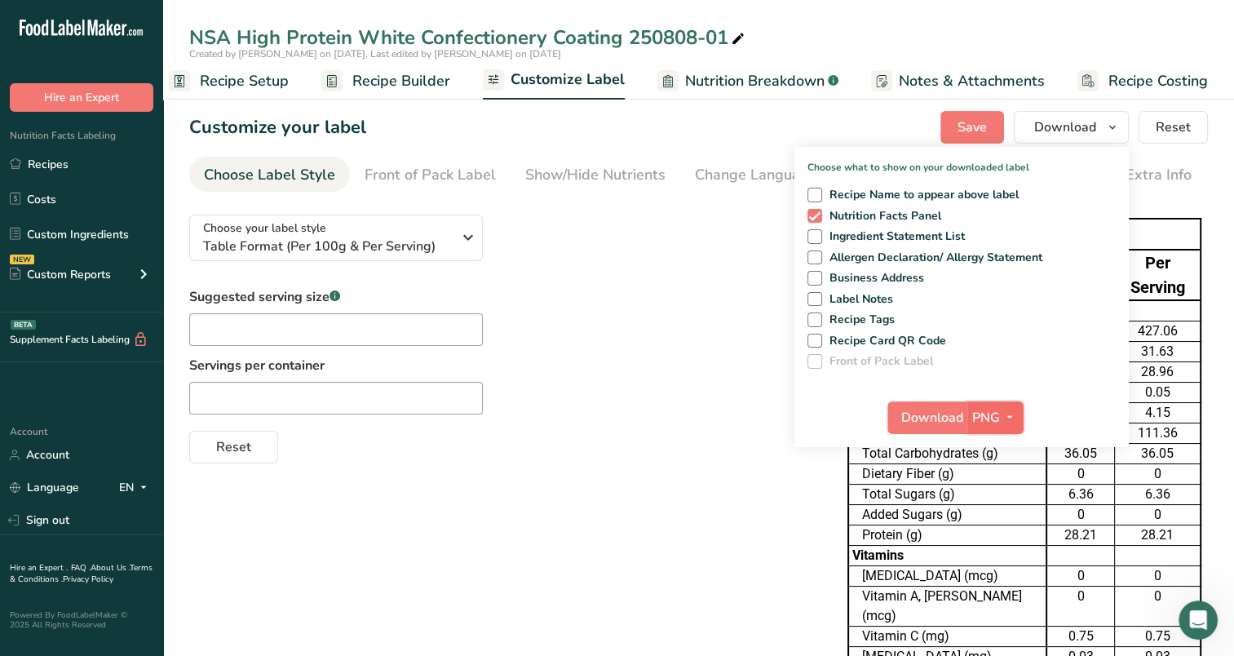
click at [1012, 413] on icon "button" at bounding box center [1010, 417] width 13 height 20
click at [992, 560] on link "XLSX" at bounding box center [998, 558] width 52 height 27
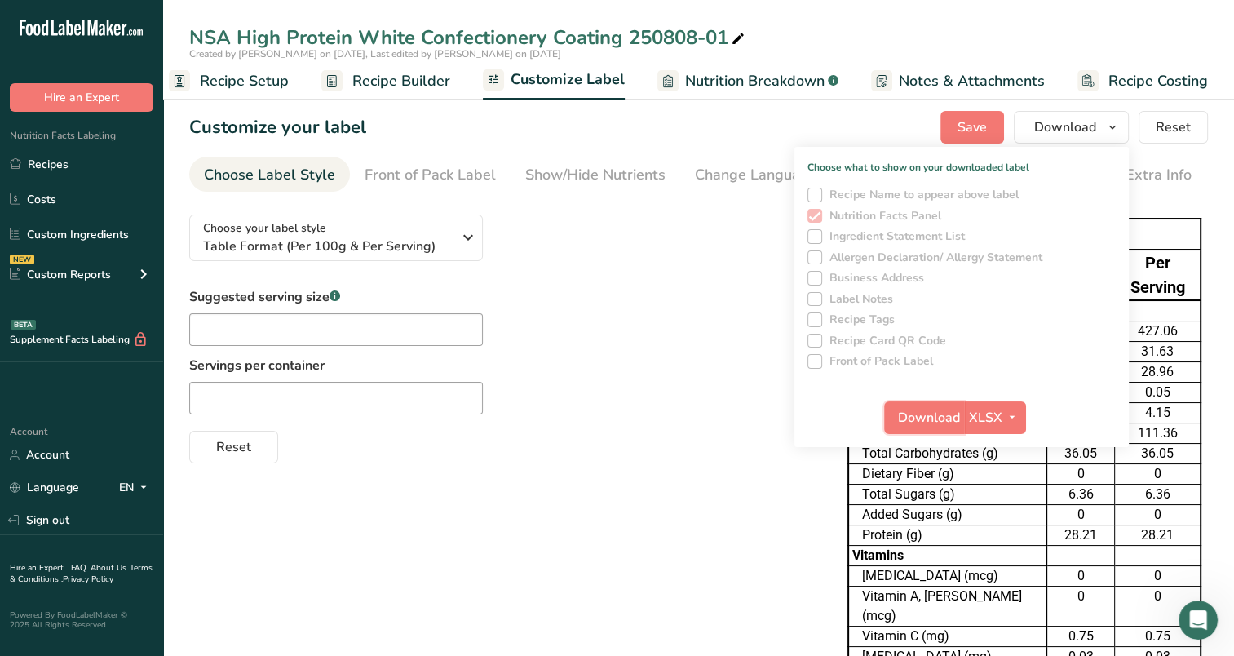
click at [926, 422] on span "Download" at bounding box center [929, 418] width 62 height 20
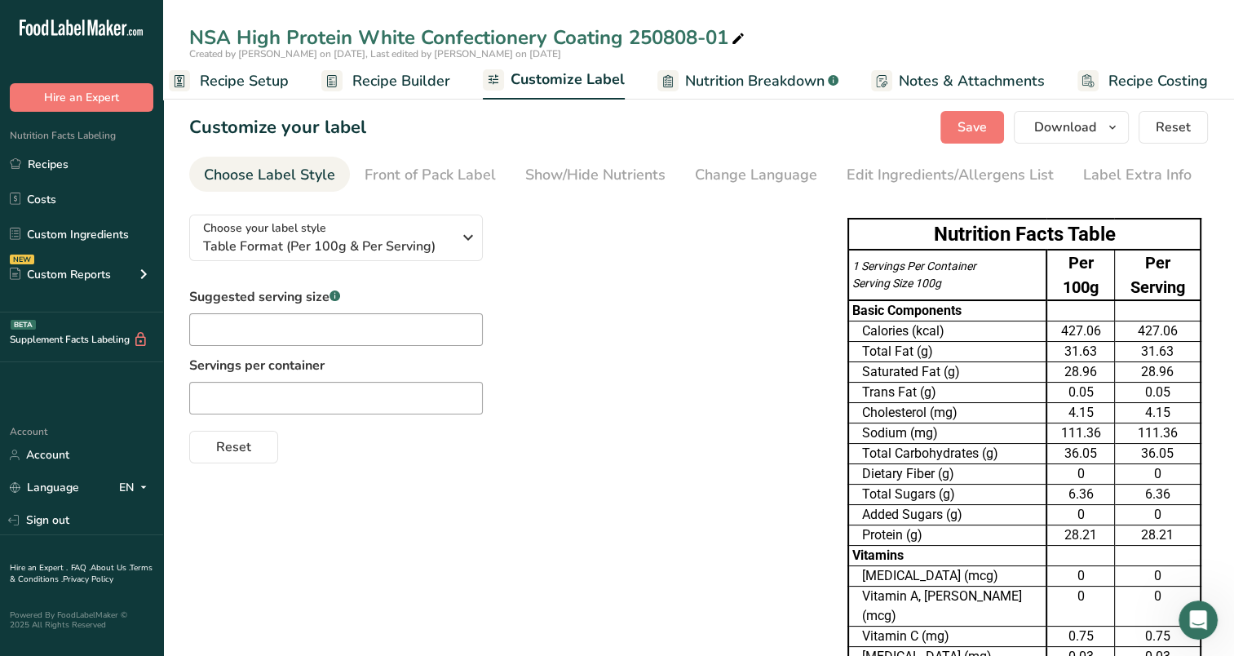
click at [725, 299] on div "Suggested serving size .a-a{fill:#347362;}.b-a{fill:#fff;} Servings per contain…" at bounding box center [502, 375] width 626 height 176
click at [956, 118] on button "Save" at bounding box center [973, 127] width 64 height 33
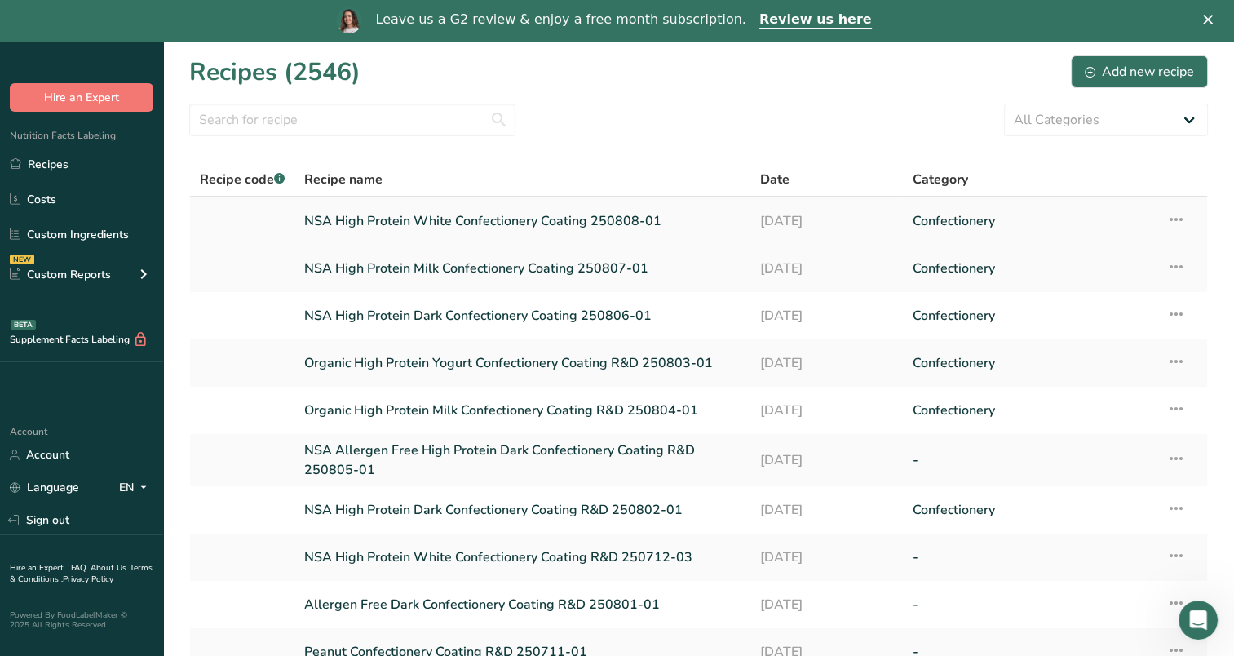
click at [383, 213] on link "NSA High Protein White Confectionery Coating 250808-01" at bounding box center [522, 221] width 436 height 34
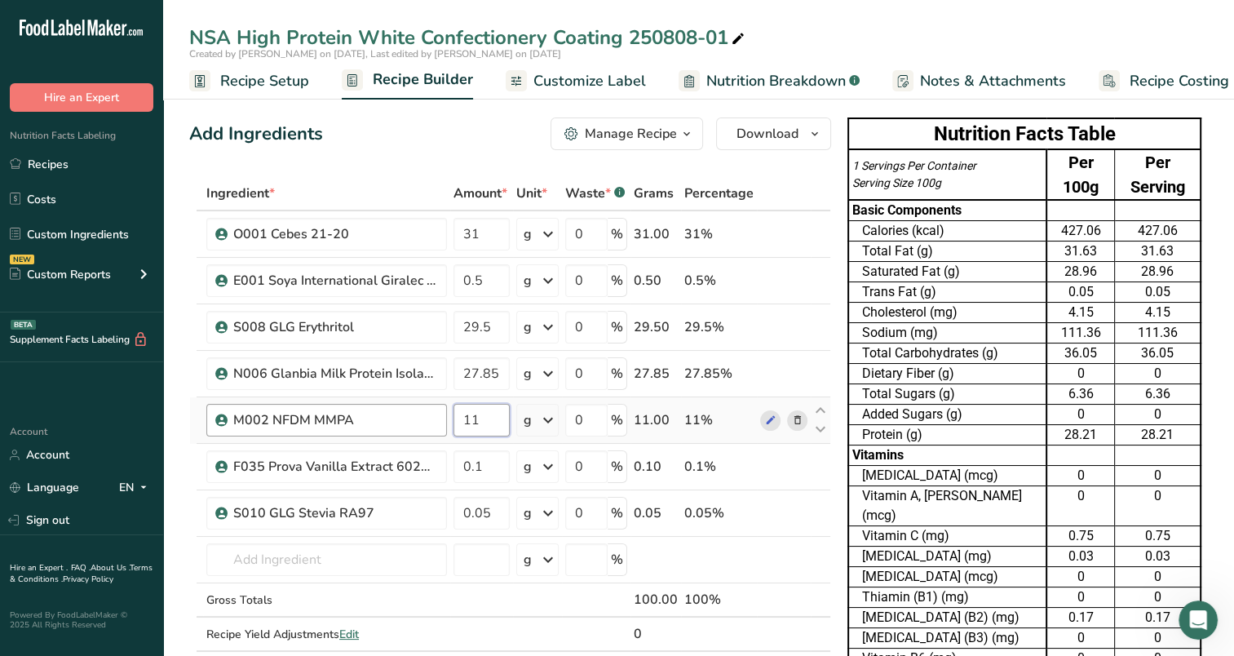
drag, startPoint x: 482, startPoint y: 414, endPoint x: 437, endPoint y: 422, distance: 45.5
click at [437, 422] on tr "M002 NFDM MMPA 11 g Weight Units g kg mg See more Volume Units l Volume units r…" at bounding box center [510, 420] width 640 height 47
type input "5"
click at [481, 322] on div "Ingredient * Amount * Unit * Waste * .a-a{fill:#347362;}.b-a{fill:#fff;} Grams …" at bounding box center [510, 430] width 642 height 509
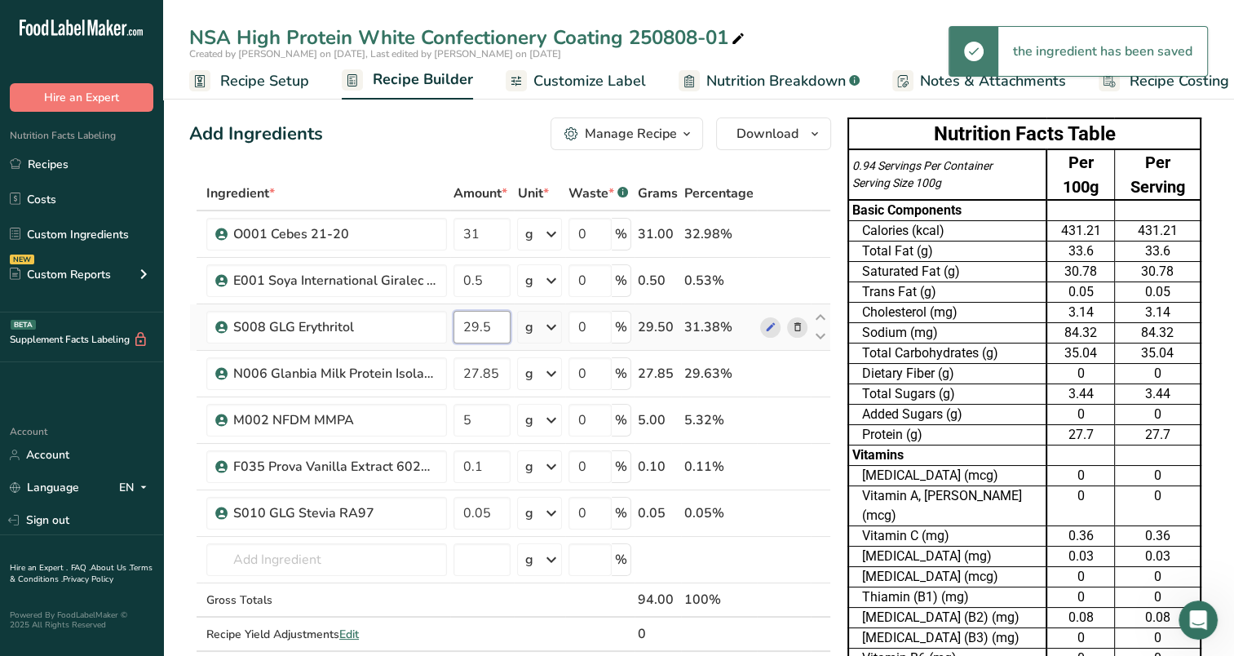
click at [472, 330] on input "29.5" at bounding box center [482, 327] width 57 height 33
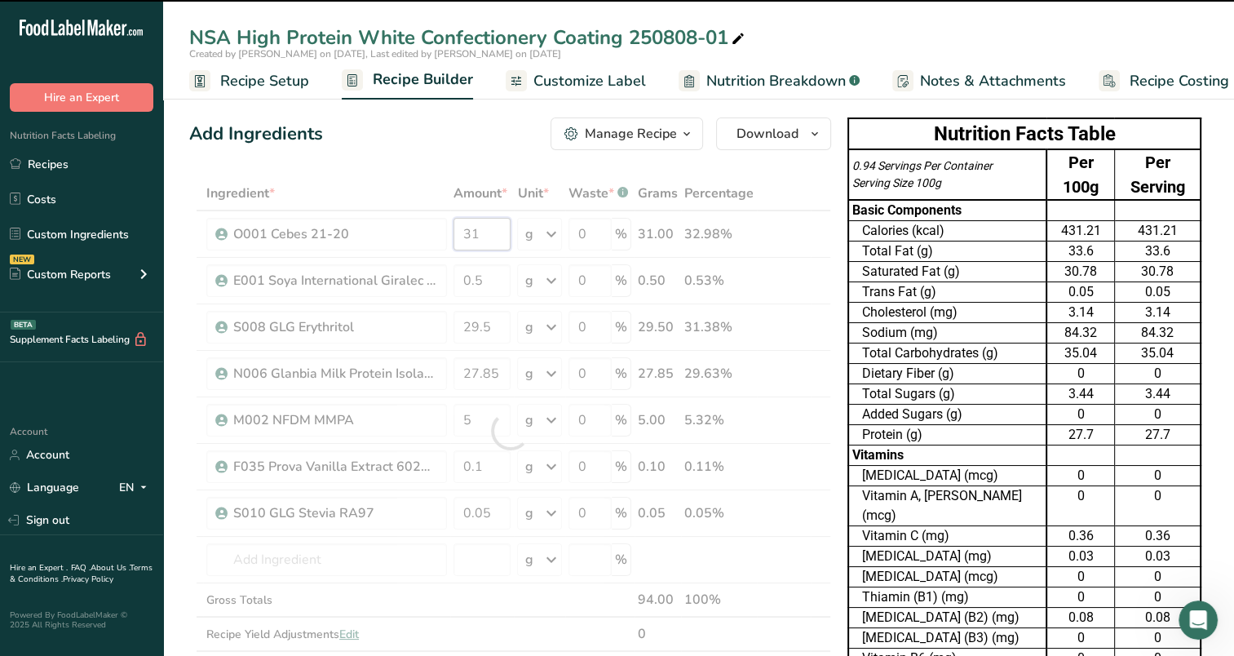
drag, startPoint x: 481, startPoint y: 233, endPoint x: 469, endPoint y: 250, distance: 20.4
click at [469, 250] on div "Ingredient * Amount * Unit * Waste * .a-a{fill:#347362;}.b-a{fill:#fff;} Grams …" at bounding box center [510, 430] width 642 height 509
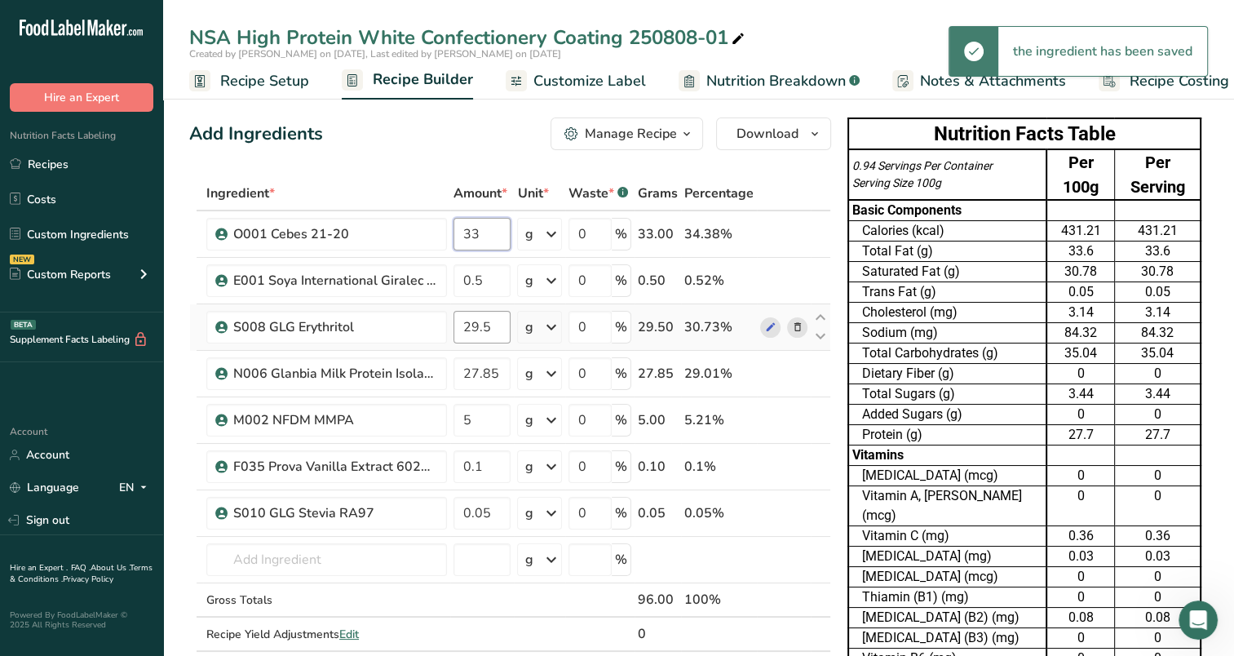
type input "33"
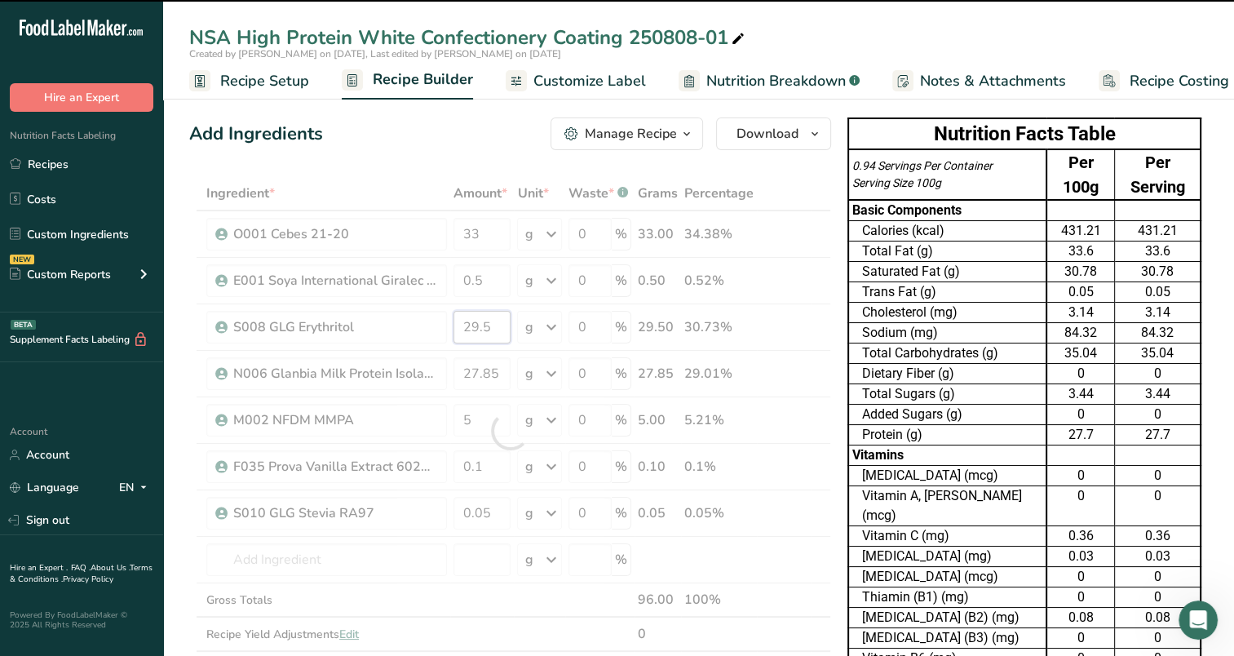
drag, startPoint x: 476, startPoint y: 326, endPoint x: 463, endPoint y: 335, distance: 15.8
click at [463, 335] on div "Ingredient * Amount * Unit * Waste * .a-a{fill:#347362;}.b-a{fill:#fff;} Grams …" at bounding box center [510, 430] width 642 height 509
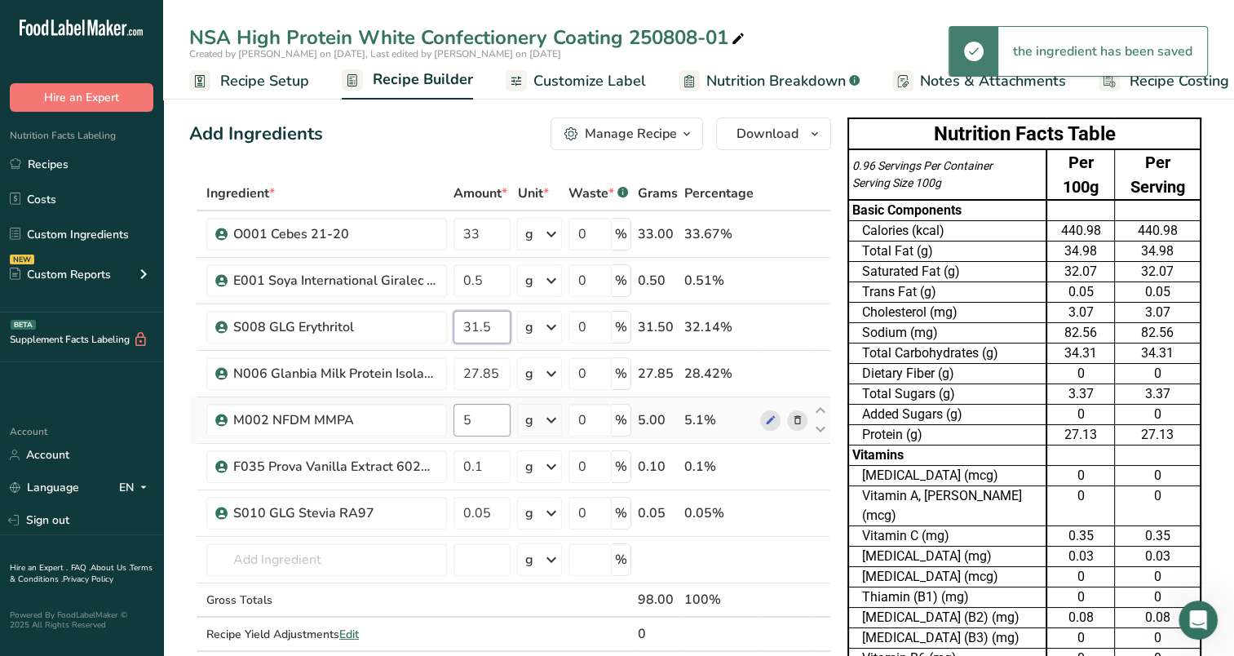
type input "31.5"
click at [480, 429] on div "Ingredient * Amount * Unit * Waste * .a-a{fill:#347362;}.b-a{fill:#fff;} Grams …" at bounding box center [510, 430] width 642 height 509
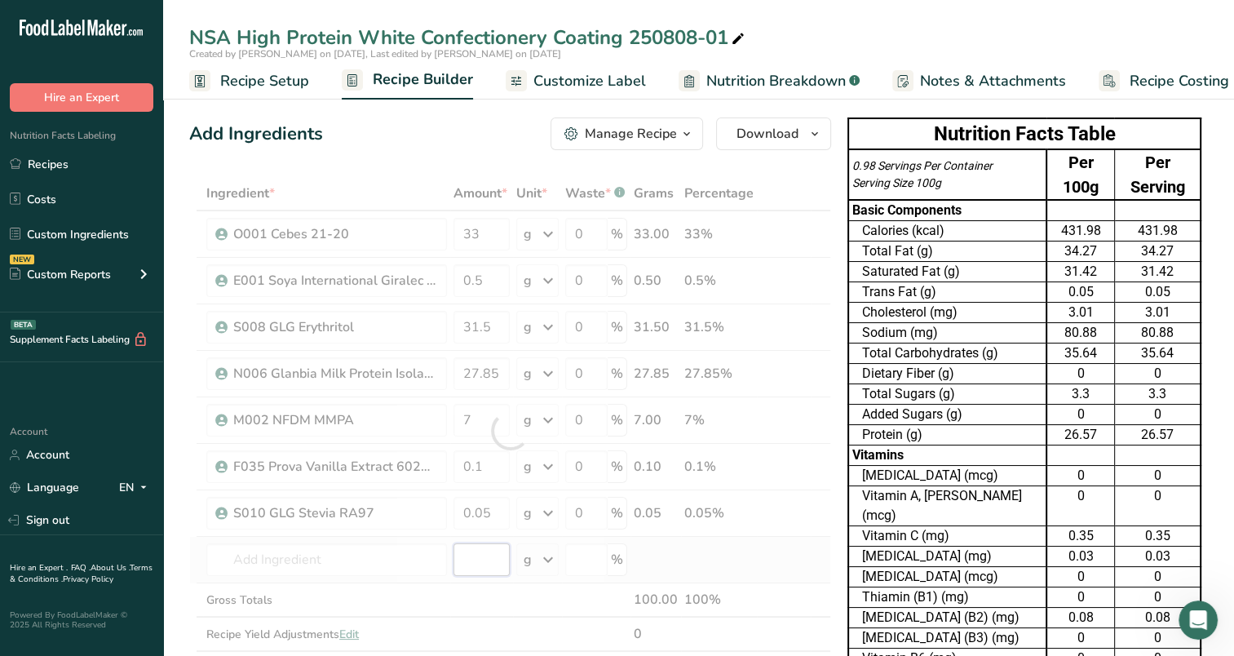
click at [454, 542] on div "Ingredient * Amount * Unit * Waste * .a-a{fill:#347362;}.b-a{fill:#fff;} Grams …" at bounding box center [510, 430] width 642 height 509
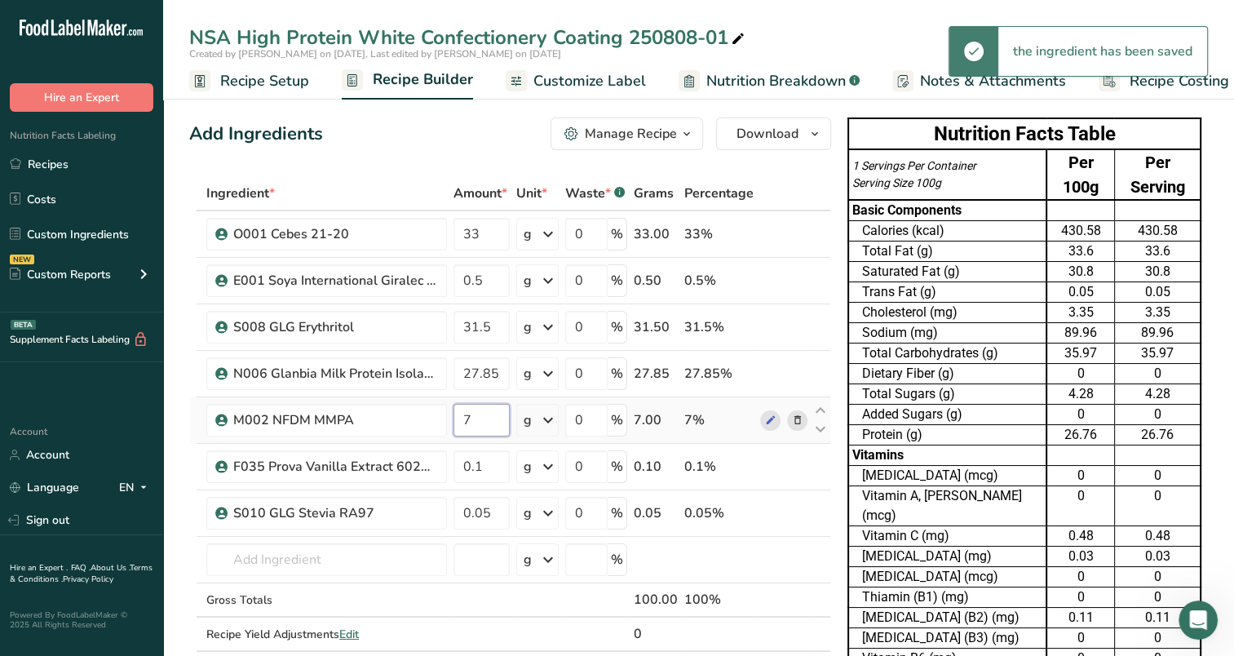
drag, startPoint x: 486, startPoint y: 421, endPoint x: 451, endPoint y: 432, distance: 36.7
click at [451, 432] on td "7" at bounding box center [481, 420] width 63 height 47
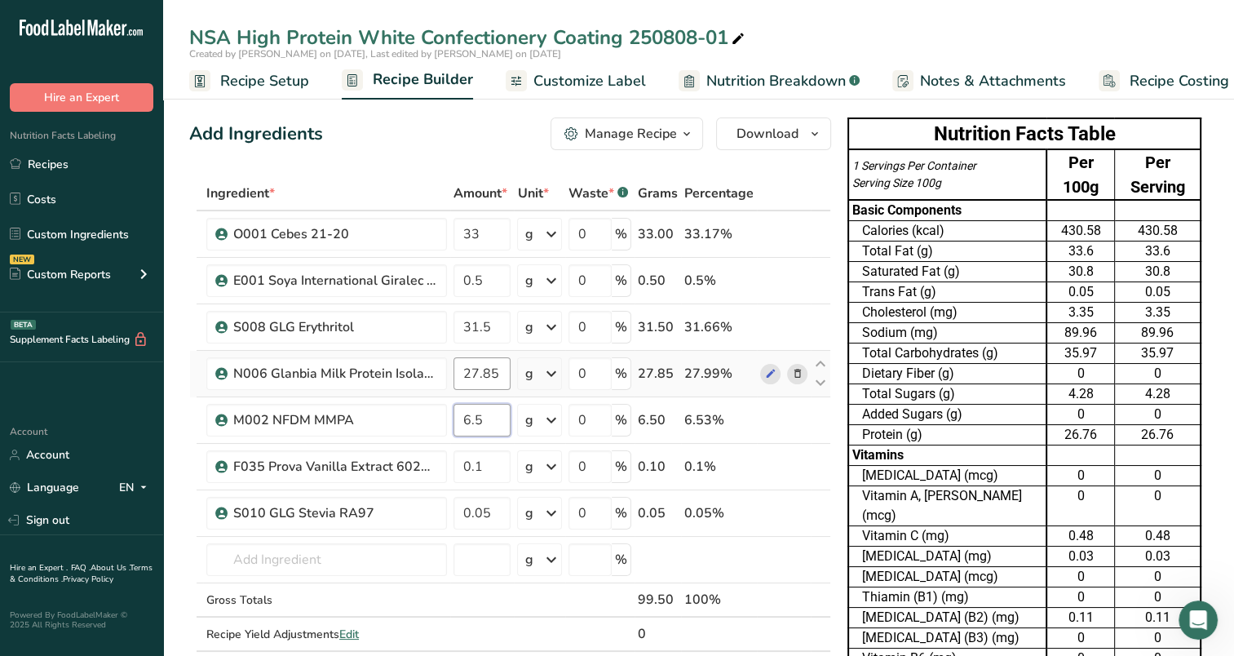
type input "6.5"
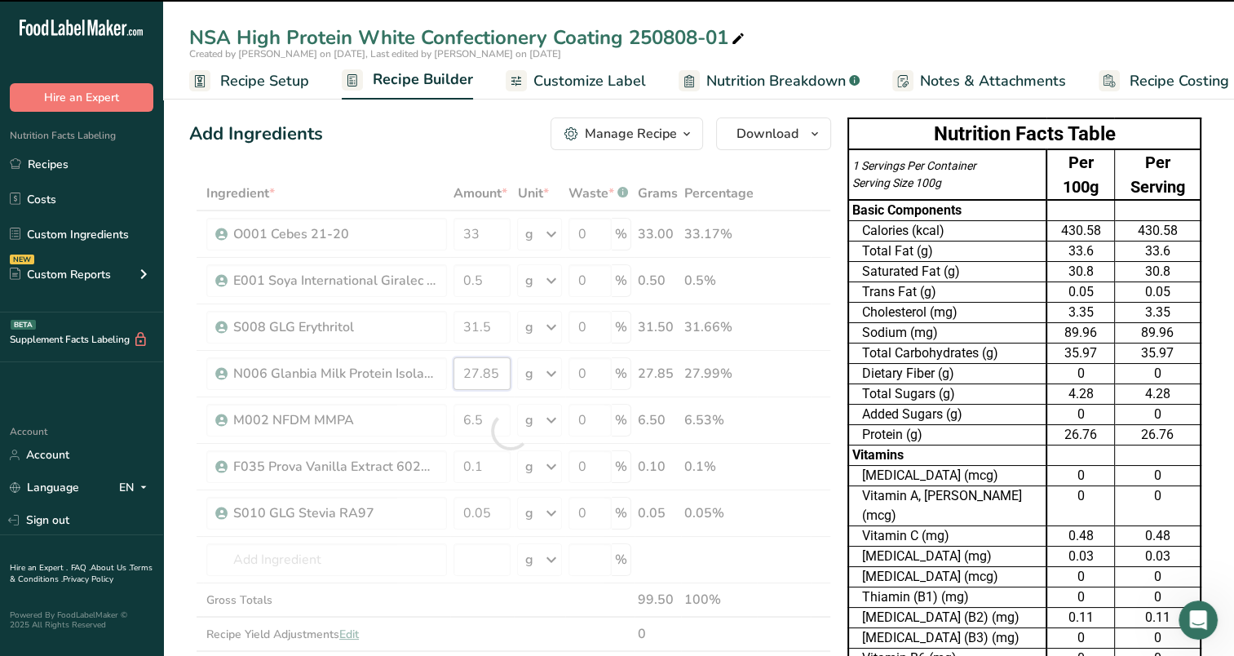
drag, startPoint x: 473, startPoint y: 372, endPoint x: 481, endPoint y: 370, distance: 8.3
click at [480, 372] on div "Ingredient * Amount * Unit * Waste * .a-a{fill:#347362;}.b-a{fill:#fff;} Grams …" at bounding box center [510, 430] width 642 height 509
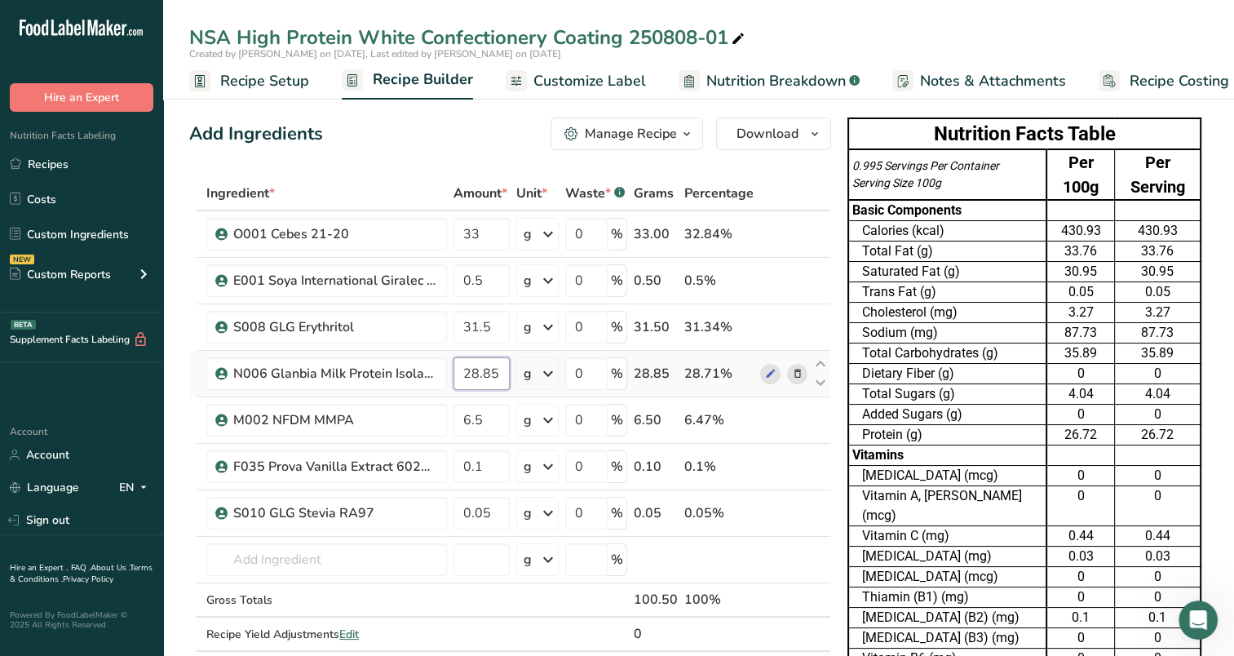
drag, startPoint x: 502, startPoint y: 366, endPoint x: 481, endPoint y: 381, distance: 25.1
click at [481, 381] on input "28.85" at bounding box center [482, 373] width 56 height 33
type input "28.35"
click at [480, 423] on div "Ingredient * Amount * Unit * Waste * .a-a{fill:#347362;}.b-a{fill:#fff;} Grams …" at bounding box center [510, 430] width 642 height 509
type input "6"
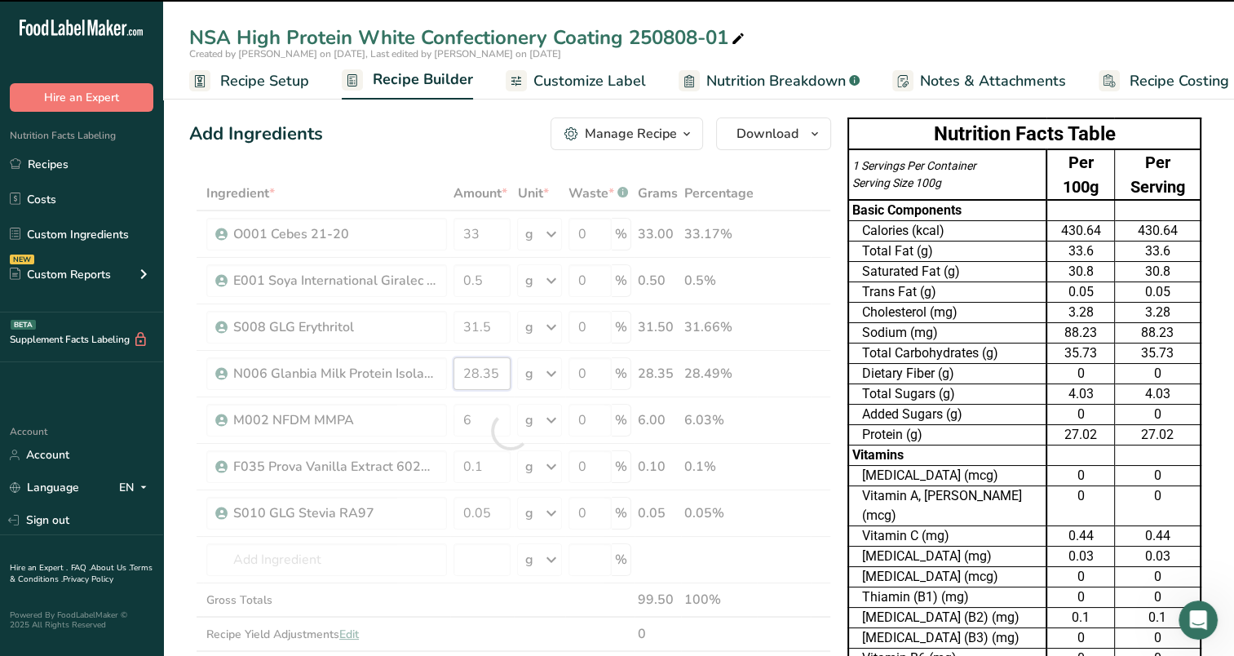
click at [490, 378] on div "Ingredient * Amount * Unit * Waste * .a-a{fill:#347362;}.b-a{fill:#fff;} Grams …" at bounding box center [510, 430] width 642 height 509
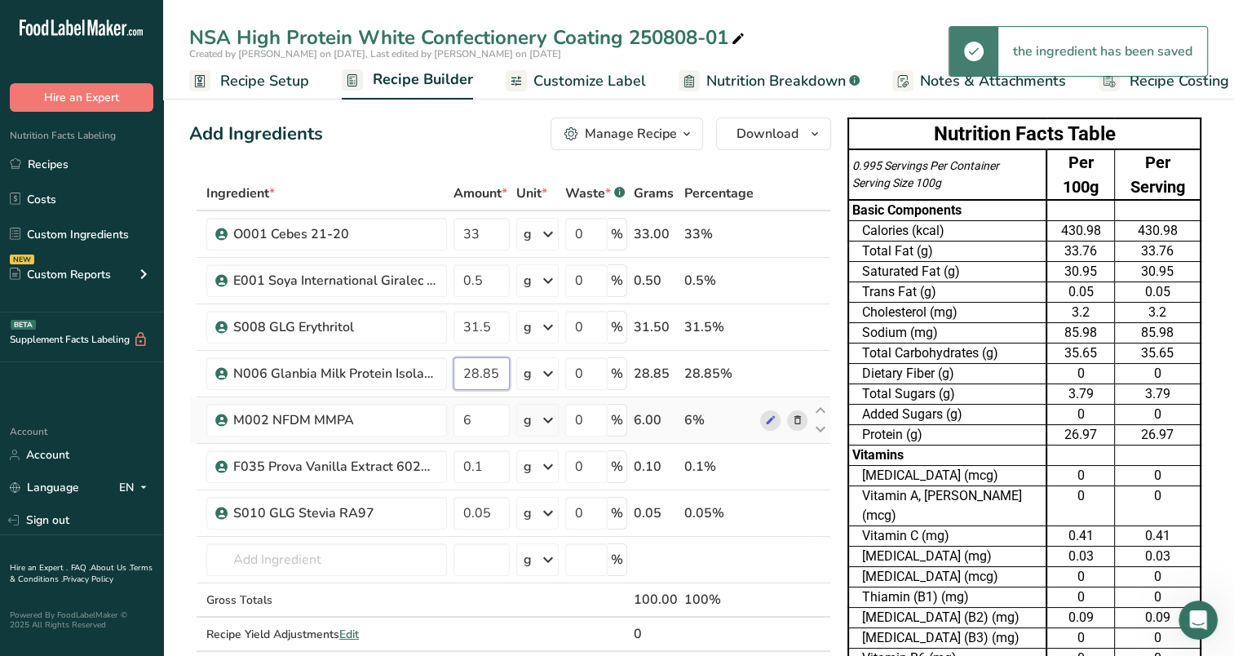
type input "28.85"
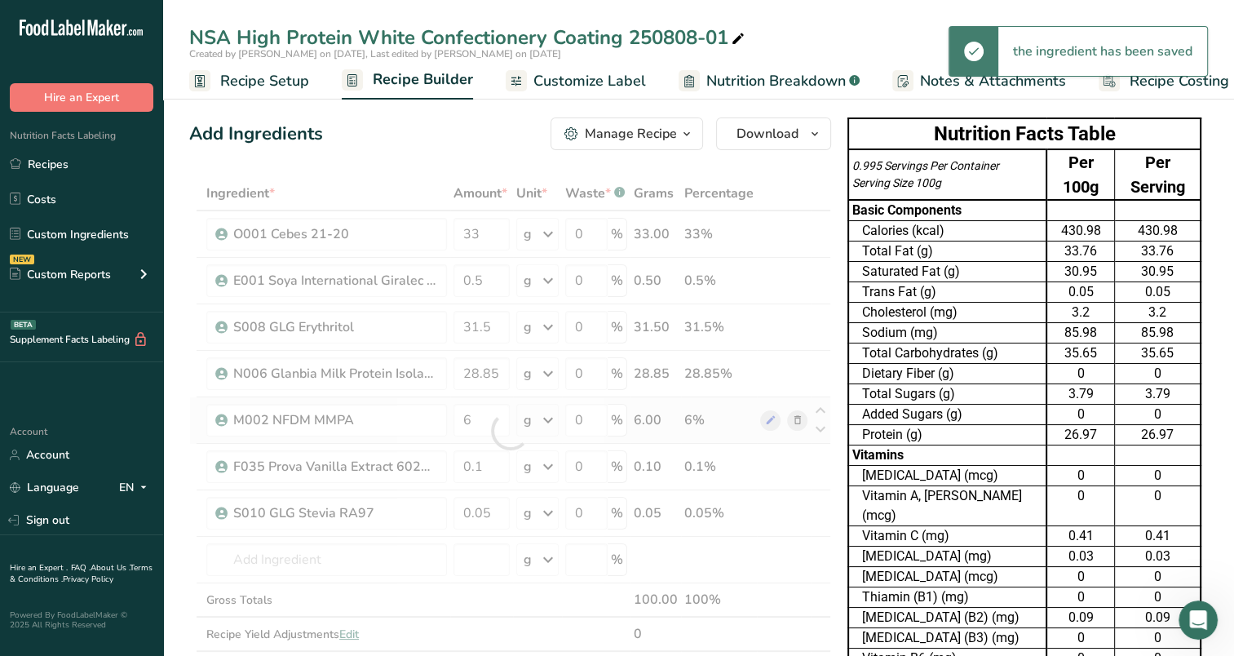
click at [510, 436] on div "Ingredient * Amount * Unit * Waste * .a-a{fill:#347362;}.b-a{fill:#fff;} Grams …" at bounding box center [510, 430] width 642 height 509
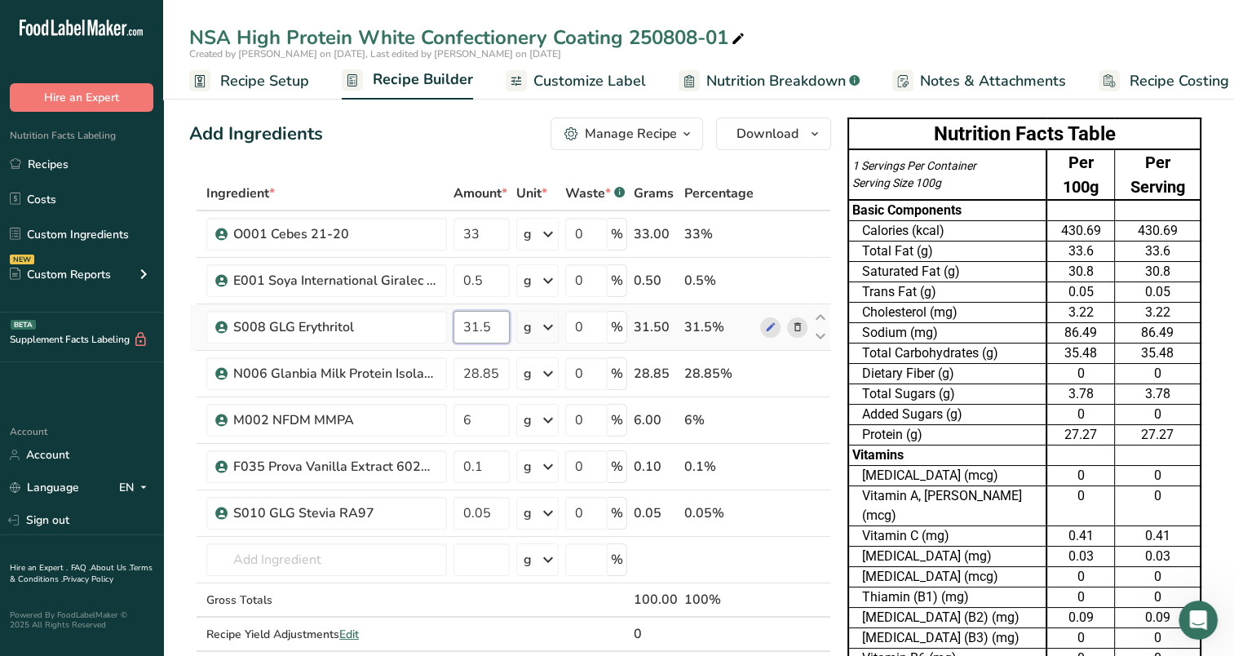
click at [473, 334] on input "31.5" at bounding box center [482, 327] width 56 height 33
drag, startPoint x: 493, startPoint y: 326, endPoint x: 486, endPoint y: 339, distance: 13.9
click at [486, 339] on input "31.5" at bounding box center [482, 327] width 56 height 33
type input "31"
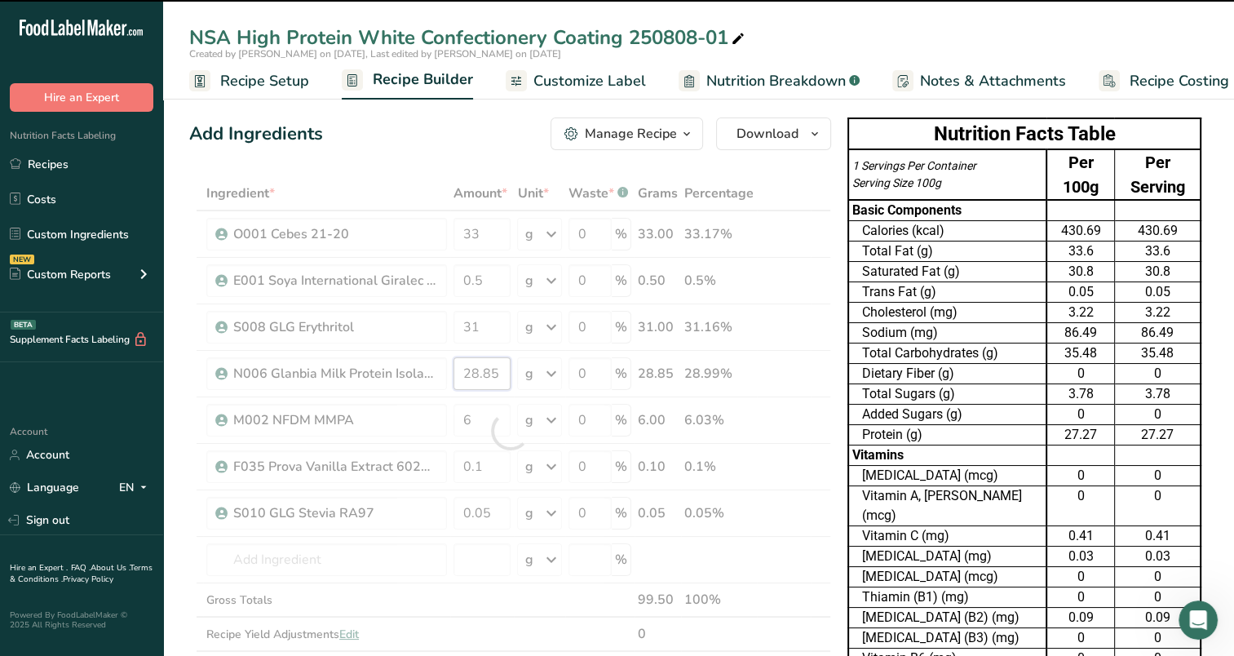
drag, startPoint x: 499, startPoint y: 374, endPoint x: 473, endPoint y: 377, distance: 25.4
click at [473, 377] on div "Ingredient * Amount * Unit * Waste * .a-a{fill:#347362;}.b-a{fill:#fff;} Grams …" at bounding box center [510, 430] width 642 height 509
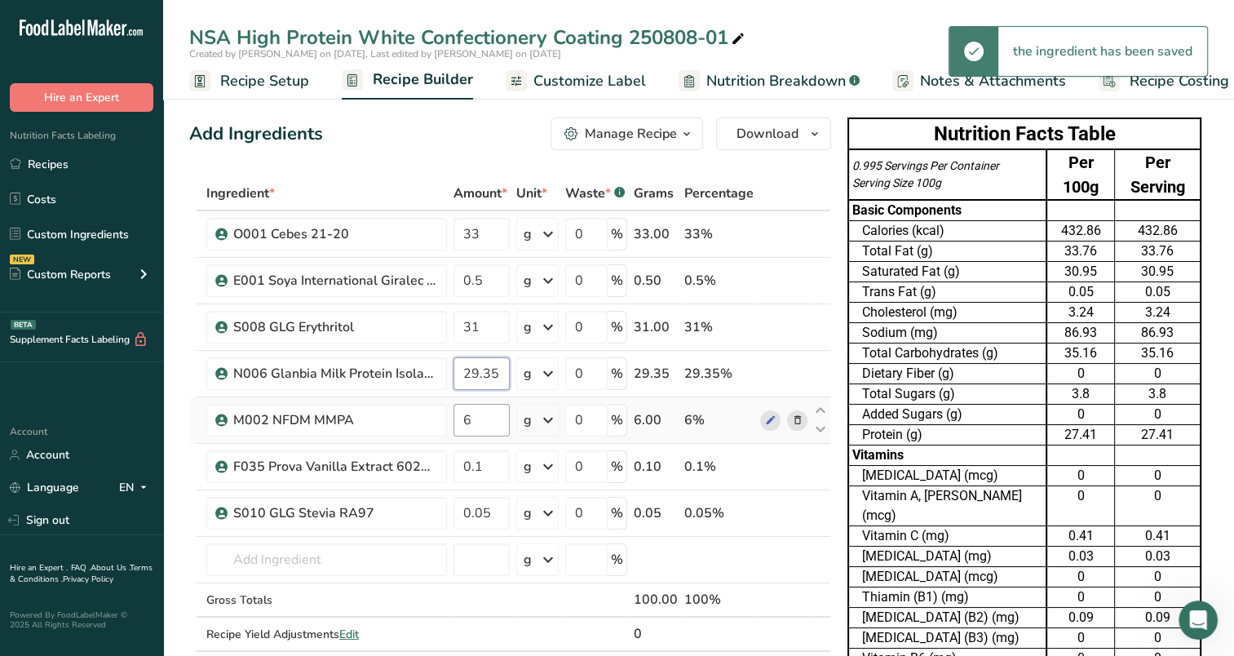
type input "29.35"
click at [489, 414] on div "Ingredient * Amount * Unit * Waste * .a-a{fill:#347362;}.b-a{fill:#fff;} Grams …" at bounding box center [510, 430] width 642 height 509
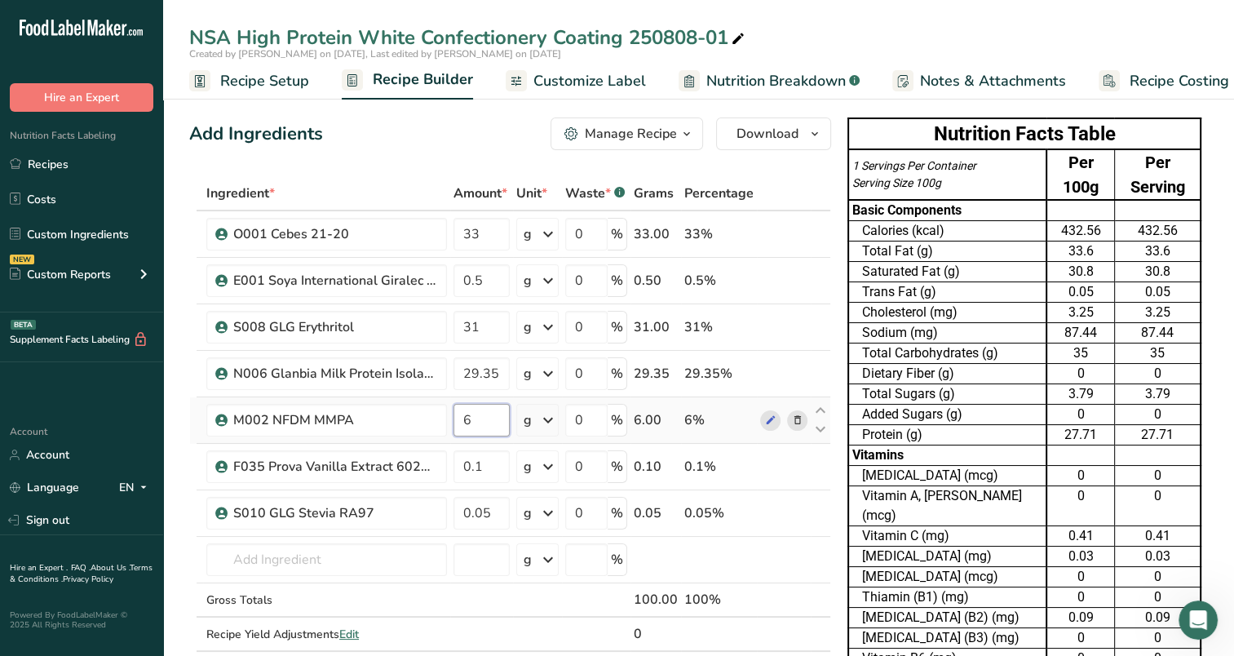
drag, startPoint x: 474, startPoint y: 417, endPoint x: 467, endPoint y: 428, distance: 12.9
click at [467, 428] on input "6" at bounding box center [482, 420] width 56 height 33
type input "5.7"
click at [493, 372] on div "Ingredient * Amount * Unit * Waste * .a-a{fill:#347362;}.b-a{fill:#fff;} Grams …" at bounding box center [510, 430] width 642 height 509
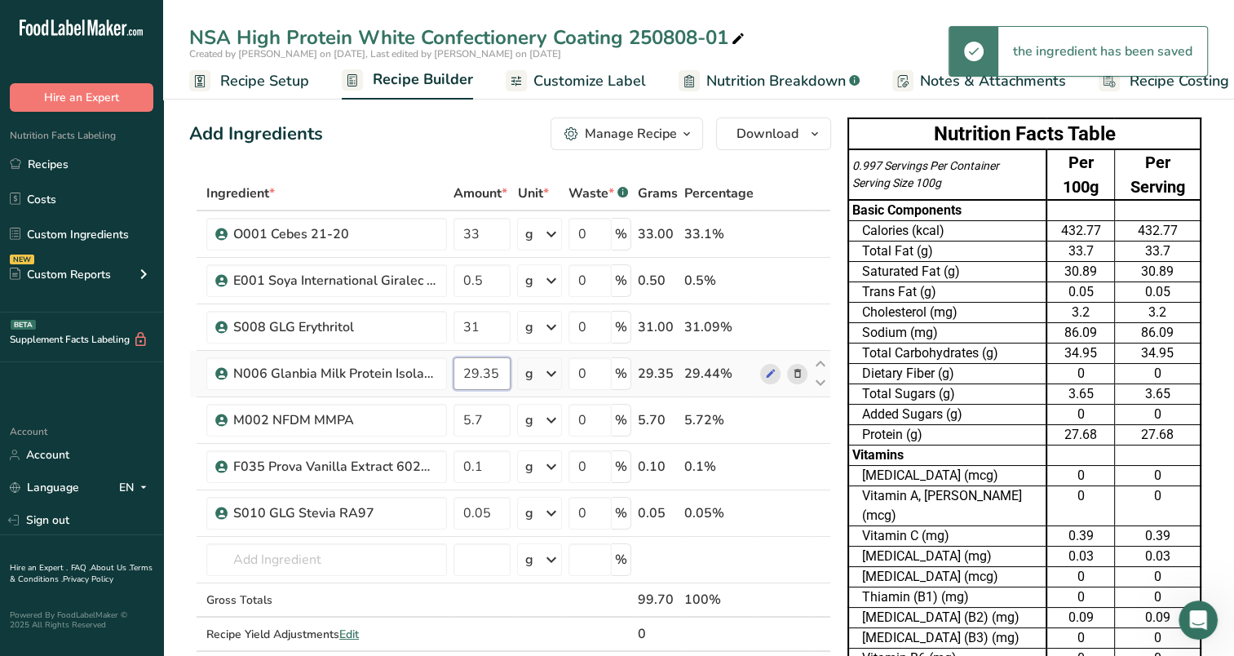
drag, startPoint x: 487, startPoint y: 375, endPoint x: 483, endPoint y: 390, distance: 15.2
click at [483, 390] on td "29.35" at bounding box center [482, 374] width 64 height 47
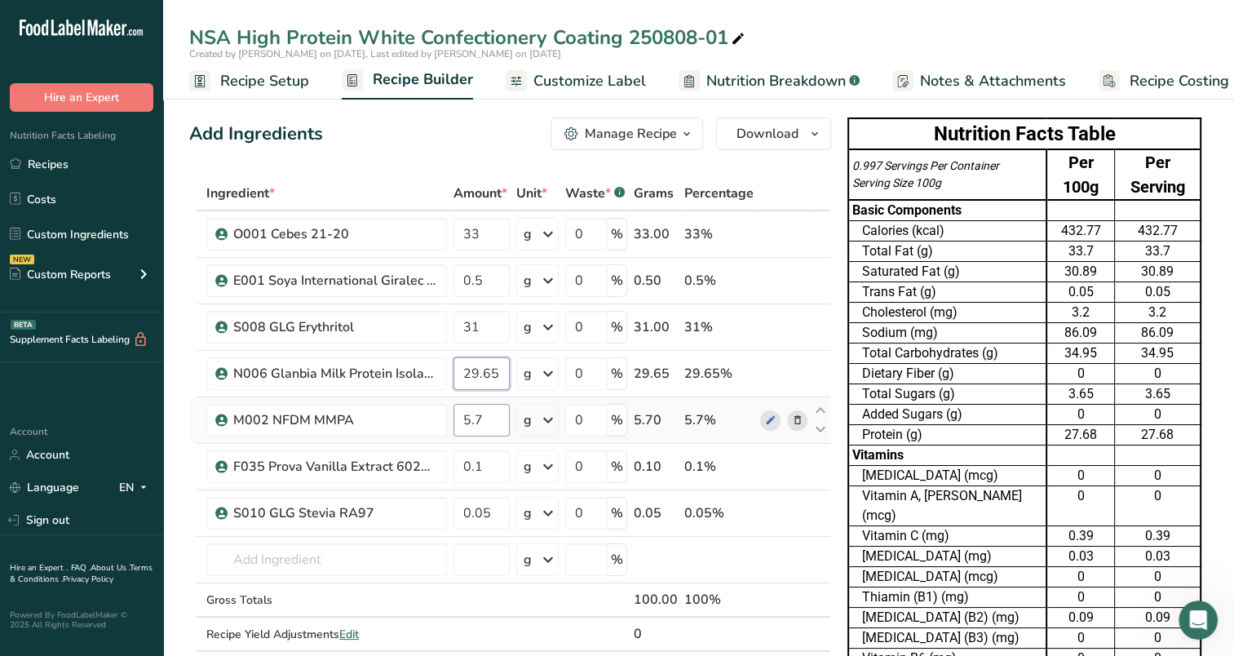
type input "29.65"
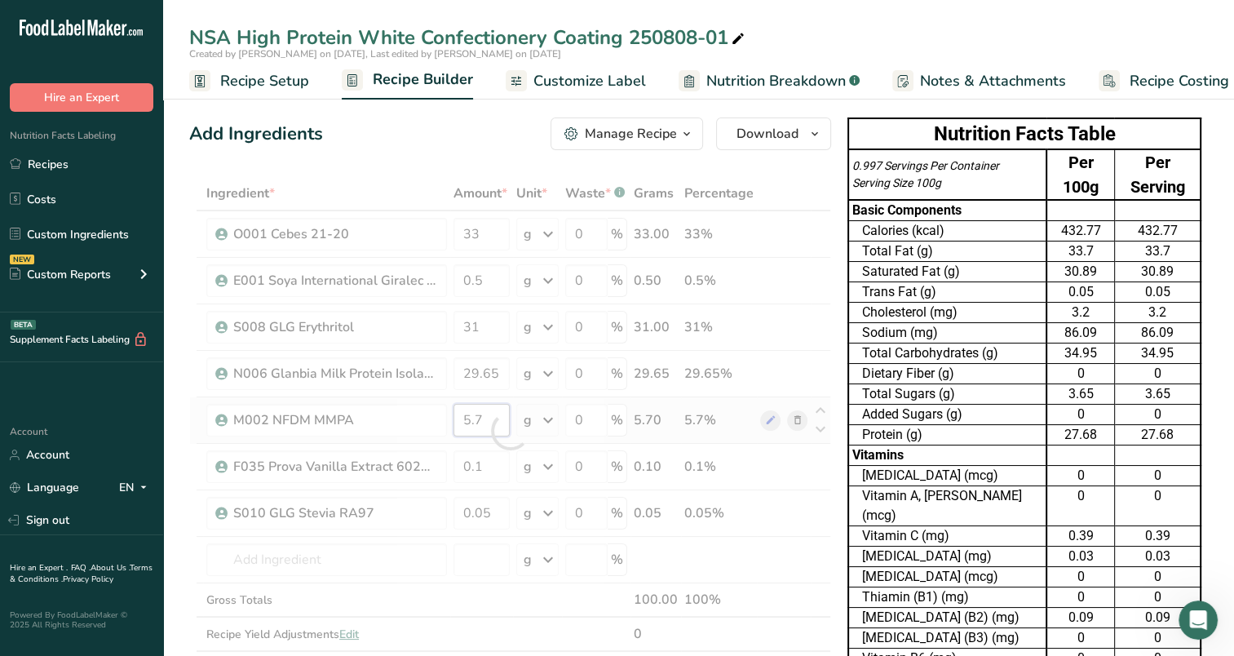
click at [500, 431] on div "Ingredient * Amount * Unit * Waste * .a-a{fill:#347362;}.b-a{fill:#fff;} Grams …" at bounding box center [510, 430] width 642 height 509
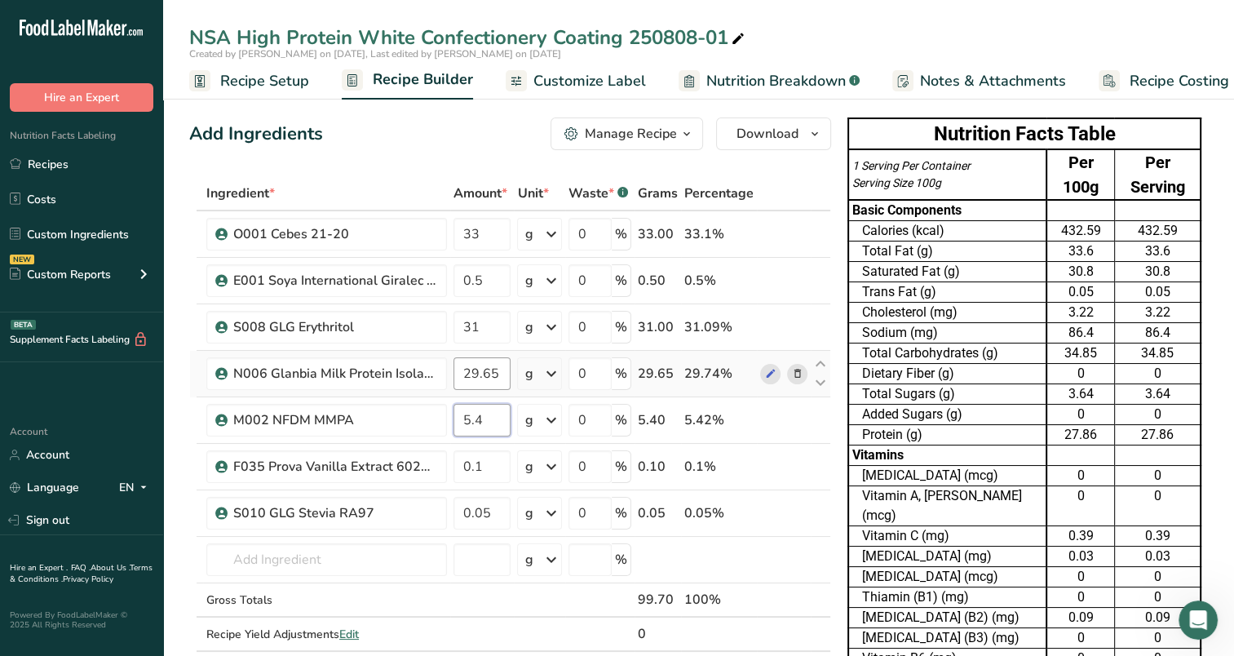
type input "5.4"
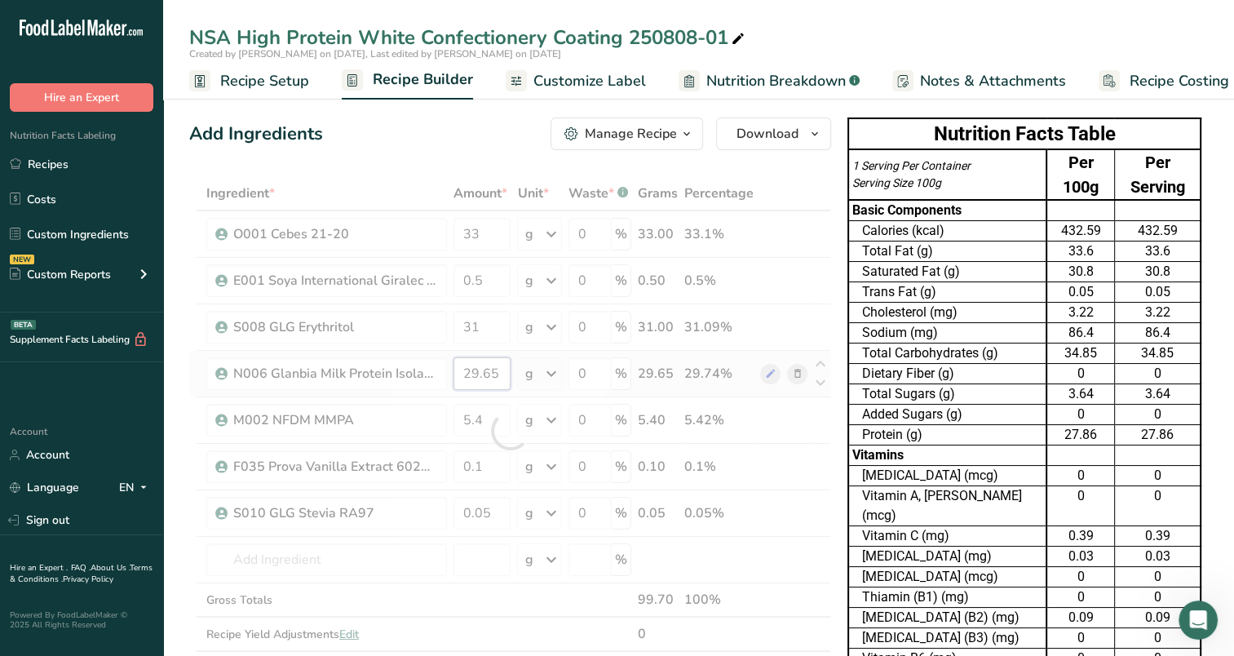
click at [493, 379] on div "Ingredient * Amount * Unit * Waste * .a-a{fill:#347362;}.b-a{fill:#fff;} Grams …" at bounding box center [510, 430] width 642 height 509
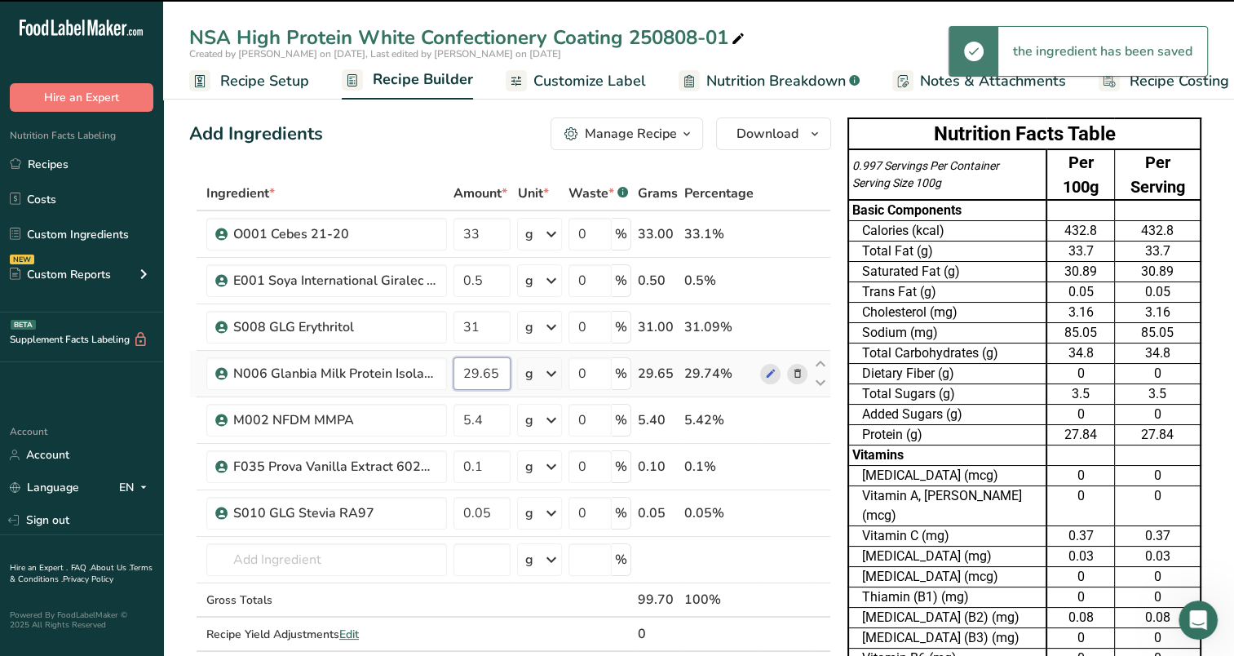
click at [495, 369] on input "29.65" at bounding box center [482, 373] width 57 height 33
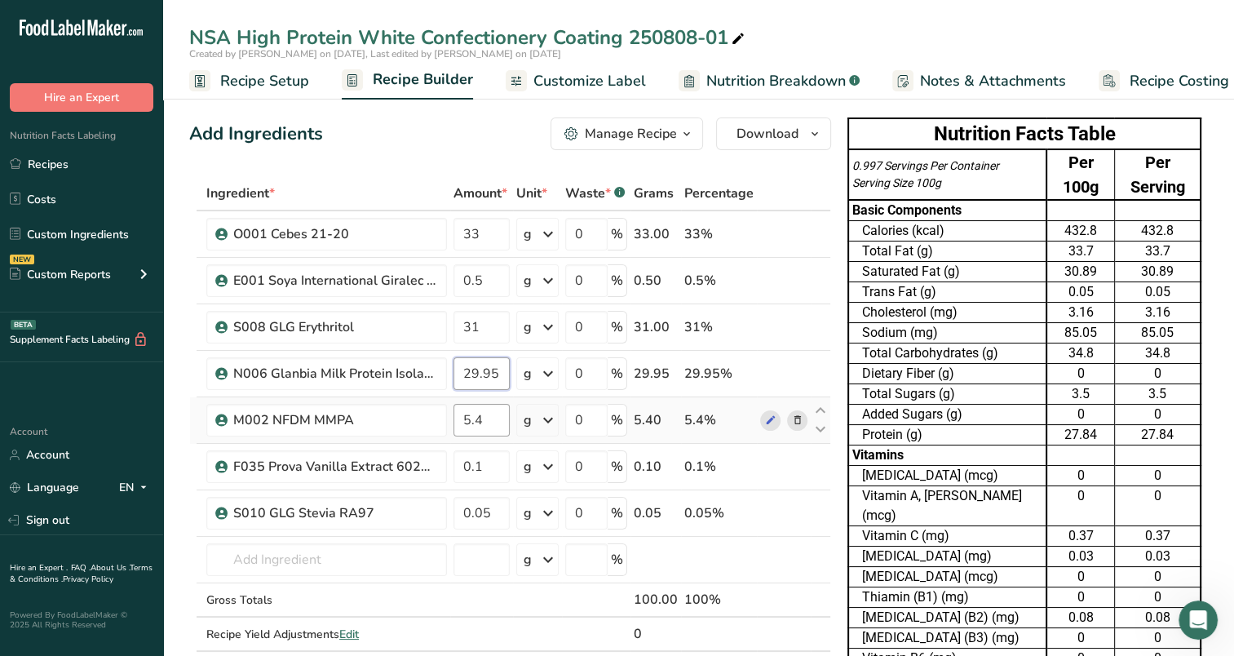
type input "29.95"
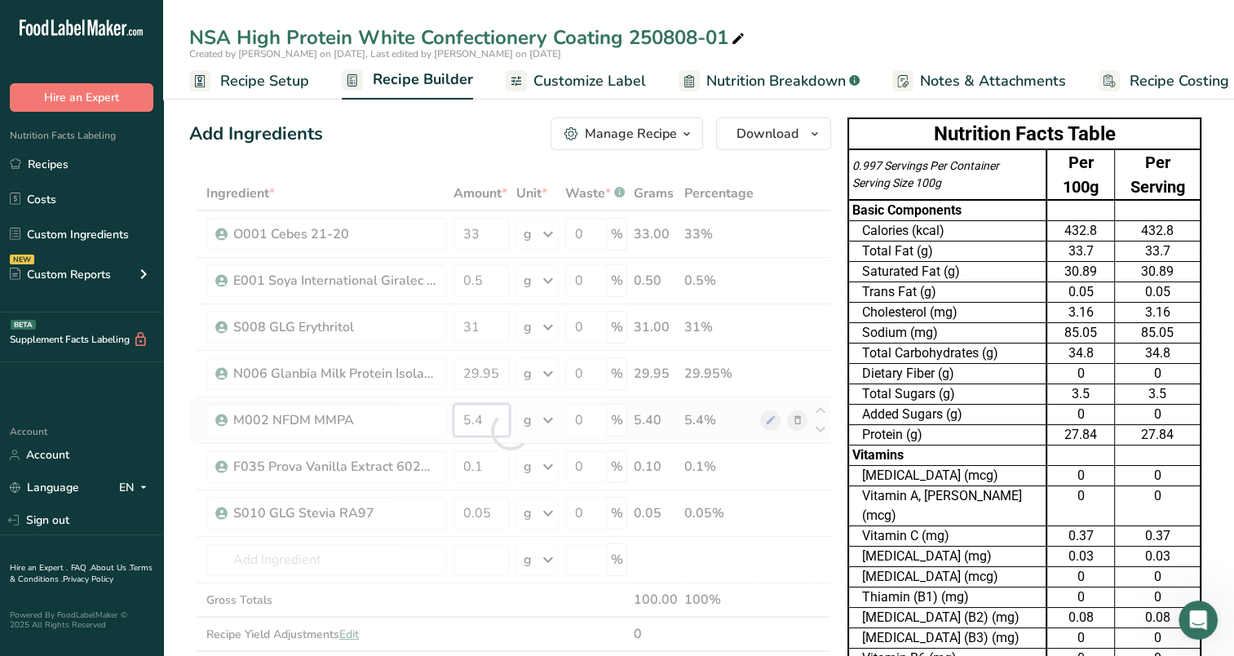
click at [508, 406] on div "Ingredient * Amount * Unit * Waste * .a-a{fill:#347362;}.b-a{fill:#fff;} Grams …" at bounding box center [510, 430] width 642 height 509
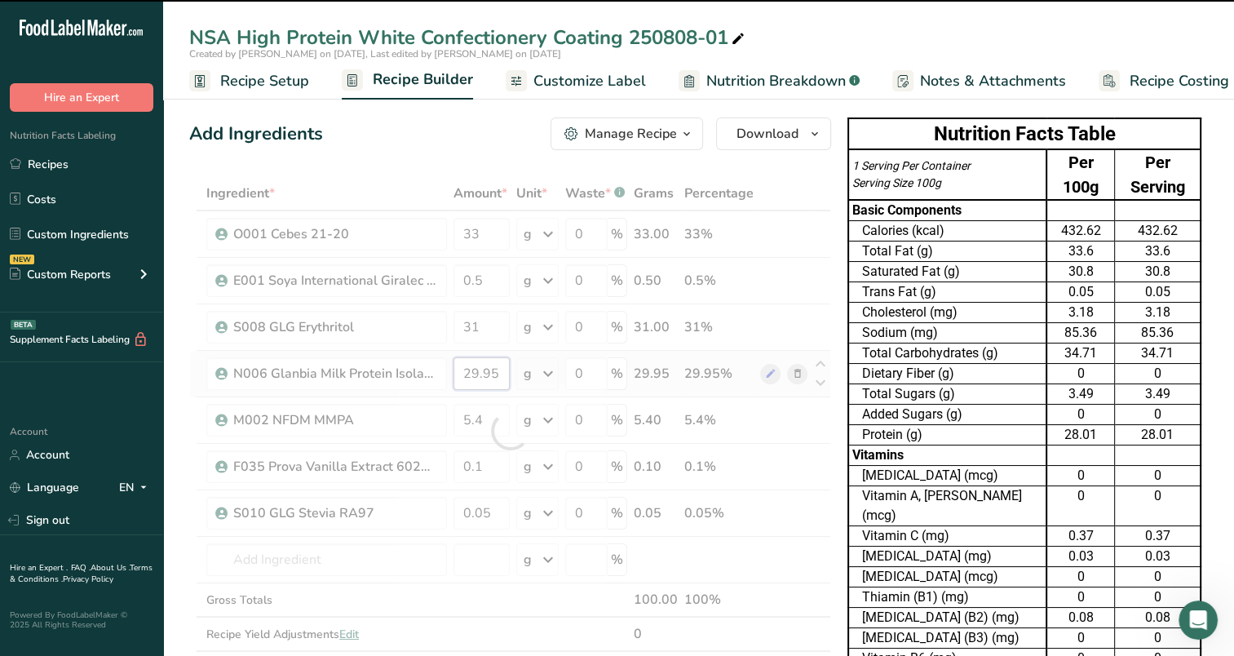
click at [486, 377] on div "Ingredient * Amount * Unit * Waste * .a-a{fill:#347362;}.b-a{fill:#fff;} Grams …" at bounding box center [510, 430] width 642 height 509
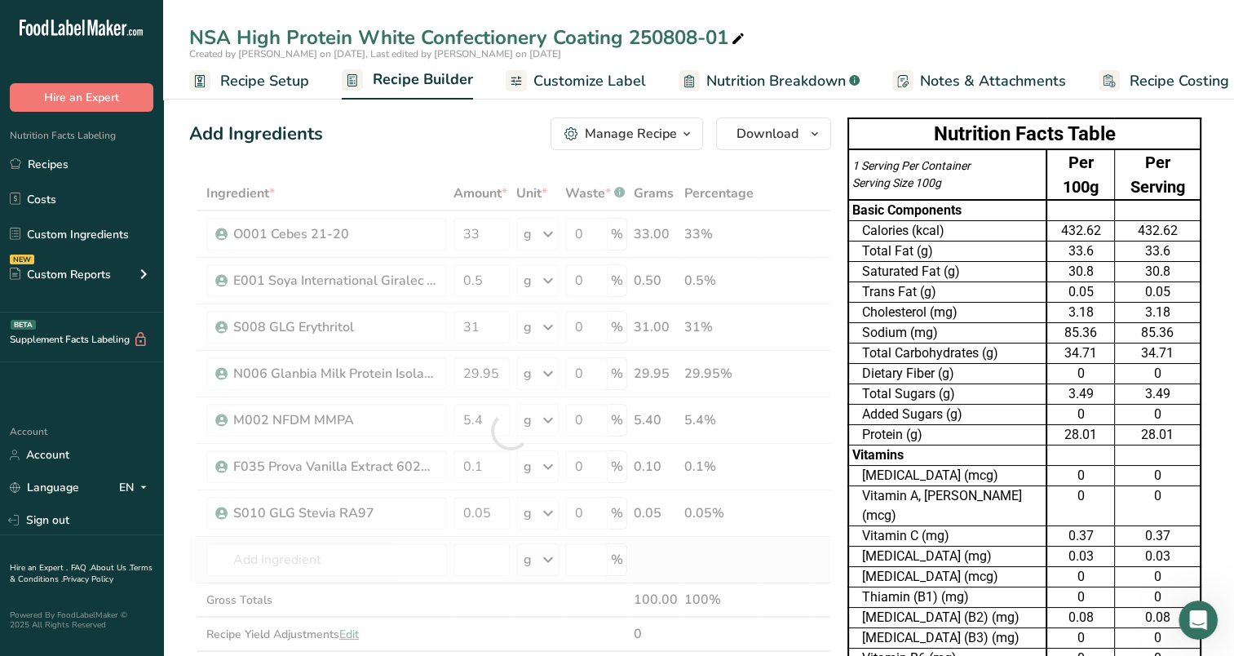
click at [733, 555] on div "Ingredient * Amount * Unit * Waste * .a-a{fill:#347362;}.b-a{fill:#fff;} Grams …" at bounding box center [510, 430] width 642 height 509
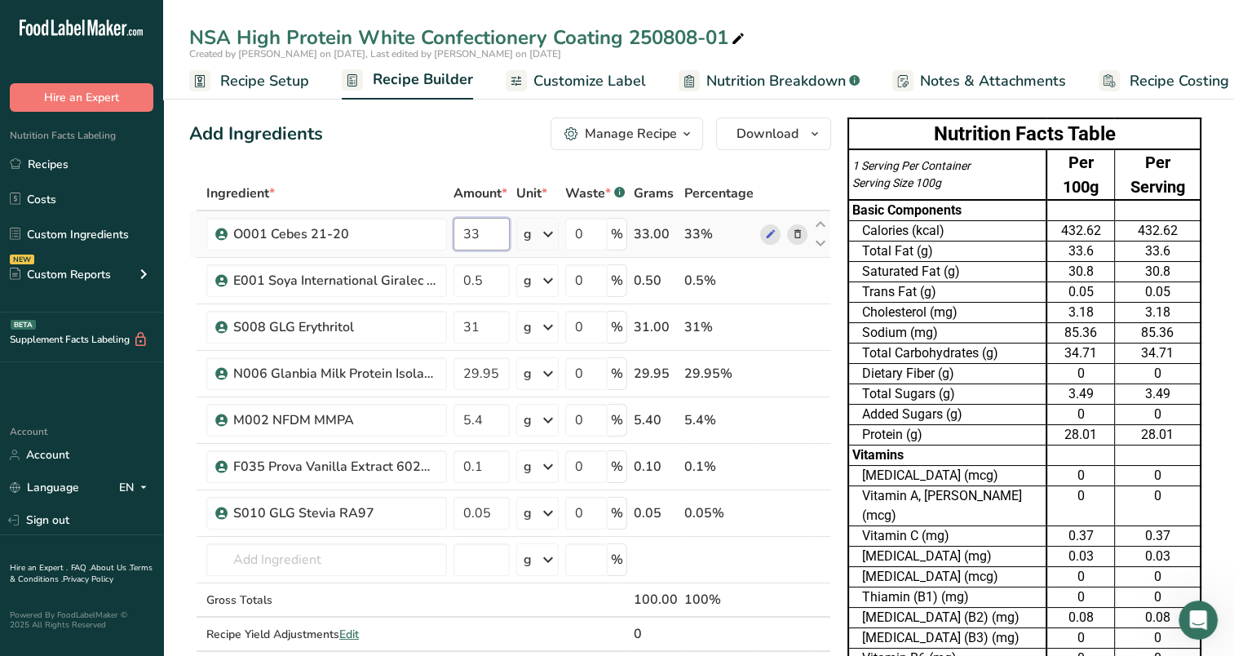
drag, startPoint x: 483, startPoint y: 217, endPoint x: 472, endPoint y: 228, distance: 15.6
click at [472, 228] on input "33" at bounding box center [482, 234] width 56 height 33
type input "32.8"
click at [496, 271] on div "Ingredient * Amount * Unit * Waste * .a-a{fill:#347362;}.b-a{fill:#fff;} Grams …" at bounding box center [510, 430] width 642 height 509
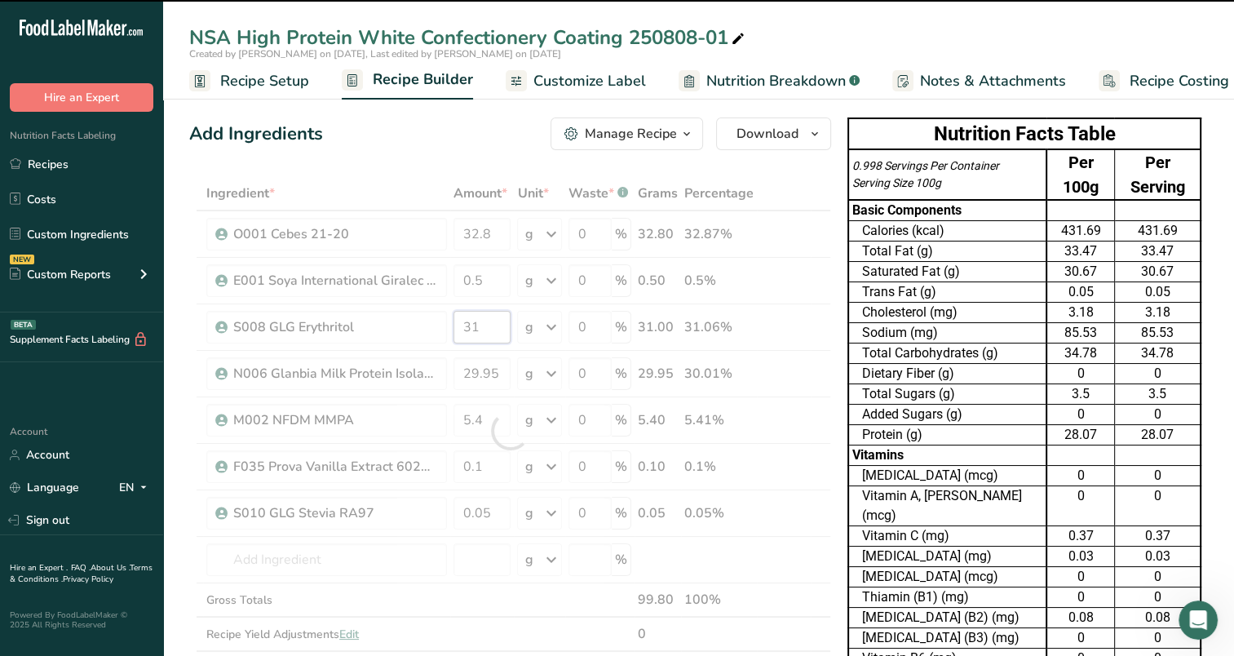
drag, startPoint x: 483, startPoint y: 327, endPoint x: 473, endPoint y: 335, distance: 12.7
click at [473, 335] on div "Ingredient * Amount * Unit * Waste * .a-a{fill:#347362;}.b-a{fill:#fff;} Grams …" at bounding box center [510, 430] width 642 height 509
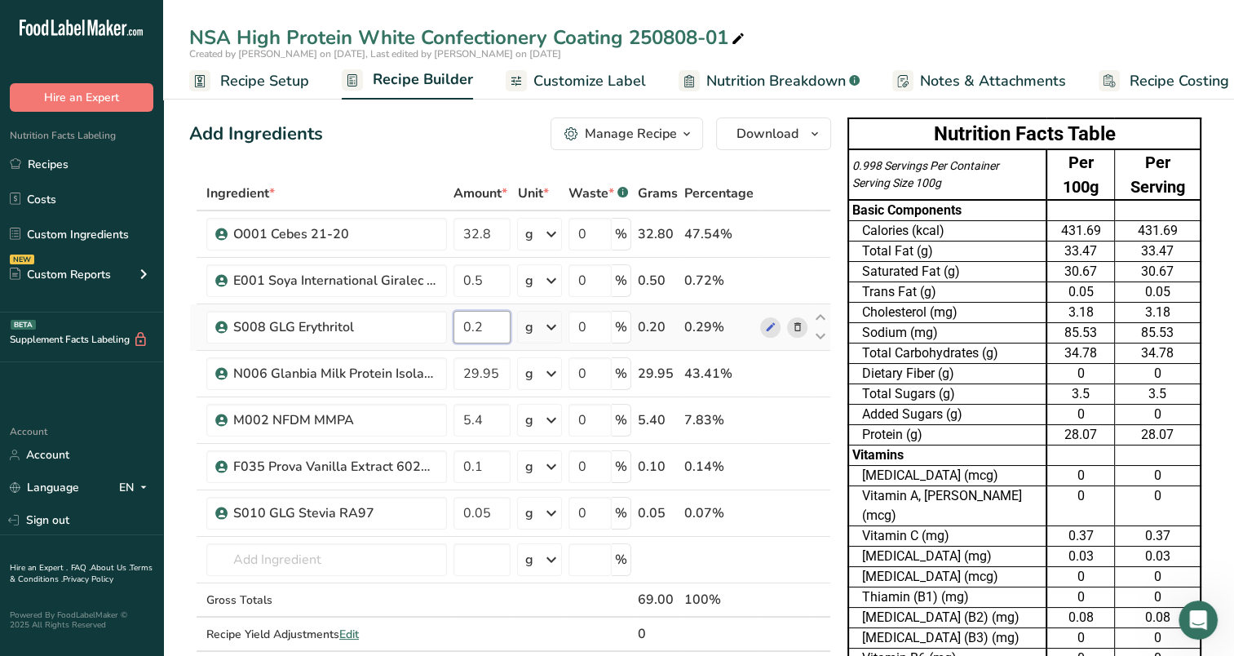
drag, startPoint x: 476, startPoint y: 326, endPoint x: 456, endPoint y: 339, distance: 23.5
click at [456, 339] on input "0.2" at bounding box center [482, 327] width 57 height 33
type input "31.2"
click at [502, 364] on div "Ingredient * Amount * Unit * Waste * .a-a{fill:#347362;}.b-a{fill:#fff;} Grams …" at bounding box center [510, 430] width 642 height 509
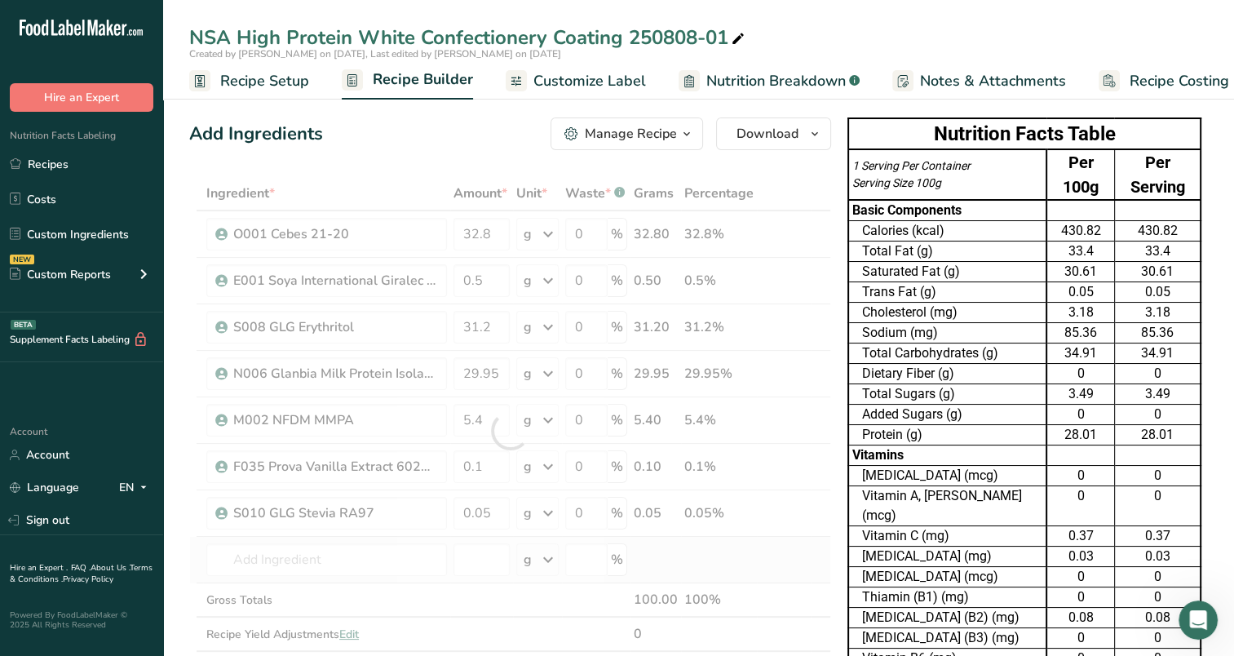
click at [763, 558] on div "Ingredient * Amount * Unit * Waste * .a-a{fill:#347362;}.b-a{fill:#fff;} Grams …" at bounding box center [510, 430] width 642 height 509
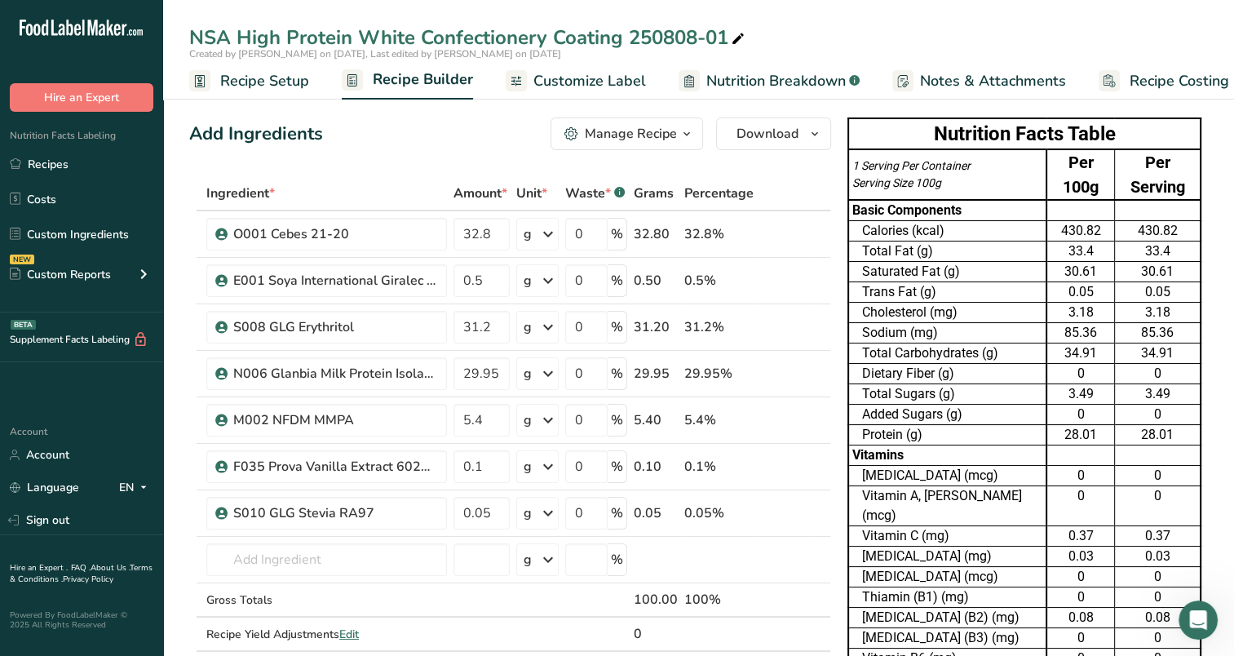
click at [605, 75] on span "Customize Label" at bounding box center [590, 81] width 113 height 22
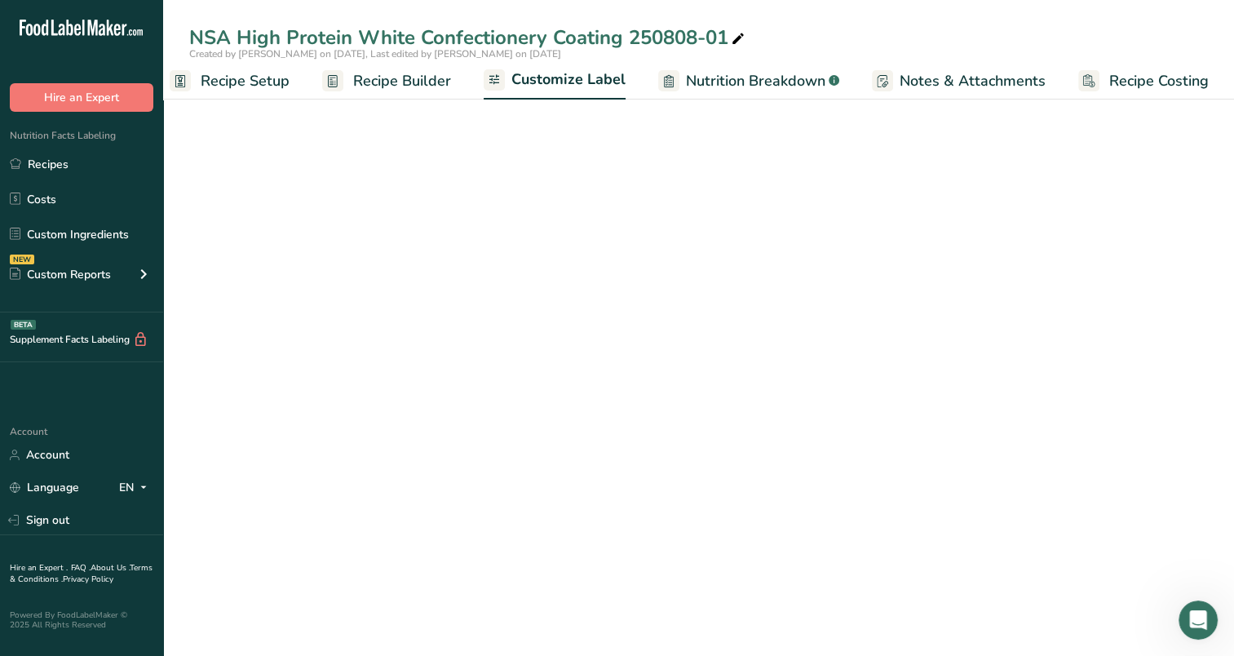
scroll to position [0, 20]
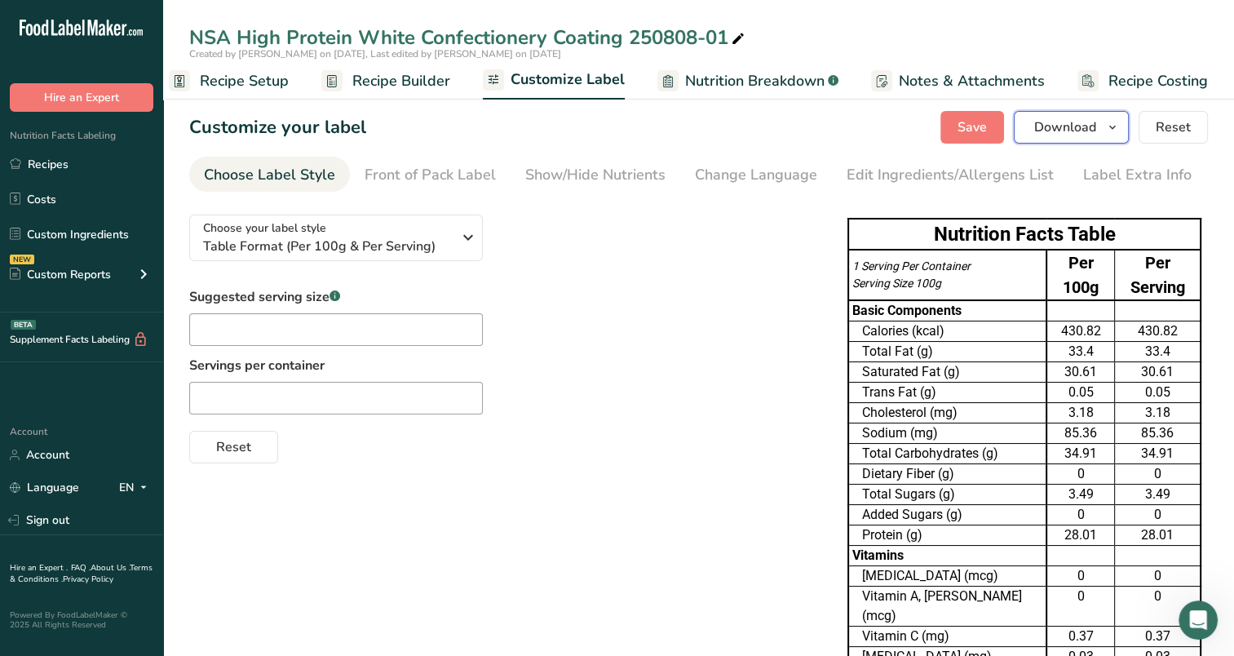
click at [1116, 134] on icon "button" at bounding box center [1112, 127] width 13 height 20
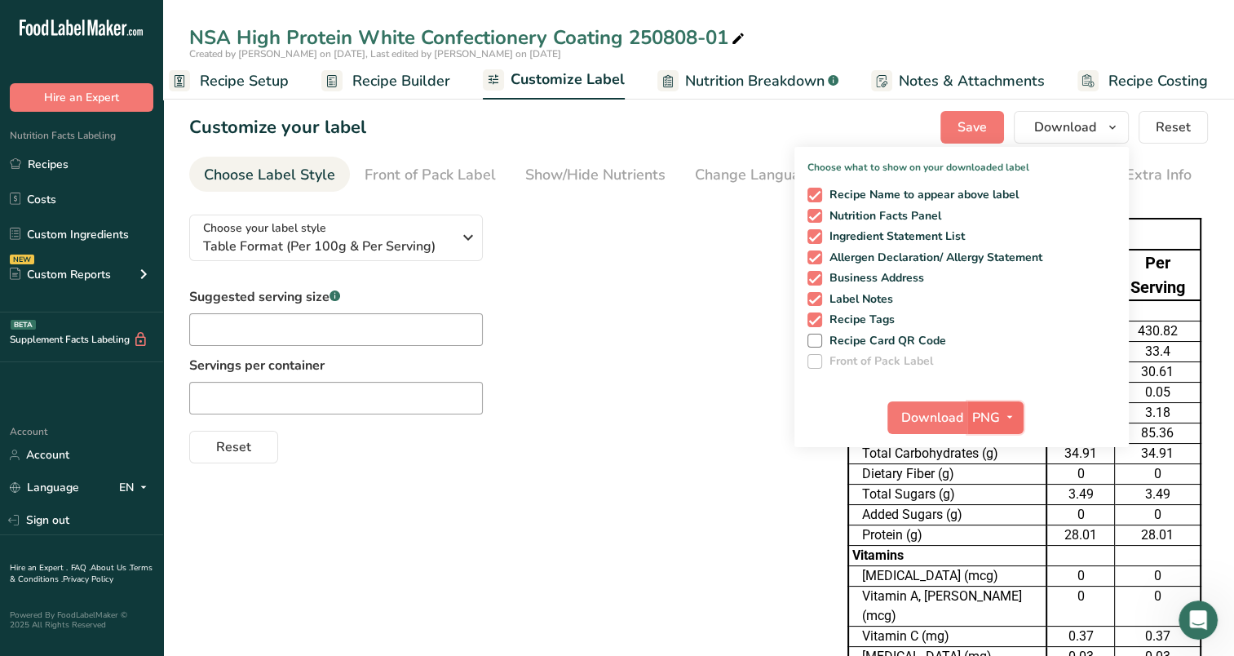
click at [1021, 410] on button "PNG" at bounding box center [996, 417] width 56 height 33
click at [992, 553] on link "XLSX" at bounding box center [998, 558] width 52 height 27
checkbox input "false"
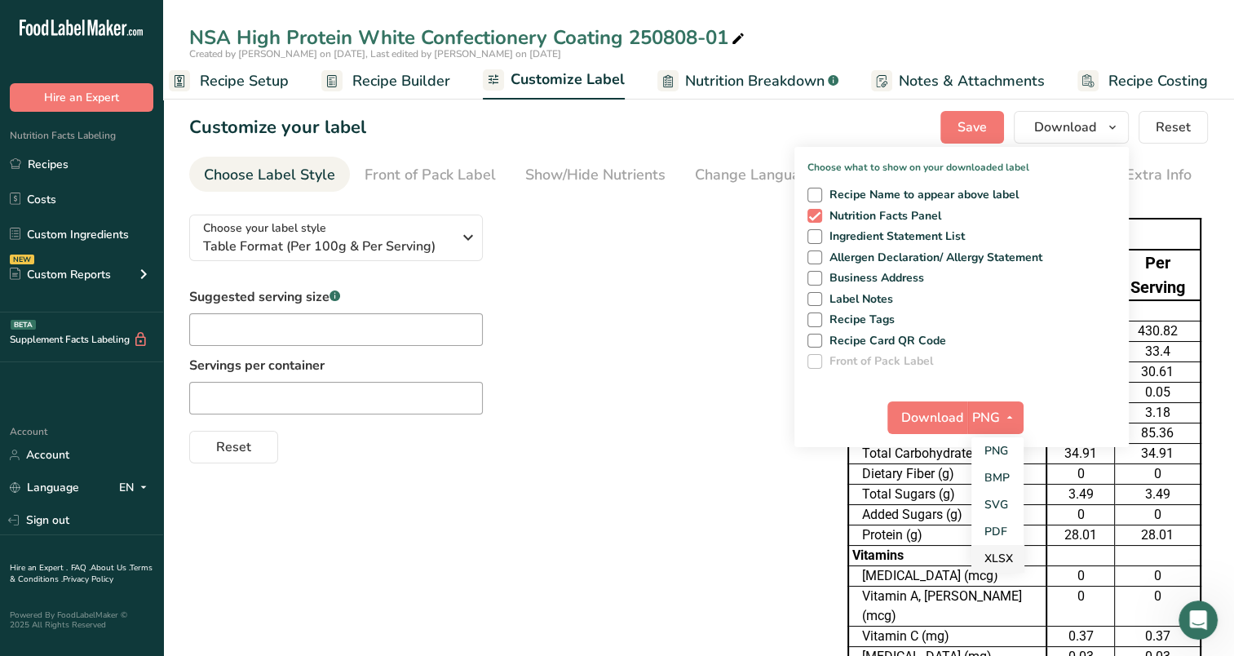
checkbox input "false"
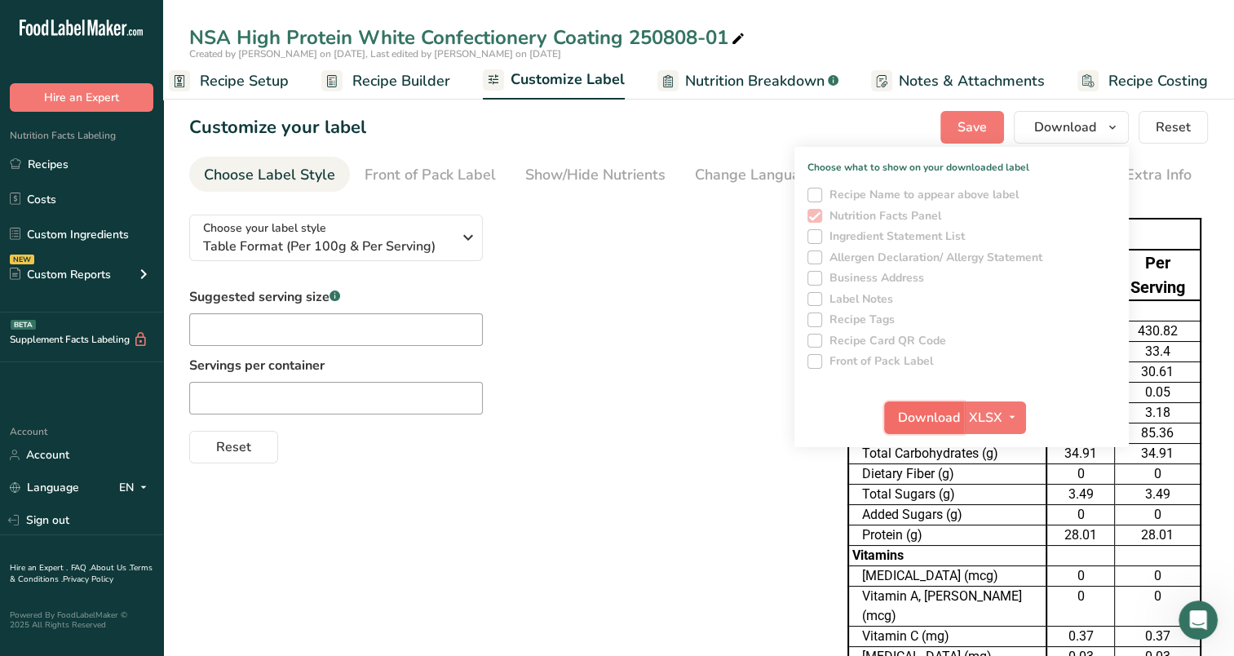
click at [907, 419] on span "Download" at bounding box center [929, 418] width 62 height 20
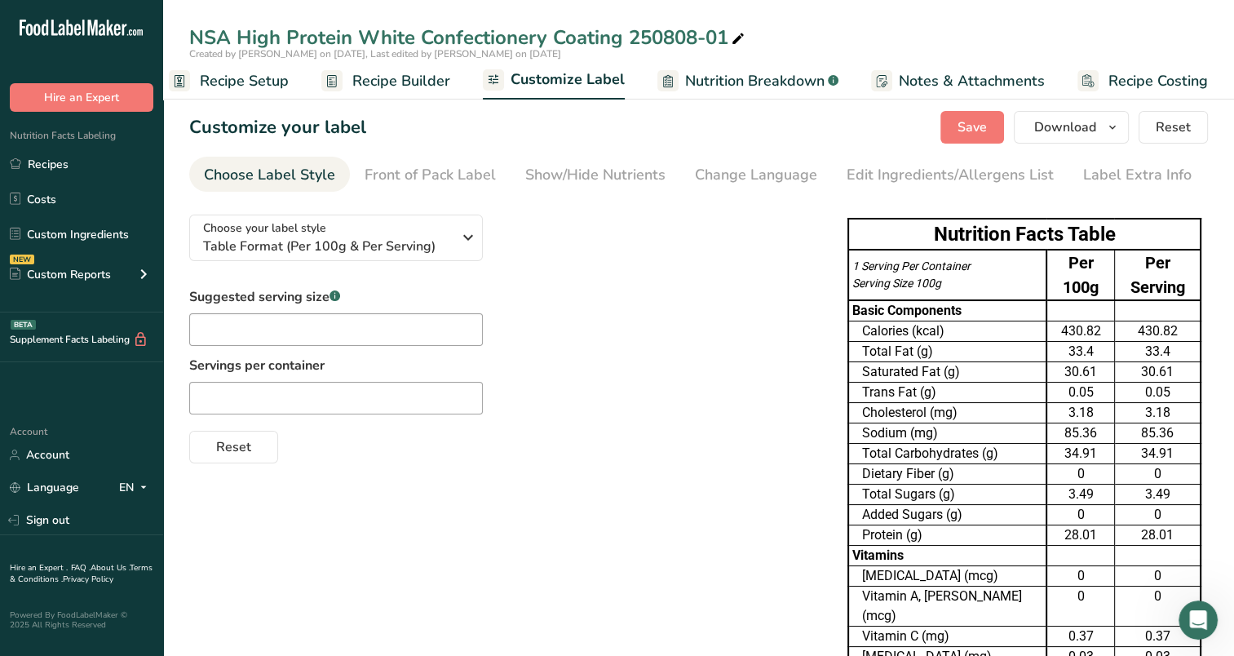
click at [640, 228] on div "Choose your label style Table Format (Per 100g & Per Serving) USA (FDA) Standar…" at bounding box center [502, 333] width 626 height 262
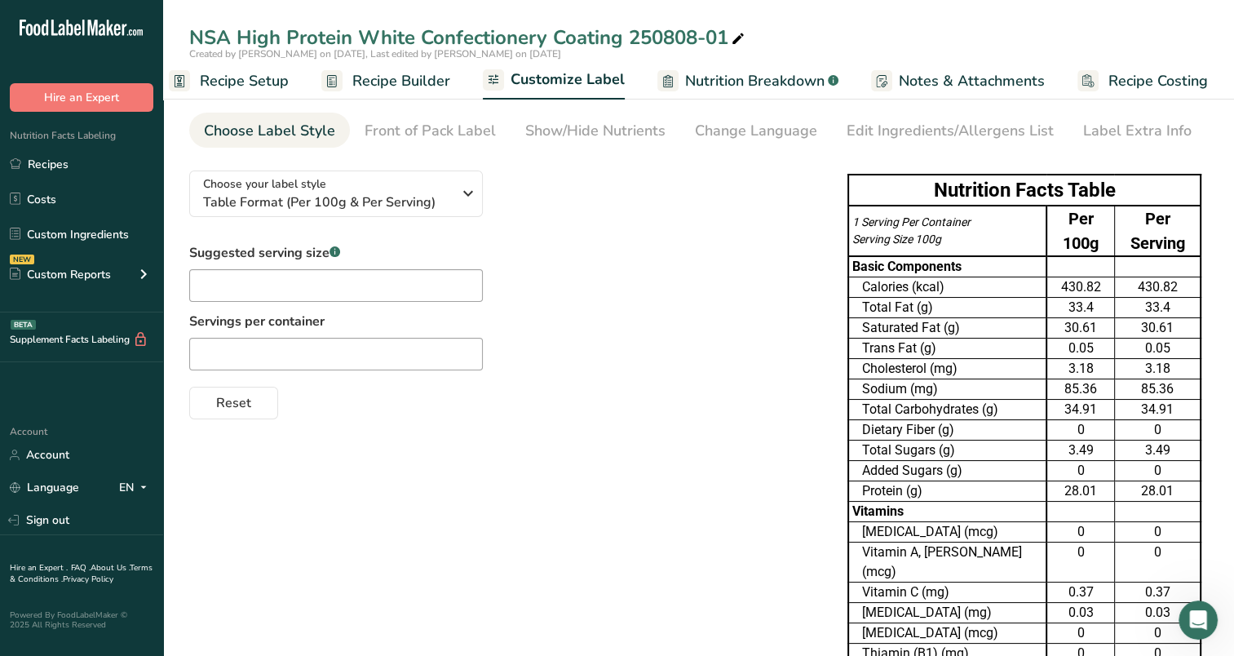
scroll to position [0, 0]
